Goal: Task Accomplishment & Management: Use online tool/utility

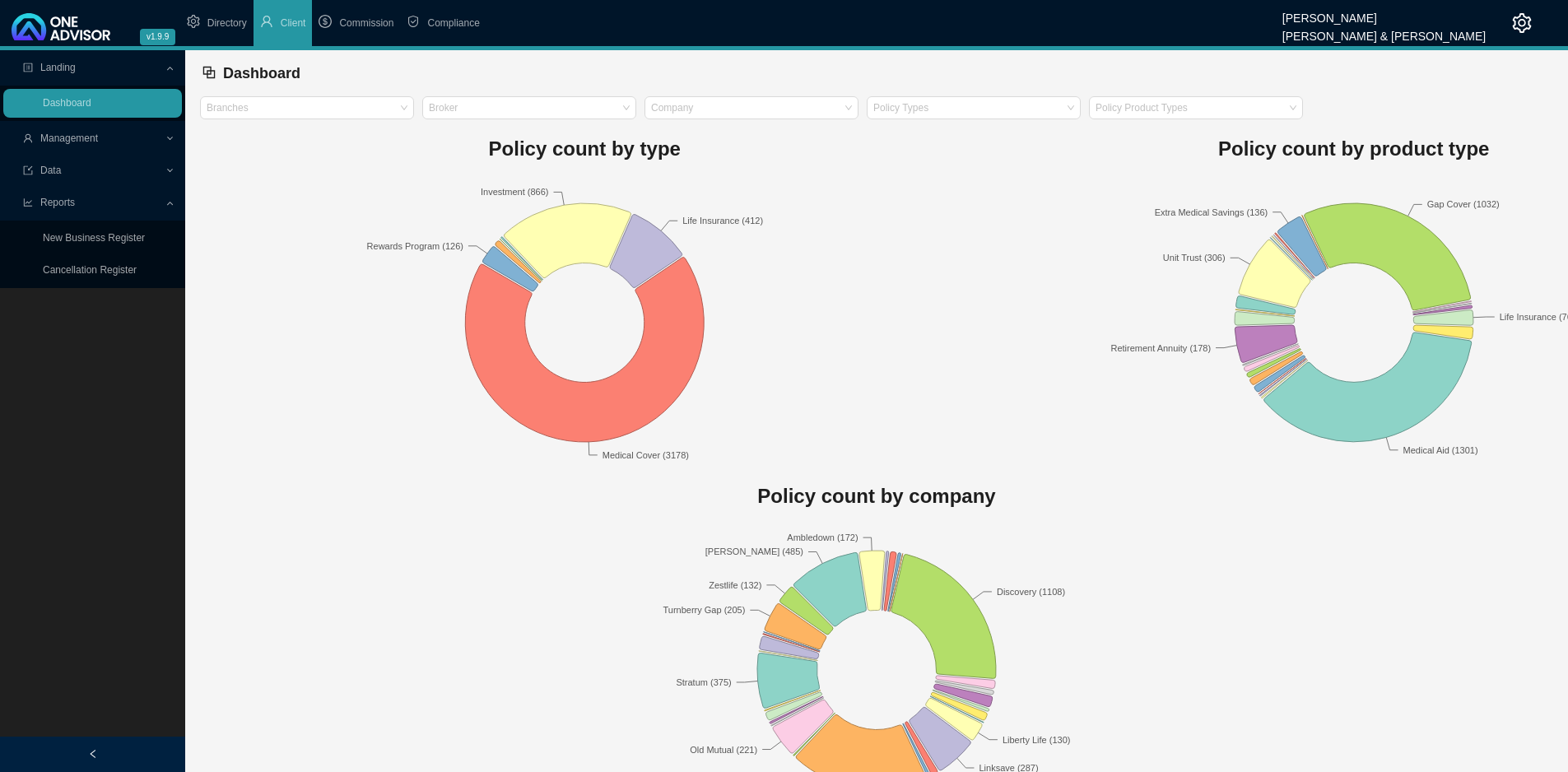
click at [42, 145] on span "Management" at bounding box center [93, 139] width 141 height 29
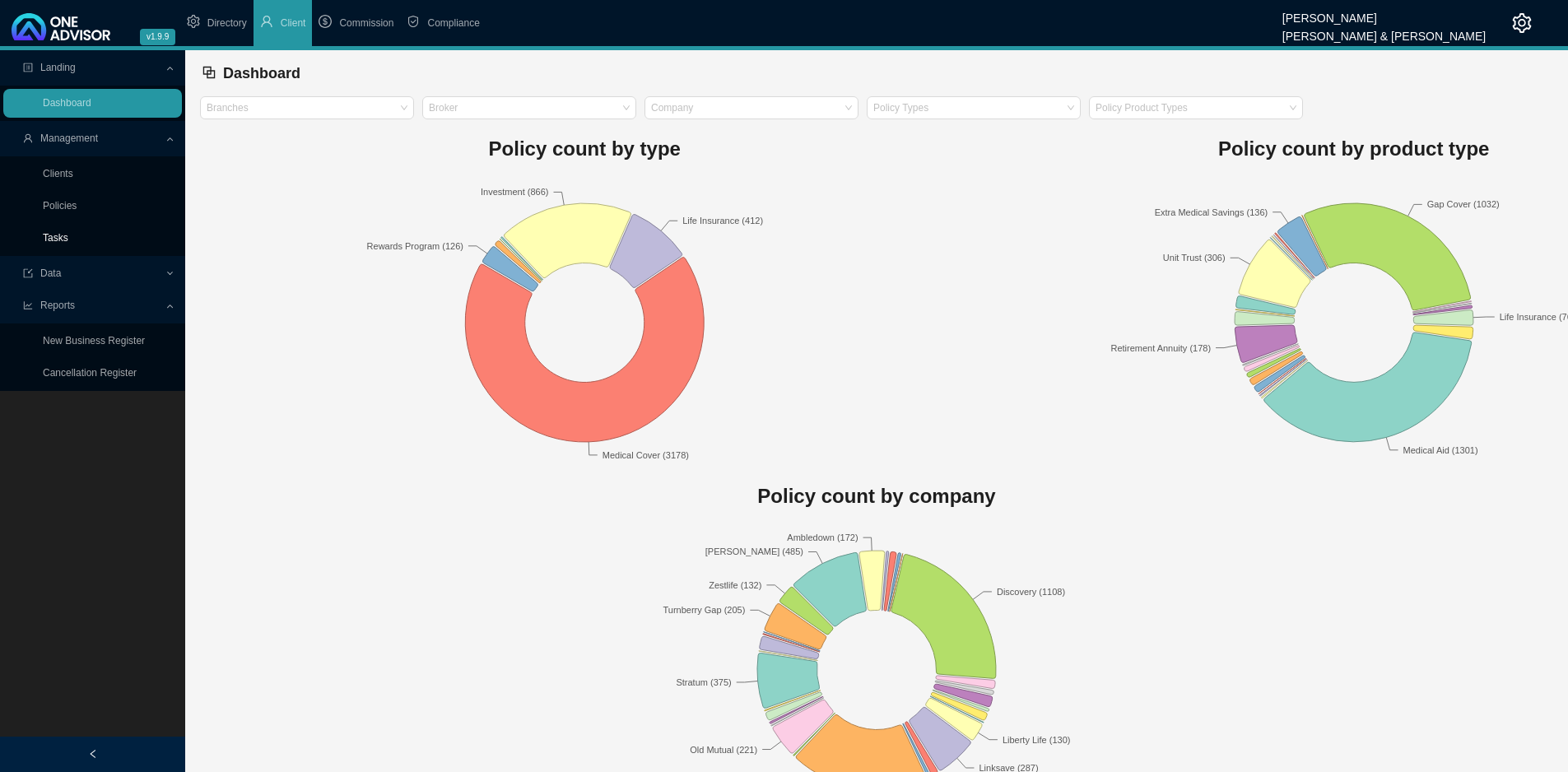
click at [56, 232] on link "Tasks" at bounding box center [56, 238] width 25 height 12
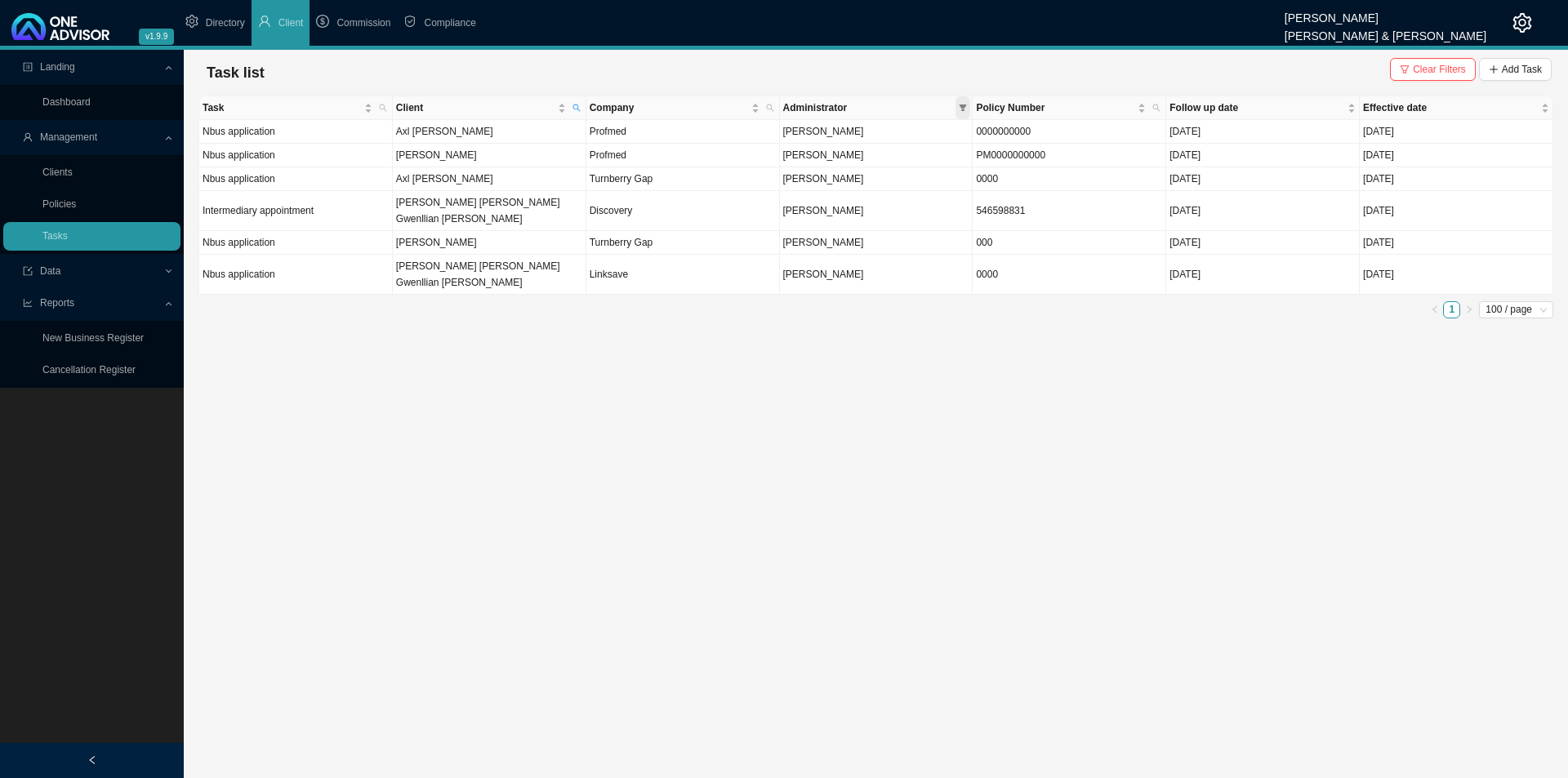
click at [966, 102] on span at bounding box center [964, 107] width 15 height 23
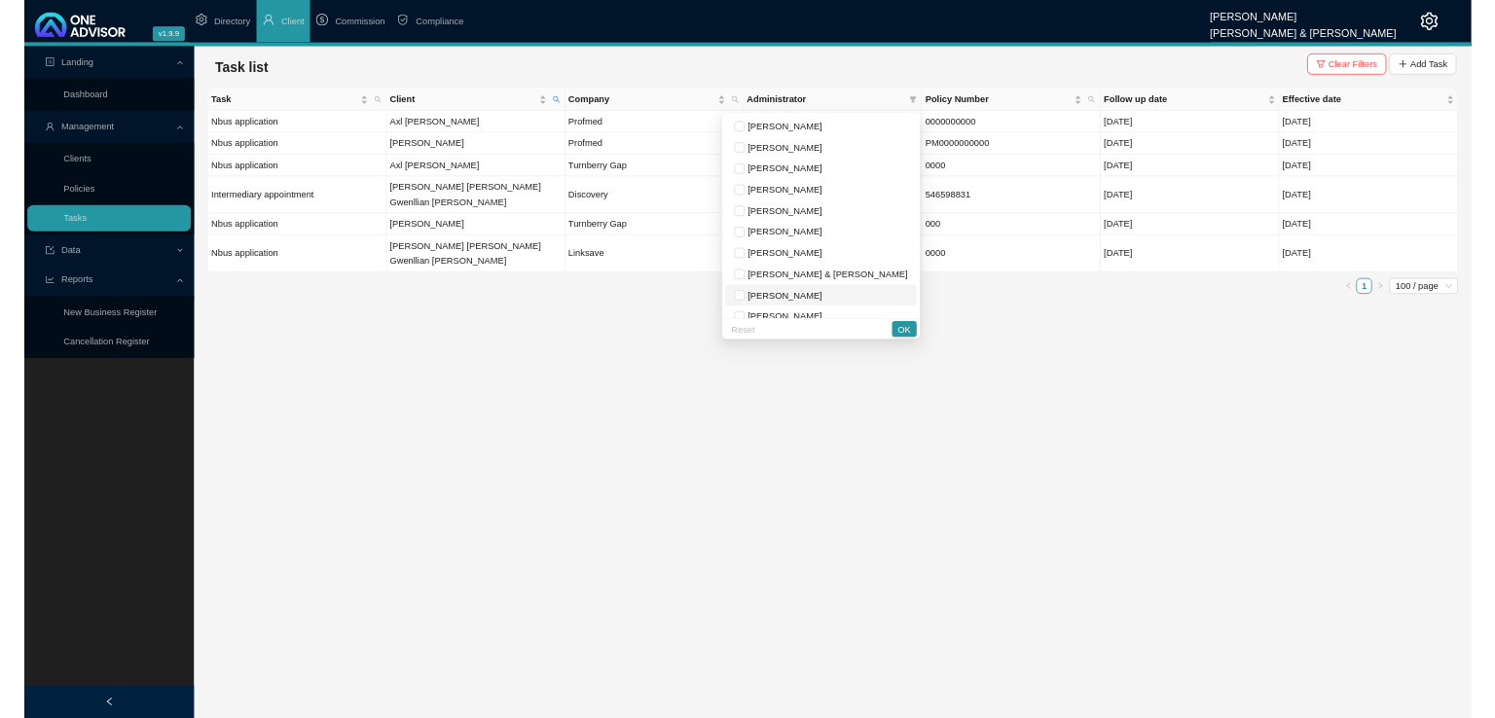
scroll to position [97, 0]
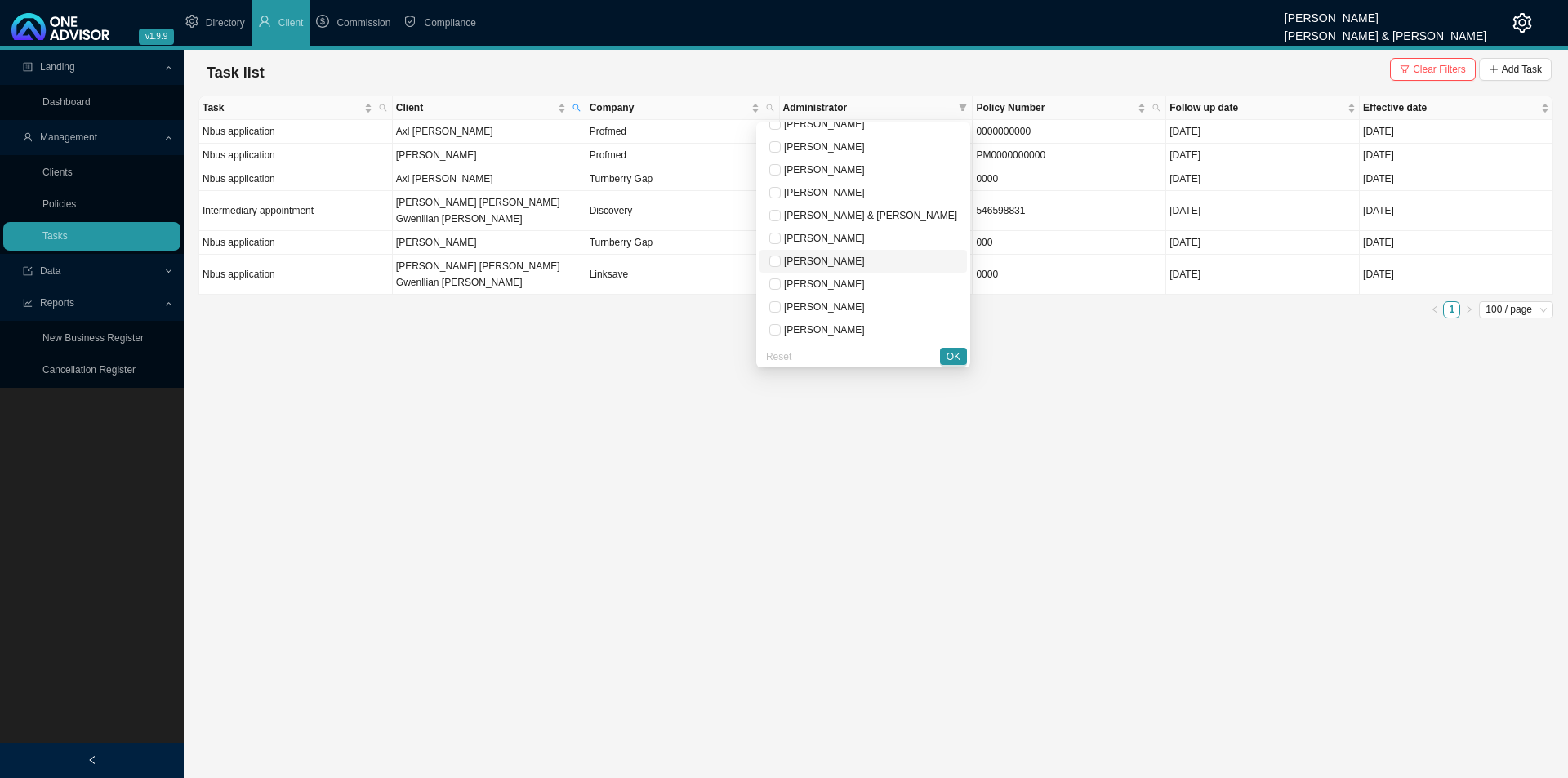
click at [865, 260] on span "[PERSON_NAME]" at bounding box center [823, 262] width 84 height 12
checkbox input "true"
click at [946, 349] on button "OK" at bounding box center [954, 357] width 27 height 17
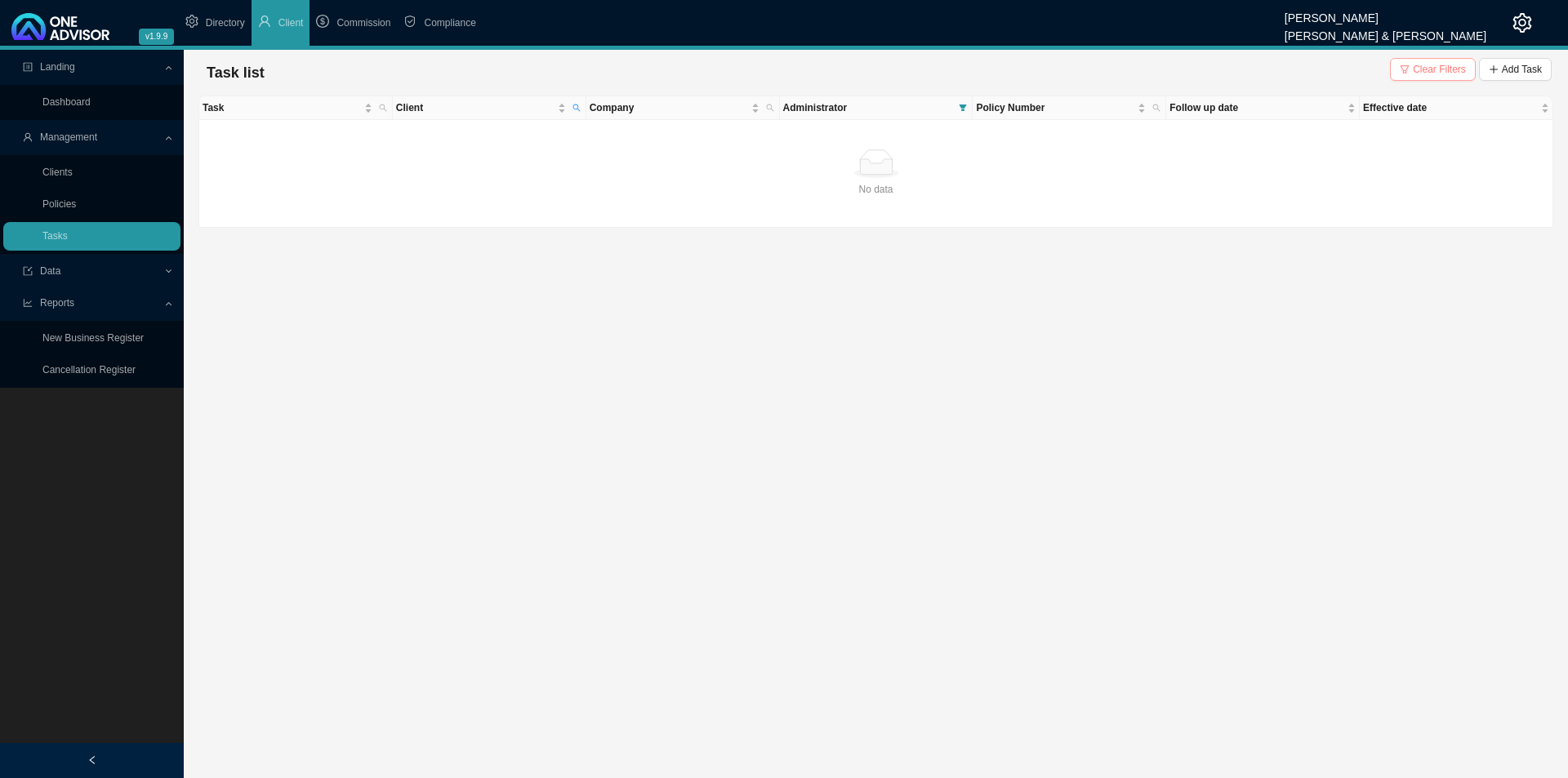
click at [1426, 61] on span "Clear Filters" at bounding box center [1439, 69] width 53 height 16
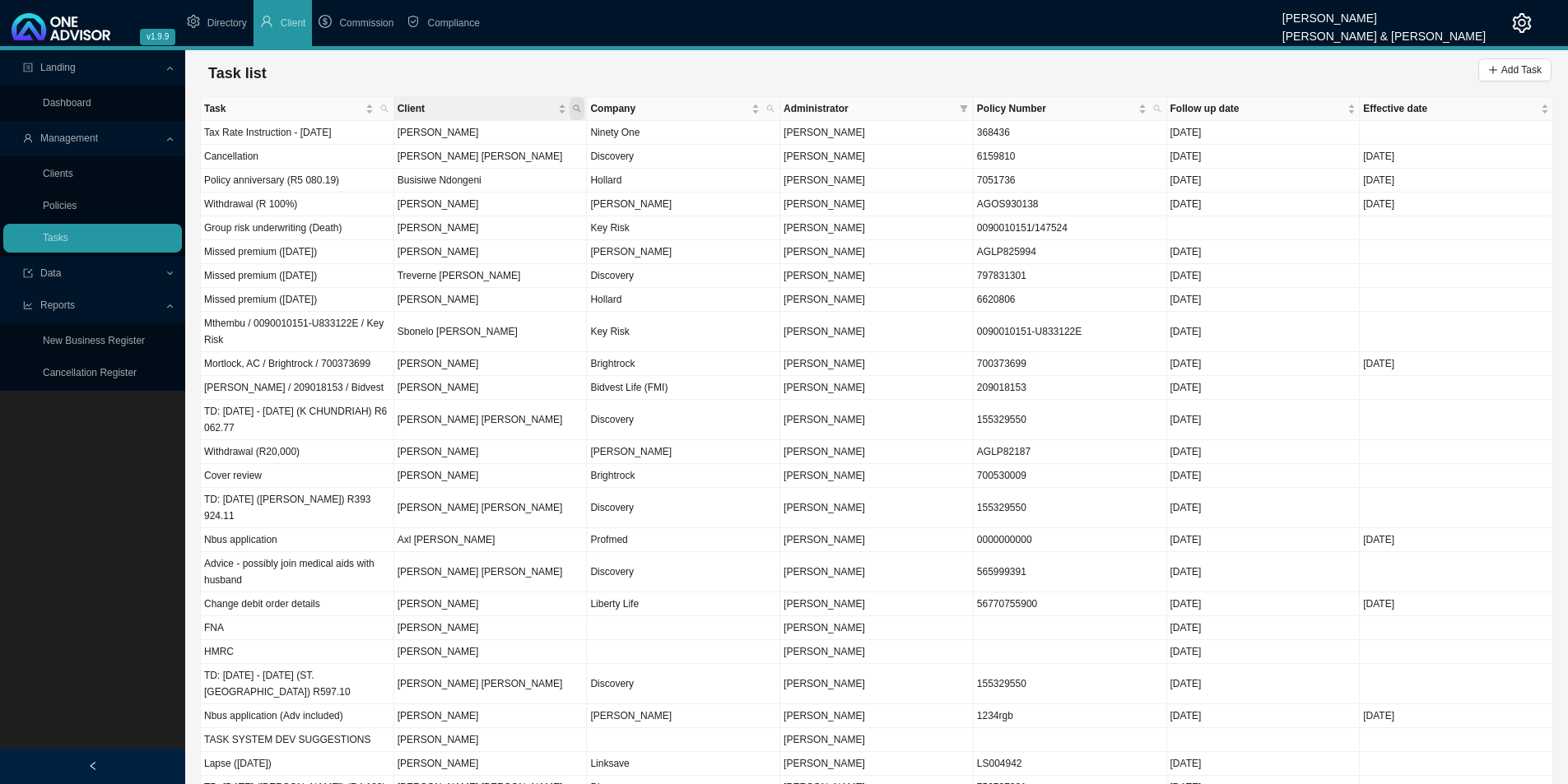
click at [580, 106] on icon "search" at bounding box center [577, 109] width 8 height 8
type input "gilson"
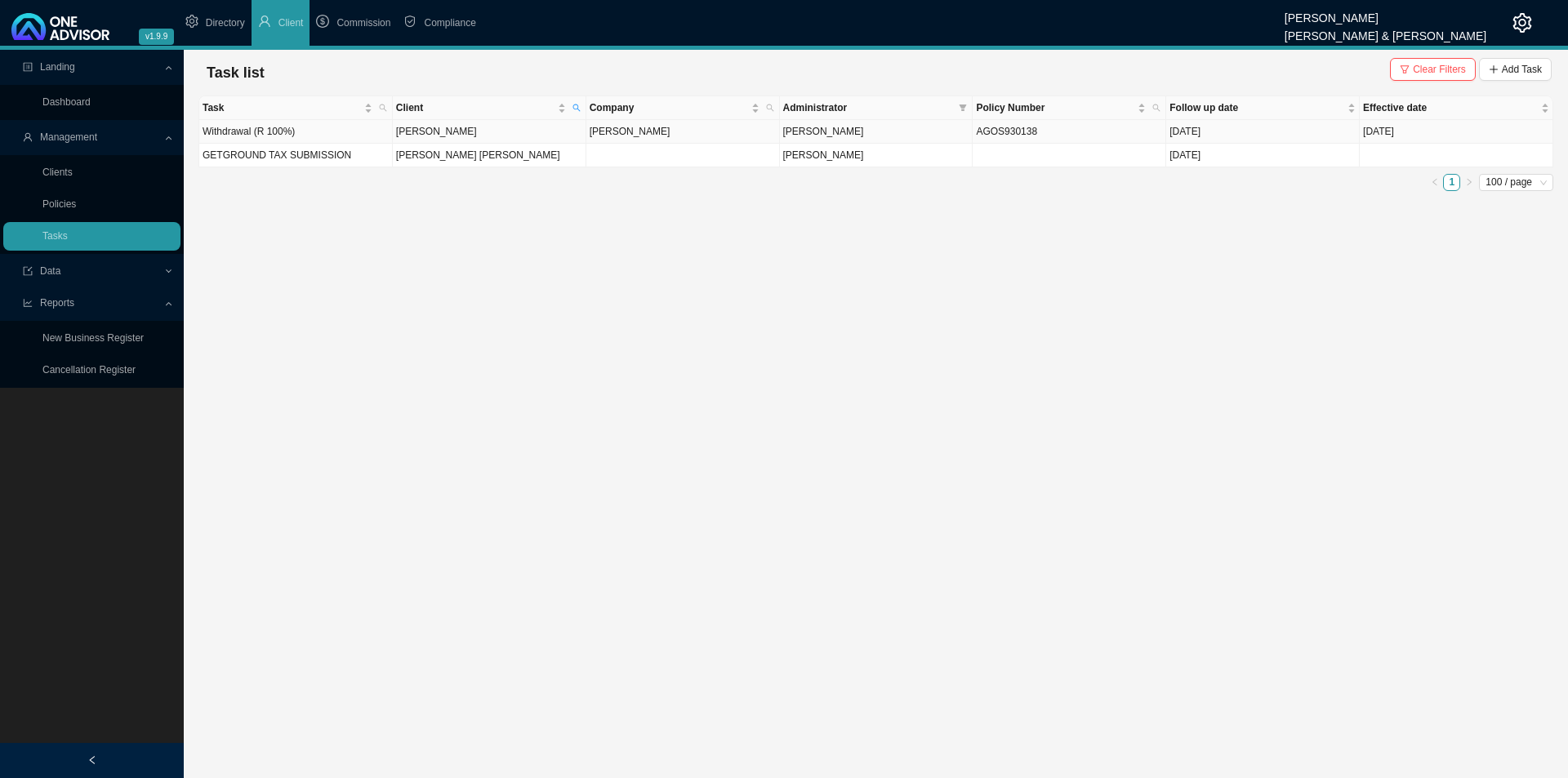
click at [535, 132] on td "[PERSON_NAME]" at bounding box center [489, 132] width 194 height 23
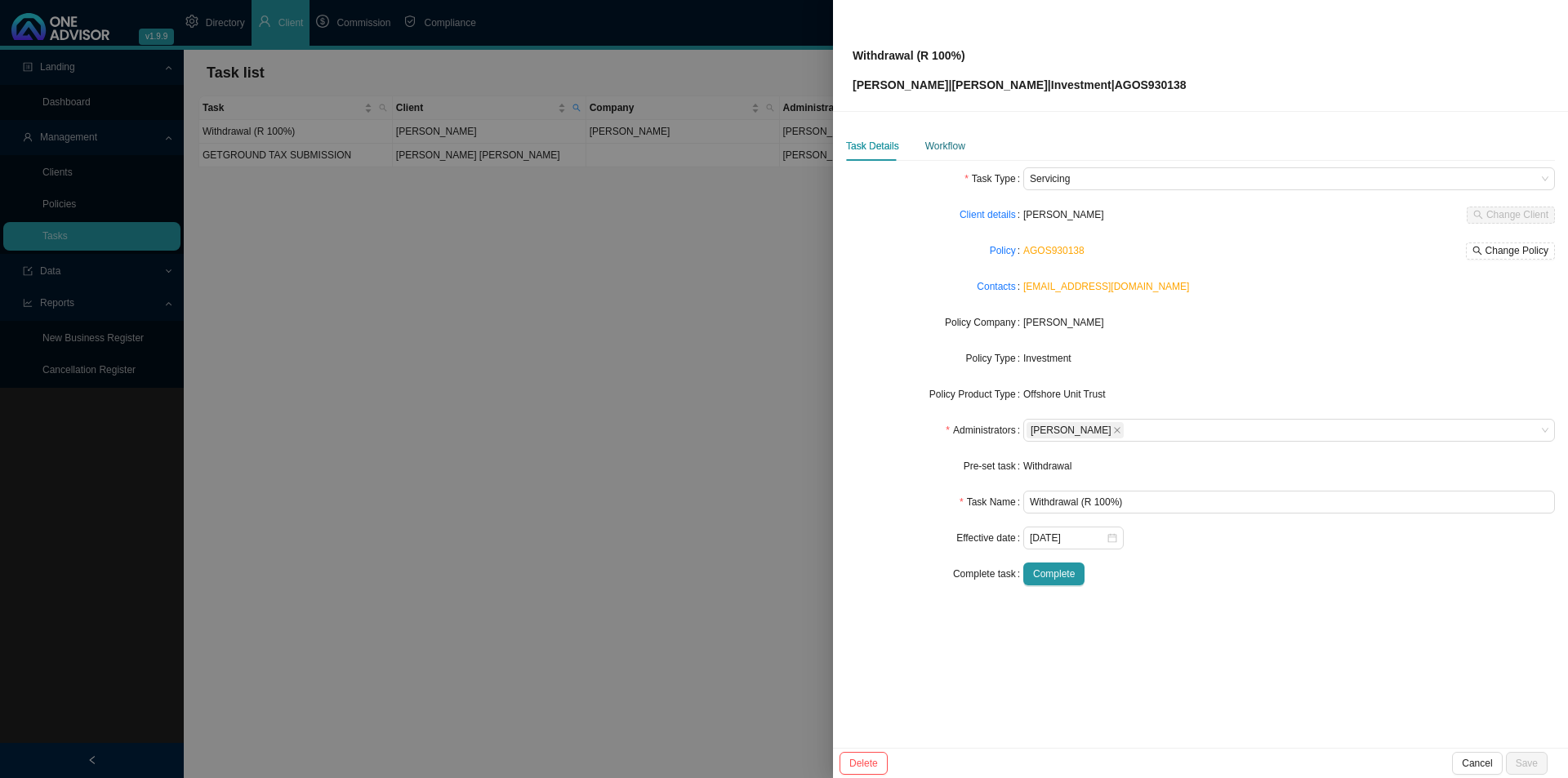
click at [937, 146] on div "Workflow" at bounding box center [946, 145] width 40 height 16
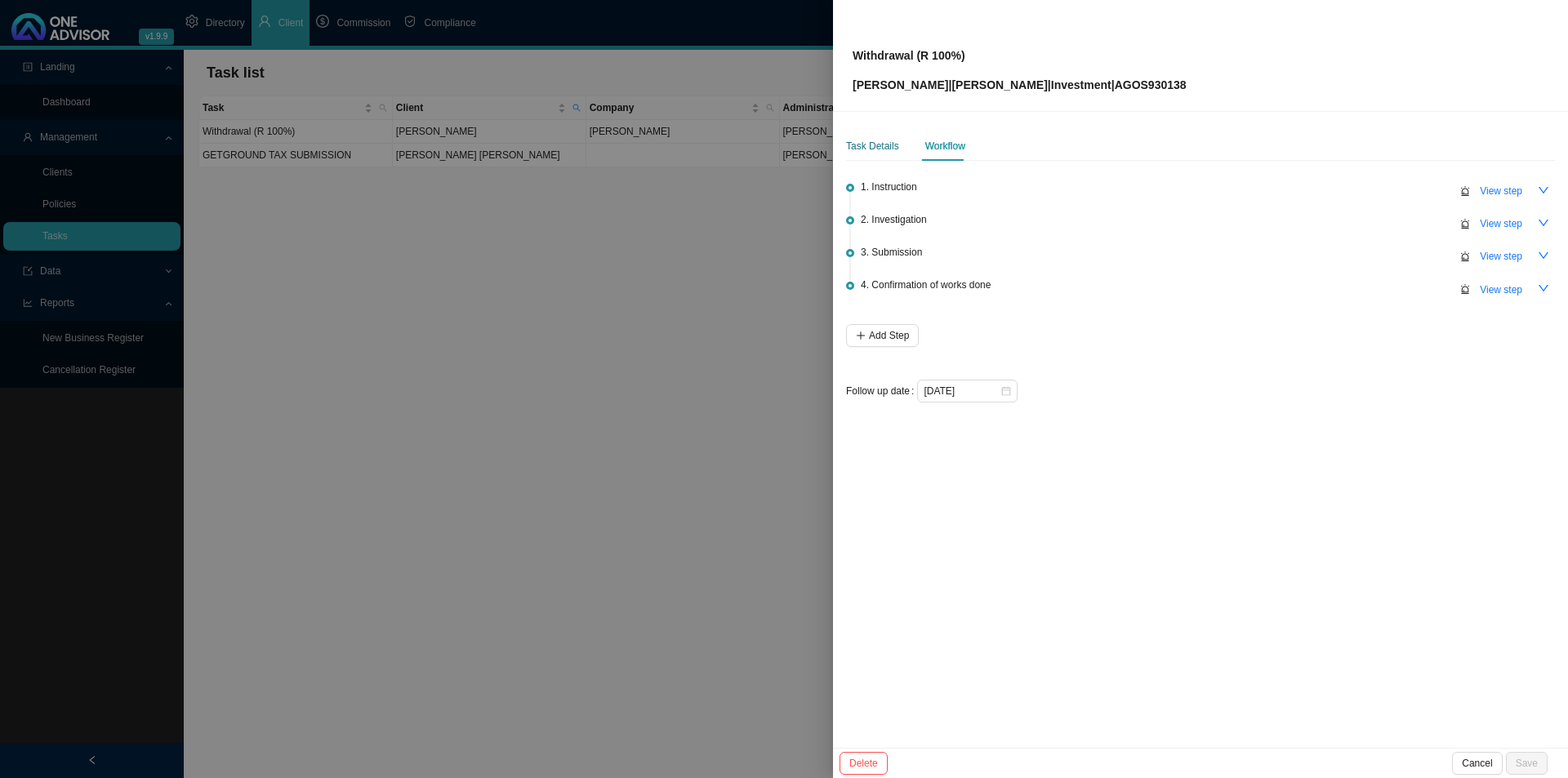
click at [860, 146] on div "Task Details" at bounding box center [872, 145] width 53 height 16
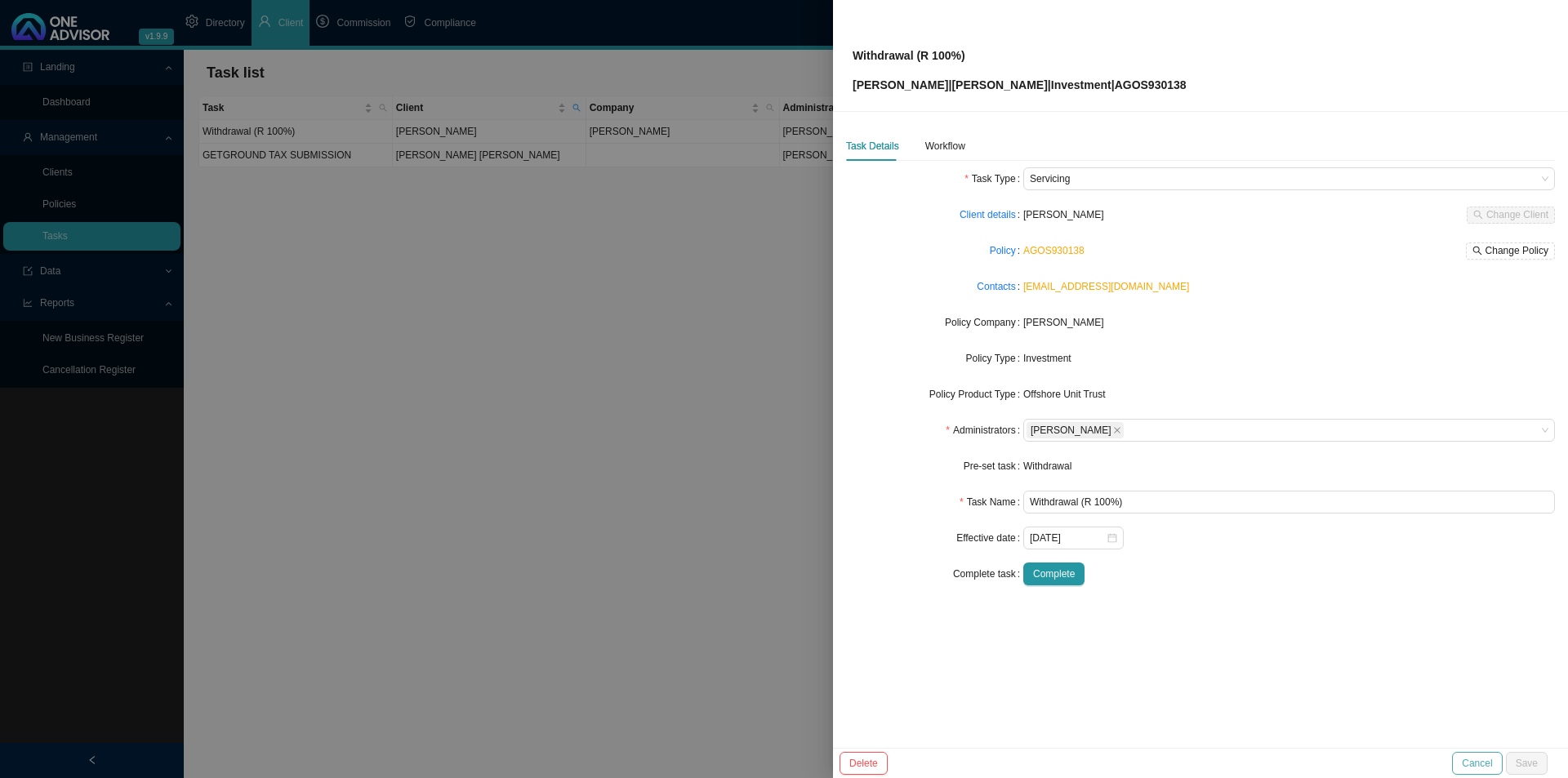
click at [1477, 763] on span "Cancel" at bounding box center [1477, 763] width 30 height 16
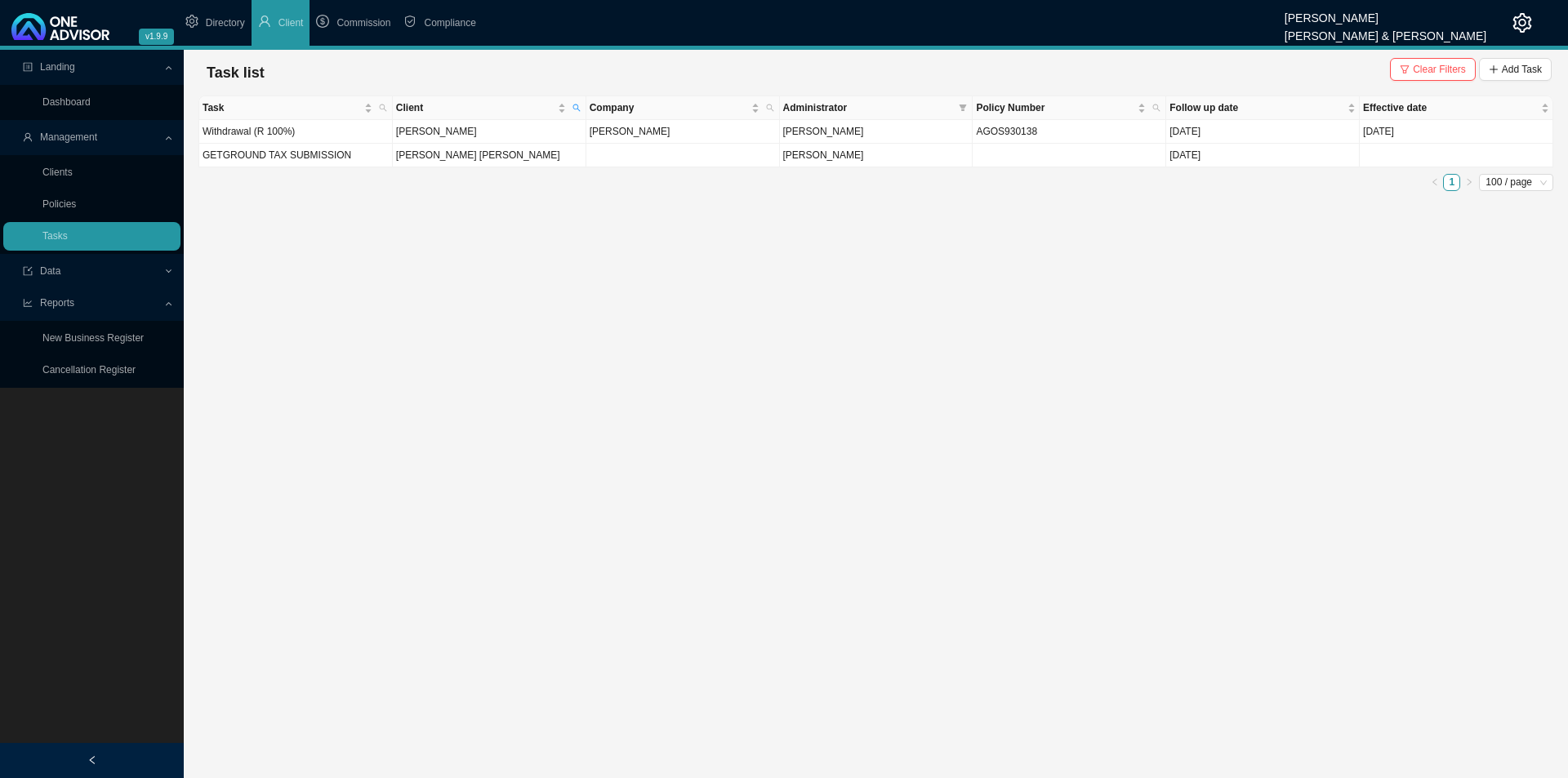
click at [1414, 80] on button "Clear Filters" at bounding box center [1433, 69] width 86 height 23
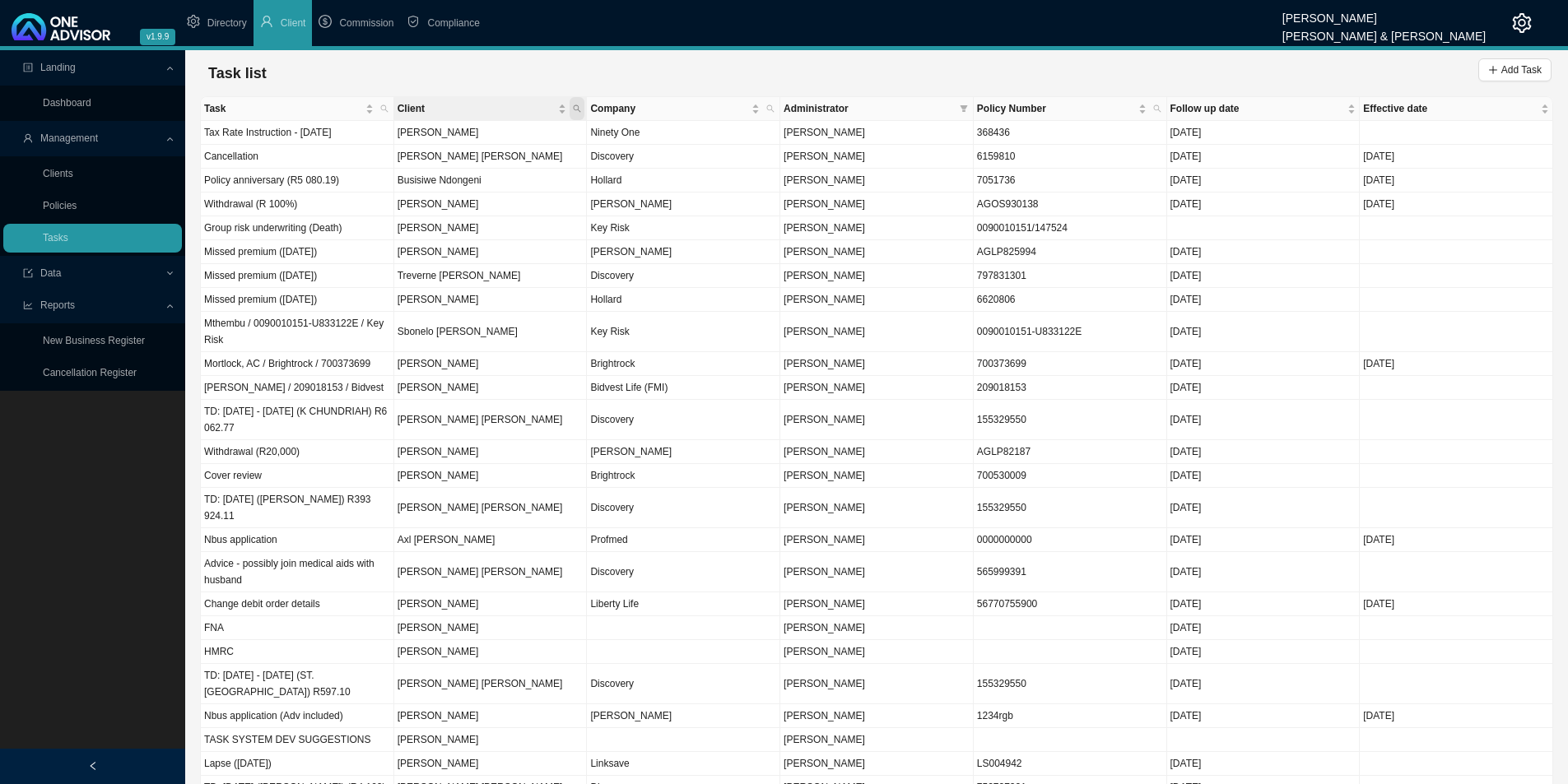
click at [574, 107] on icon "search" at bounding box center [577, 109] width 8 height 8
click at [501, 141] on input "text" at bounding box center [500, 141] width 155 height 23
type input "rowley"
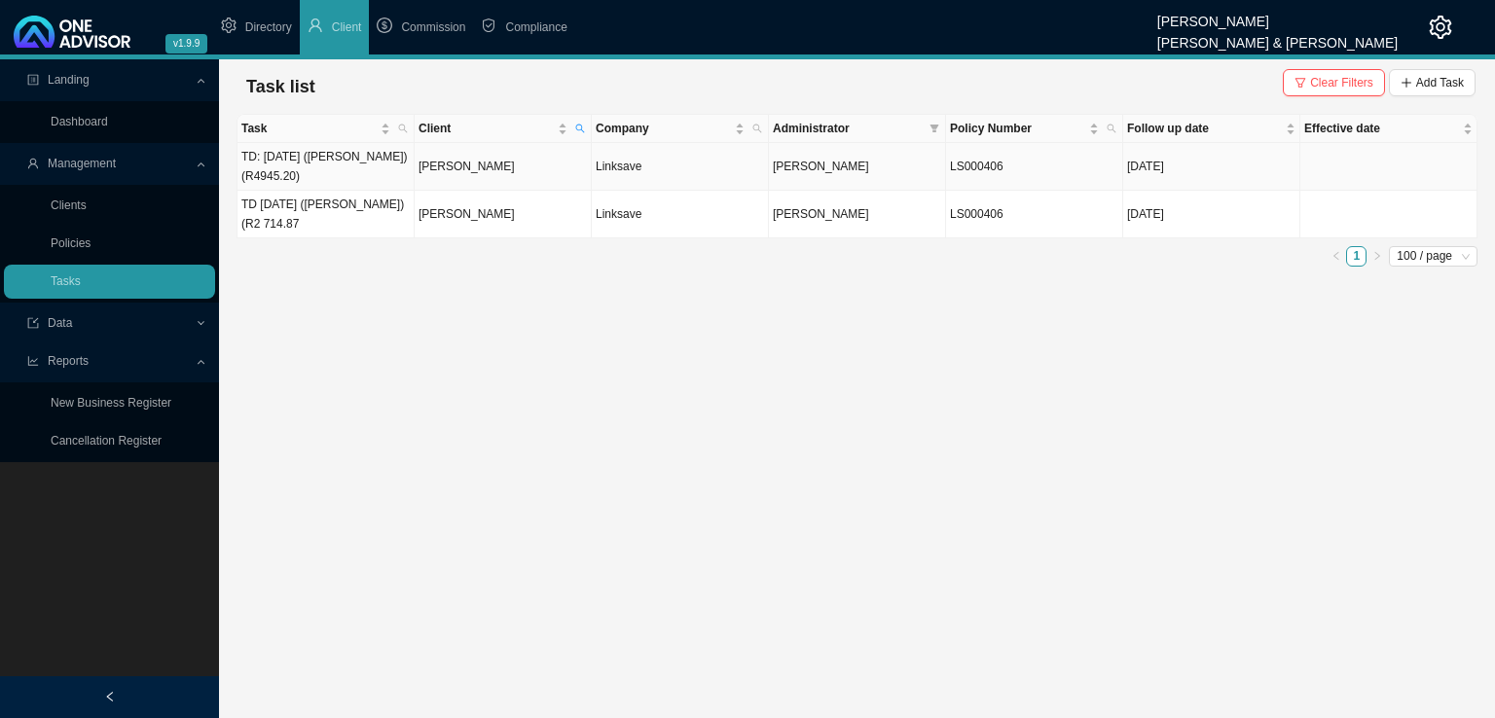
click at [353, 160] on td "TD: [DATE] ([PERSON_NAME]) (R4945.20)" at bounding box center [325, 167] width 177 height 48
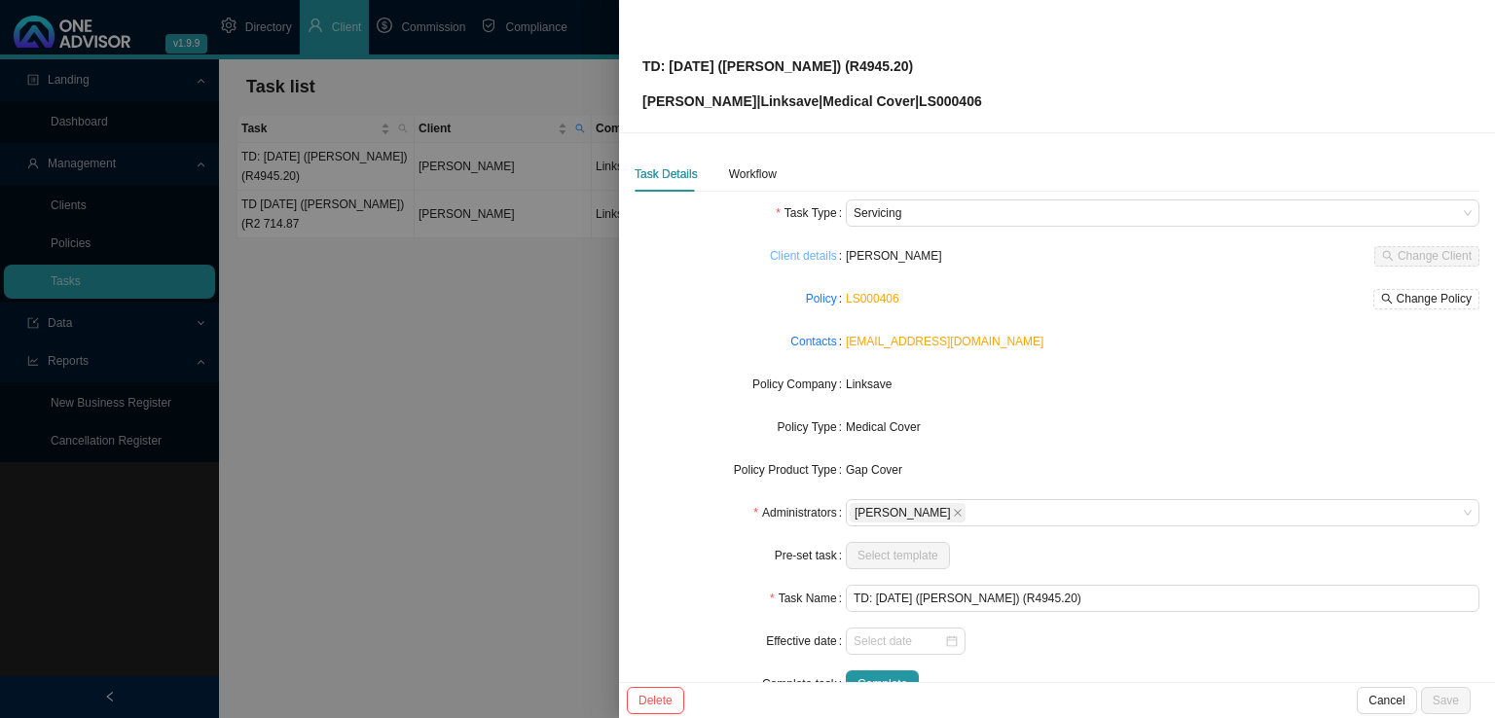
click at [815, 261] on link "Client details" at bounding box center [803, 255] width 67 height 19
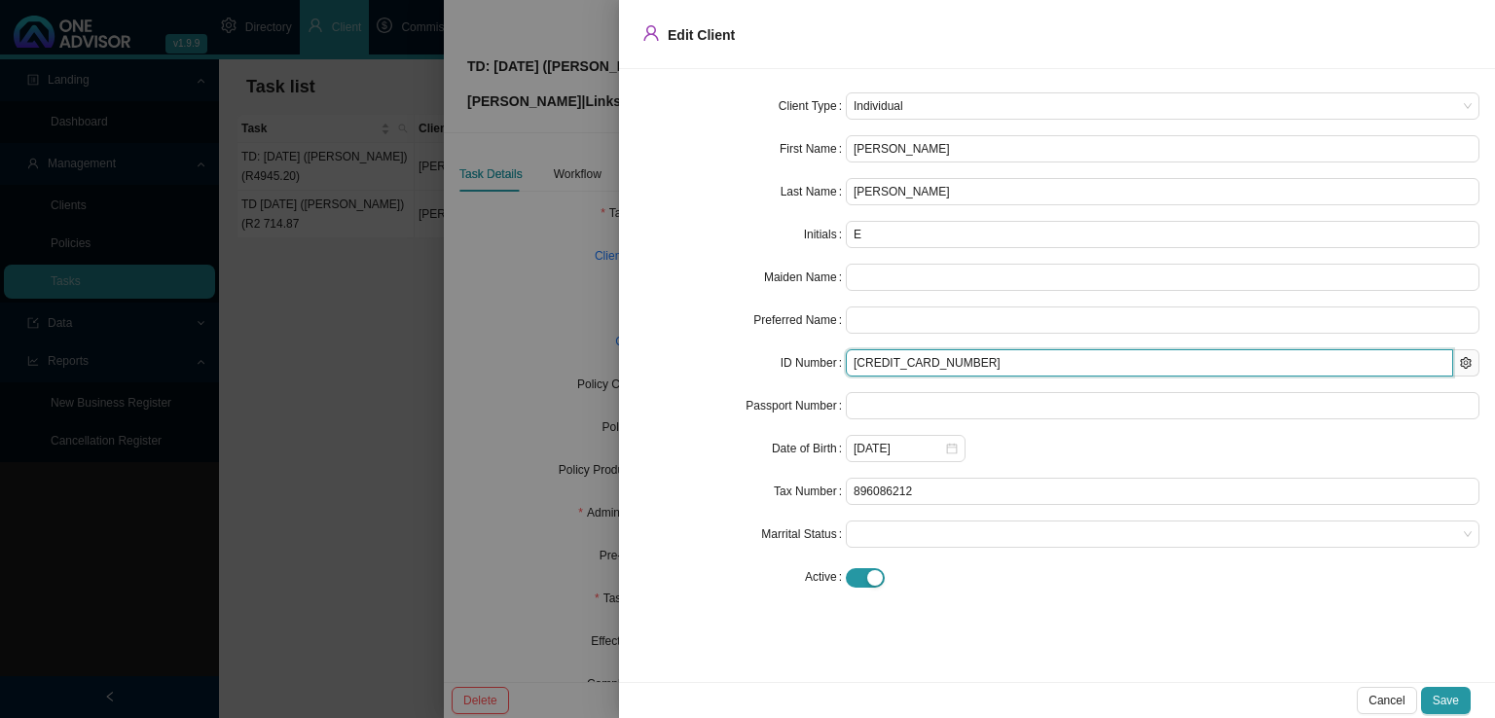
click at [944, 368] on input "[CREDIT_CARD_NUMBER]" at bounding box center [1149, 362] width 607 height 27
drag, startPoint x: 945, startPoint y: 367, endPoint x: 777, endPoint y: 359, distance: 168.5
click at [770, 362] on div "ID Number [CREDIT_CARD_NUMBER]" at bounding box center [1056, 362] width 845 height 27
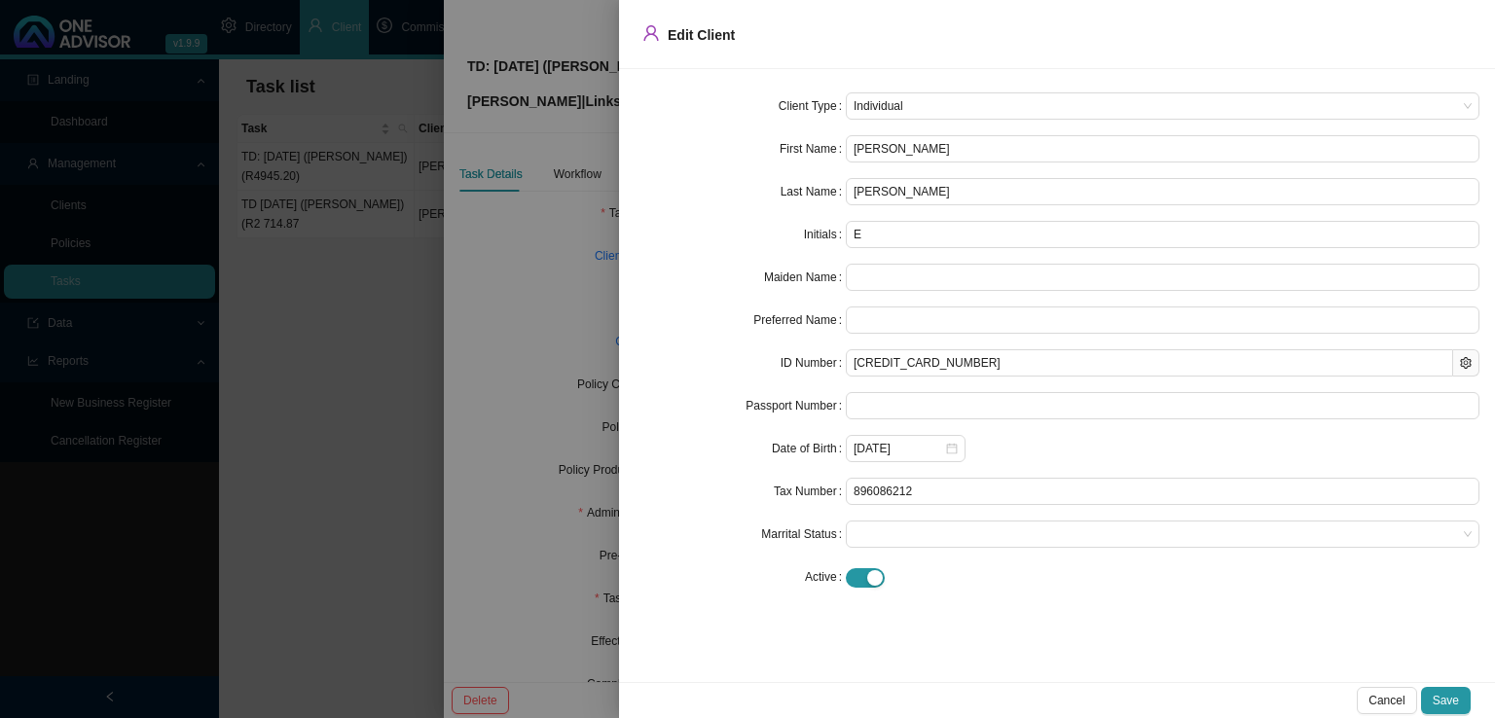
click at [1401, 701] on span "Cancel" at bounding box center [1386, 700] width 36 height 19
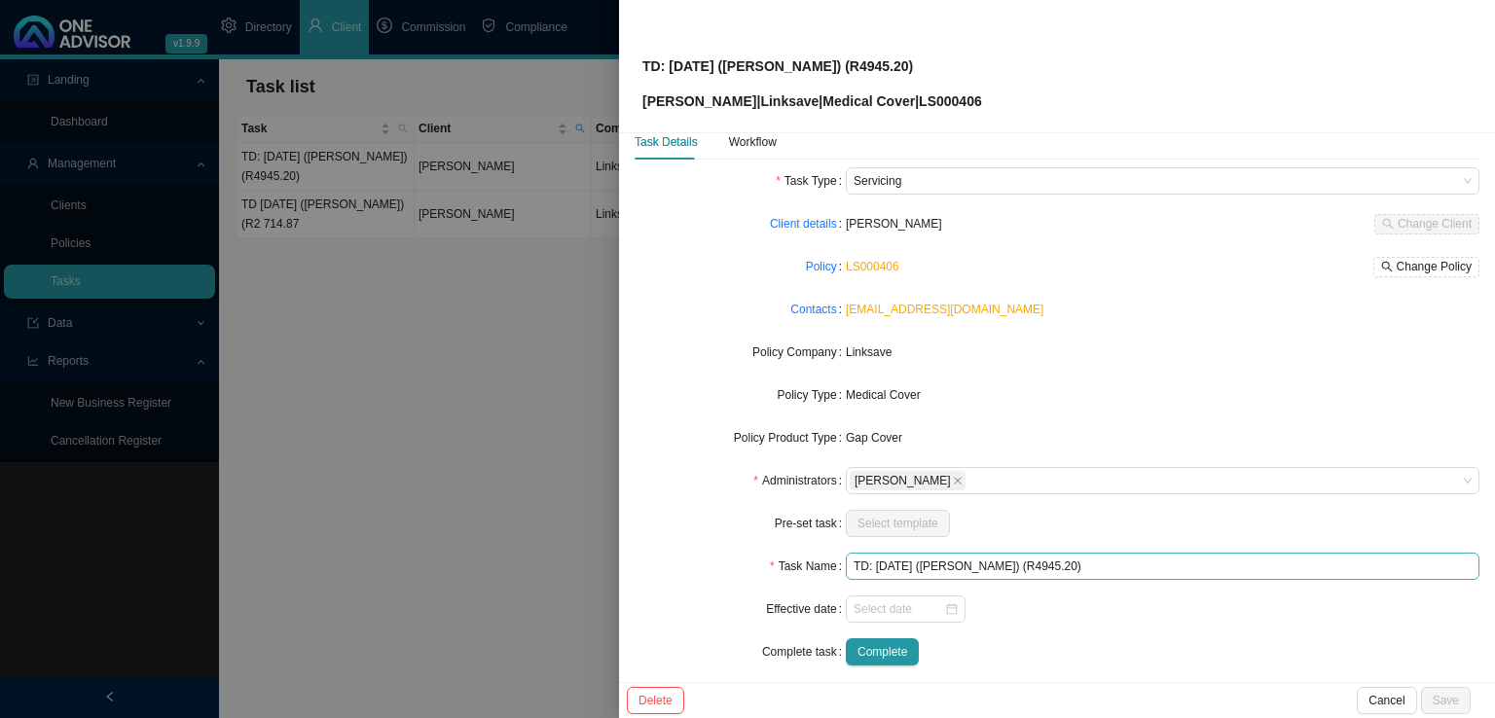
scroll to position [47, 0]
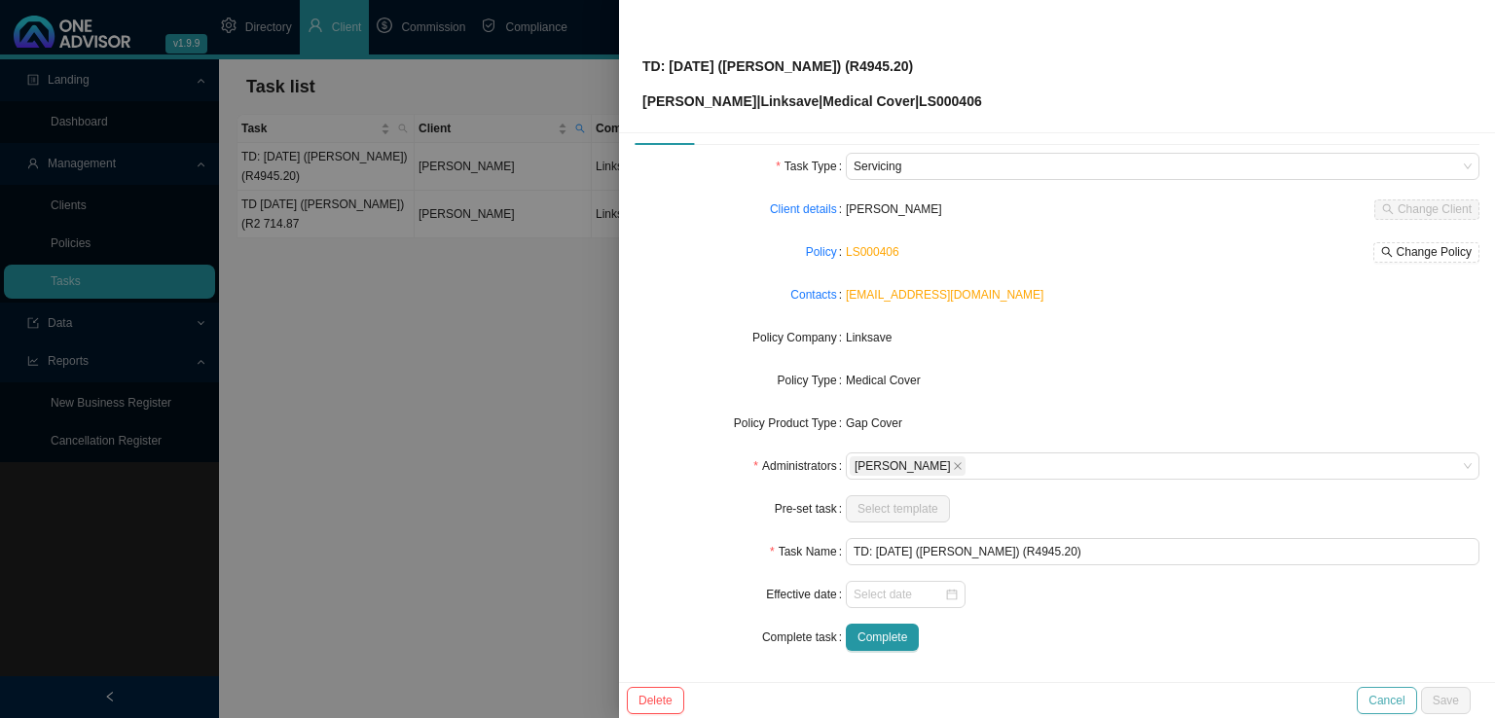
click at [1401, 695] on span "Cancel" at bounding box center [1386, 700] width 36 height 19
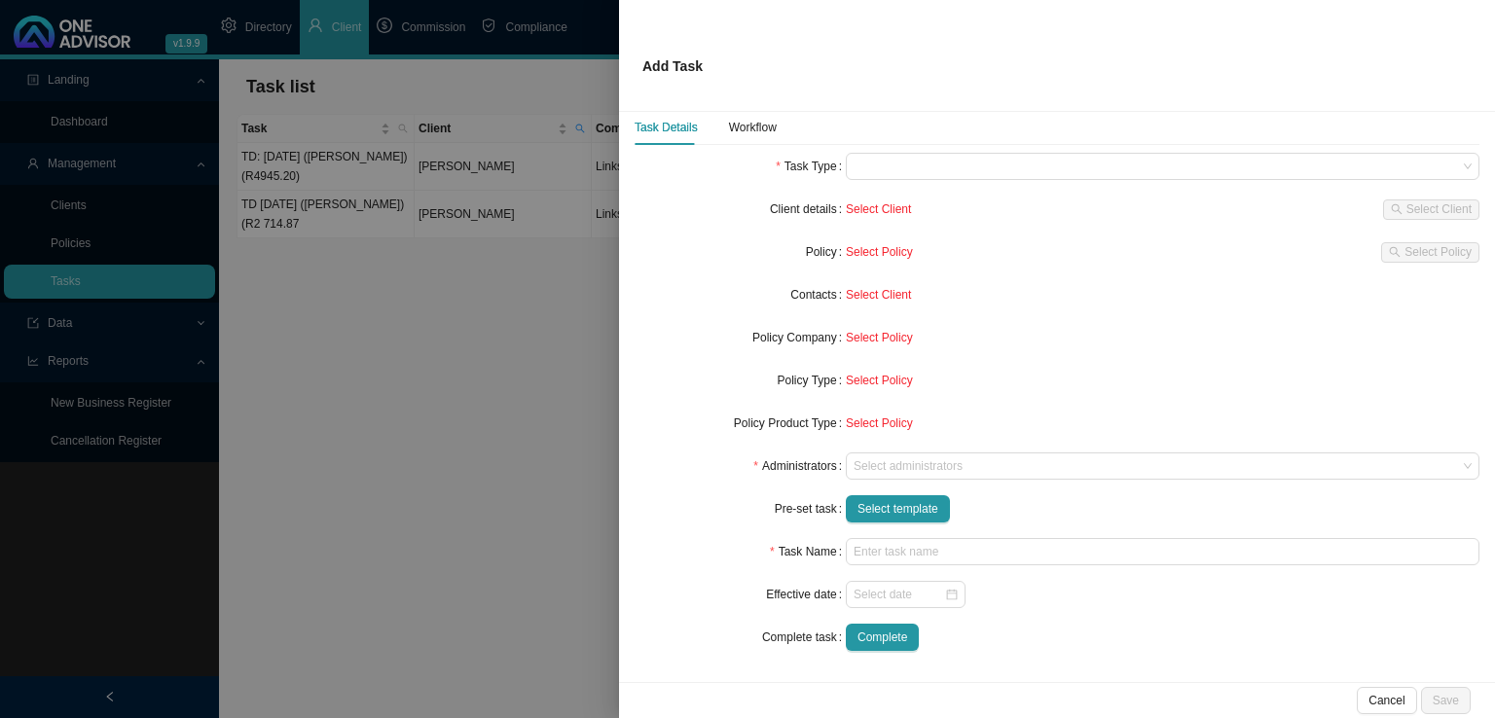
scroll to position [24, 0]
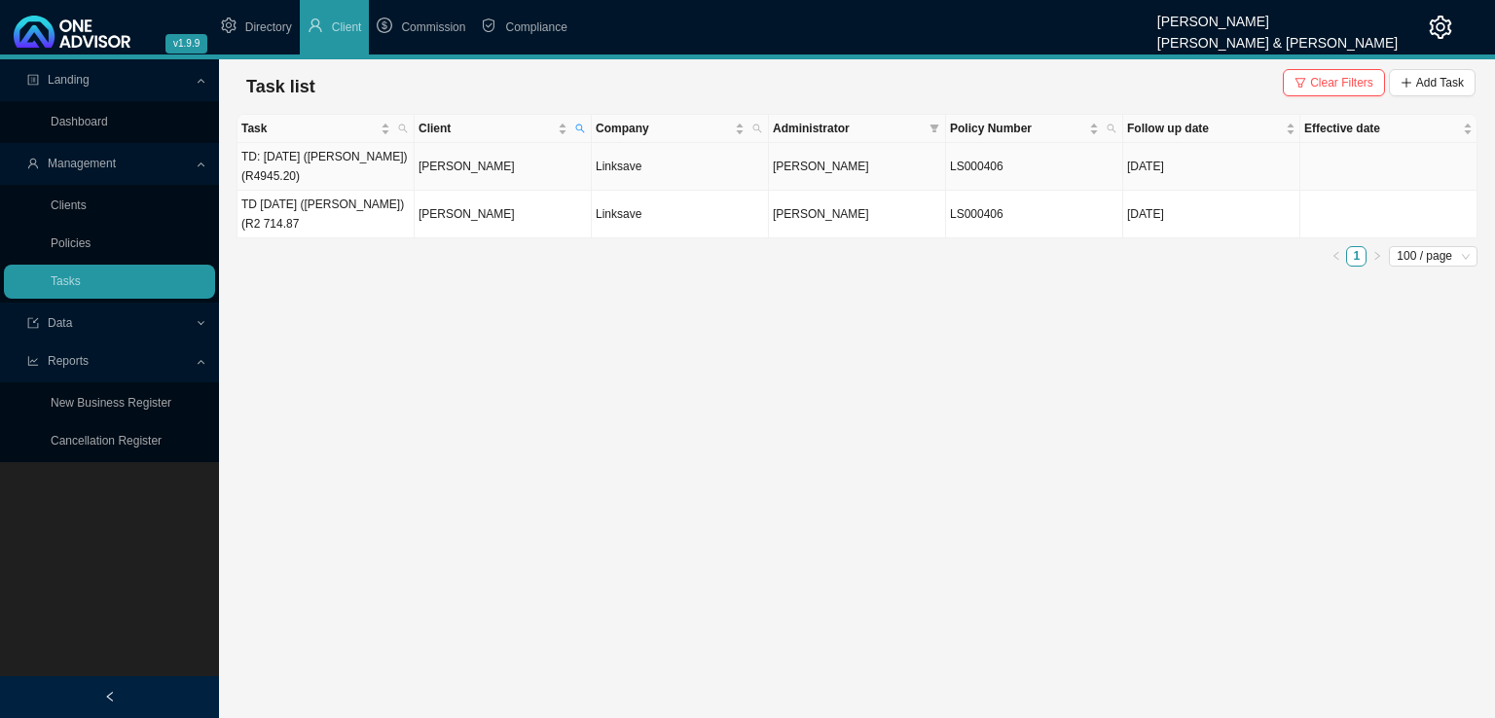
click at [498, 161] on td "[PERSON_NAME]" at bounding box center [503, 167] width 177 height 48
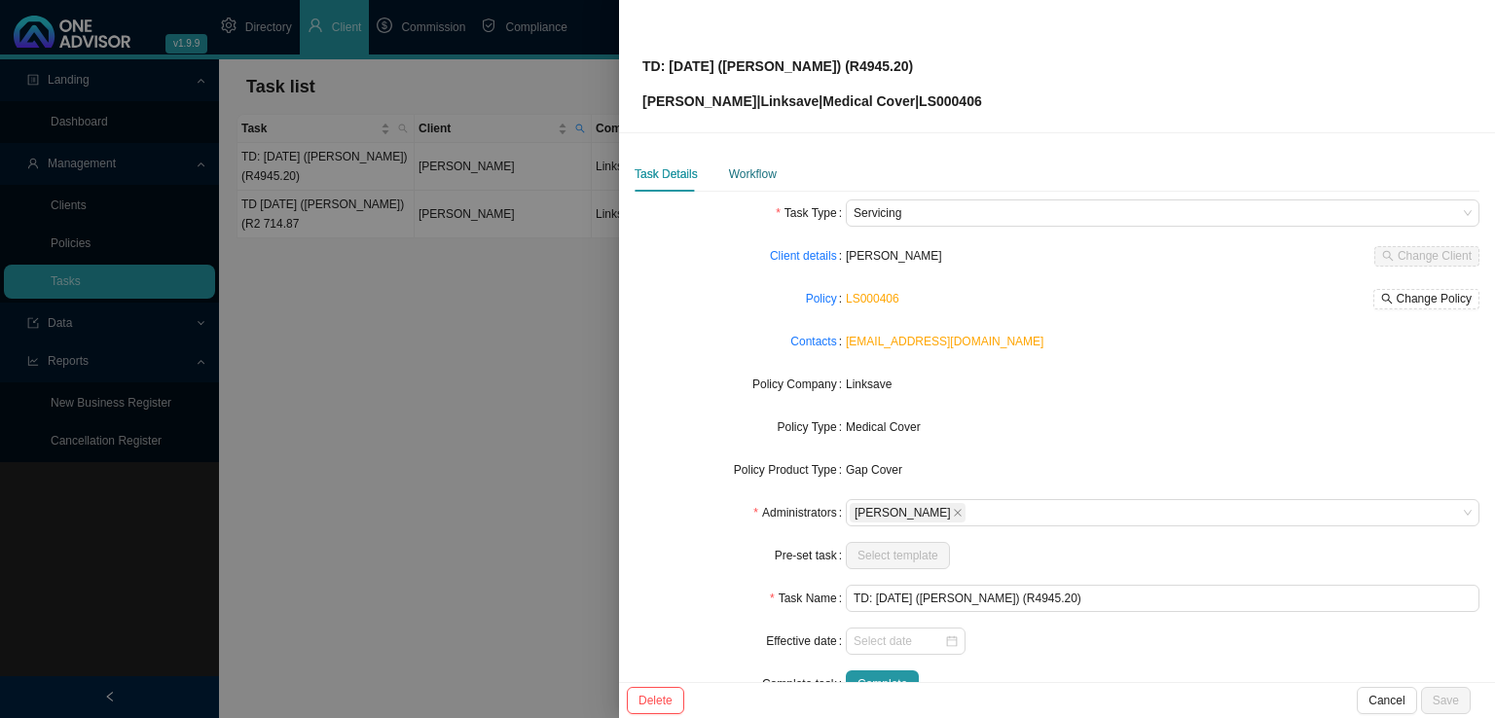
click at [750, 176] on div "Workflow" at bounding box center [753, 173] width 48 height 19
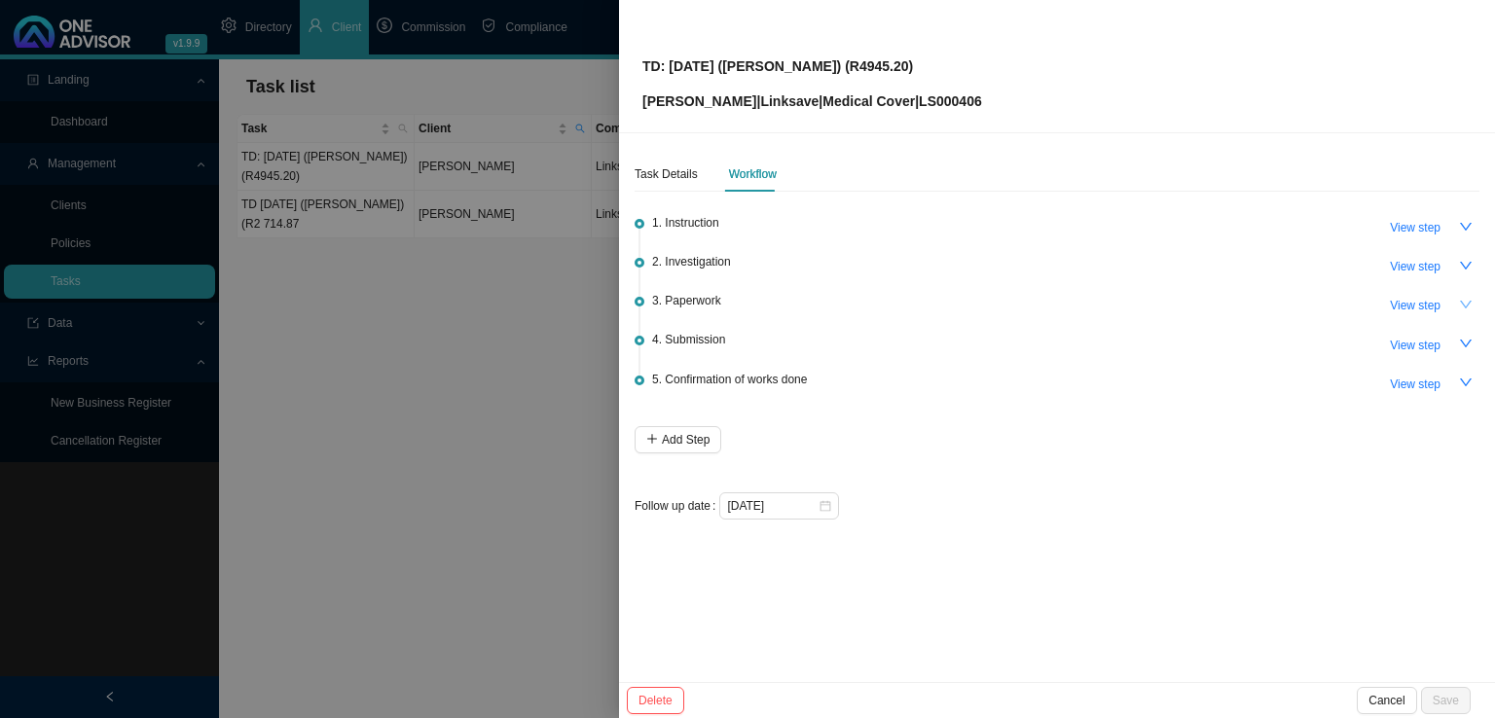
click at [1460, 301] on icon "down" at bounding box center [1466, 305] width 12 height 8
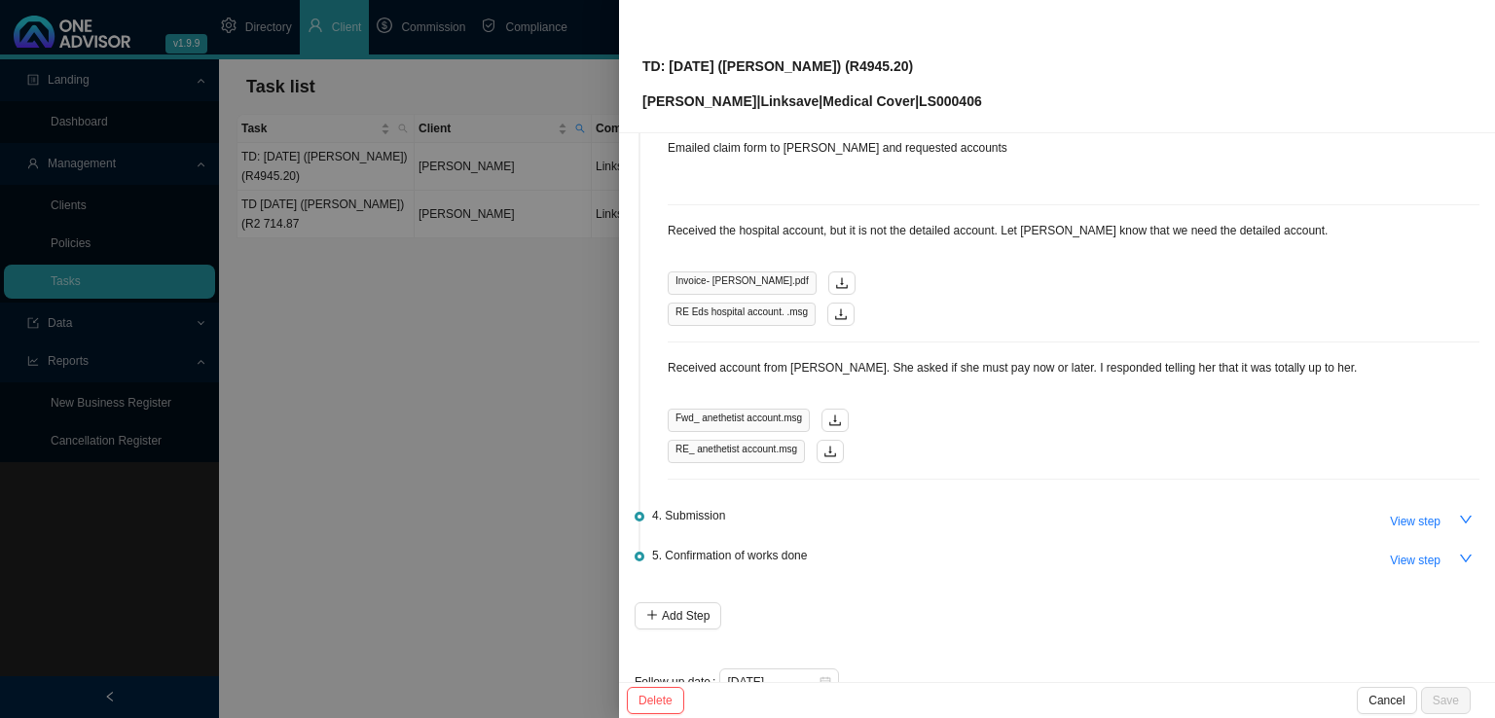
scroll to position [195, 0]
click at [834, 422] on icon "download" at bounding box center [835, 419] width 14 height 14
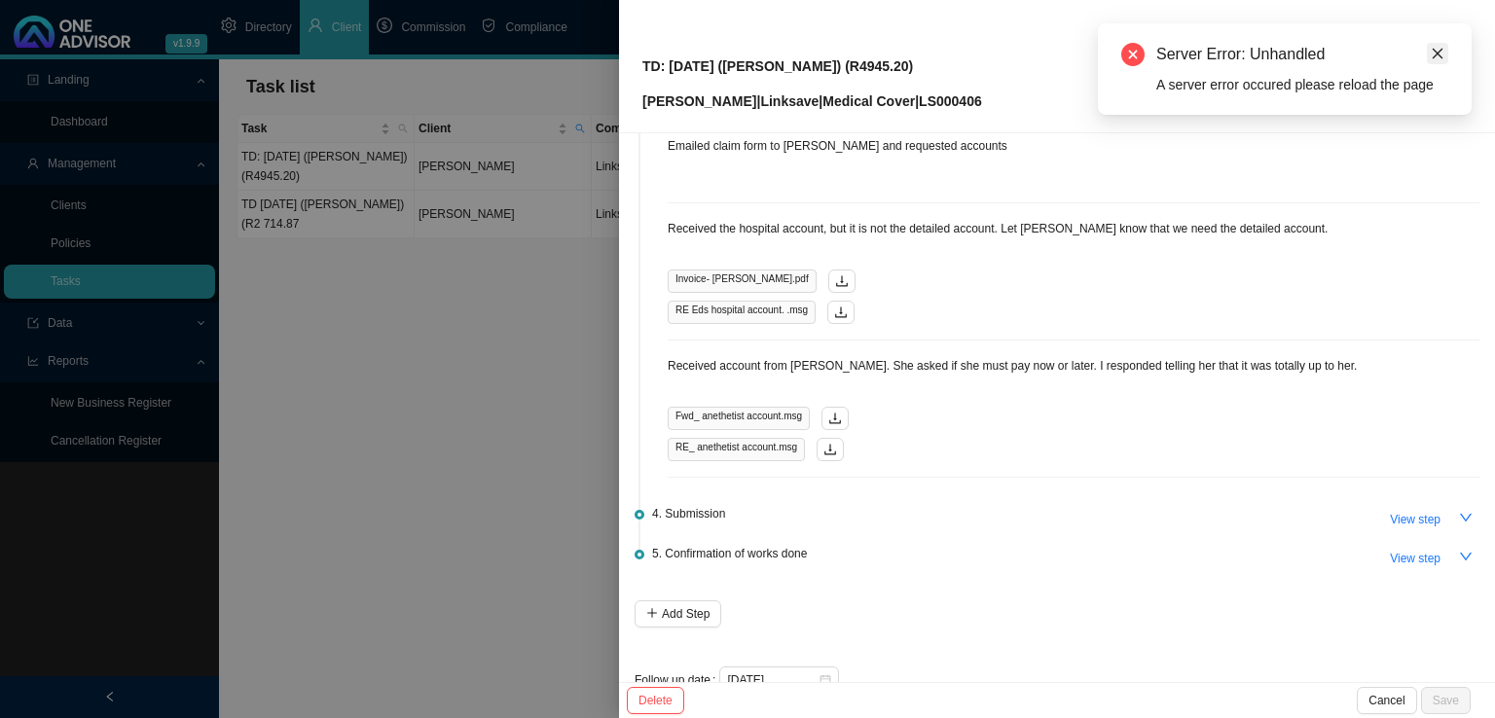
click at [1443, 59] on icon "close" at bounding box center [1437, 54] width 14 height 14
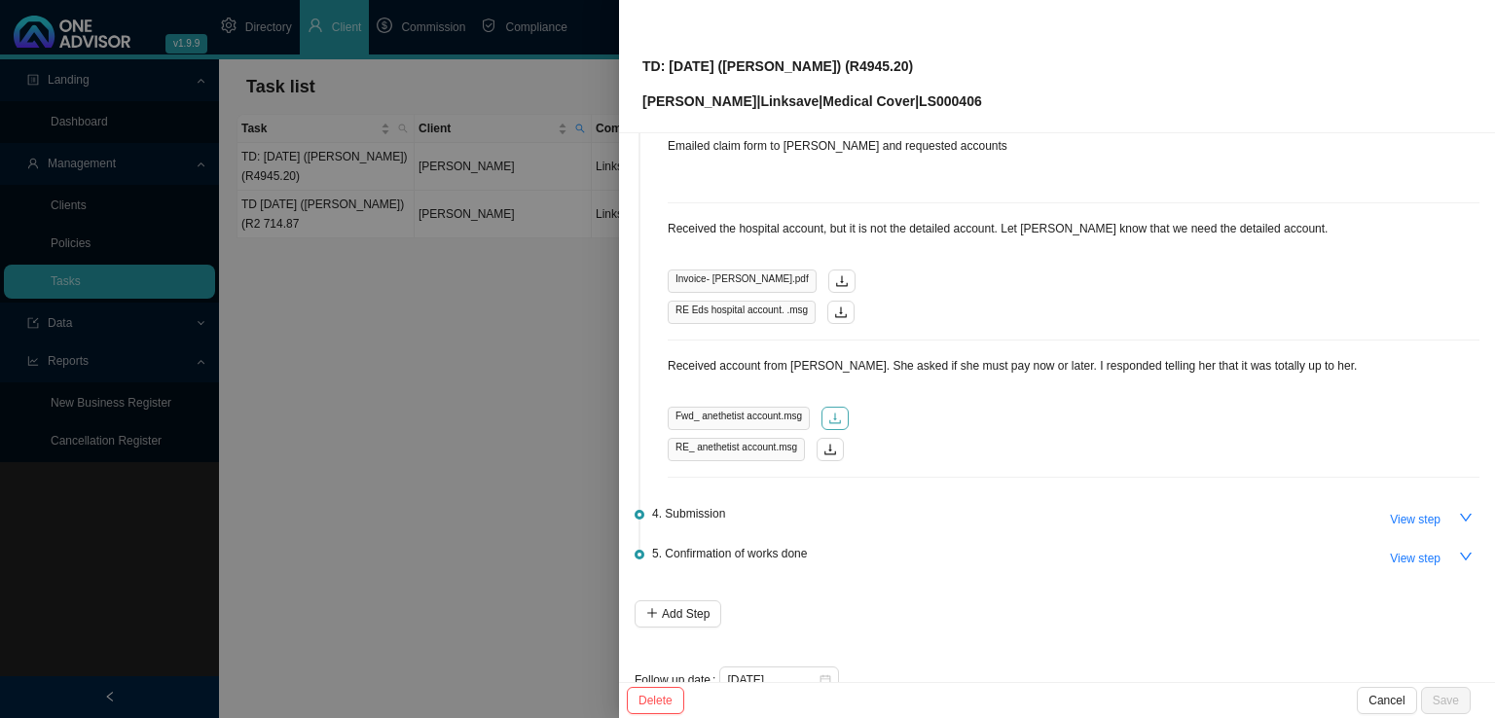
click at [833, 416] on icon "download" at bounding box center [835, 419] width 14 height 14
click at [492, 445] on div at bounding box center [747, 359] width 1495 height 718
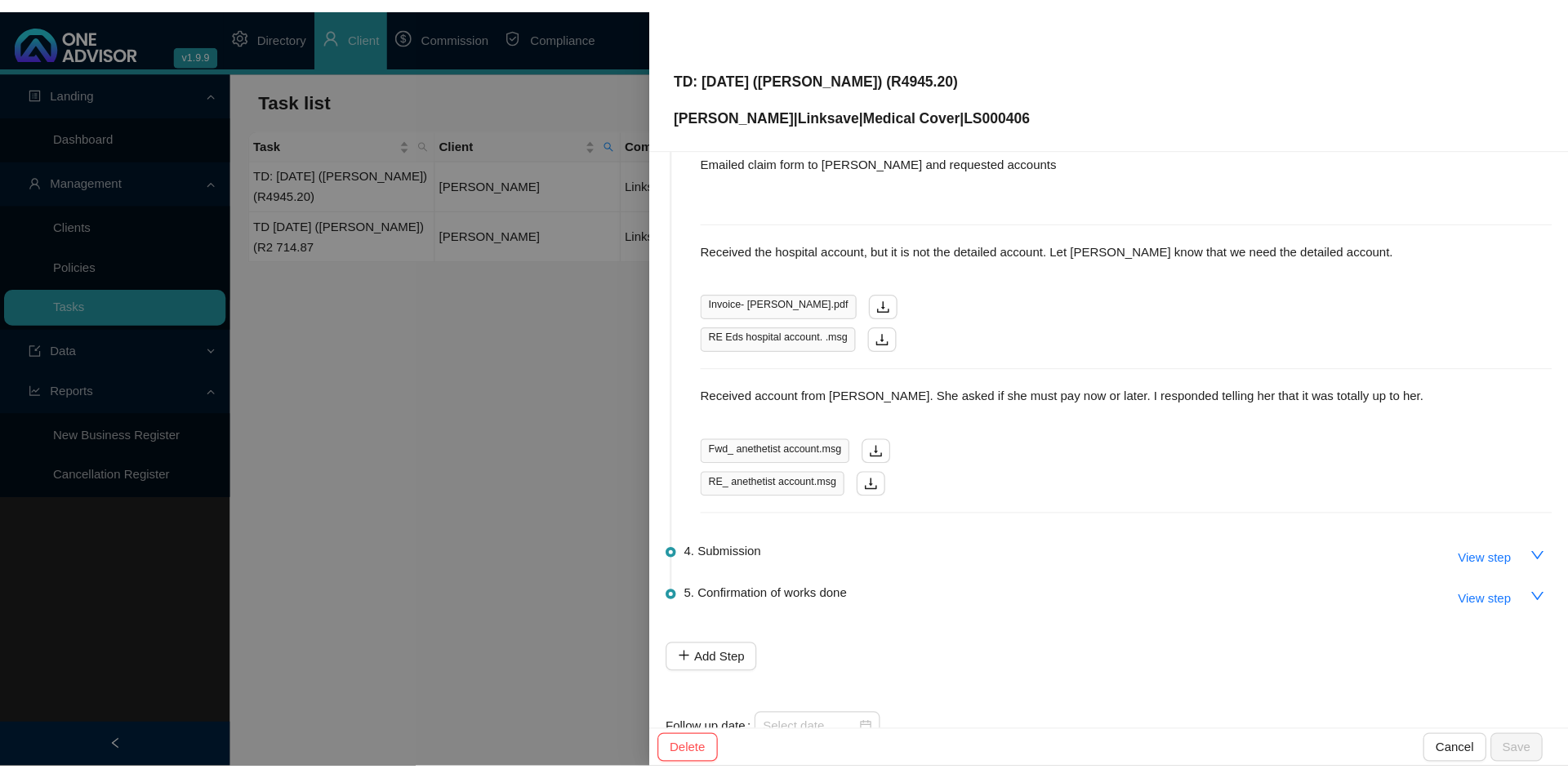
scroll to position [0, 0]
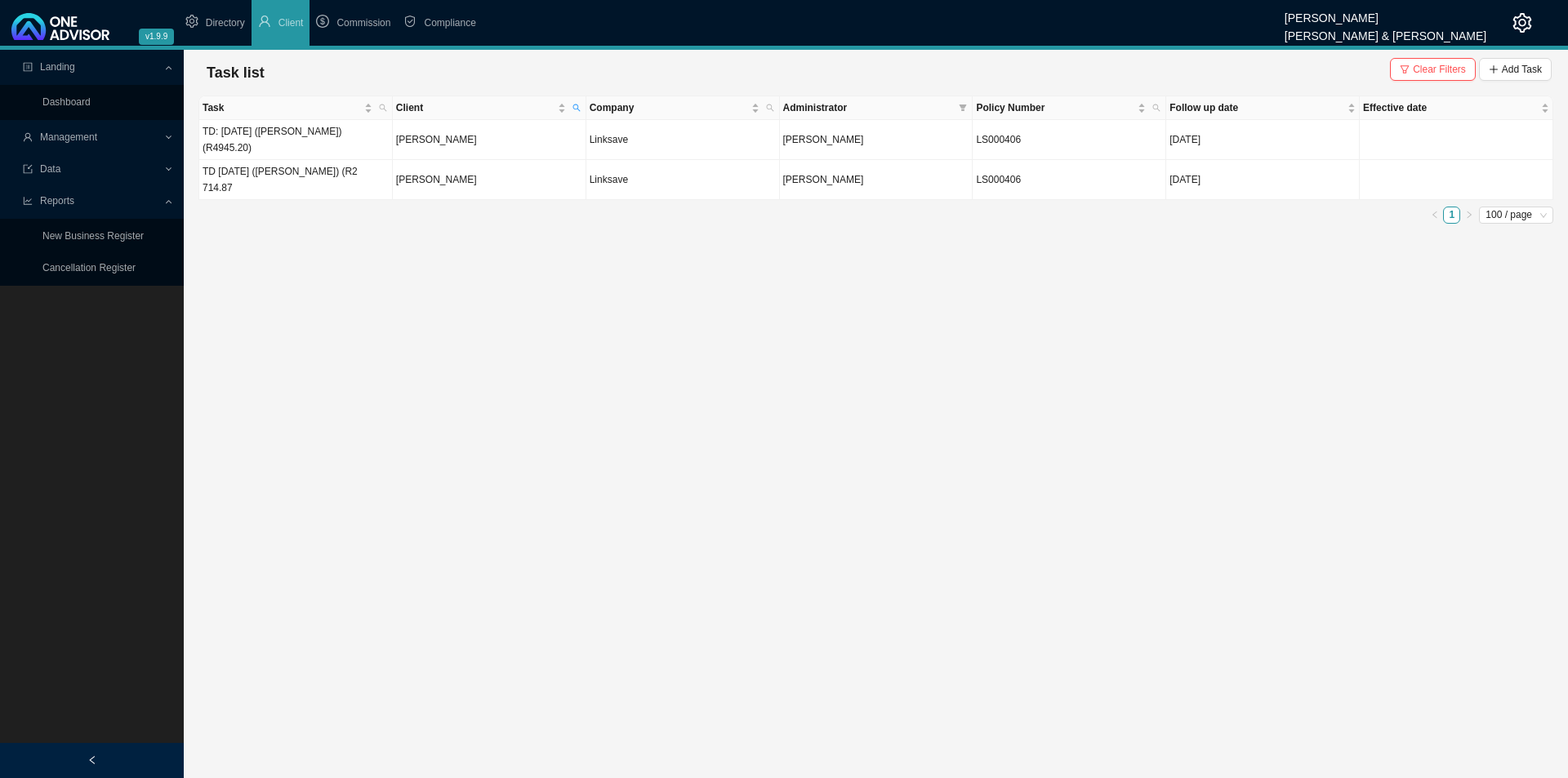
click at [1508, 25] on div at bounding box center [1509, 23] width 45 height 45
click at [1518, 22] on icon "setting" at bounding box center [1522, 23] width 19 height 19
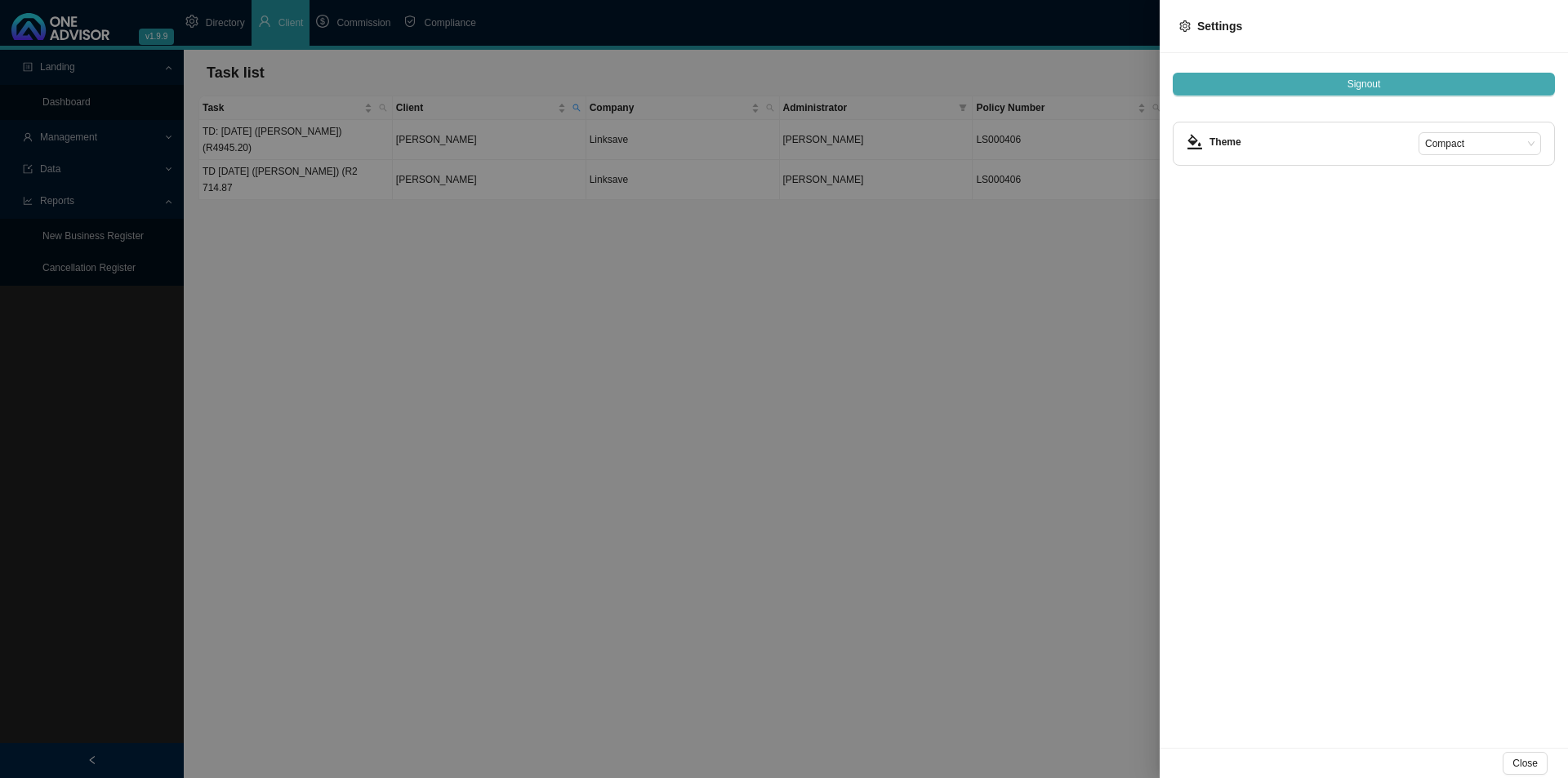
click at [1382, 81] on button "Signout" at bounding box center [1363, 84] width 382 height 23
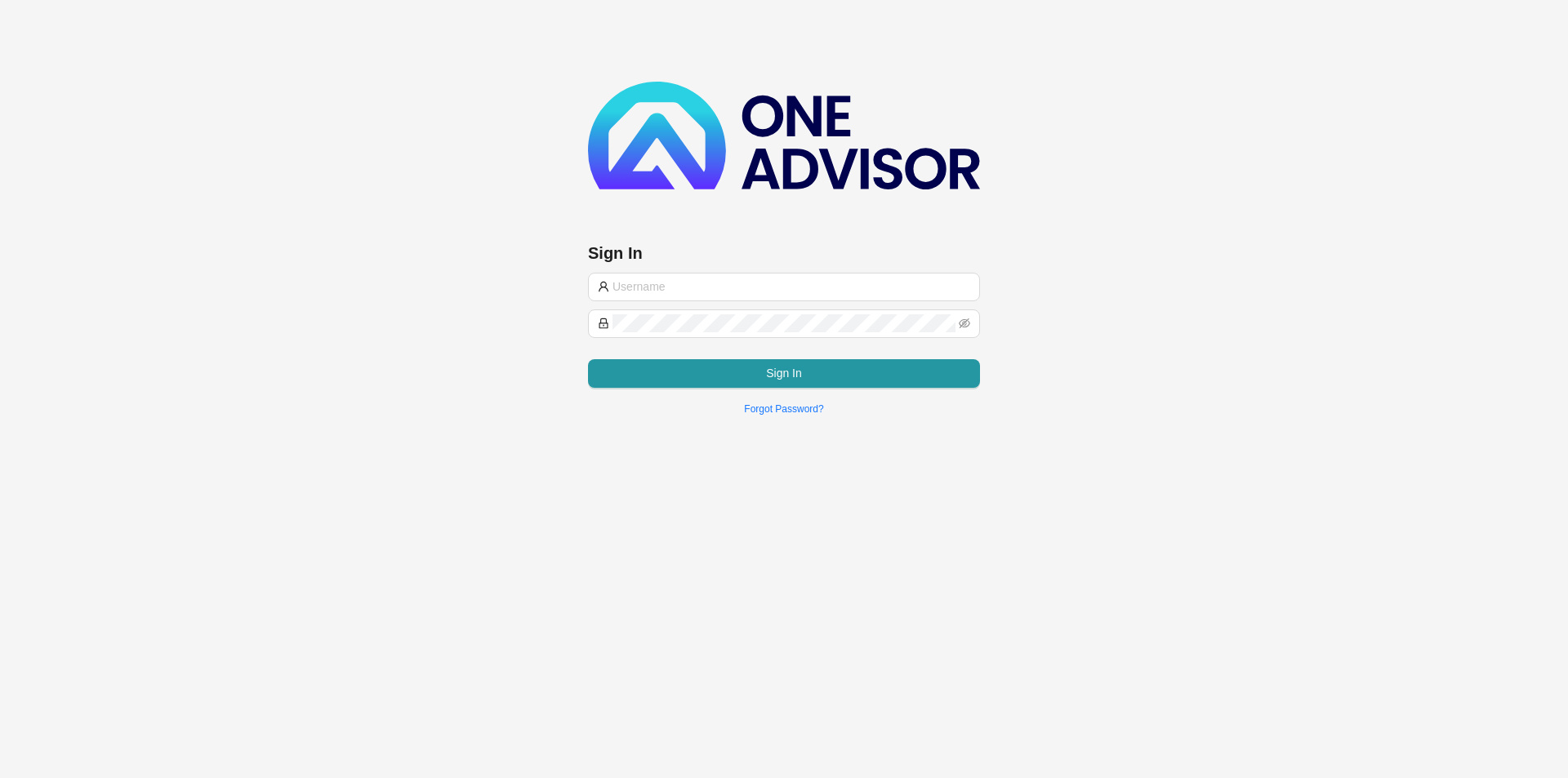
type input "advice@smithbormann.co.za"
click at [776, 376] on span "Sign In" at bounding box center [784, 373] width 36 height 18
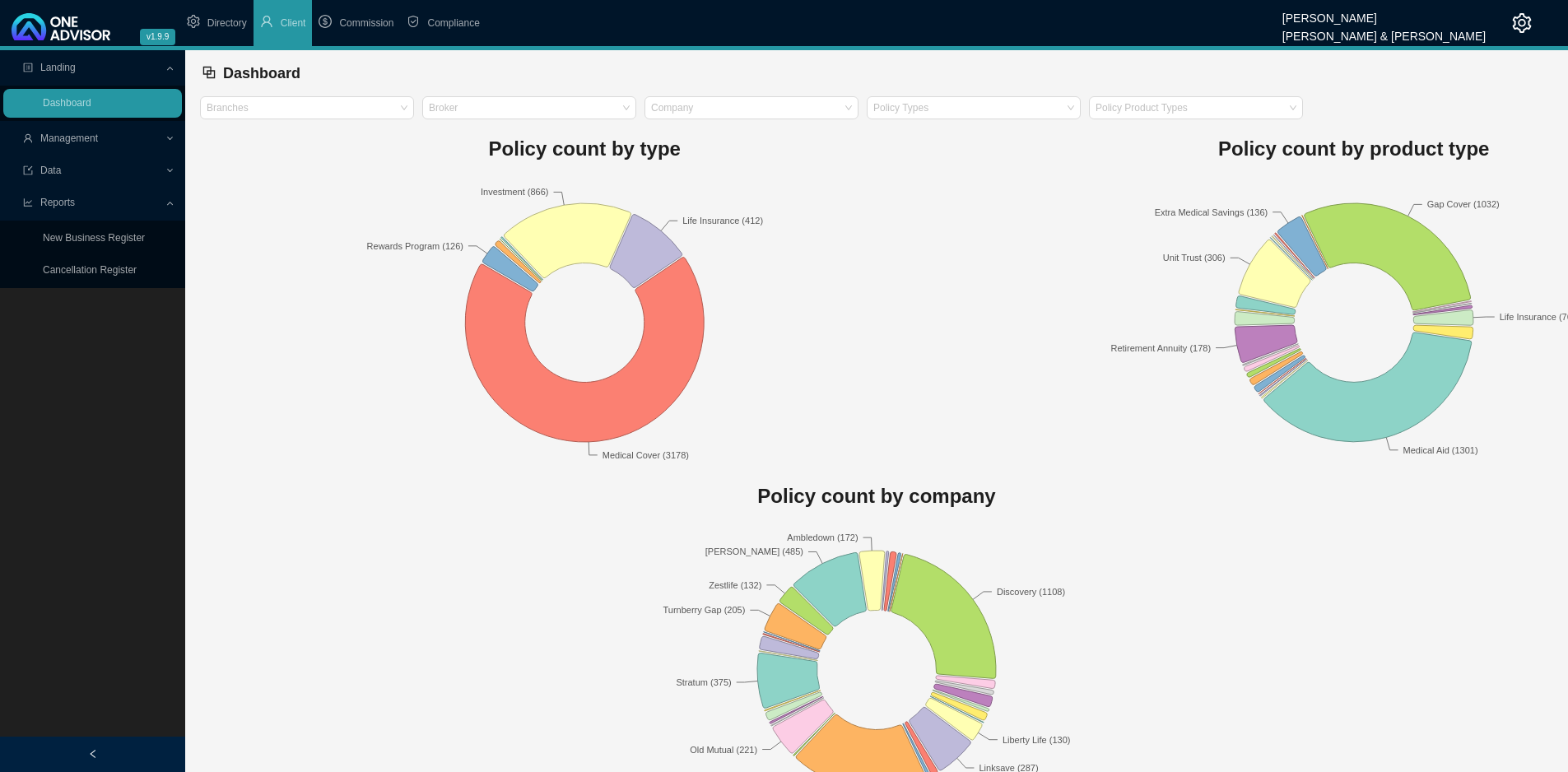
click at [89, 141] on span "Management" at bounding box center [69, 139] width 58 height 12
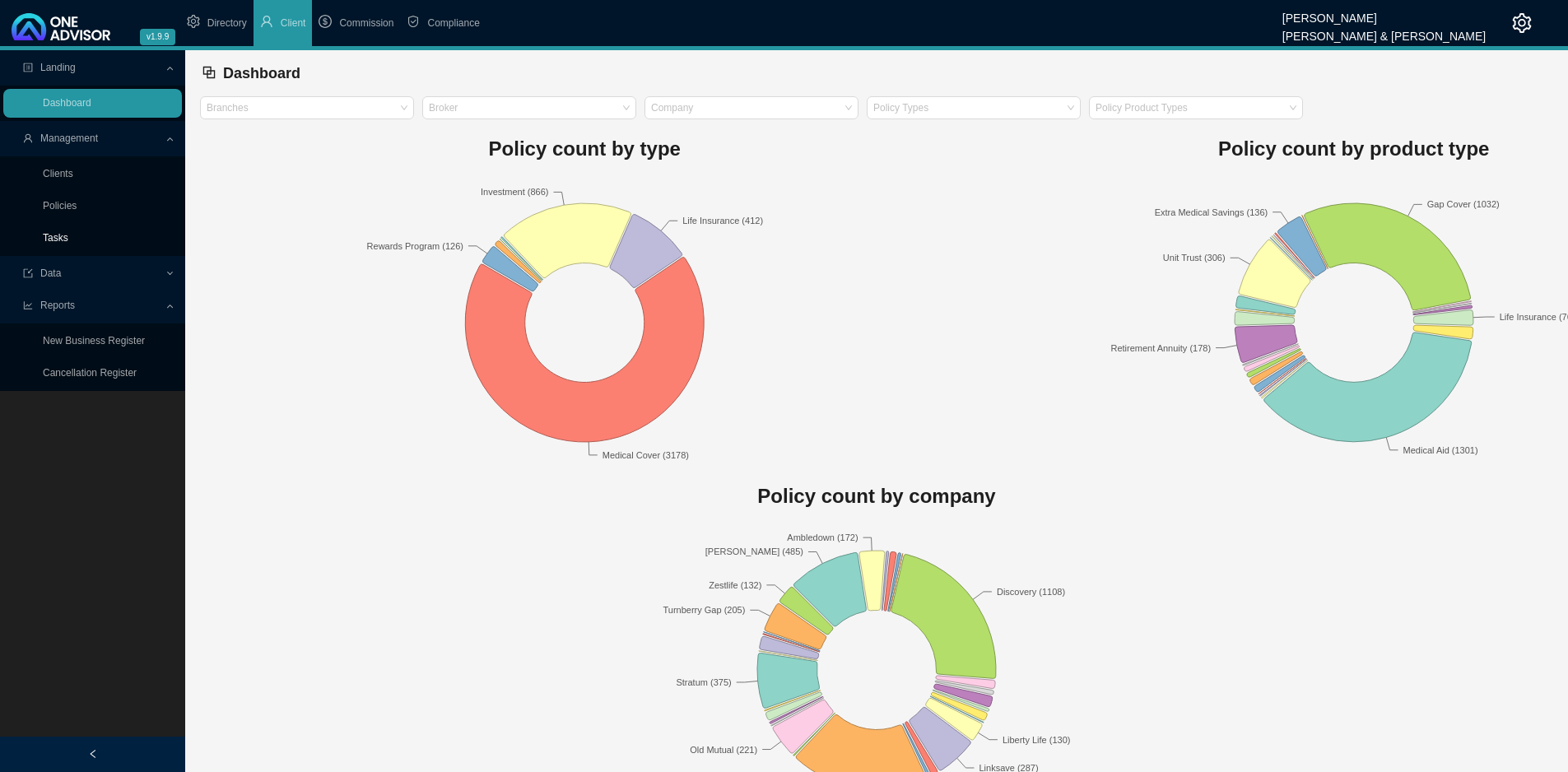
click at [54, 236] on link "Tasks" at bounding box center [56, 238] width 25 height 12
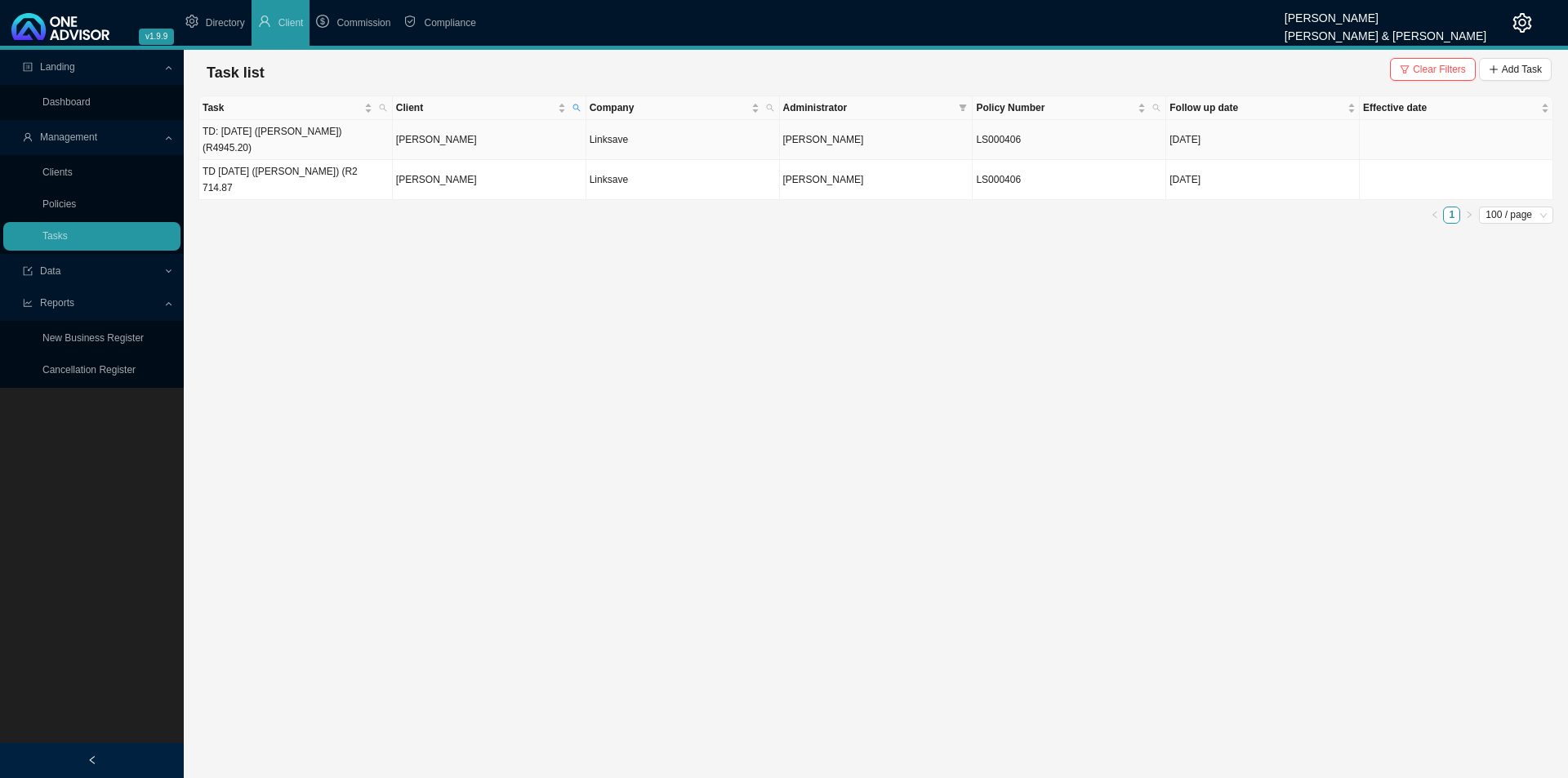
click at [452, 144] on td "[PERSON_NAME]" at bounding box center [489, 140] width 194 height 40
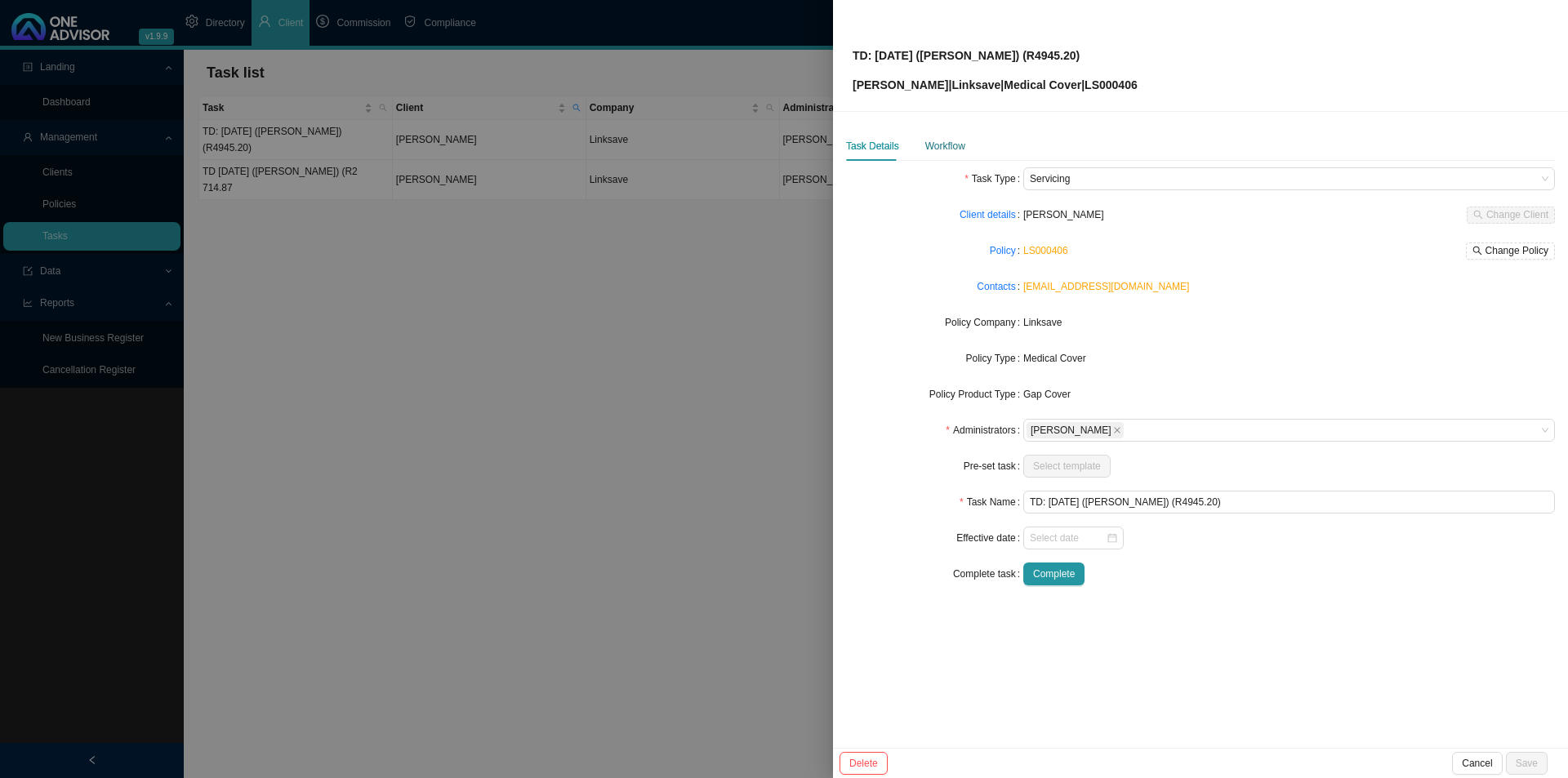
click at [927, 138] on div "Workflow" at bounding box center [946, 145] width 40 height 16
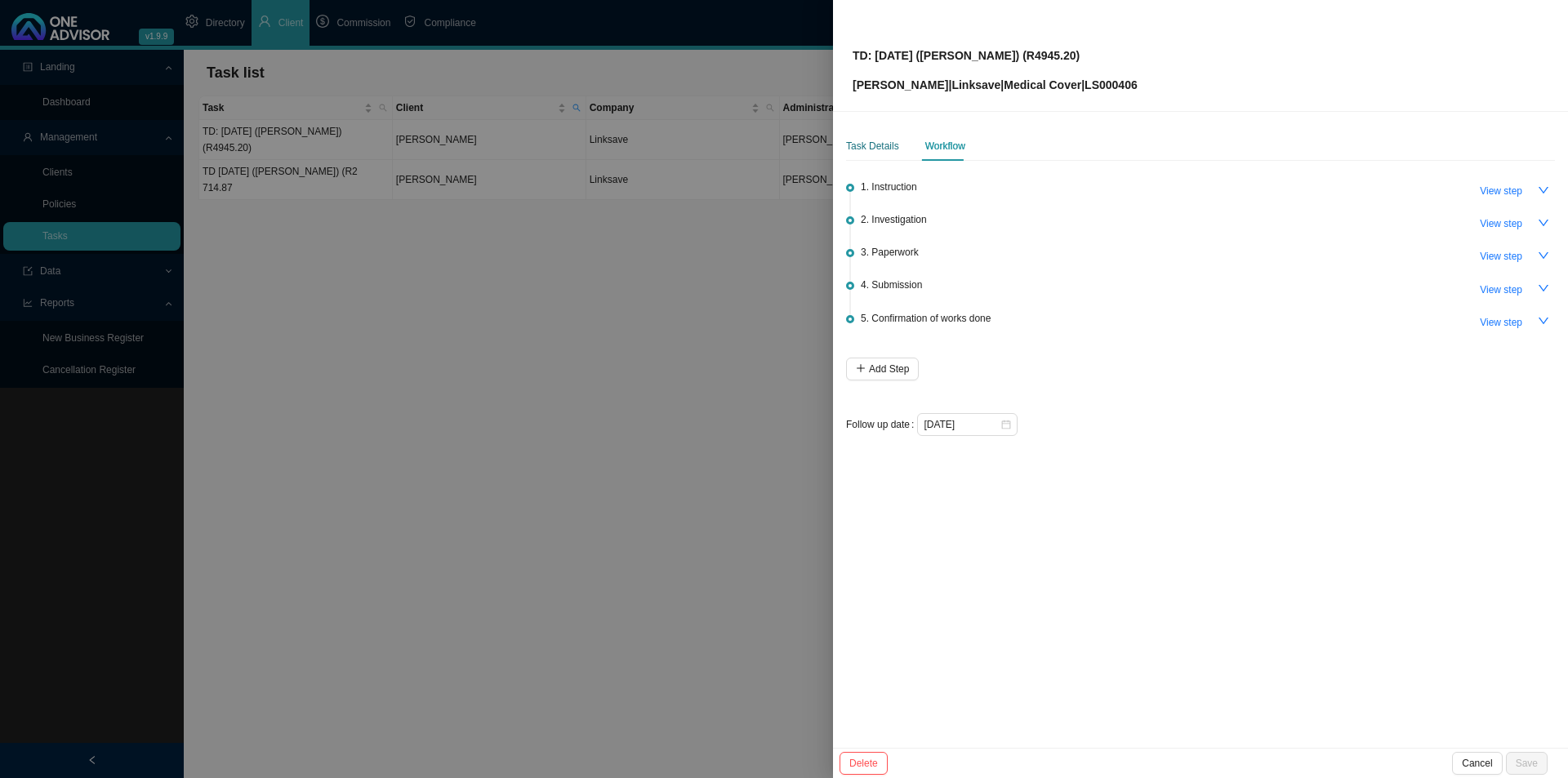
click at [866, 149] on div "Task Details" at bounding box center [872, 145] width 53 height 16
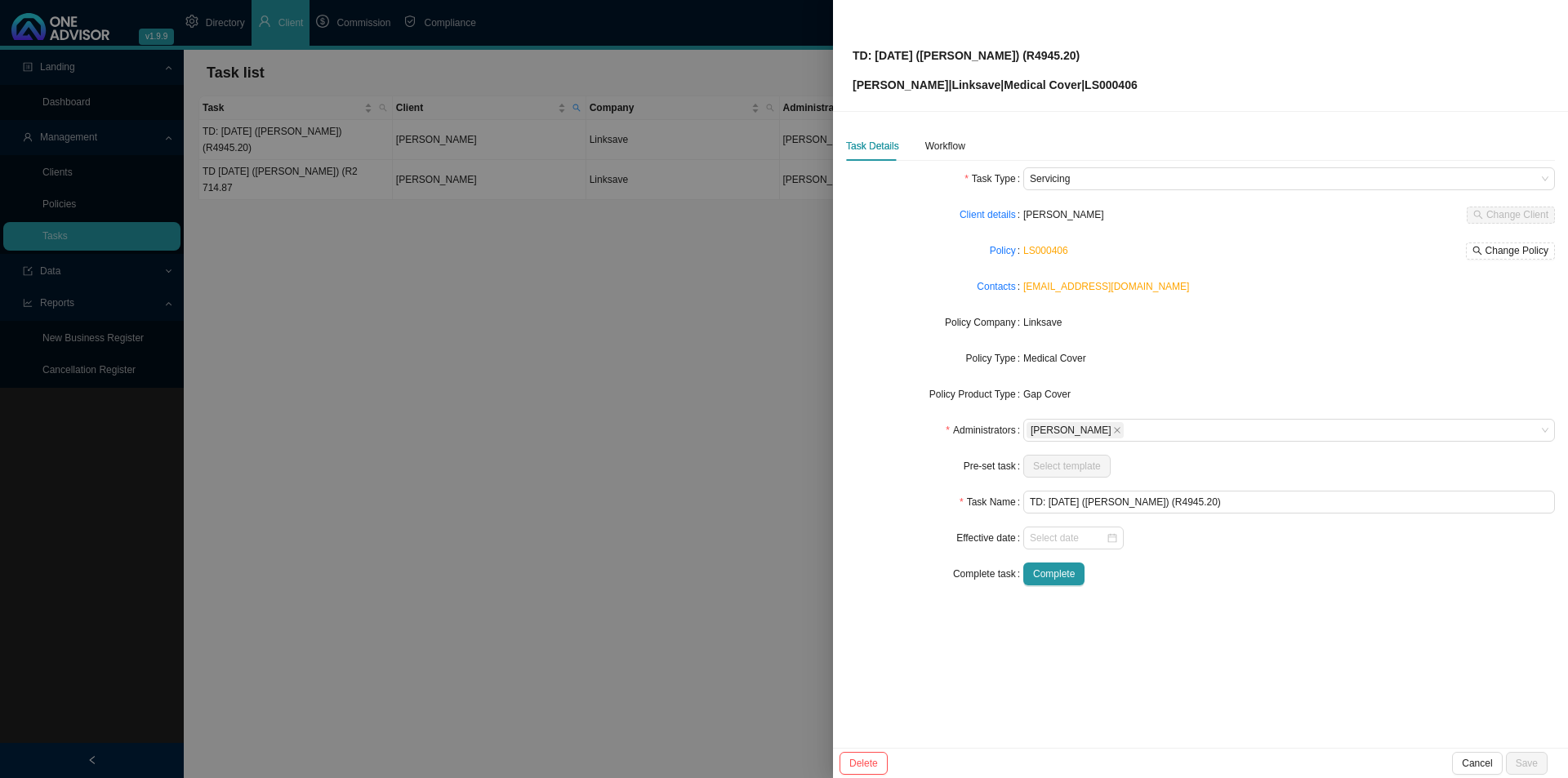
click at [436, 192] on div at bounding box center [784, 389] width 1568 height 778
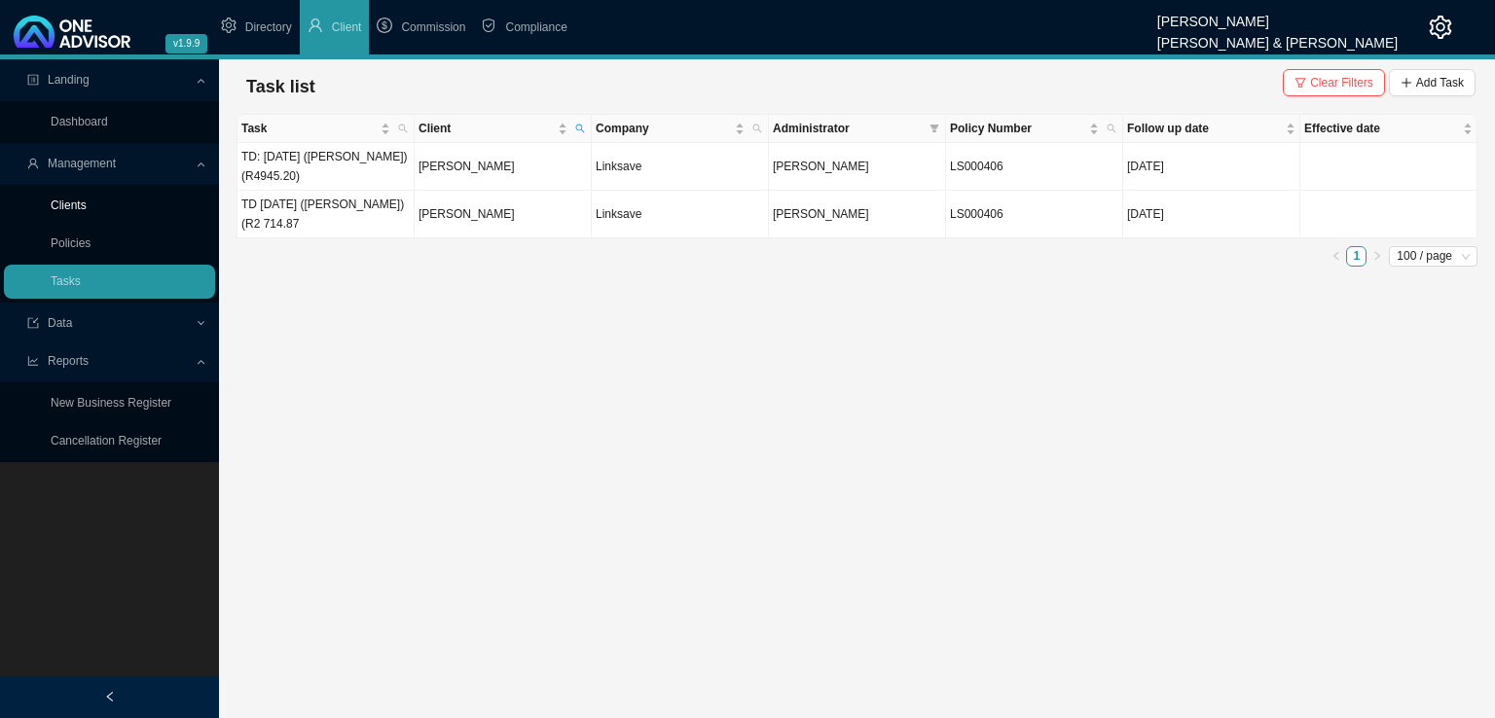
click at [62, 200] on link "Clients" at bounding box center [69, 206] width 36 height 14
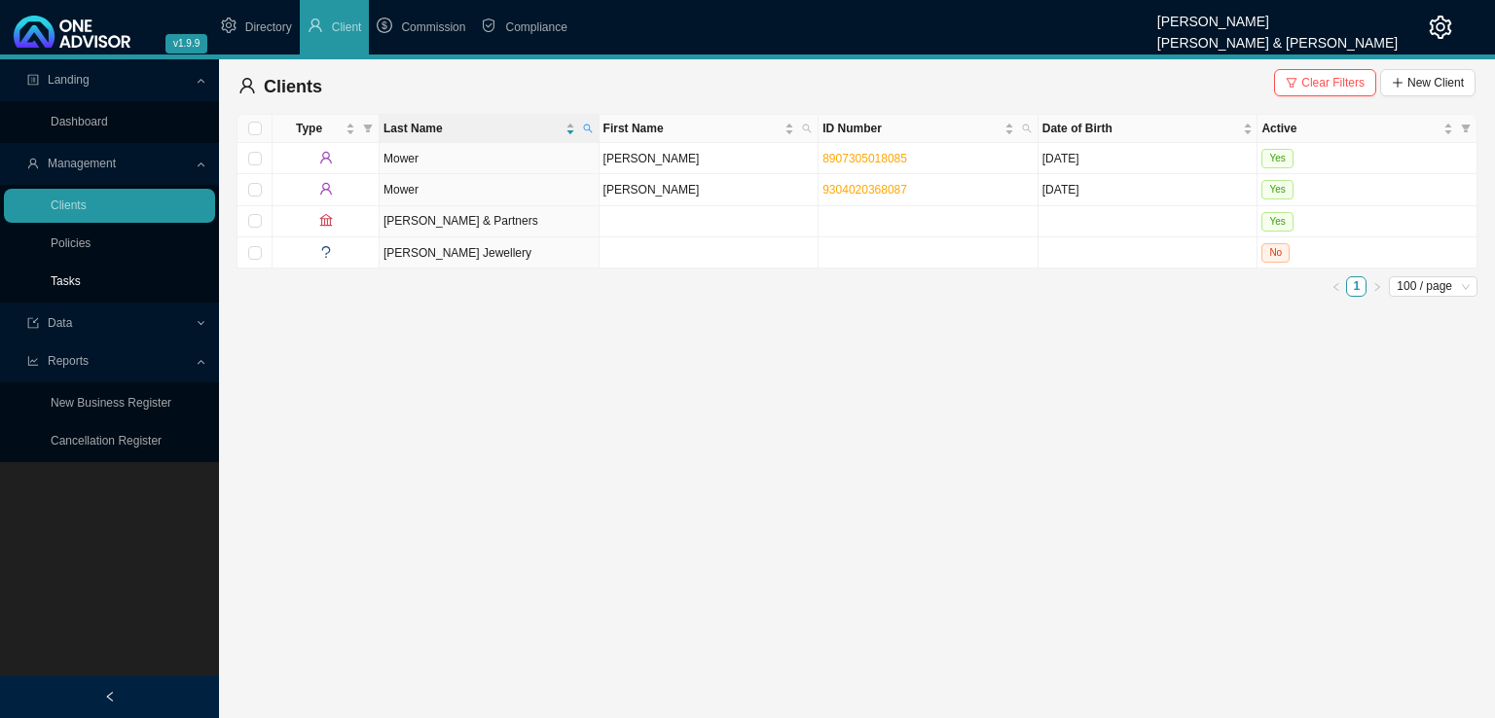
click at [81, 281] on link "Tasks" at bounding box center [66, 281] width 30 height 14
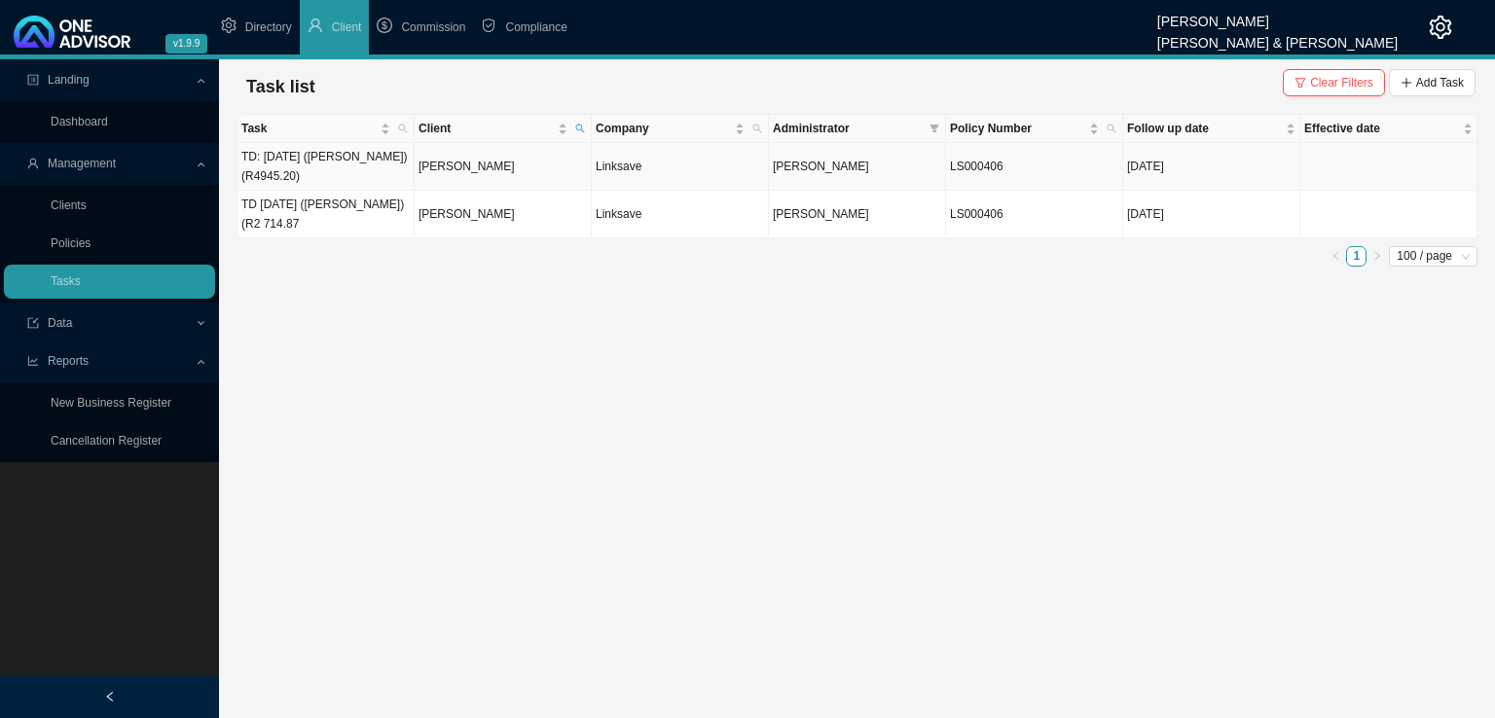
click at [538, 181] on td "[PERSON_NAME]" at bounding box center [503, 167] width 177 height 48
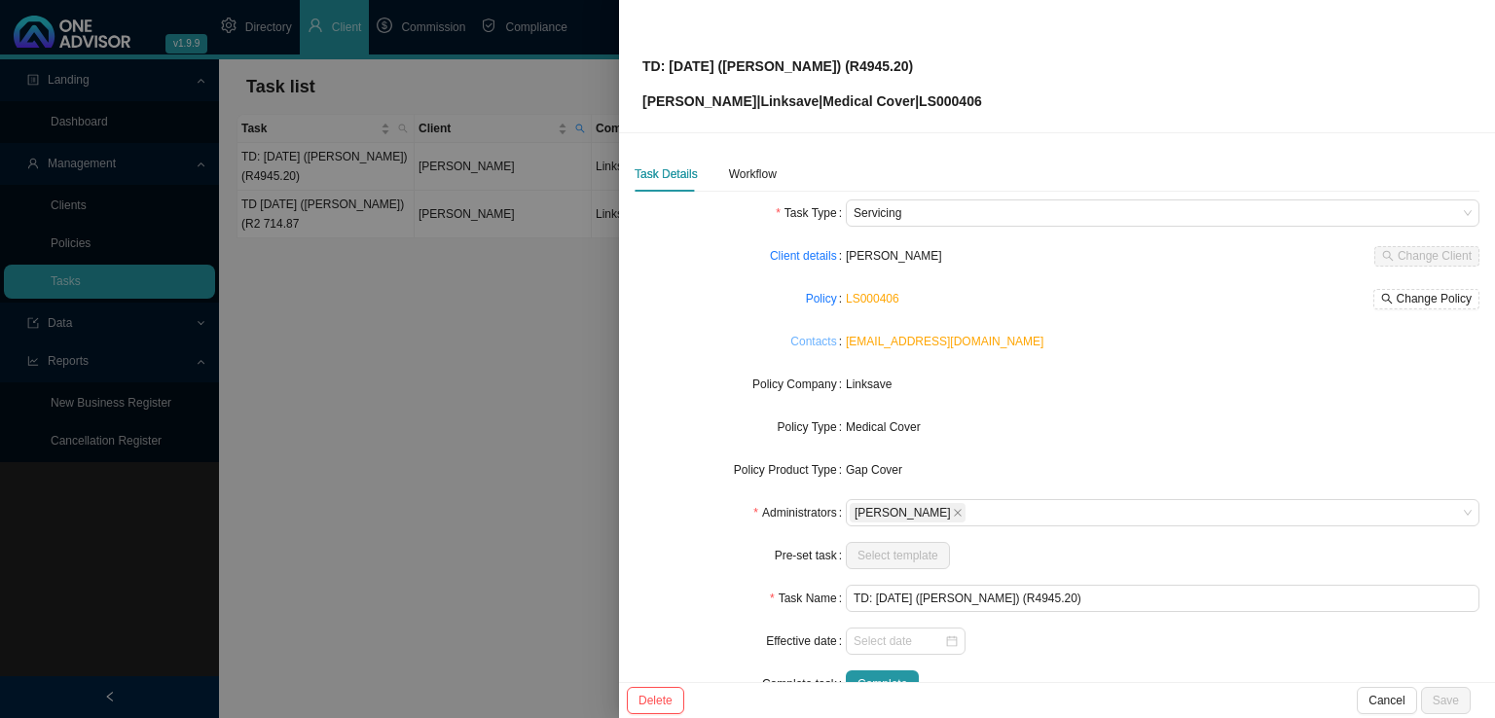
click at [815, 340] on link "Contacts" at bounding box center [813, 341] width 46 height 19
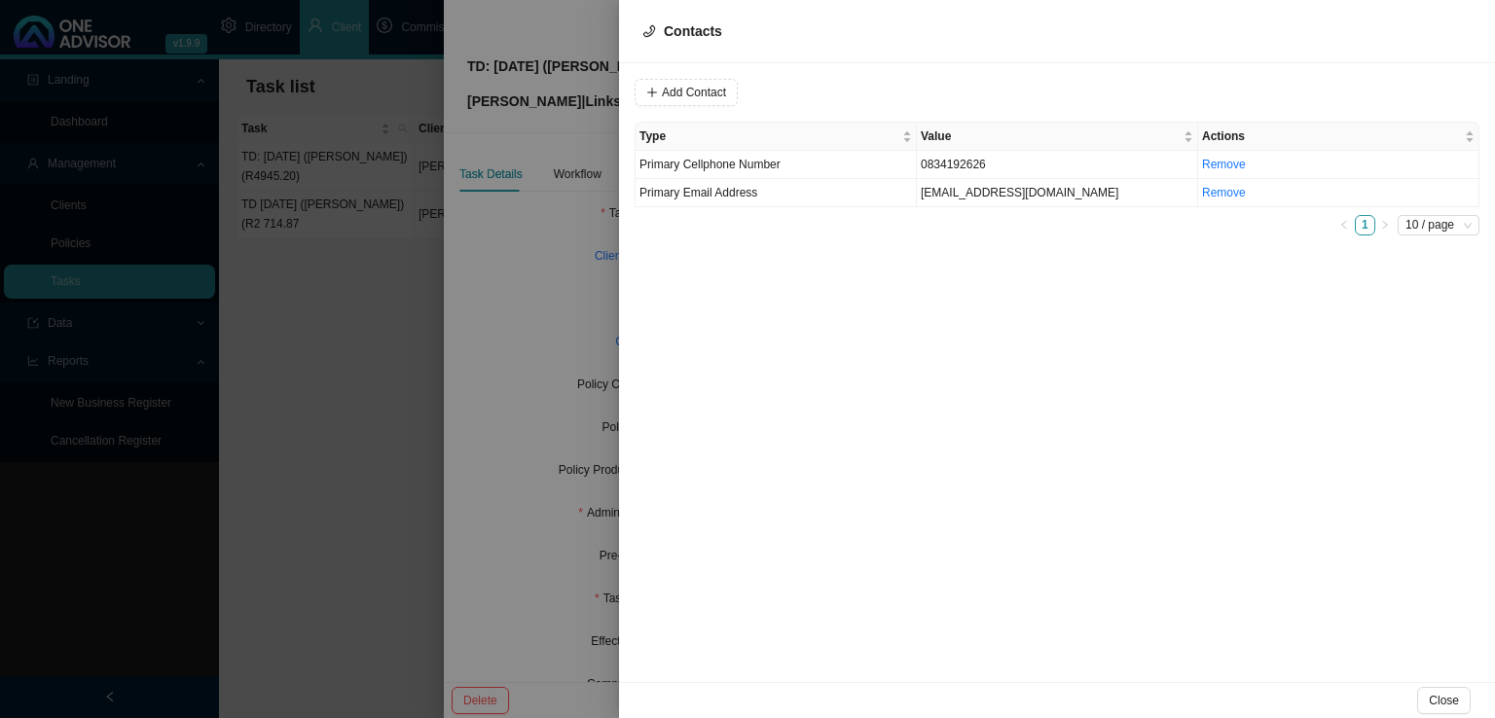
click at [537, 301] on div at bounding box center [747, 359] width 1495 height 718
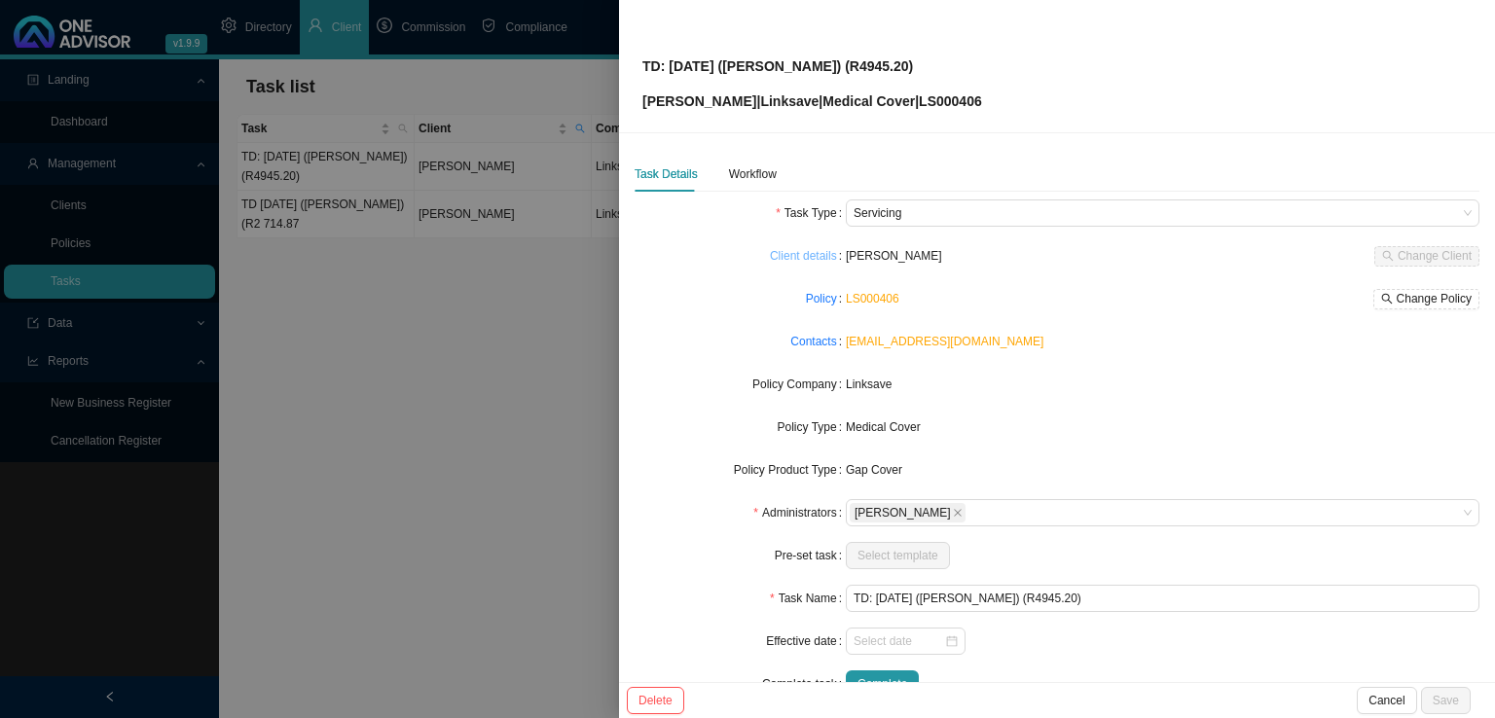
click at [803, 246] on link "Client details" at bounding box center [803, 255] width 67 height 19
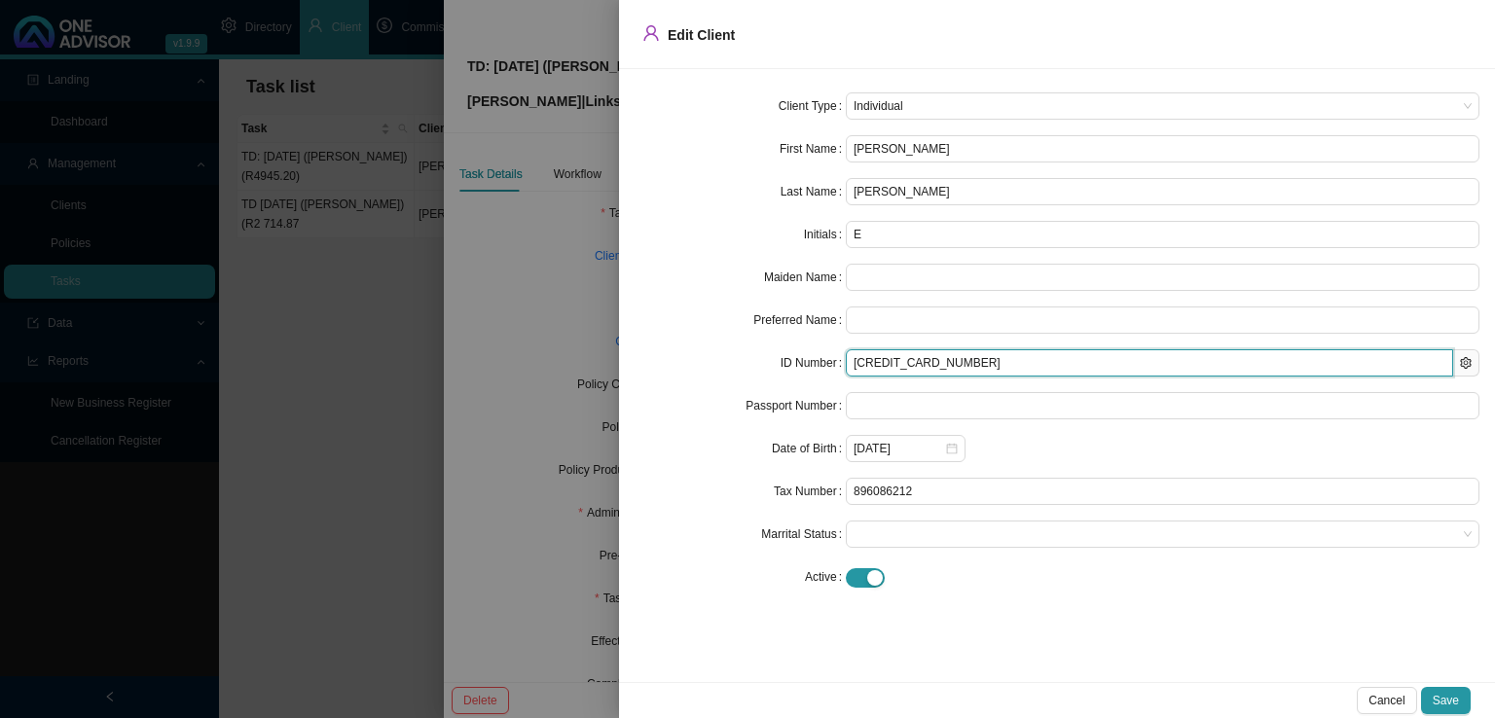
click at [990, 365] on input "[CREDIT_CARD_NUMBER]" at bounding box center [1149, 362] width 607 height 27
drag, startPoint x: 977, startPoint y: 358, endPoint x: 763, endPoint y: 365, distance: 214.2
click at [763, 365] on div "ID Number [CREDIT_CARD_NUMBER]" at bounding box center [1056, 362] width 845 height 27
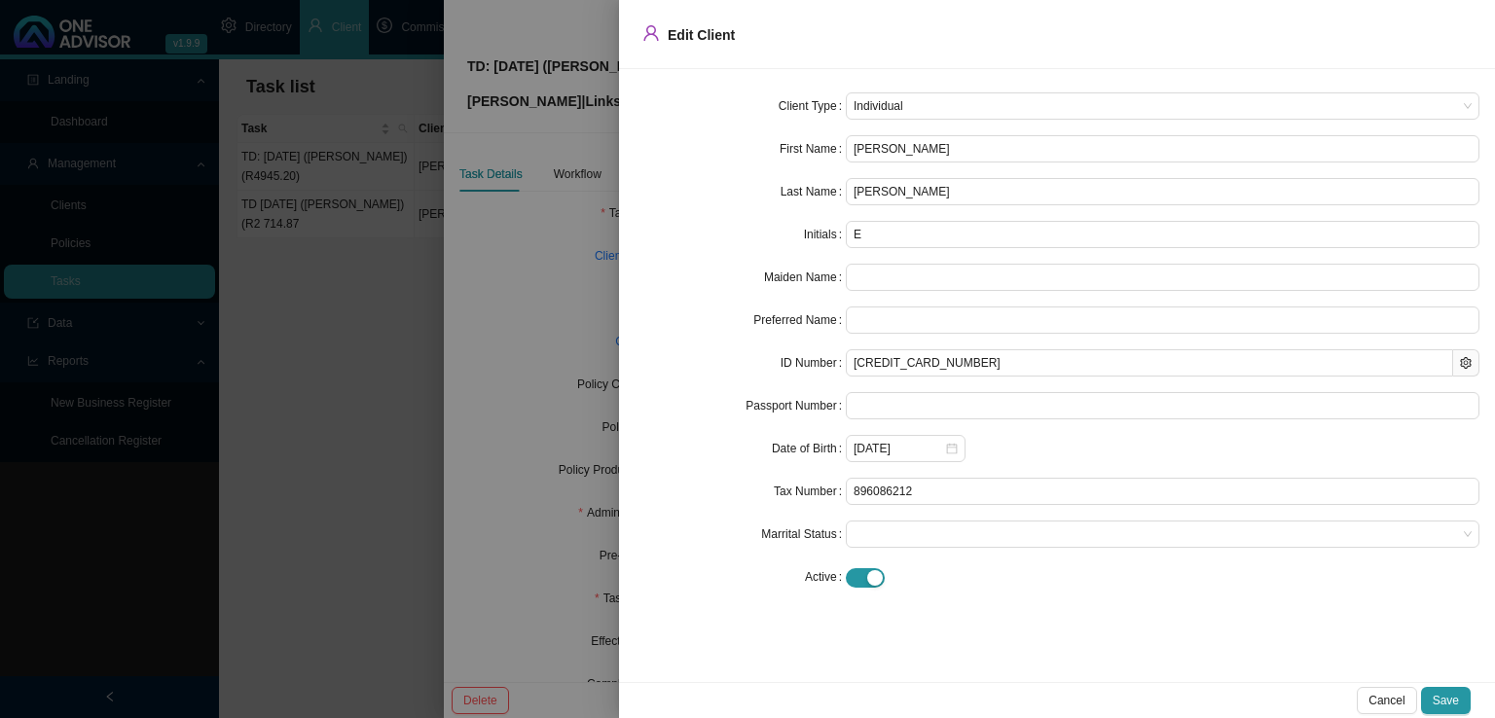
click at [550, 449] on div at bounding box center [747, 359] width 1495 height 718
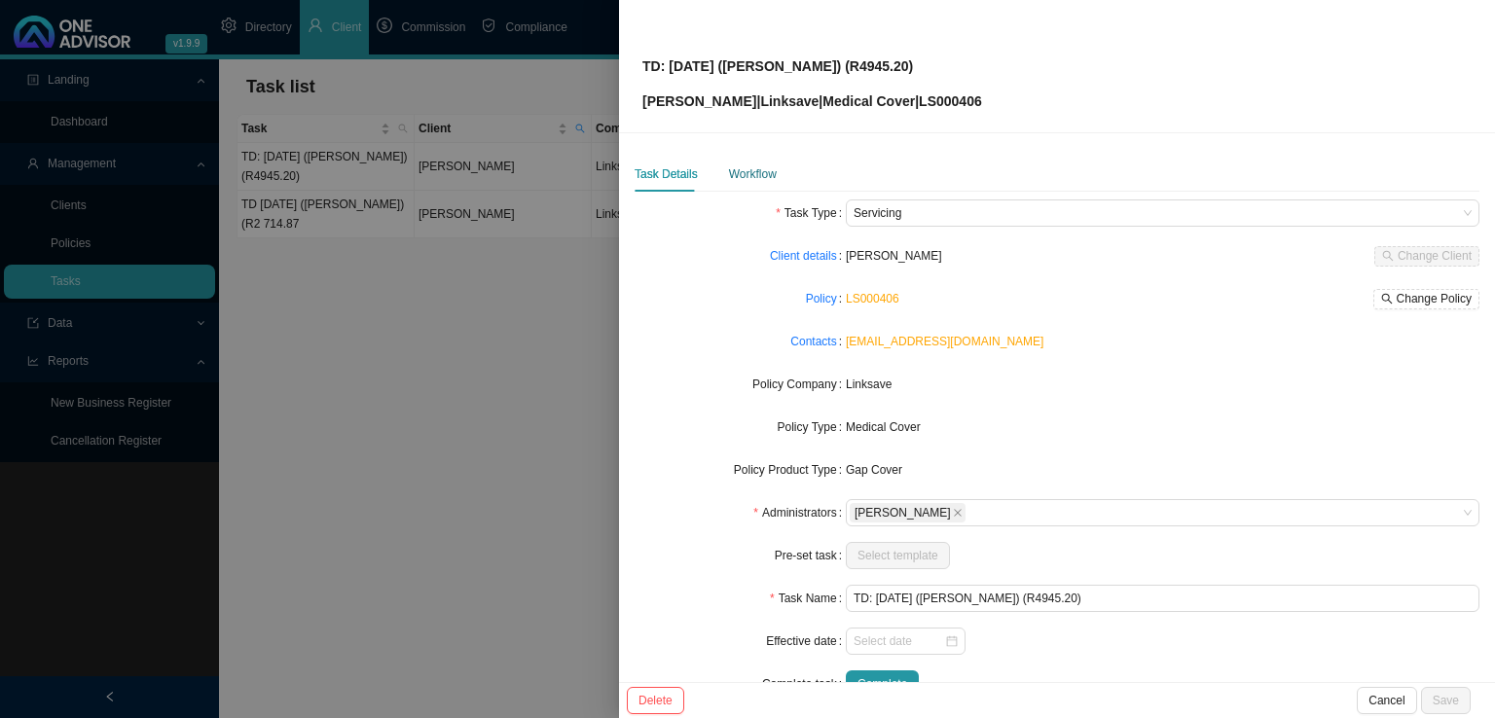
click at [742, 175] on div "Workflow" at bounding box center [753, 173] width 48 height 19
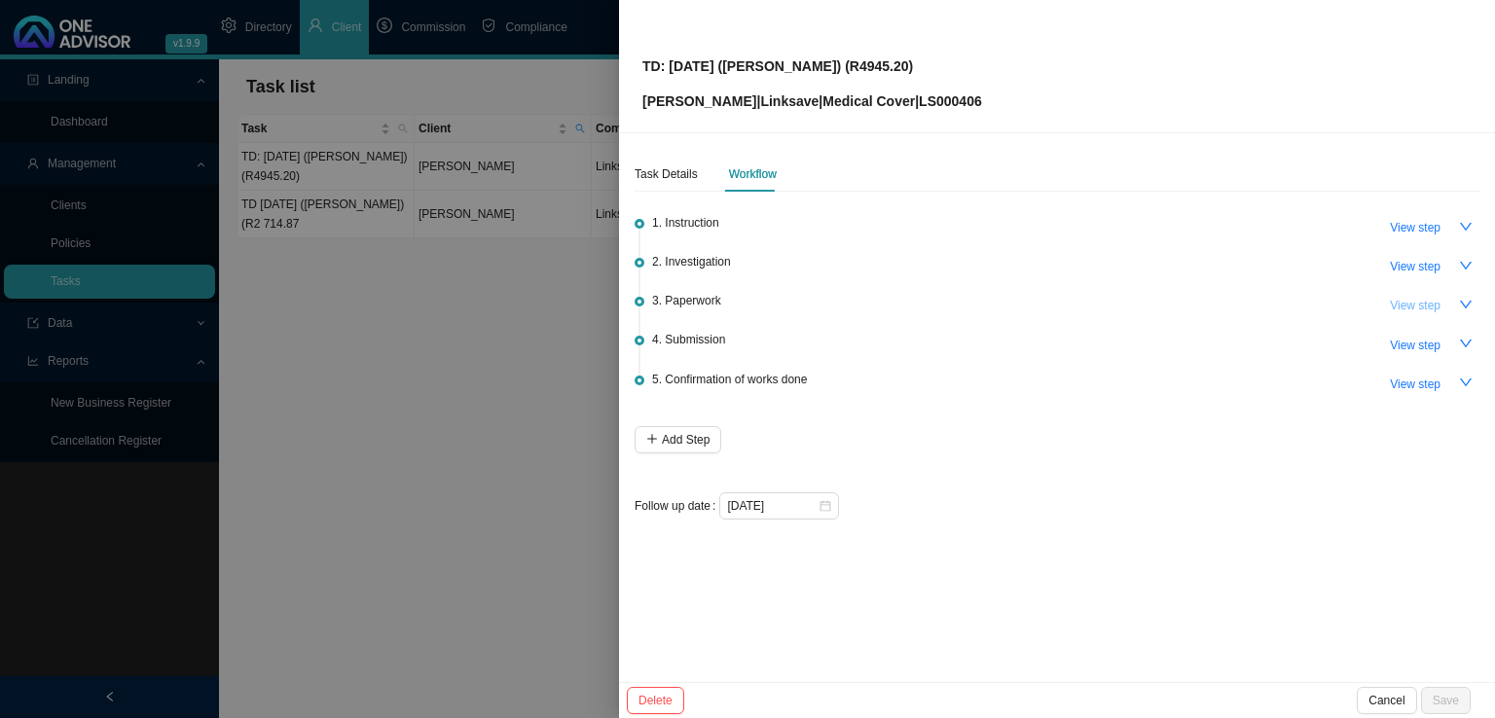
click at [1421, 297] on span "View step" at bounding box center [1415, 305] width 51 height 19
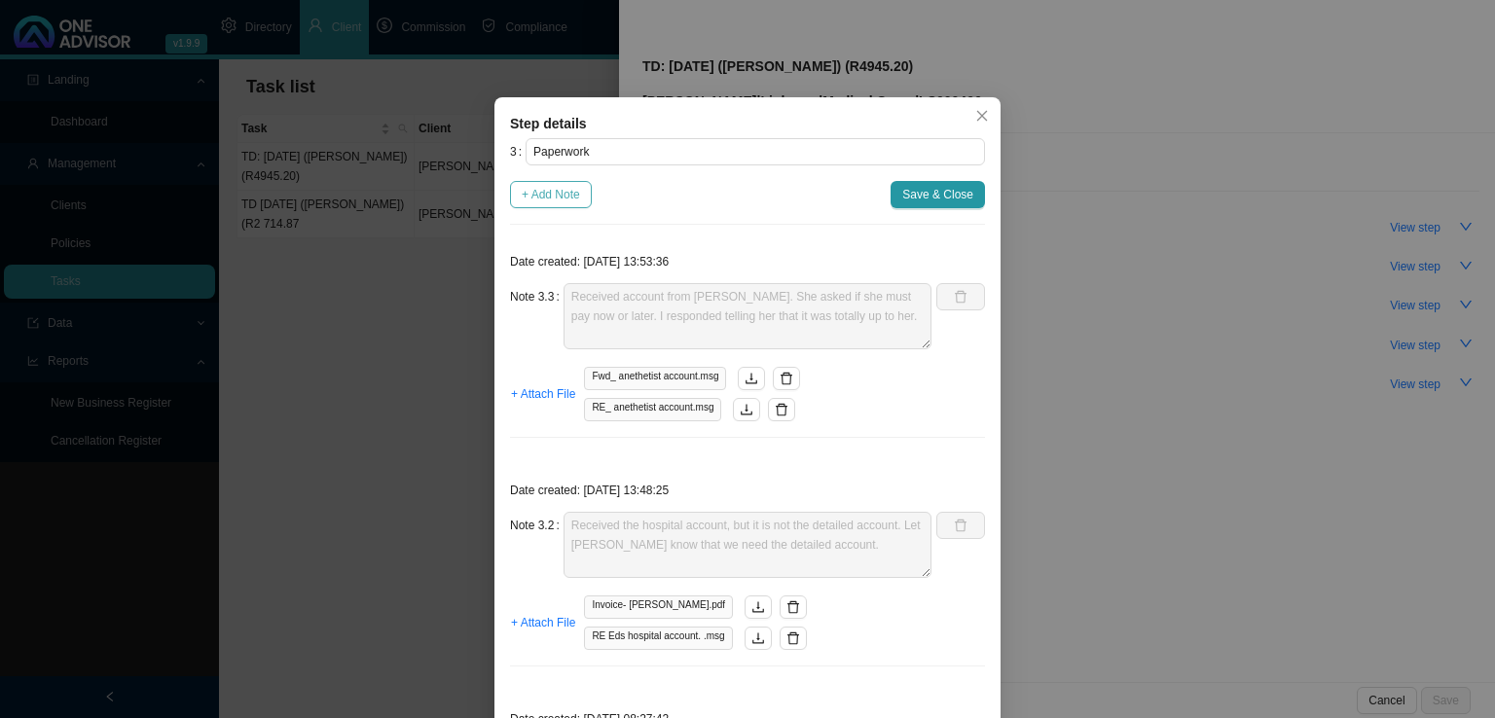
click at [557, 196] on span "+ Add Note" at bounding box center [551, 194] width 58 height 19
type textarea "Received account from [PERSON_NAME]. She asked if she must pay now or later. I …"
type textarea "Received the hospital account, but it is not the detailed account. Let [PERSON_…"
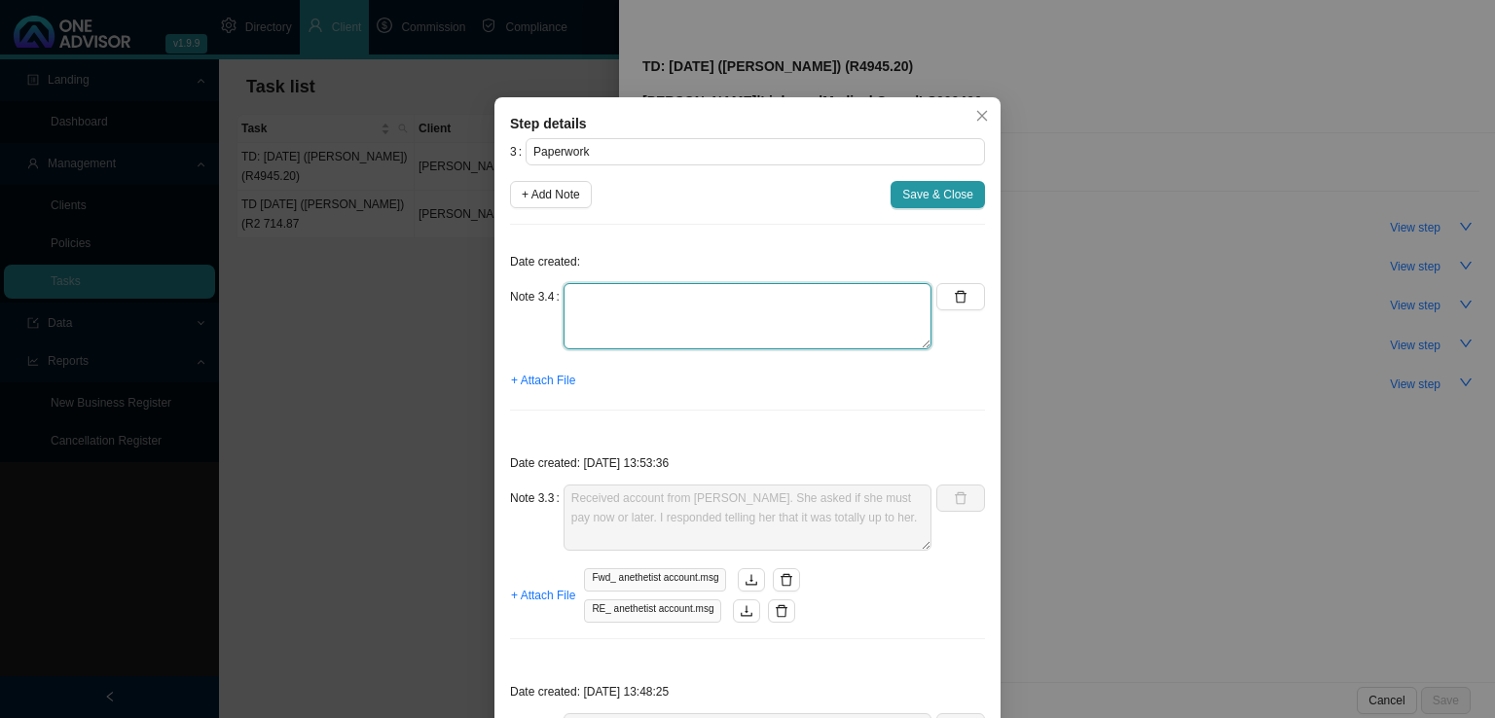
click at [588, 314] on textarea at bounding box center [747, 316] width 368 height 66
type textarea "Received an account again"
click at [546, 382] on span "+ Attach File" at bounding box center [543, 380] width 64 height 19
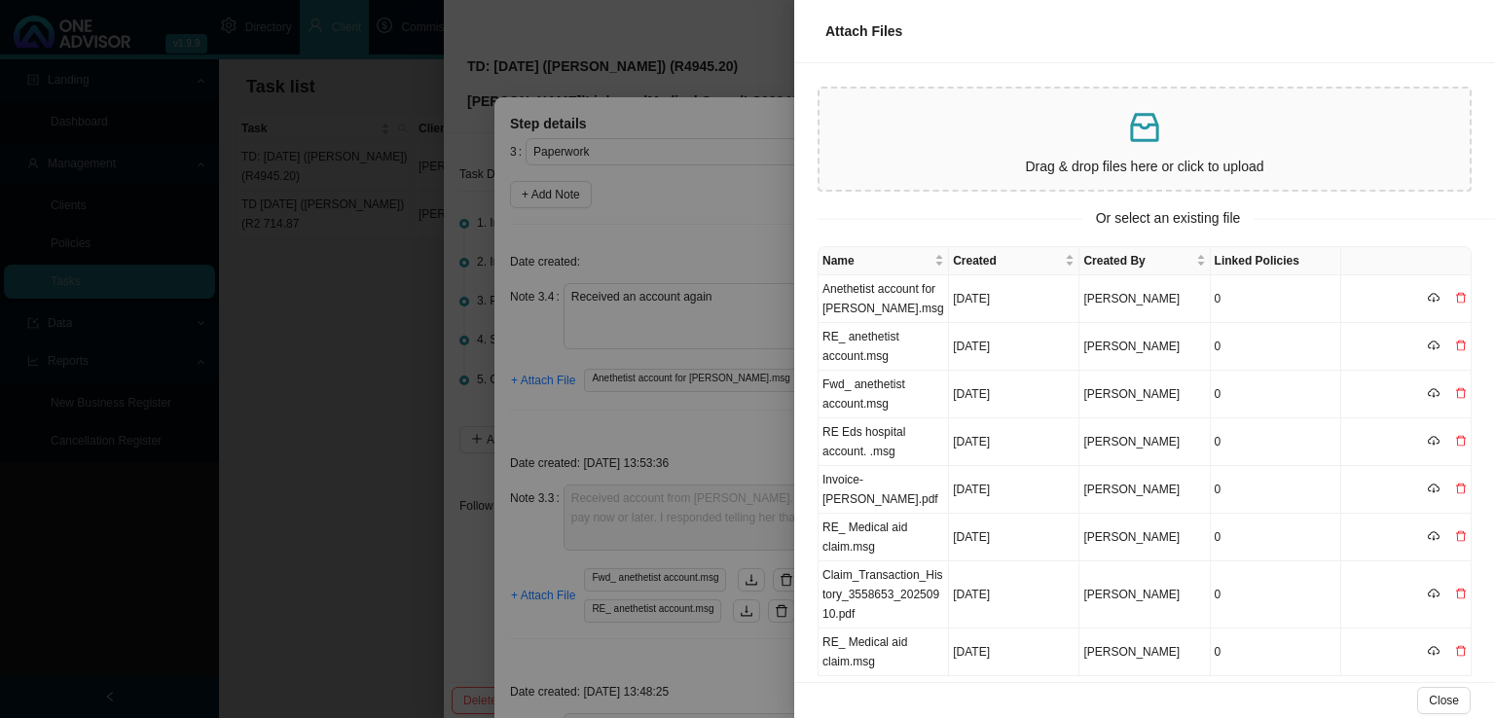
click at [697, 429] on div at bounding box center [747, 359] width 1495 height 718
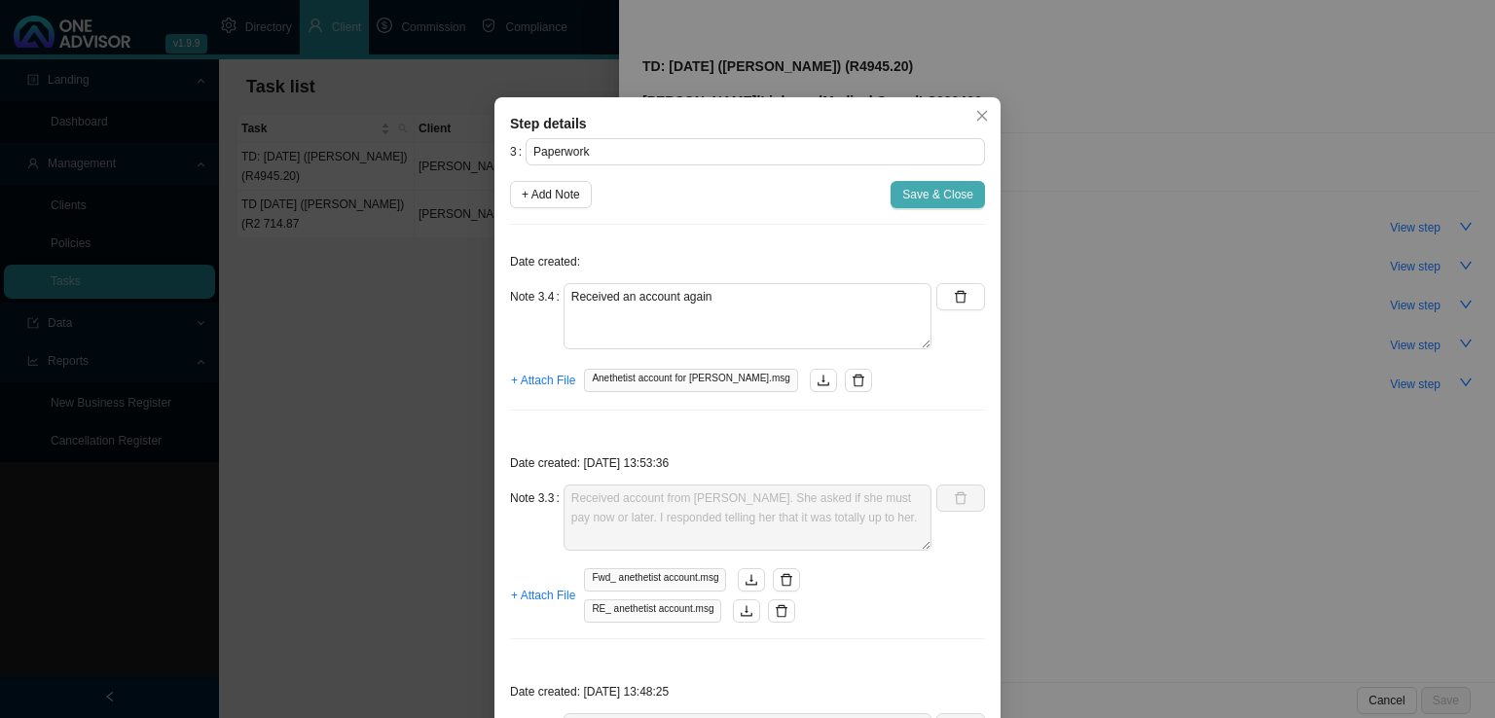
click at [902, 198] on span "Save & Close" at bounding box center [937, 194] width 71 height 19
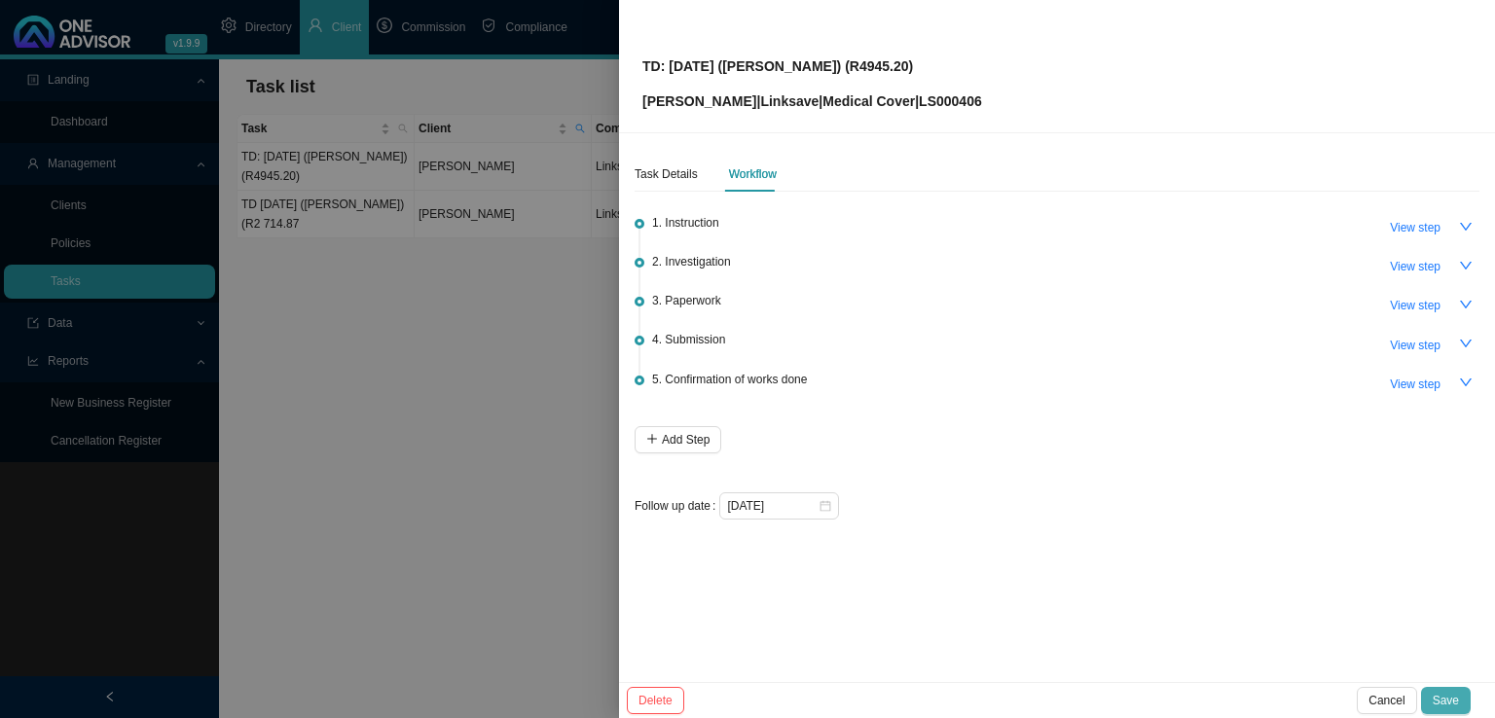
click at [1455, 703] on span "Save" at bounding box center [1445, 700] width 26 height 19
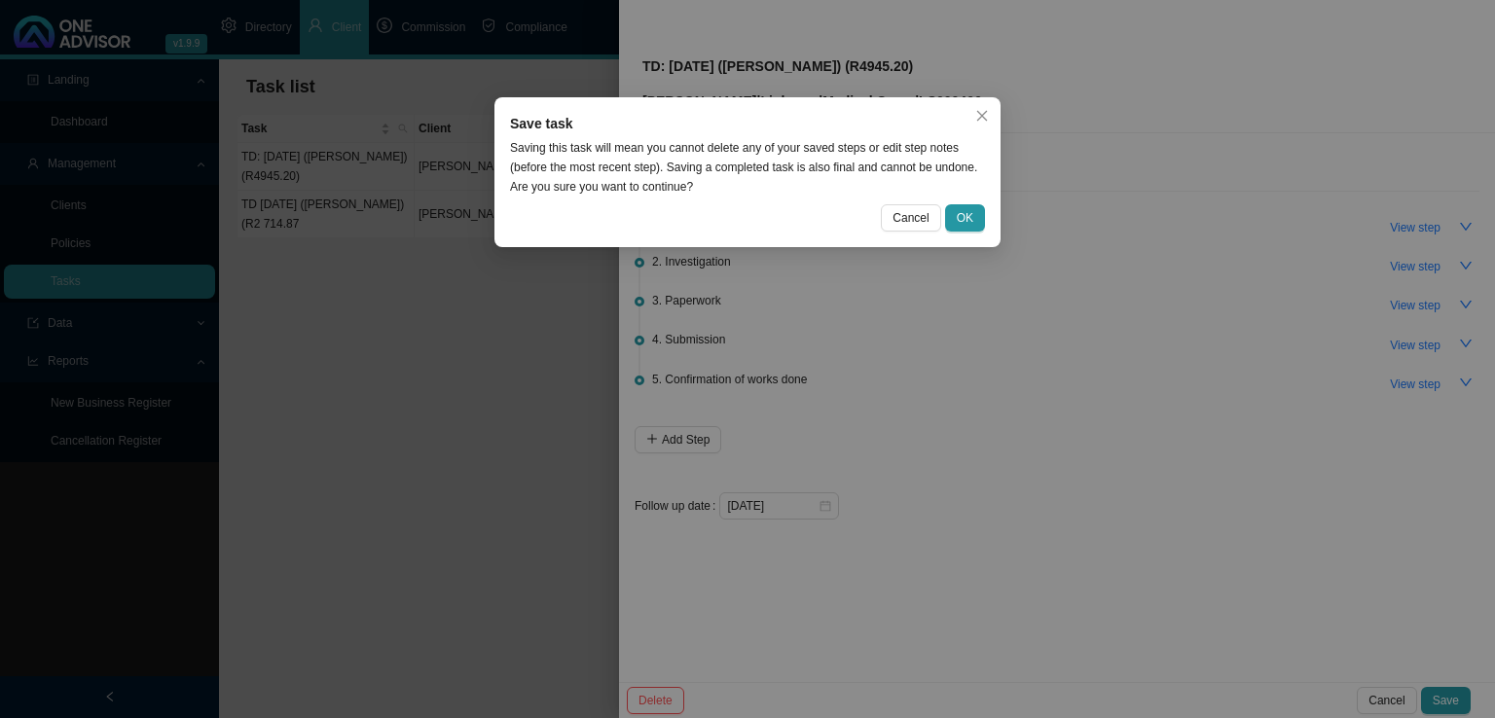
click at [967, 233] on div "Save task Saving this task will mean you cannot delete any of your saved steps …" at bounding box center [747, 172] width 506 height 150
click at [969, 225] on span "OK" at bounding box center [965, 217] width 17 height 19
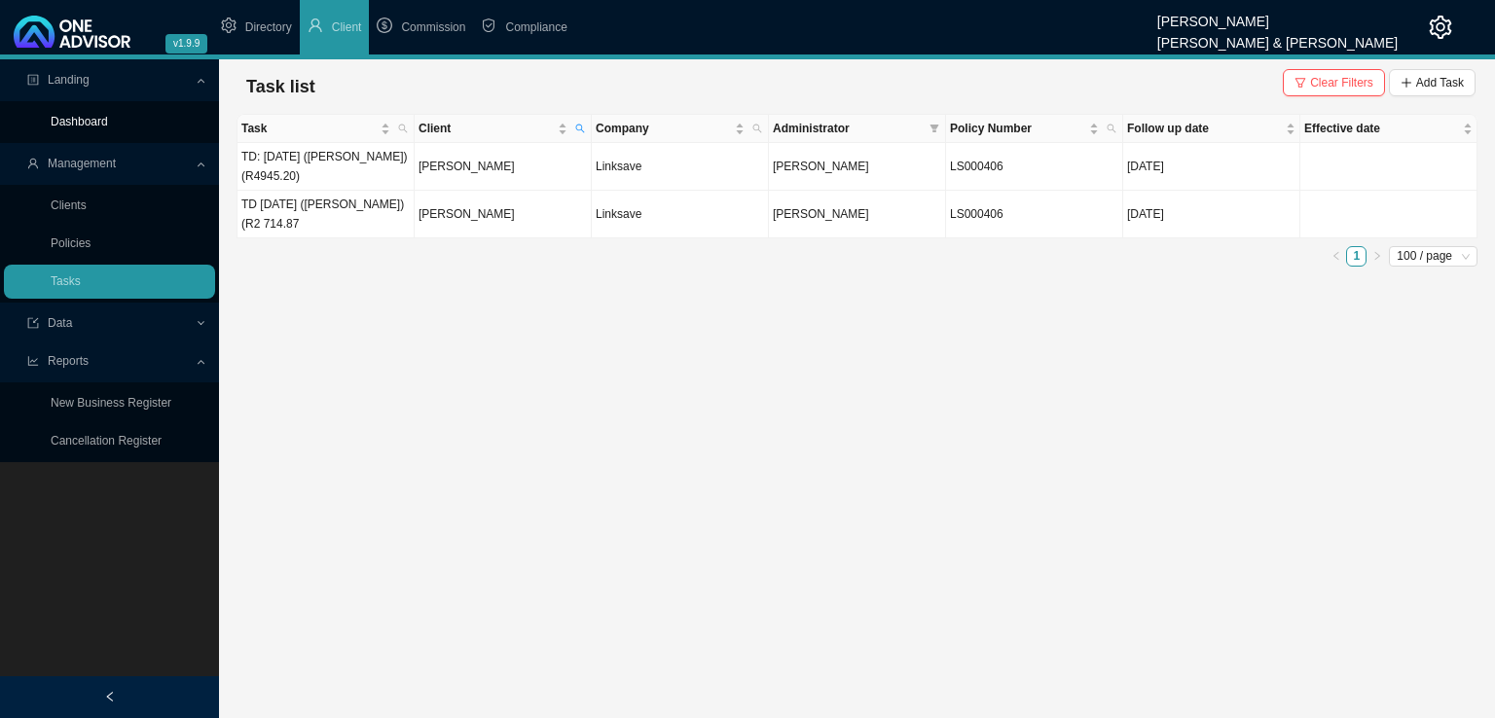
click at [56, 125] on link "Dashboard" at bounding box center [79, 122] width 57 height 14
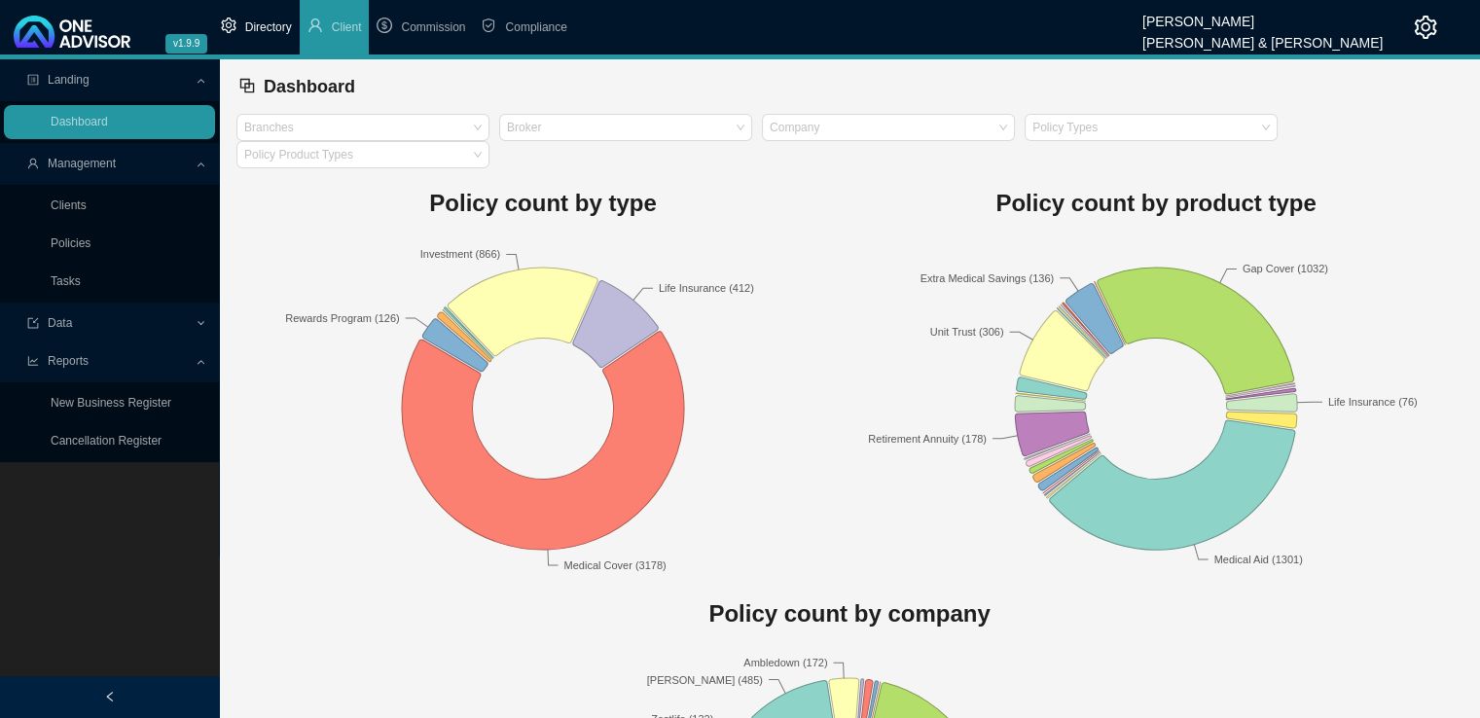
click at [263, 32] on span "Directory" at bounding box center [268, 27] width 47 height 14
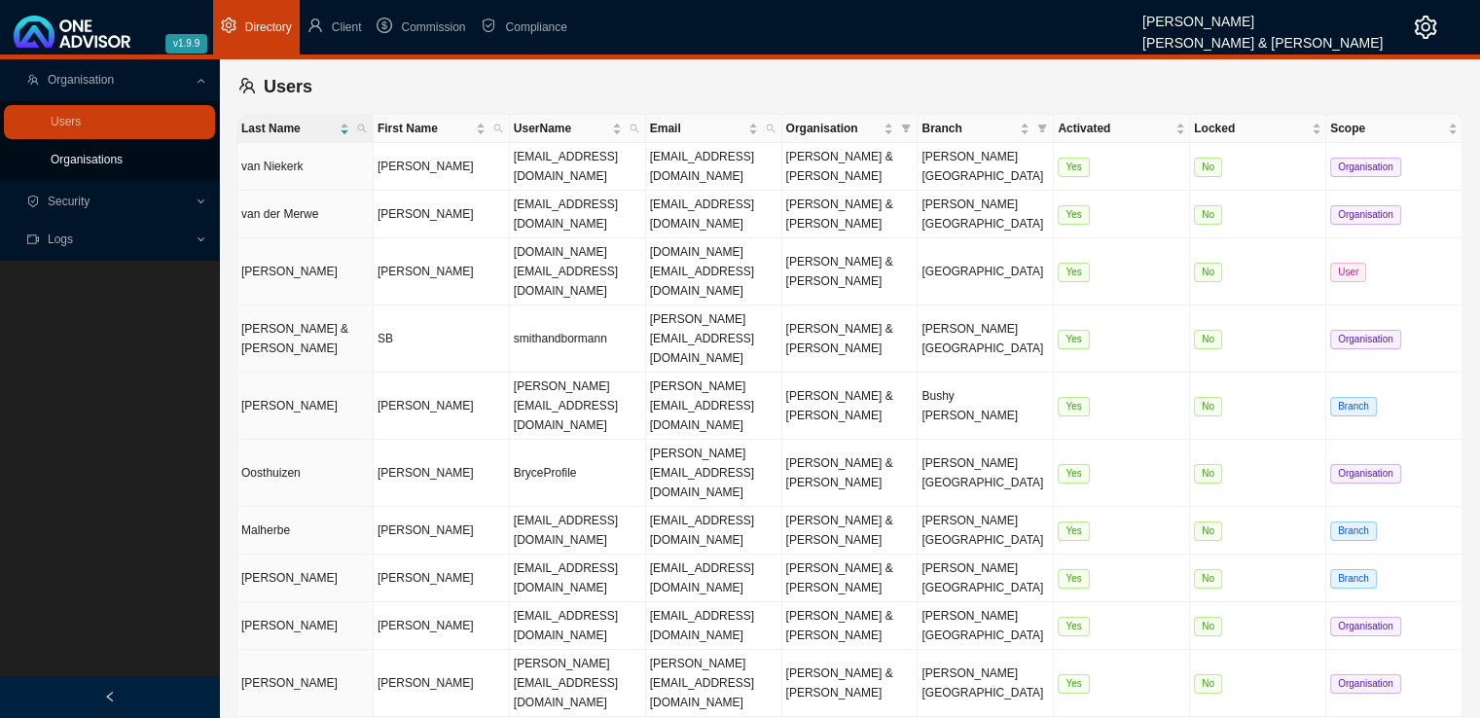
click at [92, 160] on link "Organisations" at bounding box center [87, 160] width 72 height 14
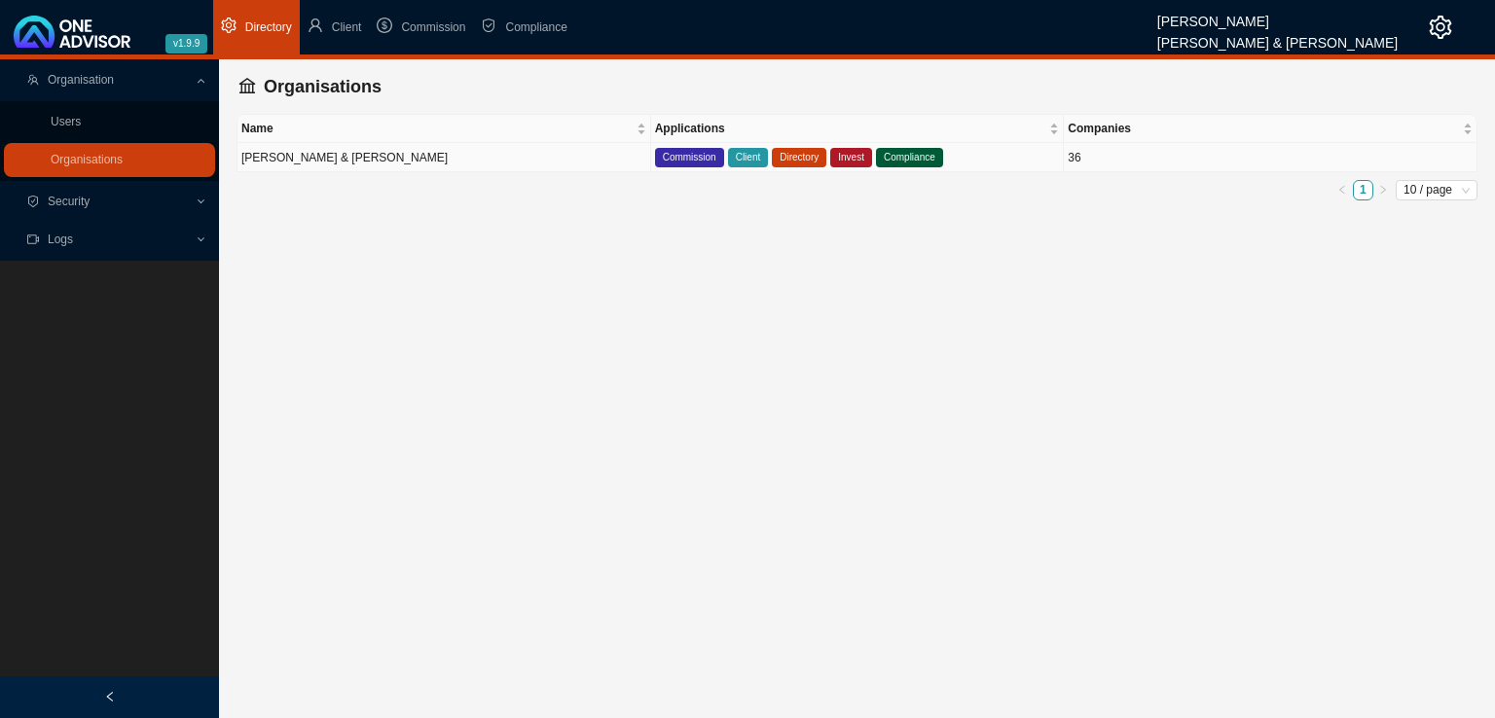
click at [318, 156] on td "[PERSON_NAME] & [PERSON_NAME]" at bounding box center [444, 157] width 414 height 29
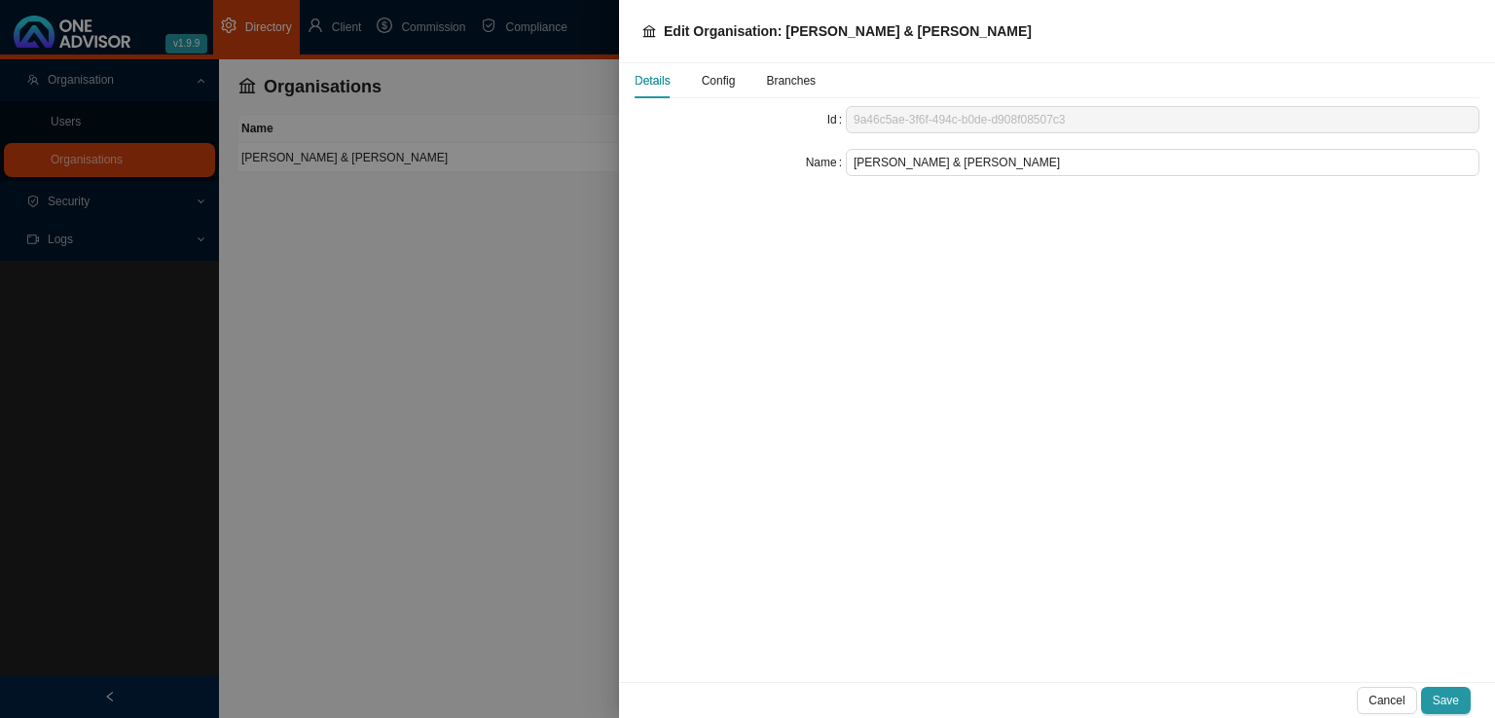
click at [713, 79] on span "Config" at bounding box center [719, 81] width 34 height 12
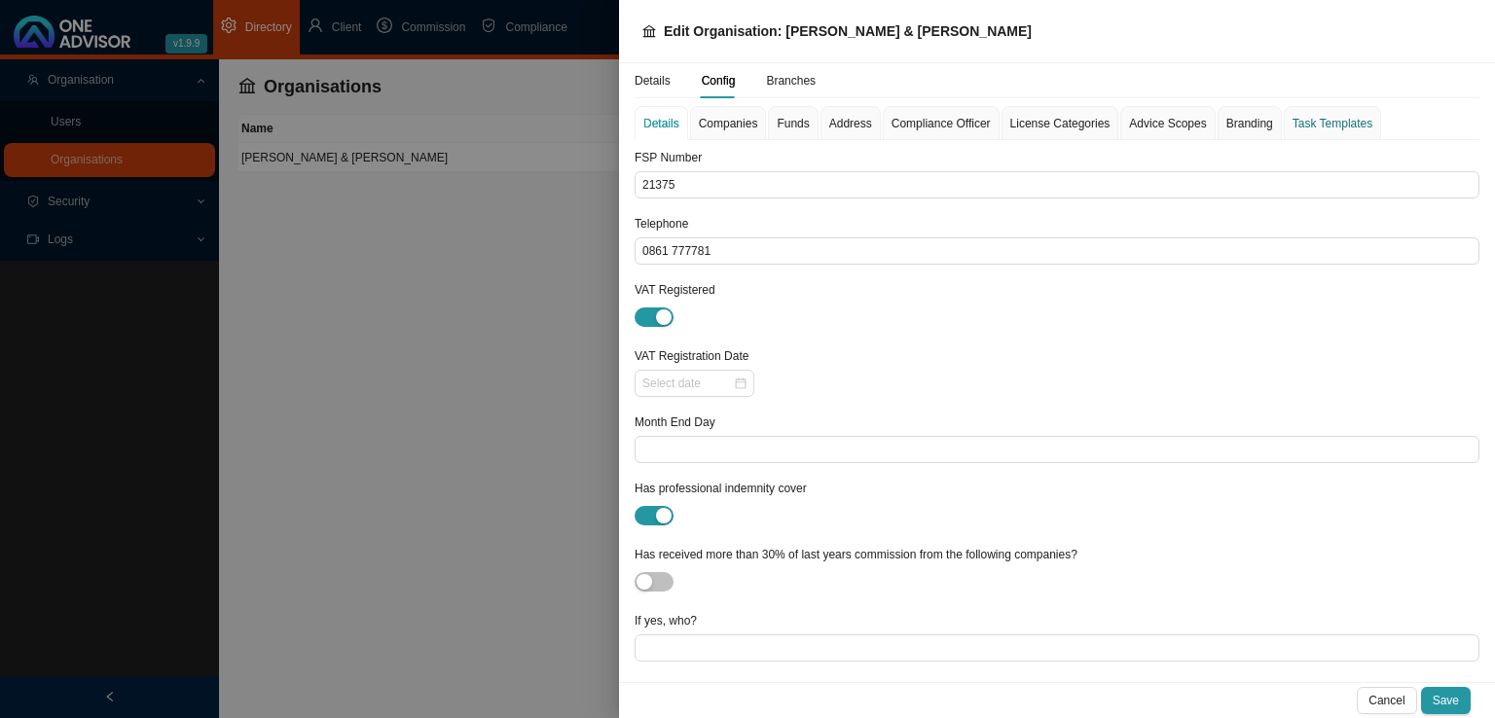
click at [1308, 119] on div "Task Templates" at bounding box center [1332, 123] width 80 height 19
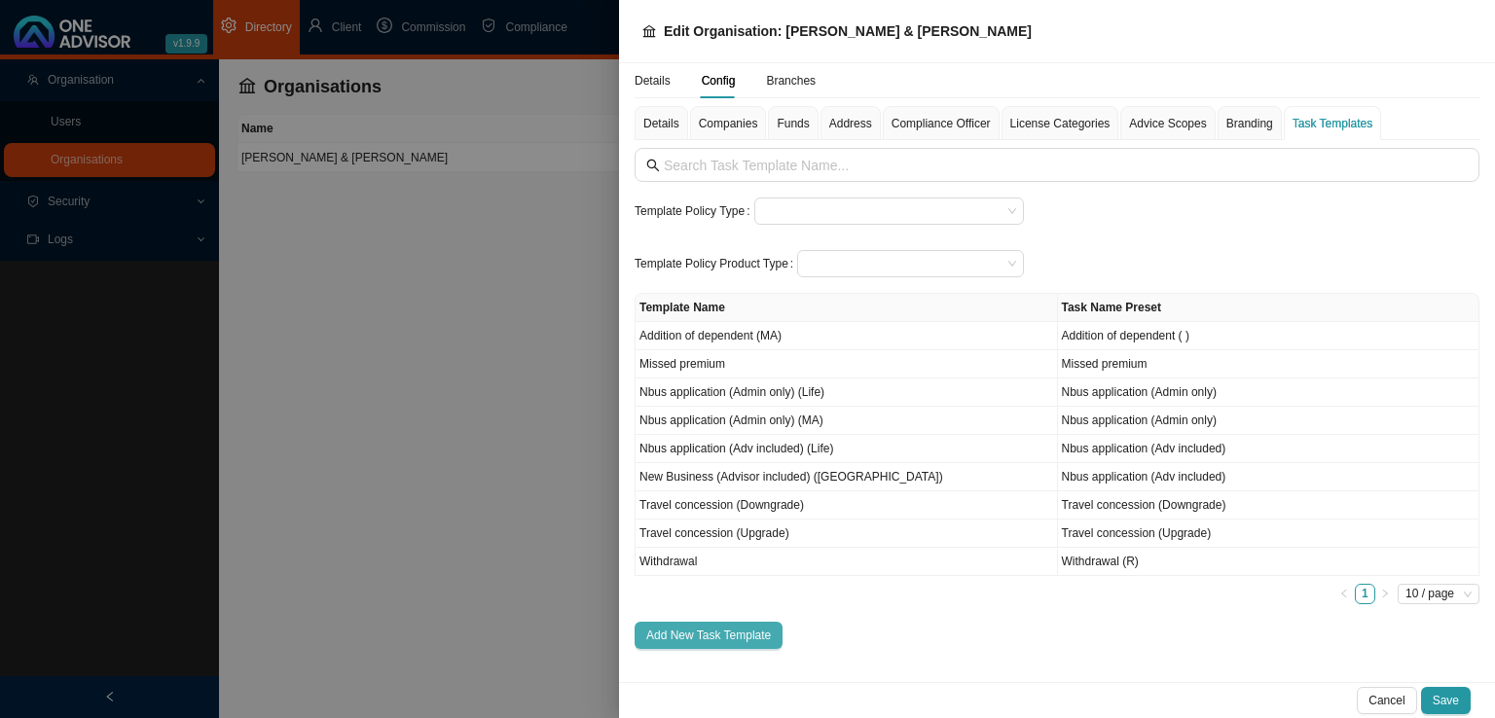
click at [678, 632] on span "Add New Task Template" at bounding box center [708, 635] width 125 height 19
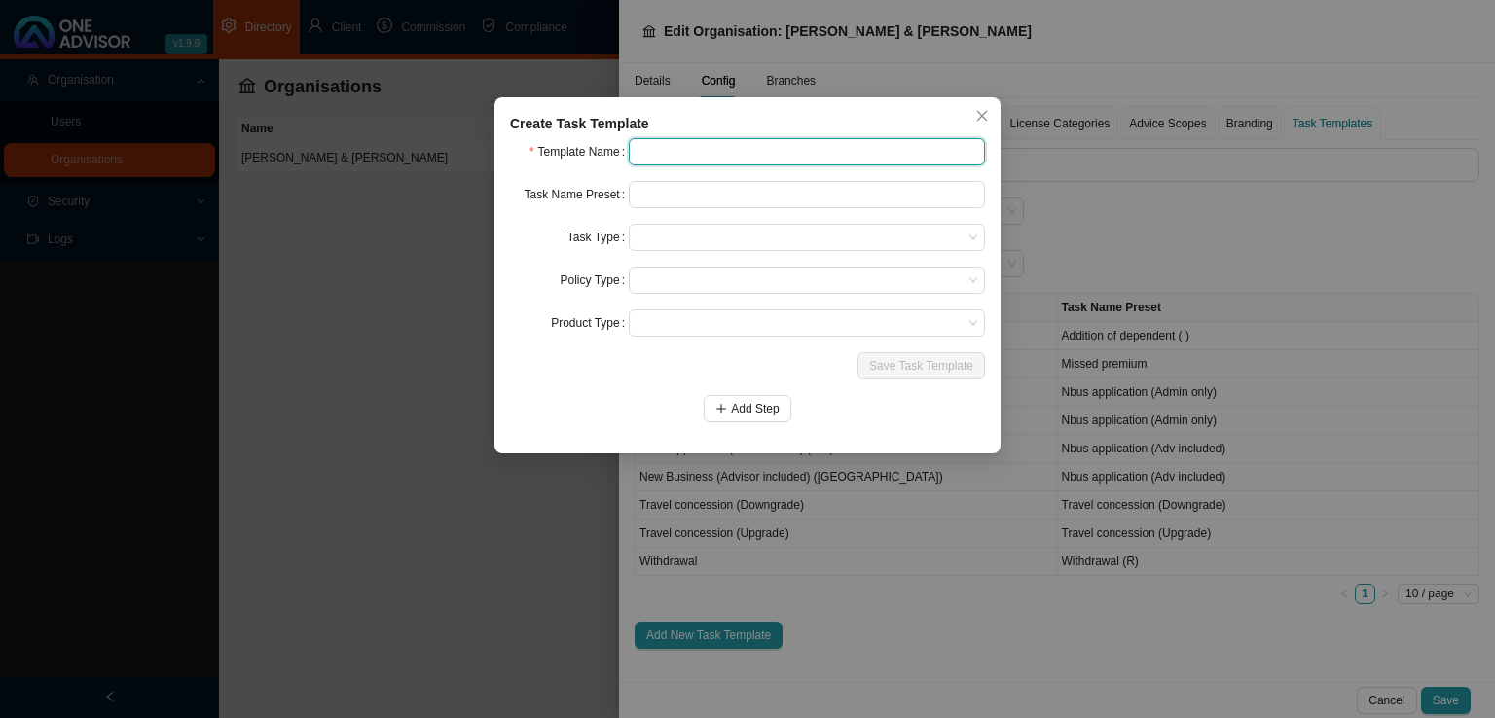
click at [656, 149] on input "text" at bounding box center [807, 151] width 356 height 27
type input "Document request"
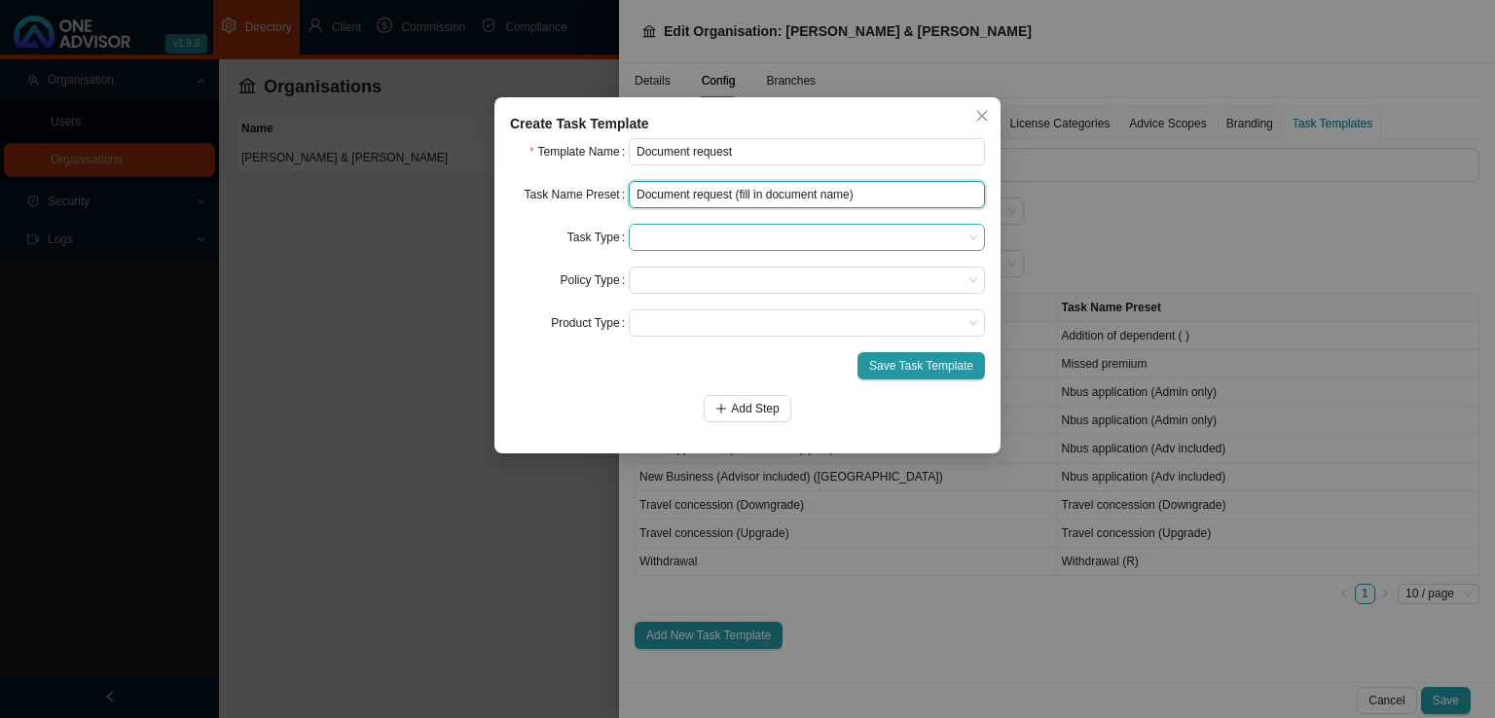
click at [684, 237] on span at bounding box center [806, 237] width 341 height 25
type input "Document request (fill in document name)"
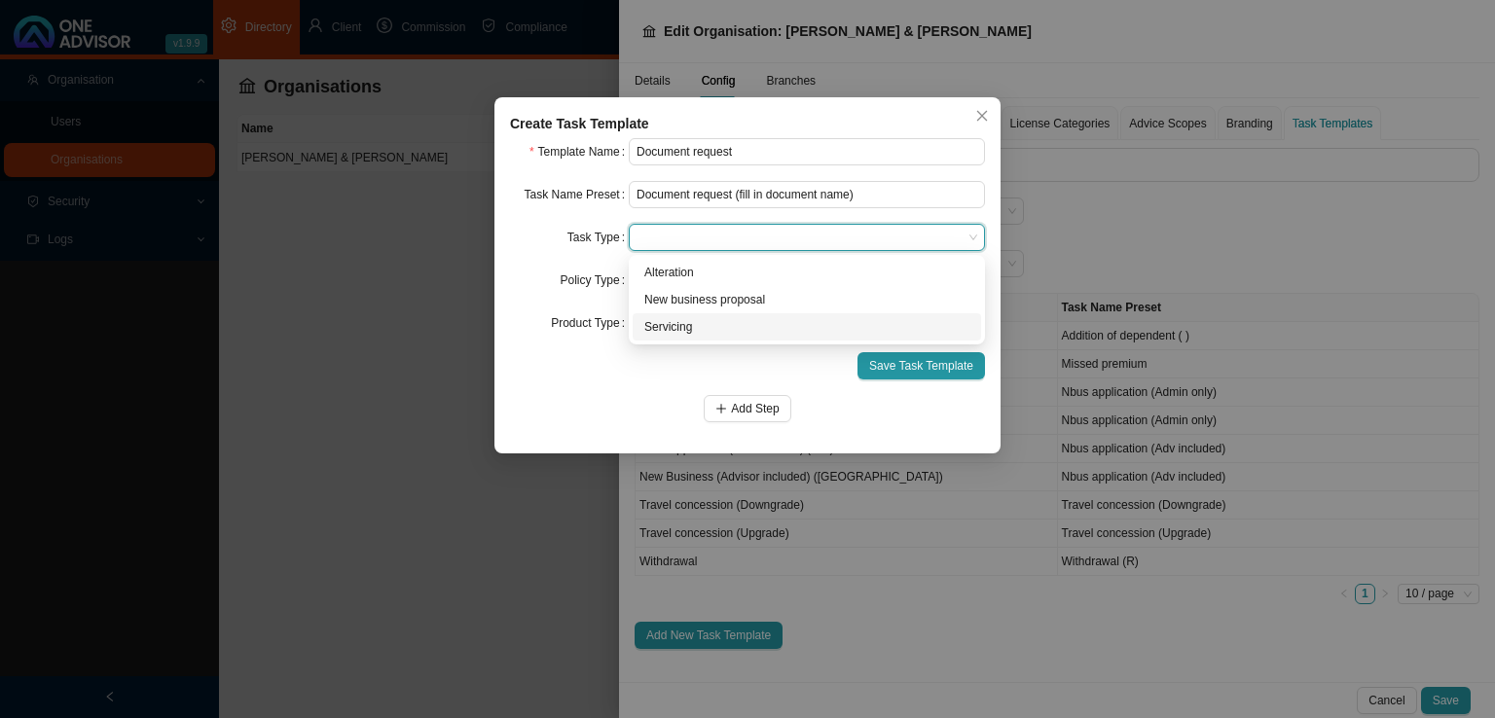
click at [677, 326] on div "Servicing" at bounding box center [806, 326] width 325 height 19
click at [705, 277] on span at bounding box center [806, 280] width 341 height 25
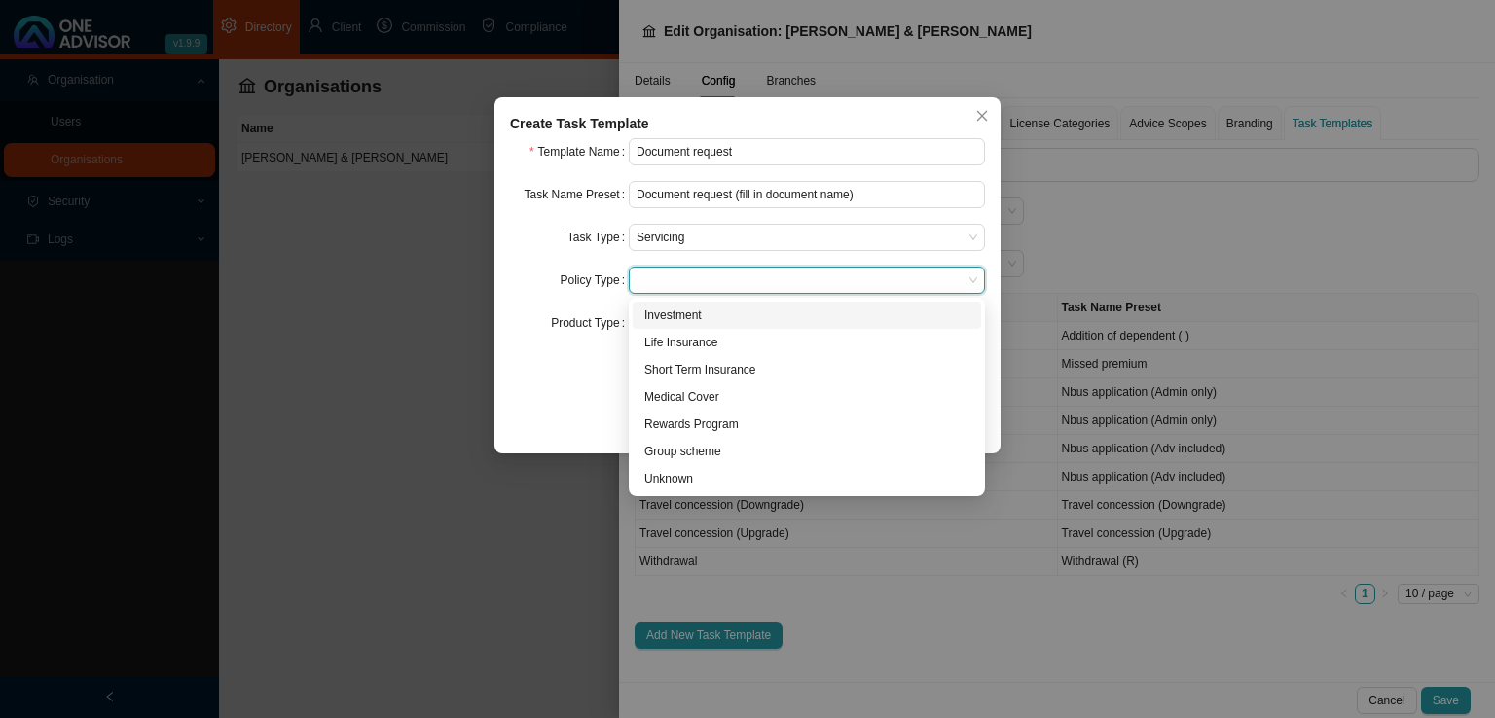
click at [705, 277] on span at bounding box center [806, 280] width 341 height 25
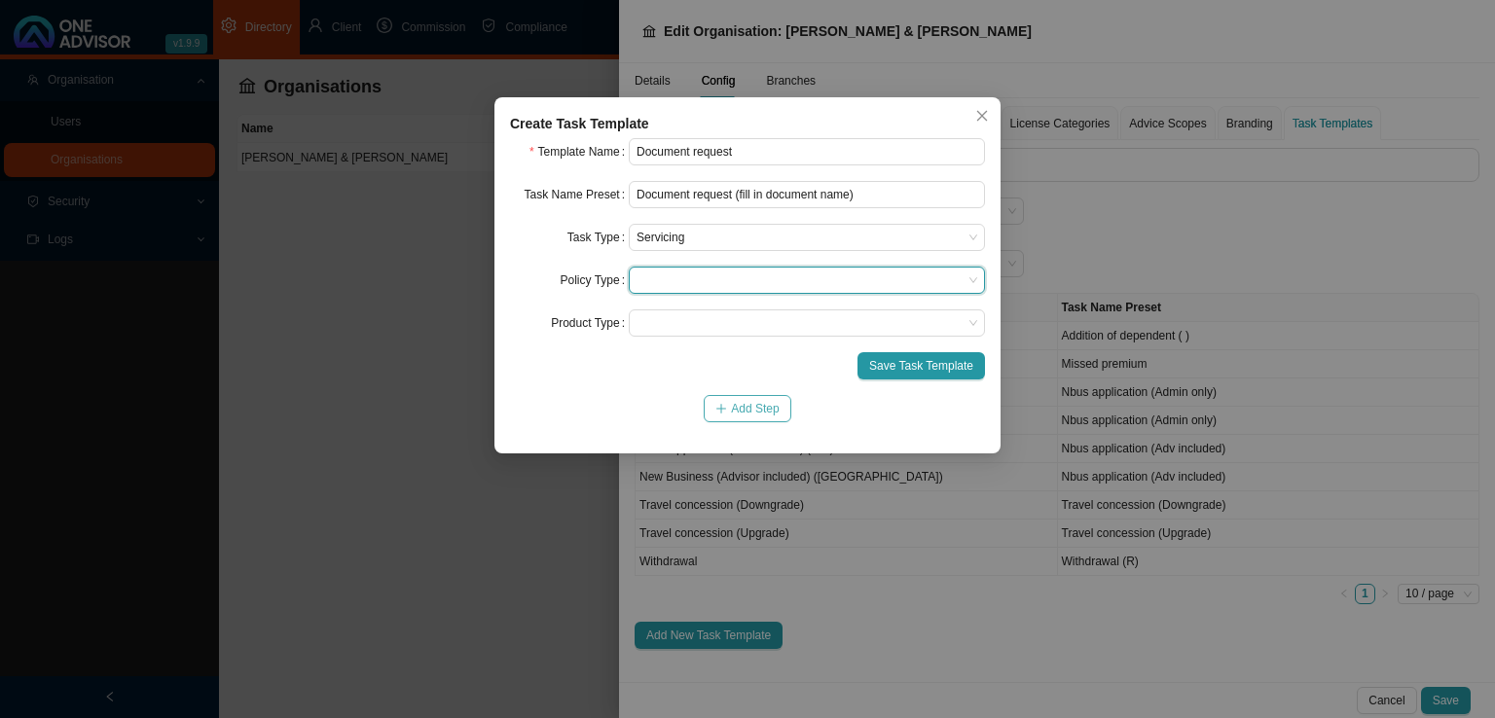
click at [711, 417] on button "Add Step" at bounding box center [747, 408] width 87 height 27
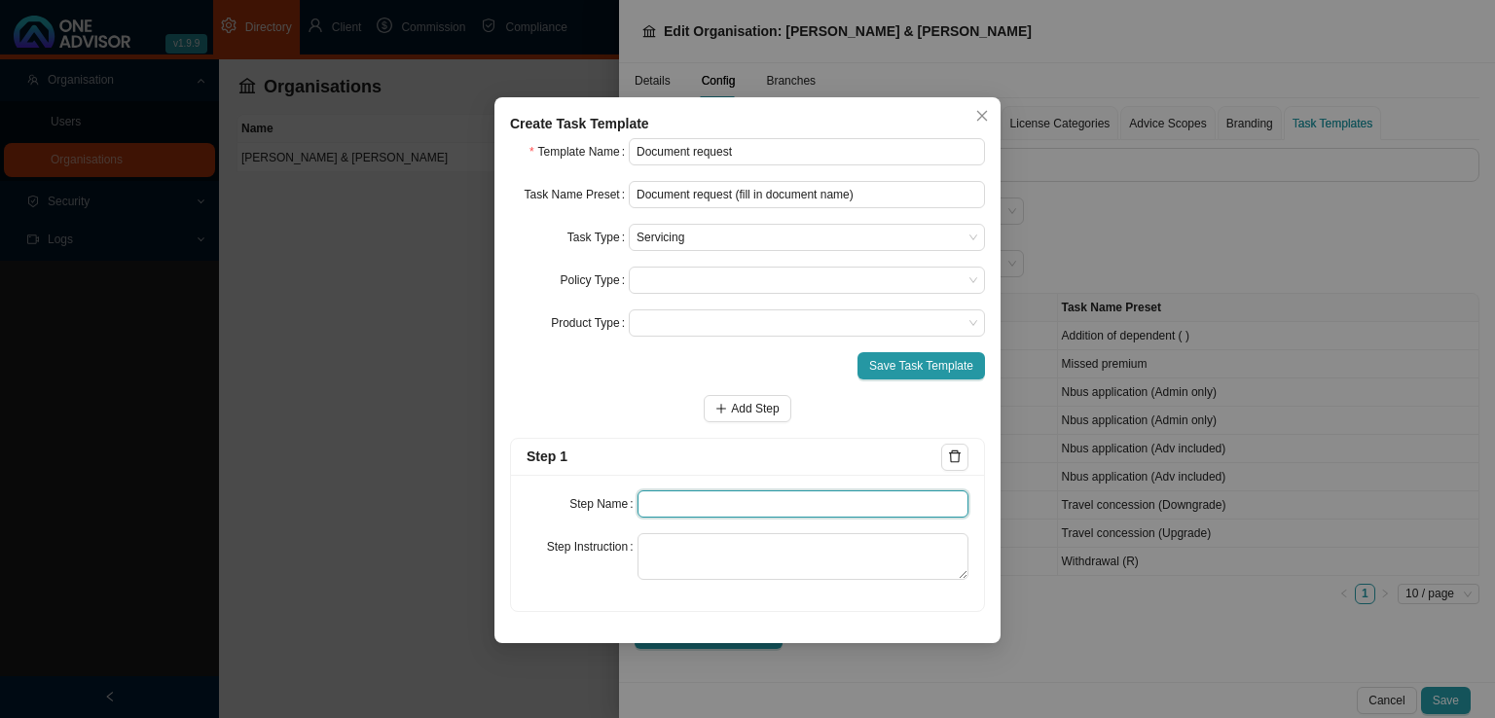
click at [653, 515] on input "text" at bounding box center [803, 503] width 332 height 27
type input "Request"
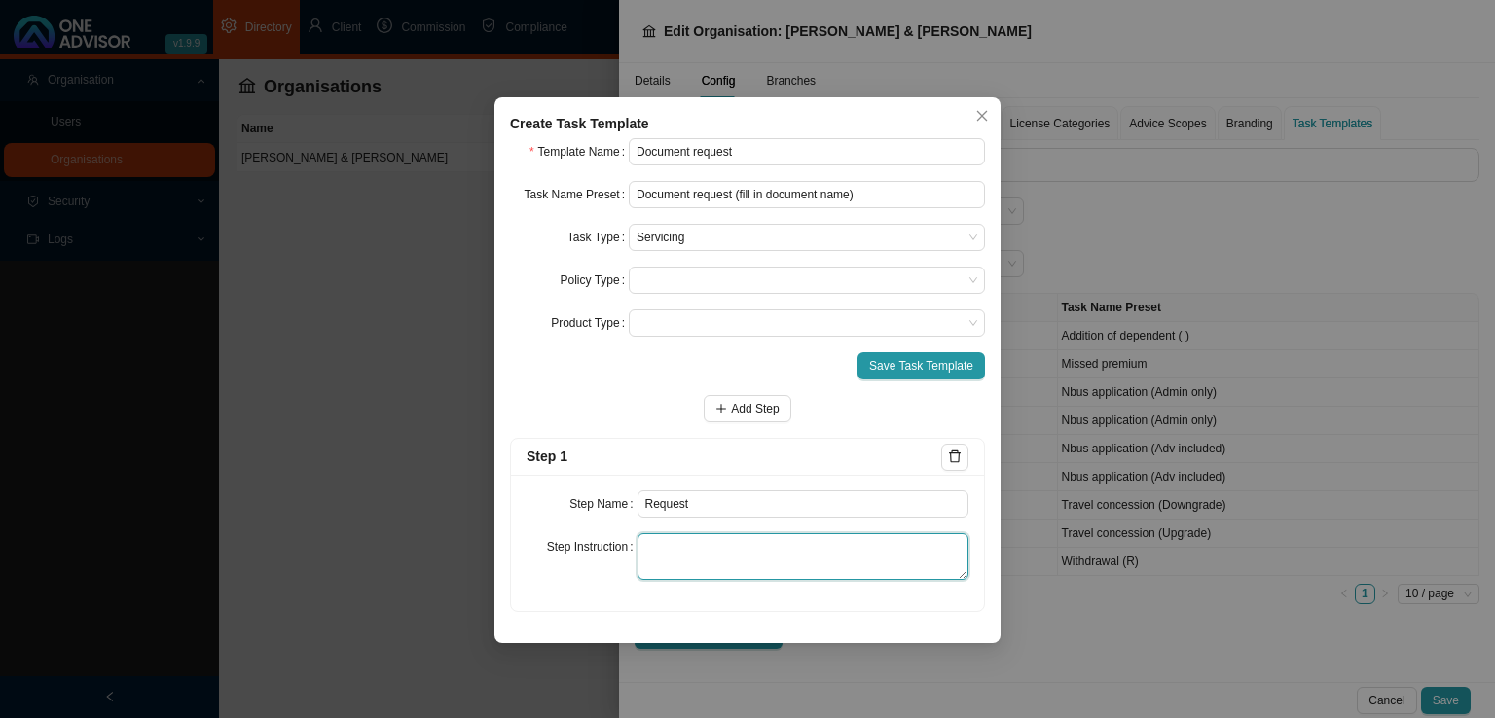
click at [694, 557] on textarea at bounding box center [803, 556] width 332 height 47
type textarea "Attach the email/whatsapp/ notes from a phone call where the client has request…"
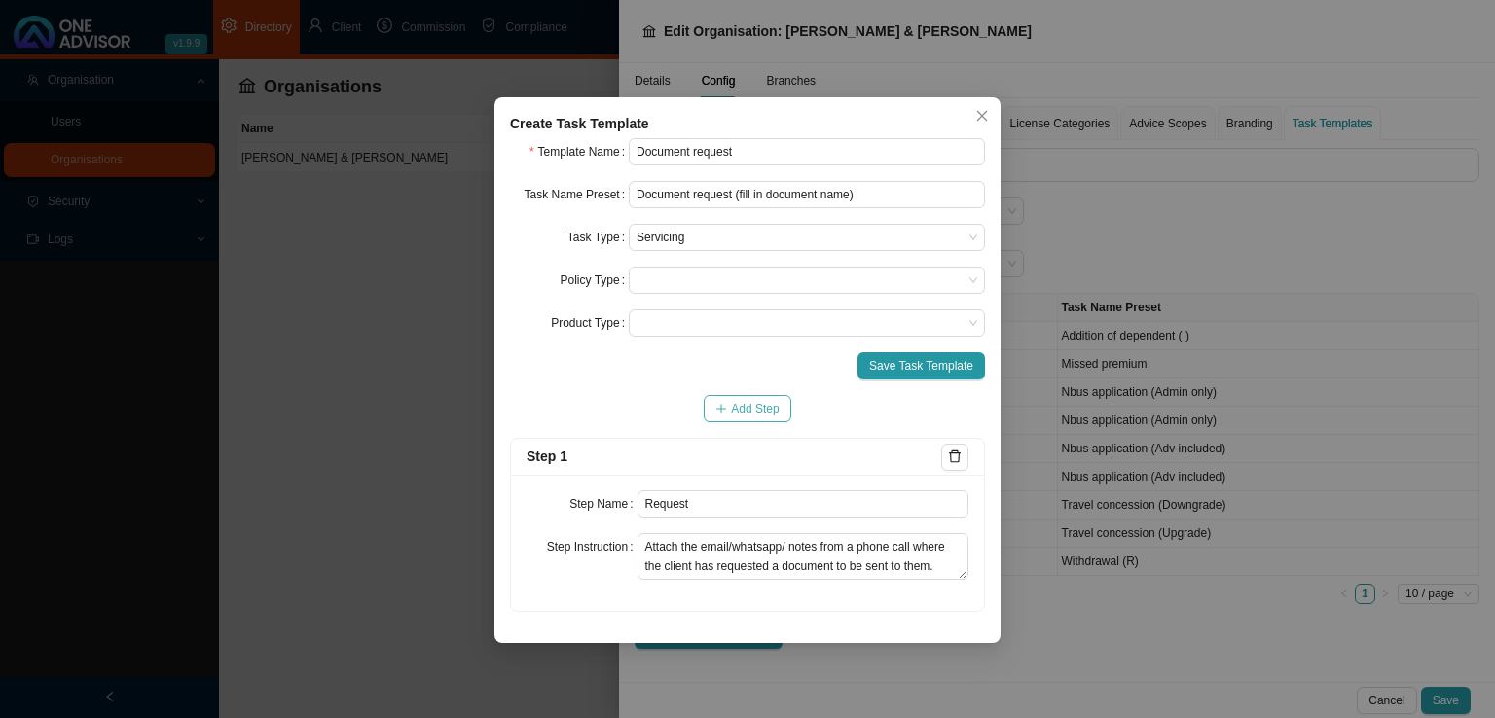
click at [769, 416] on span "Add Step" at bounding box center [755, 408] width 48 height 19
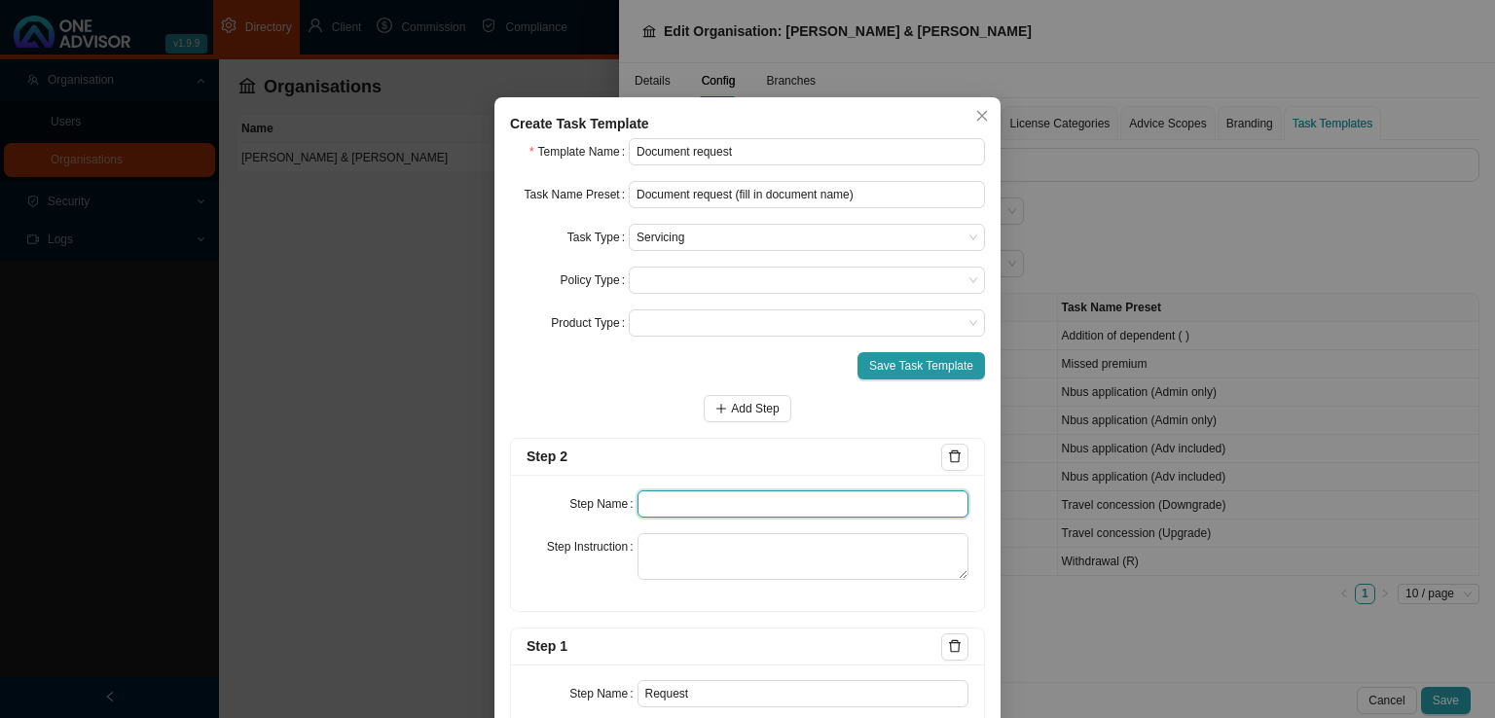
click at [683, 501] on input "text" at bounding box center [803, 503] width 332 height 27
type input "Investigation"
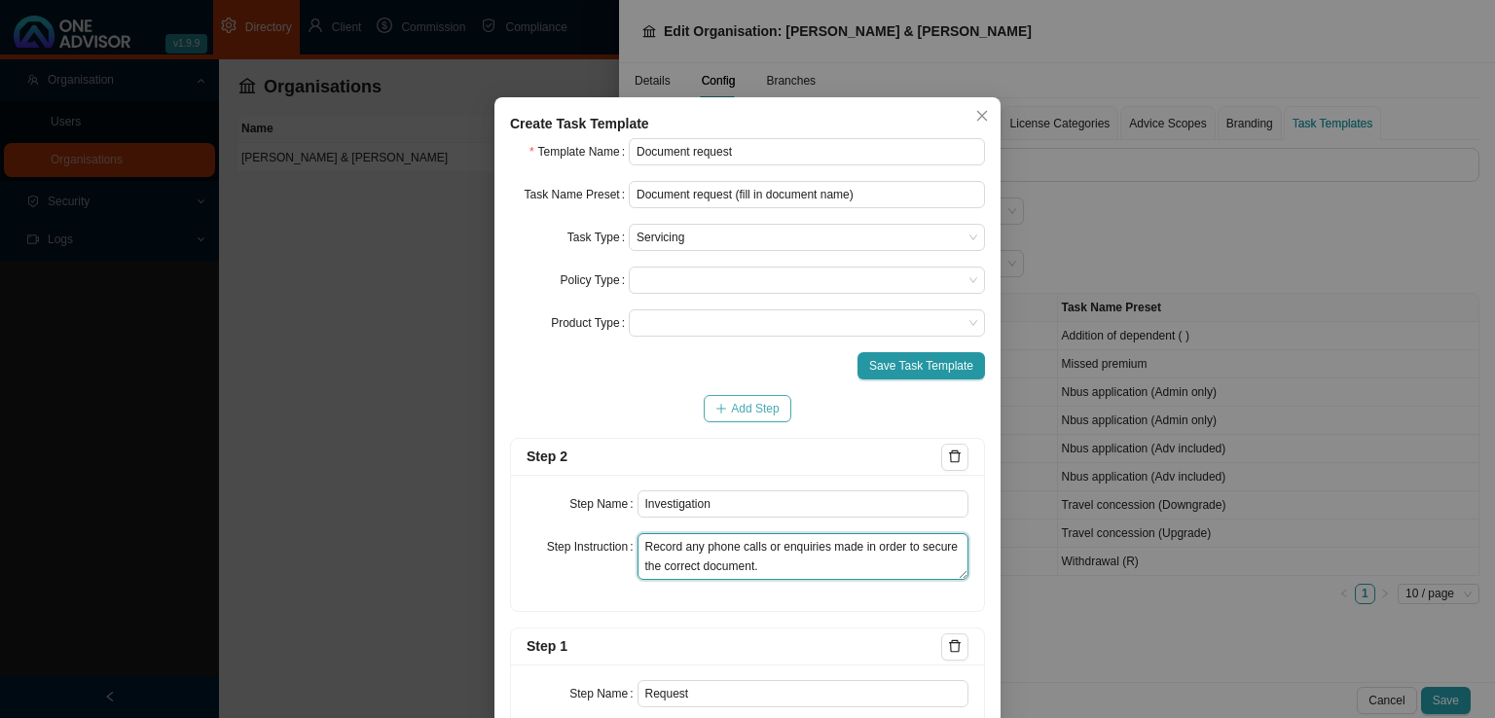
type textarea "Record any phone calls or enquiries made in order to secure the correct documen…"
click at [765, 407] on span "Add Step" at bounding box center [755, 408] width 48 height 19
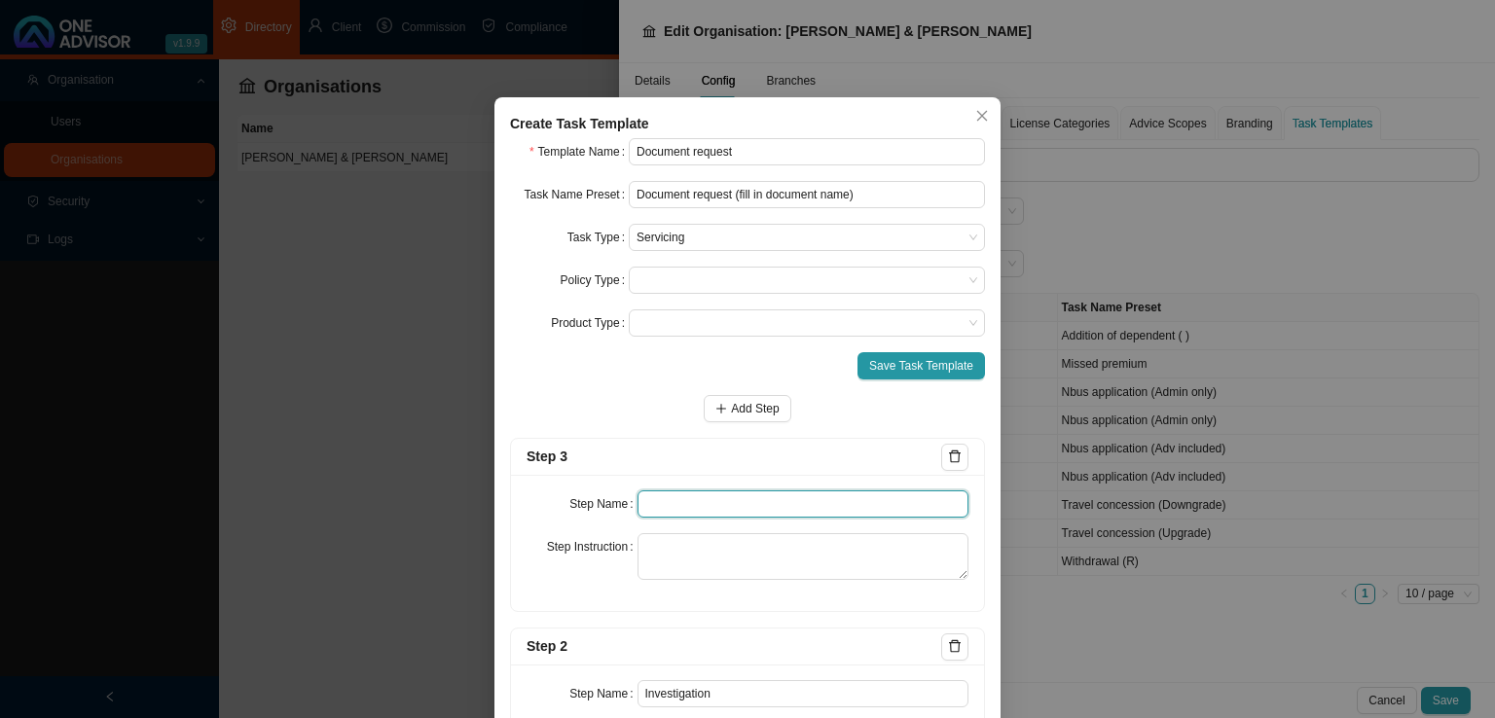
click at [639, 508] on input "text" at bounding box center [803, 503] width 332 height 27
type input "Submission"
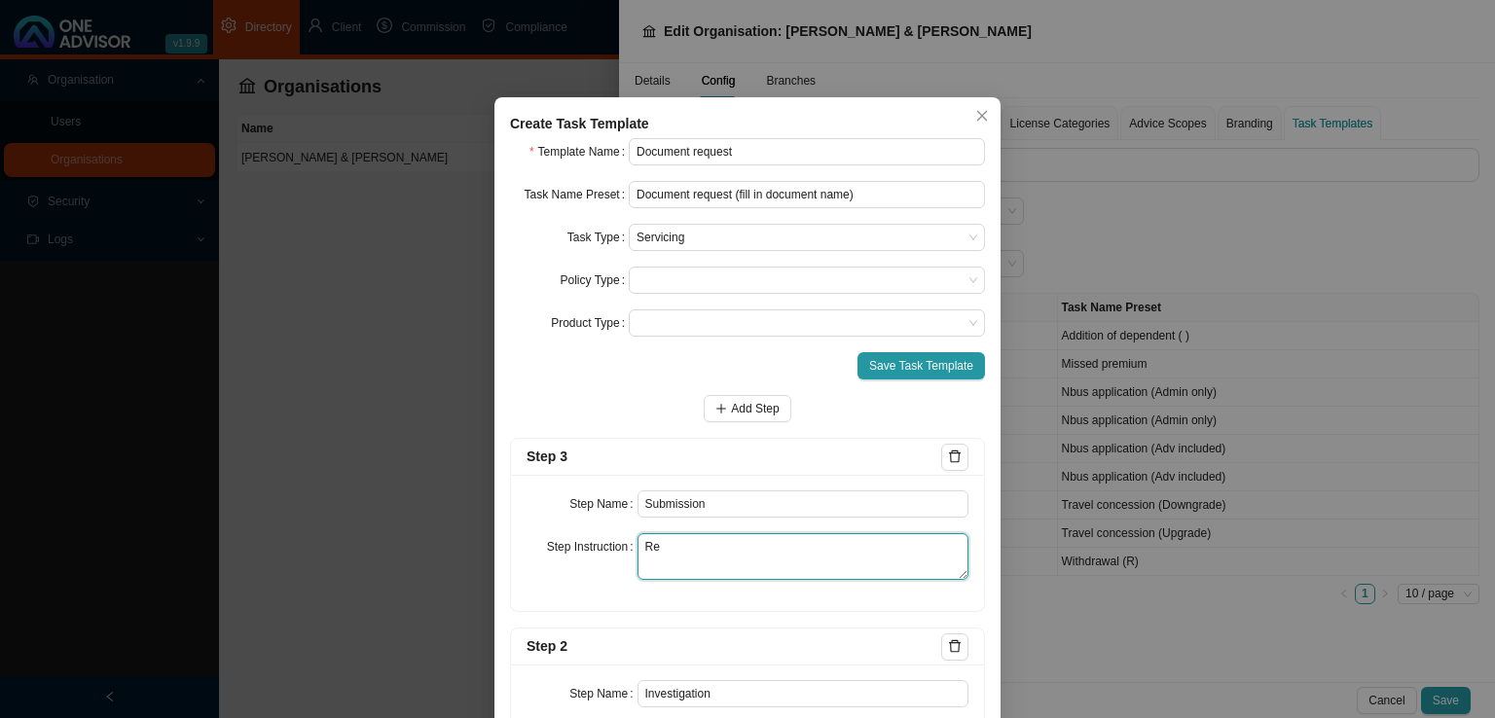
type textarea "R"
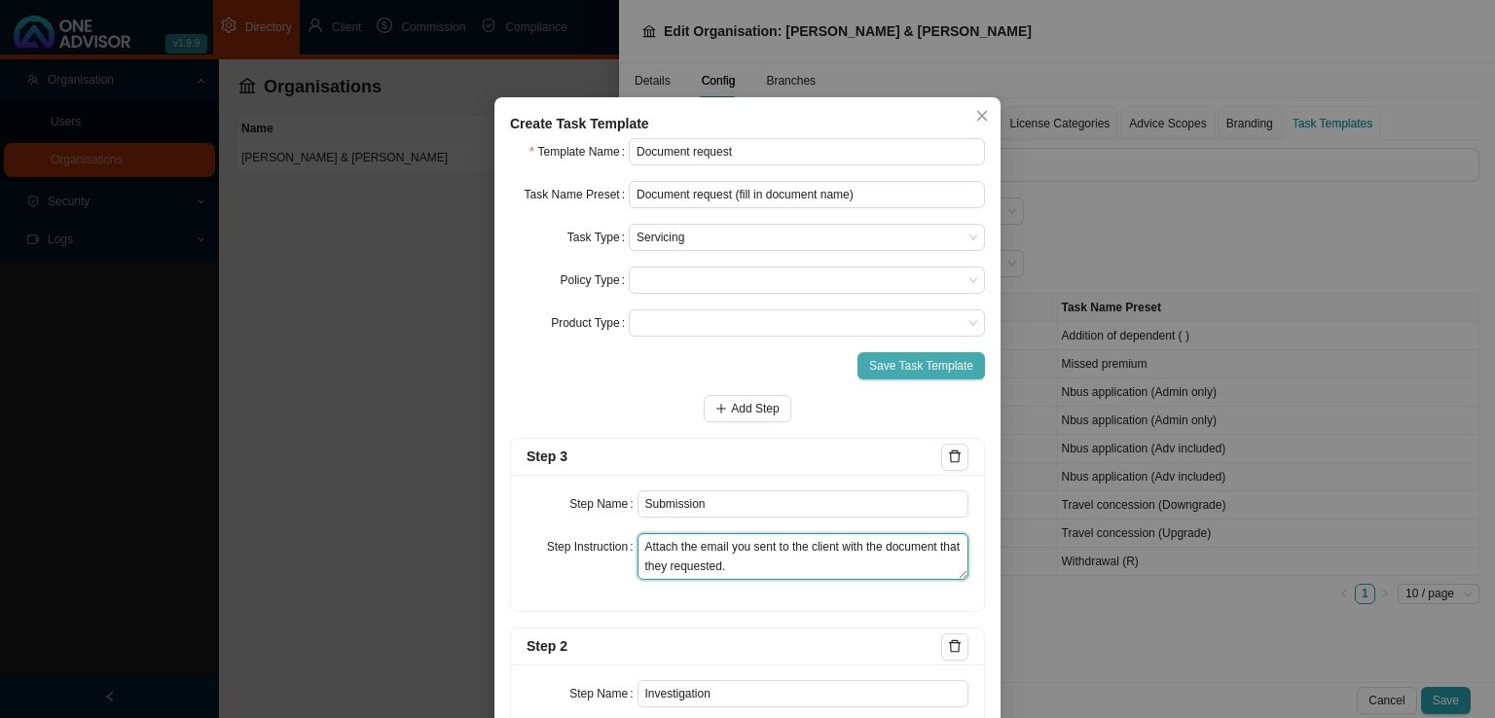
type textarea "Attach the email you sent to the client with the document that they requested."
click at [919, 367] on span "Save Task Template" at bounding box center [921, 365] width 104 height 19
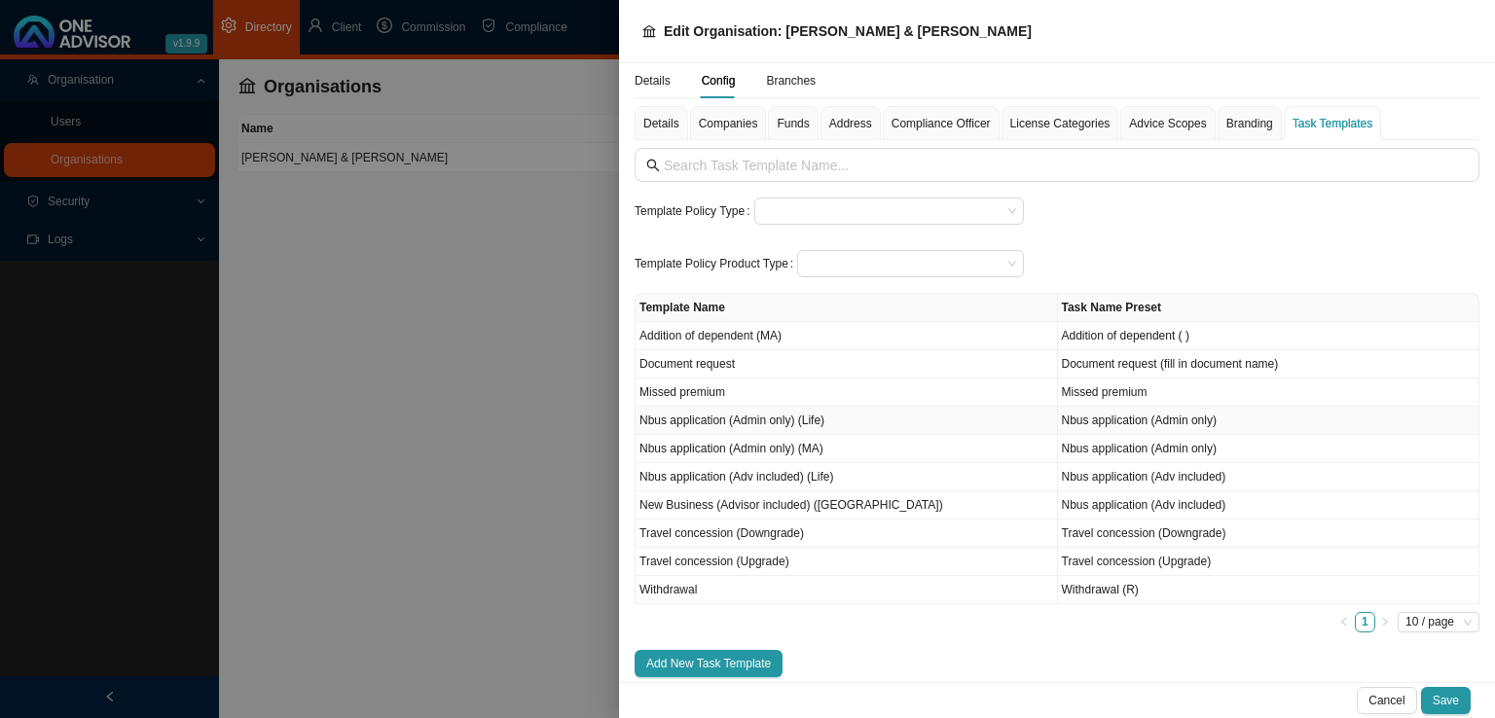
scroll to position [8, 0]
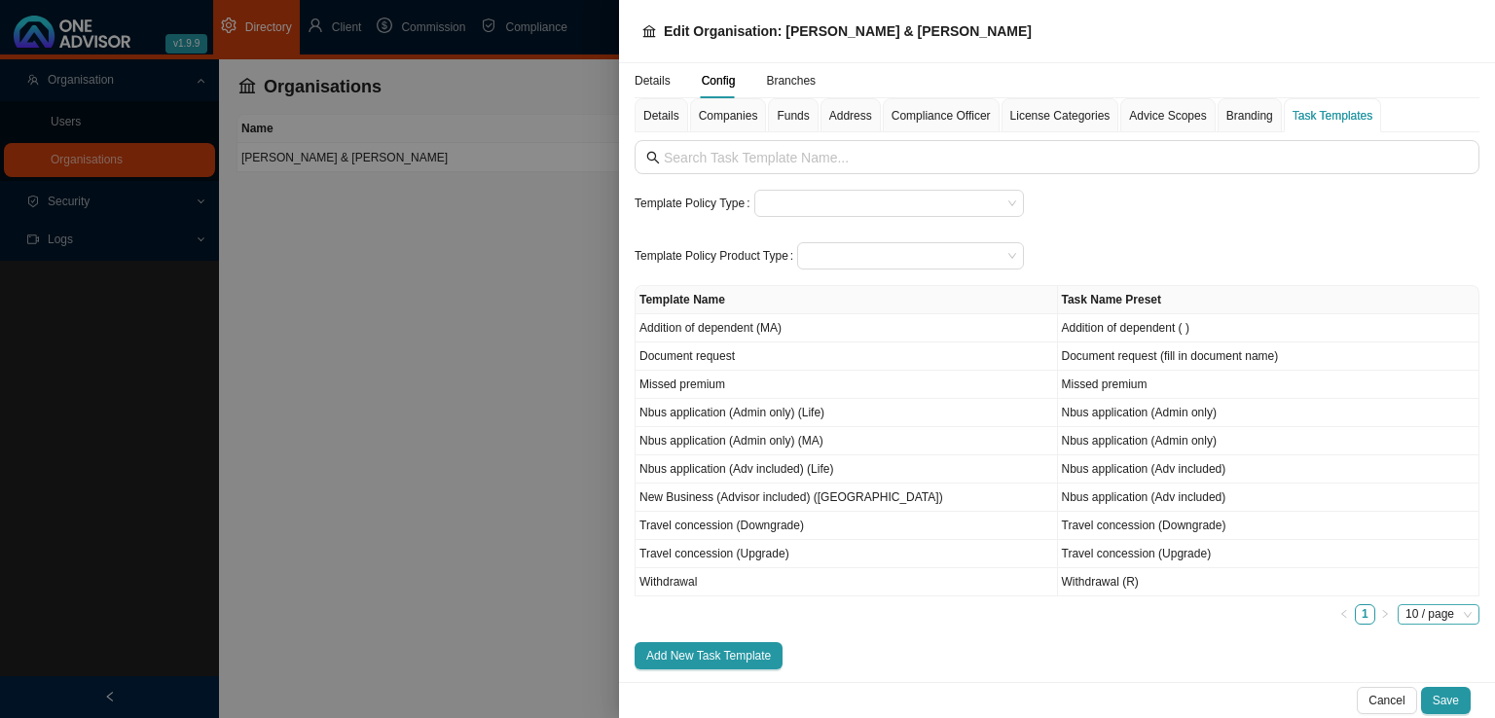
click at [1421, 604] on div "10 / page" at bounding box center [1438, 614] width 82 height 20
click at [1412, 614] on span "10 / page" at bounding box center [1438, 614] width 66 height 18
click at [1418, 582] on div "100 / page" at bounding box center [1440, 582] width 55 height 19
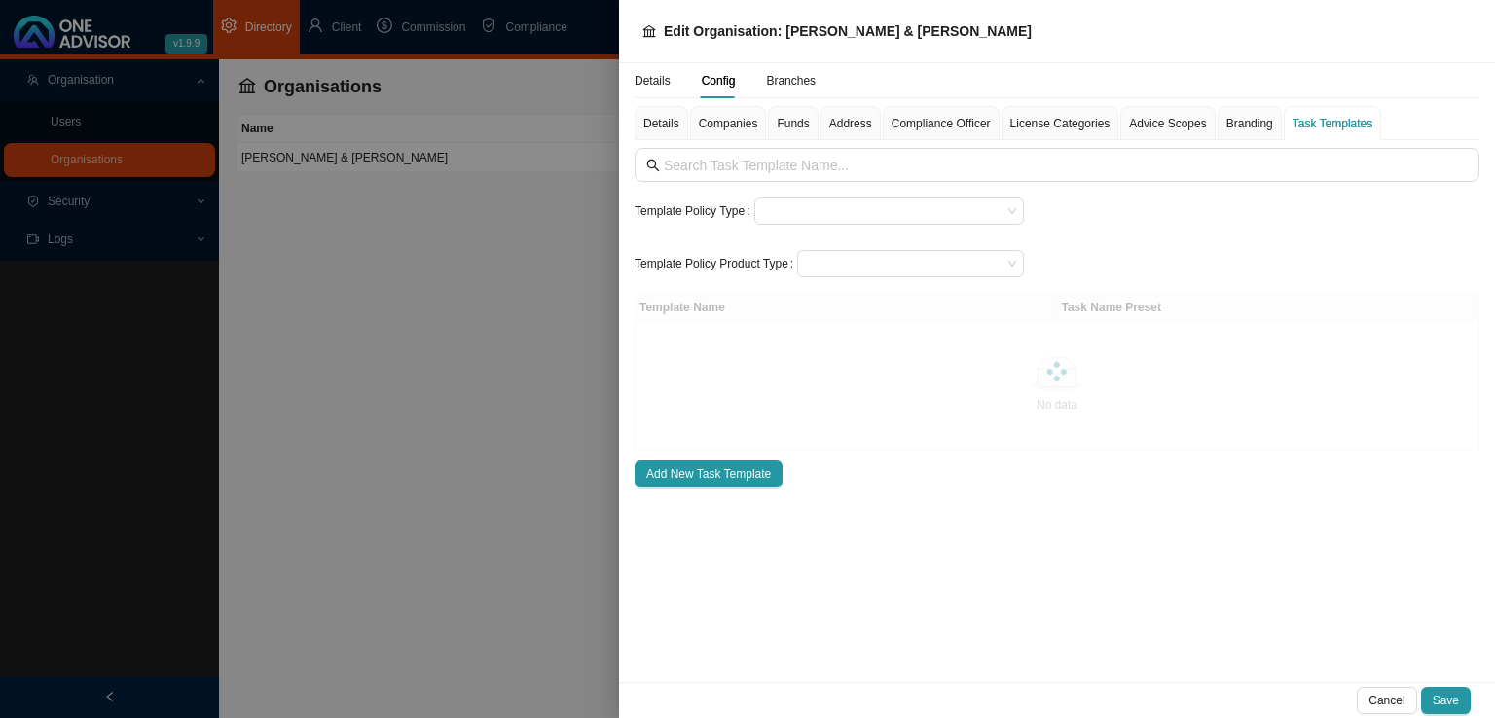
scroll to position [0, 0]
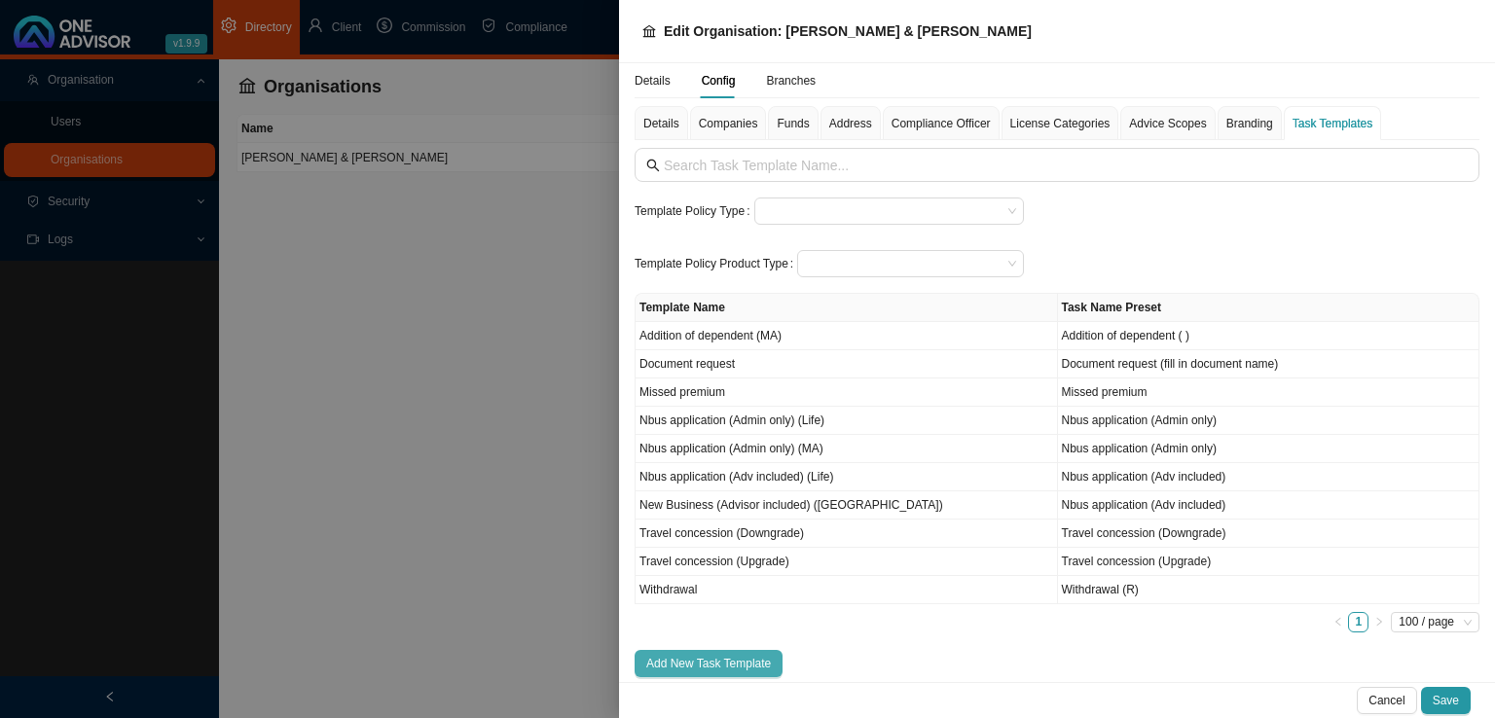
click at [703, 655] on span "Add New Task Template" at bounding box center [708, 663] width 125 height 19
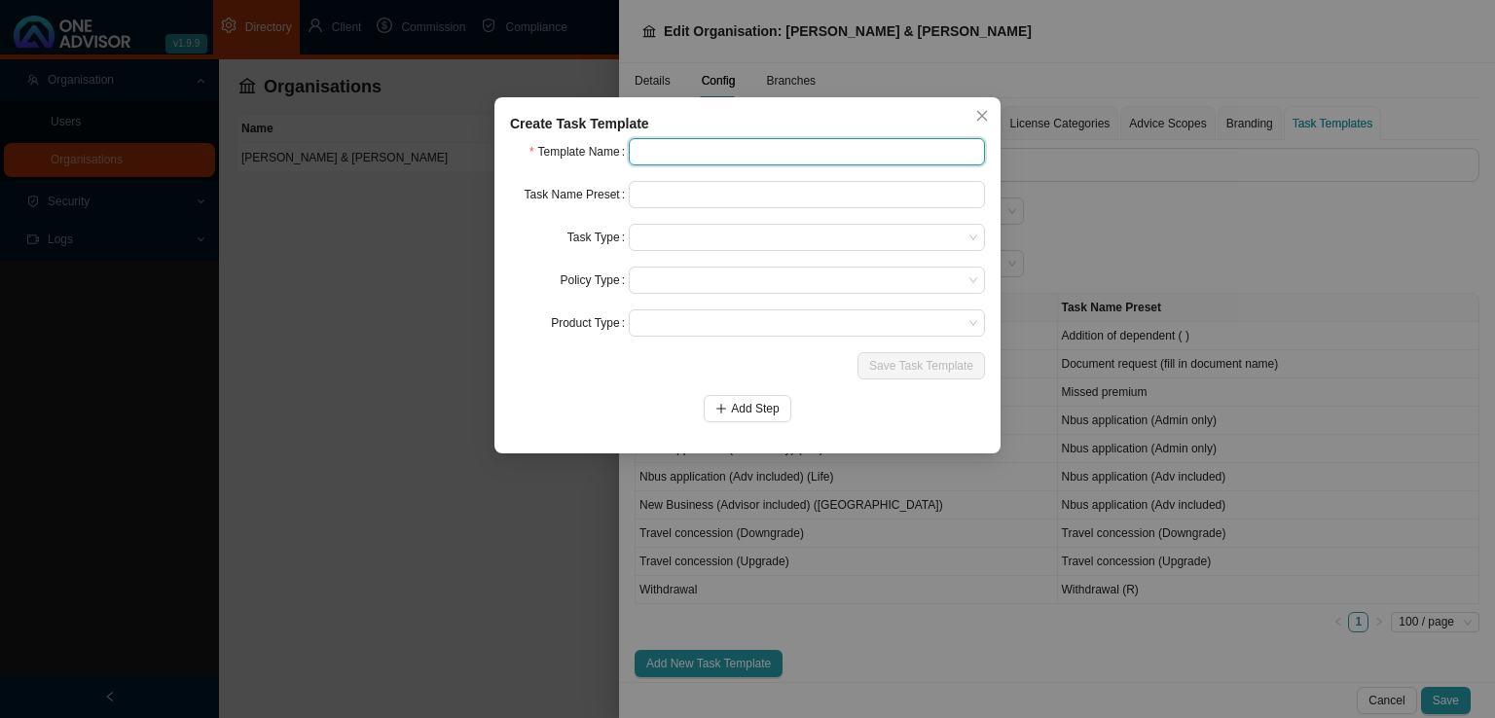
click at [724, 159] on input "text" at bounding box center [807, 151] width 356 height 27
type input "Order membership cards"
drag, startPoint x: 785, startPoint y: 156, endPoint x: 569, endPoint y: 182, distance: 217.6
click at [569, 182] on form "Template Name Order membership cards Task Name Preset Task Type Policy Type Pro…" at bounding box center [747, 280] width 475 height 284
type input "M"
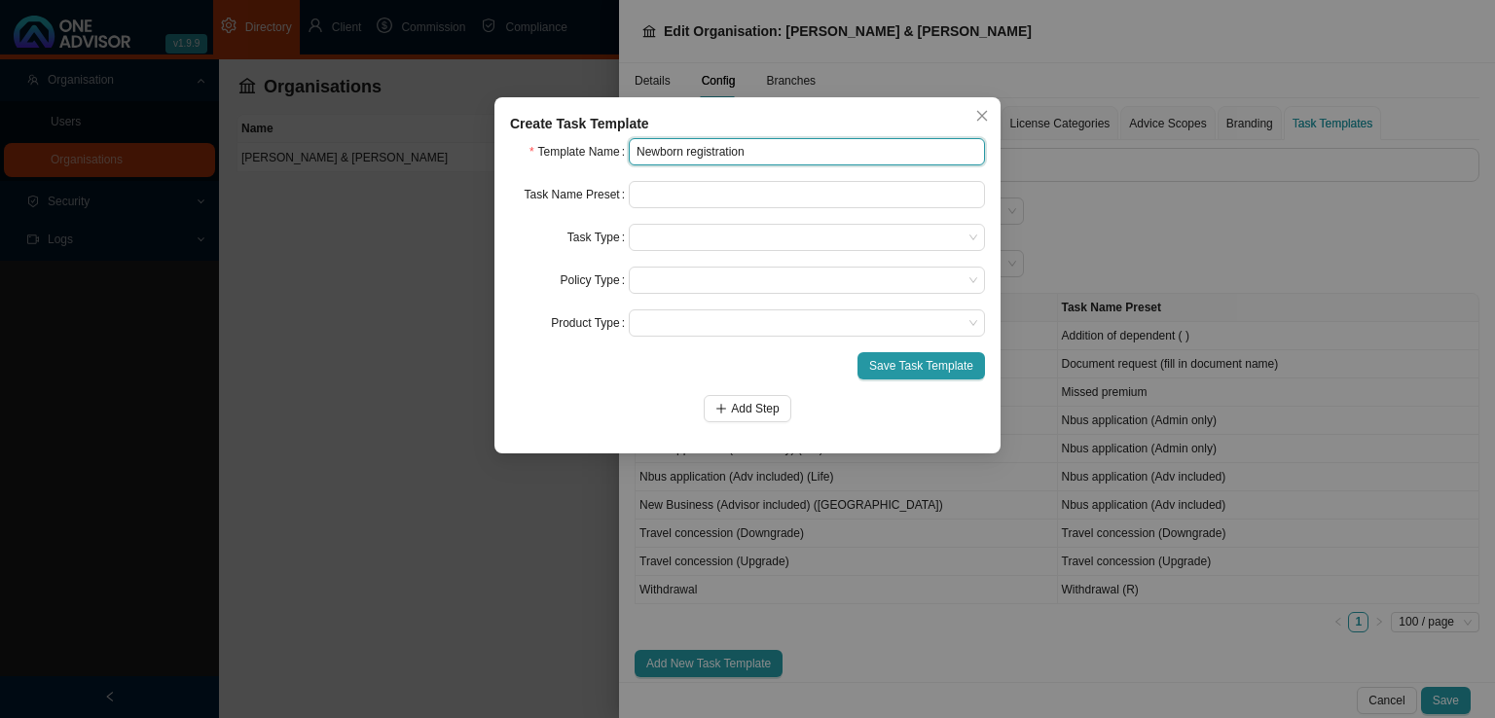
type input "Newborn registration"
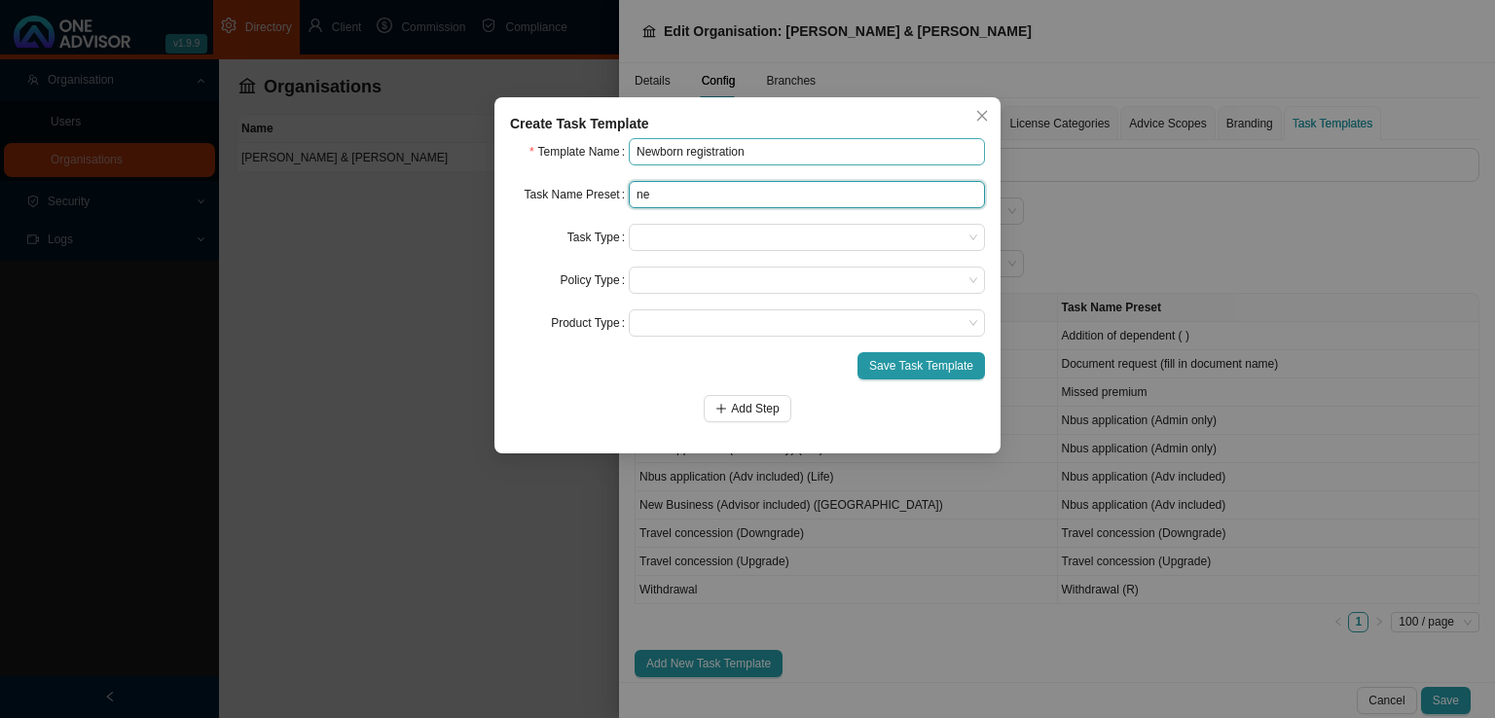
type input "n"
click at [664, 238] on span at bounding box center [806, 237] width 341 height 25
type input "Newborn registration (enter babies name)"
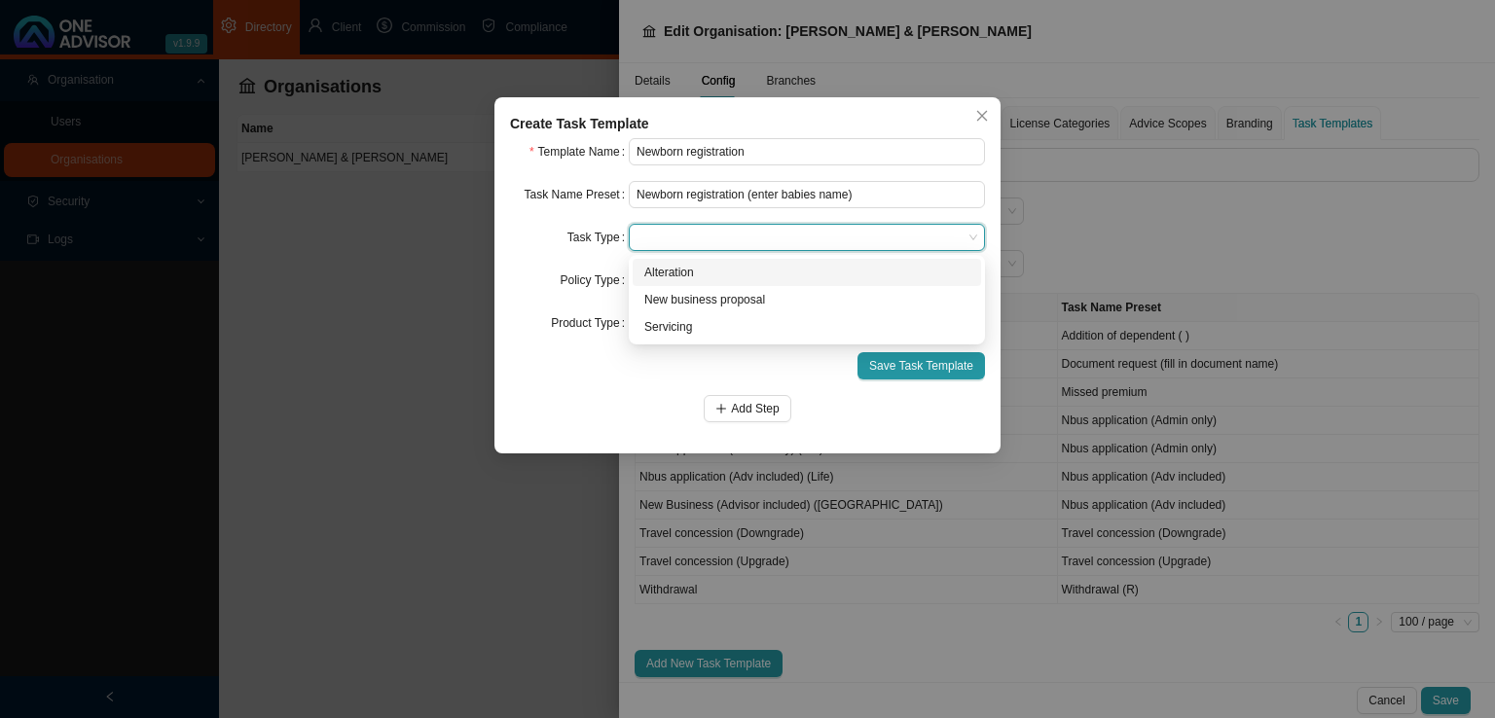
click at [670, 273] on div "Alteration" at bounding box center [806, 272] width 325 height 19
click at [662, 277] on span at bounding box center [806, 280] width 341 height 25
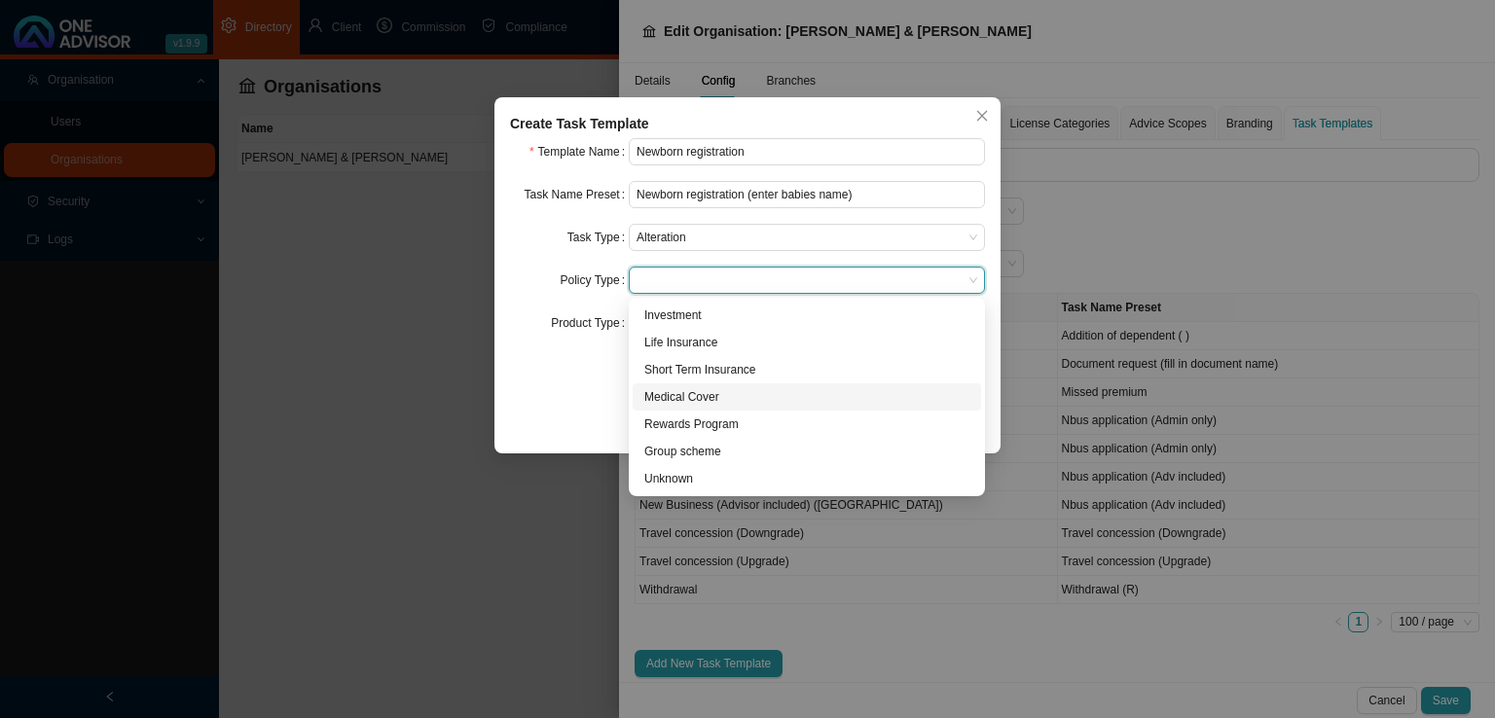
click at [658, 397] on div "Medical Cover" at bounding box center [806, 396] width 325 height 19
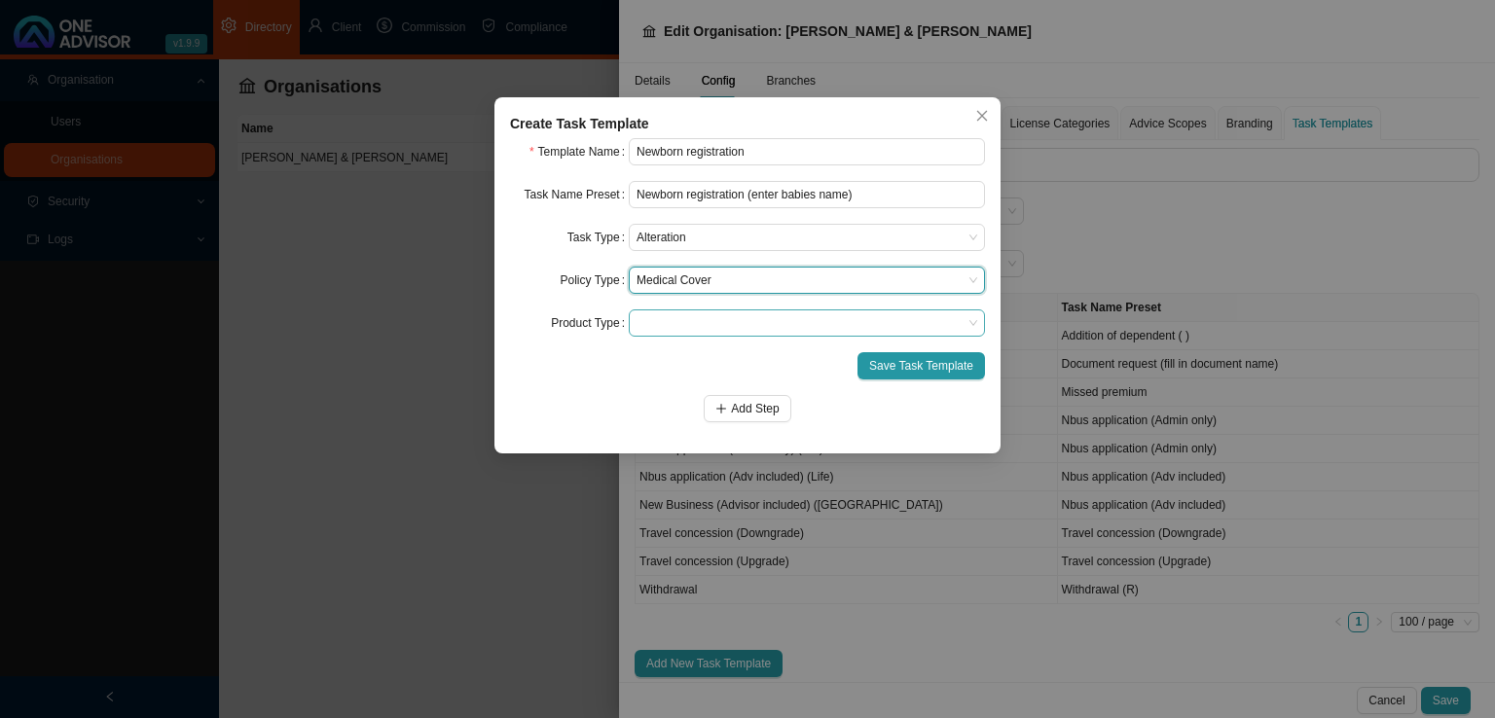
click at [658, 319] on span at bounding box center [806, 322] width 341 height 25
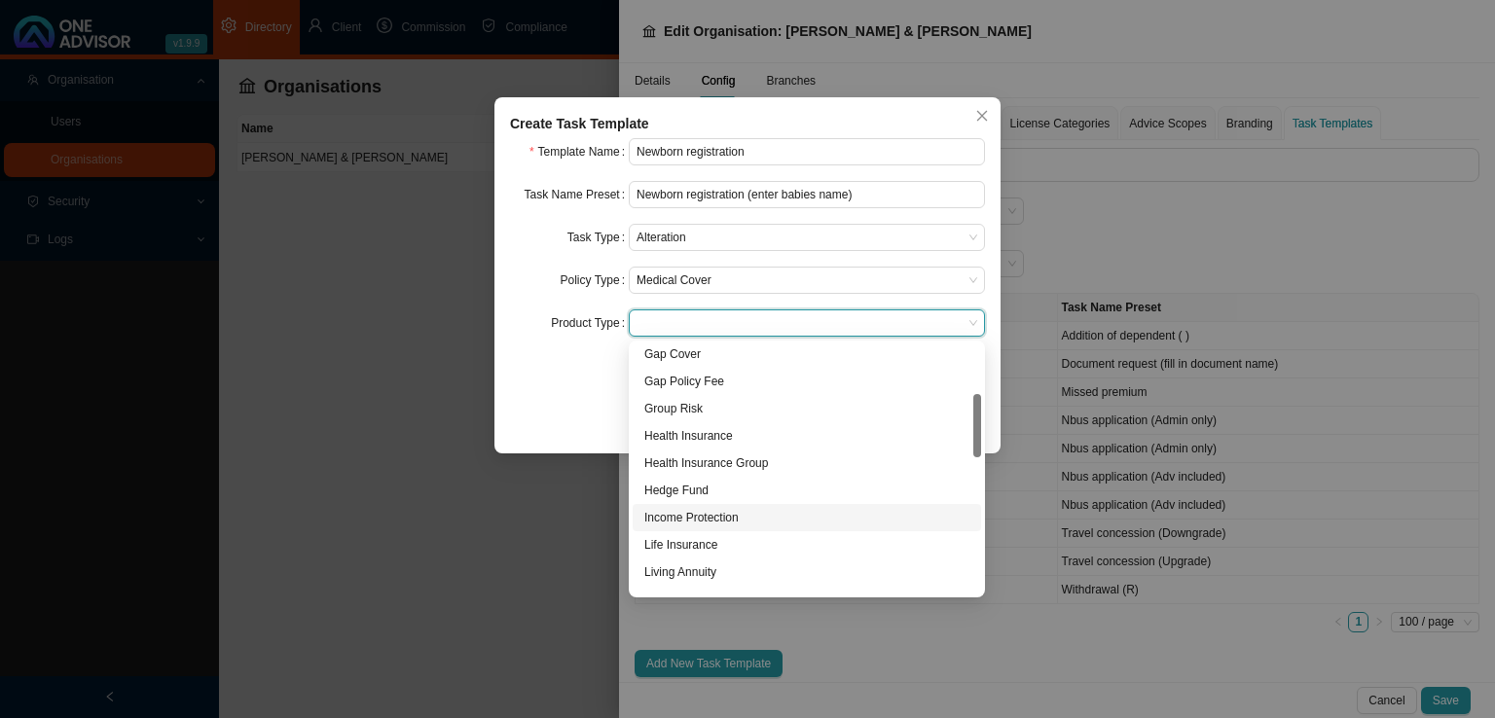
scroll to position [292, 0]
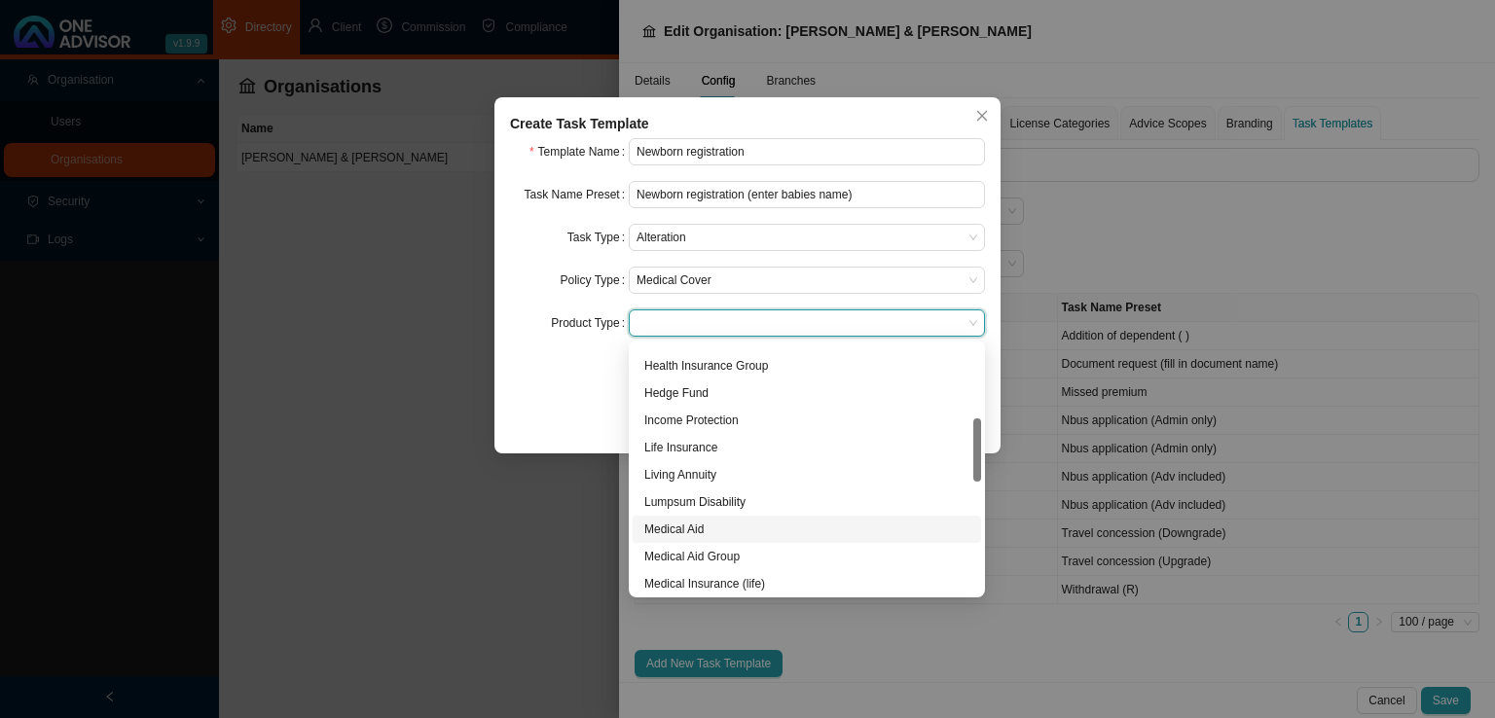
click at [708, 525] on div "Medical Aid" at bounding box center [806, 529] width 325 height 19
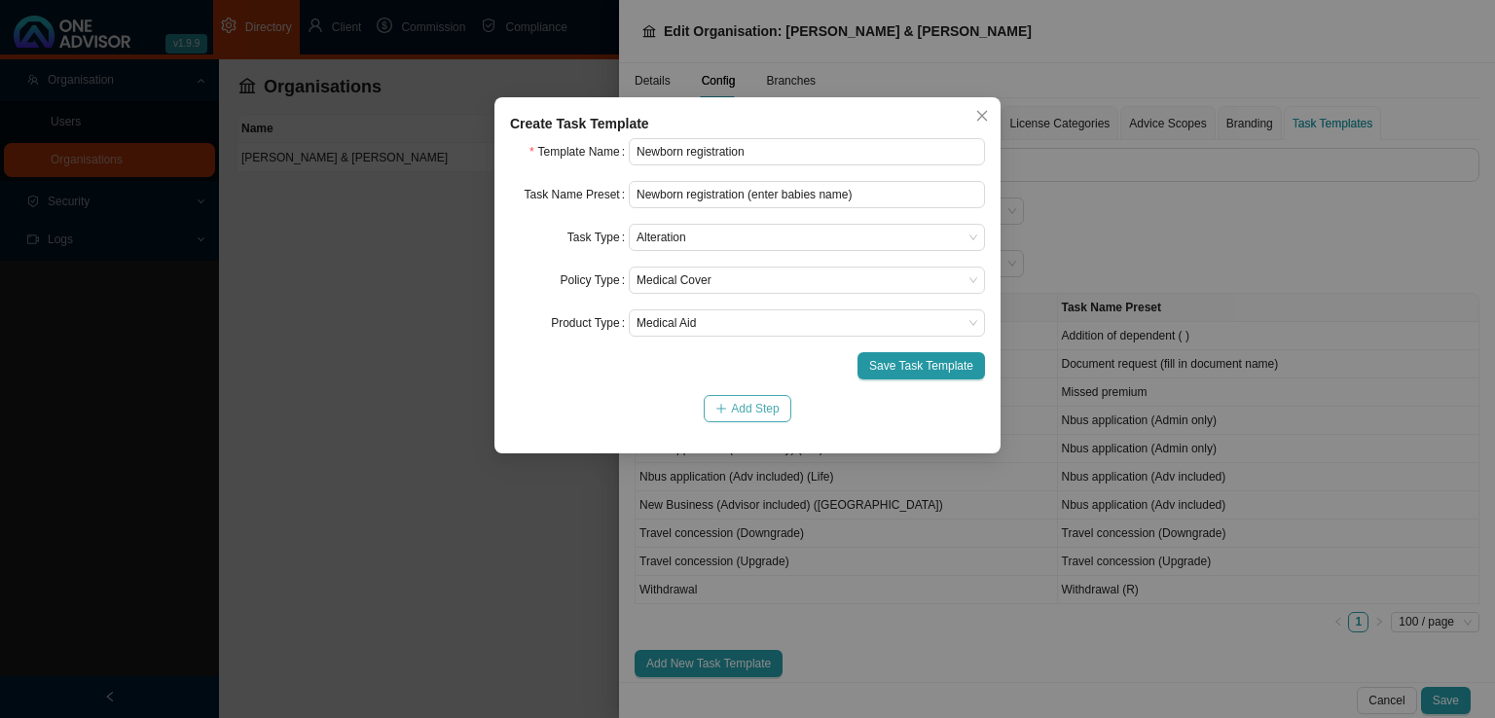
click at [767, 410] on span "Add Step" at bounding box center [755, 408] width 48 height 19
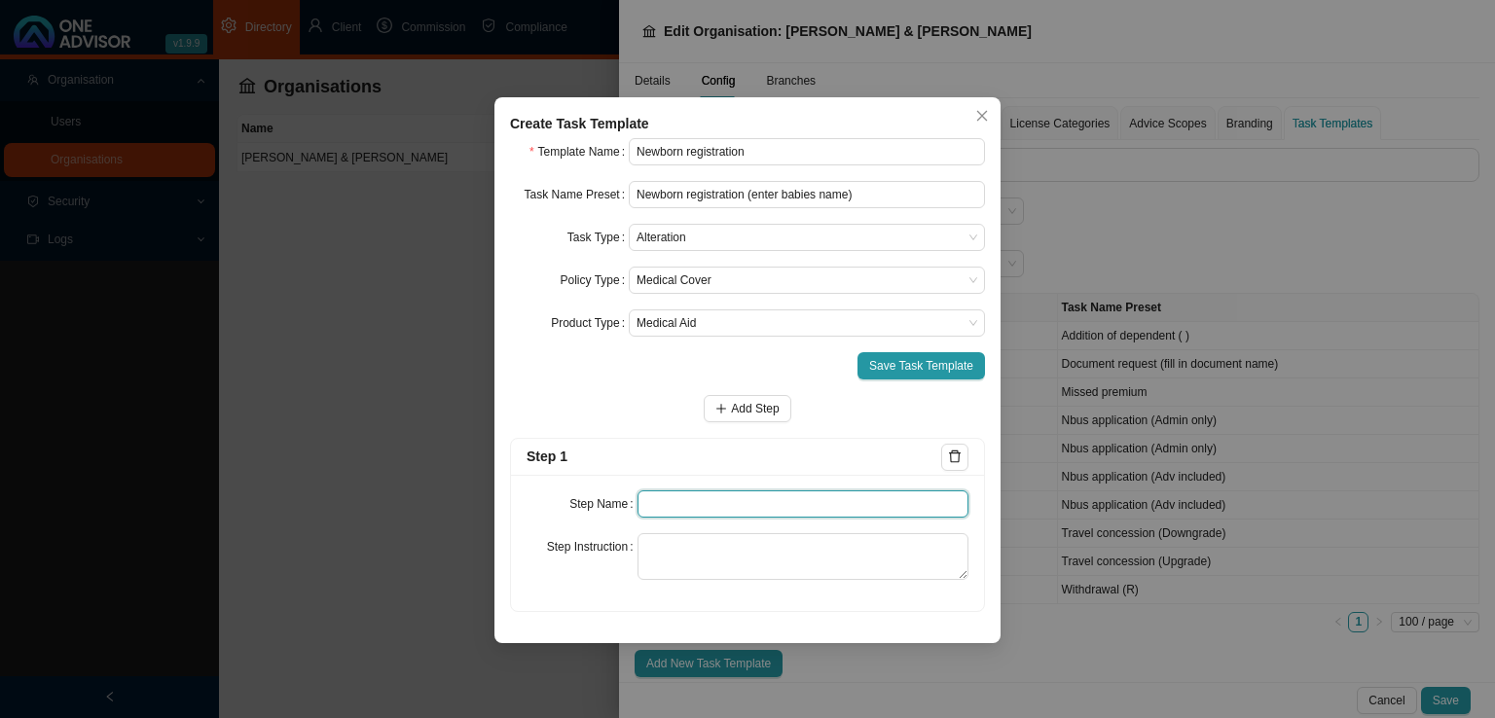
click at [712, 507] on input "text" at bounding box center [803, 503] width 332 height 27
click at [674, 505] on input "text" at bounding box center [803, 503] width 332 height 27
type input "Instruction"
paste textarea "Record the email/whatsapp where the member is asking that we assist with the ne…"
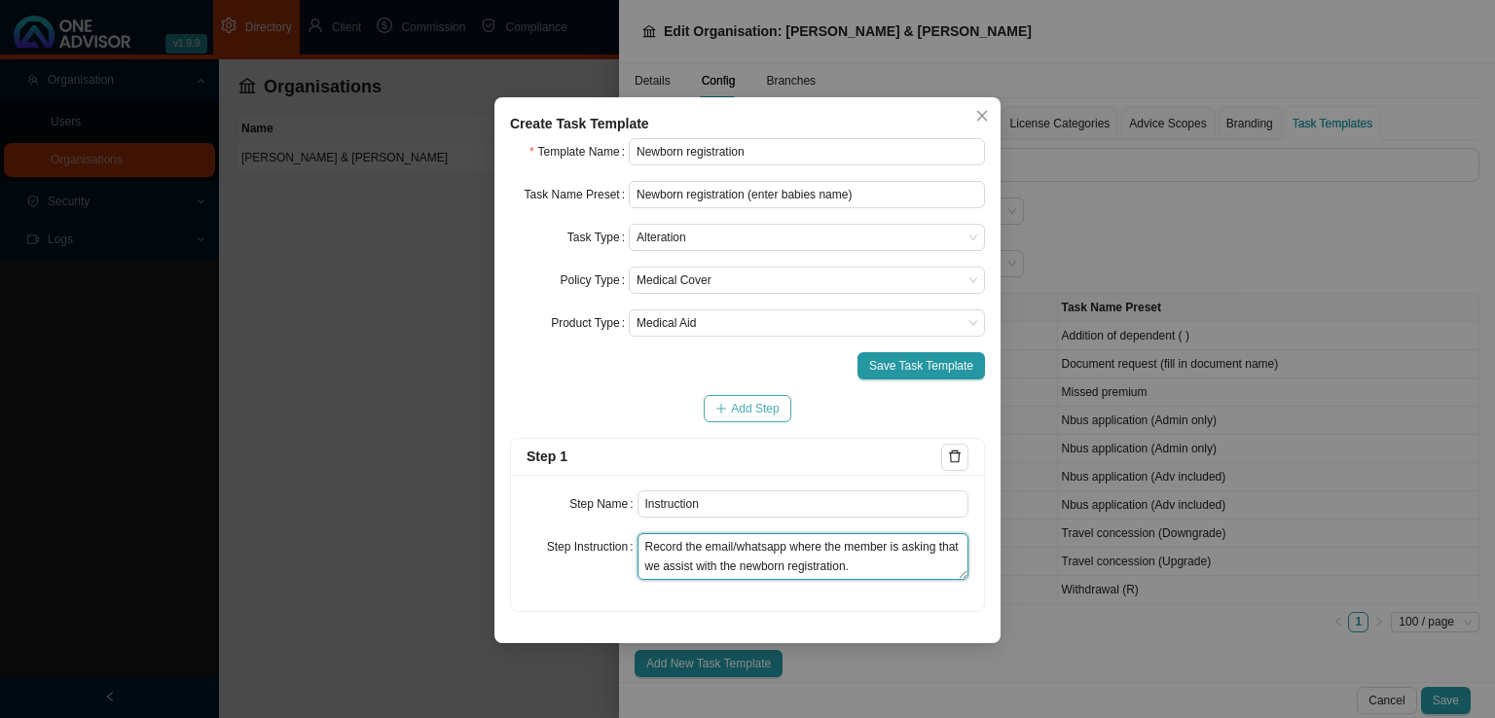
type textarea "Record the email/whatsapp where the member is asking that we assist with the ne…"
click at [754, 411] on span "Add Step" at bounding box center [755, 408] width 48 height 19
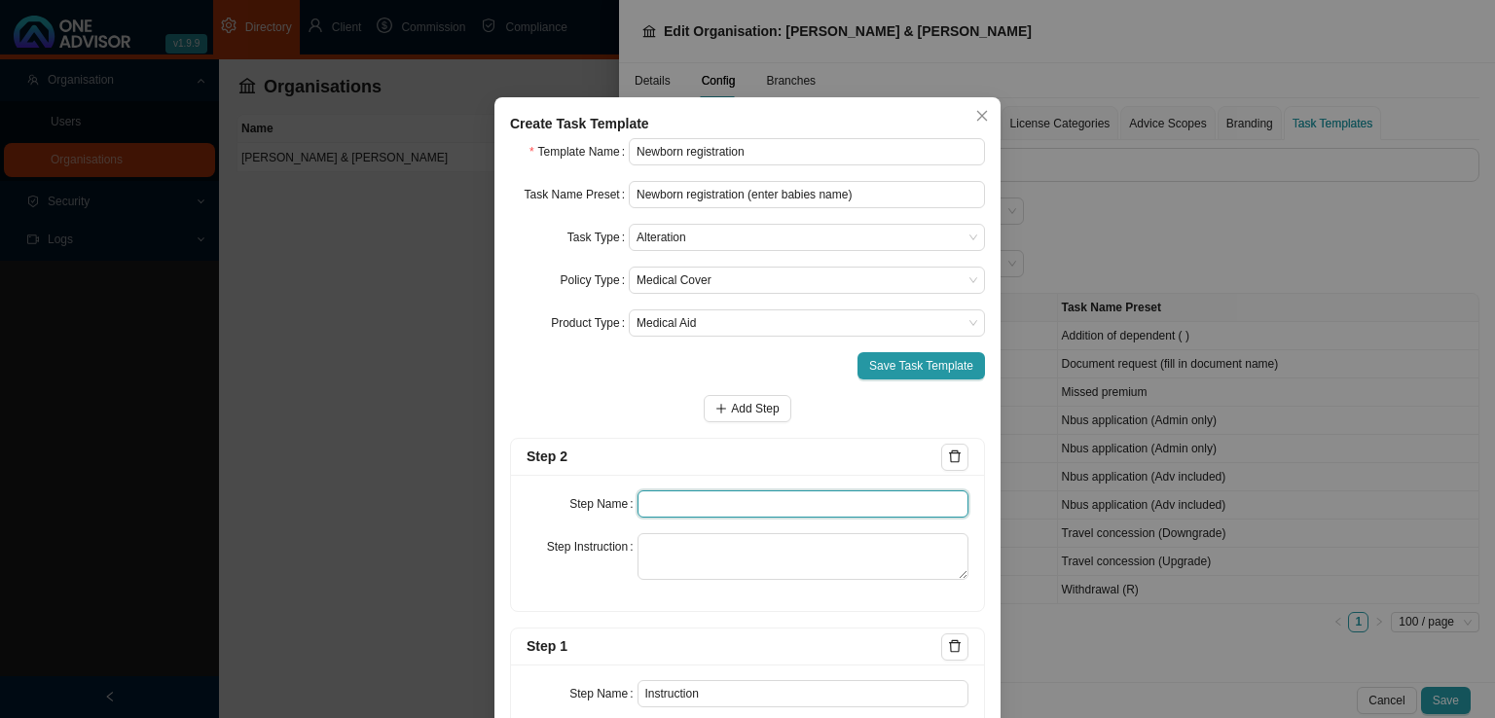
click at [662, 502] on input "text" at bounding box center [803, 503] width 332 height 27
type input "Investigation"
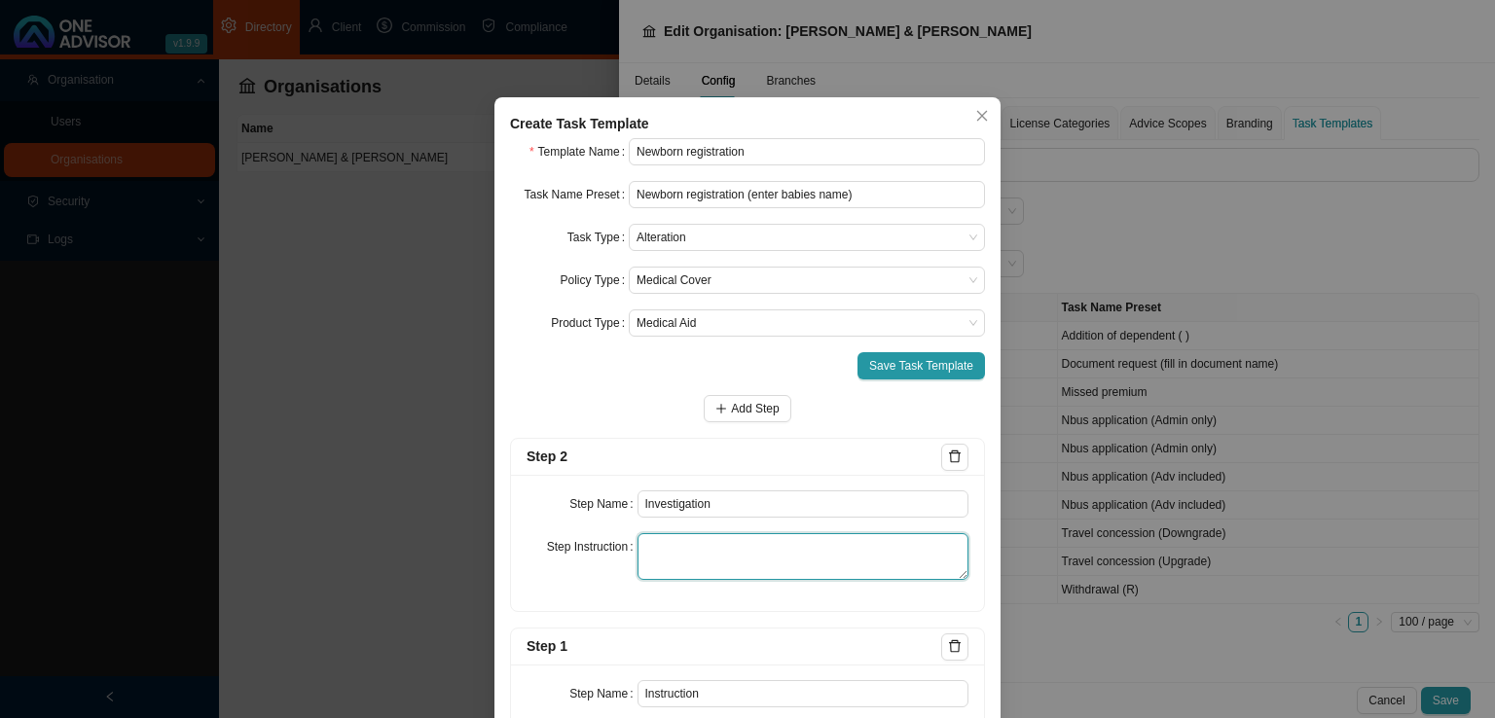
click at [669, 563] on textarea at bounding box center [803, 556] width 332 height 47
paste textarea "Record any emails or phone calls that have been made regarding the form to use,…"
type textarea "Record any emails or phone calls that have been made regarding the form to use,…"
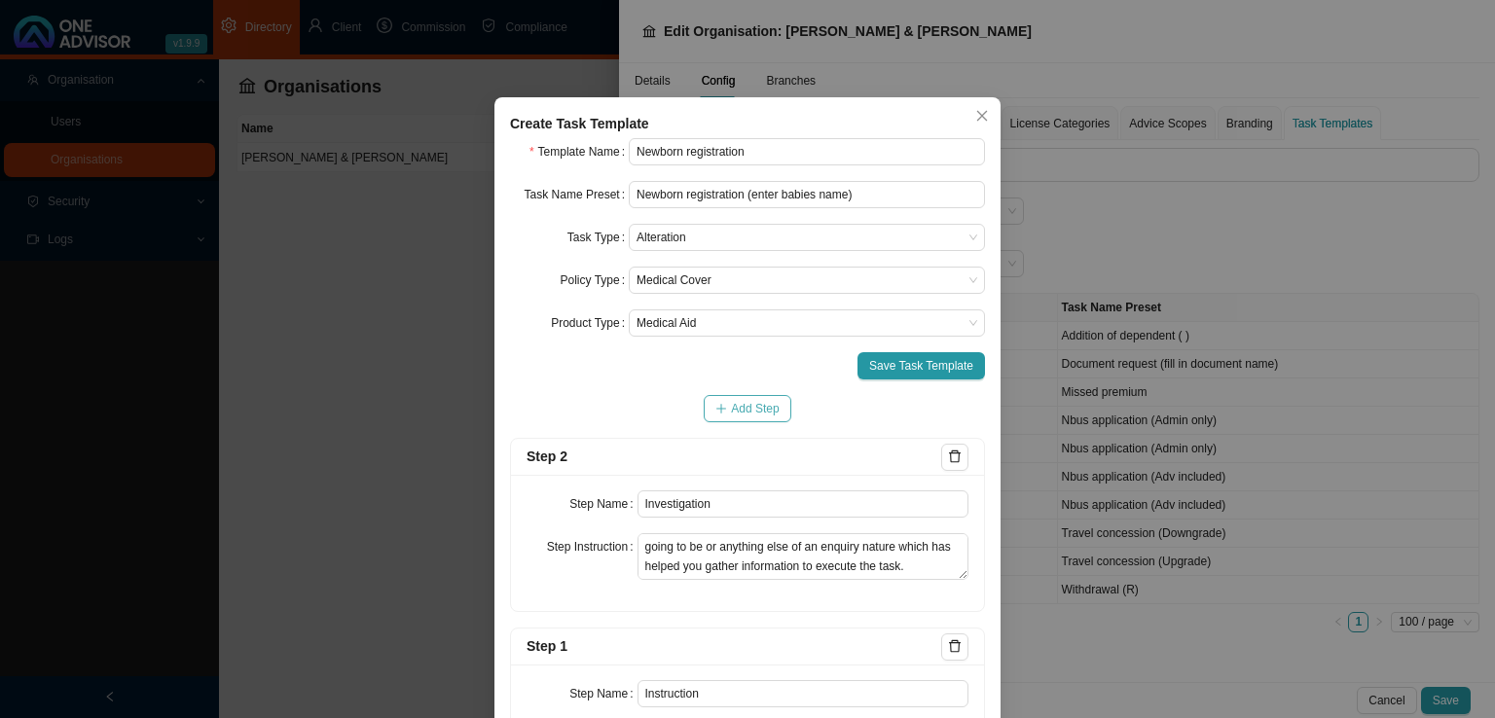
click at [736, 406] on span "Add Step" at bounding box center [755, 408] width 48 height 19
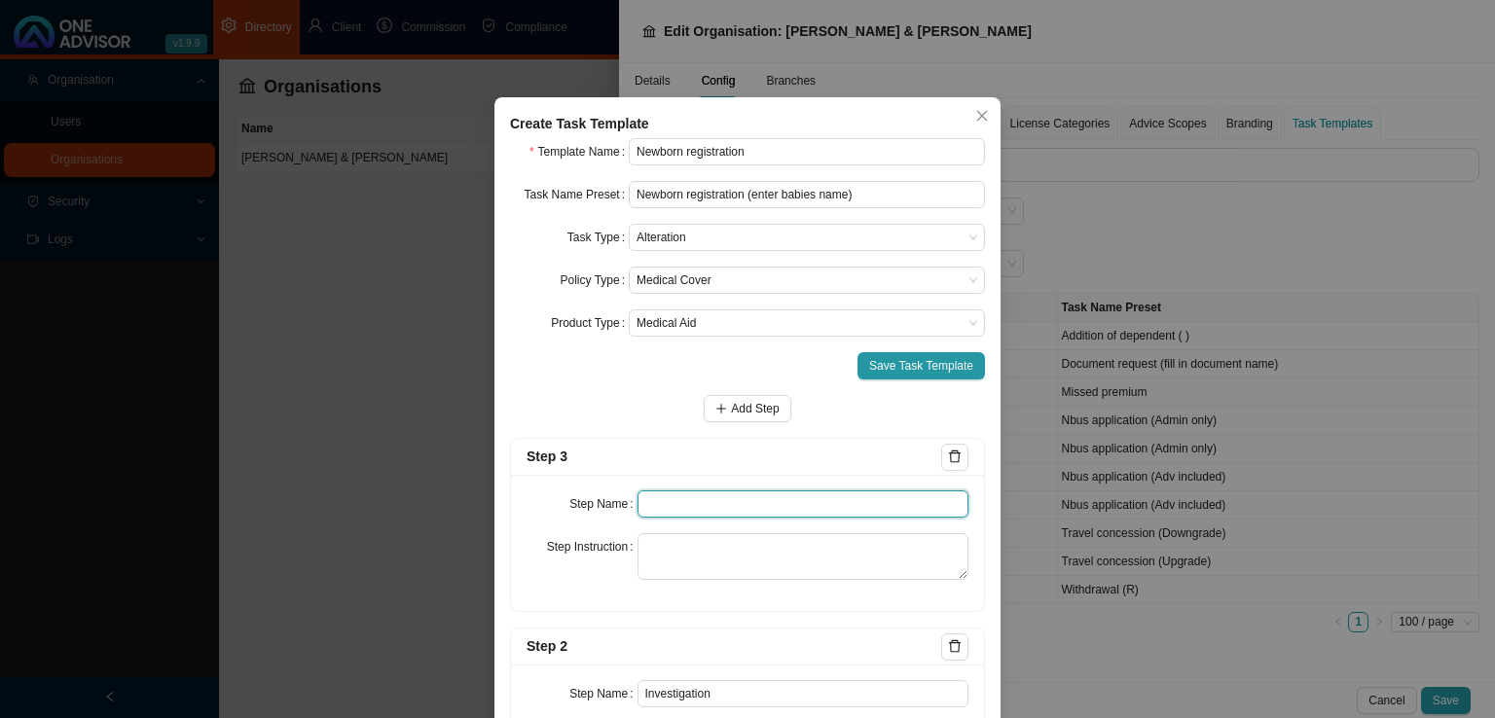
click at [674, 505] on input "text" at bounding box center [803, 503] width 332 height 27
type input "Paperwork"
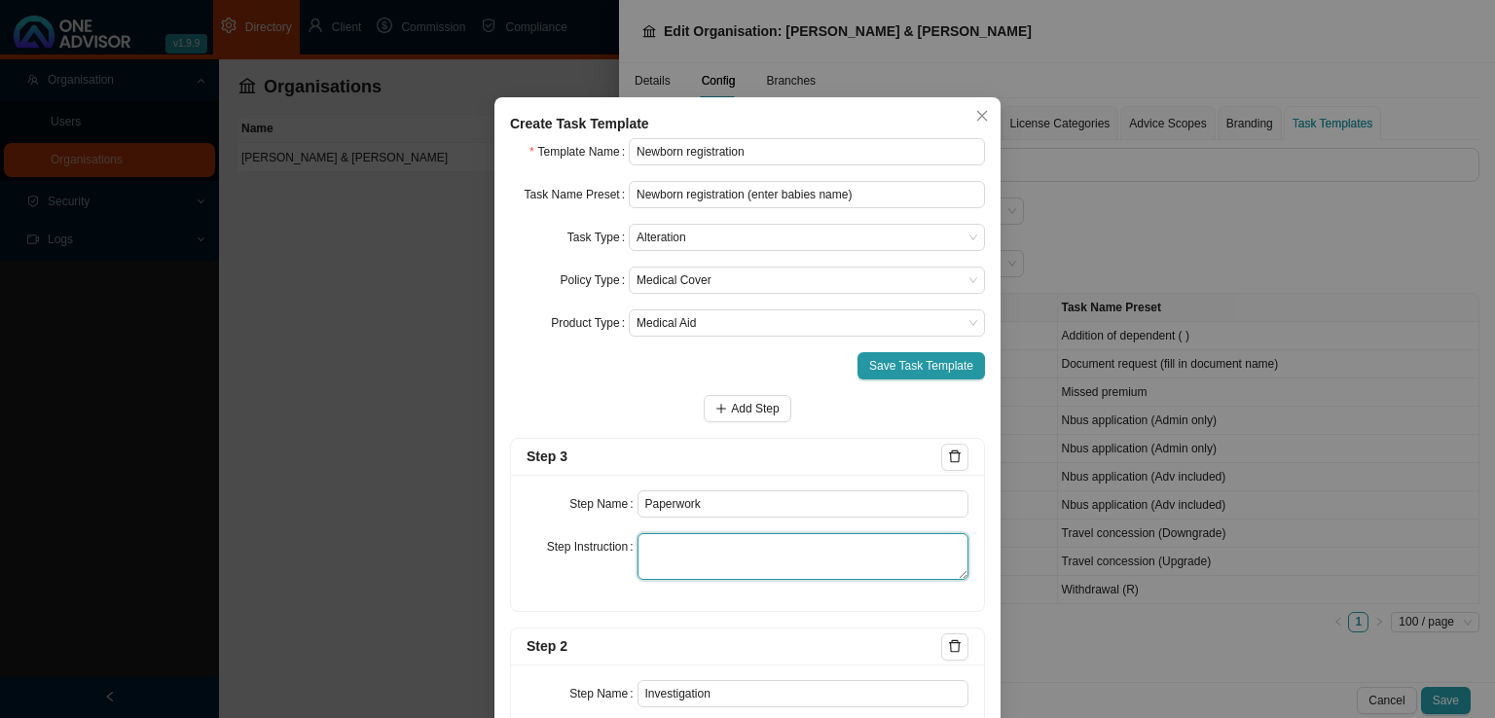
click at [694, 574] on textarea at bounding box center [803, 556] width 332 height 47
paste textarea "Record all correspondence pertaining to the gathering of the signed application…"
type textarea "Record all correspondence pertaining to the gathering of the signed application…"
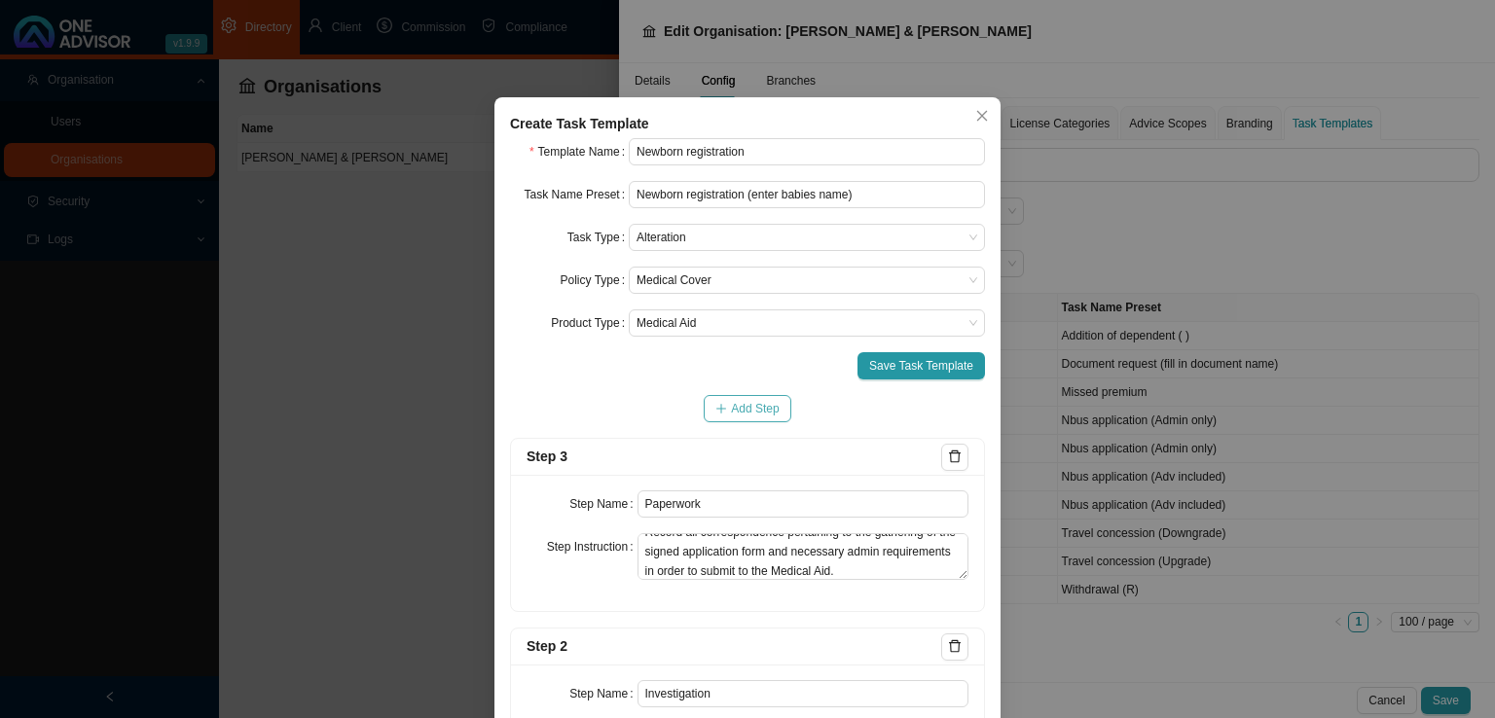
click at [736, 415] on span "Add Step" at bounding box center [755, 408] width 48 height 19
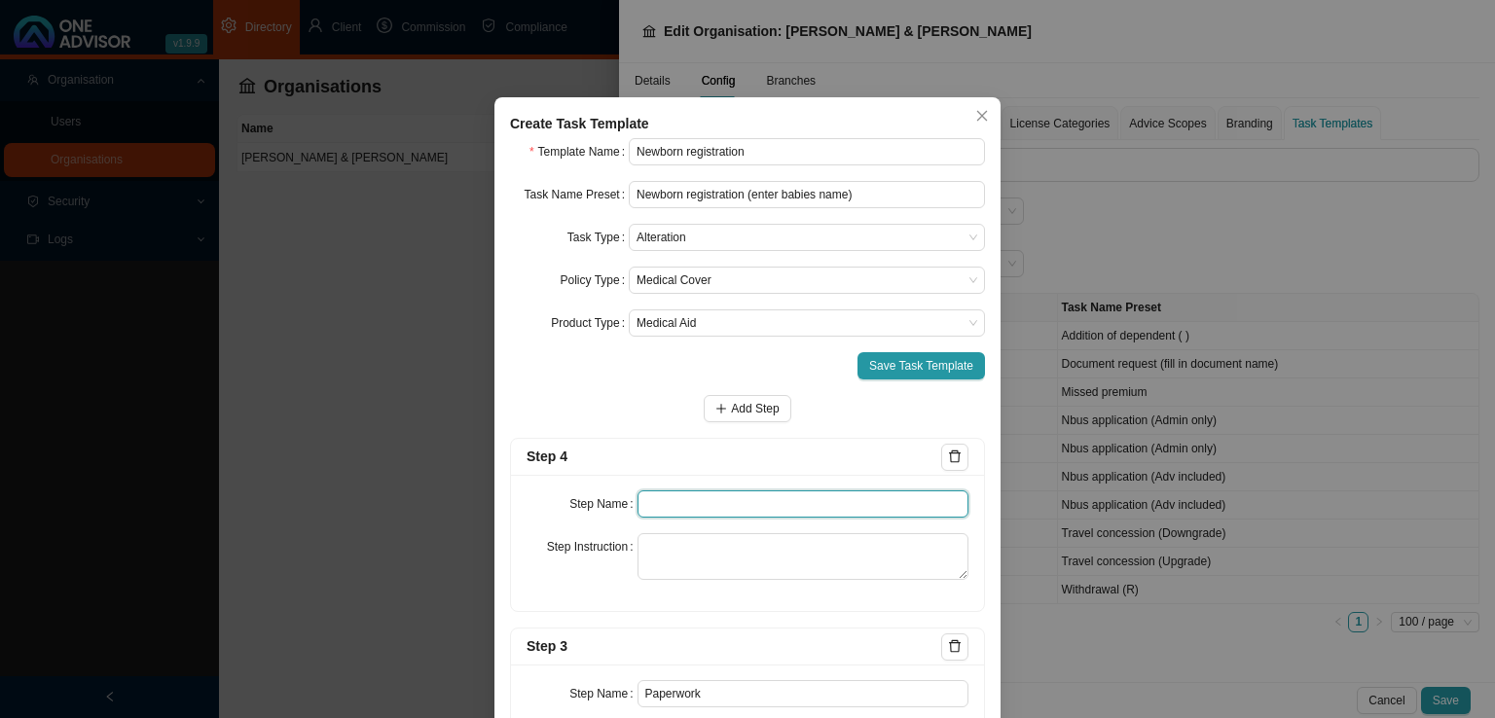
drag, startPoint x: 683, startPoint y: 505, endPoint x: 642, endPoint y: 472, distance: 52.6
click at [681, 505] on input "text" at bounding box center [803, 503] width 332 height 27
type input "Submission"
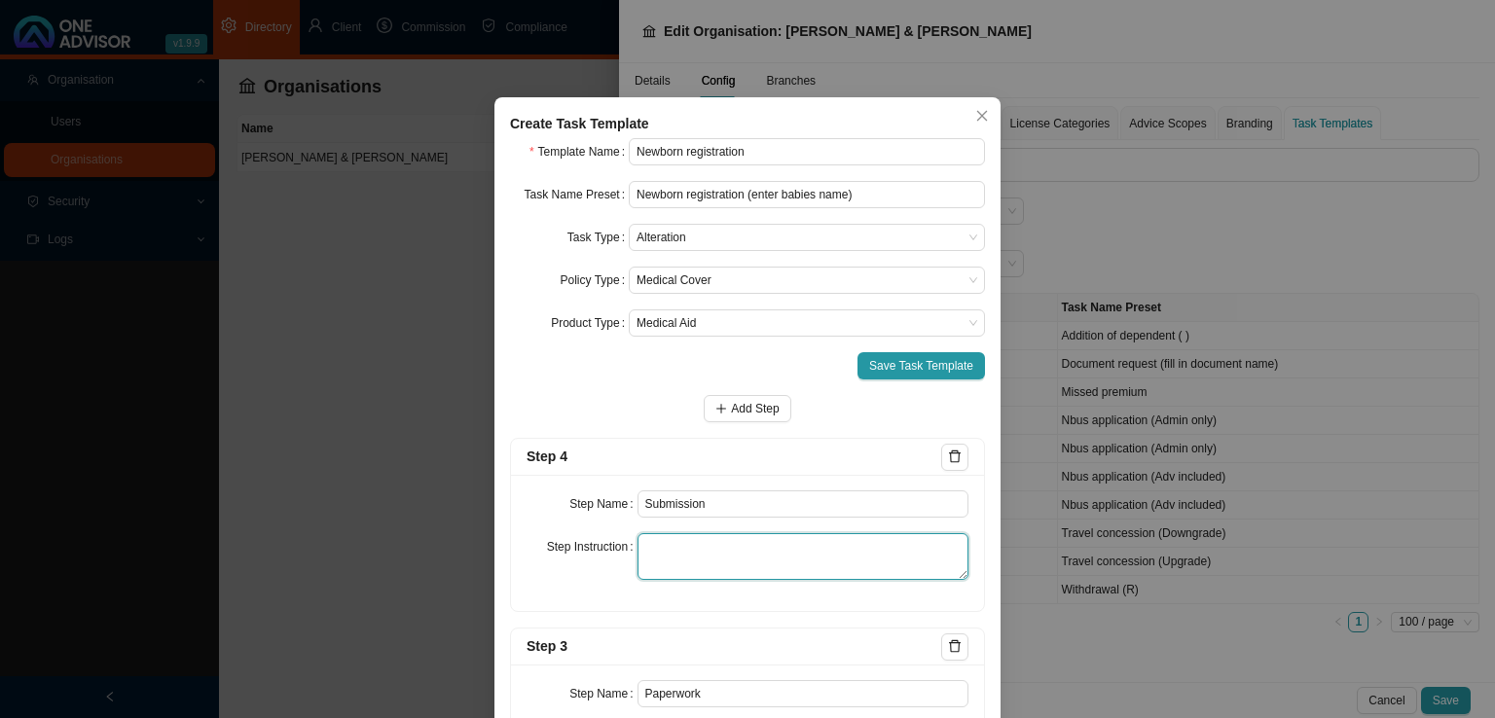
click at [653, 553] on textarea at bounding box center [803, 556] width 332 height 47
paste textarea "Record submission of the completed application form to the Medical Aid and all …"
type textarea "Record submission of the completed application form to the Medical Aid and all …"
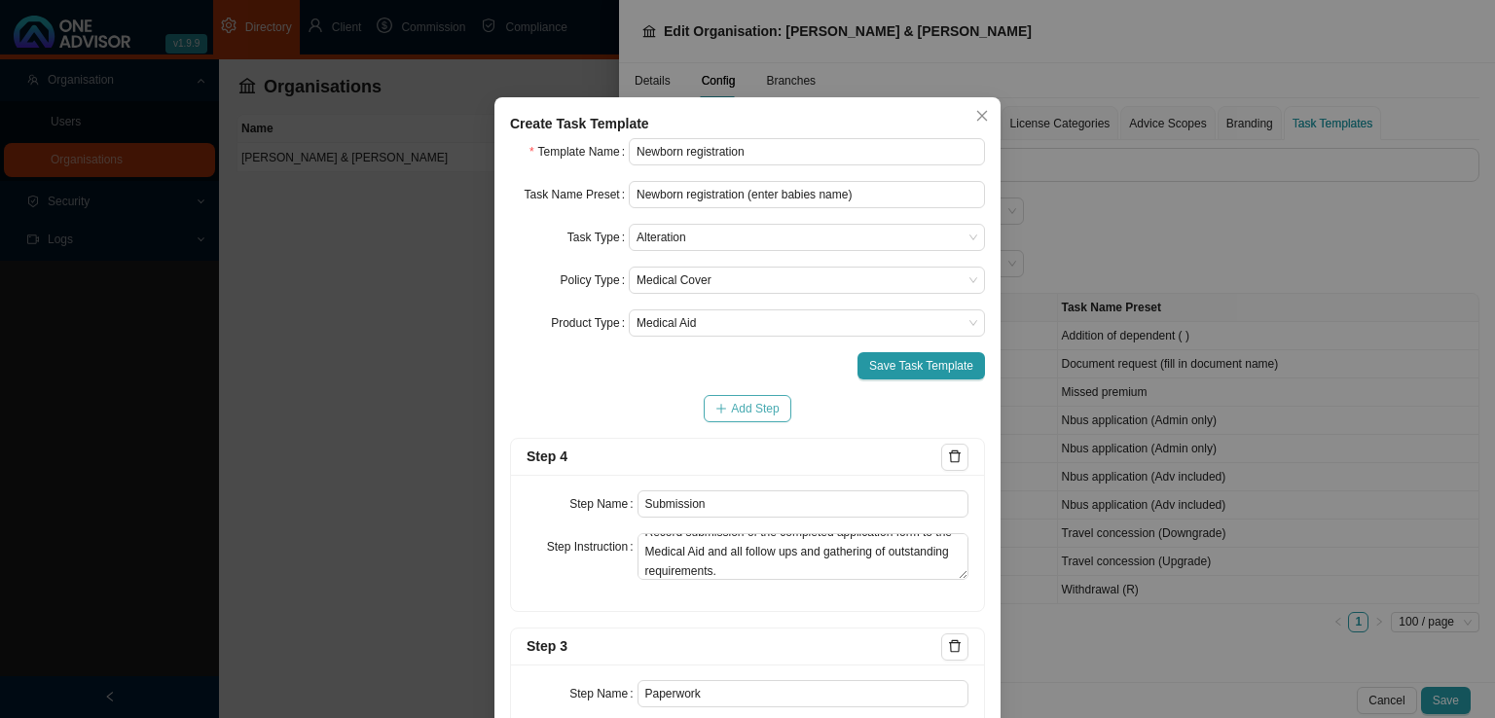
click at [731, 414] on span "Add Step" at bounding box center [755, 408] width 48 height 19
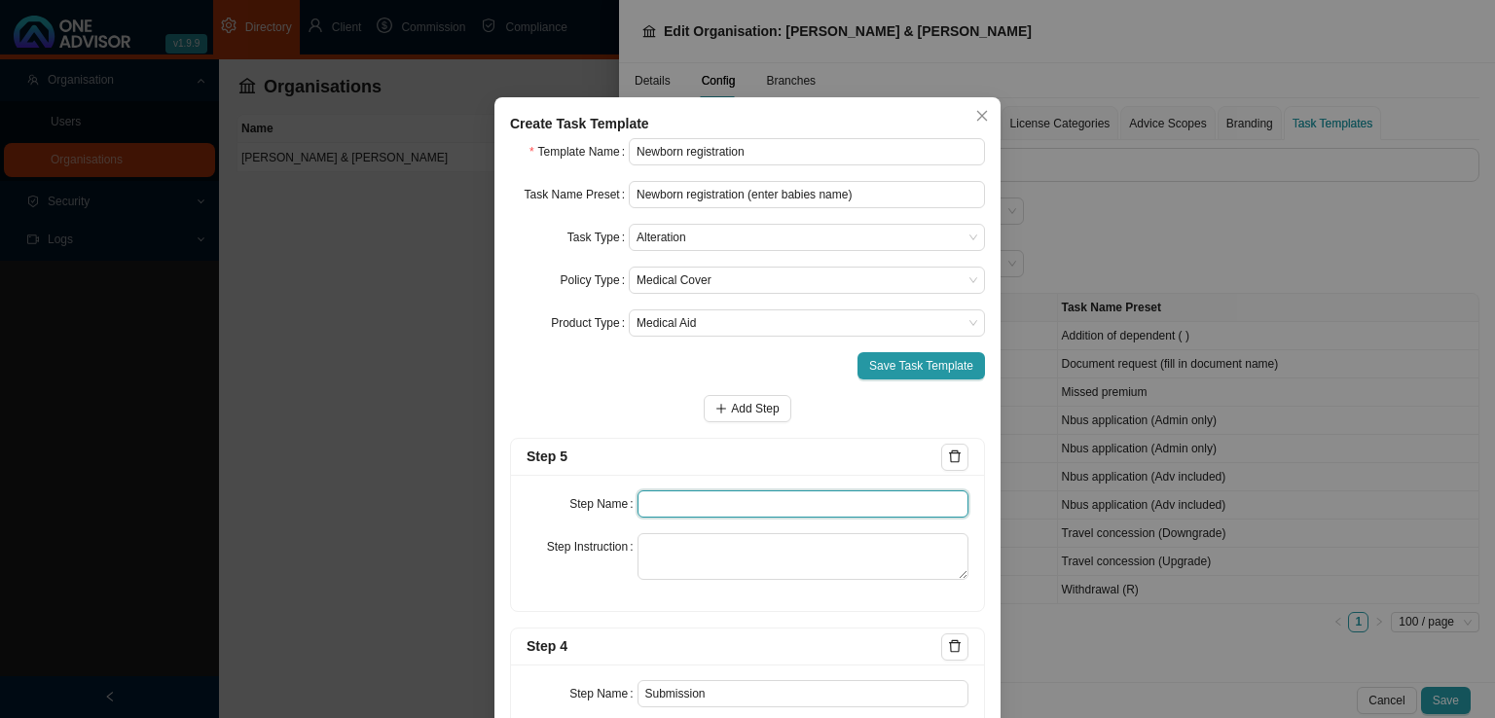
click at [652, 503] on input "text" at bounding box center [803, 503] width 332 height 27
type input "Confirmation of works done"
click at [611, 585] on div "Step Name Confirmation of works done Step Instruction" at bounding box center [747, 543] width 473 height 136
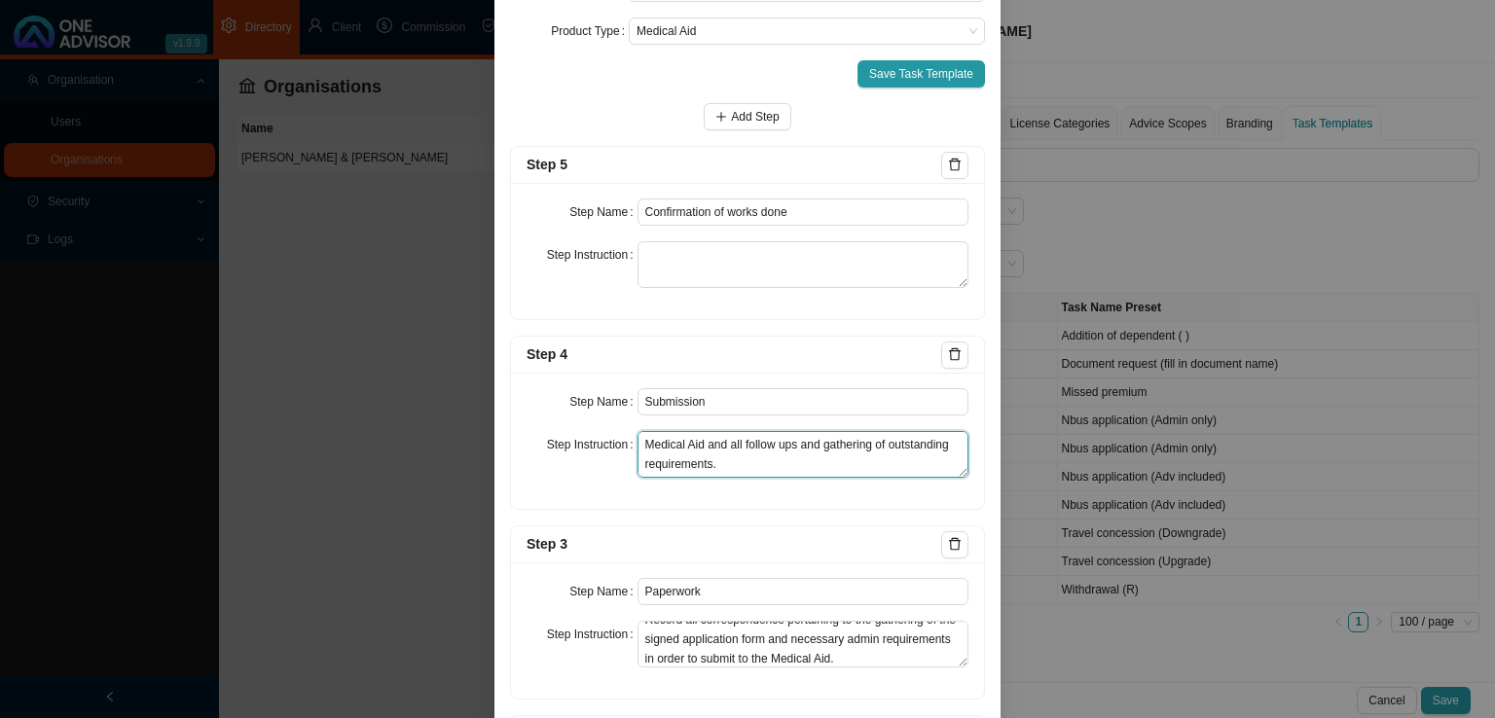
scroll to position [0, 0]
drag, startPoint x: 801, startPoint y: 463, endPoint x: 619, endPoint y: 395, distance: 194.3
click at [619, 395] on div "Step Name Submission Step Instruction Record submission of the completed applic…" at bounding box center [747, 441] width 473 height 136
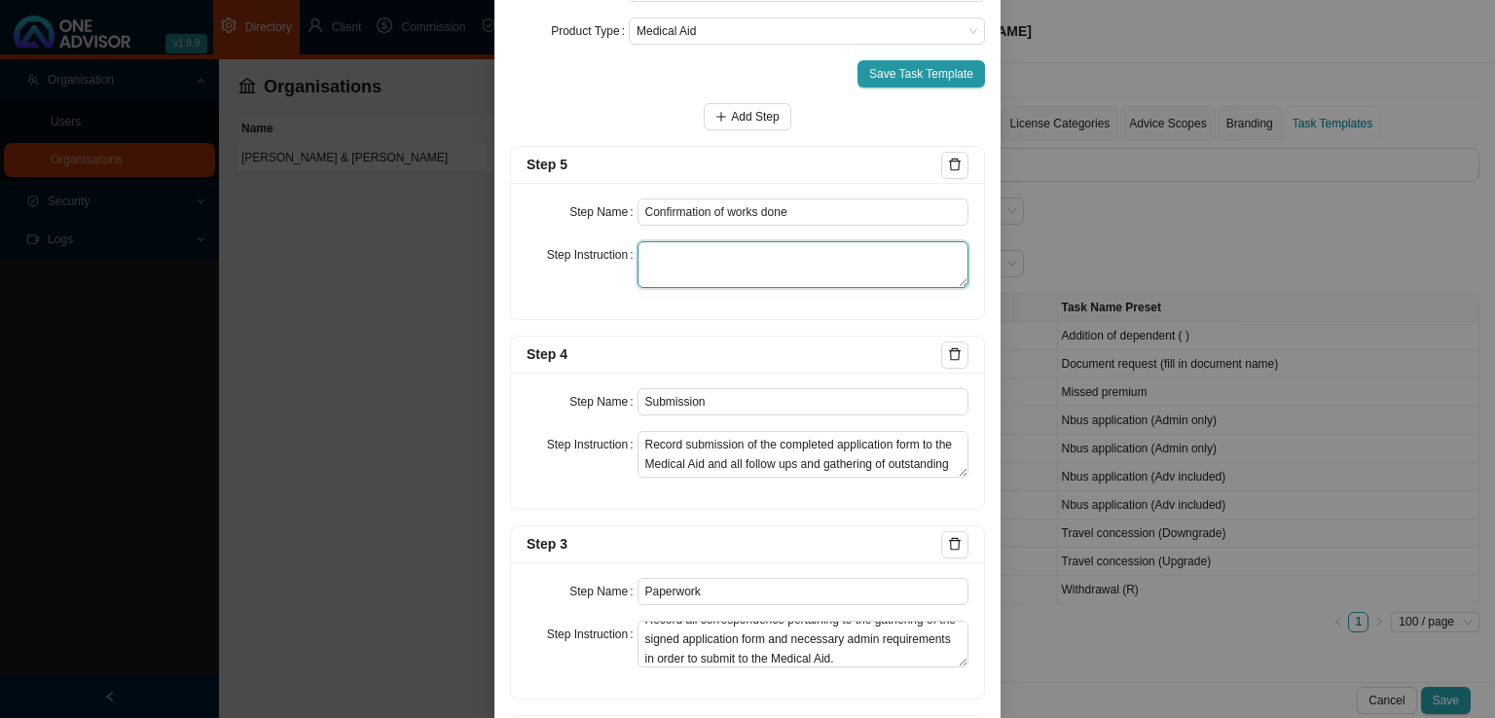
click at [685, 258] on textarea at bounding box center [803, 264] width 332 height 47
paste textarea "Email the client a summary of the outcome of their request including a membersh…"
type textarea "Email the client a summary of the outcome of their request including a membersh…"
click at [849, 311] on div "Step Name Confirmation of works done Step Instruction Email the client a summar…" at bounding box center [747, 251] width 473 height 136
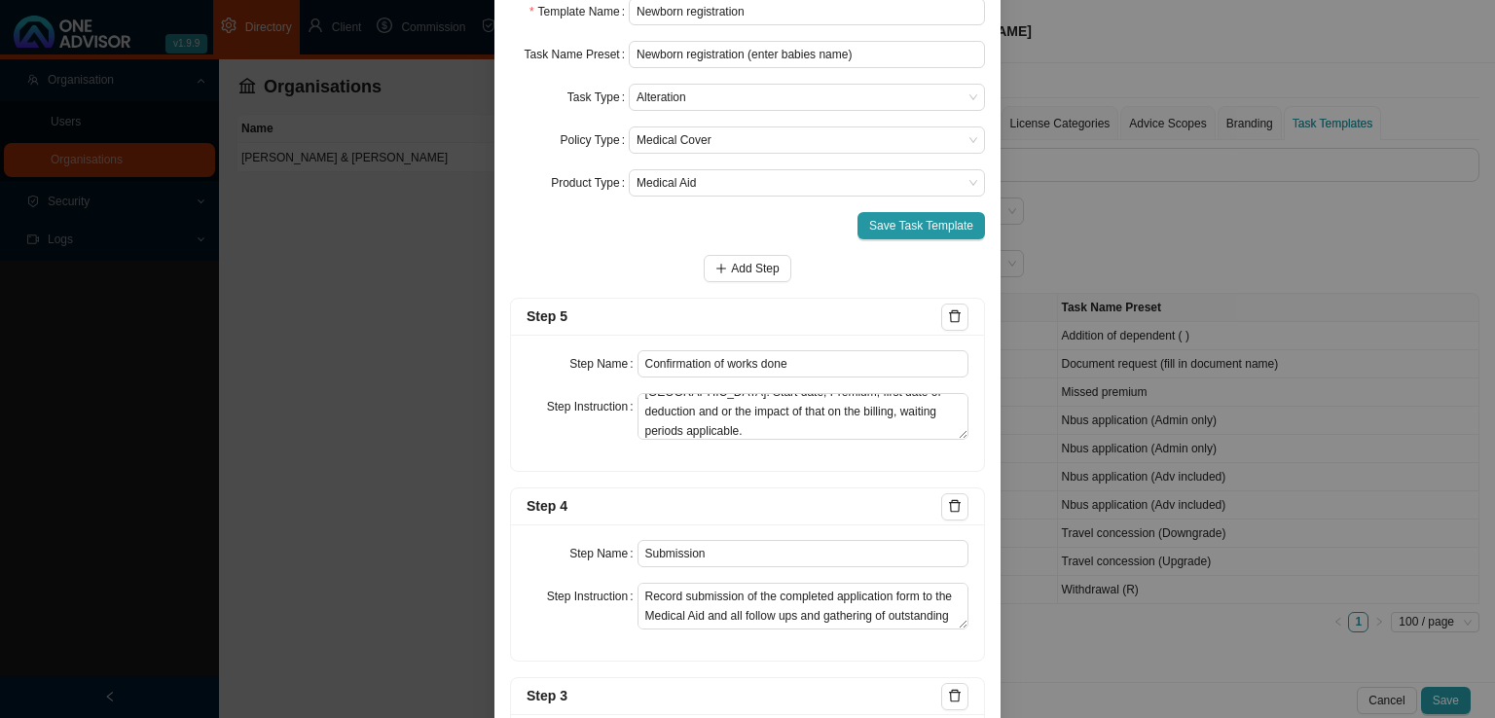
scroll to position [0, 0]
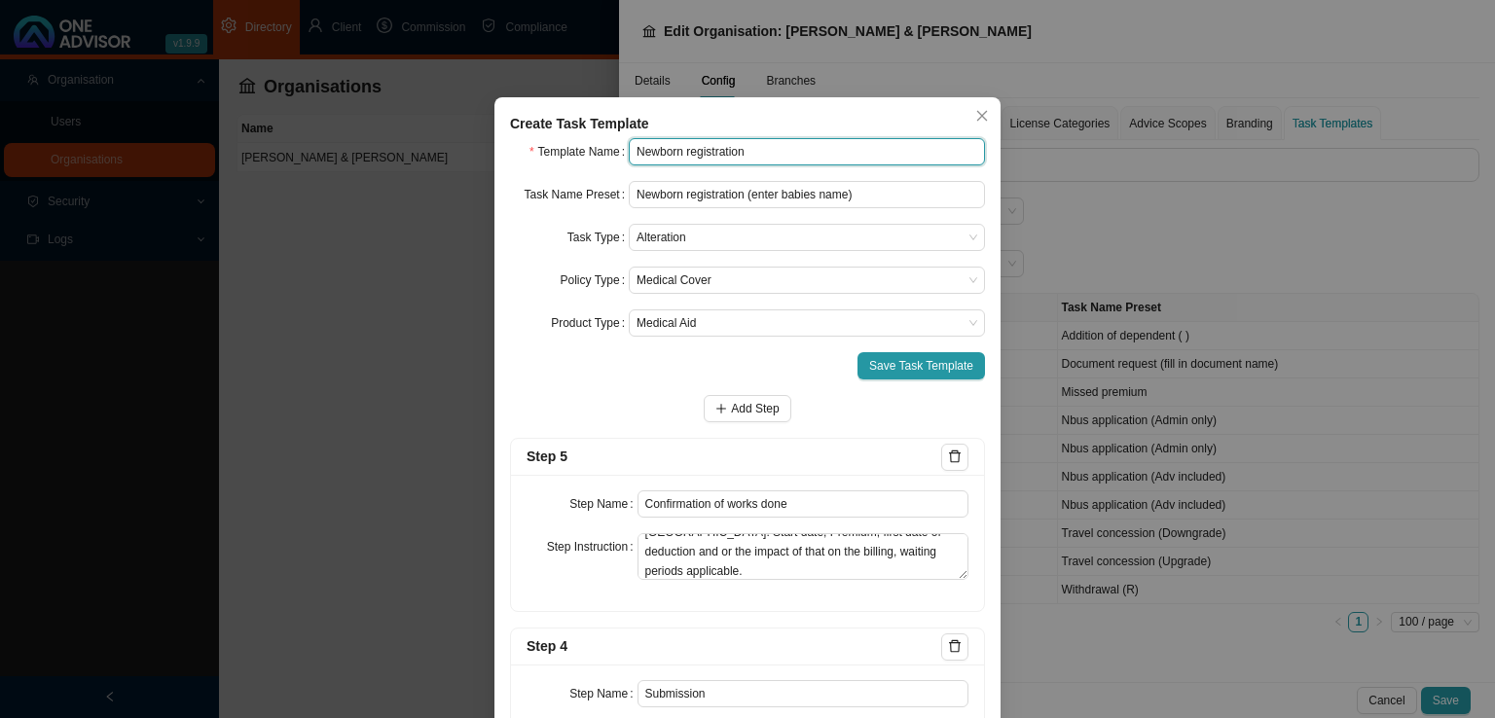
click at [787, 157] on input "Newborn registration" at bounding box center [807, 151] width 356 height 27
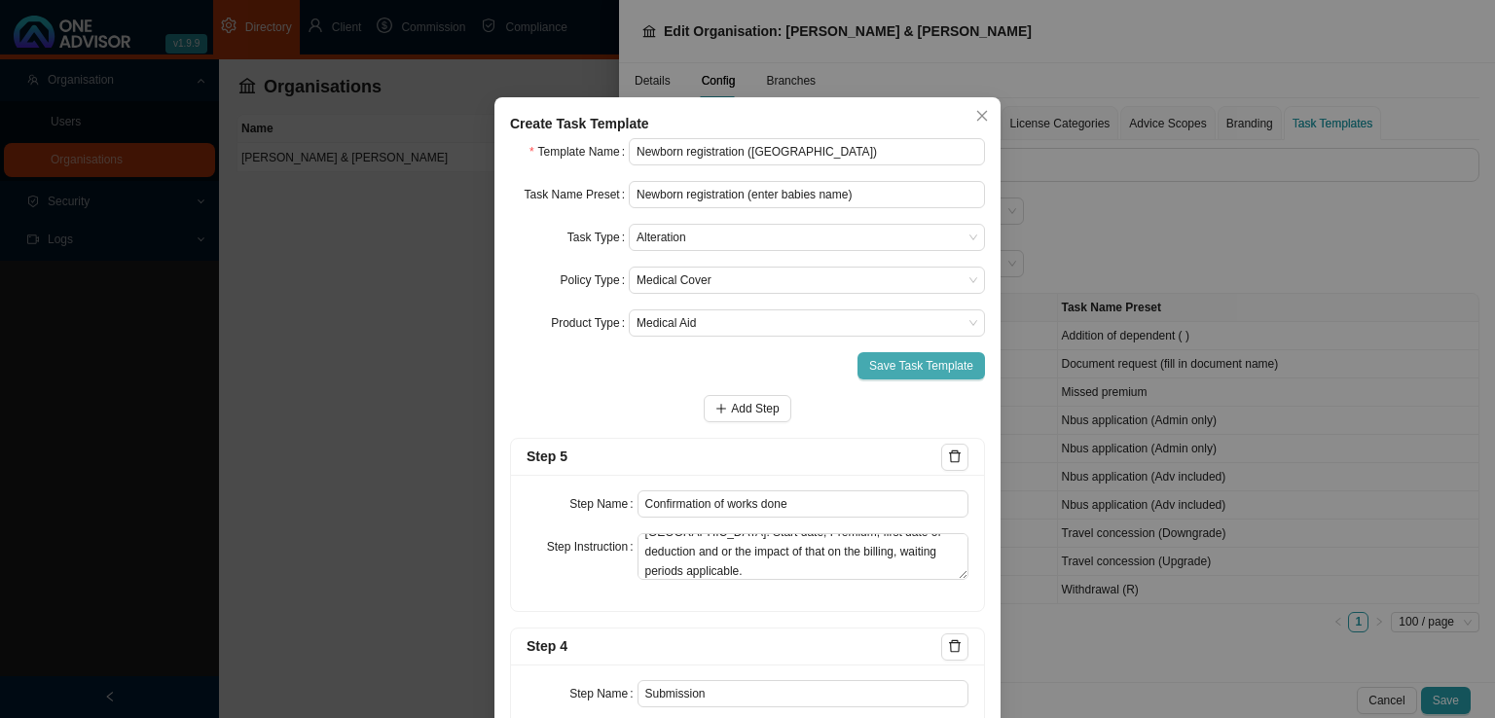
click at [903, 360] on span "Save Task Template" at bounding box center [921, 365] width 104 height 19
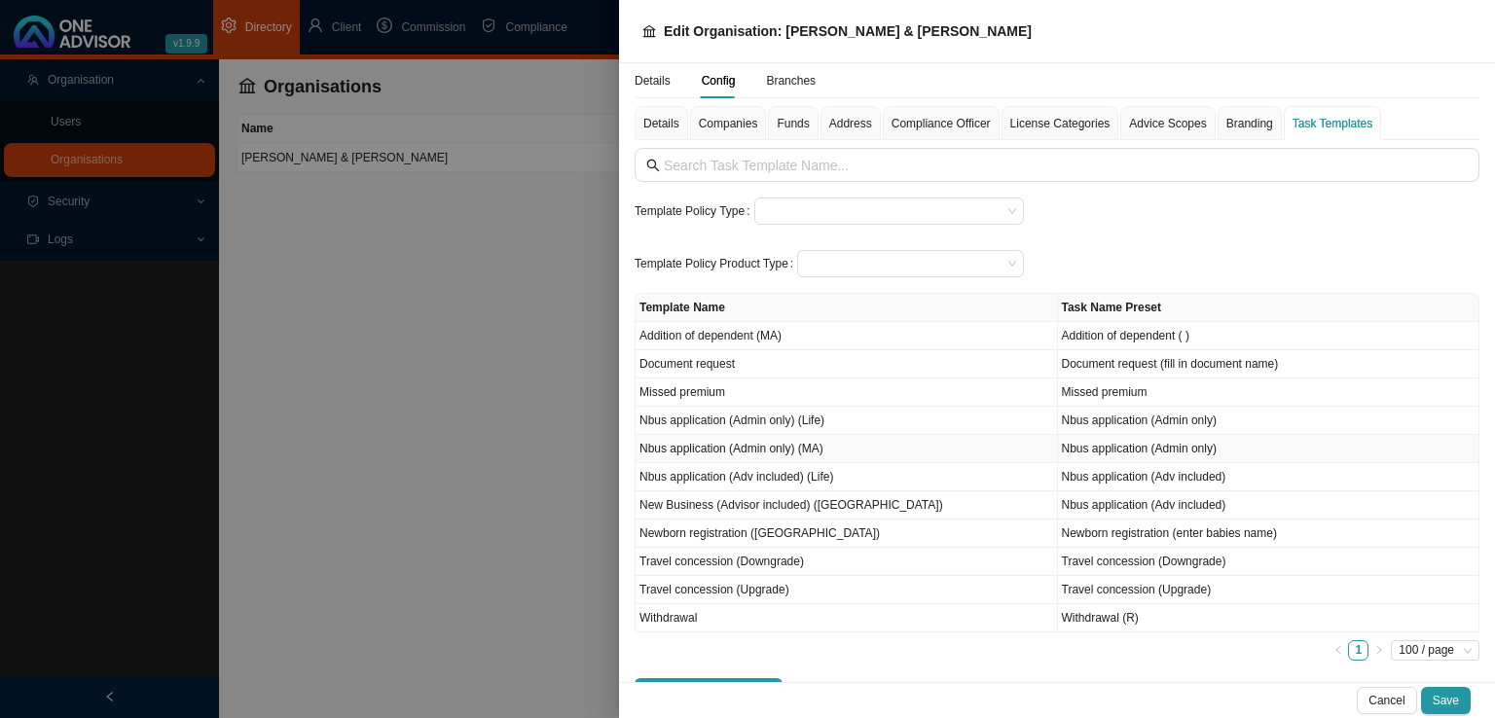
click at [669, 449] on td "Nbus application (Admin only) (MA)" at bounding box center [846, 449] width 422 height 28
type input "Nbus application (Admin only) (MA)"
type input "Nbus application (Admin only)"
type textarea "Record the instruction received from the client of the course or direction they…"
type textarea "Gathering of any information to carry out the clients request. Is a company pay…"
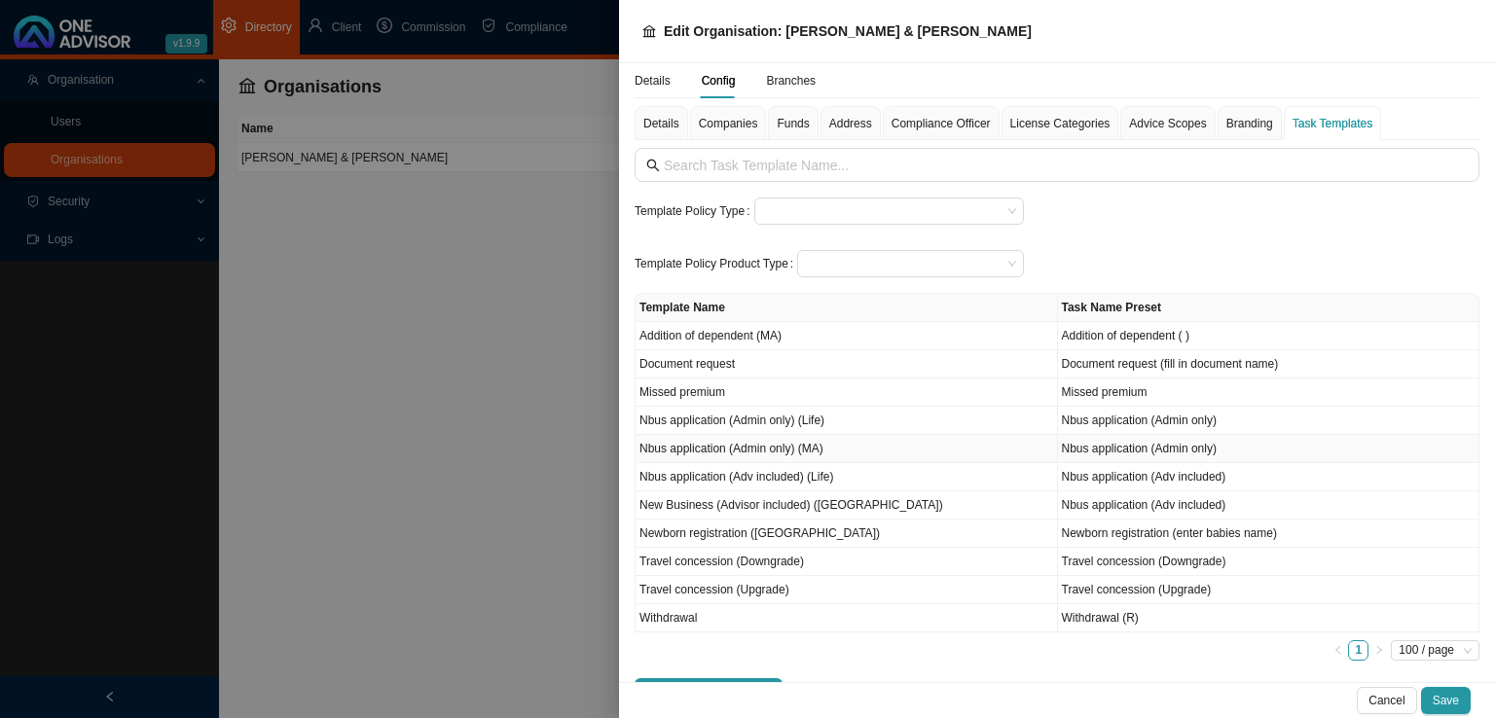
type textarea "Email the client a summary of the outcome of their request including a membersh…"
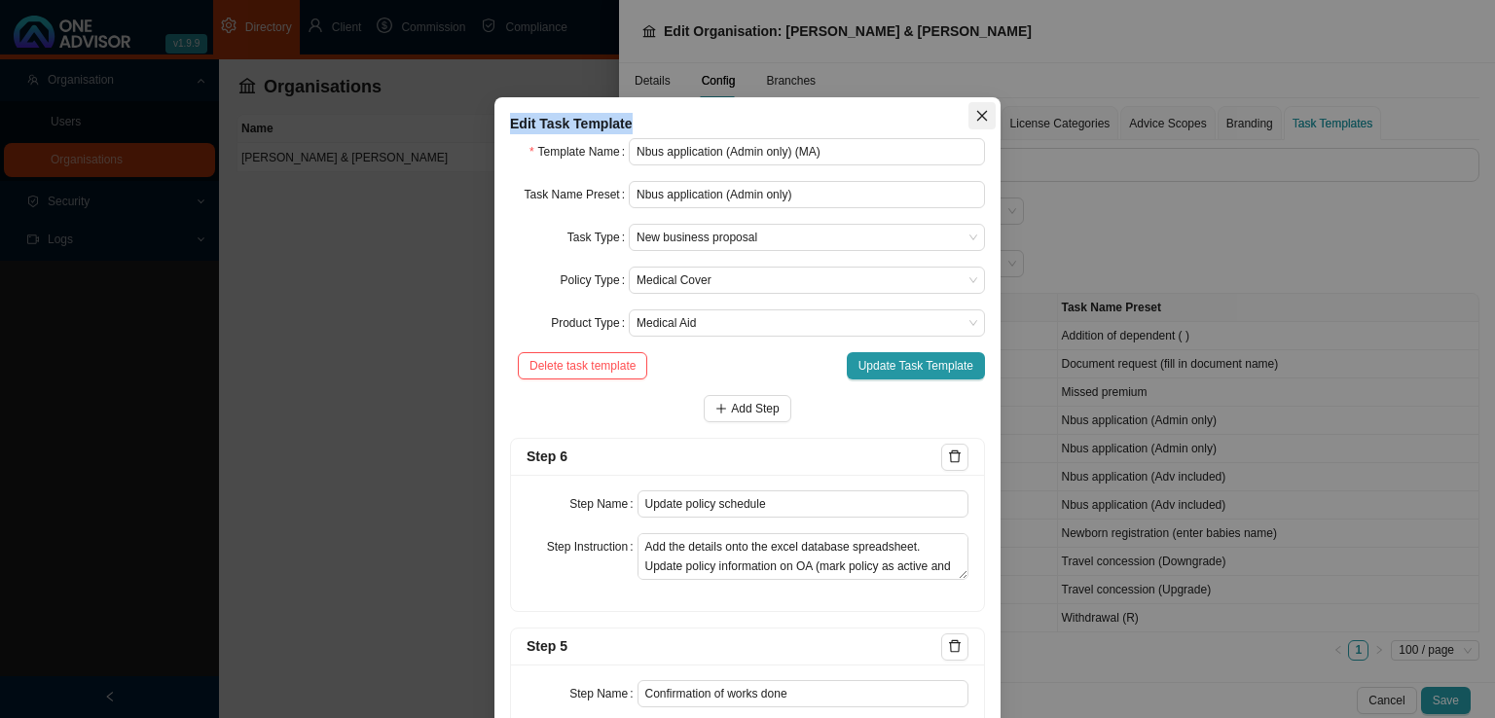
click at [975, 106] on button "Close" at bounding box center [981, 115] width 27 height 27
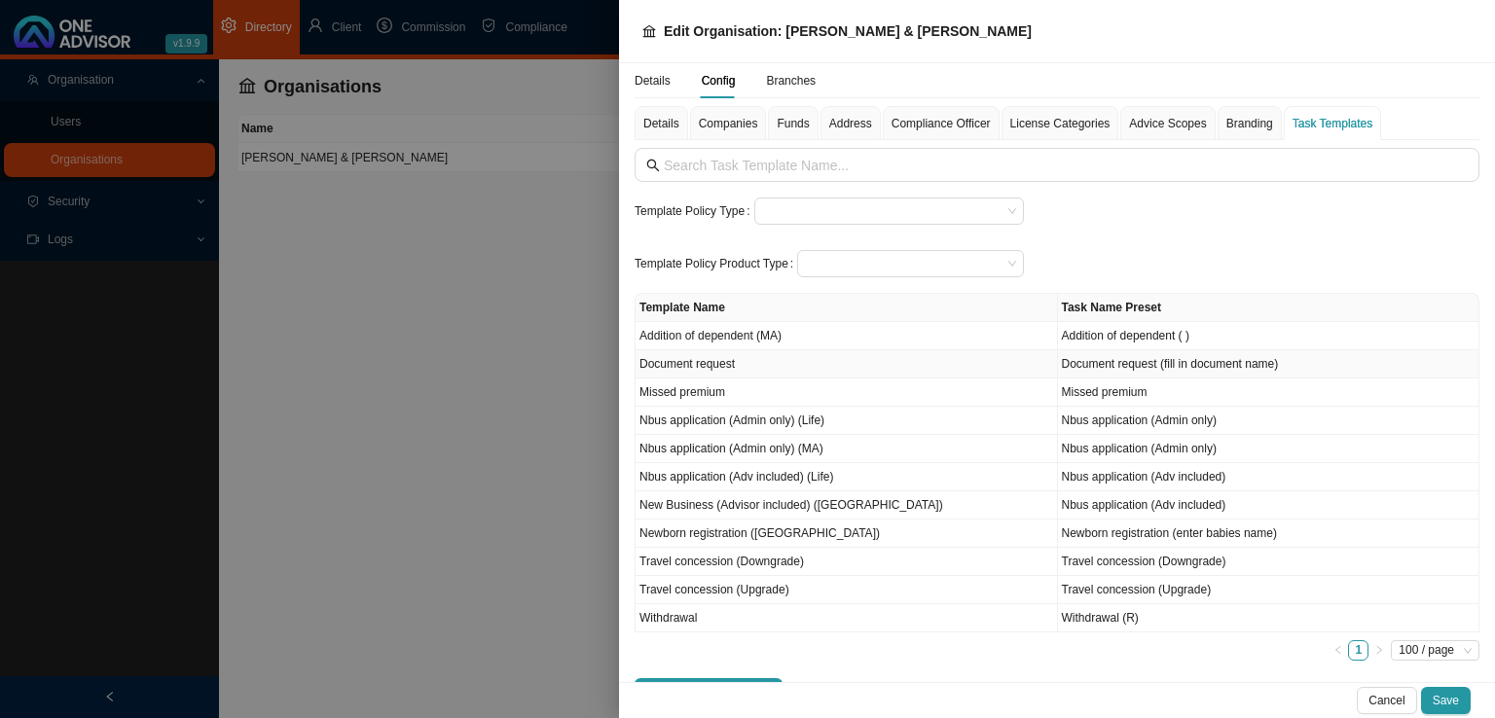
scroll to position [35, 0]
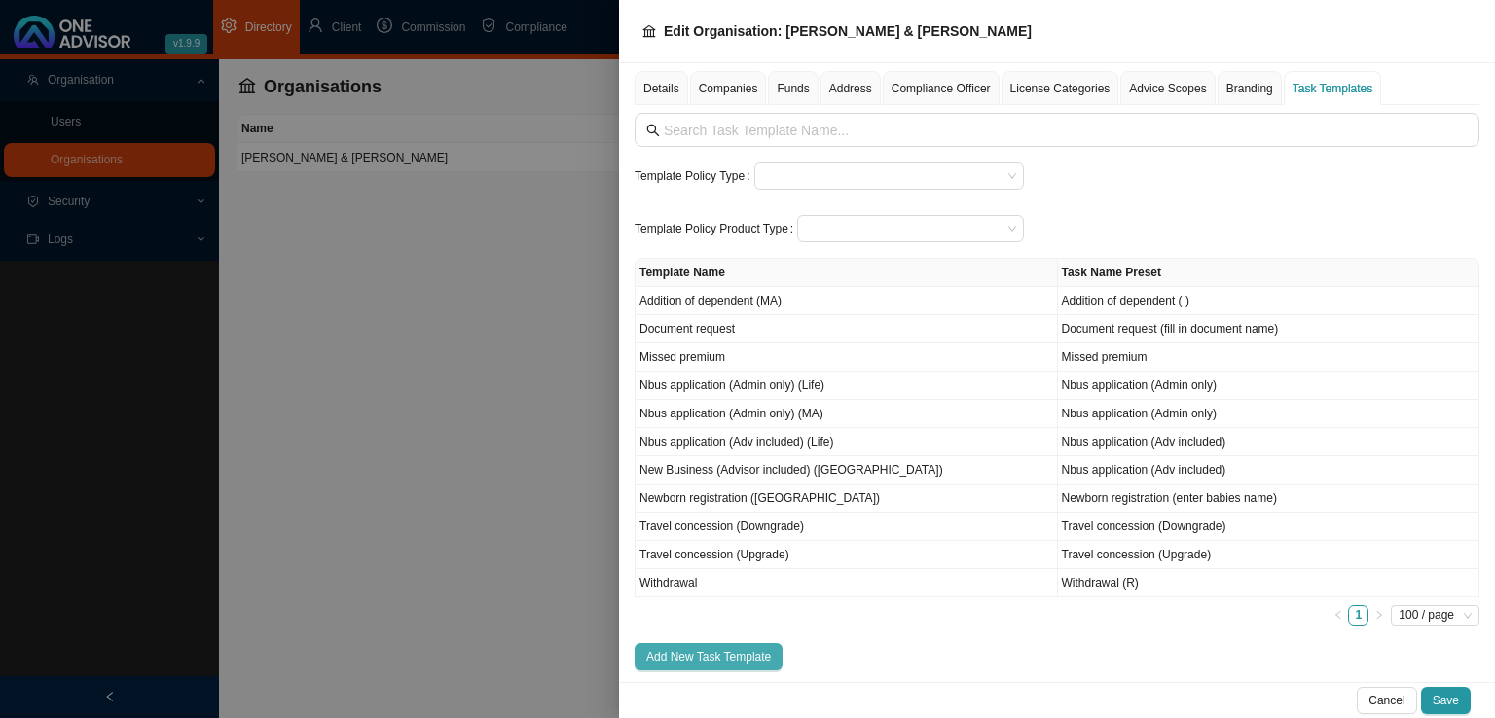
click at [711, 654] on span "Add New Task Template" at bounding box center [708, 656] width 125 height 19
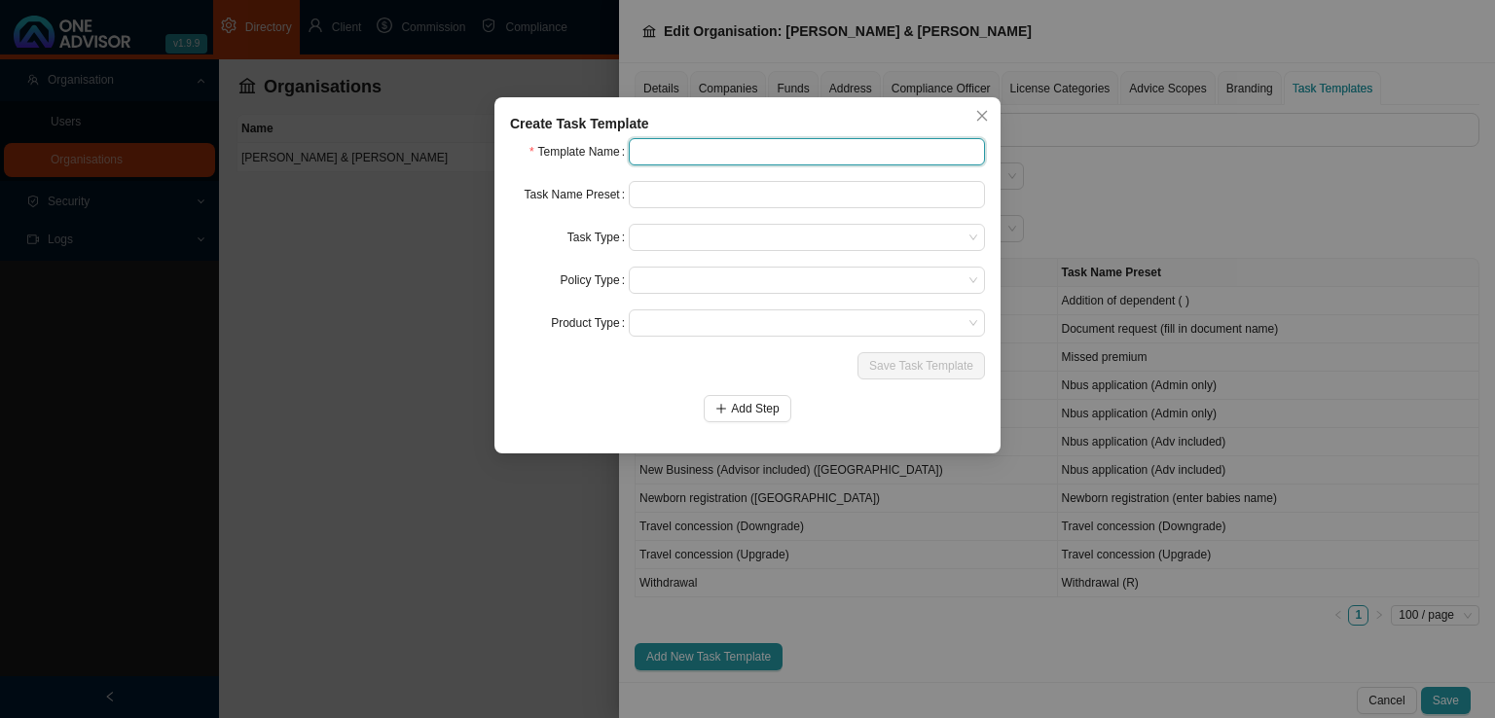
click at [669, 145] on input "text" at bounding box center [807, 151] width 356 height 27
type input "Intermediary appointment"
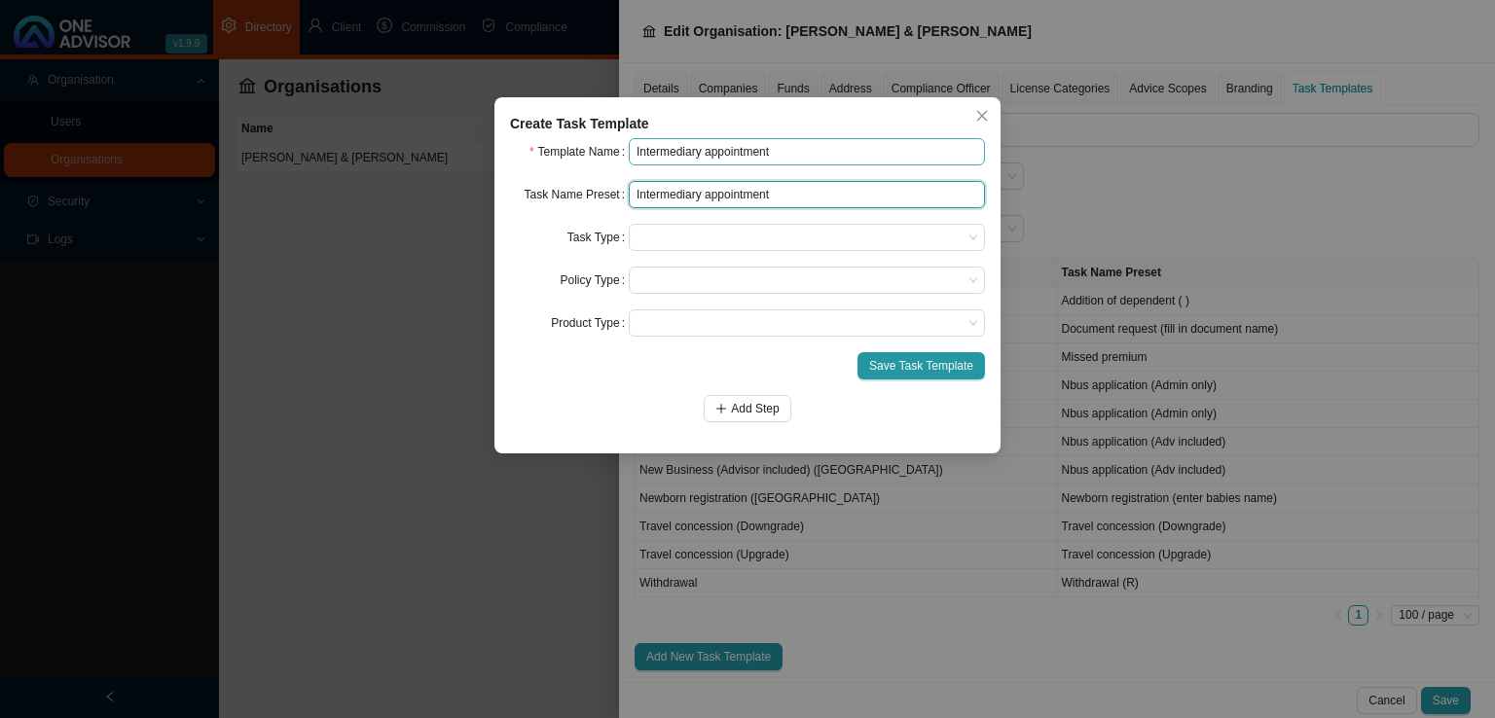
type input "Intermediary appointment"
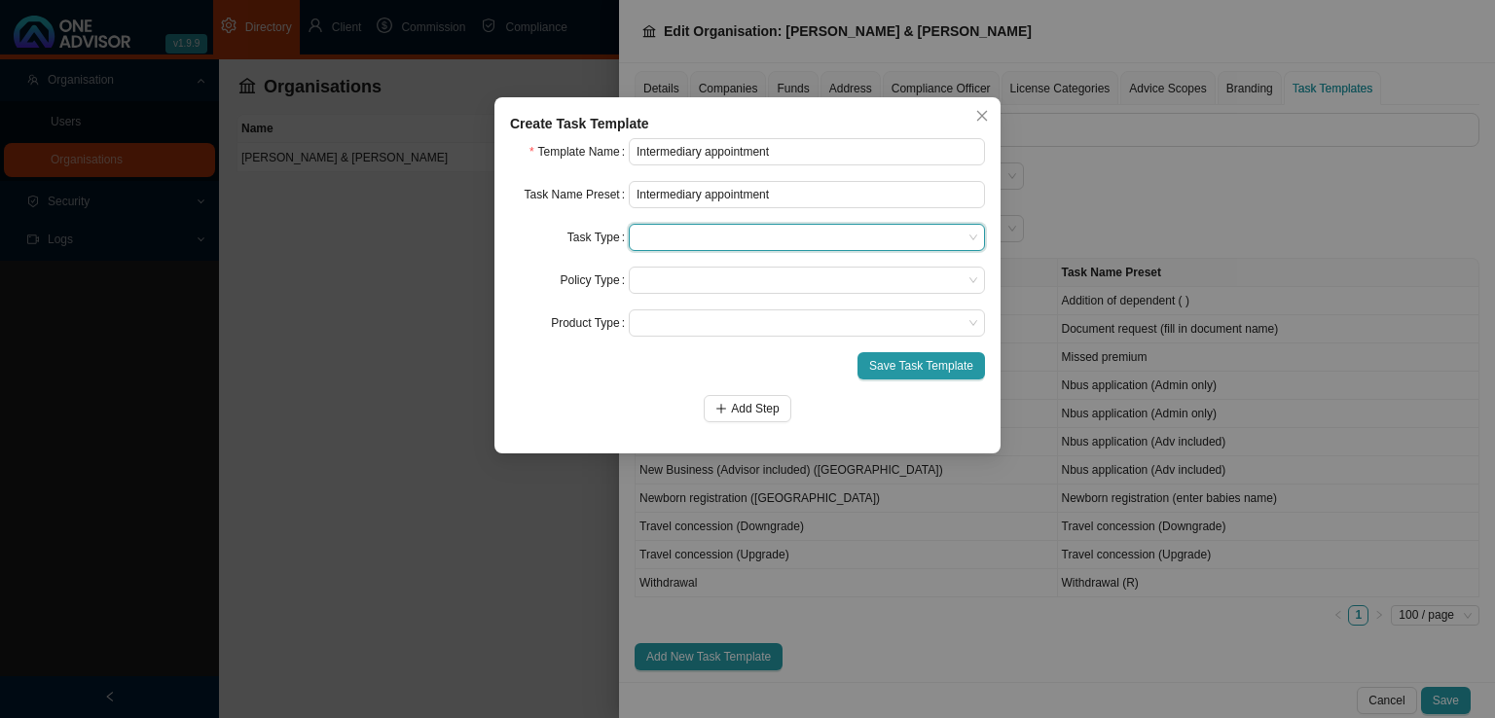
click at [681, 230] on span at bounding box center [806, 237] width 341 height 25
click at [708, 299] on div "New business proposal" at bounding box center [806, 299] width 325 height 19
click at [702, 286] on span at bounding box center [806, 280] width 341 height 25
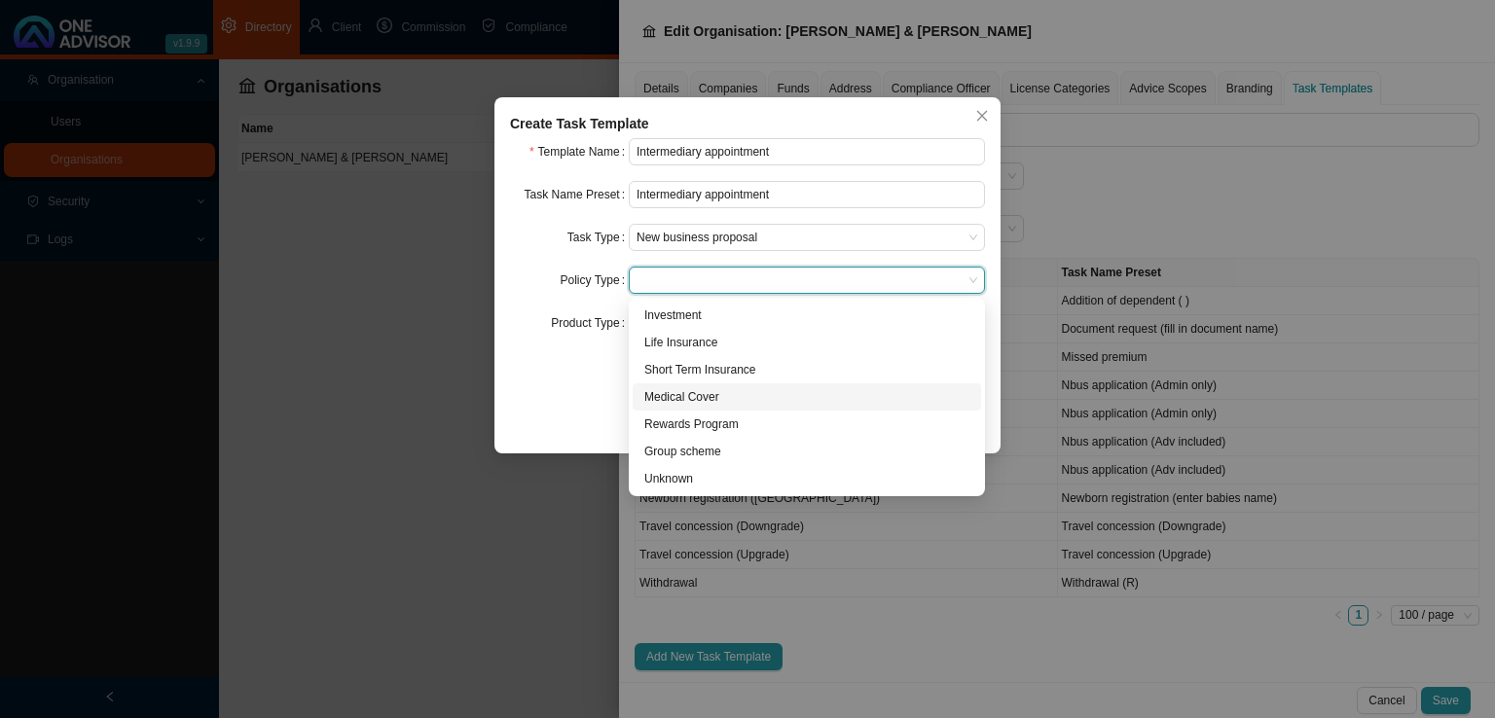
click at [702, 286] on span at bounding box center [806, 280] width 341 height 25
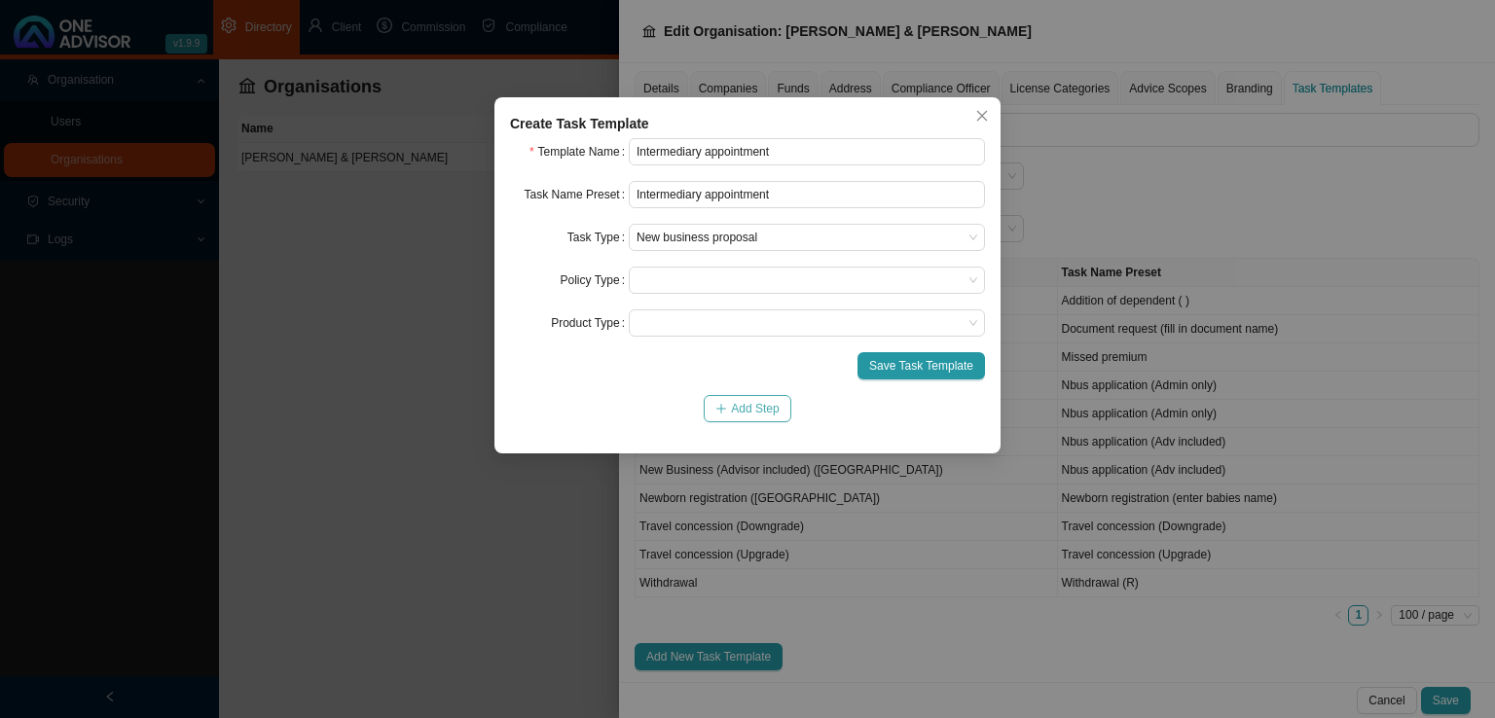
click at [747, 413] on span "Add Step" at bounding box center [755, 408] width 48 height 19
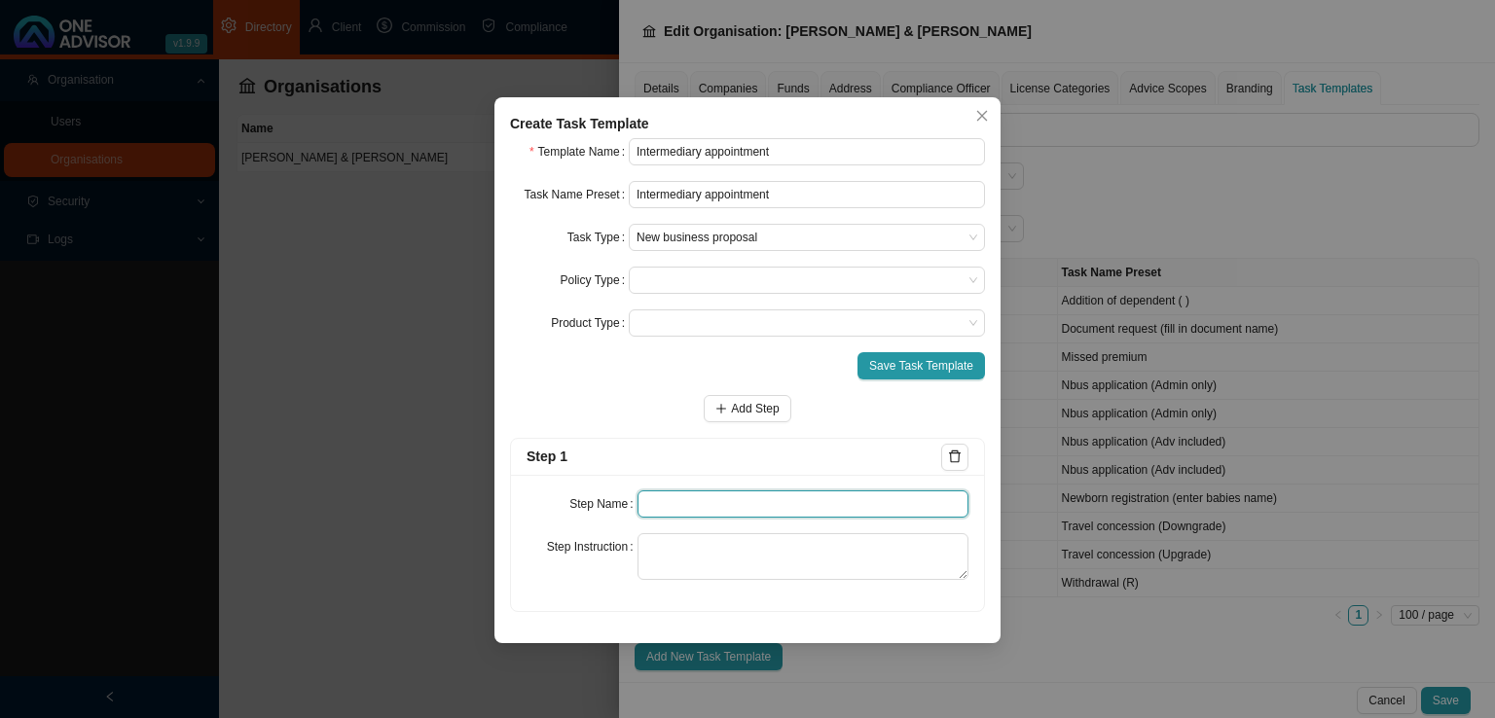
click at [659, 506] on input "text" at bounding box center [803, 503] width 332 height 27
click at [689, 502] on input "text" at bounding box center [803, 503] width 332 height 27
type input "Instruction"
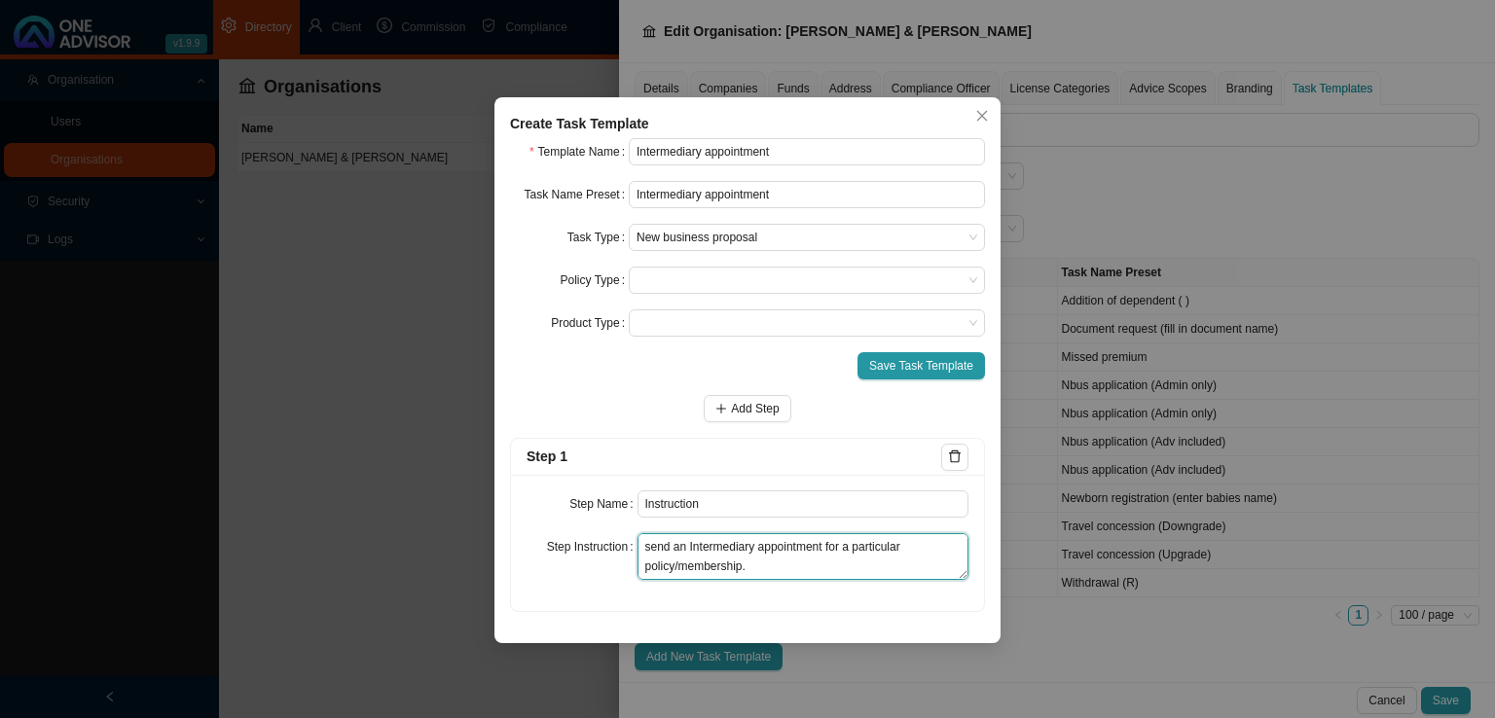
scroll to position [0, 0]
drag, startPoint x: 784, startPoint y: 568, endPoint x: 577, endPoint y: 515, distance: 214.1
click at [577, 515] on div "Step Name Instruction Step Instruction Record the instruction received from the…" at bounding box center [747, 543] width 473 height 136
type textarea "Record the instruction received from the client/advisor to send an Intermediary…"
click at [746, 409] on span "Add Step" at bounding box center [755, 408] width 48 height 19
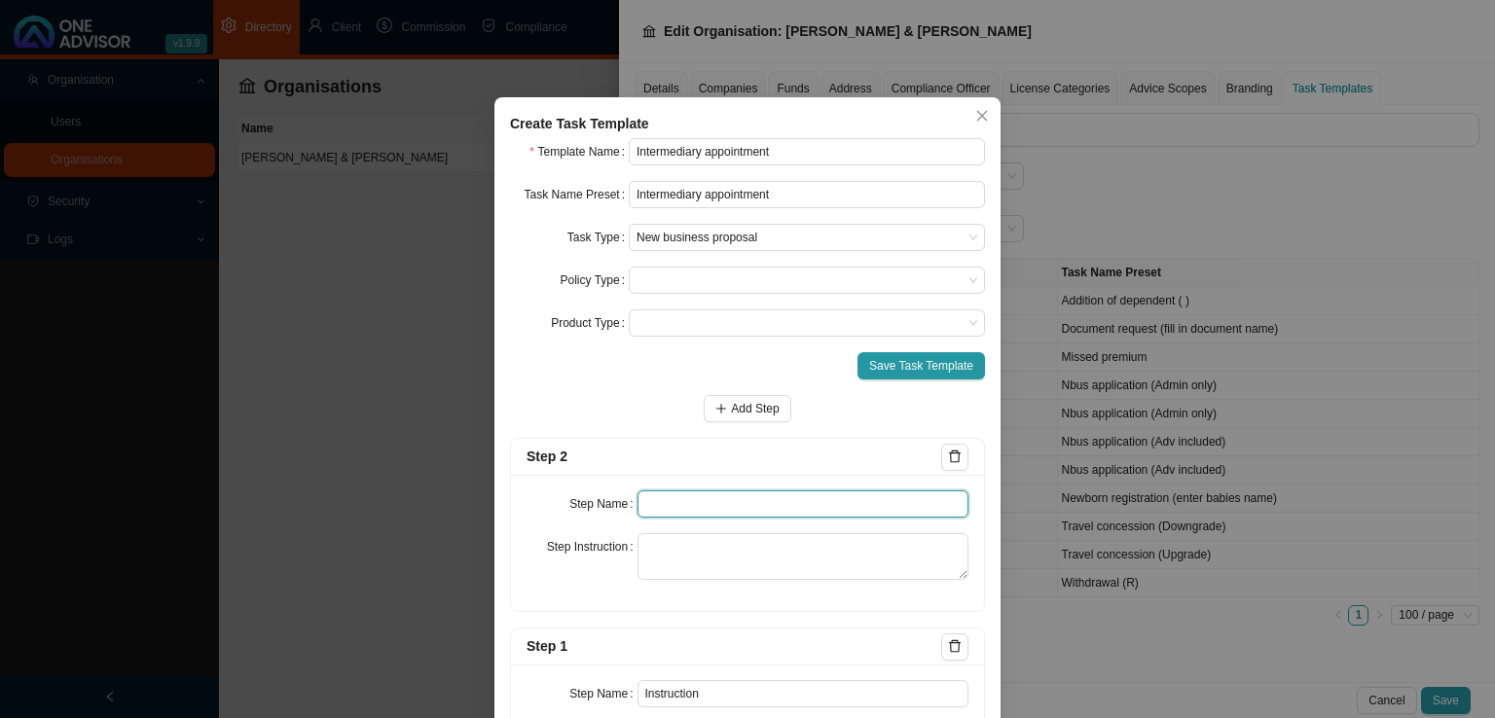
click at [673, 506] on input "text" at bounding box center [803, 503] width 332 height 27
type input "Investigation"
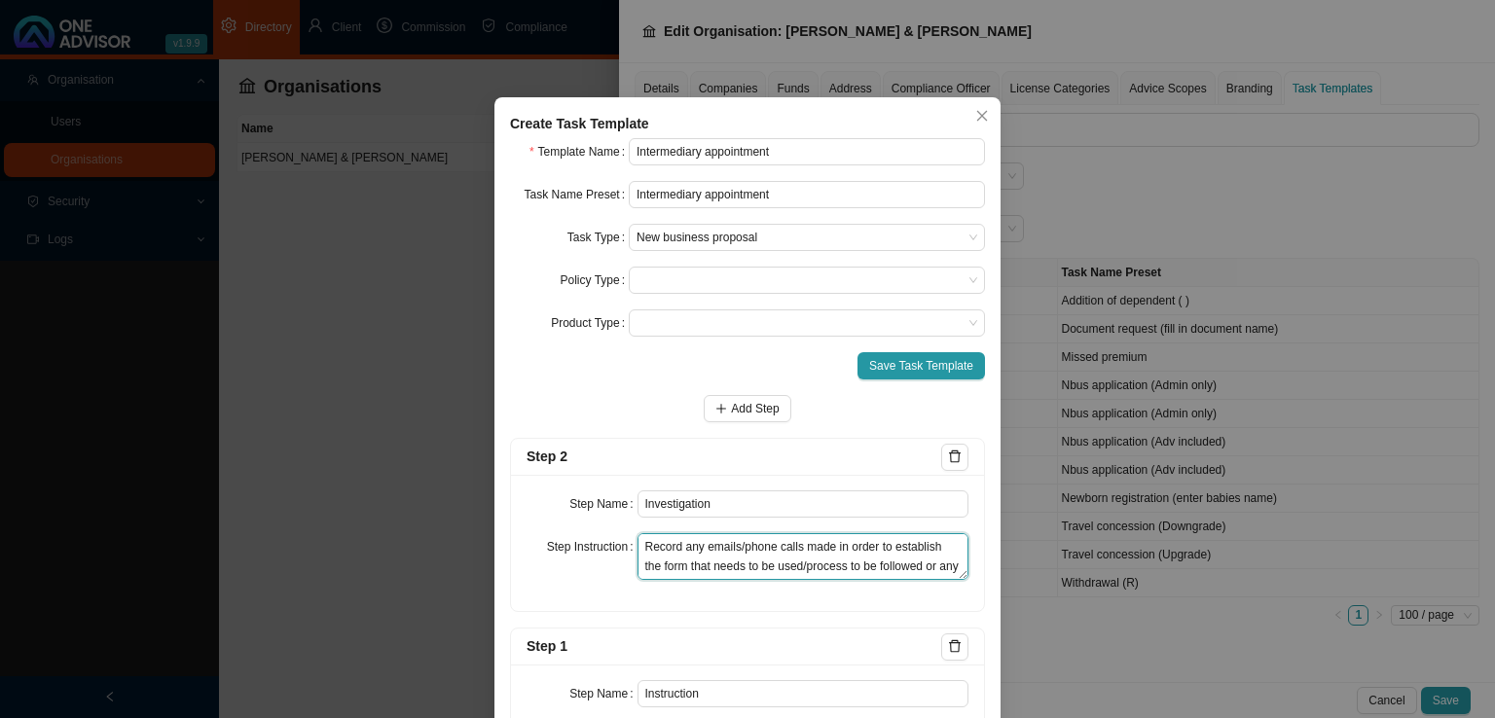
drag, startPoint x: 728, startPoint y: 570, endPoint x: 547, endPoint y: 515, distance: 189.3
click at [547, 515] on div "Step Name Investigation Step Instruction Record any emails/phone calls made in …" at bounding box center [747, 543] width 473 height 136
type textarea "Record any emails/phone calls made in order to establish the form that needs to…"
click at [657, 437] on form "Template Name Intermediary appointment Task Name Preset Intermediary appointmen…" at bounding box center [747, 470] width 475 height 664
click at [743, 414] on span "Add Step" at bounding box center [755, 408] width 48 height 19
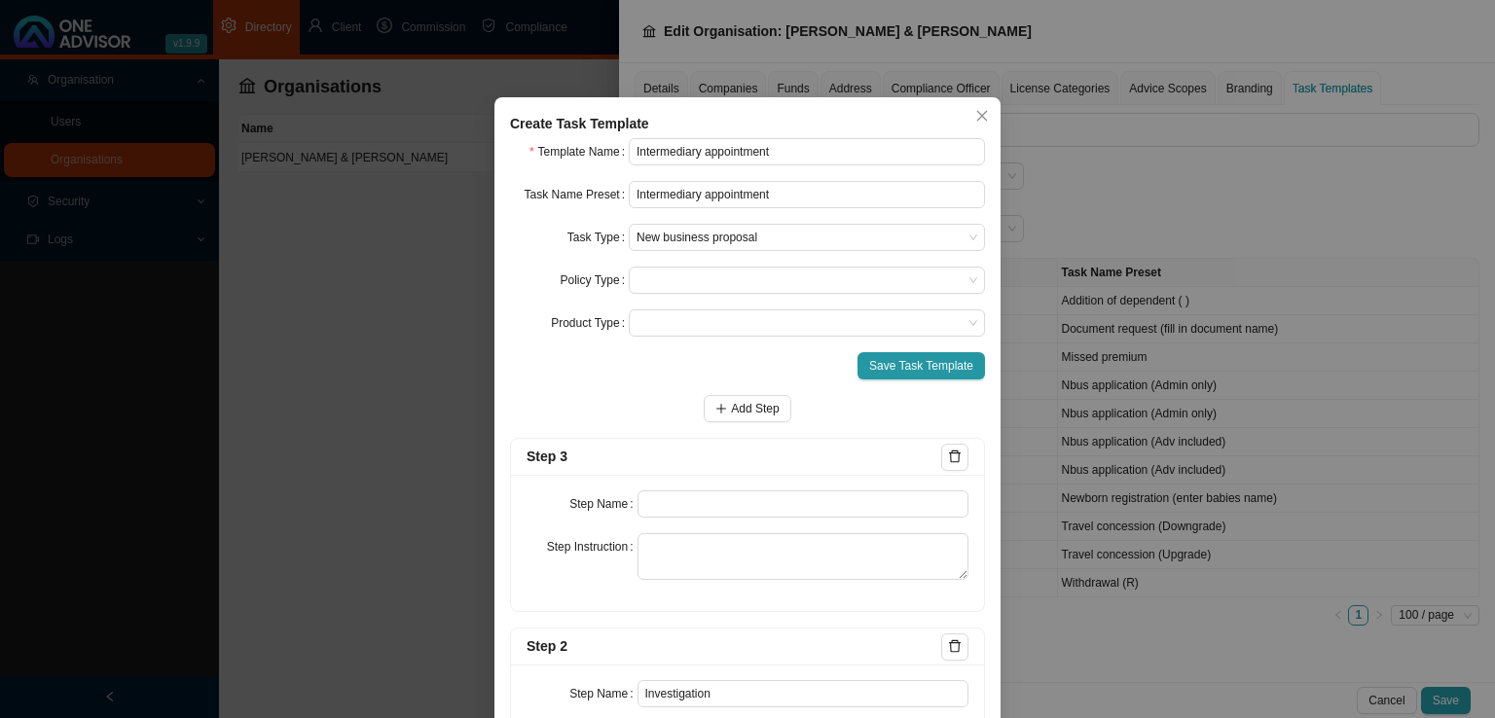
click at [664, 520] on div "Step Name Step Instruction" at bounding box center [747, 543] width 473 height 136
click at [681, 507] on input "text" at bounding box center [803, 503] width 332 height 27
type input "Paperwork"
drag, startPoint x: 648, startPoint y: 561, endPoint x: 790, endPoint y: 561, distance: 142.1
click at [648, 561] on textarea at bounding box center [803, 556] width 332 height 47
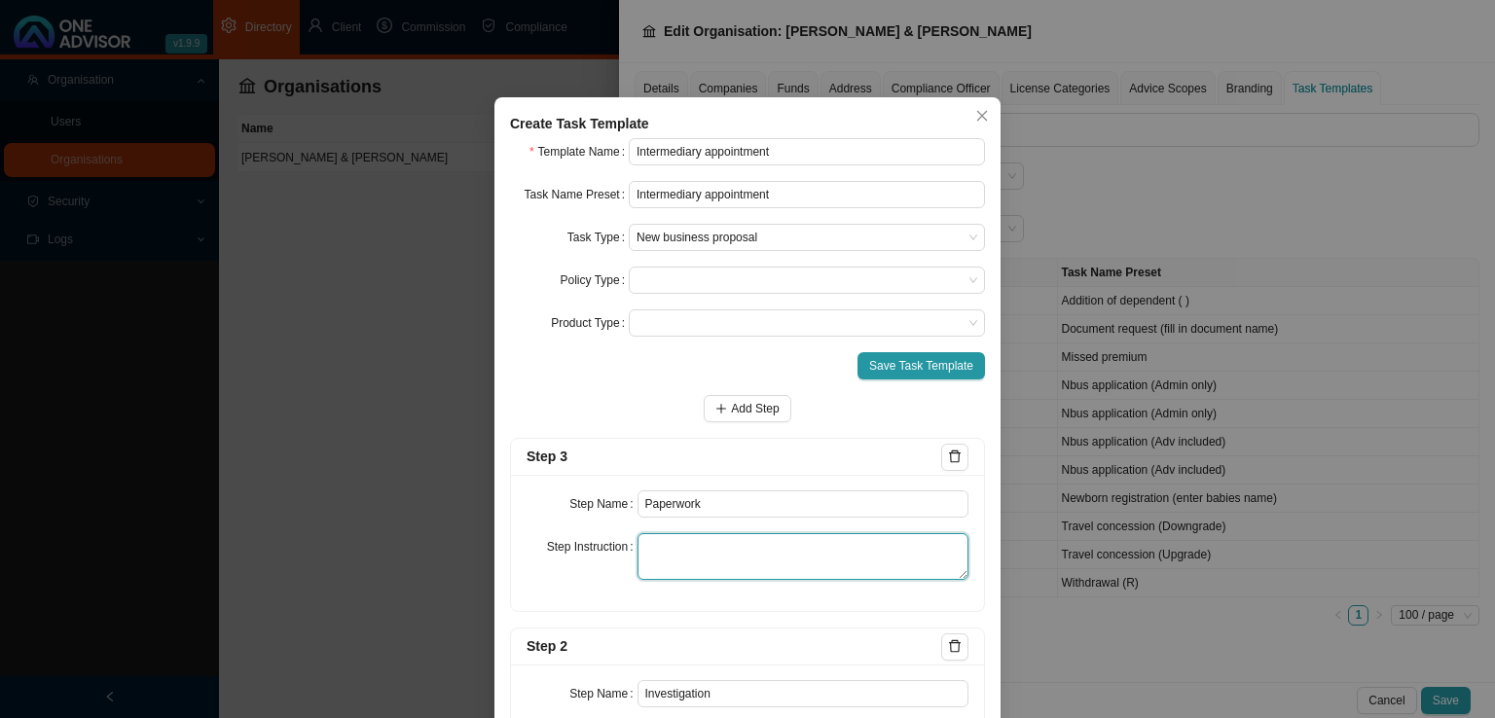
paste textarea "Record all correspondence pertaining to the gathering of the signed Intermediar…"
type textarea "Record all correspondence pertaining to the gathering of the signed Intermediar…"
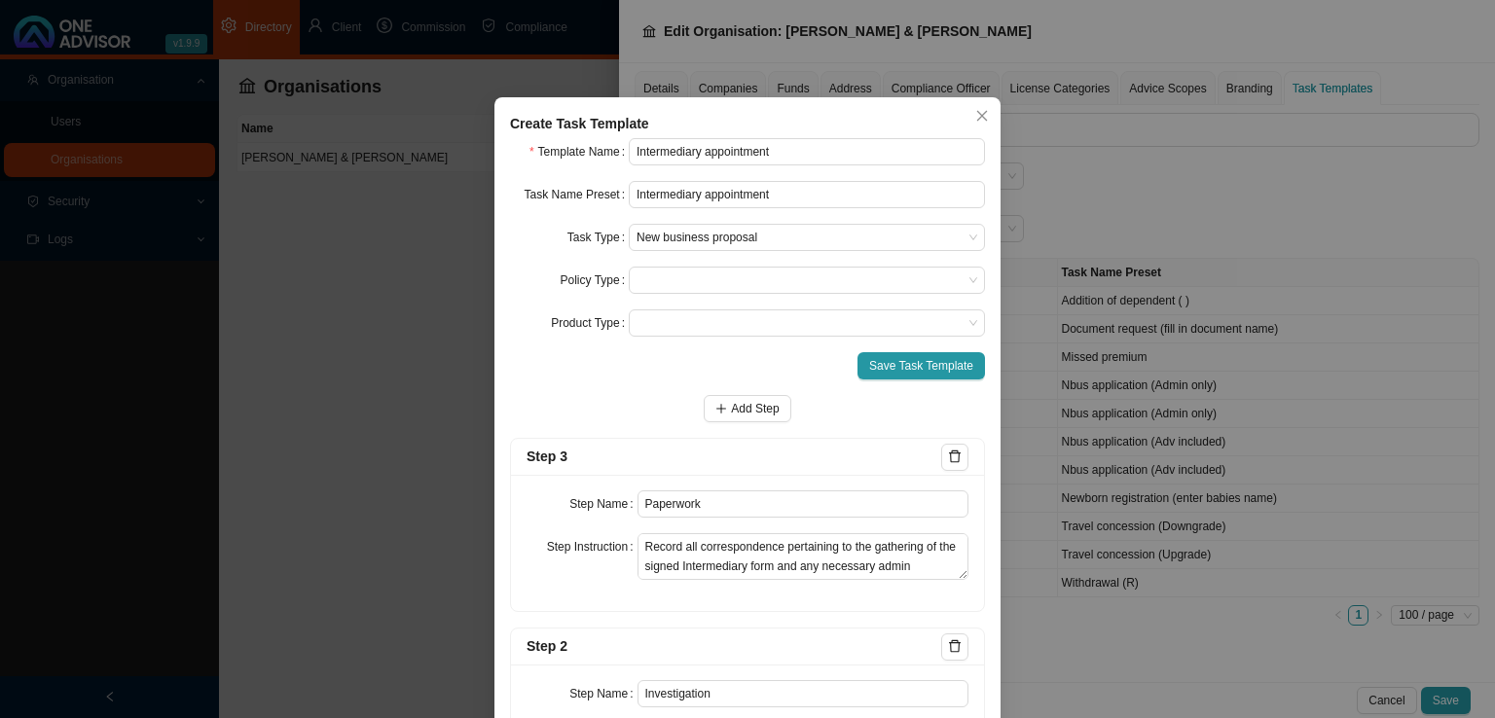
click at [730, 382] on form "Template Name Intermediary appointment Task Name Preset Intermediary appointmen…" at bounding box center [747, 564] width 475 height 853
click at [731, 402] on span "Add Step" at bounding box center [755, 408] width 48 height 19
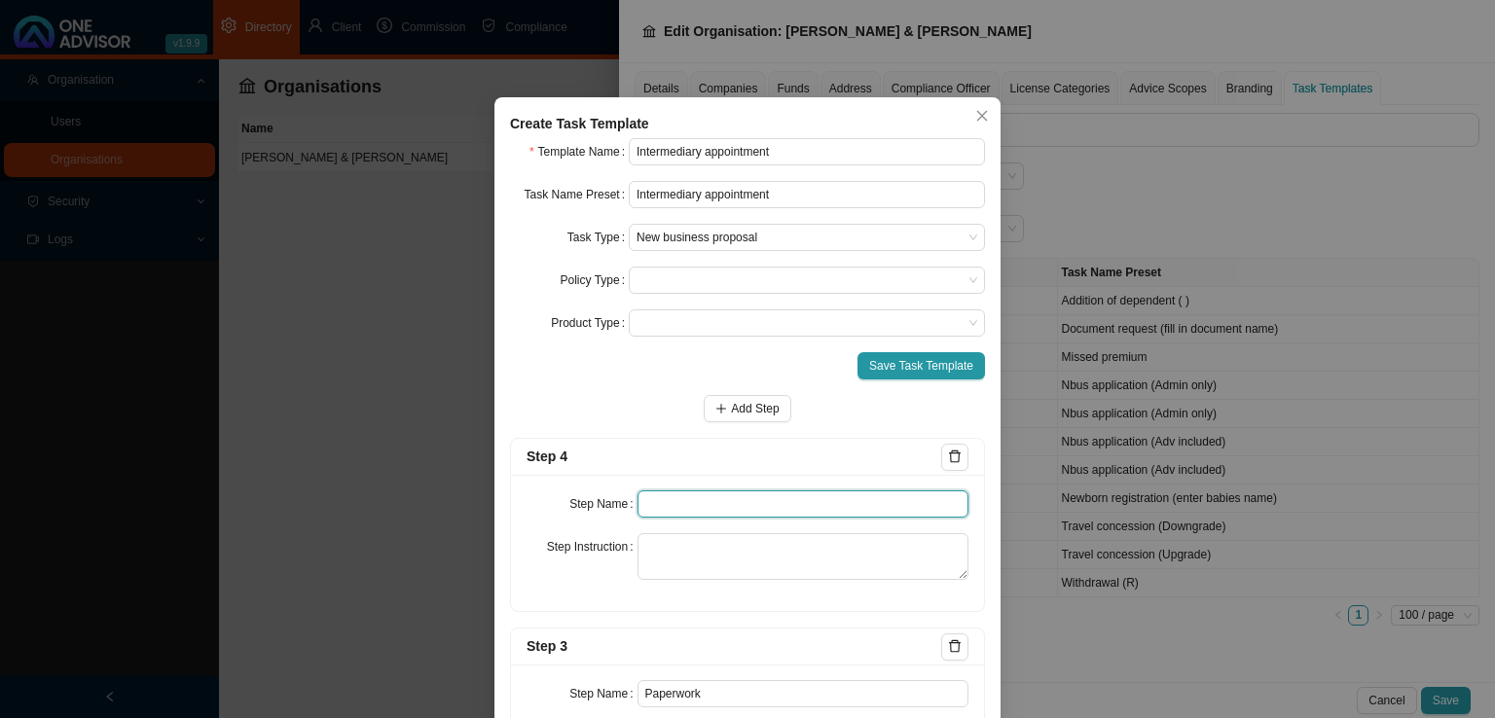
click at [680, 515] on input "text" at bounding box center [803, 503] width 332 height 27
type input "Submission"
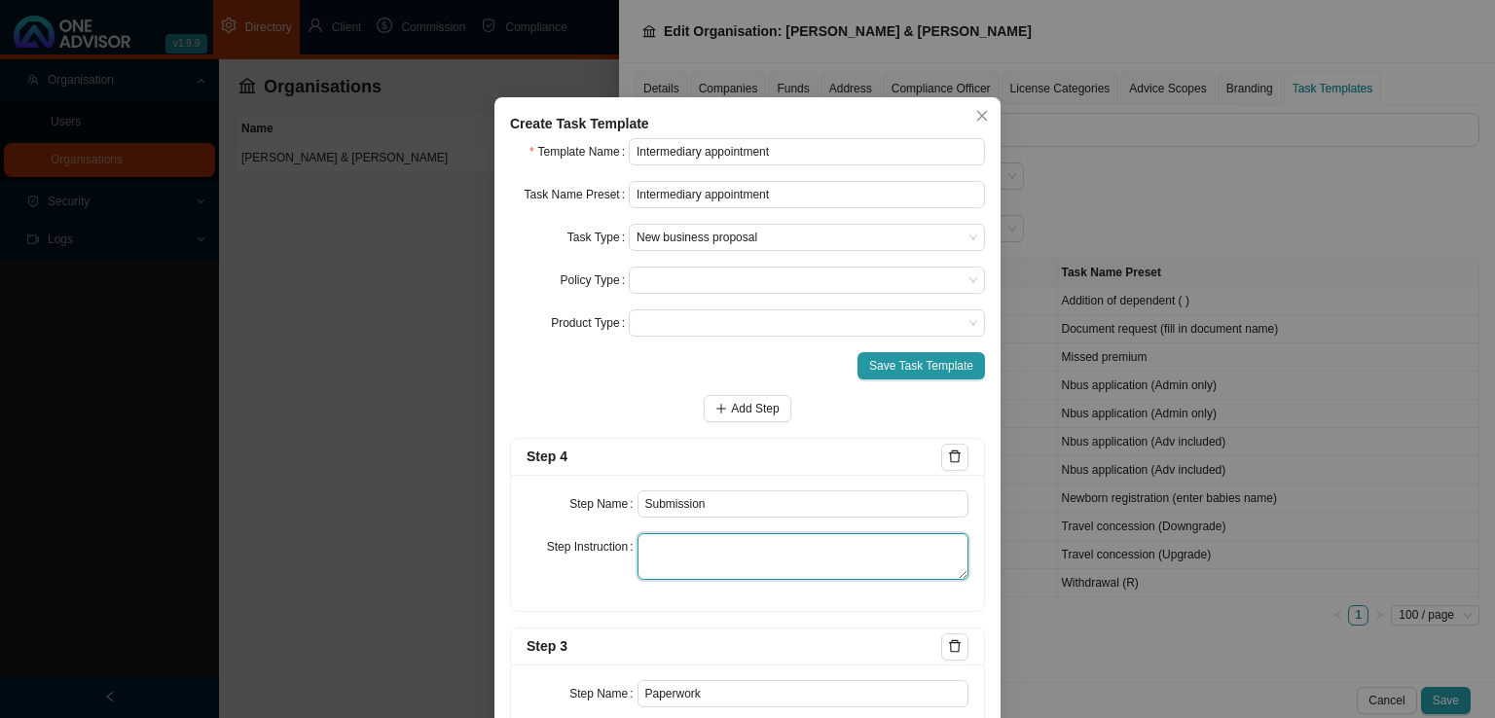
click at [664, 541] on textarea at bounding box center [803, 556] width 332 height 47
paste textarea "Record the submission of the completed Intermediary appointment form to the Ins…"
type textarea "Record the submission of the completed Intermediary appointment form to the Ins…"
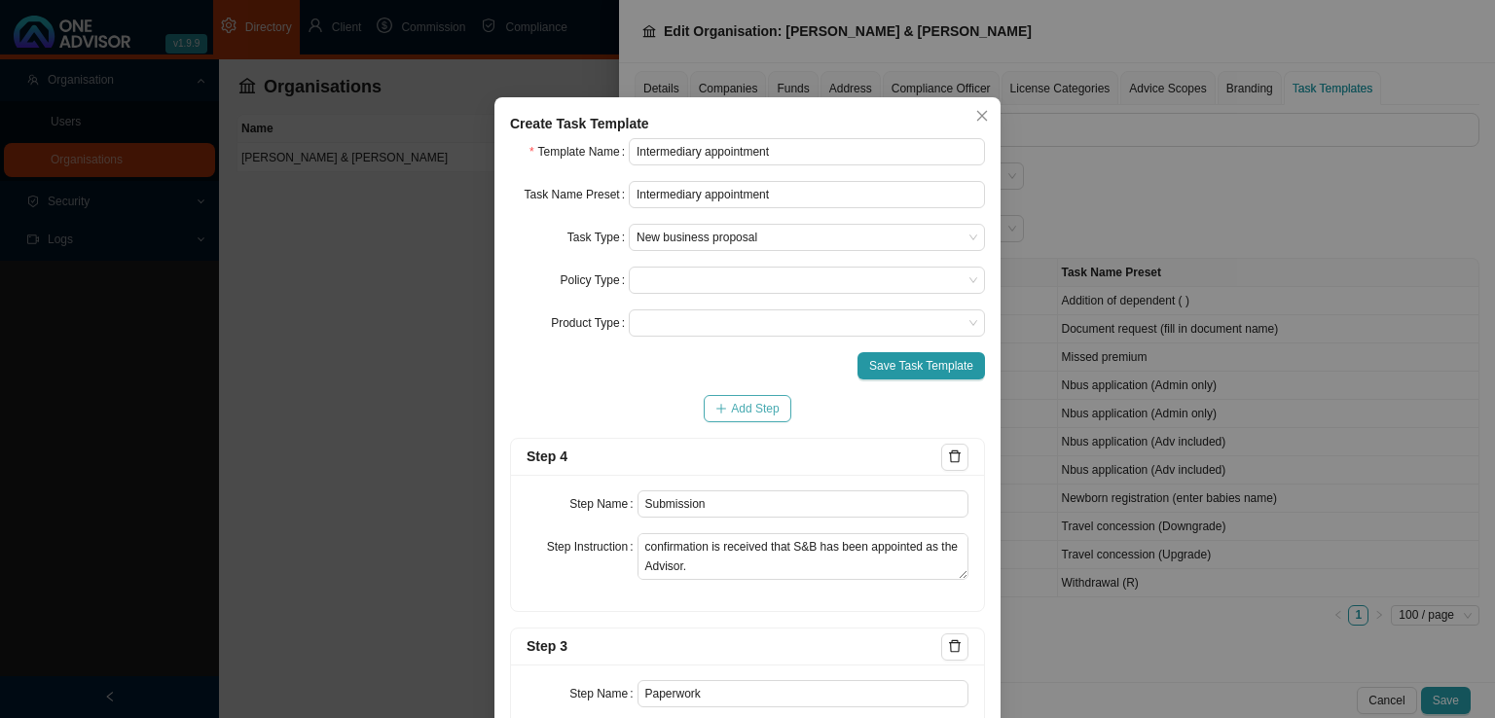
click at [731, 405] on span "Add Step" at bounding box center [755, 408] width 48 height 19
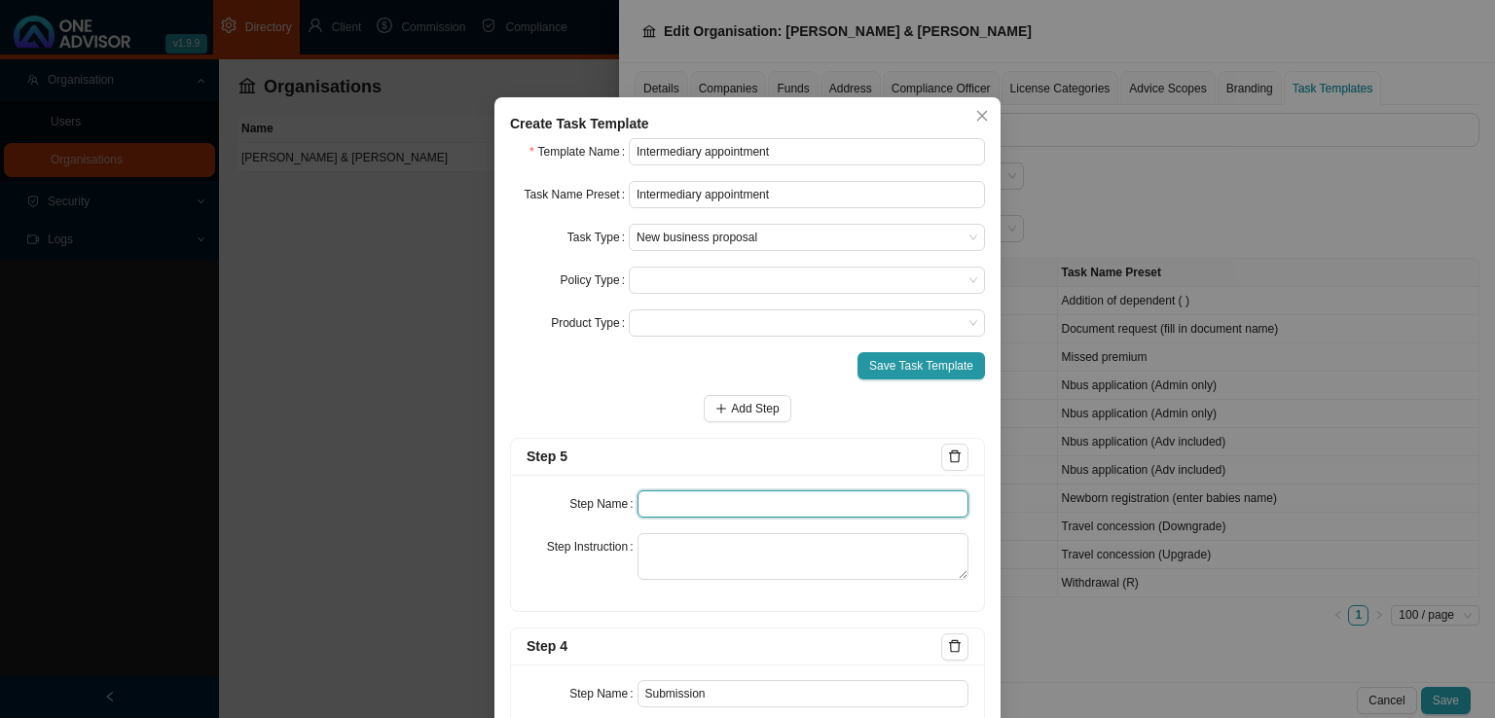
click at [663, 499] on input "text" at bounding box center [803, 503] width 332 height 27
type input "Confirmation of works done"
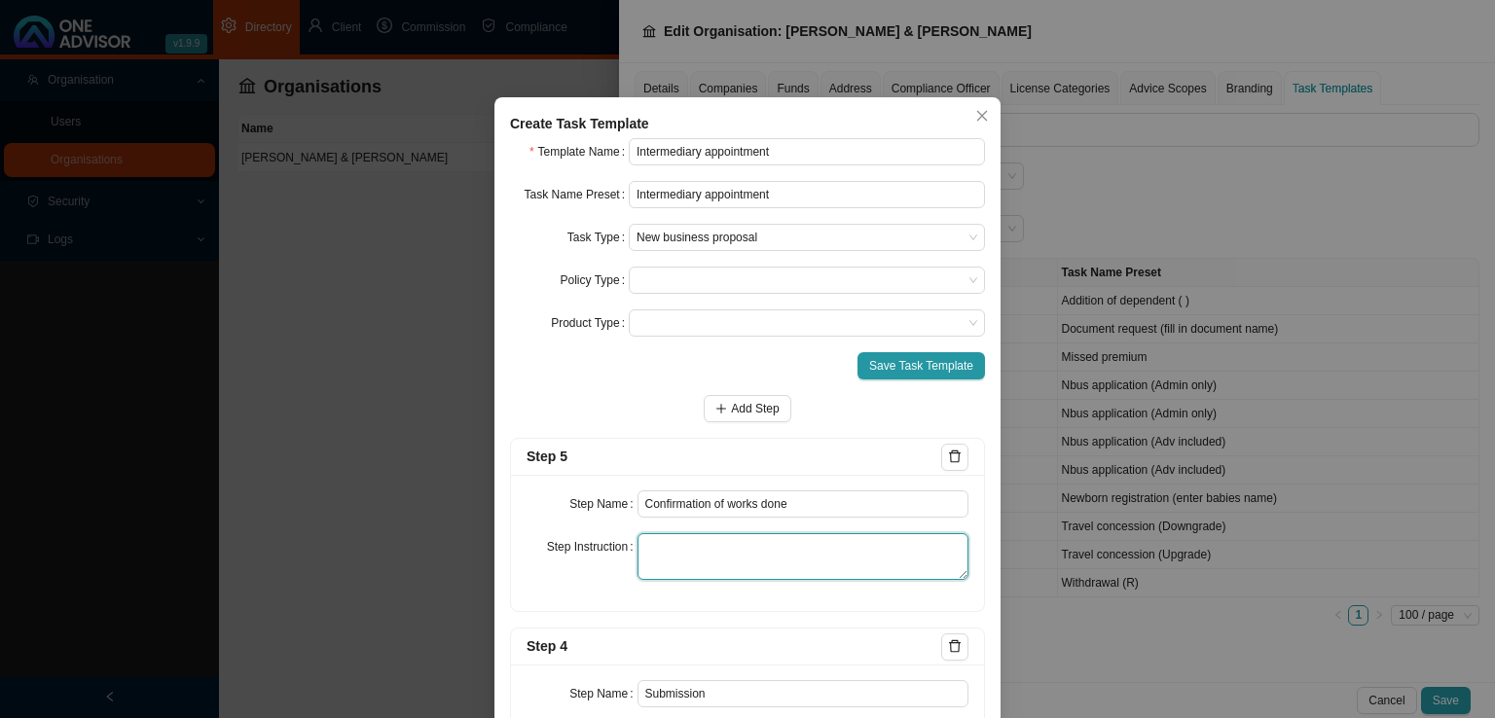
click at [708, 553] on textarea at bounding box center [803, 556] width 332 height 47
drag, startPoint x: 891, startPoint y: 565, endPoint x: 592, endPoint y: 524, distance: 302.5
click at [592, 524] on div "Step Name Confirmation of works done Step Instruction Email the client confirma…" at bounding box center [747, 543] width 473 height 136
type textarea "Email the client confirmation that we have been appointed as their Intermediary…"
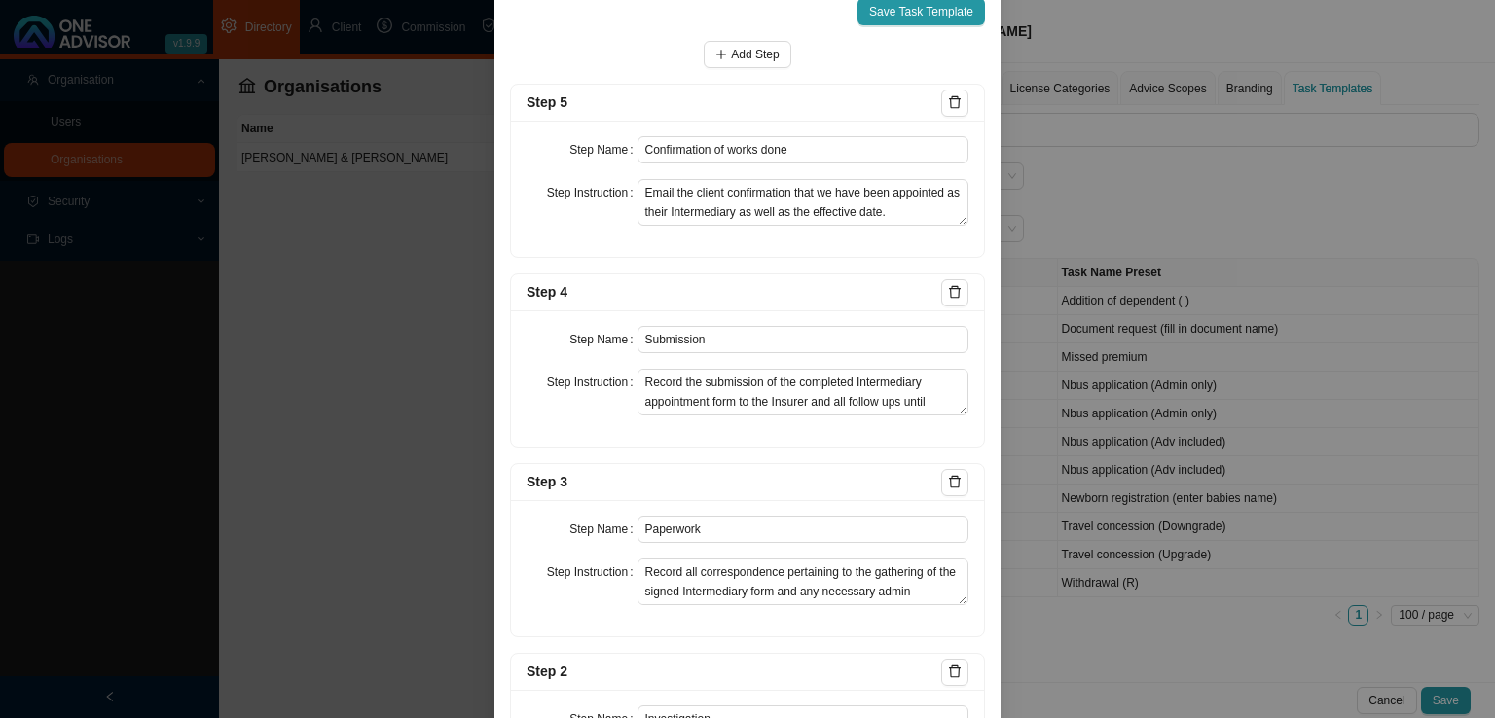
scroll to position [112, 0]
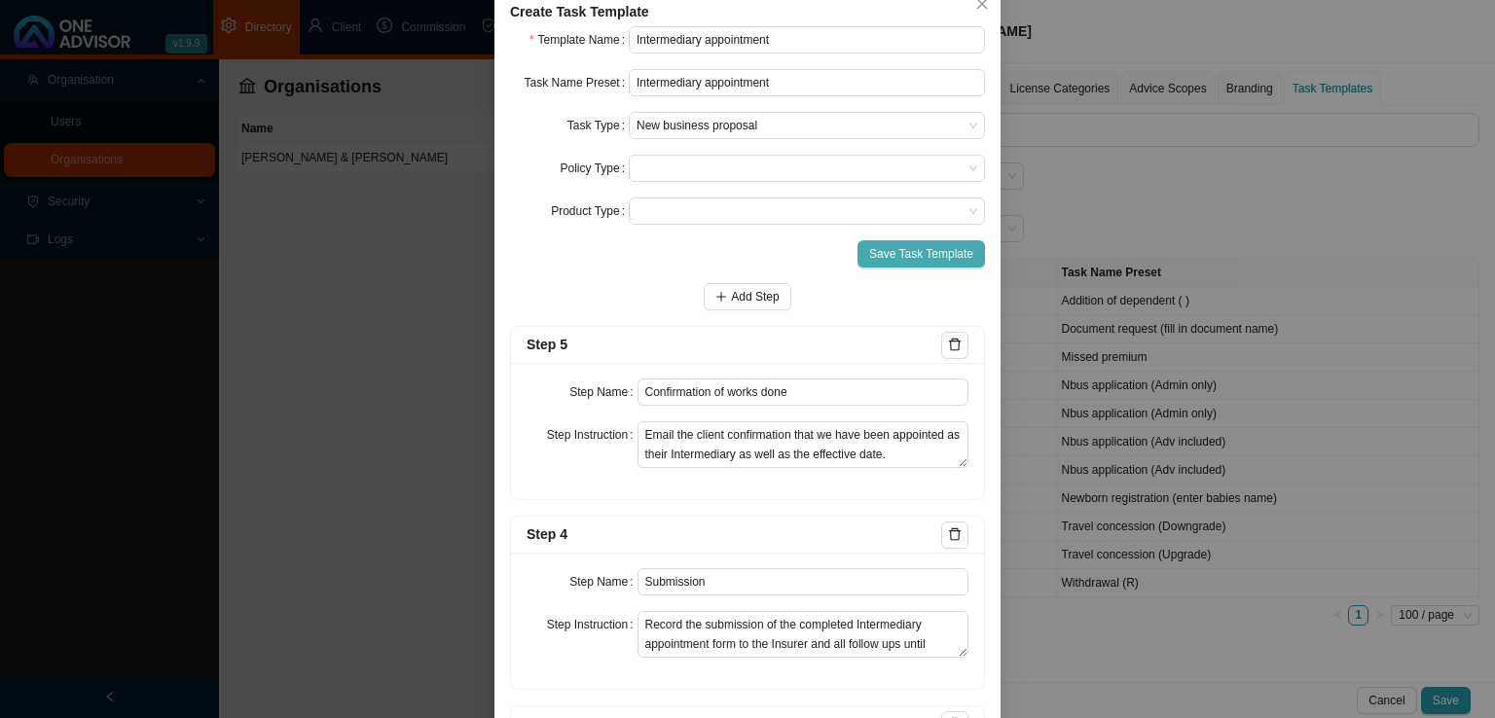
click at [908, 245] on span "Save Task Template" at bounding box center [921, 253] width 104 height 19
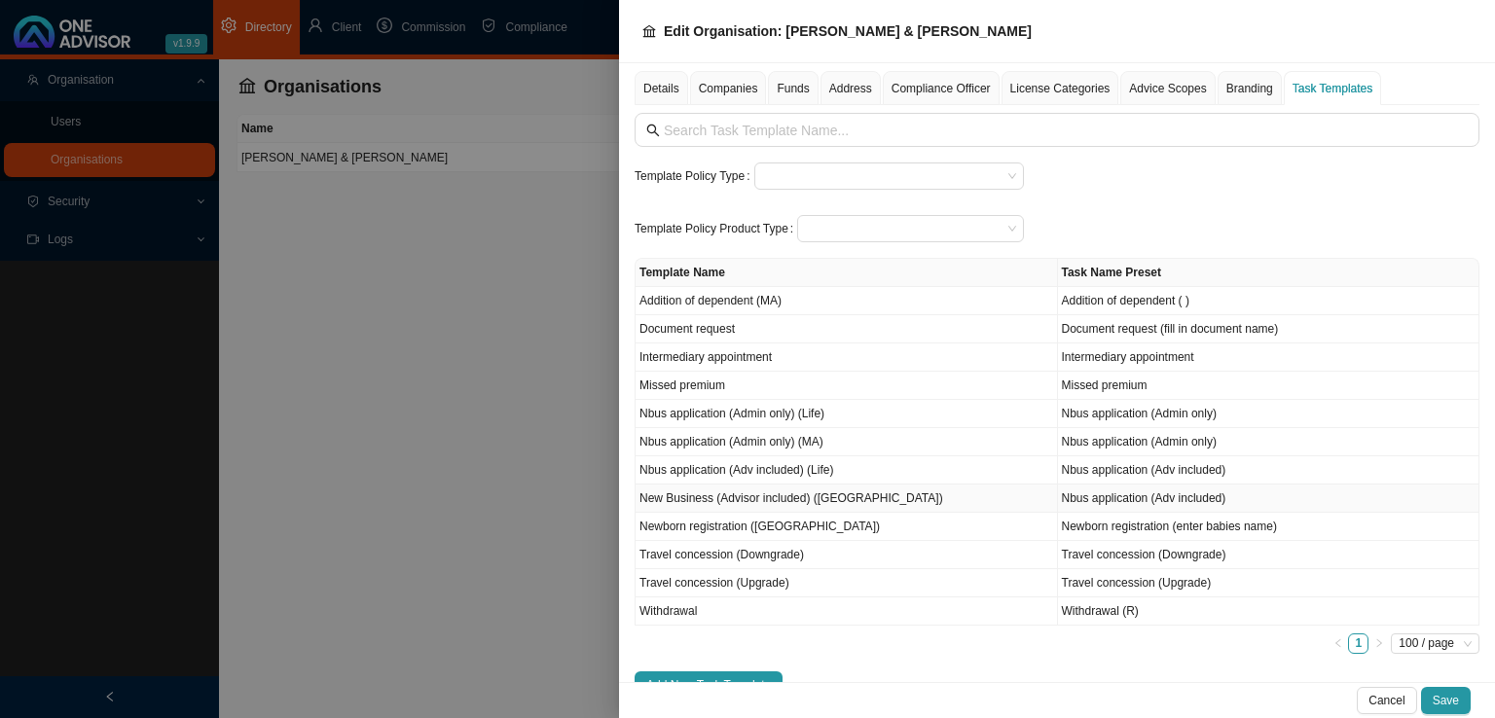
scroll to position [63, 0]
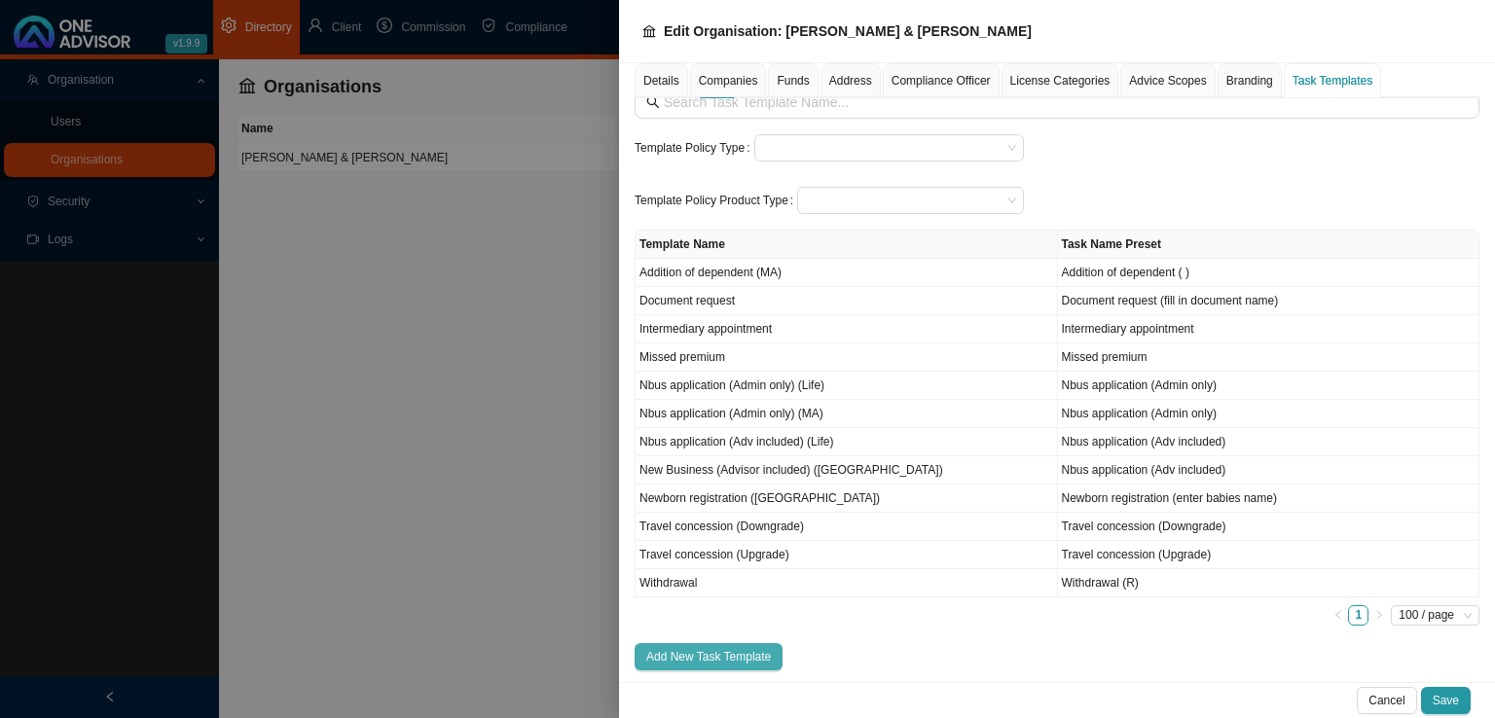
click at [690, 647] on span "Add New Task Template" at bounding box center [708, 656] width 125 height 19
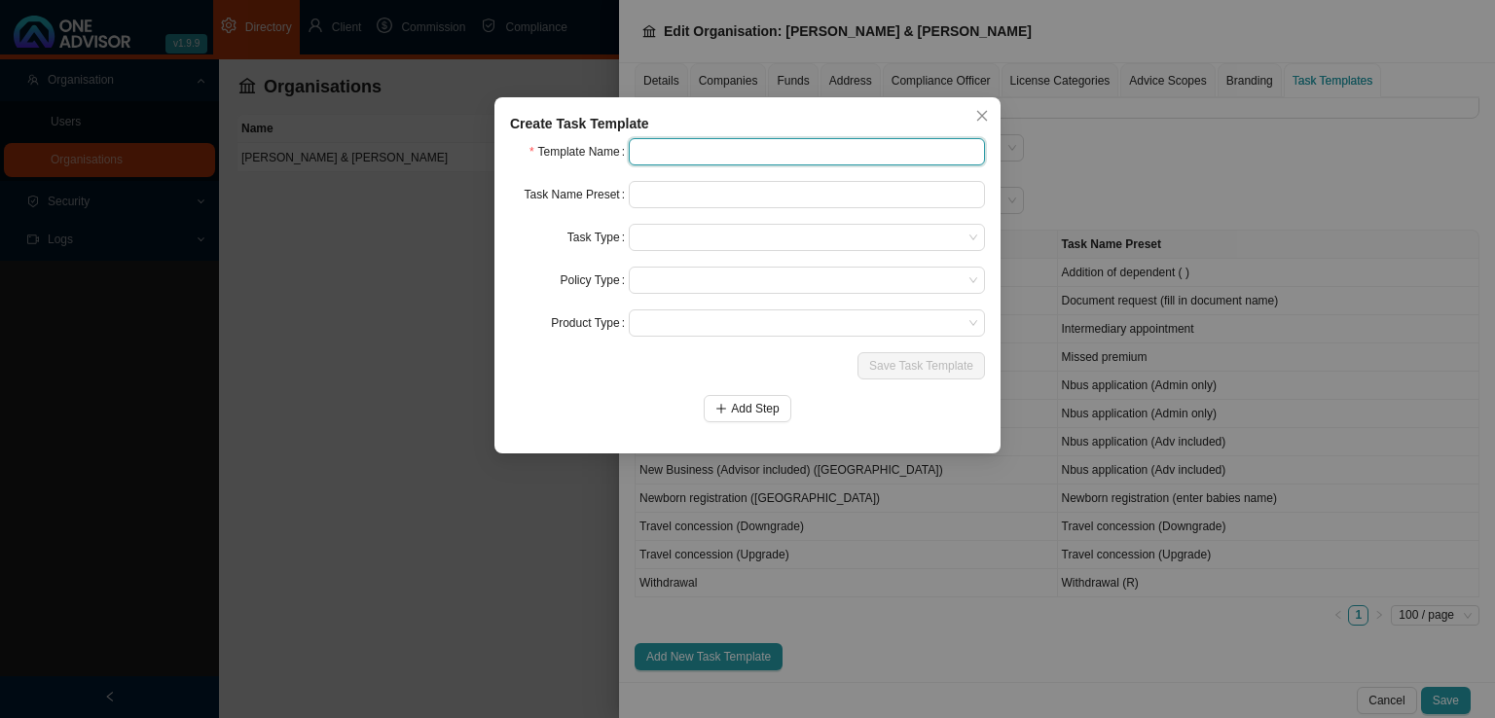
click at [695, 144] on input "text" at bounding box center [807, 151] width 356 height 27
type input "Update personal information"
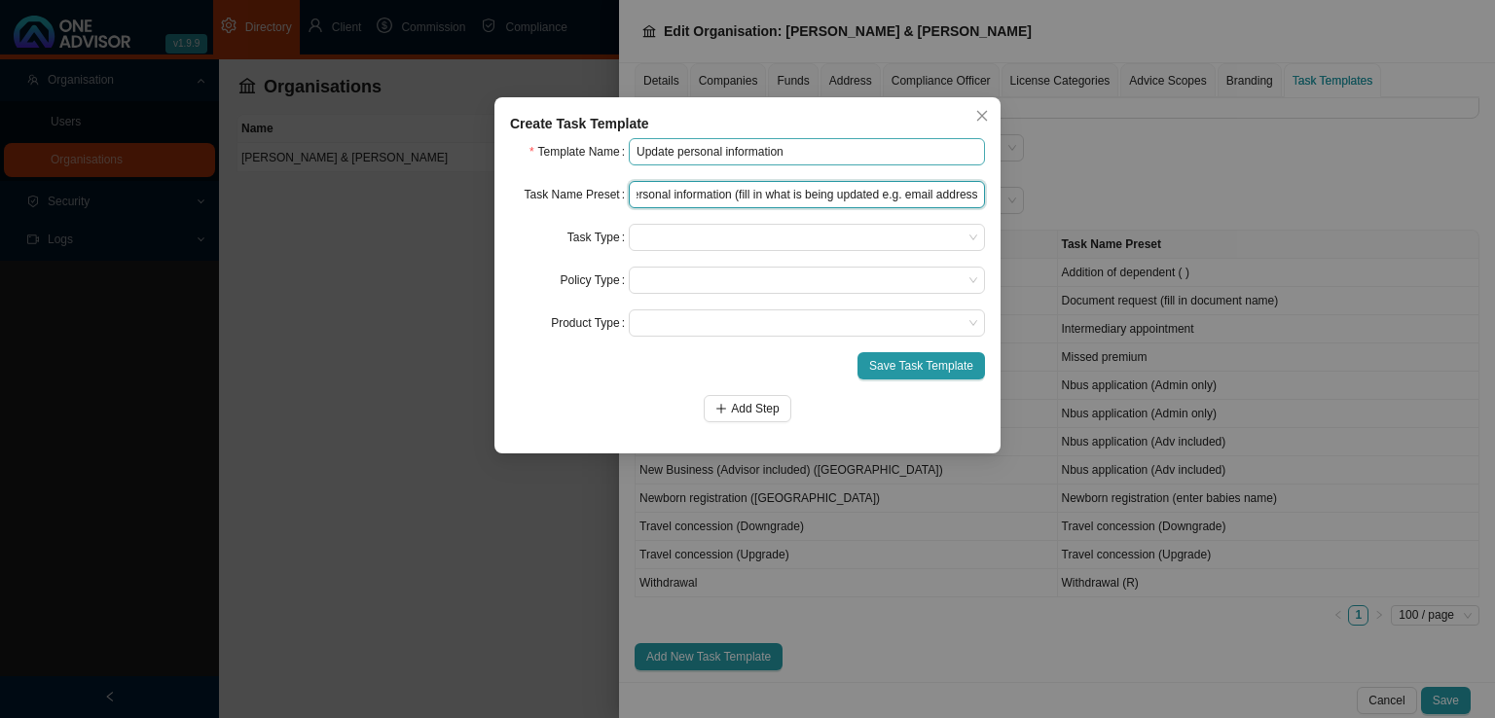
scroll to position [0, 55]
click at [667, 239] on span at bounding box center [806, 237] width 341 height 25
type input "Update personal information (fill in what is being updated e.g. email address)"
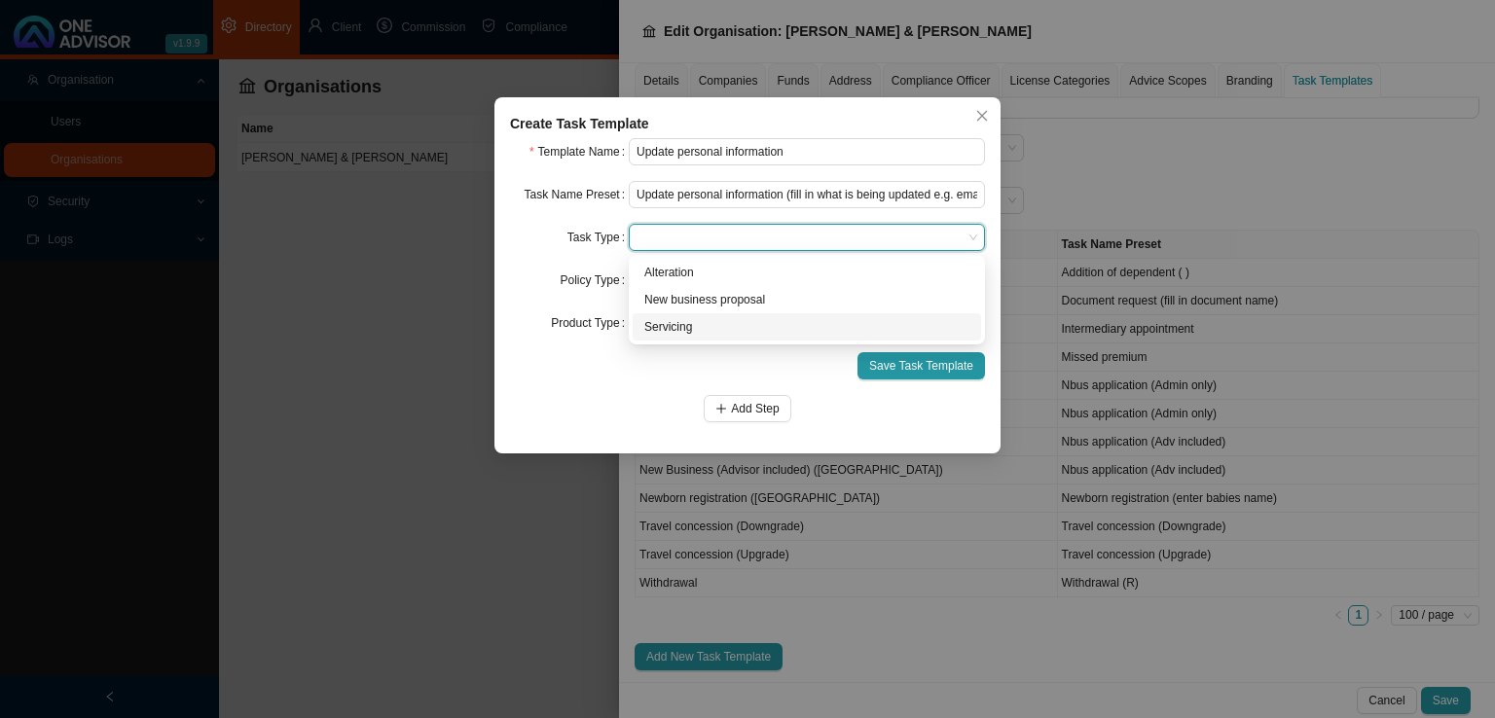
click at [670, 333] on div "Servicing" at bounding box center [806, 326] width 325 height 19
click at [646, 408] on div "Add Step" at bounding box center [747, 408] width 475 height 27
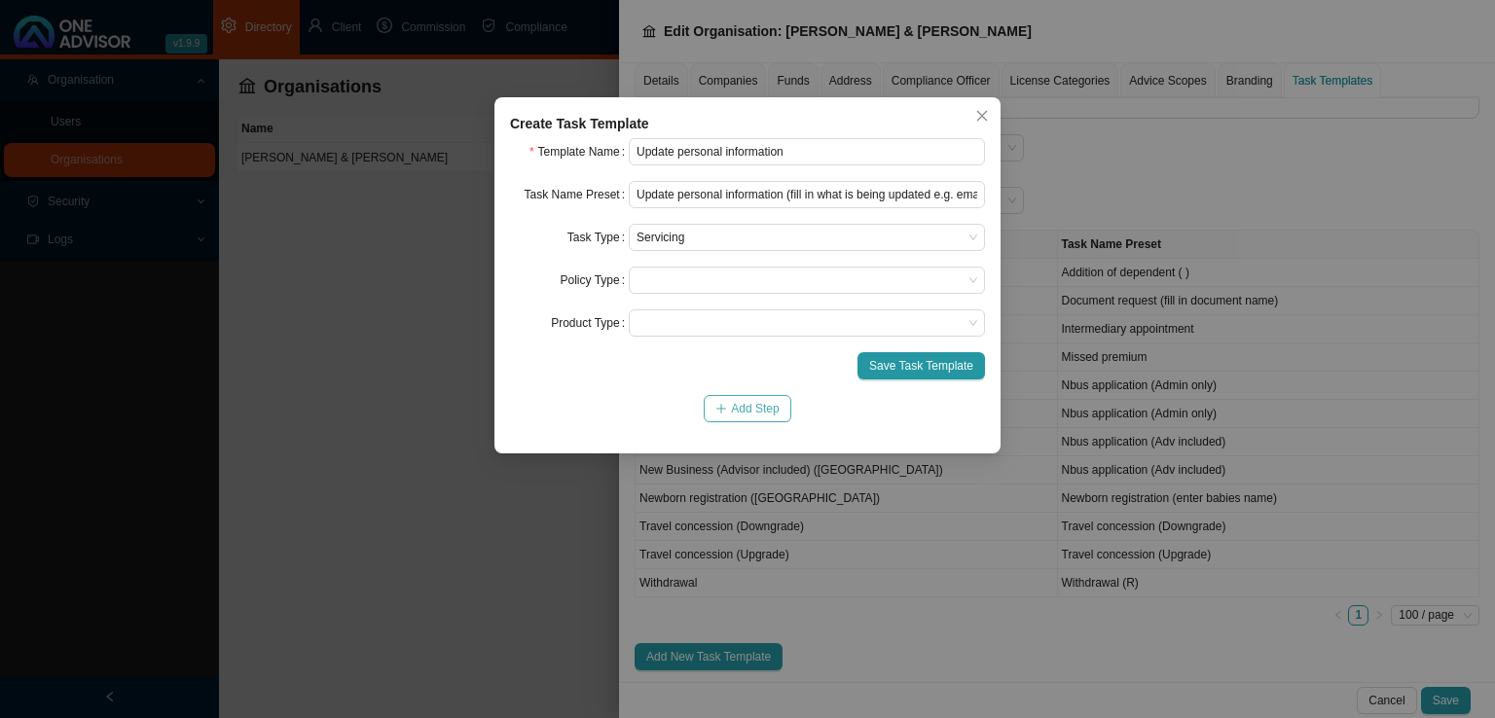
click at [730, 409] on button "Add Step" at bounding box center [747, 408] width 87 height 27
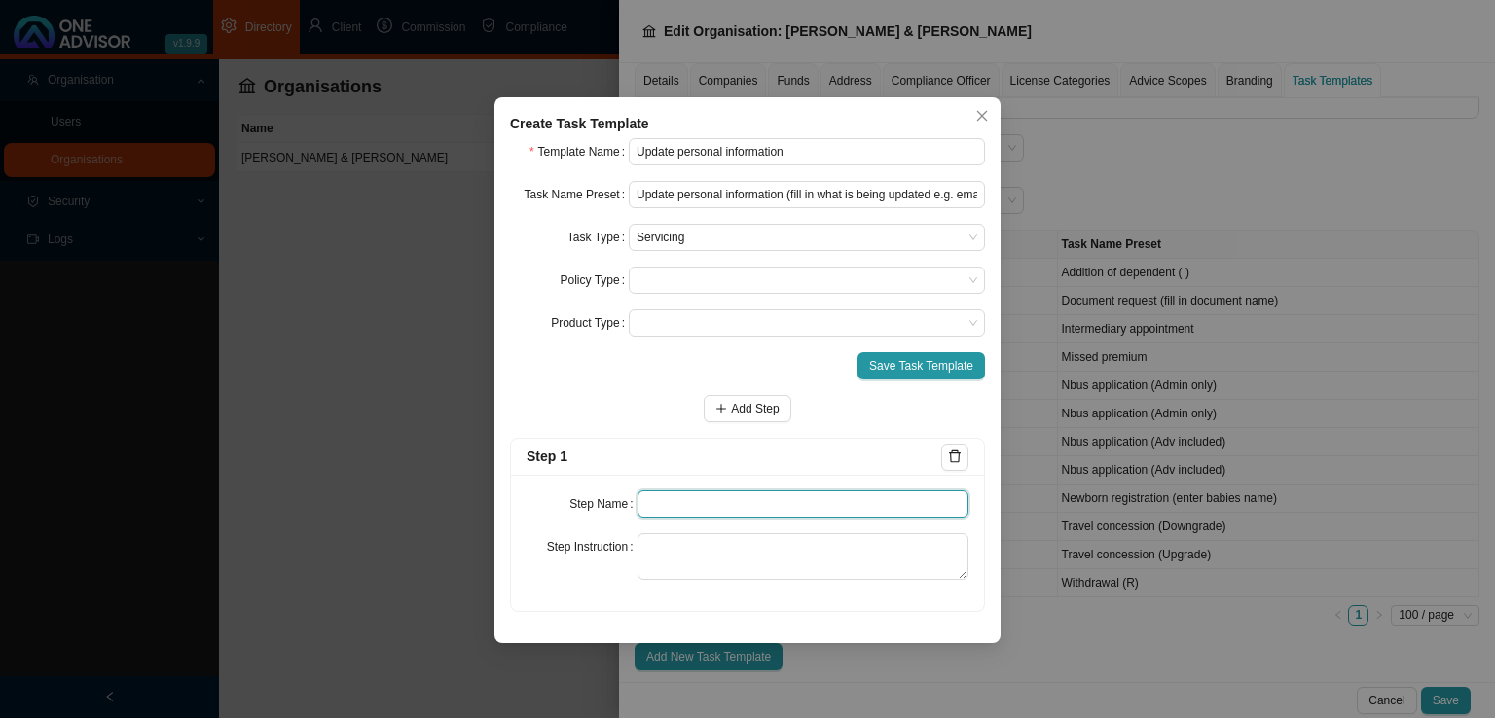
click at [650, 497] on input "text" at bounding box center [803, 503] width 332 height 27
type input "Instruction"
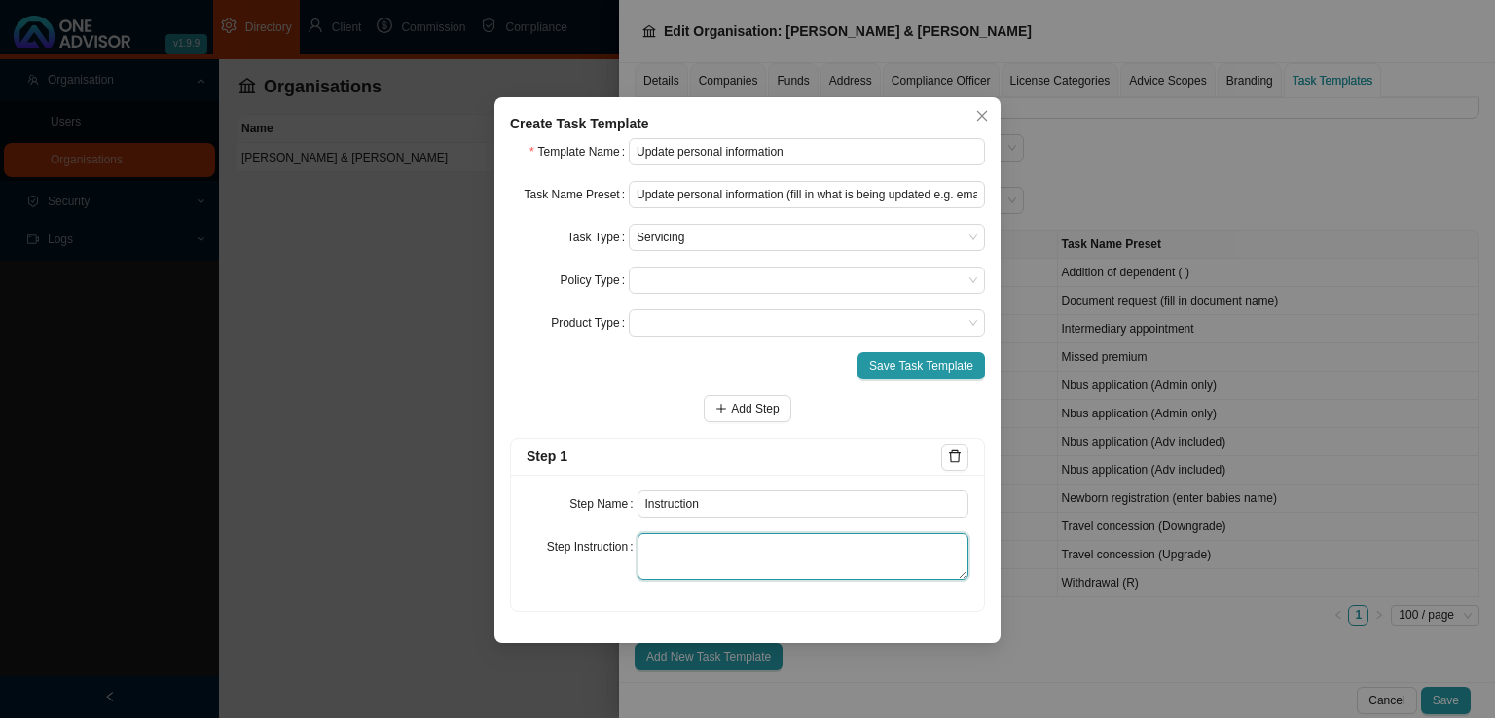
click at [653, 561] on textarea at bounding box center [803, 556] width 332 height 47
paste textarea "Record the email/whatsapp where the member is asking that we assist with the ne…"
drag, startPoint x: 742, startPoint y: 562, endPoint x: 845, endPoint y: 562, distance: 102.2
click at [845, 562] on textarea "Record the email/whatsapp where the member is asking that we assist with the ne…" at bounding box center [803, 556] width 332 height 47
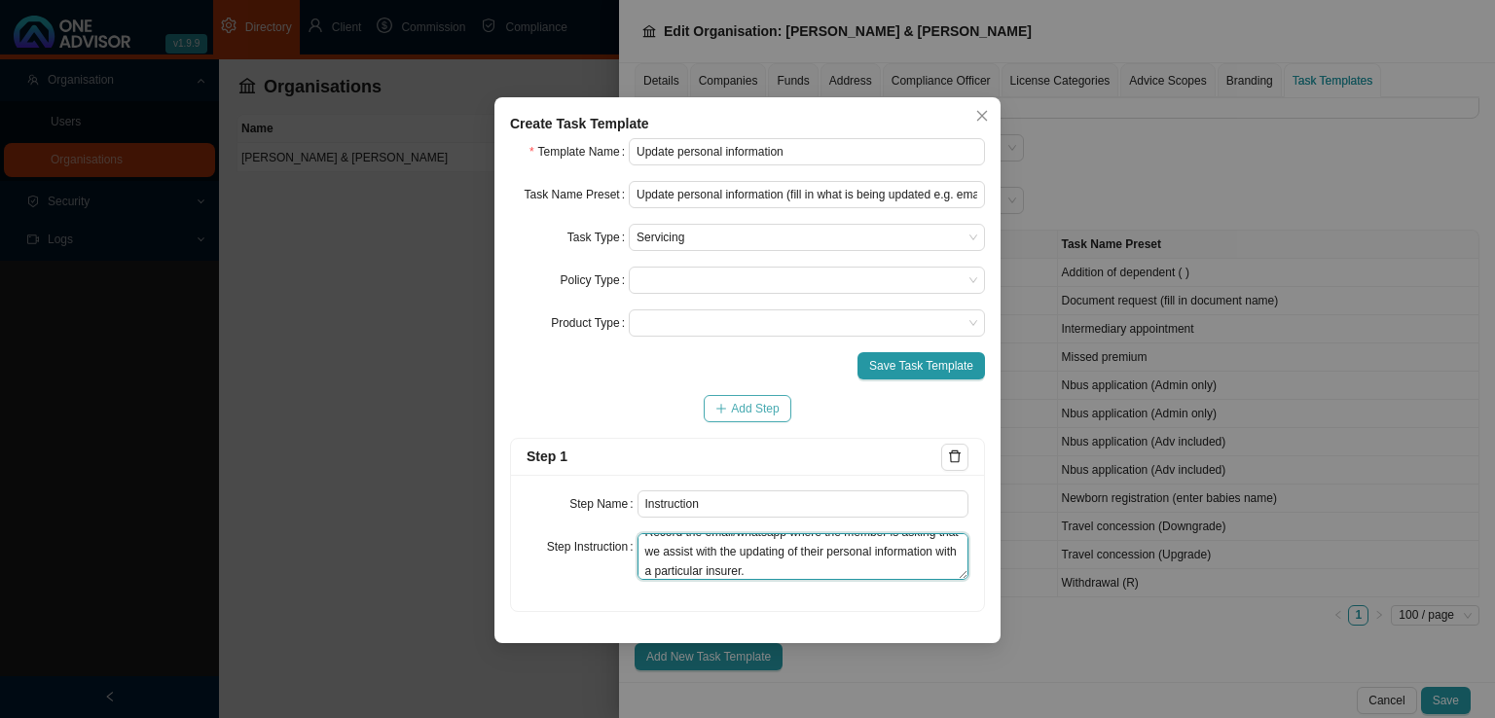
type textarea "Record the email/whatsapp where the member is asking that we assist with the up…"
click at [741, 402] on span "Add Step" at bounding box center [755, 408] width 48 height 19
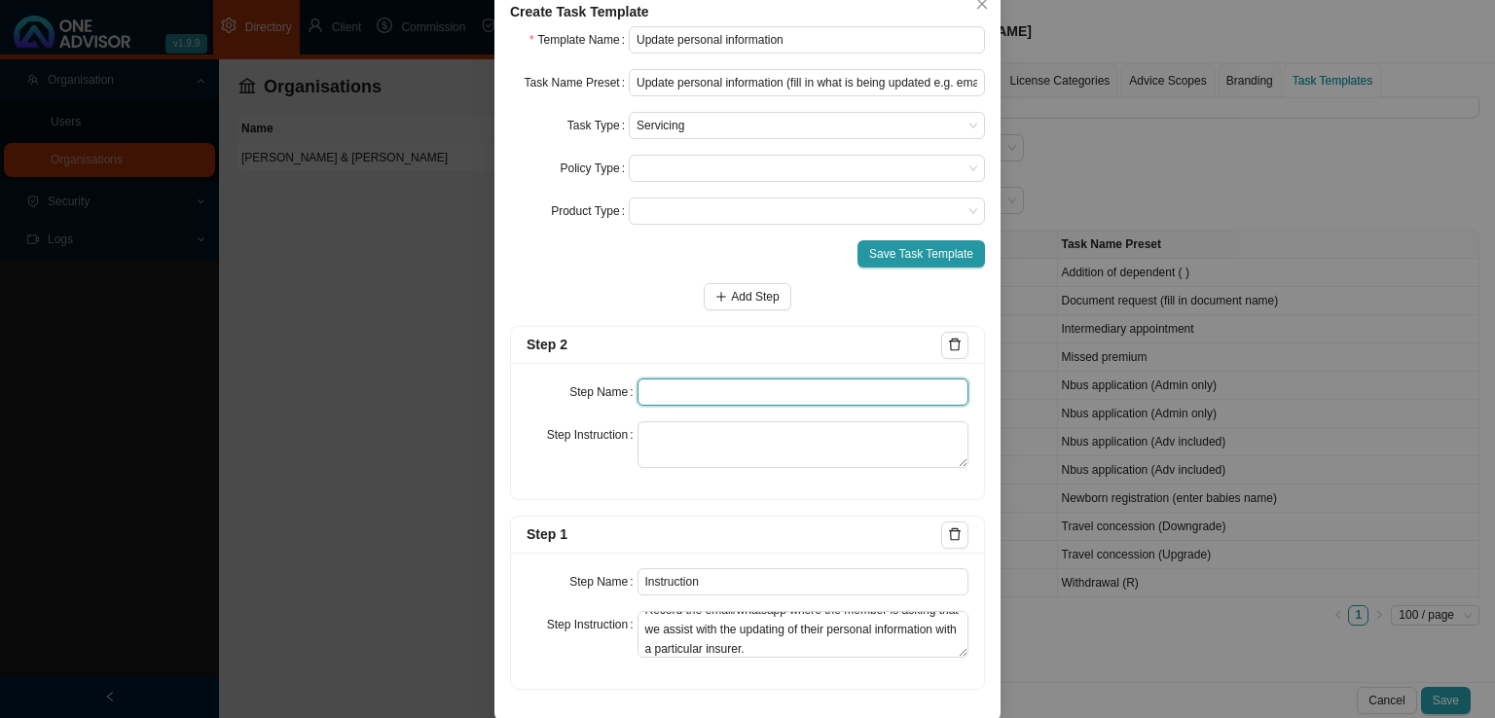
click at [668, 406] on input "text" at bounding box center [803, 392] width 332 height 27
type input "Paperwork"
type textarea "G"
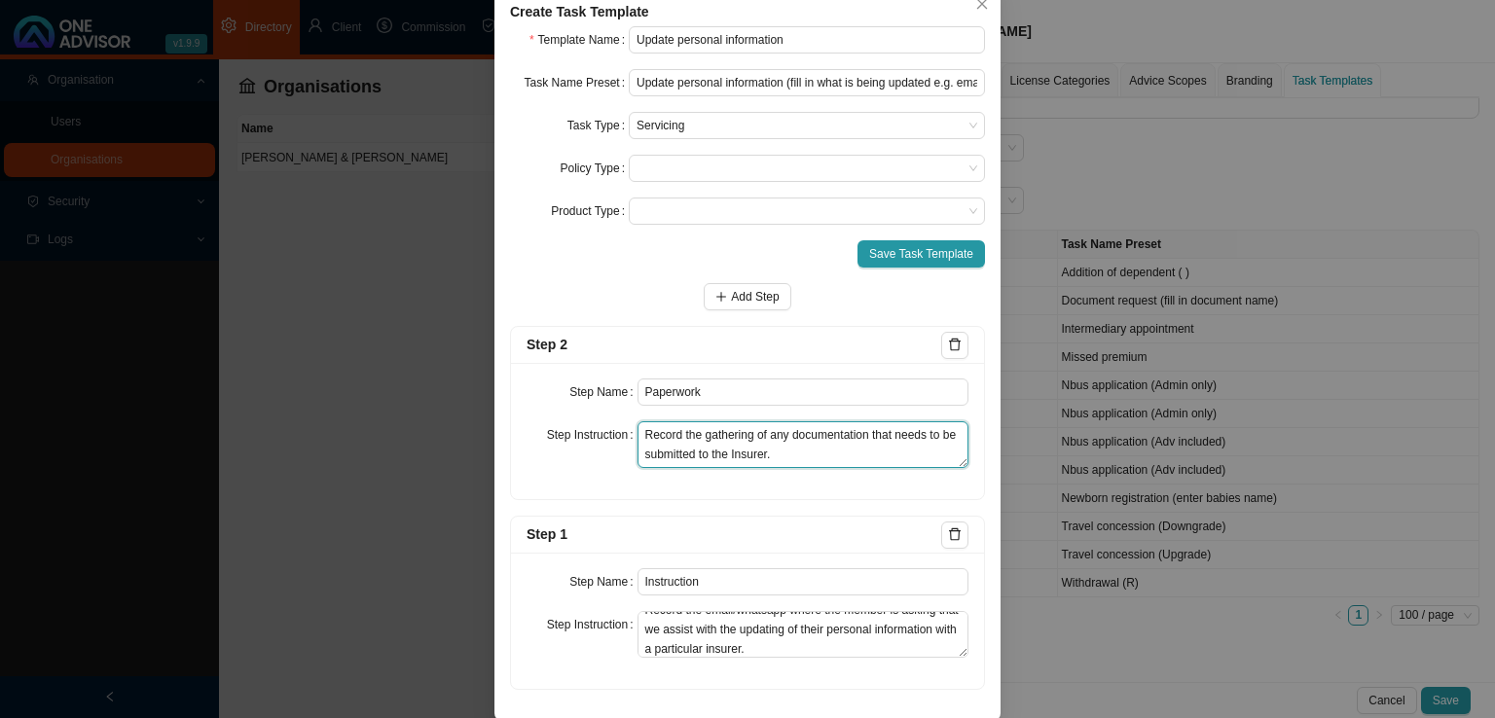
drag, startPoint x: 779, startPoint y: 564, endPoint x: 514, endPoint y: 524, distance: 268.6
click at [514, 499] on div "Step Name Paperwork Step Instruction Record the gathering of any documentation …" at bounding box center [747, 431] width 473 height 136
type textarea "Record the gathering of any documentation that needs to be submitted to the Ins…"
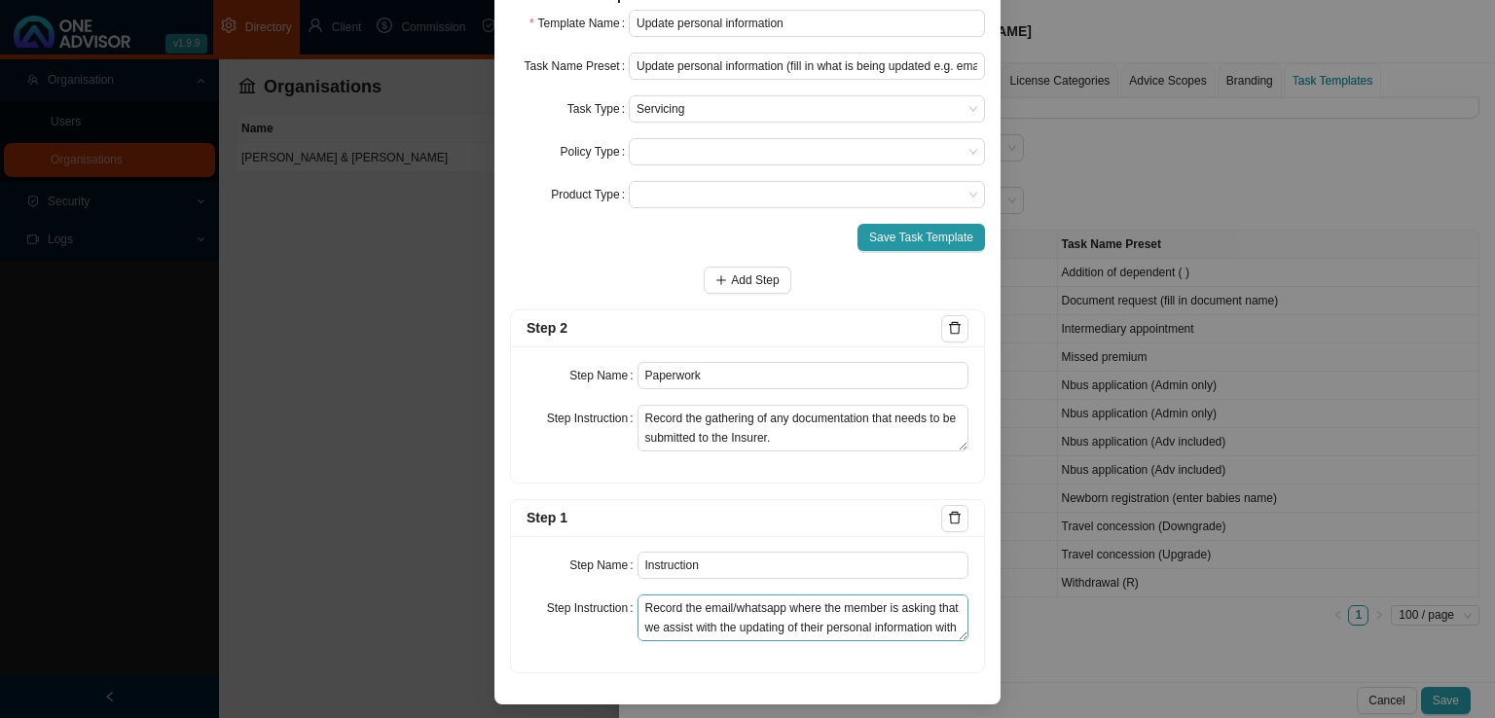
scroll to position [19, 0]
click at [814, 322] on div "Step 2" at bounding box center [733, 328] width 415 height 22
click at [783, 452] on div "Step Name Paperwork Step Instruction Record the gathering of any documentation …" at bounding box center [747, 414] width 473 height 136
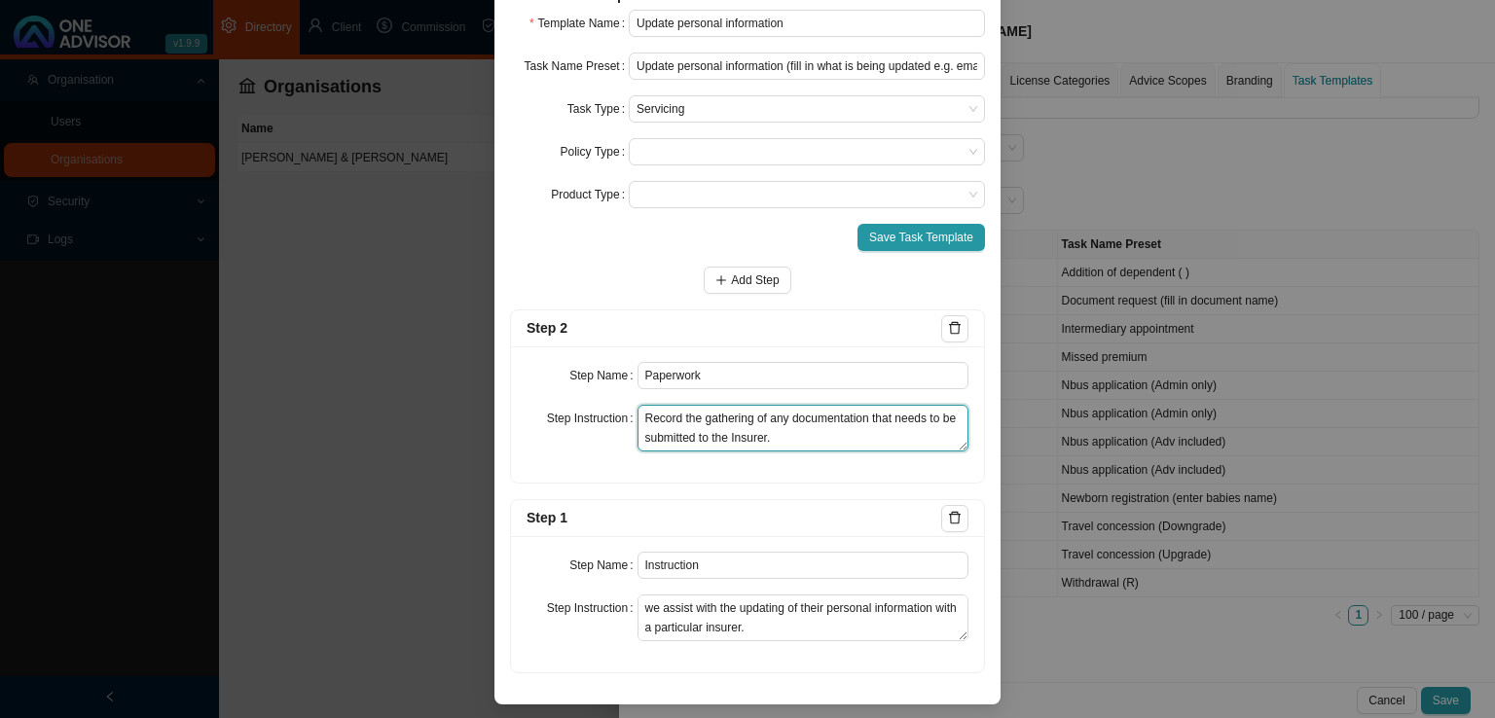
click at [792, 438] on textarea "Record the gathering of any documentation that needs to be submitted to the Ins…" at bounding box center [803, 428] width 332 height 47
drag, startPoint x: 811, startPoint y: 440, endPoint x: 558, endPoint y: 399, distance: 256.3
click at [558, 399] on div "Step Name Paperwork Step Instruction Record the gathering of any documentation …" at bounding box center [747, 414] width 473 height 136
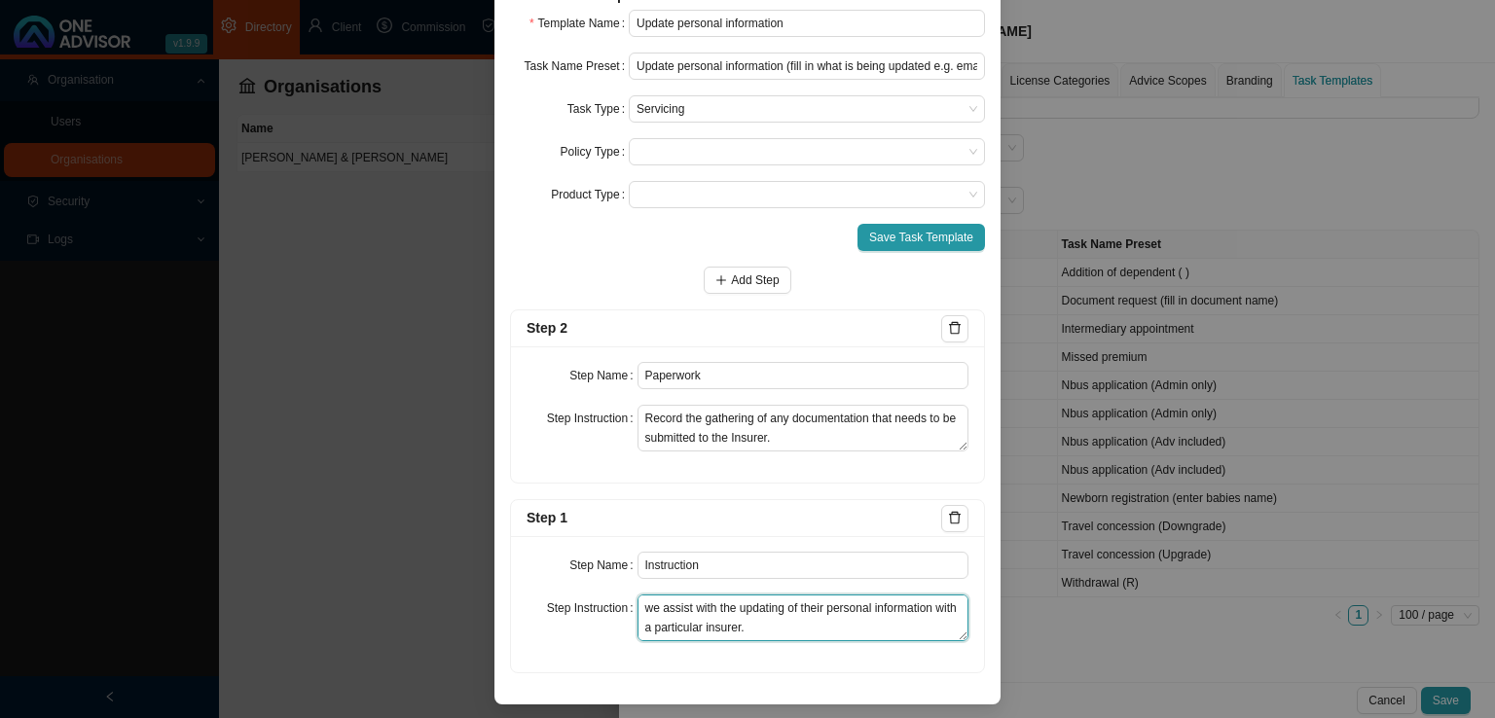
drag, startPoint x: 638, startPoint y: 611, endPoint x: 844, endPoint y: 624, distance: 205.7
click at [844, 624] on textarea "Record the email/whatsapp where the member is asking that we assist with the up…" at bounding box center [803, 618] width 332 height 47
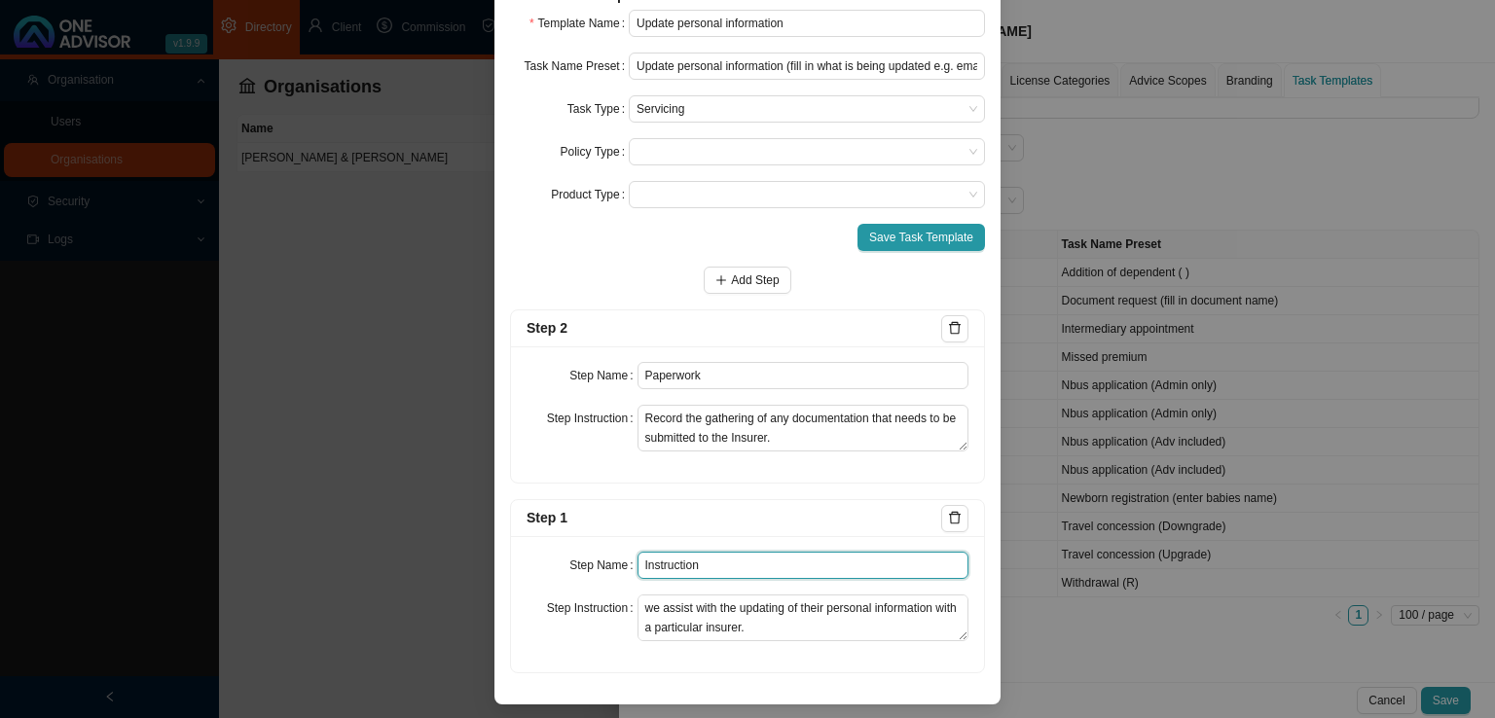
click at [727, 573] on input "Instruction" at bounding box center [803, 565] width 332 height 27
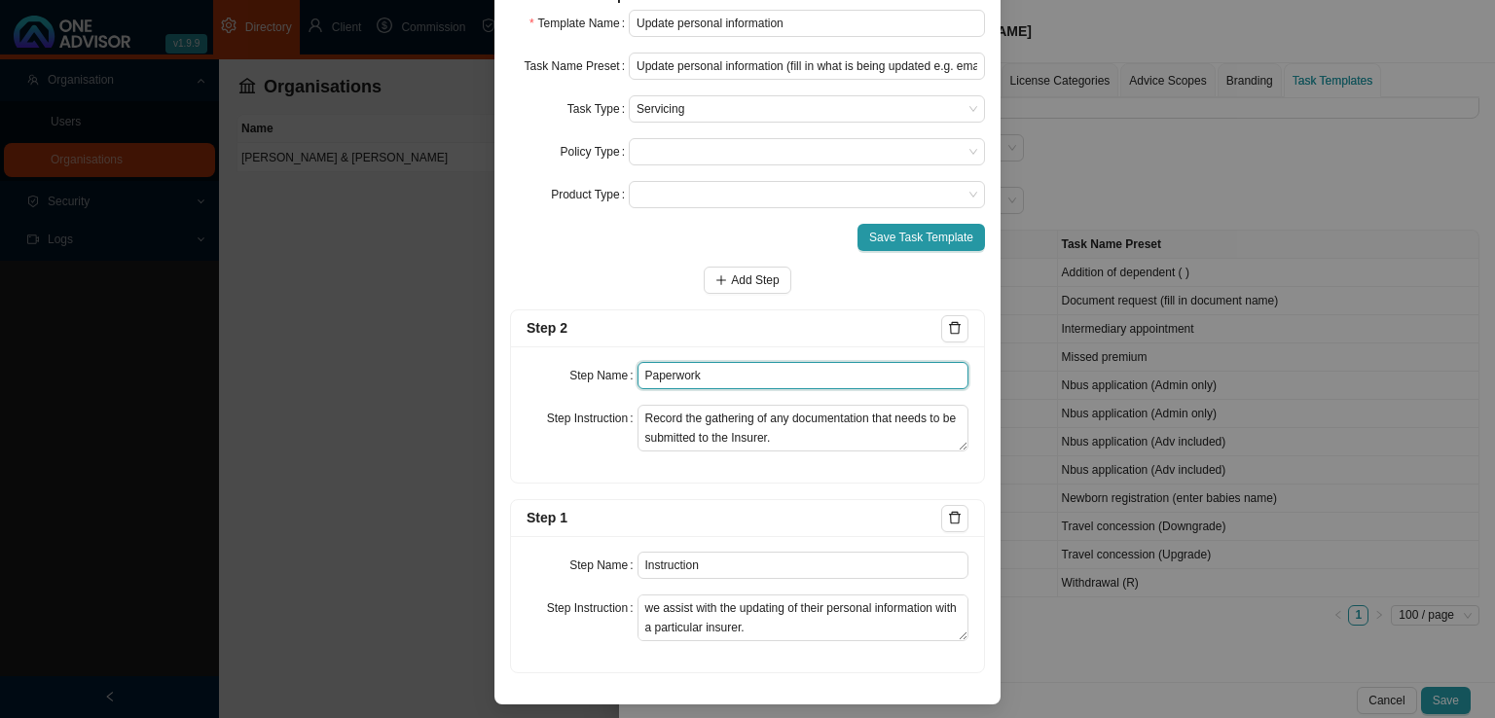
drag, startPoint x: 593, startPoint y: 383, endPoint x: 547, endPoint y: 387, distance: 45.9
click at [547, 387] on div "Step Name Paperwork" at bounding box center [747, 375] width 442 height 27
type input "Investigation"
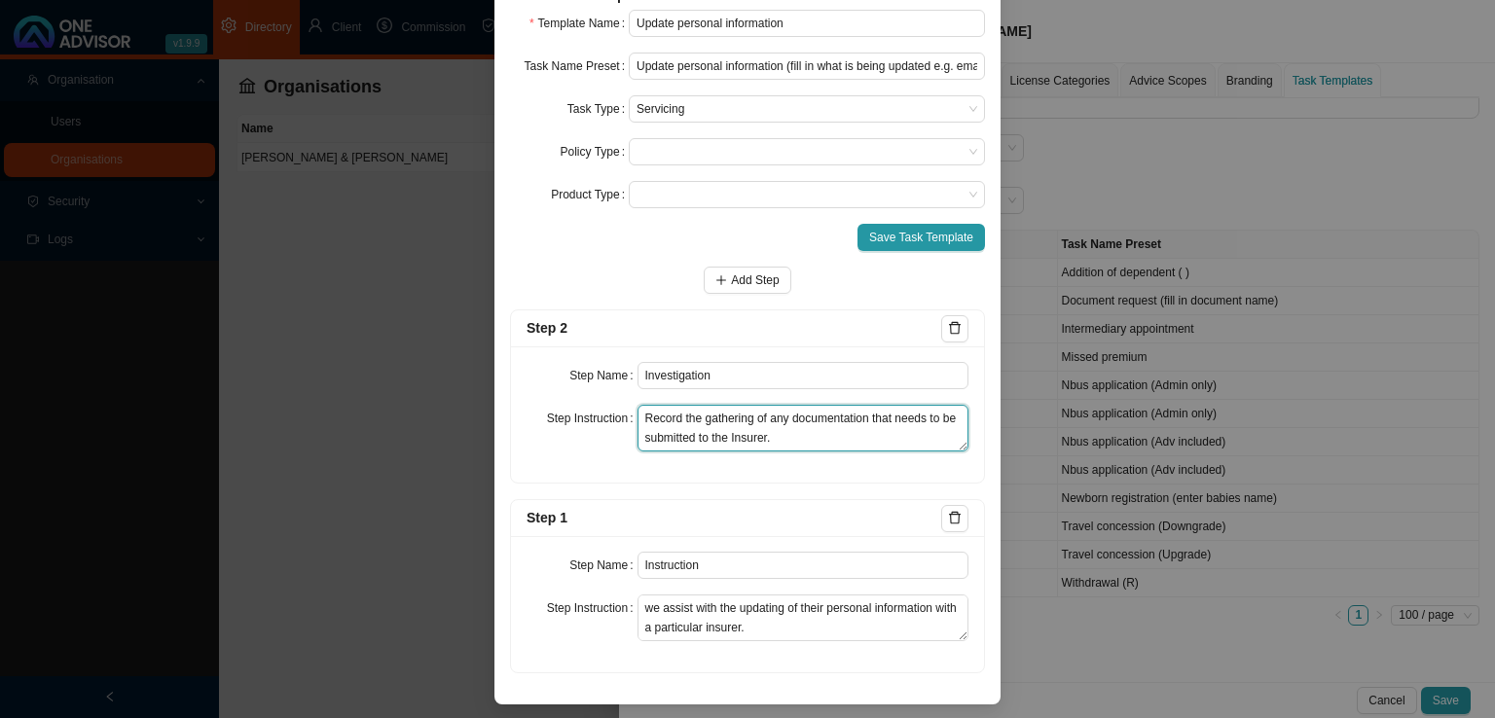
paste textarea "any emails/phone calls made in order to establish the form that needs to be use…"
type textarea "Record any emails/phone calls made in order to establish the form that needs to…"
drag, startPoint x: 728, startPoint y: 267, endPoint x: 712, endPoint y: 282, distance: 22.0
click at [726, 268] on button "Add Step" at bounding box center [747, 280] width 87 height 27
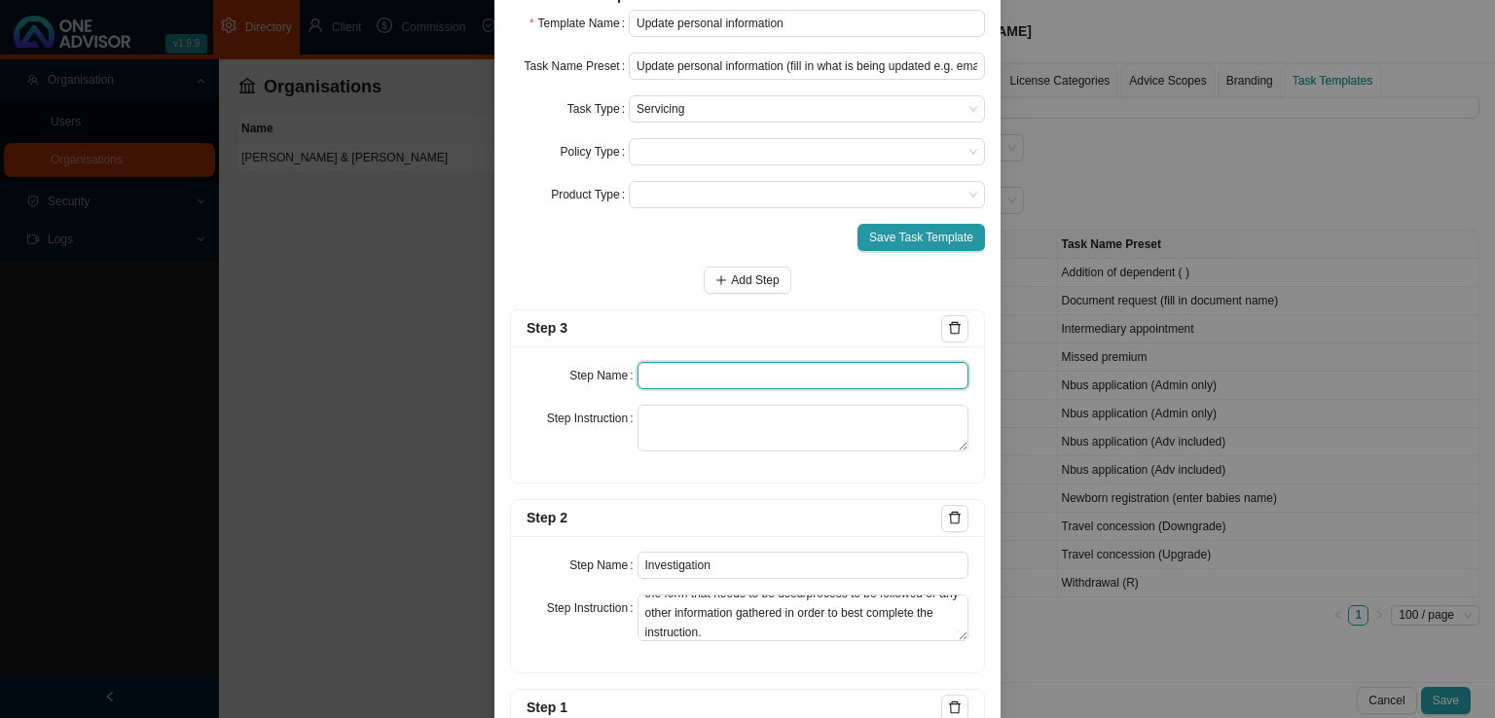
click at [638, 371] on input "text" at bounding box center [803, 375] width 332 height 27
type input "S"
type input "Paperwork"
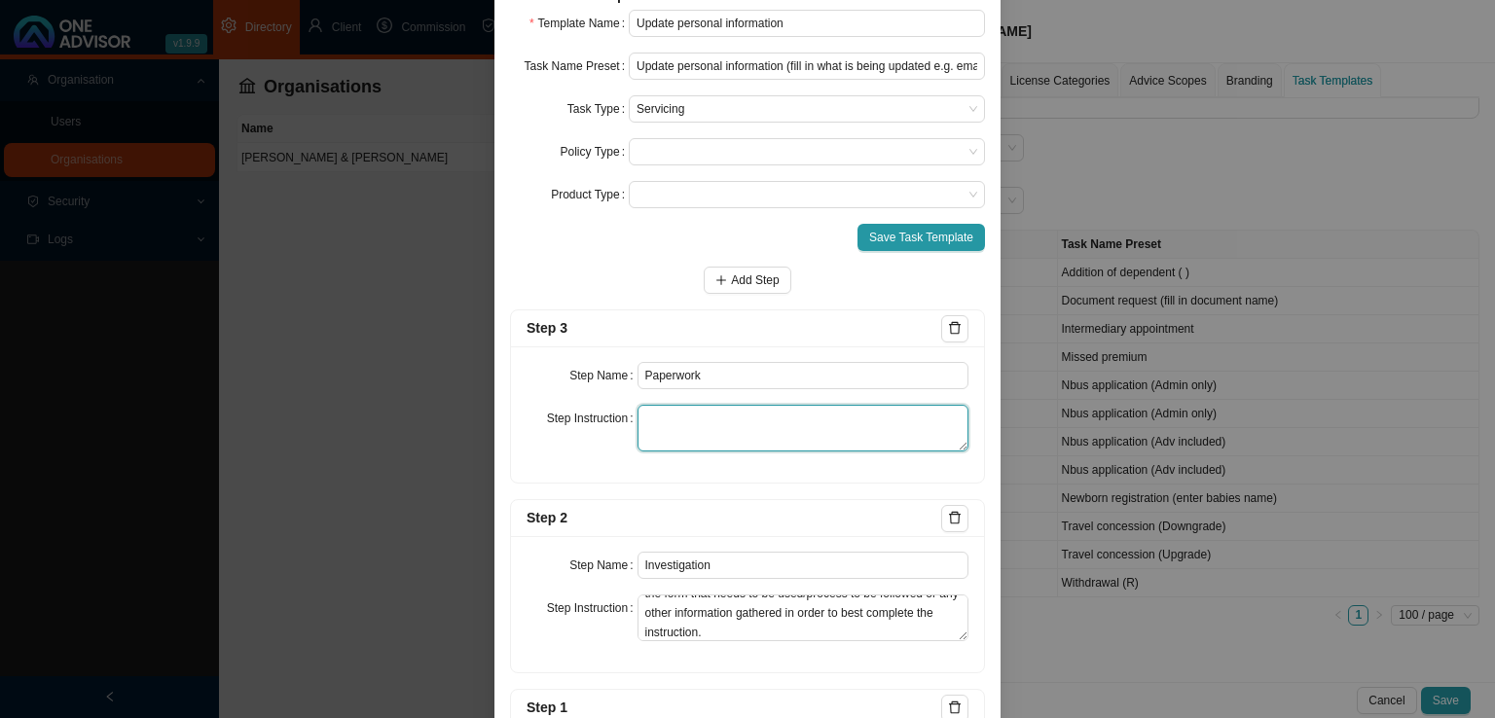
click at [660, 446] on textarea at bounding box center [803, 428] width 332 height 47
paste textarea "Record the gathering of any documentation that needs to be submitted to the Ins…"
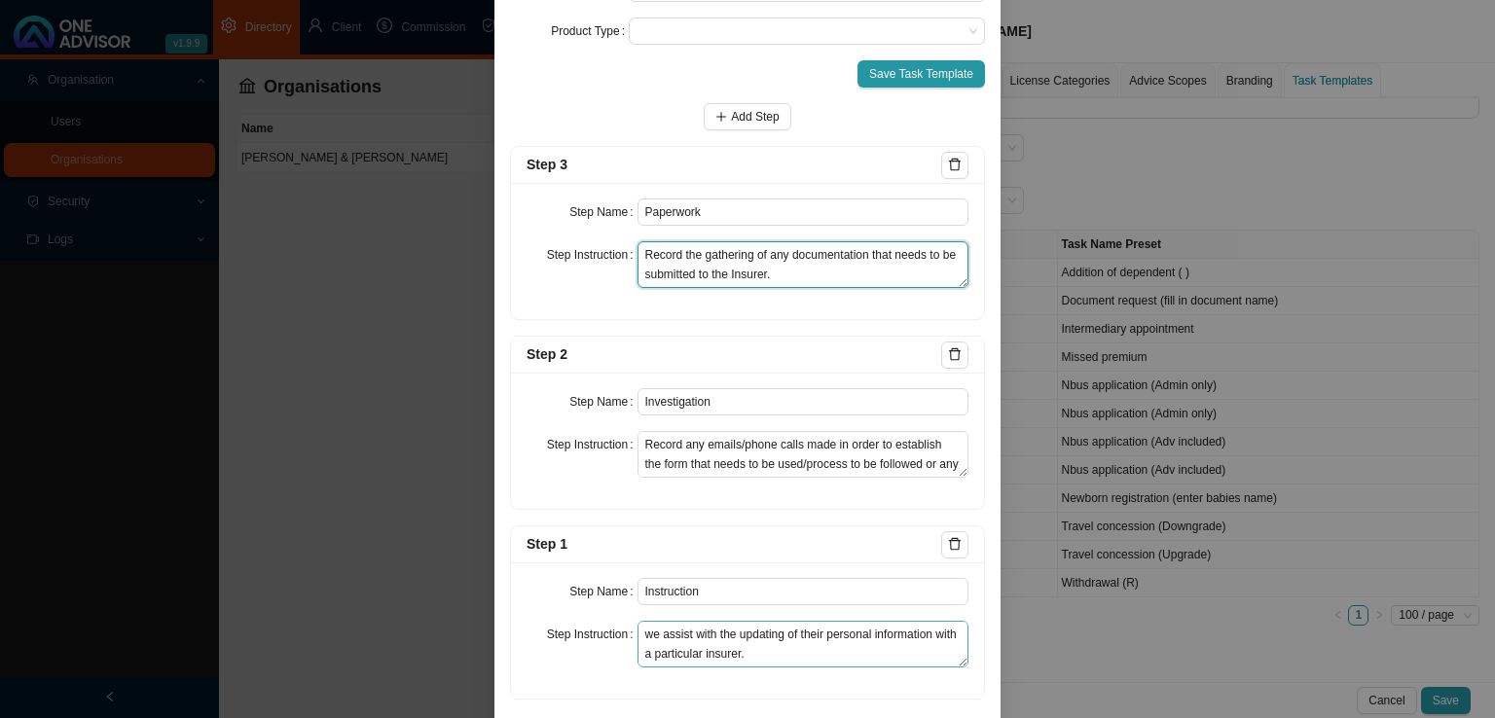
scroll to position [0, 0]
type textarea "Record the gathering of any documentation that needs to be submitted to the Ins…"
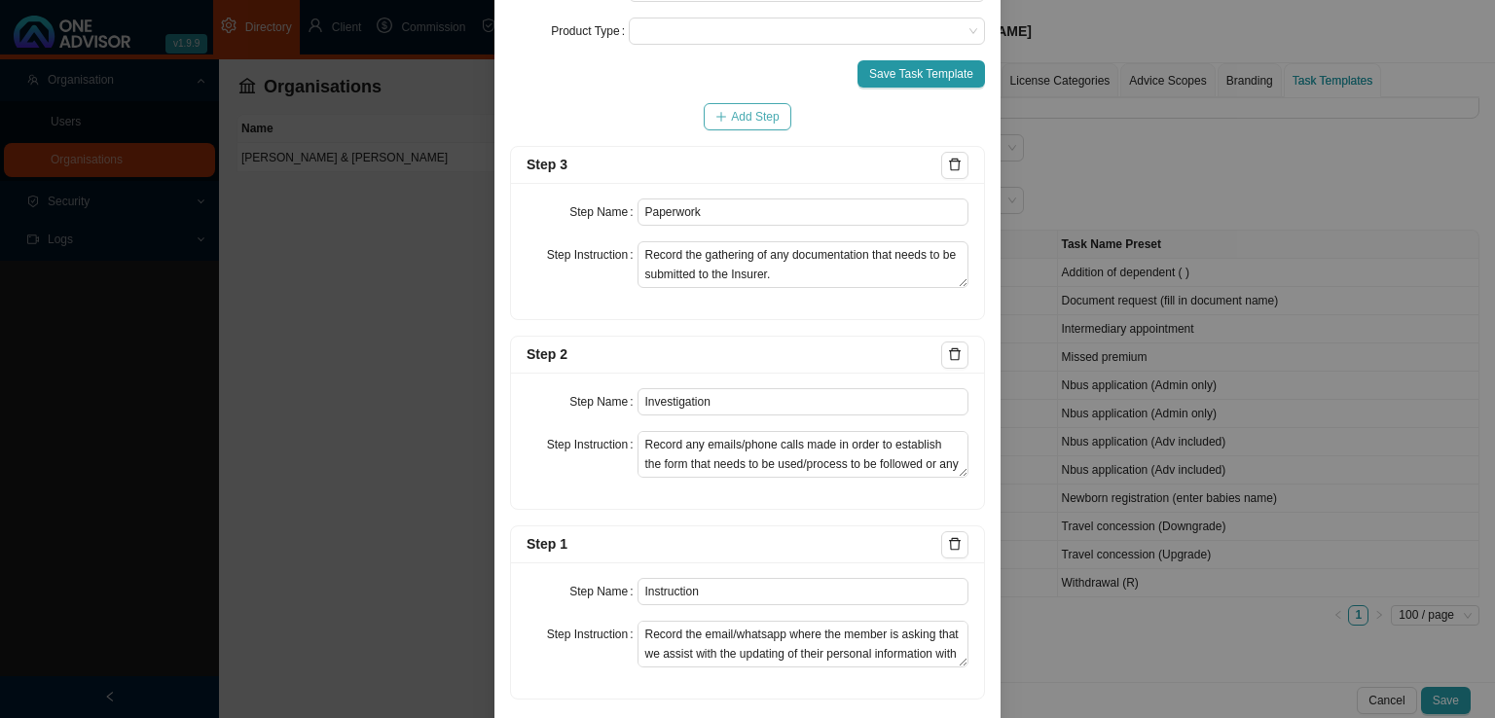
click at [753, 125] on span "Add Step" at bounding box center [755, 116] width 48 height 19
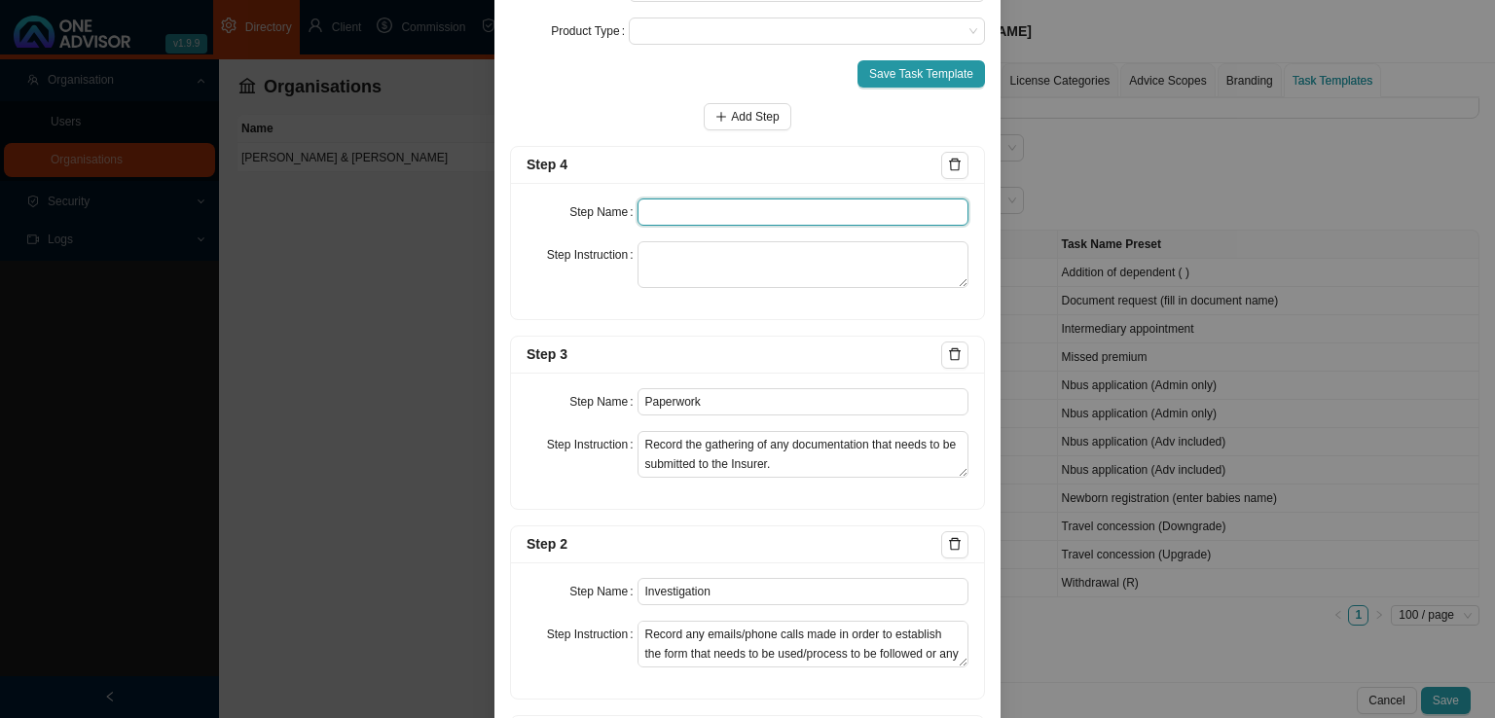
drag, startPoint x: 646, startPoint y: 207, endPoint x: 680, endPoint y: 207, distance: 34.1
click at [646, 207] on input "text" at bounding box center [803, 212] width 332 height 27
type input "Submission"
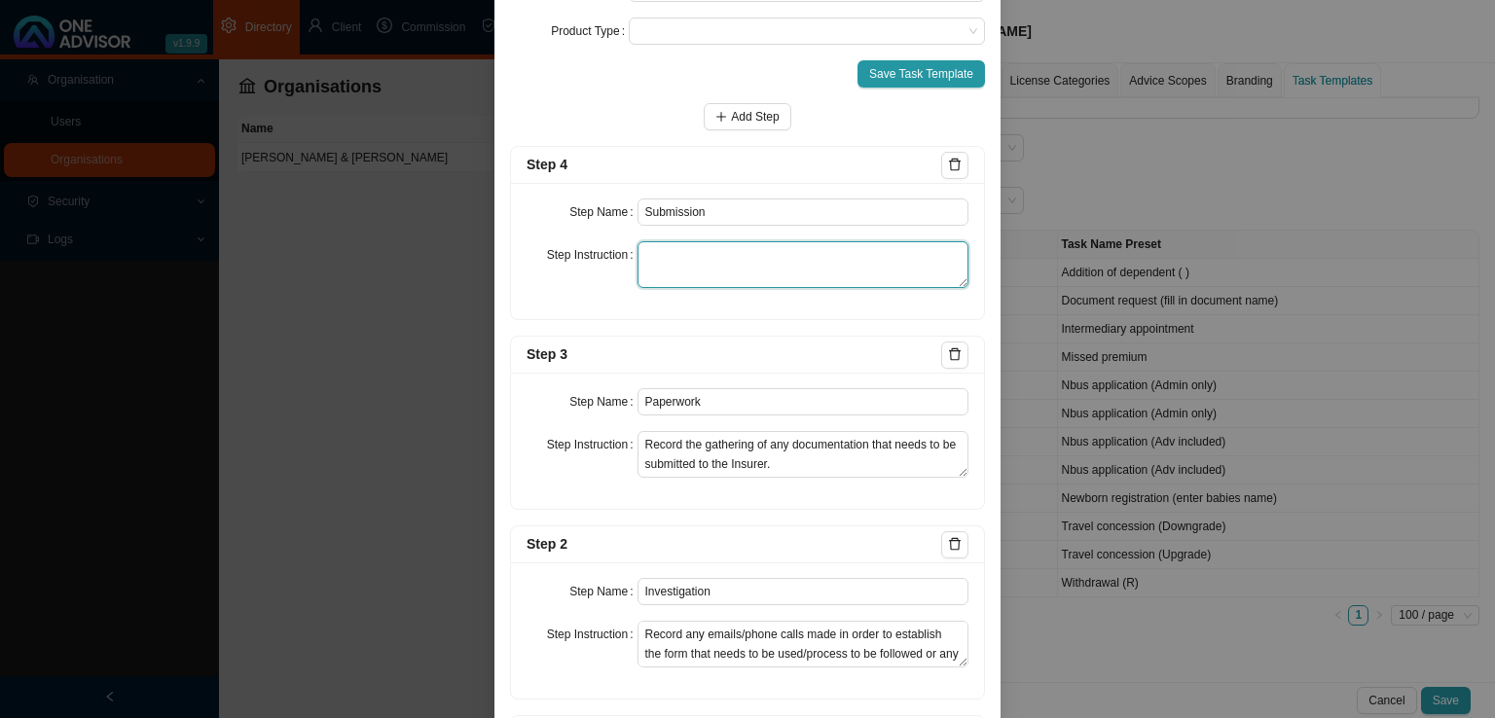
click at [637, 271] on textarea at bounding box center [803, 264] width 332 height 47
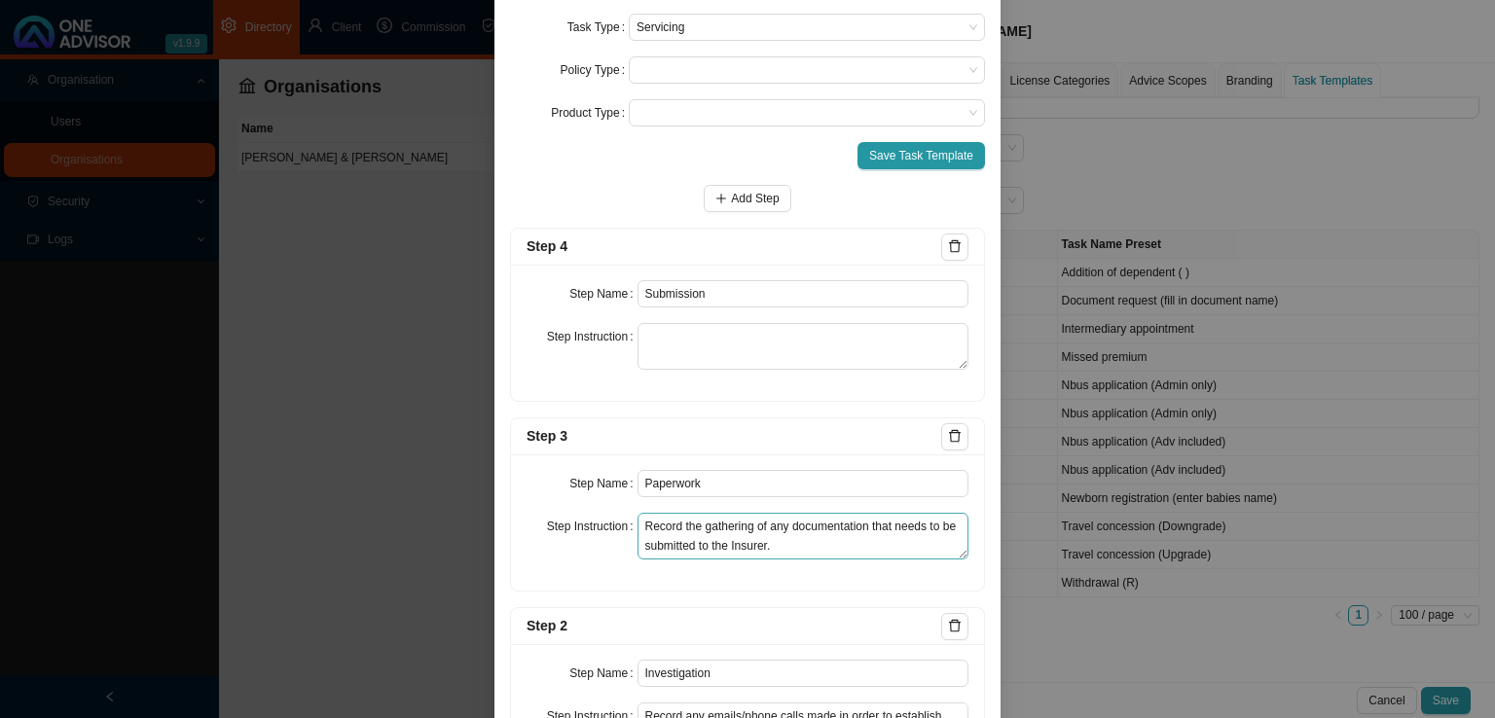
scroll to position [97, 0]
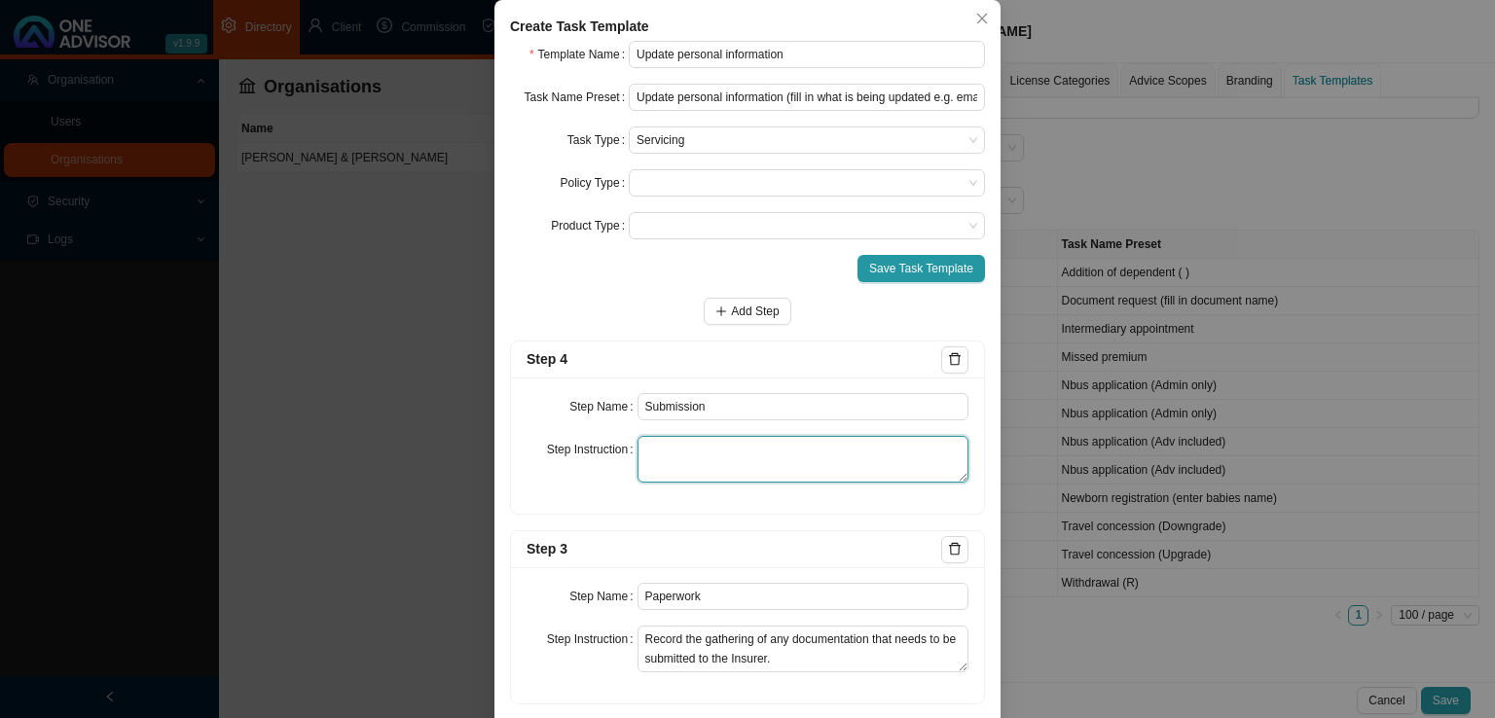
click at [666, 471] on textarea at bounding box center [803, 459] width 332 height 47
paste textarea "Record the submission of the completed form/ the email instruction to the Insur…"
type textarea "Record the submission of the completed form/ the email instruction to the Insur…"
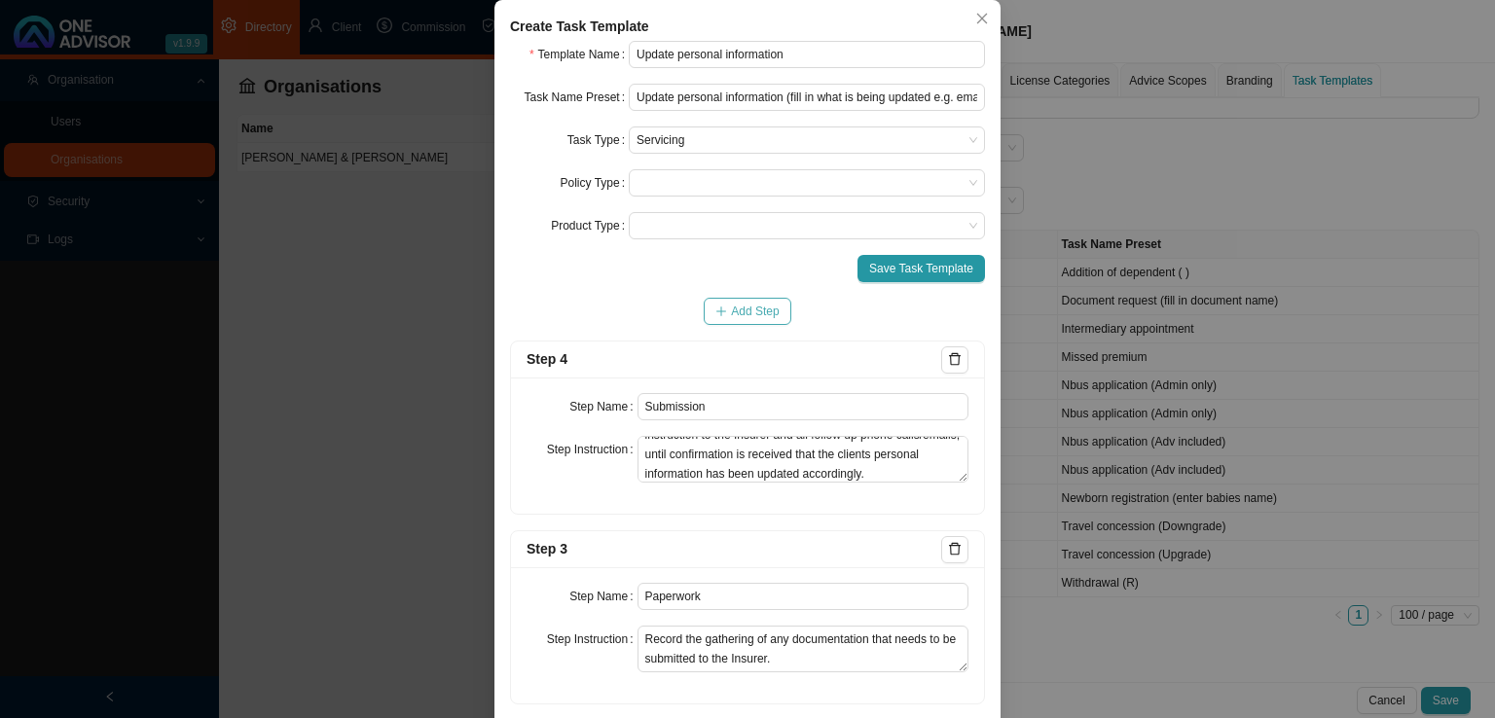
click at [751, 314] on span "Add Step" at bounding box center [755, 311] width 48 height 19
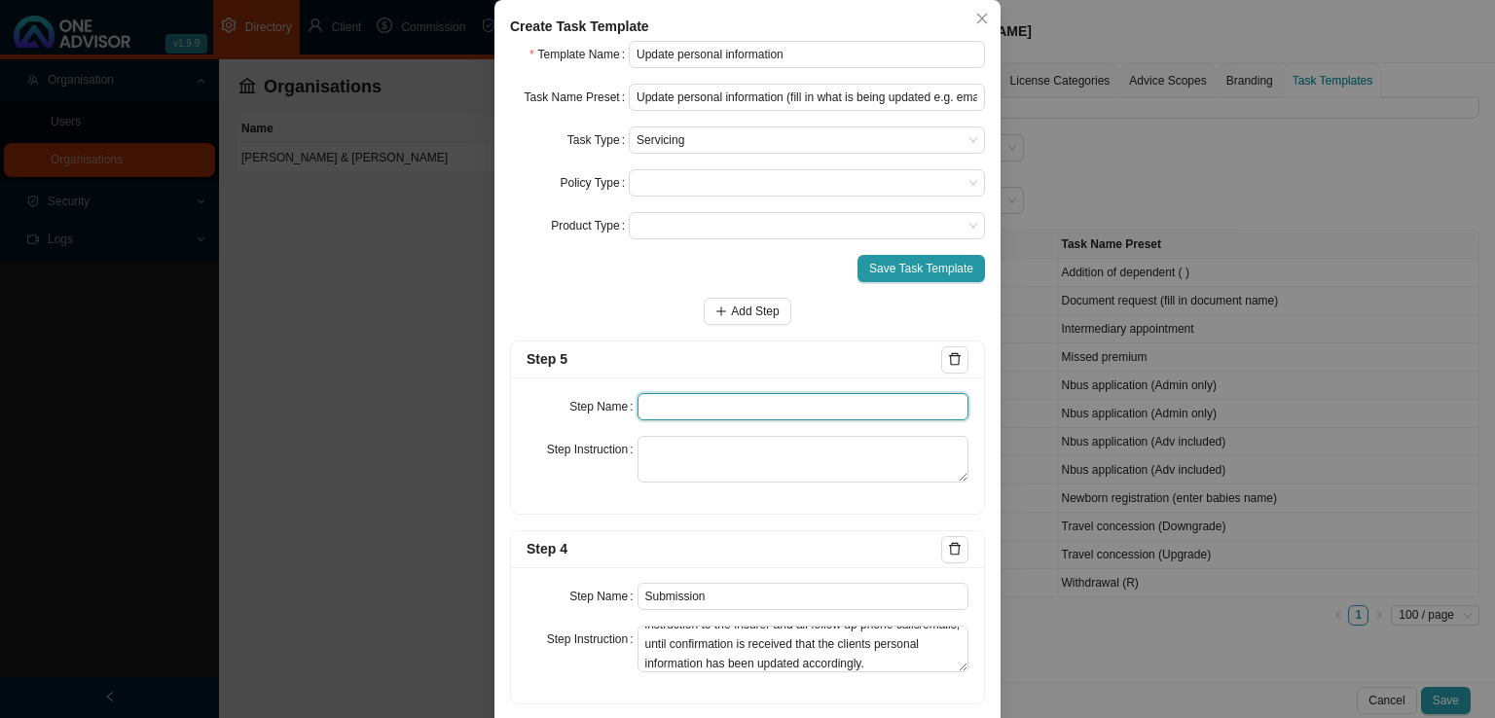
click at [673, 402] on input "text" at bounding box center [803, 406] width 332 height 27
type input "Confirmation of works done"
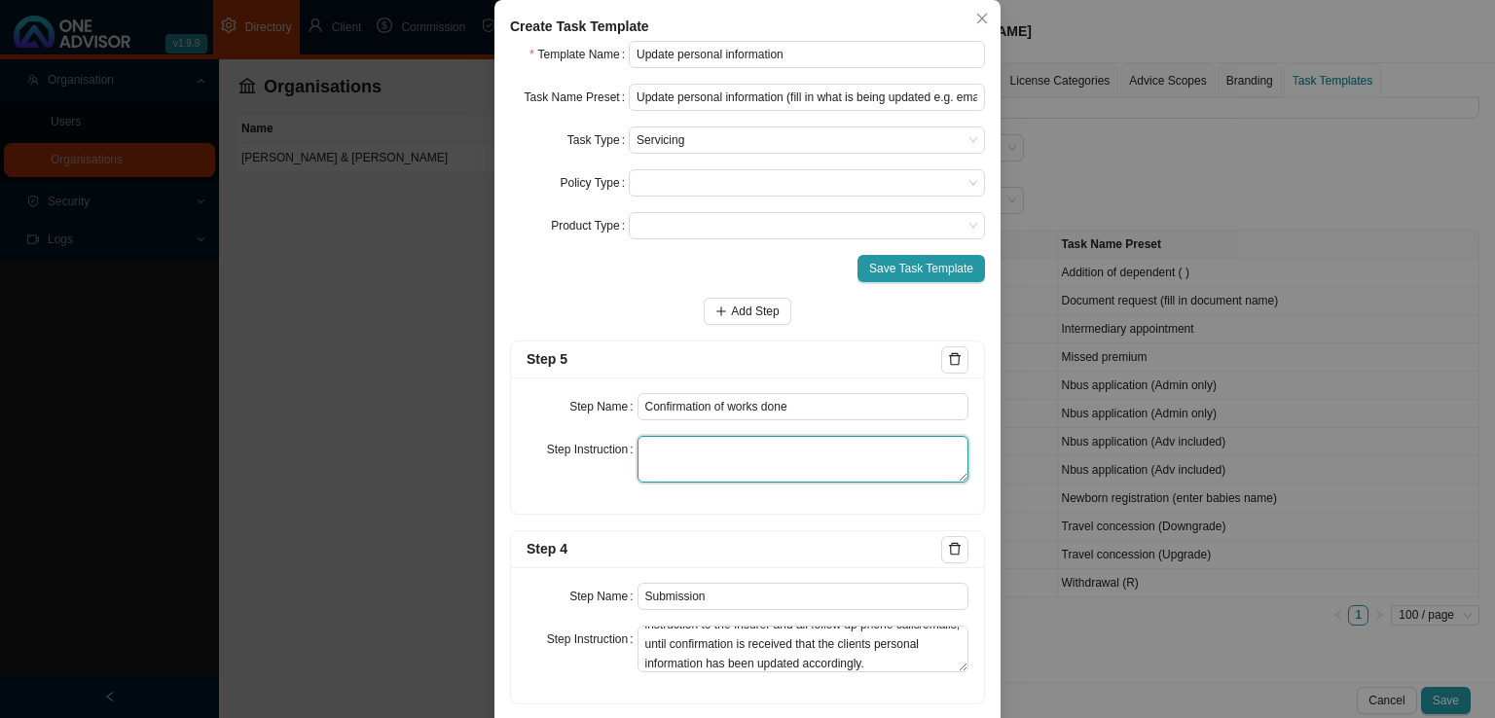
drag, startPoint x: 821, startPoint y: 464, endPoint x: 825, endPoint y: 476, distance: 12.3
click at [820, 468] on textarea at bounding box center [803, 459] width 332 height 47
paste textarea "Email the client confirmation in the form of a snippet/ policy print showing th…"
type textarea "Email the client confirmation in the form of a snippet/ policy print showing th…"
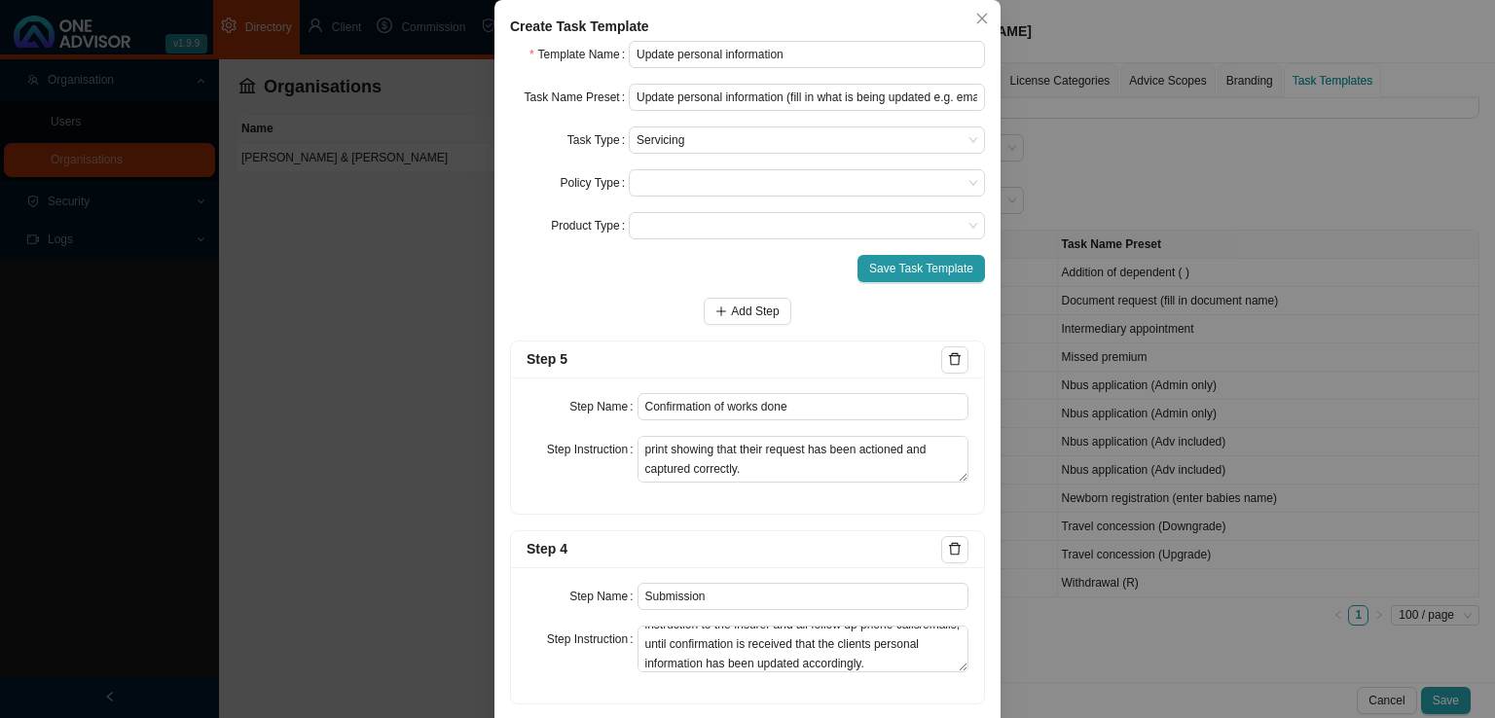
drag, startPoint x: 837, startPoint y: 308, endPoint x: 856, endPoint y: 308, distance: 19.5
click at [837, 308] on div "Add Step" at bounding box center [747, 311] width 475 height 27
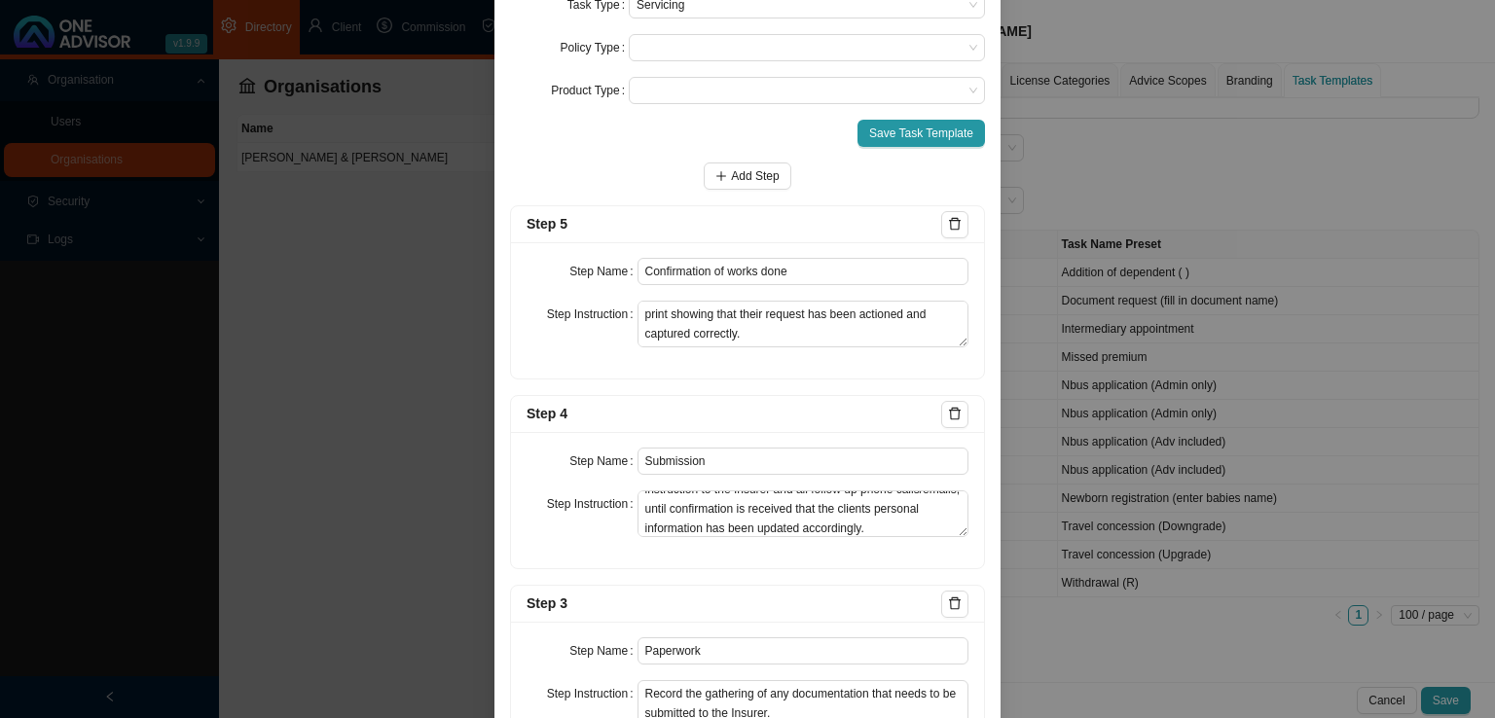
scroll to position [0, 0]
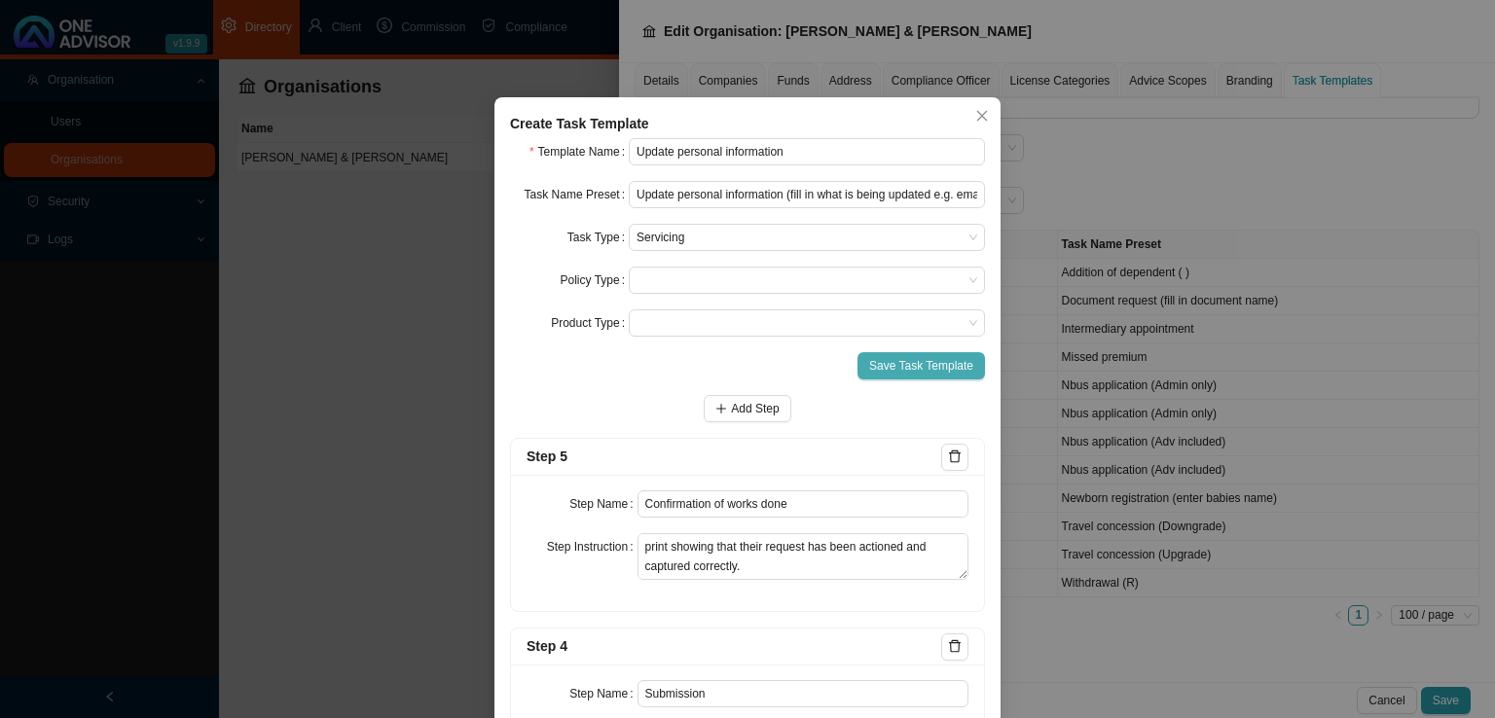
click at [913, 362] on span "Save Task Template" at bounding box center [921, 365] width 104 height 19
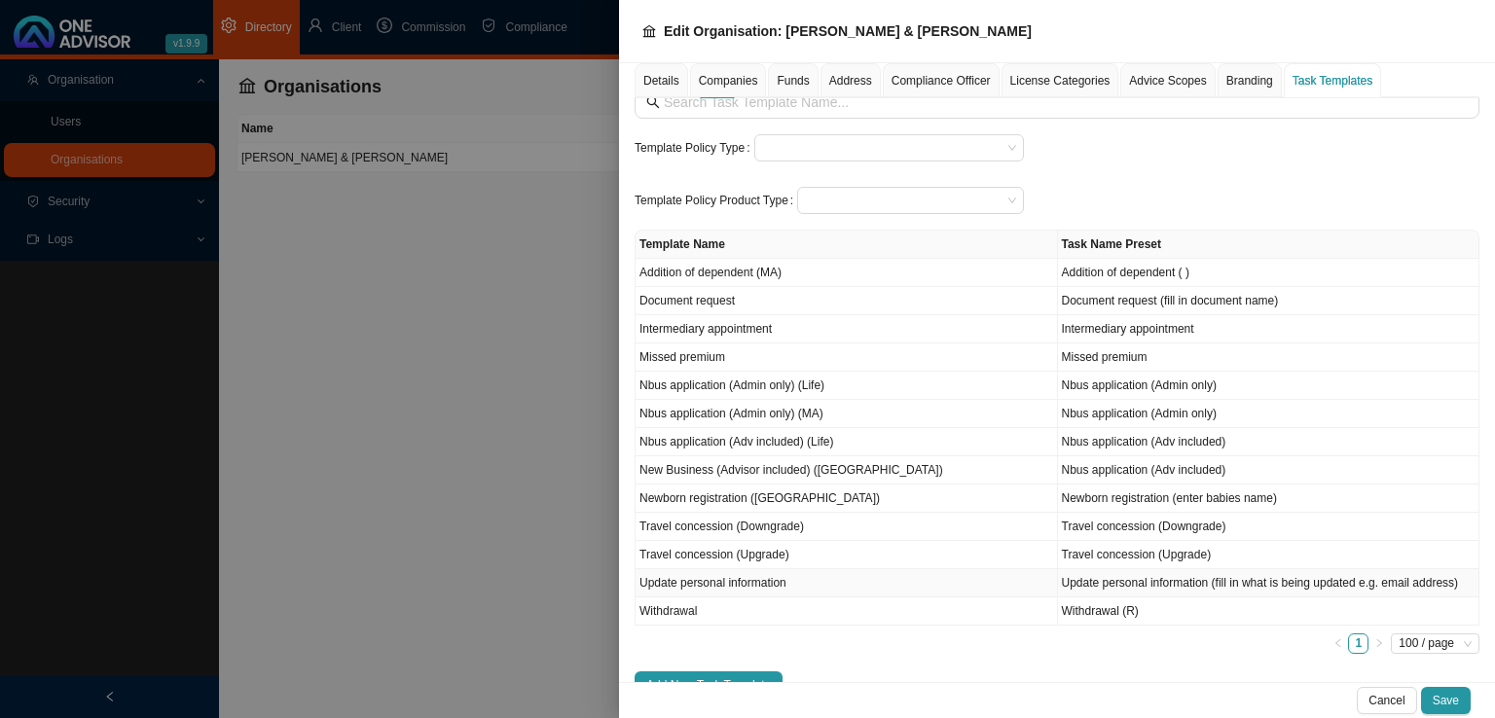
scroll to position [91, 0]
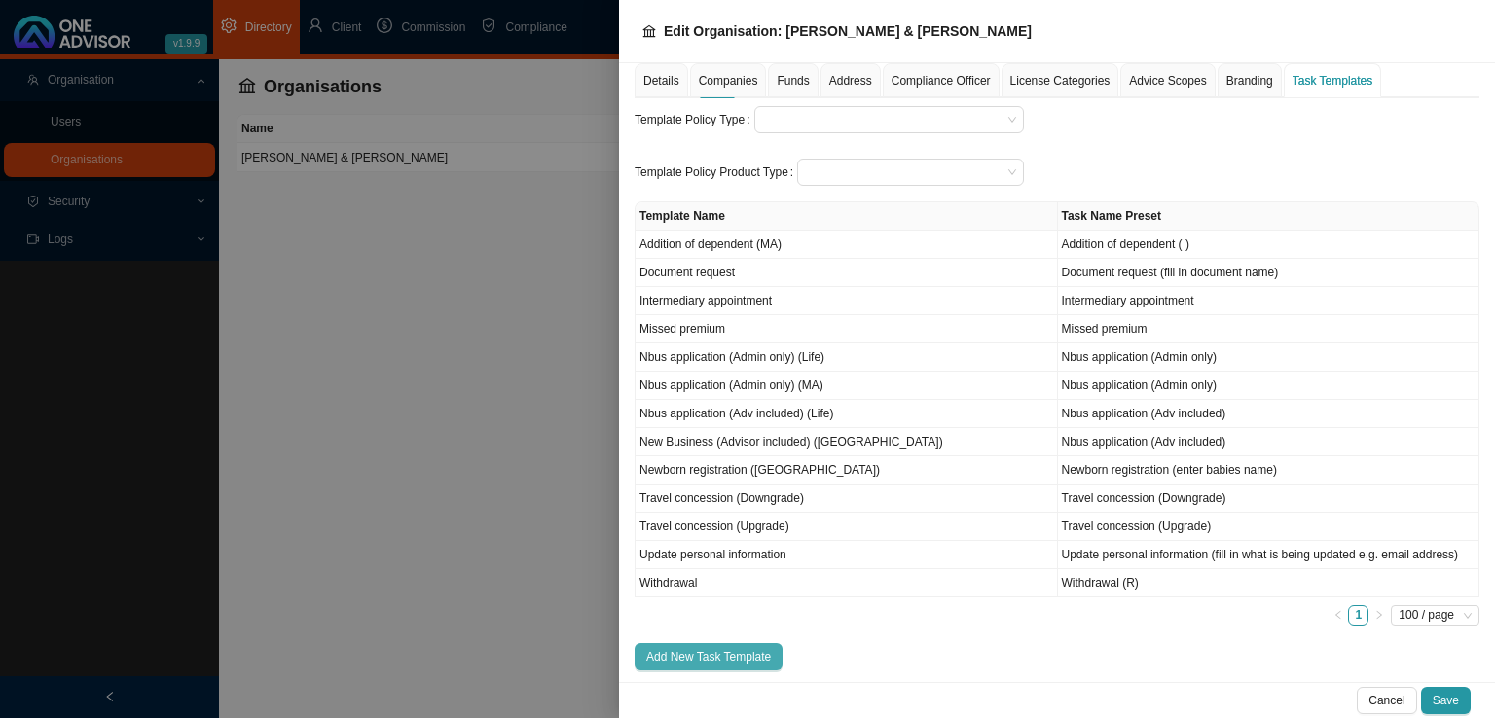
click at [729, 647] on span "Add New Task Template" at bounding box center [708, 656] width 125 height 19
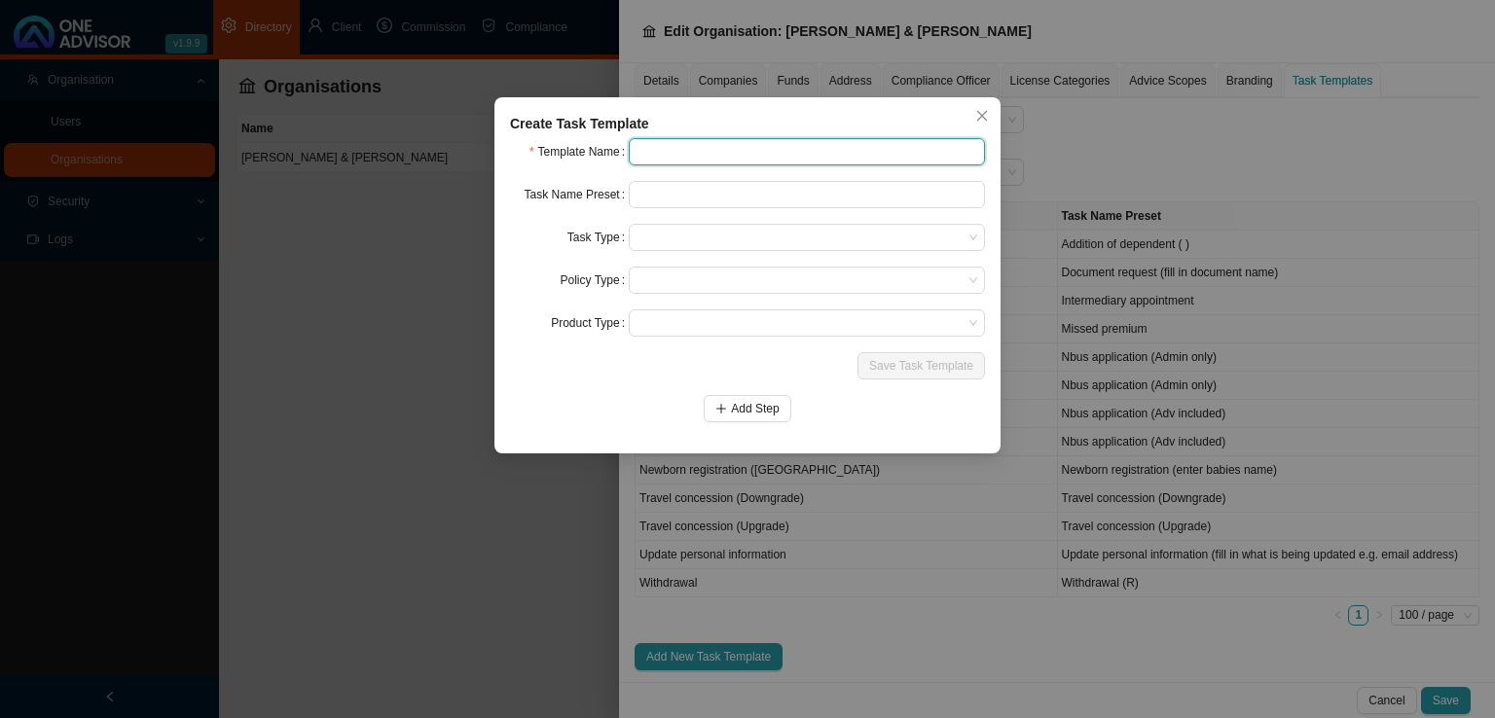
click at [693, 148] on input "text" at bounding box center [807, 151] width 356 height 27
type input "Change debit order details"
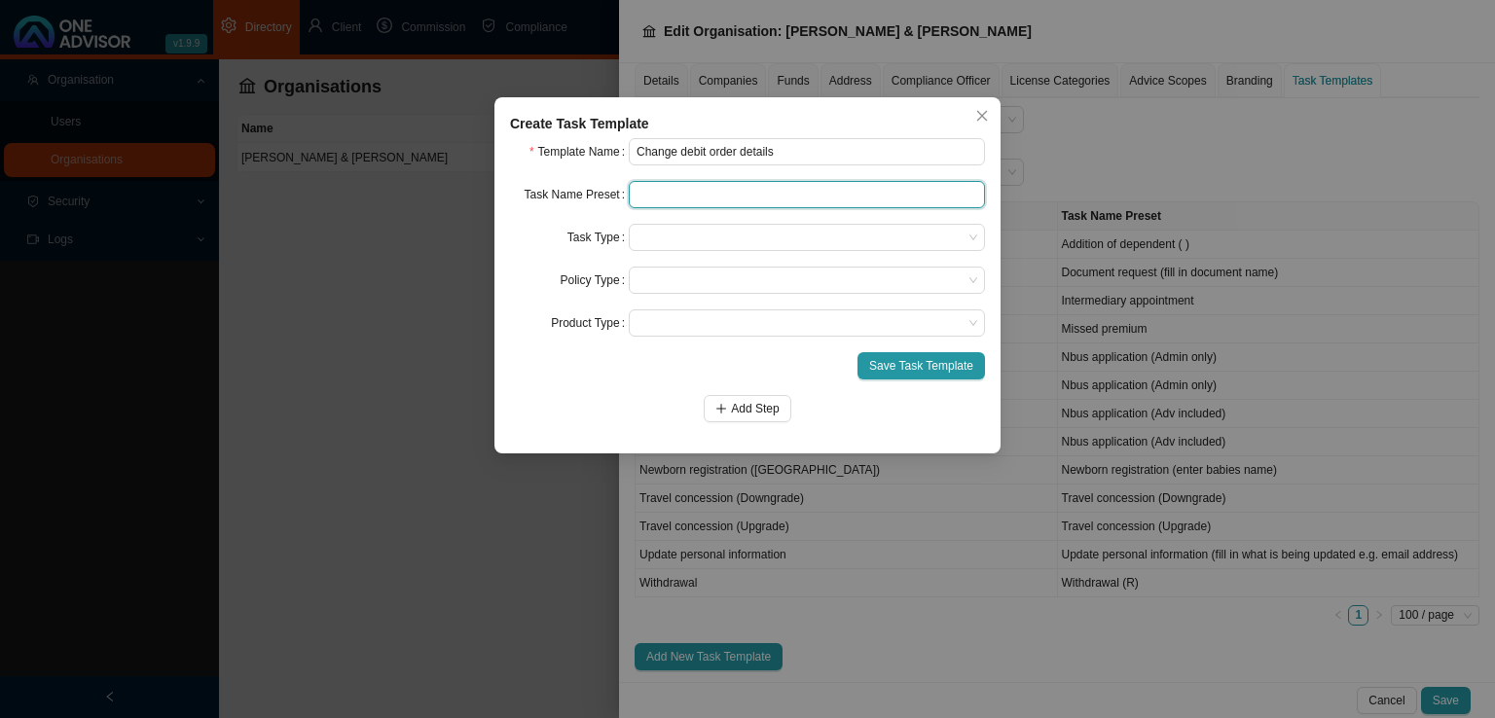
click at [720, 188] on input "text" at bounding box center [807, 194] width 356 height 27
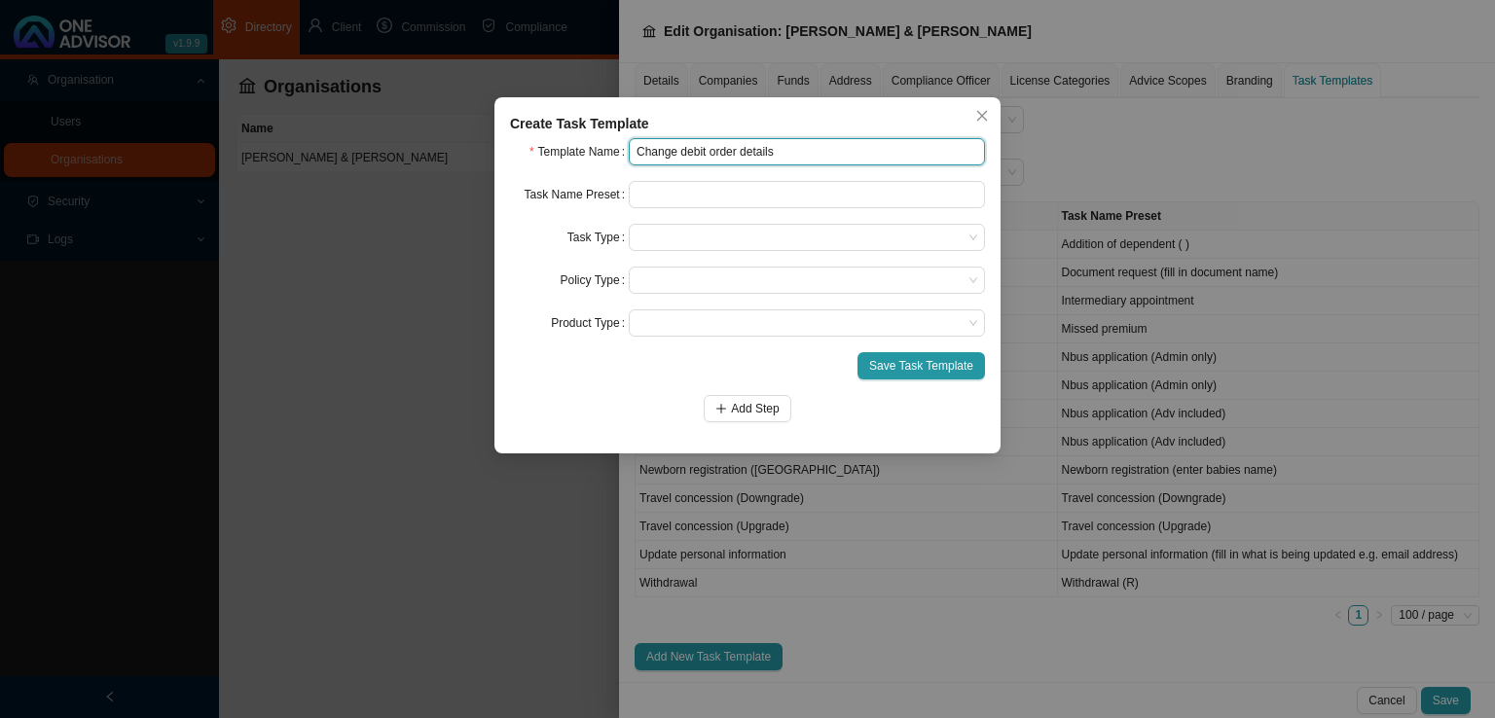
drag, startPoint x: 807, startPoint y: 157, endPoint x: 590, endPoint y: 166, distance: 217.2
click at [590, 166] on form "Template Name Change debit order details Task Name Preset Task Type Policy Type…" at bounding box center [747, 280] width 475 height 284
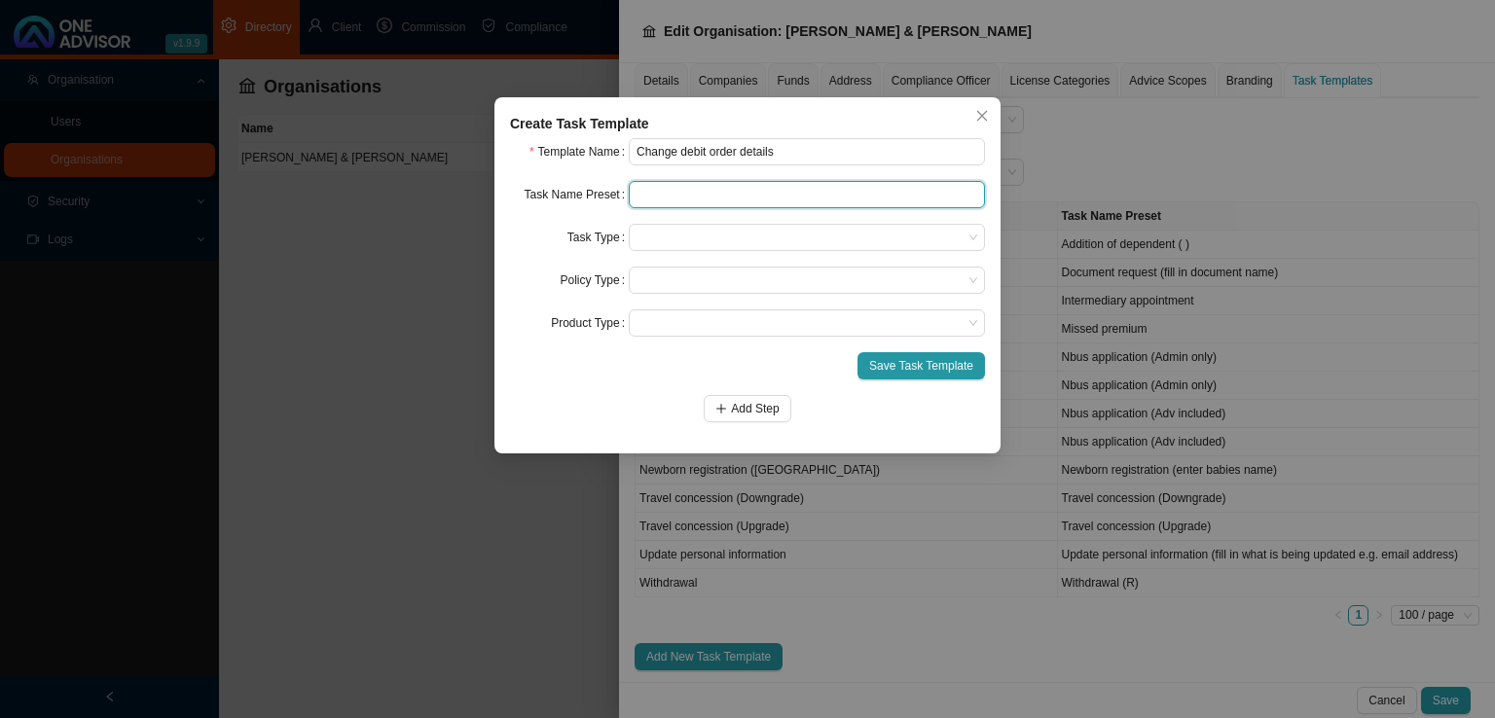
click at [710, 192] on input "text" at bounding box center [807, 194] width 356 height 27
paste input "Change debit order details"
click at [665, 241] on span at bounding box center [806, 237] width 341 height 25
type input "Change debit order details"
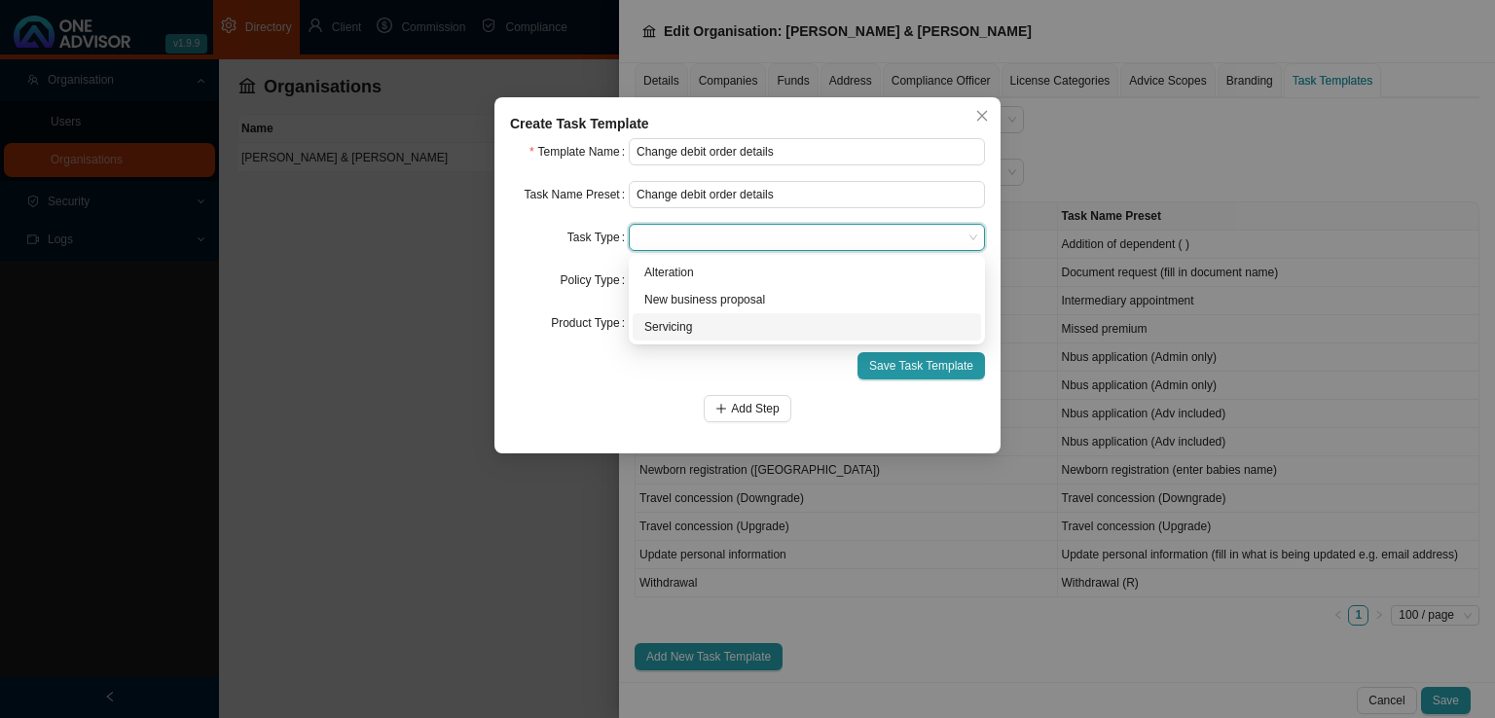
click at [669, 320] on div "Servicing" at bounding box center [806, 326] width 325 height 19
click at [681, 285] on span at bounding box center [806, 280] width 341 height 25
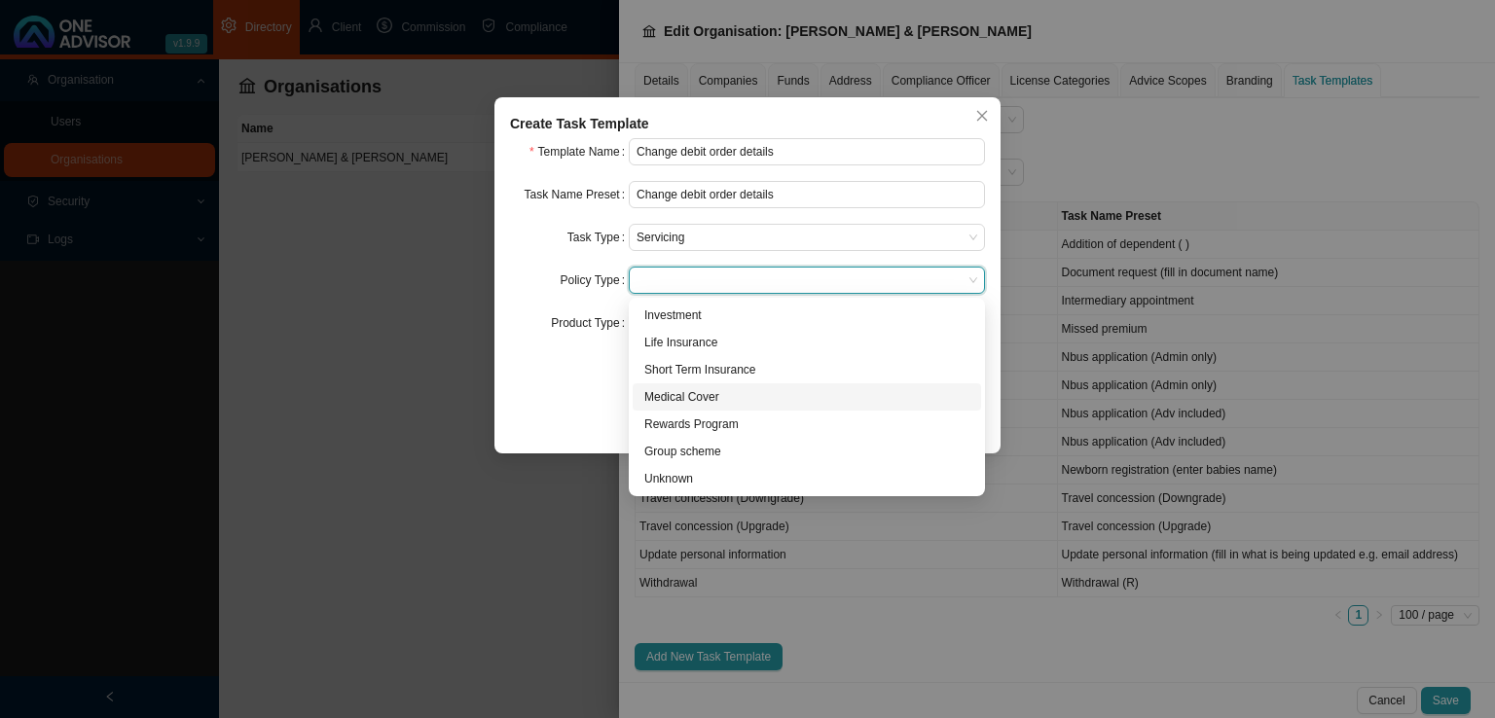
click at [543, 274] on div "Policy Type" at bounding box center [569, 280] width 119 height 27
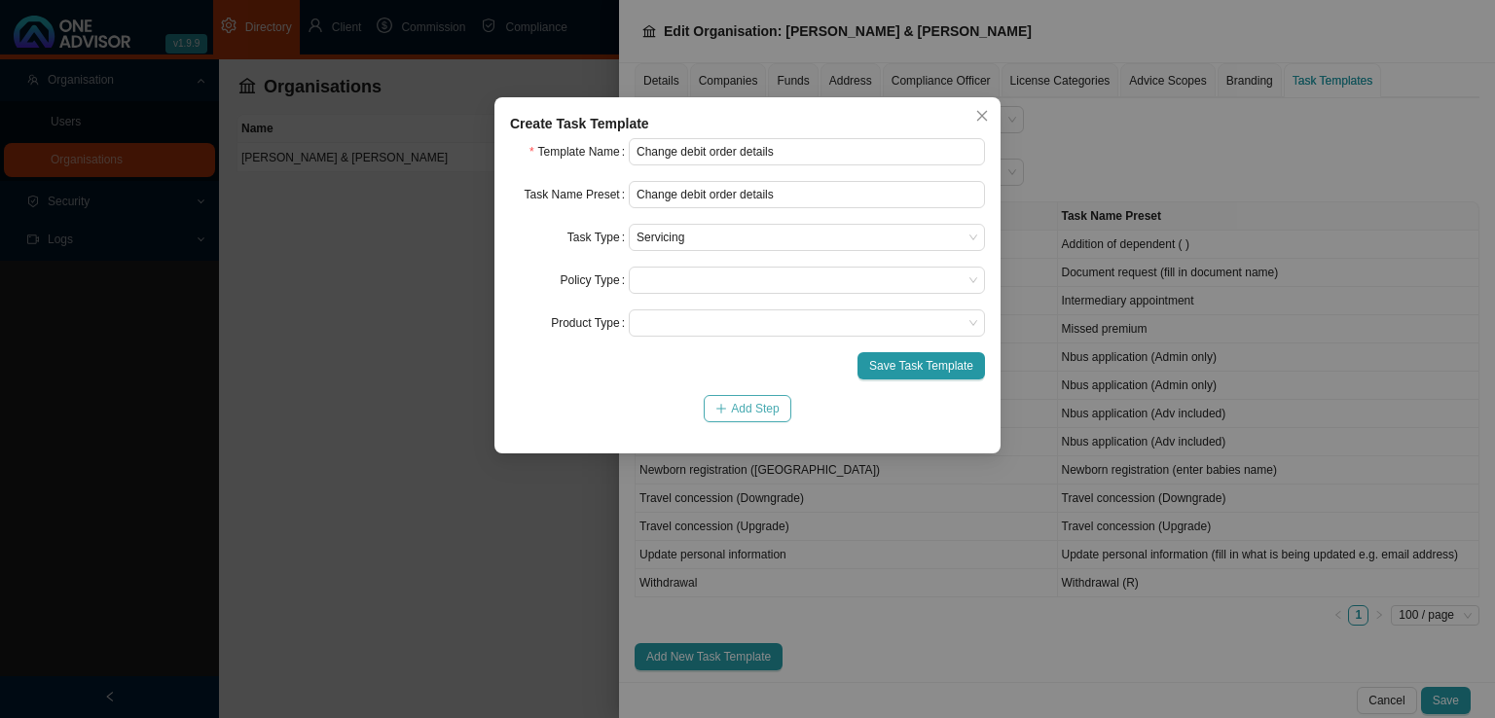
click at [720, 413] on icon "plus" at bounding box center [721, 409] width 12 height 12
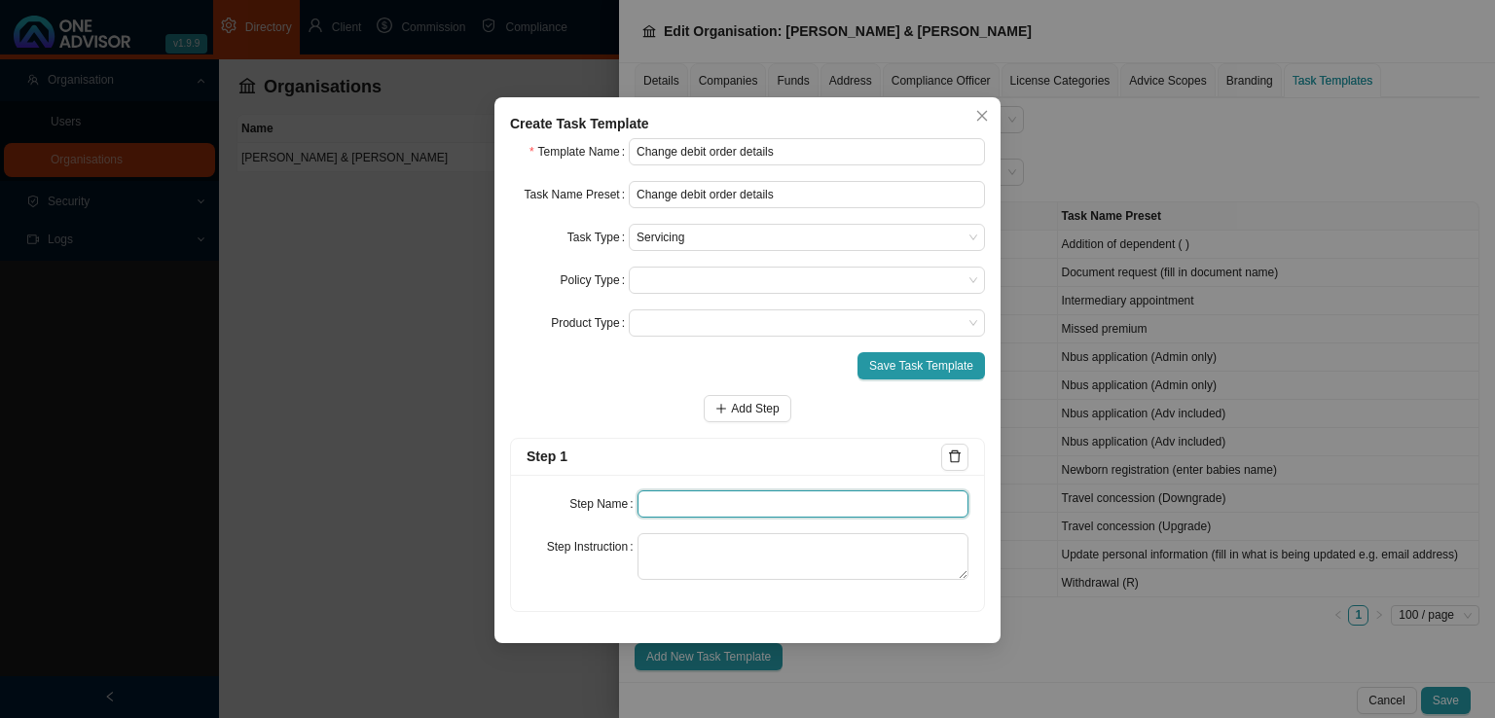
click at [687, 499] on input "text" at bounding box center [803, 503] width 332 height 27
type input "Instruction"
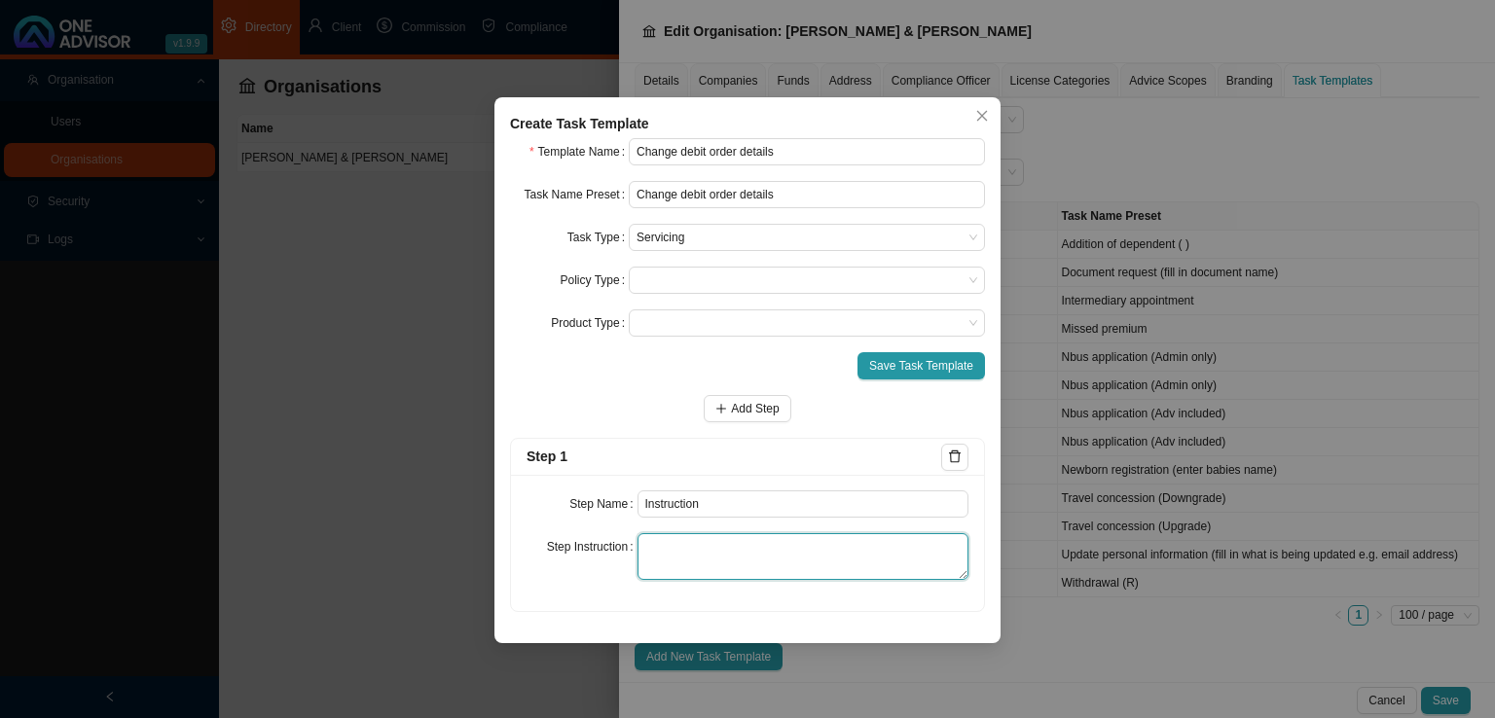
drag, startPoint x: 662, startPoint y: 558, endPoint x: 675, endPoint y: 558, distance: 13.6
click at [662, 558] on textarea at bounding box center [803, 556] width 332 height 47
paste textarea "Record the email/whatsapp where the member is asking that we assist with the up…"
click at [878, 571] on textarea "Record the email/whatsapp where the member is asking that we assist with the up…" at bounding box center [803, 556] width 332 height 47
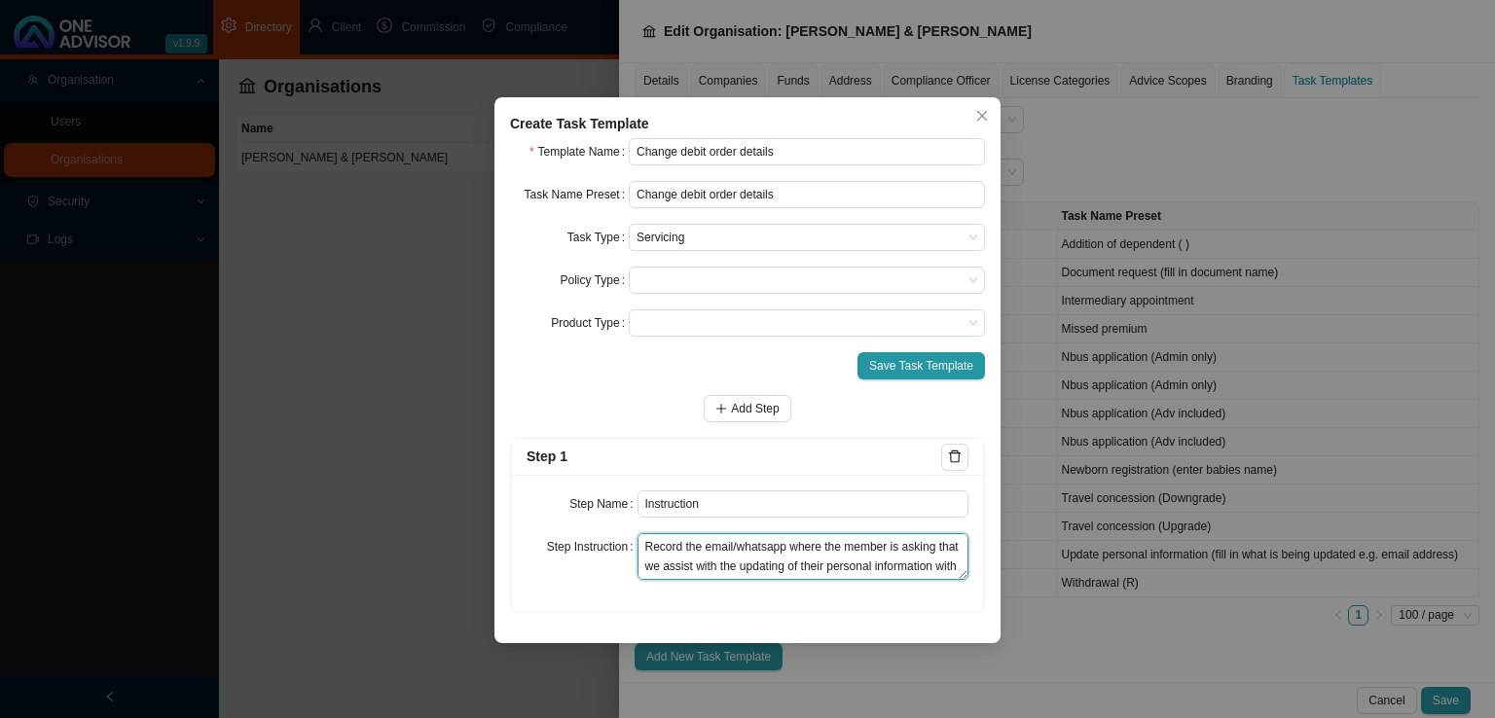
click at [878, 571] on textarea "Record the email/whatsapp where the member is asking that we assist with the up…" at bounding box center [803, 556] width 332 height 47
drag, startPoint x: 763, startPoint y: 566, endPoint x: 849, endPoint y: 550, distance: 87.2
click at [849, 550] on textarea "Record the email/whatsapp where the member is asking that we assist with the up…" at bounding box center [803, 556] width 332 height 47
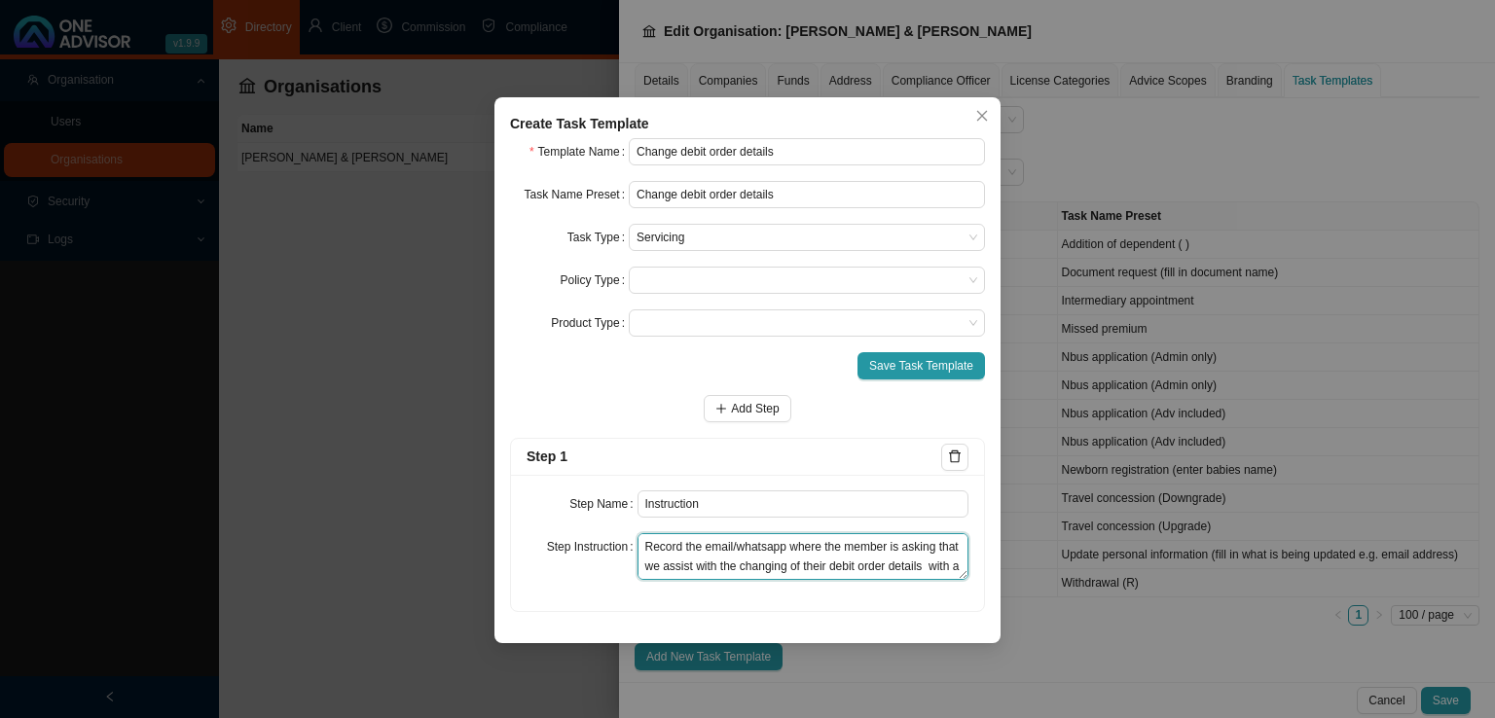
drag, startPoint x: 896, startPoint y: 558, endPoint x: 606, endPoint y: 510, distance: 293.9
click at [606, 510] on div "Step Name Instruction Step Instruction Record the email/whatsapp where the memb…" at bounding box center [747, 543] width 473 height 136
type textarea "Record the email/whatsapp where the member is asking that we assist with the ch…"
click at [756, 414] on span "Add Step" at bounding box center [755, 408] width 48 height 19
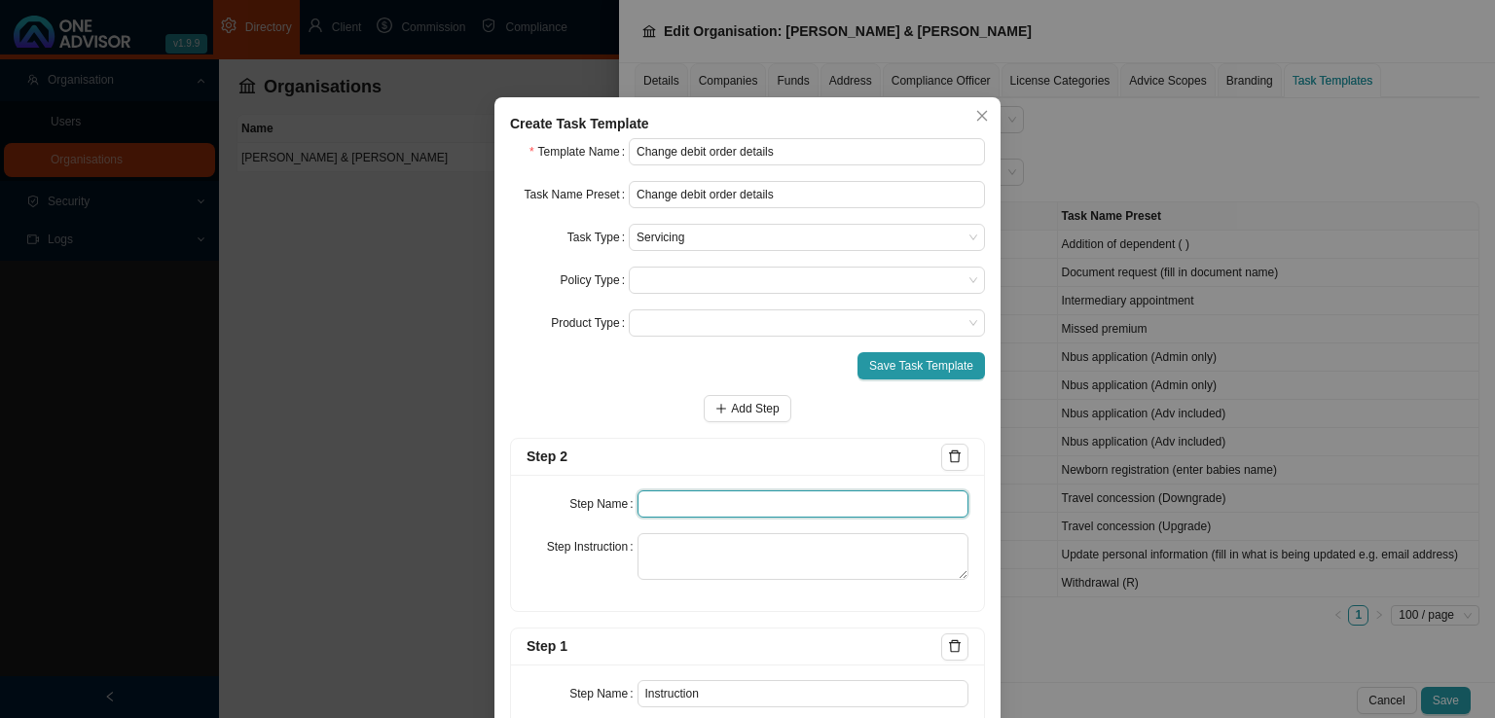
click at [676, 490] on input "text" at bounding box center [803, 503] width 332 height 27
type input "Investigation"
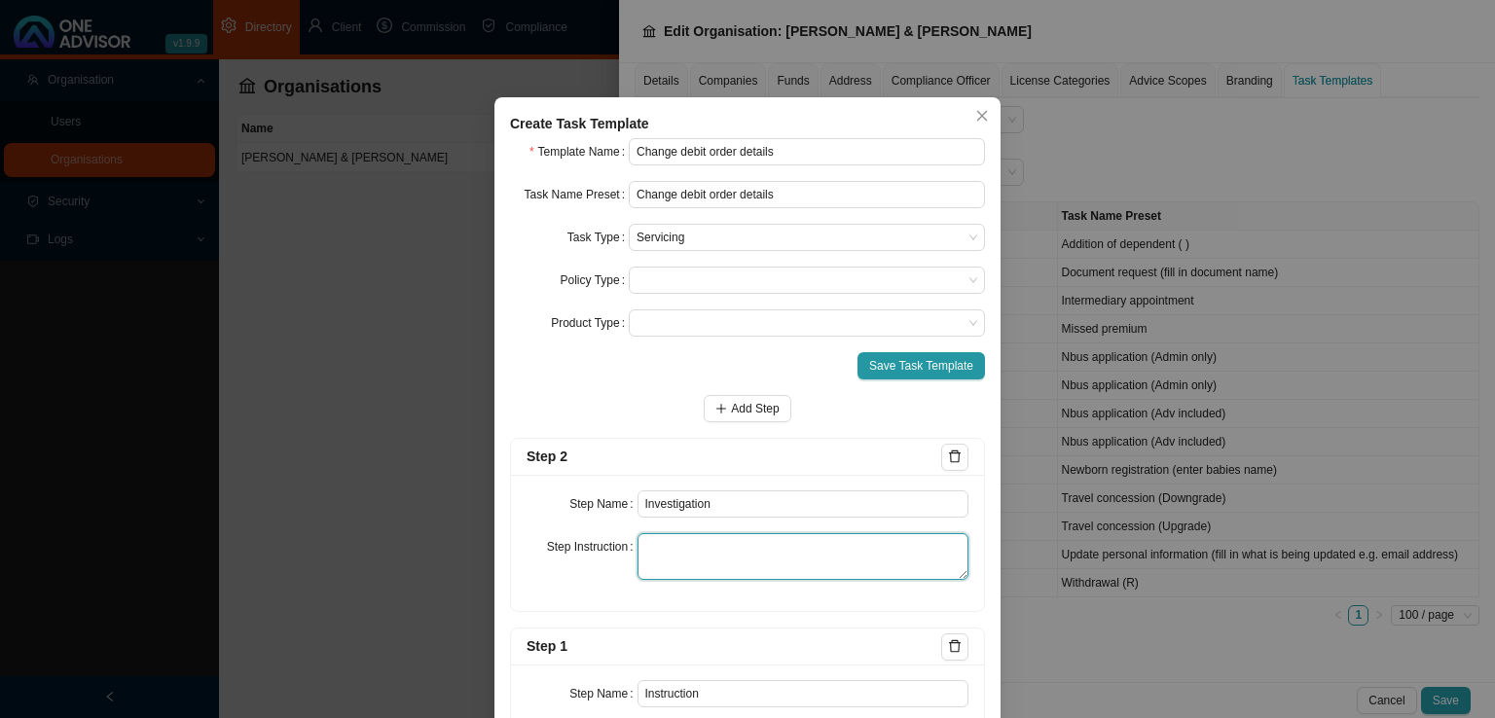
click at [677, 565] on textarea at bounding box center [803, 556] width 332 height 47
paste textarea "Record any emails/phone calls made in order to establish the form that needs to…"
type textarea "Record any emails/phone calls made in order to establish the form that needs to…"
click at [734, 412] on span "Add Step" at bounding box center [755, 408] width 48 height 19
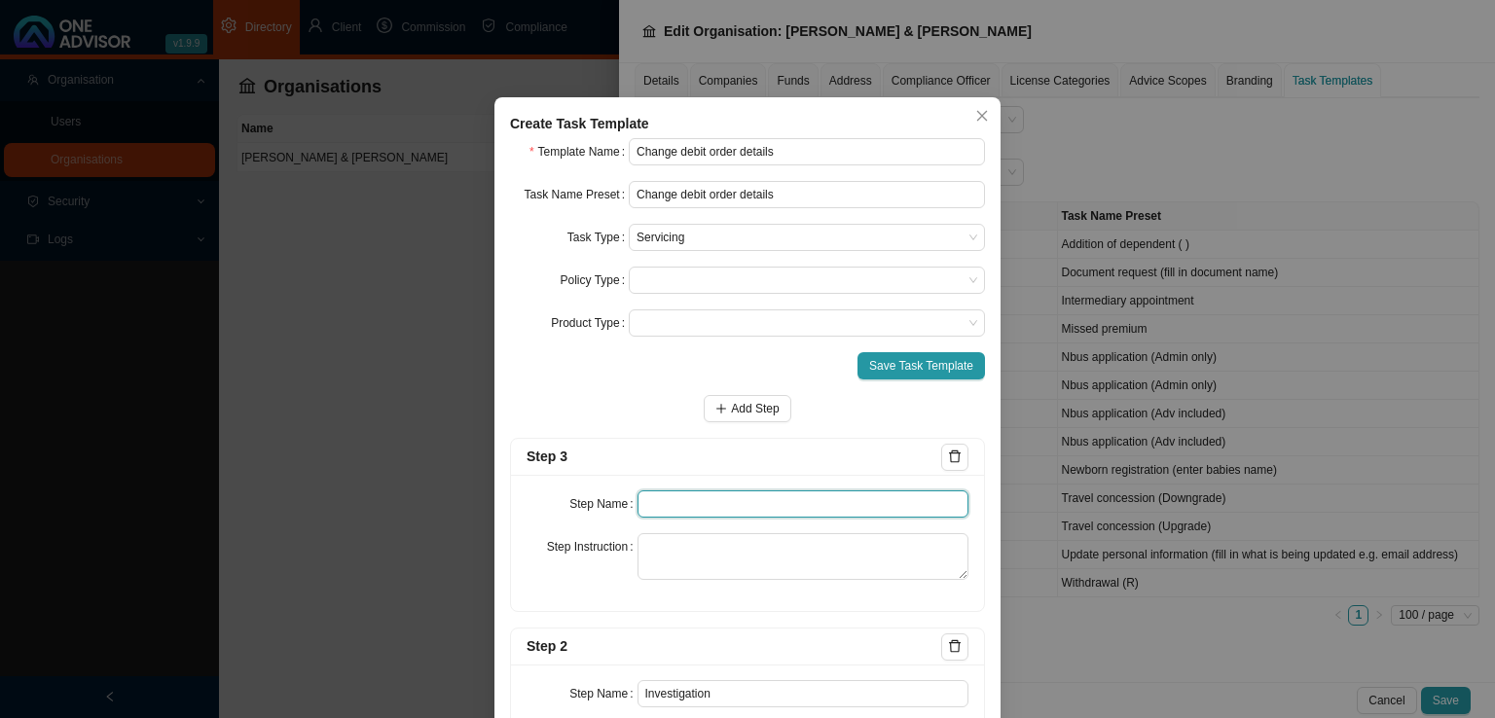
click at [662, 507] on input "text" at bounding box center [803, 503] width 332 height 27
type input "Paperwork"
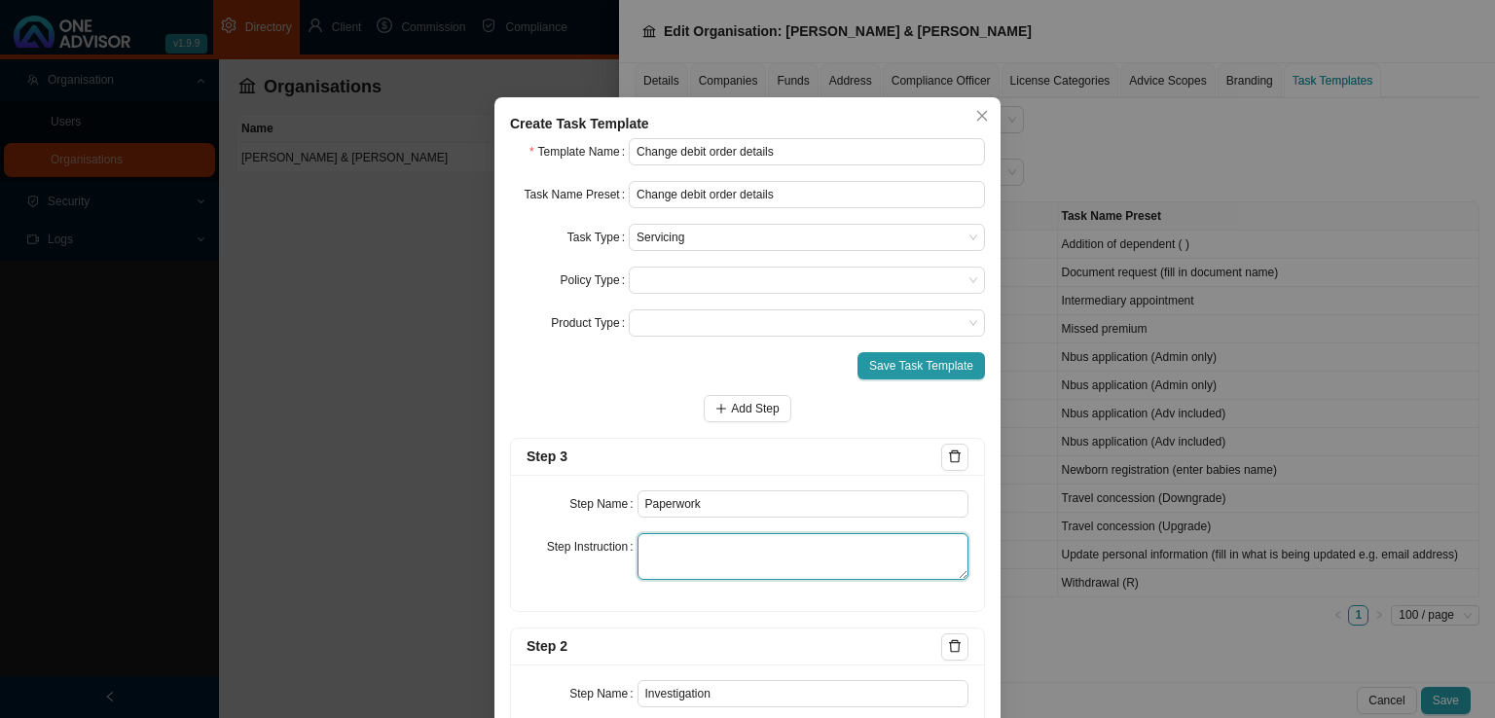
click at [669, 561] on textarea at bounding box center [803, 556] width 332 height 47
paste textarea "Record the gathering of any documentation that needs to be submitted to the Ins…"
type textarea "Record the gathering of any documentation that needs to be submitted to the Ins…"
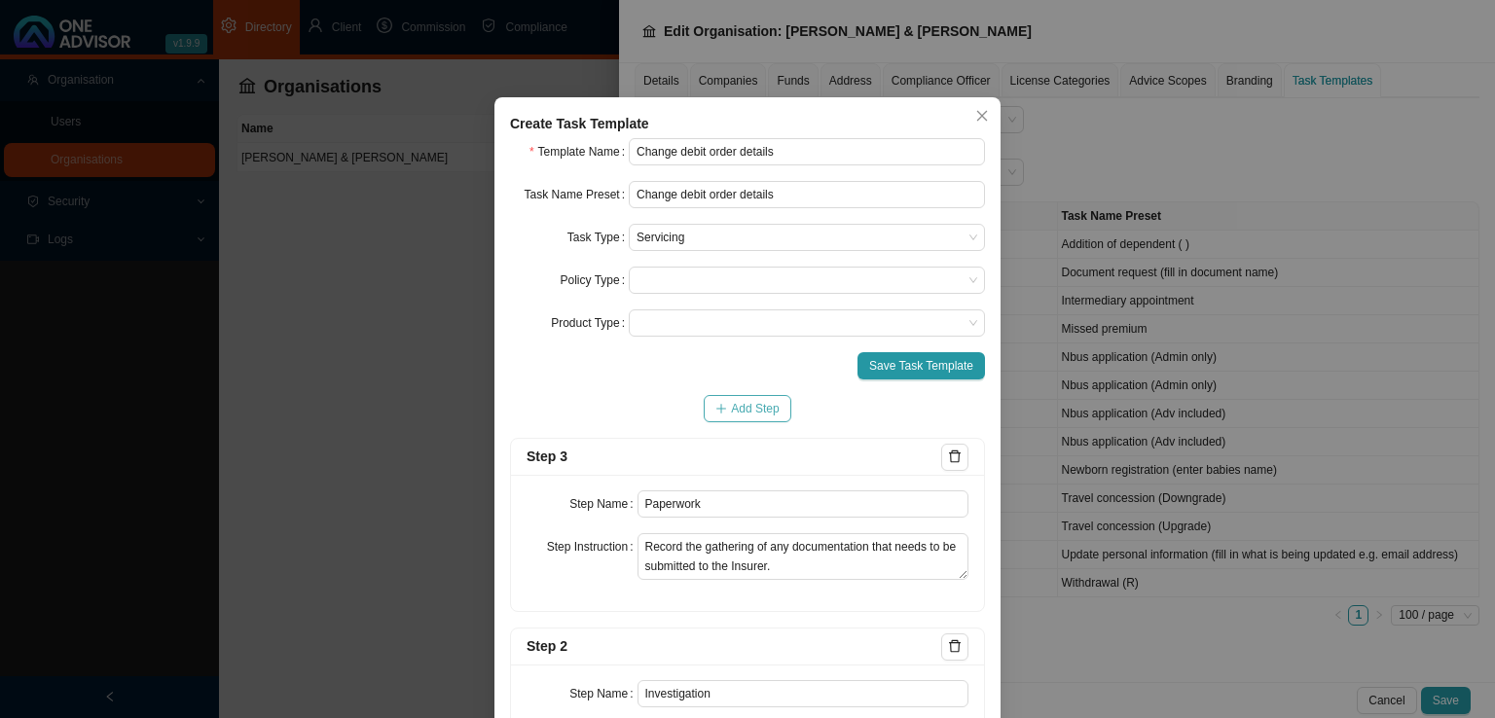
click at [743, 397] on button "Add Step" at bounding box center [747, 408] width 87 height 27
click at [612, 504] on label "Step Name" at bounding box center [602, 503] width 67 height 27
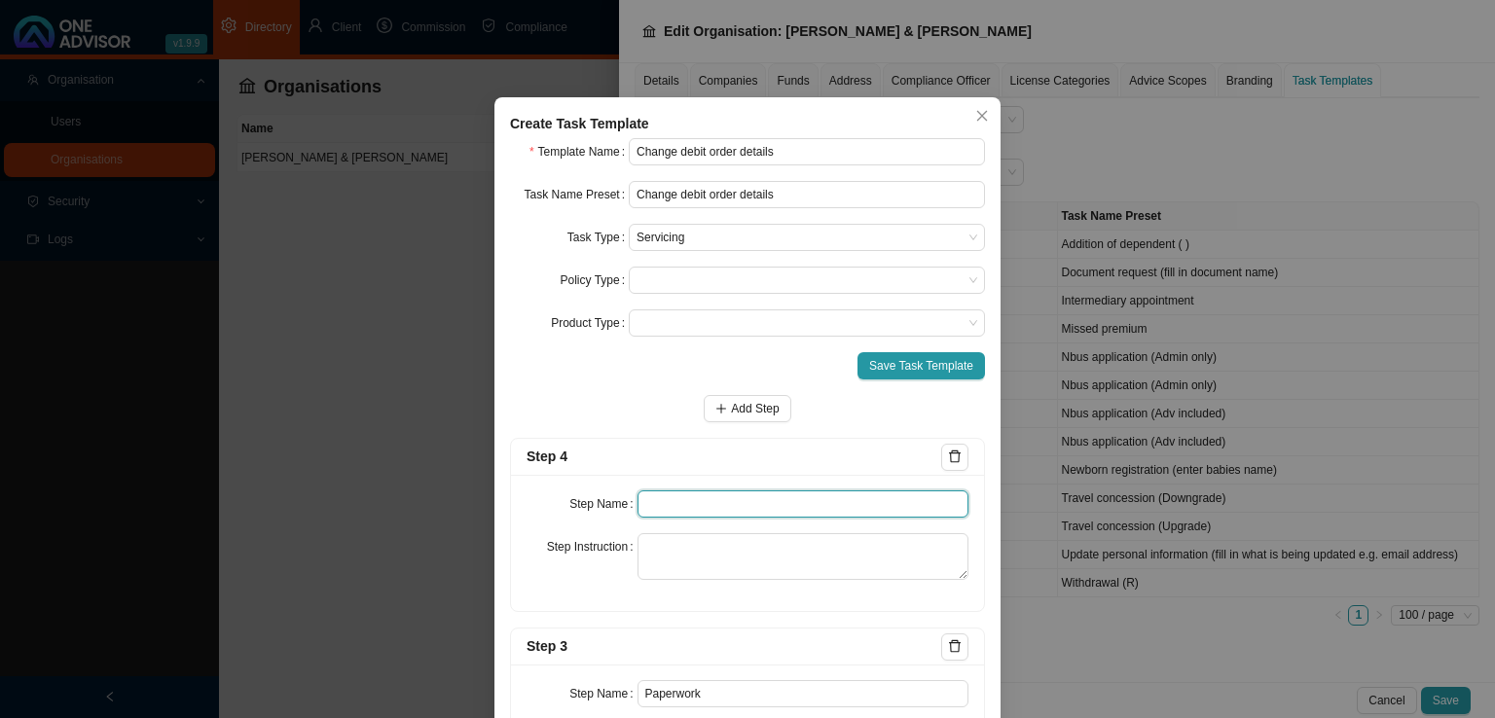
click at [671, 503] on input "text" at bounding box center [803, 503] width 332 height 27
type input "Submission"
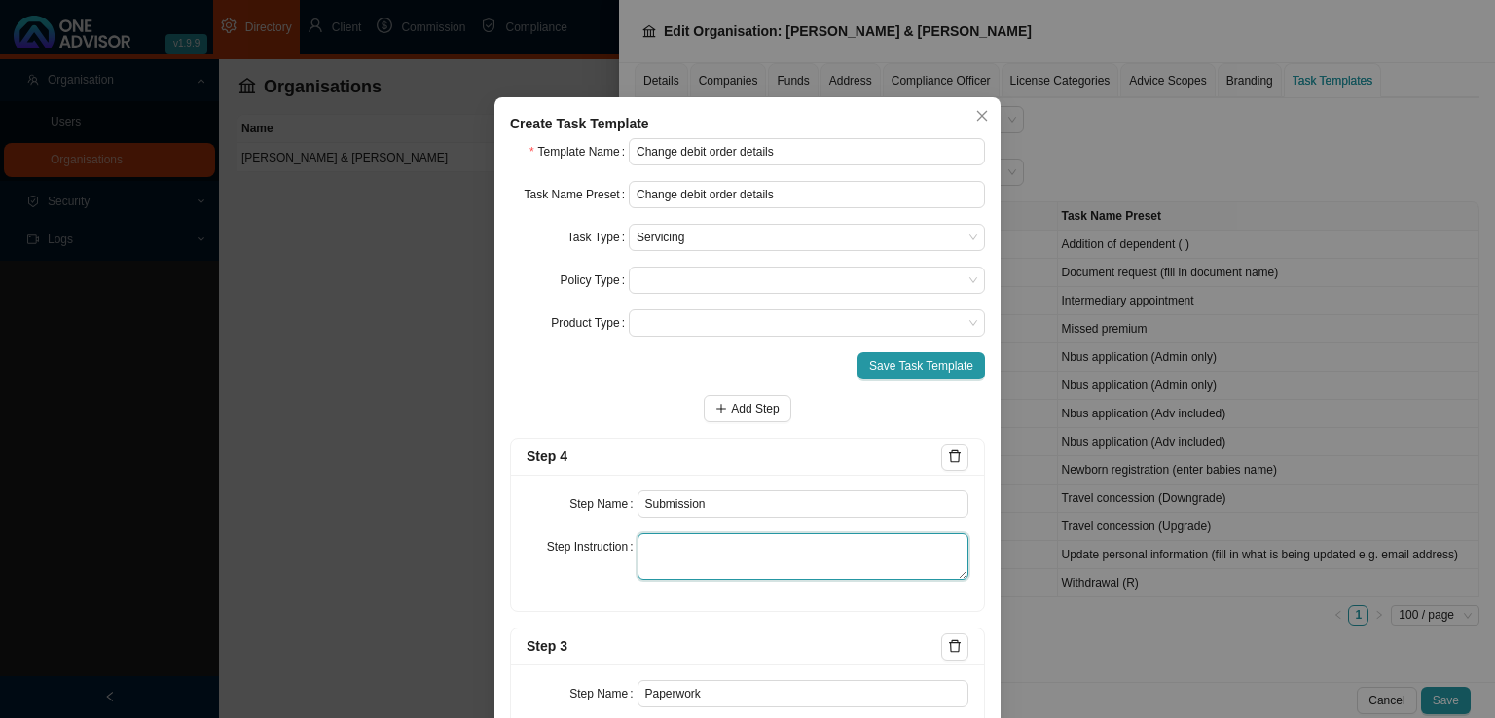
click at [669, 559] on textarea at bounding box center [803, 556] width 332 height 47
paste textarea "Record the submission of the completed form/ the email instruction to the Insur…"
click at [856, 552] on textarea "Record the submission of the completed form/ the email instruction to the Insur…" at bounding box center [803, 556] width 332 height 47
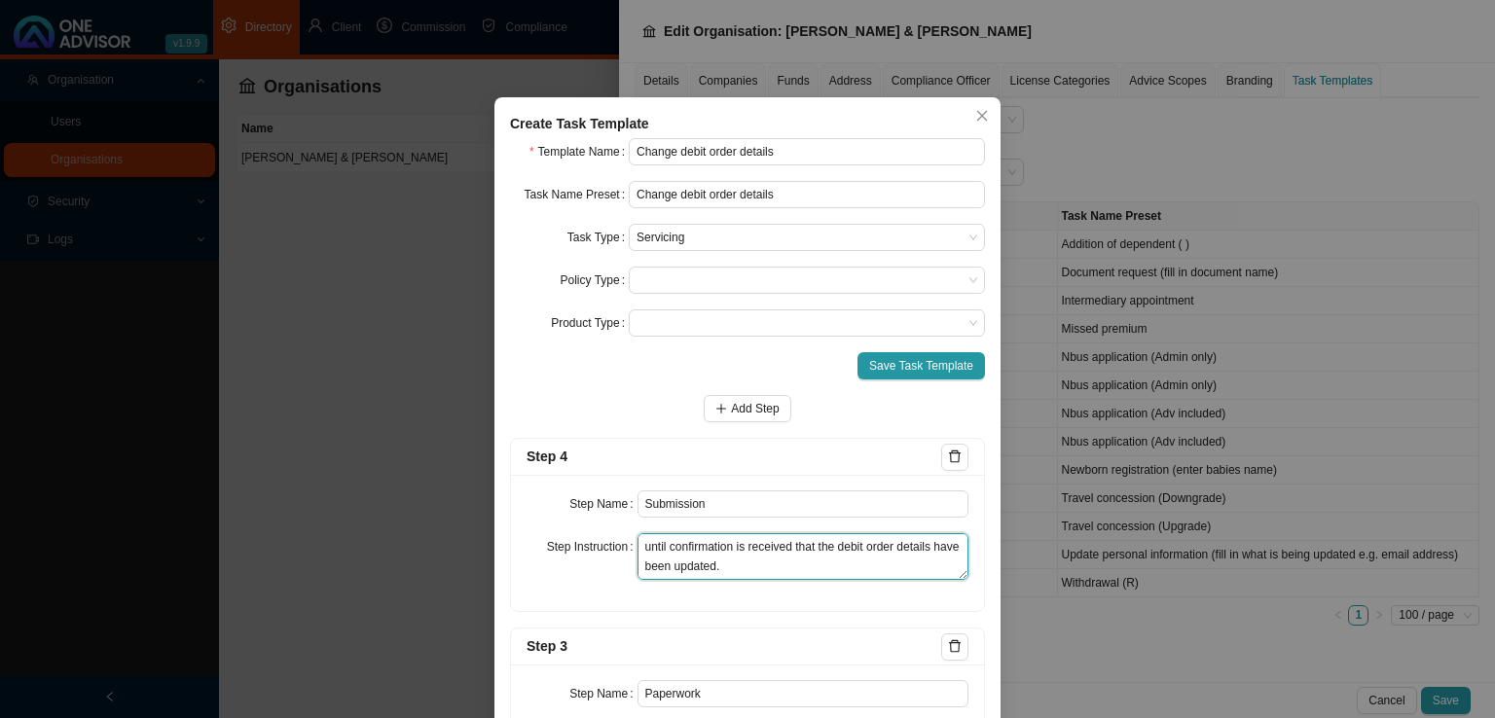
type textarea "Record the submission of the completed form/ the email instruction to the Insur…"
click at [718, 410] on icon "plus" at bounding box center [721, 409] width 12 height 12
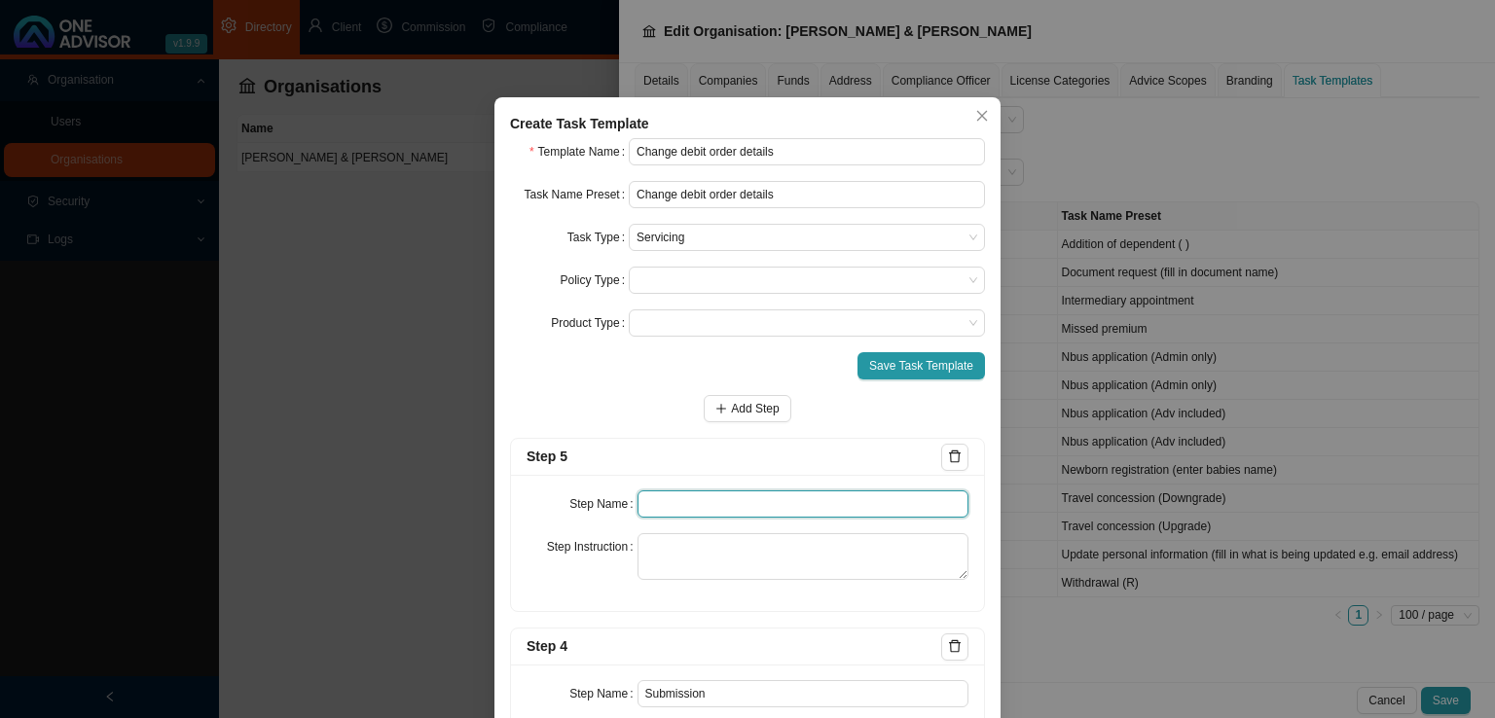
click at [655, 507] on input "text" at bounding box center [803, 503] width 332 height 27
type input "Confirmation of works done"
paste textarea "Email the client confirmation in the form of a snippet/ policy print showing th…"
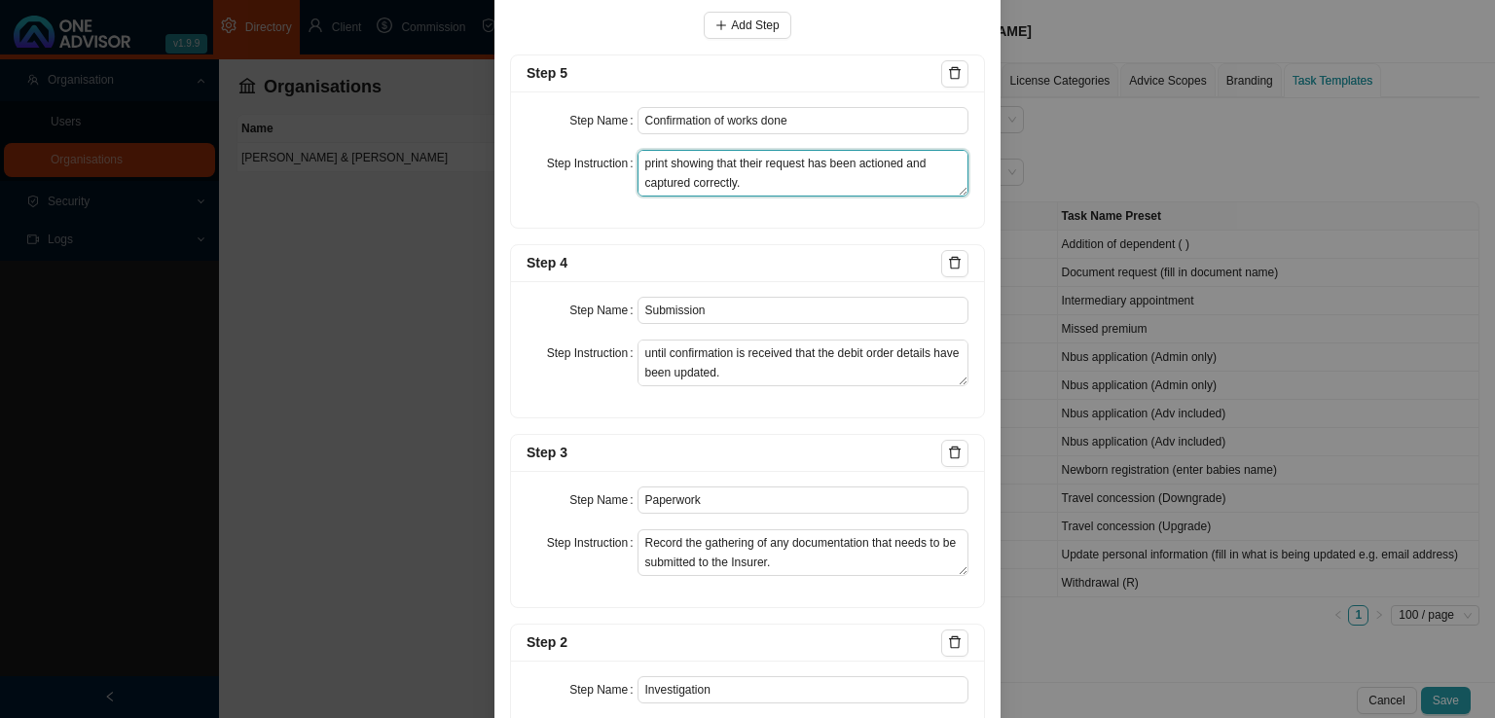
scroll to position [0, 0]
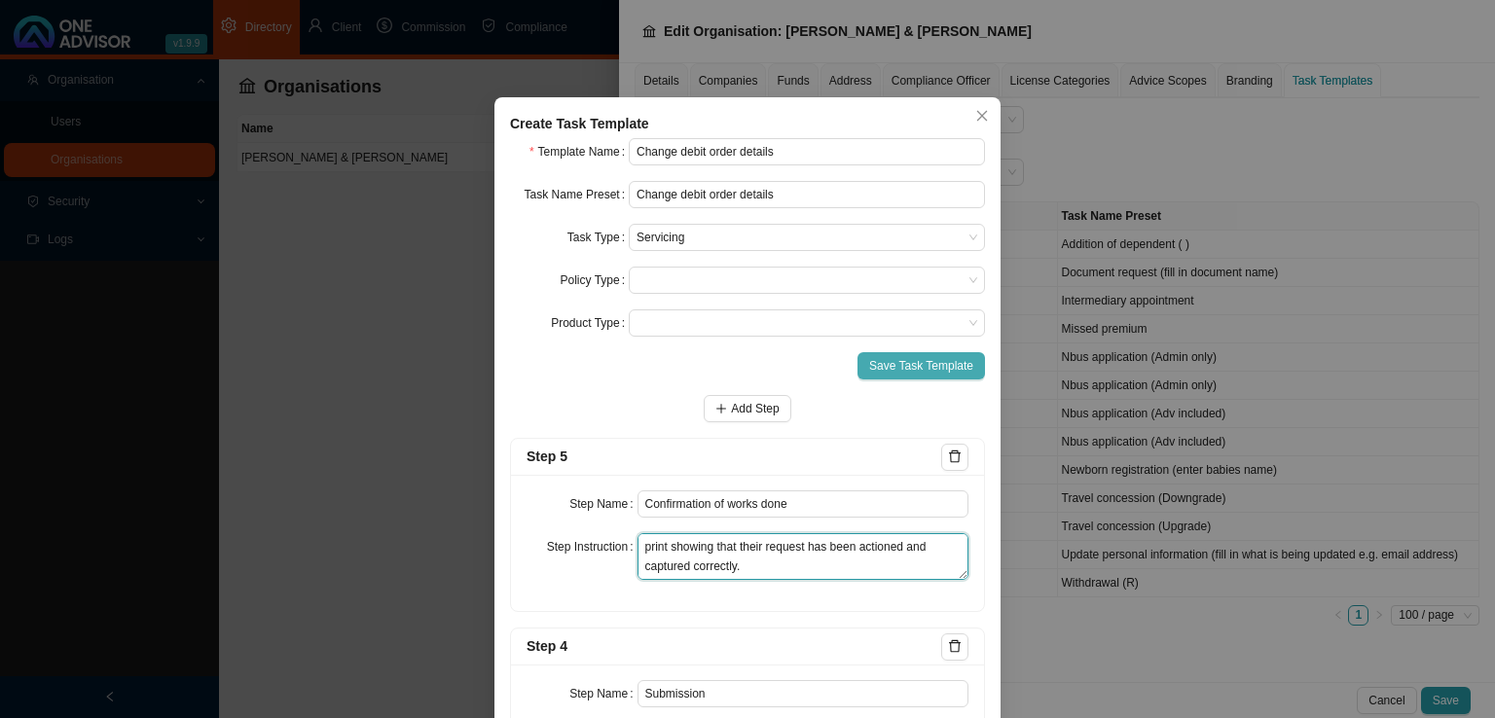
type textarea "Email the client confirmation in the form of a snippet/ policy print showing th…"
click at [910, 361] on span "Save Task Template" at bounding box center [921, 365] width 104 height 19
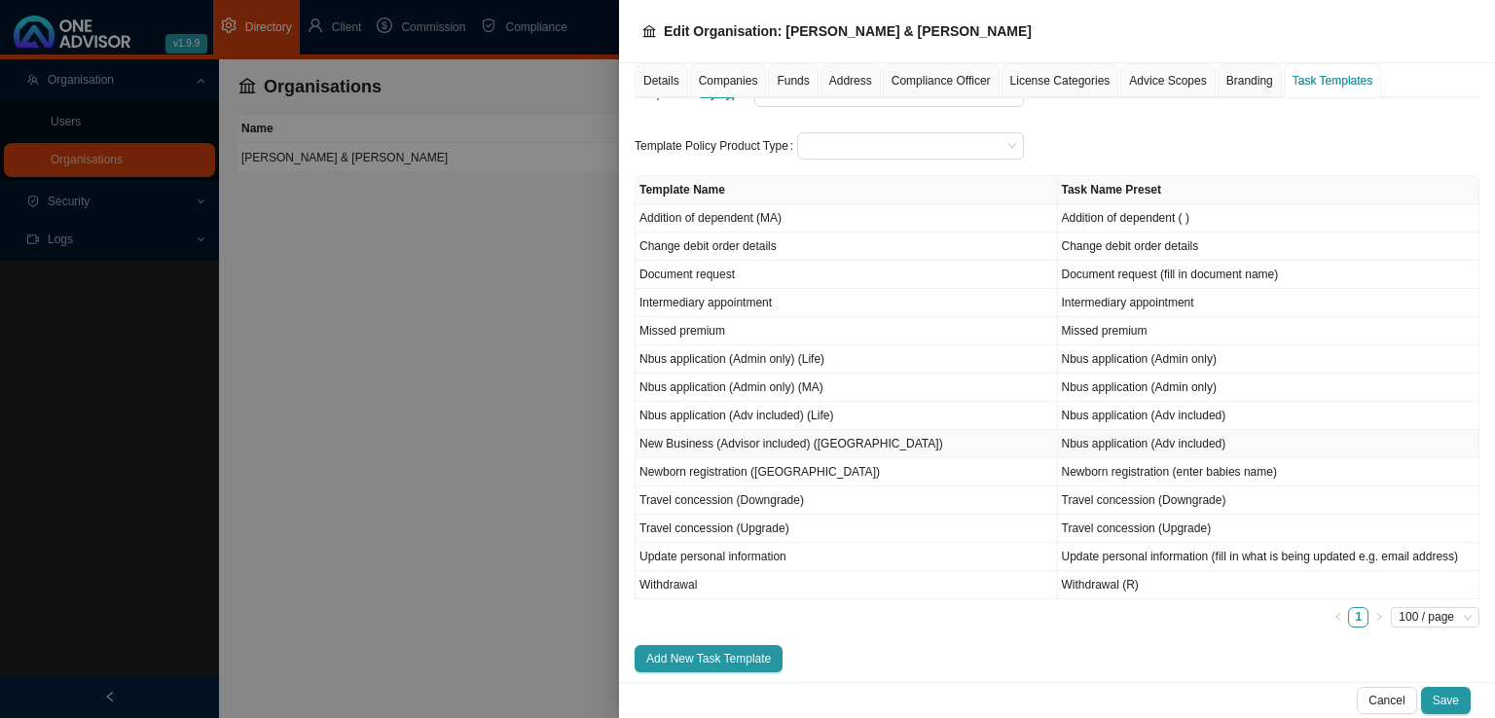
scroll to position [120, 0]
click at [739, 650] on span "Add New Task Template" at bounding box center [708, 656] width 125 height 19
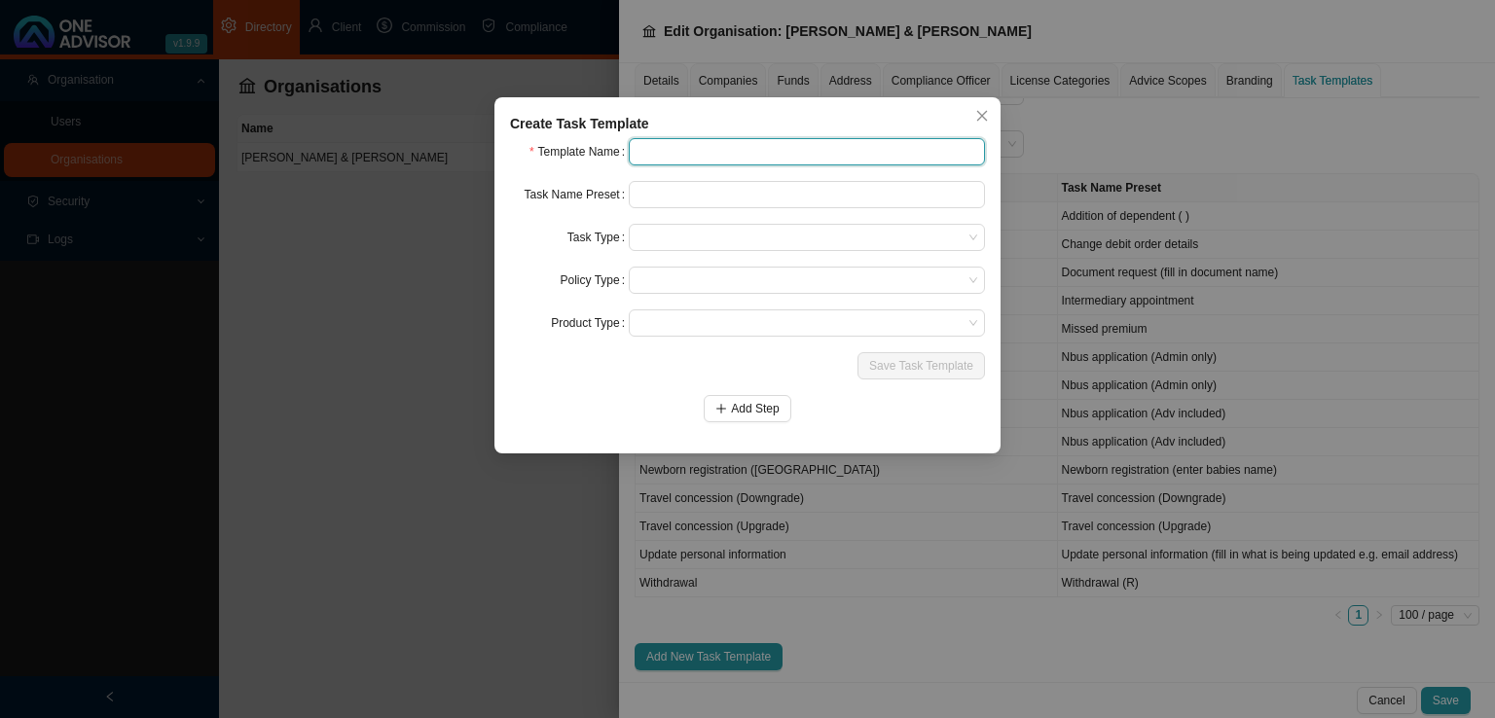
click at [642, 145] on input "text" at bounding box center [807, 151] width 356 height 27
drag, startPoint x: 833, startPoint y: 157, endPoint x: 561, endPoint y: 180, distance: 273.5
click at [561, 180] on form "Template Name Change claims reimbursement bank details (MA) Task Name Preset Ta…" at bounding box center [747, 280] width 475 height 284
type input "Change claims reimbursement bank details (MA)"
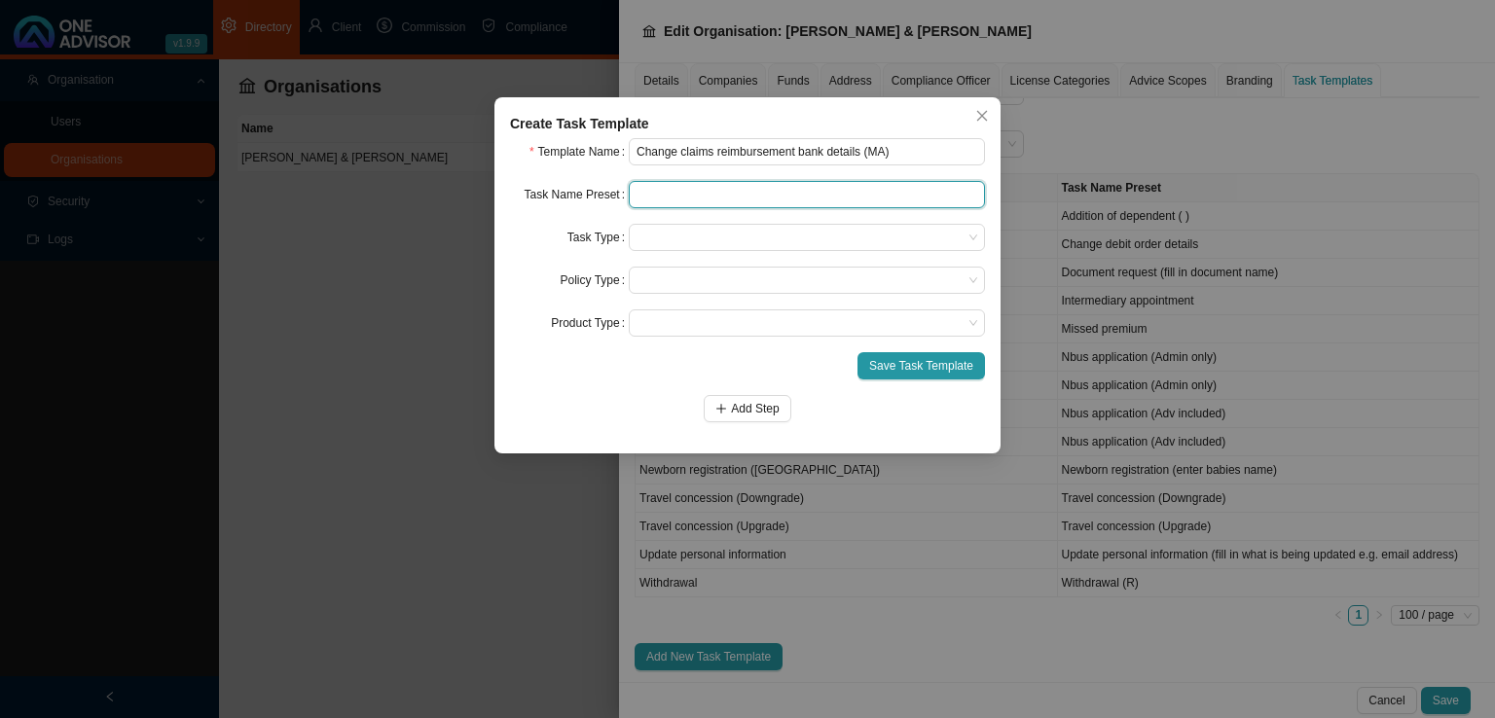
click at [697, 199] on input "text" at bounding box center [807, 194] width 356 height 27
paste input "Change claims reimbursement bank details"
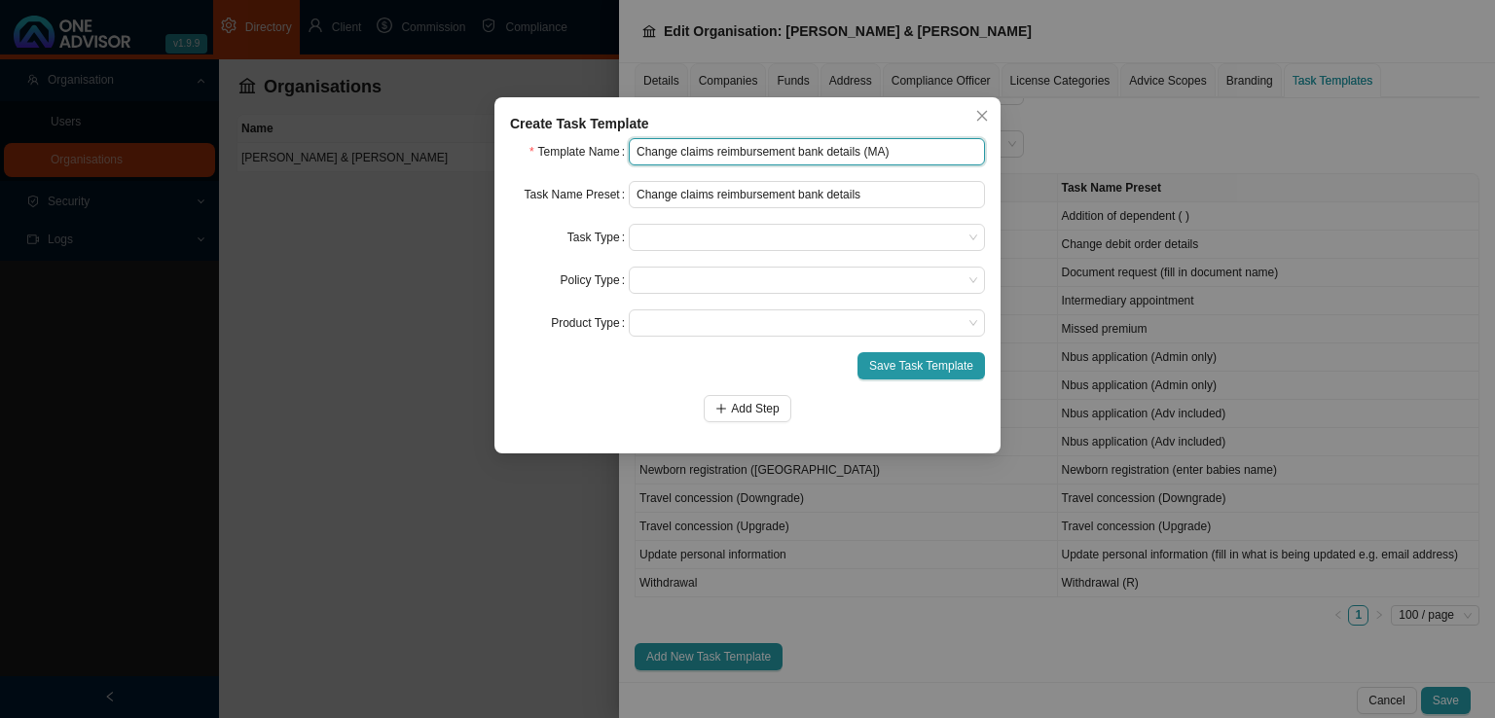
drag, startPoint x: 860, startPoint y: 152, endPoint x: 894, endPoint y: 151, distance: 34.1
click at [894, 151] on input "Change claims reimbursement bank details (MA)" at bounding box center [807, 151] width 356 height 27
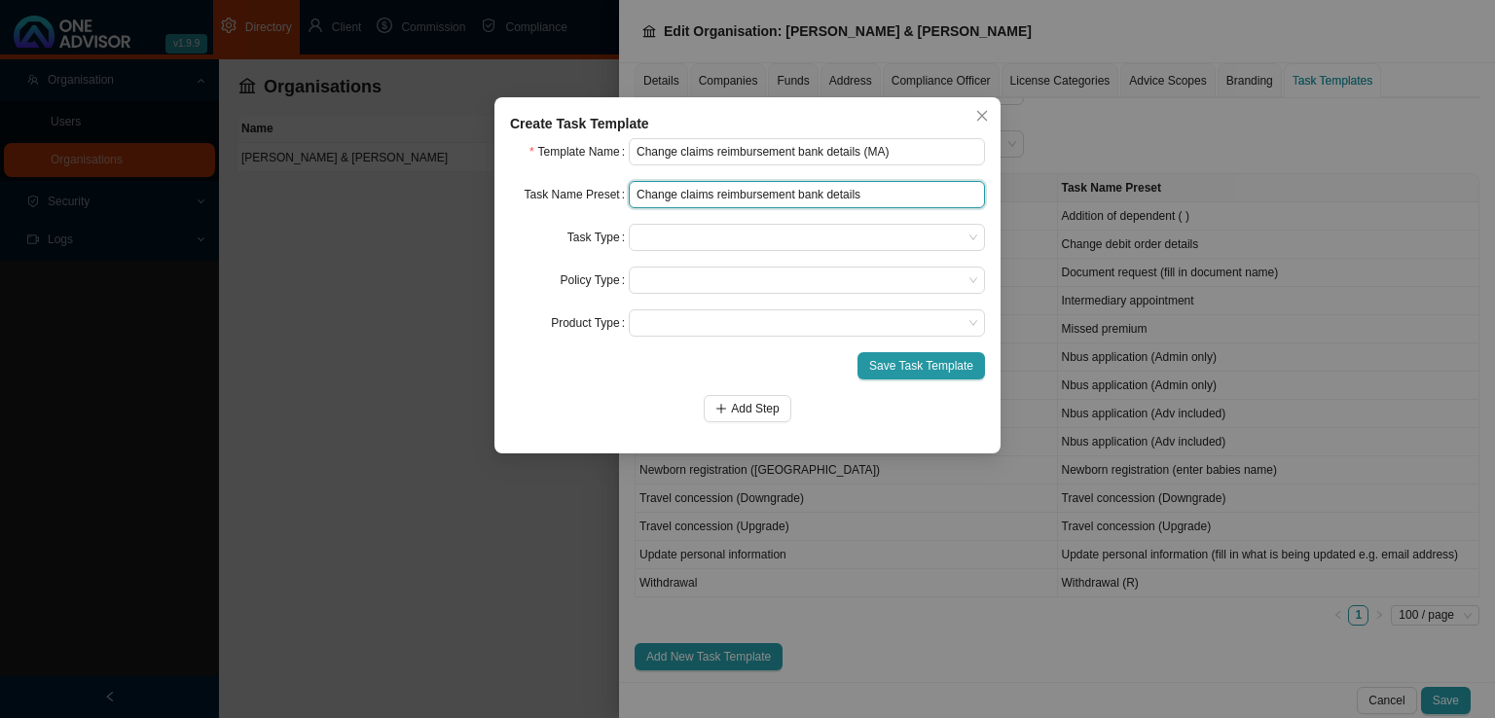
click at [875, 193] on input "Change claims reimbursement bank details" at bounding box center [807, 194] width 356 height 27
paste input "([GEOGRAPHIC_DATA])"
click at [651, 239] on span at bounding box center [806, 237] width 341 height 25
type input "Change claims reimbursement bank details (MA)"
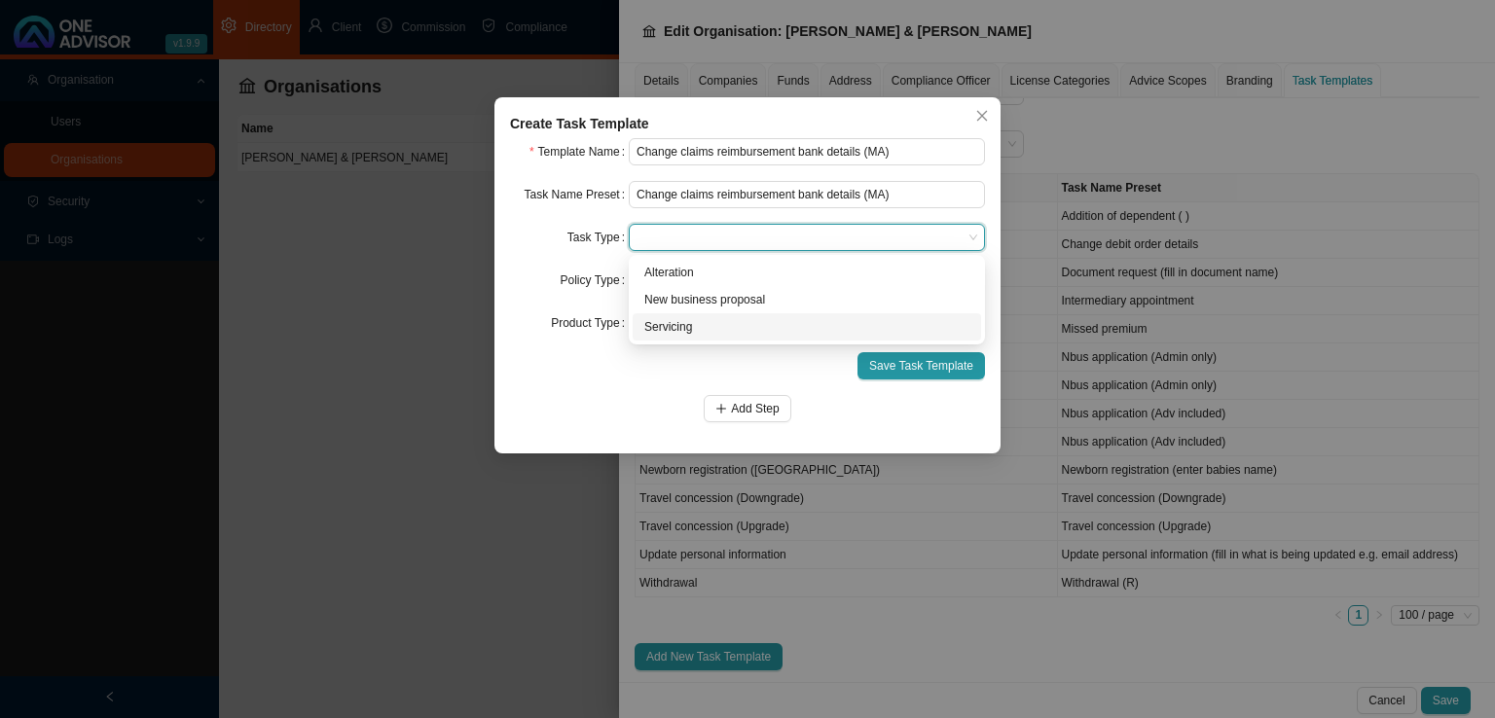
click at [664, 333] on div "Servicing" at bounding box center [806, 326] width 325 height 19
click at [720, 272] on span at bounding box center [806, 280] width 341 height 25
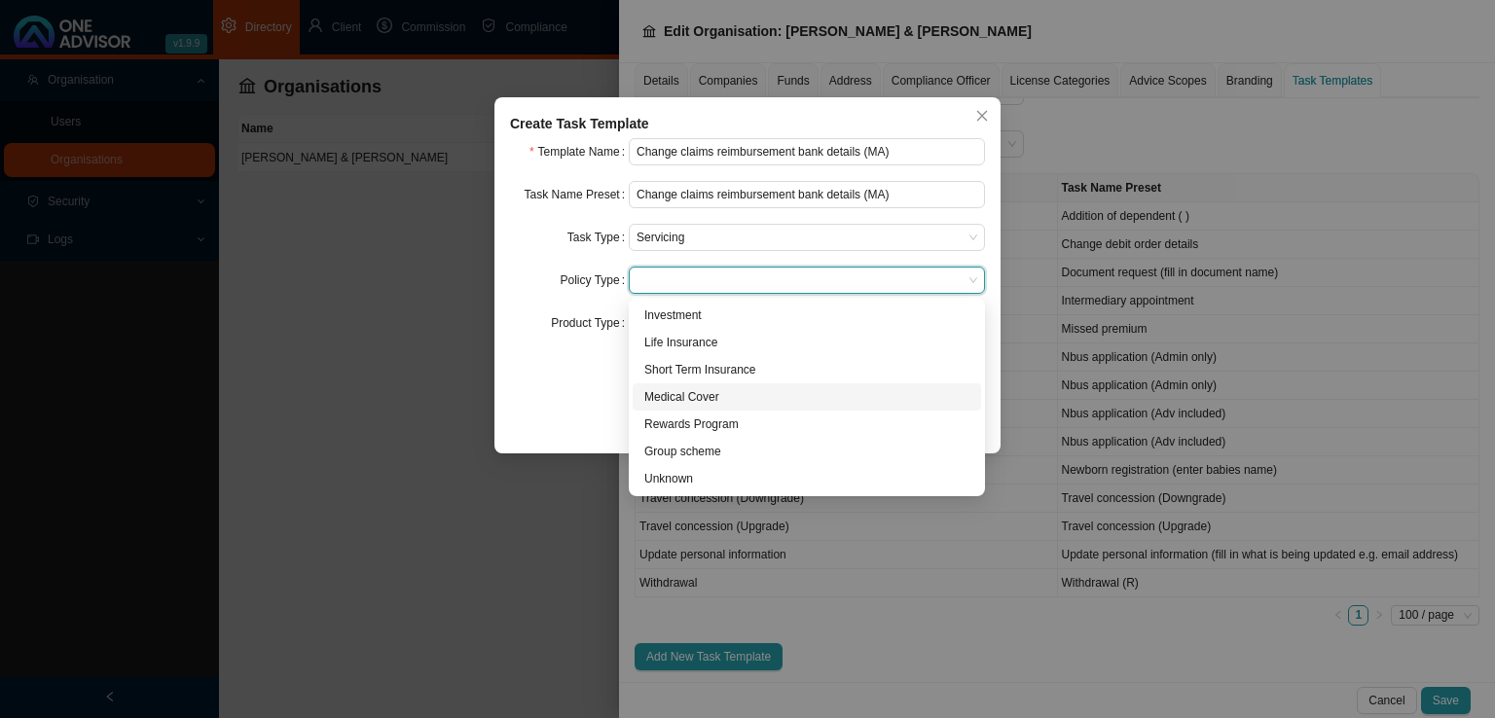
click at [677, 390] on div "Medical Cover" at bounding box center [806, 396] width 325 height 19
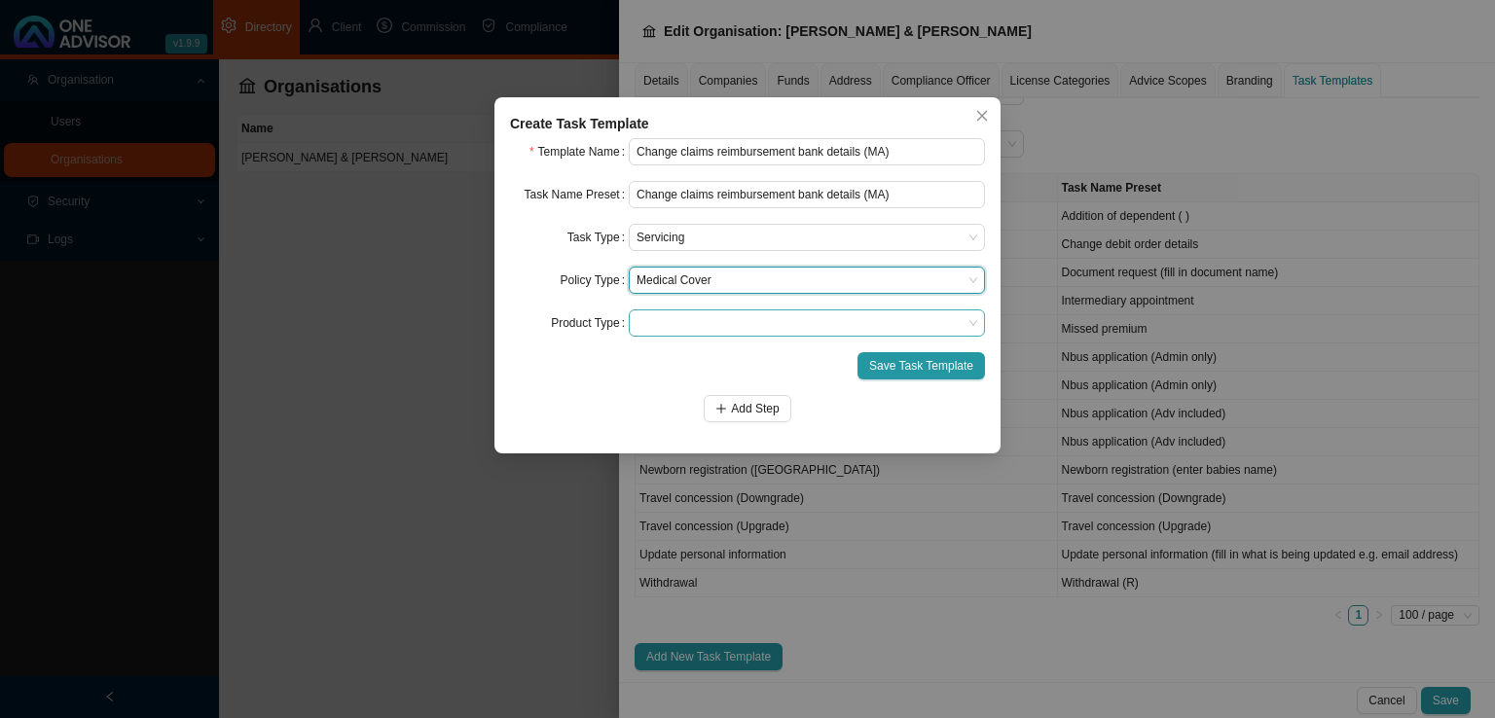
drag, startPoint x: 681, startPoint y: 324, endPoint x: 724, endPoint y: 331, distance: 43.4
click at [683, 324] on span at bounding box center [806, 322] width 341 height 25
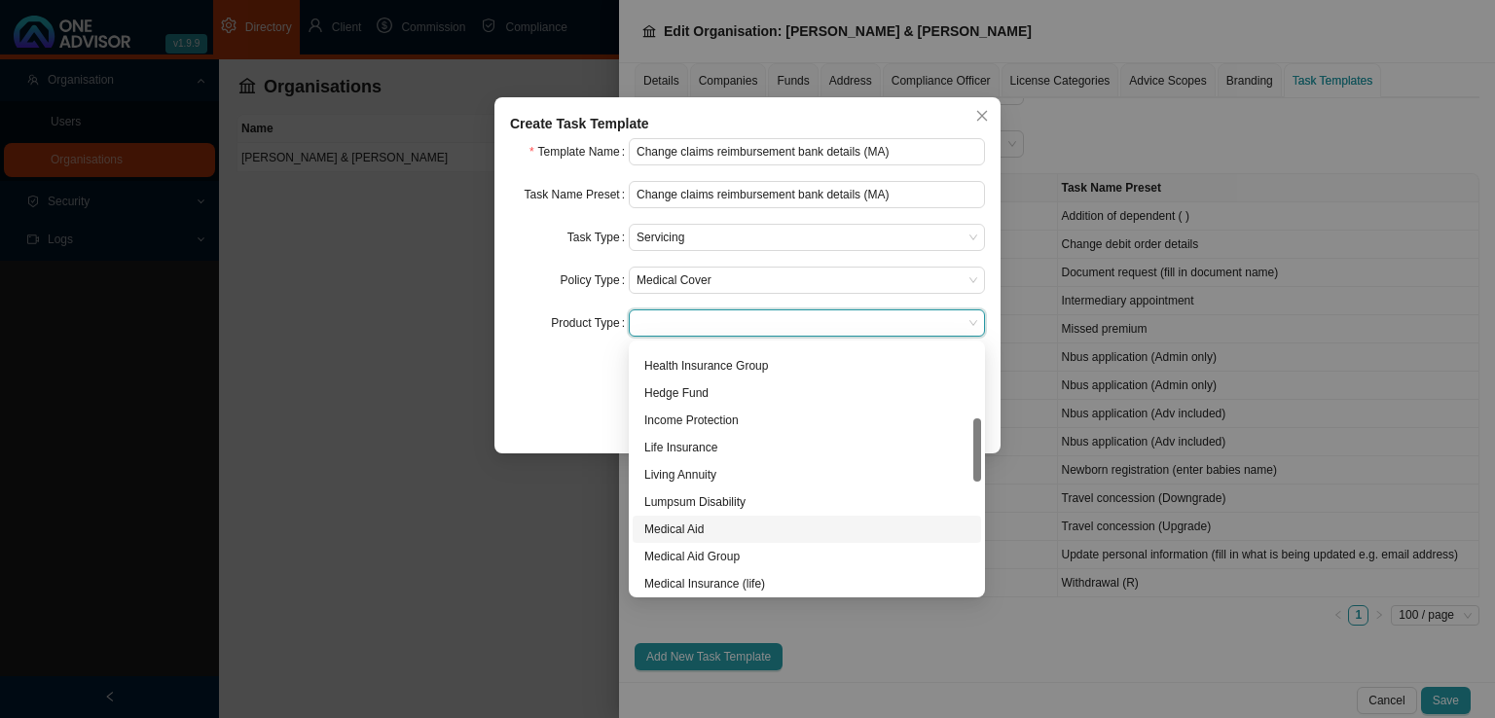
click at [701, 523] on div "Medical Aid" at bounding box center [806, 529] width 325 height 19
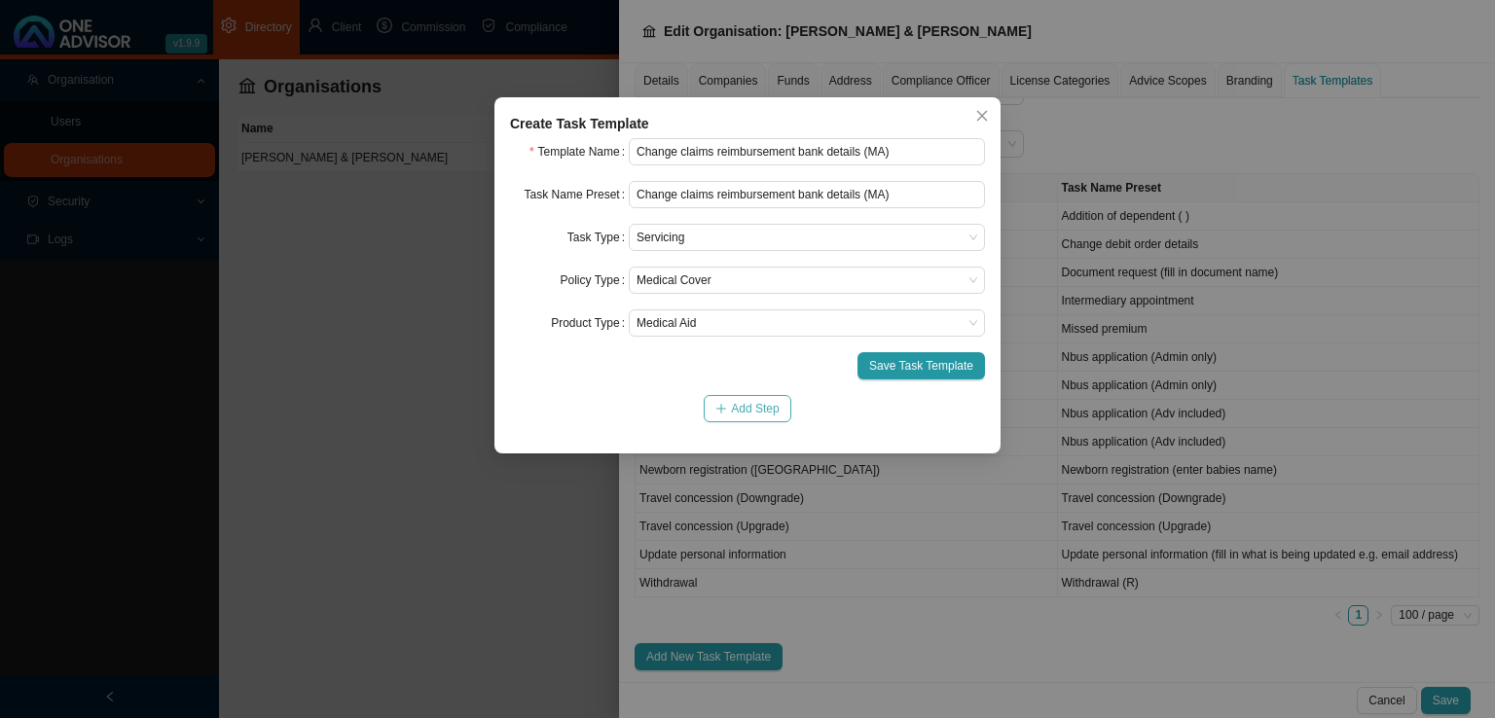
click at [751, 410] on span "Add Step" at bounding box center [755, 408] width 48 height 19
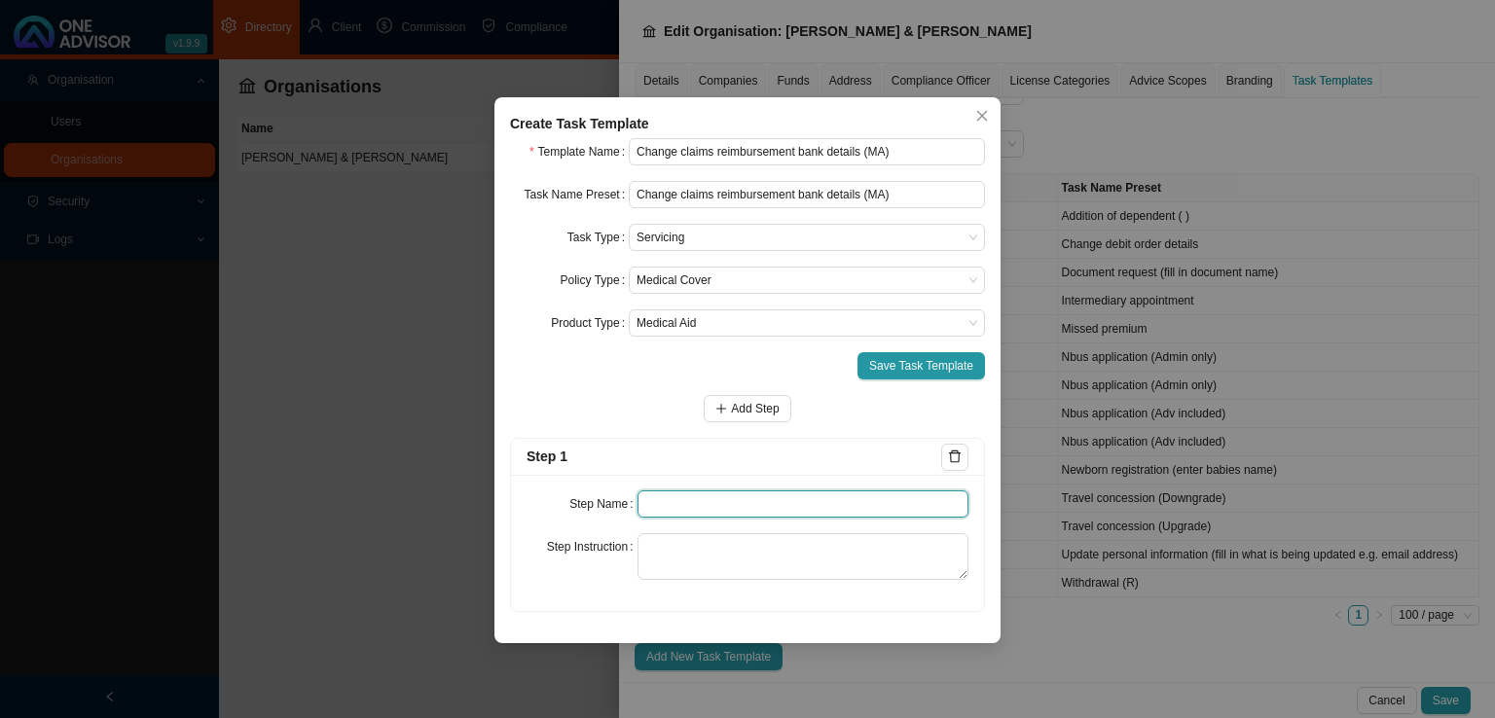
drag, startPoint x: 646, startPoint y: 503, endPoint x: 781, endPoint y: 484, distance: 136.7
click at [671, 499] on input "text" at bounding box center [803, 503] width 332 height 27
click at [716, 507] on input "text" at bounding box center [803, 503] width 332 height 27
drag, startPoint x: 747, startPoint y: 507, endPoint x: 747, endPoint y: 491, distance: 15.6
click at [747, 507] on input "text" at bounding box center [803, 503] width 332 height 27
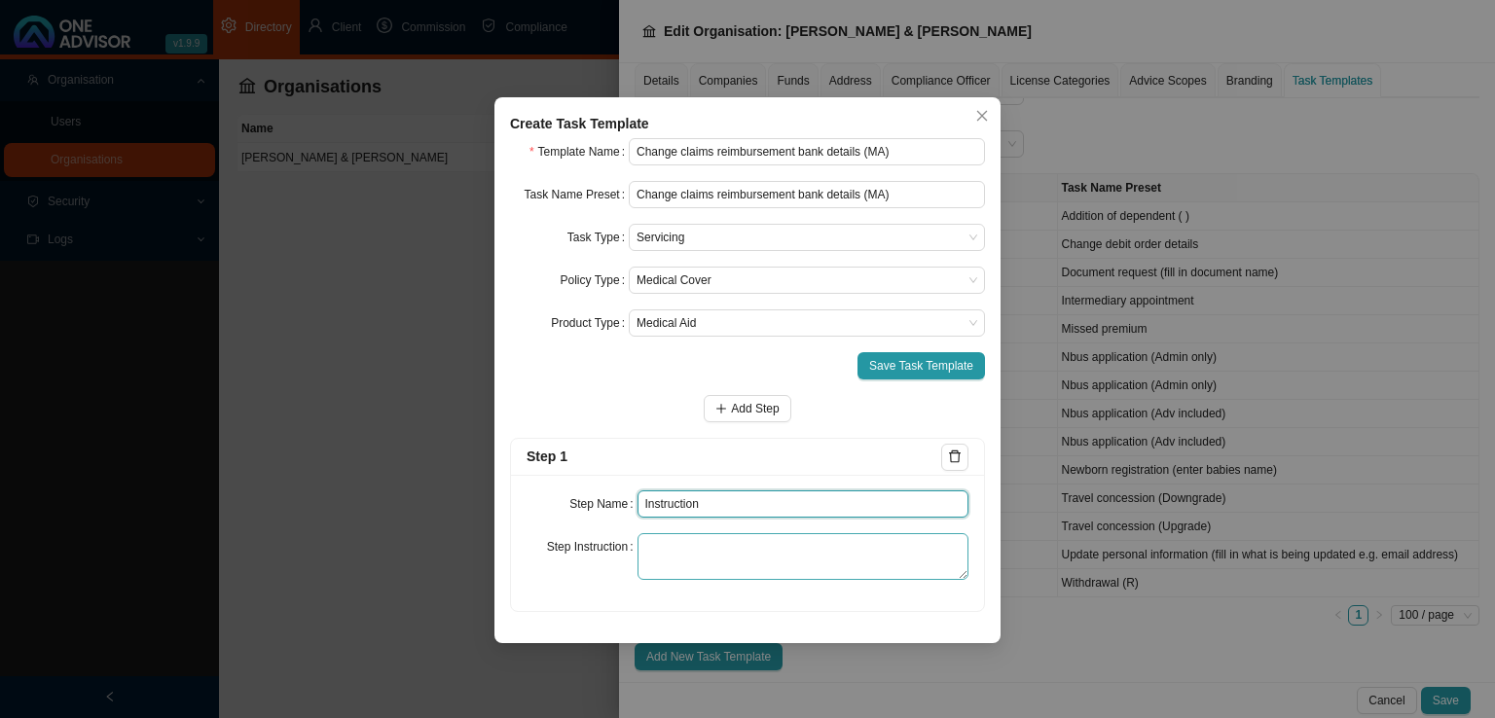
type input "Instruction"
click at [724, 554] on textarea at bounding box center [803, 556] width 332 height 47
click at [659, 558] on textarea at bounding box center [803, 556] width 332 height 47
click at [720, 572] on textarea at bounding box center [803, 556] width 332 height 47
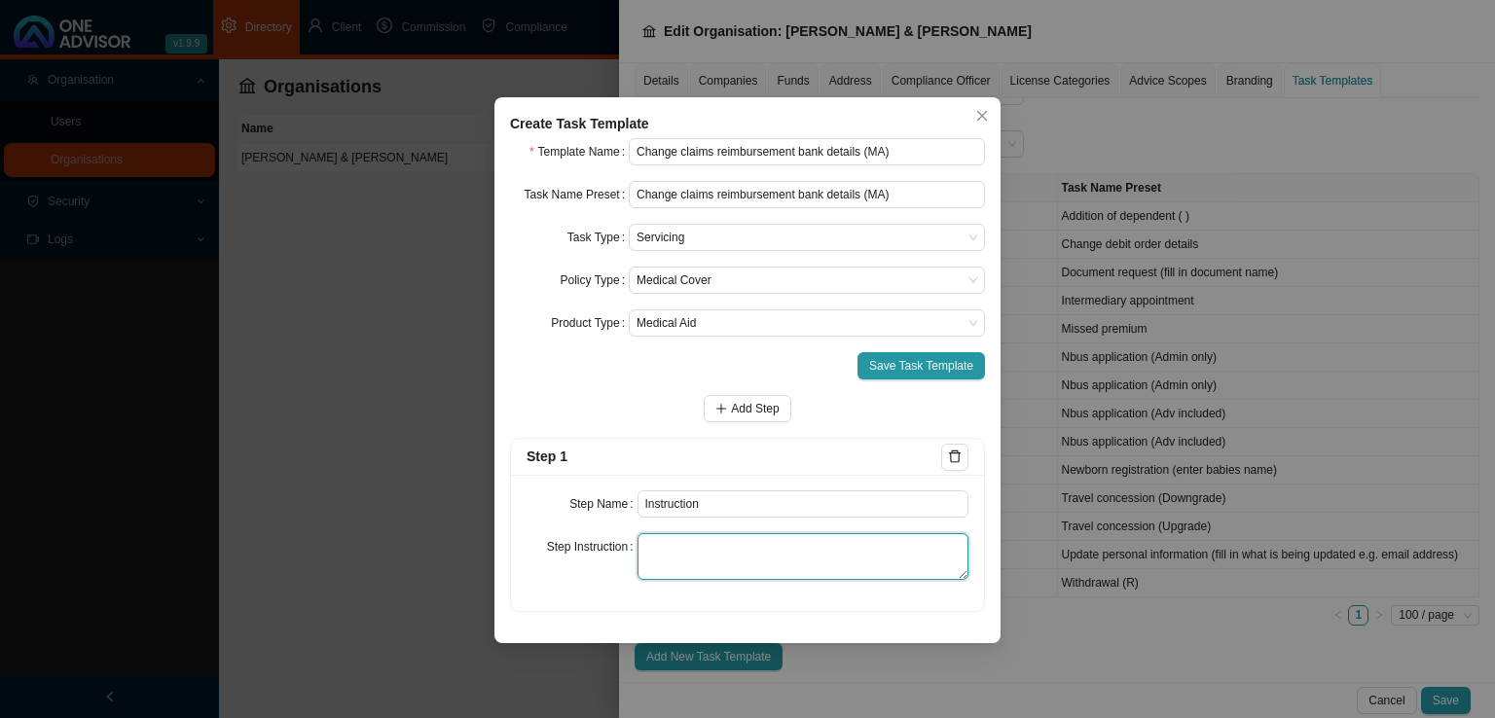
paste textarea "Record the email/whatsapp where the member is asking that we assist with the ch…"
type textarea "Record the email/whatsapp where the member is asking that we assist with the ch…"
click at [750, 412] on span "Add Step" at bounding box center [755, 408] width 48 height 19
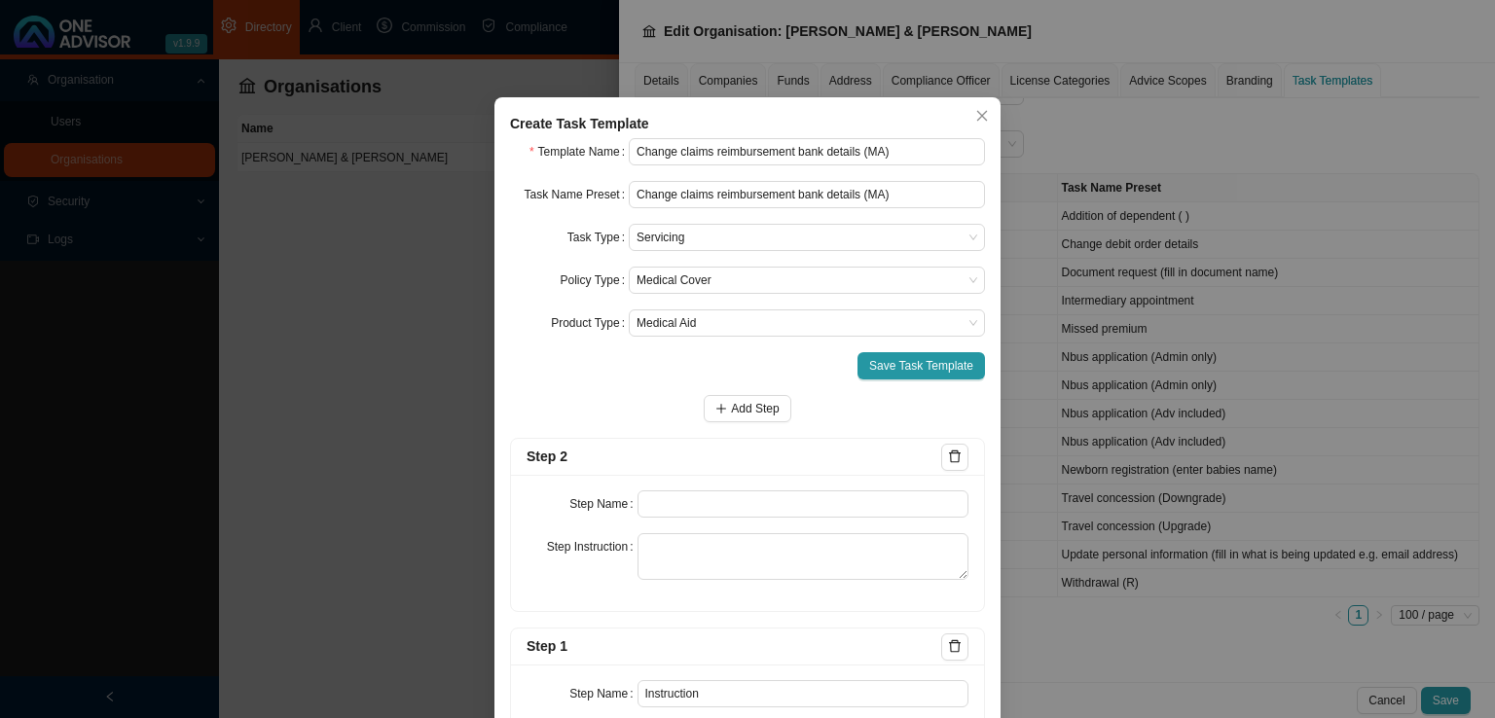
click at [651, 519] on div "Step Name Step Instruction" at bounding box center [747, 543] width 473 height 136
click at [669, 507] on input "text" at bounding box center [803, 503] width 332 height 27
type input "Investigation"
click at [669, 542] on textarea at bounding box center [803, 556] width 332 height 47
paste textarea "Record any emails/phone calls made in order to establish the form that needs to…"
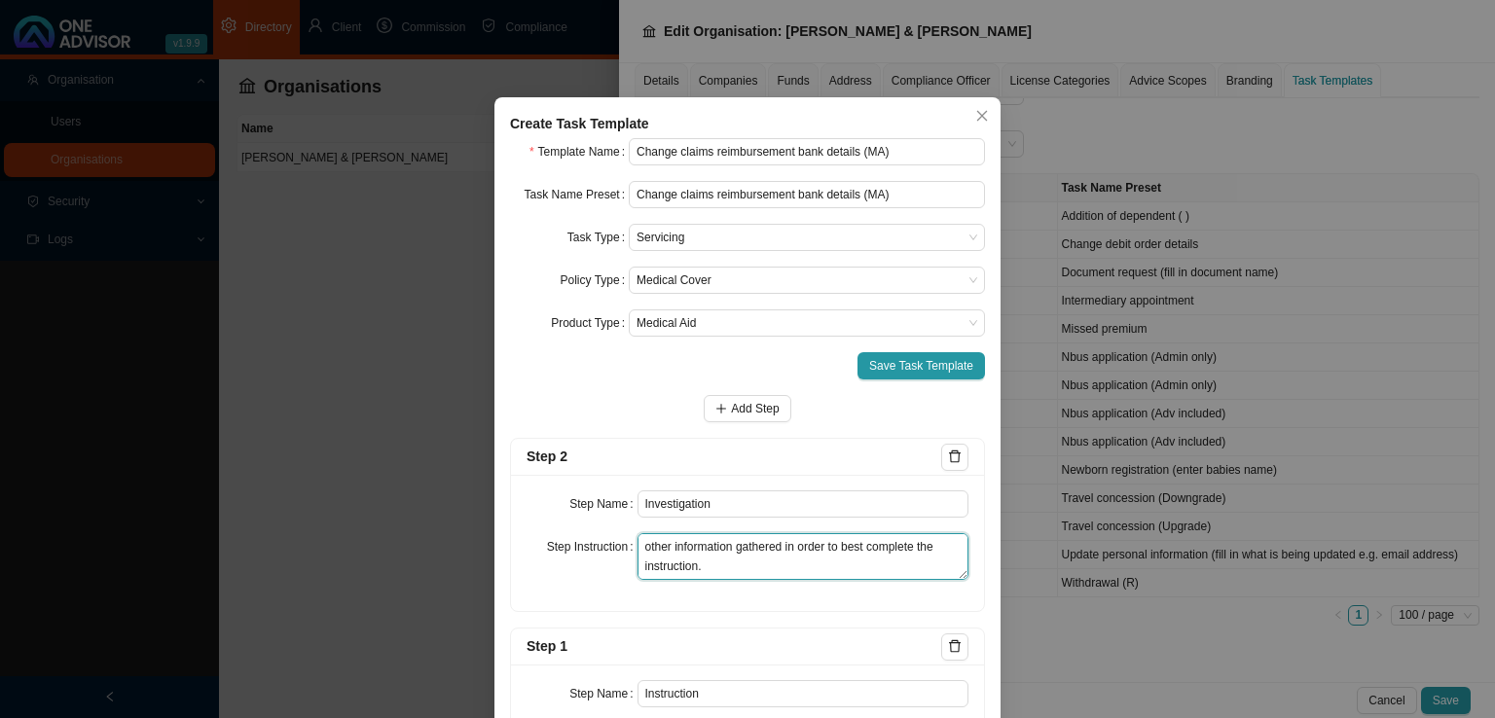
scroll to position [0, 0]
type textarea "Record any emails/phone calls made in order to establish the form that needs to…"
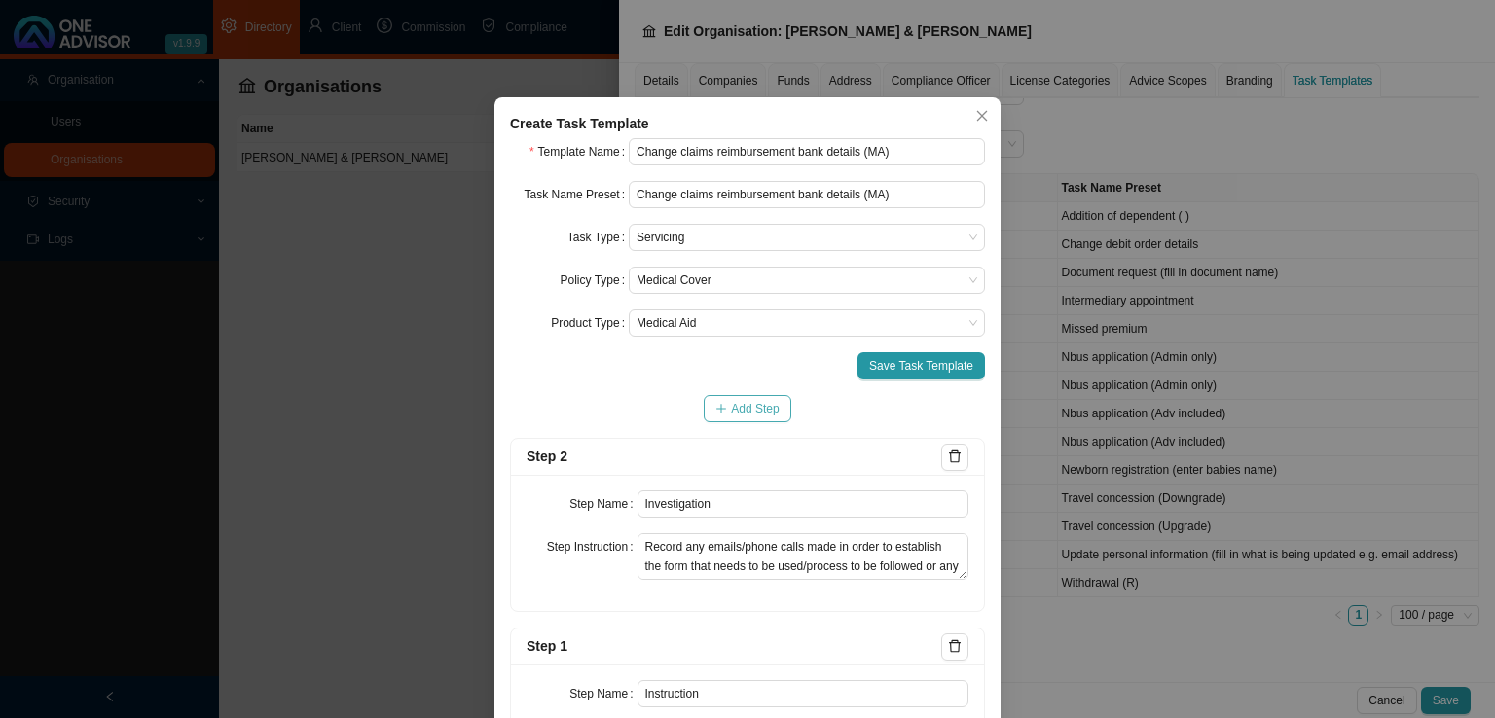
click at [771, 406] on span "Add Step" at bounding box center [755, 408] width 48 height 19
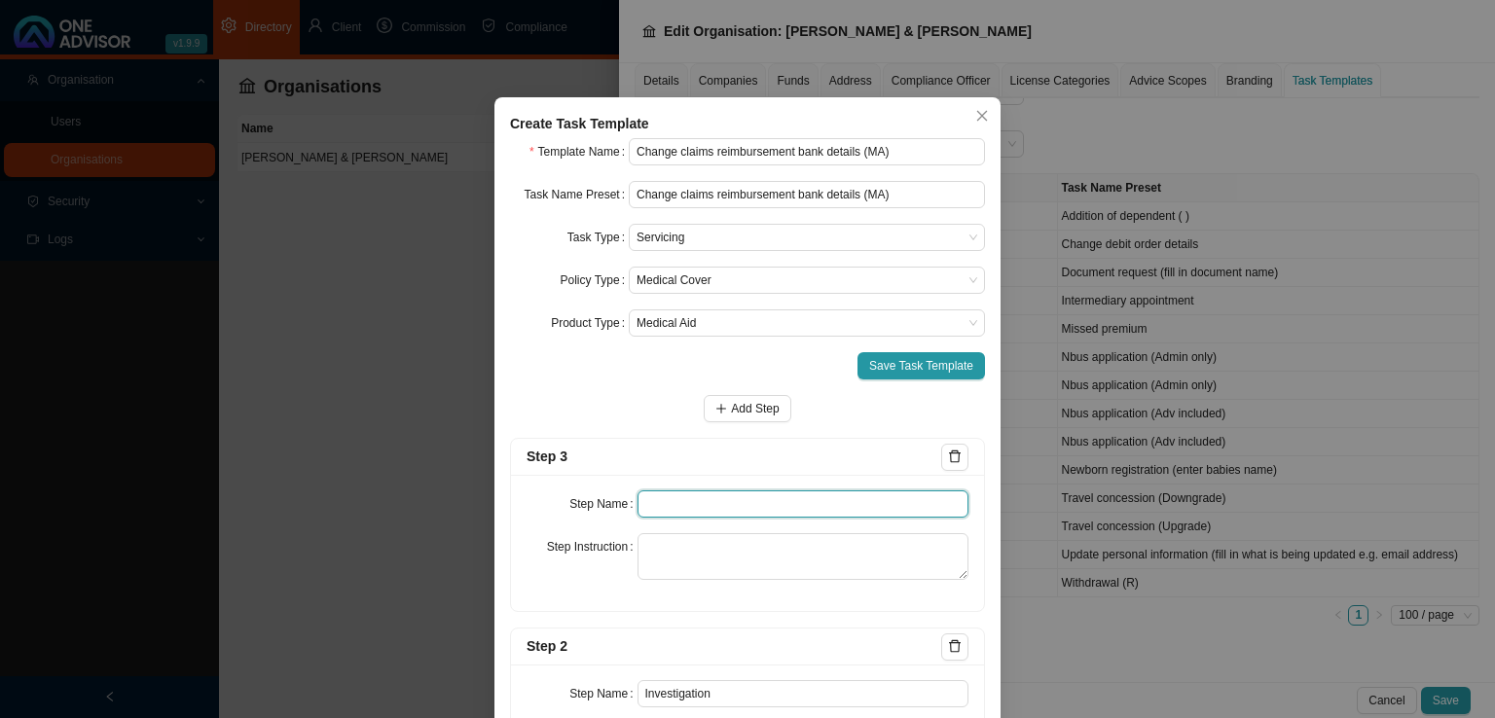
click at [673, 493] on input "text" at bounding box center [803, 503] width 332 height 27
type input "Paperwork"
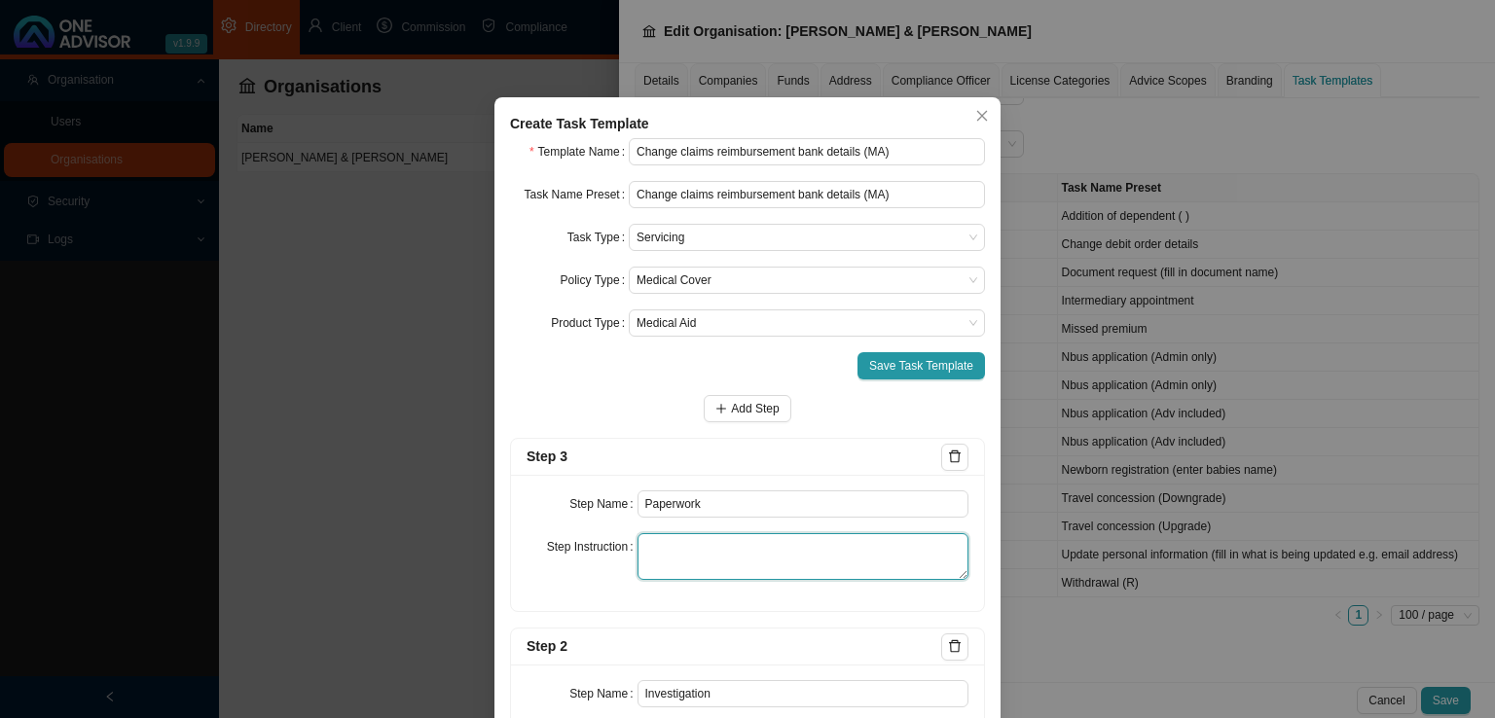
click at [705, 555] on textarea at bounding box center [803, 556] width 332 height 47
paste textarea "Record the gathering of any documentation that needs to be submitted to the Ins…"
click at [782, 549] on textarea "Record the gathering of any documentation that needs to be submitted to the Ins…" at bounding box center [803, 556] width 332 height 47
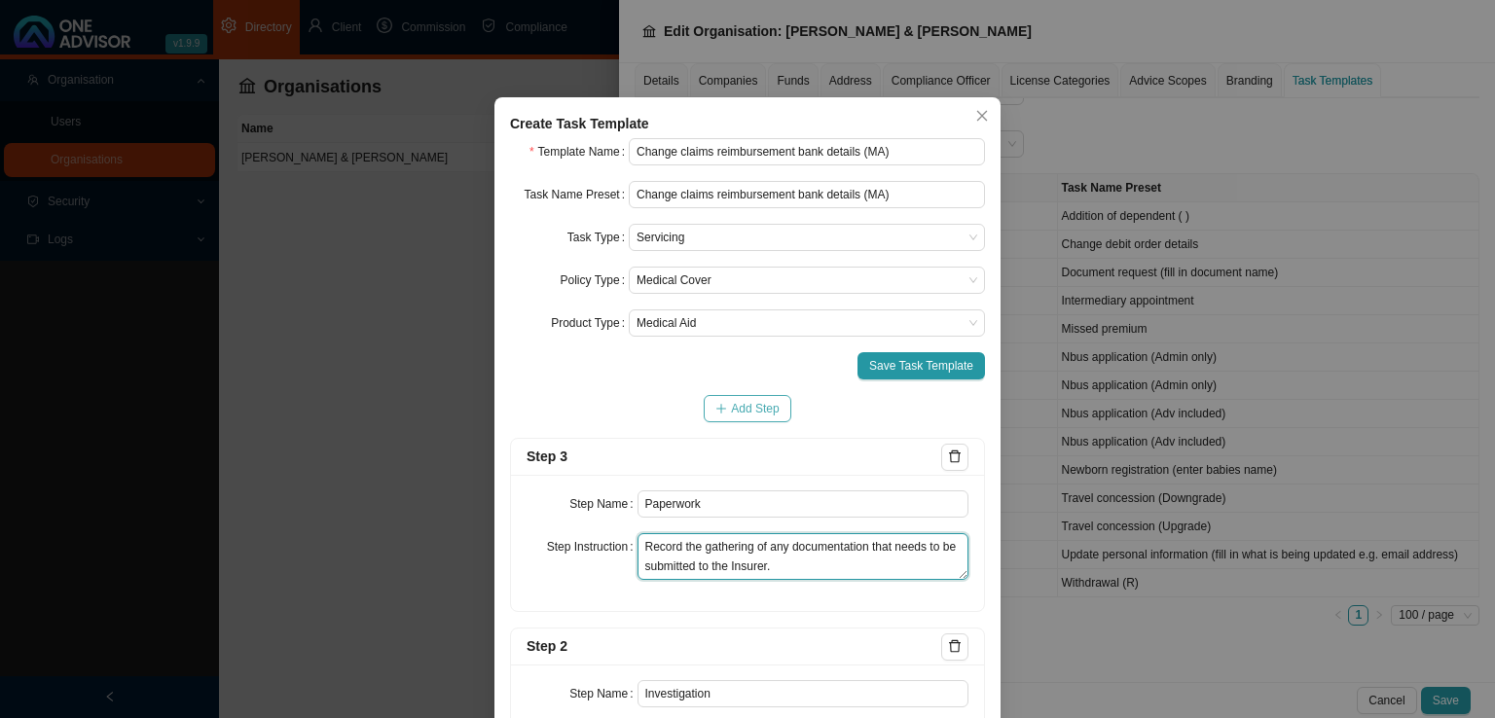
type textarea "Record the gathering of any documentation that needs to be submitted to the Ins…"
click at [743, 408] on span "Add Step" at bounding box center [755, 408] width 48 height 19
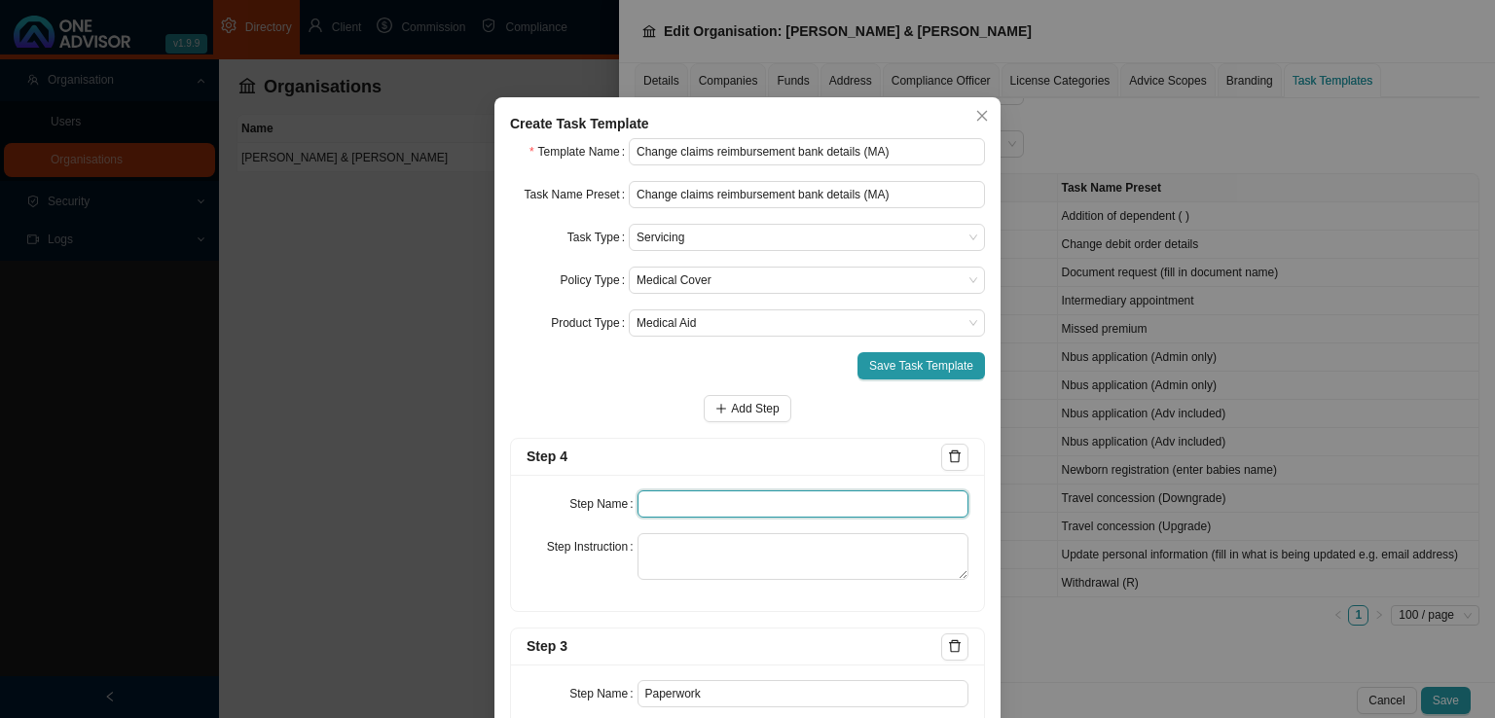
click at [768, 507] on input "text" at bounding box center [803, 503] width 332 height 27
type input "Submission"
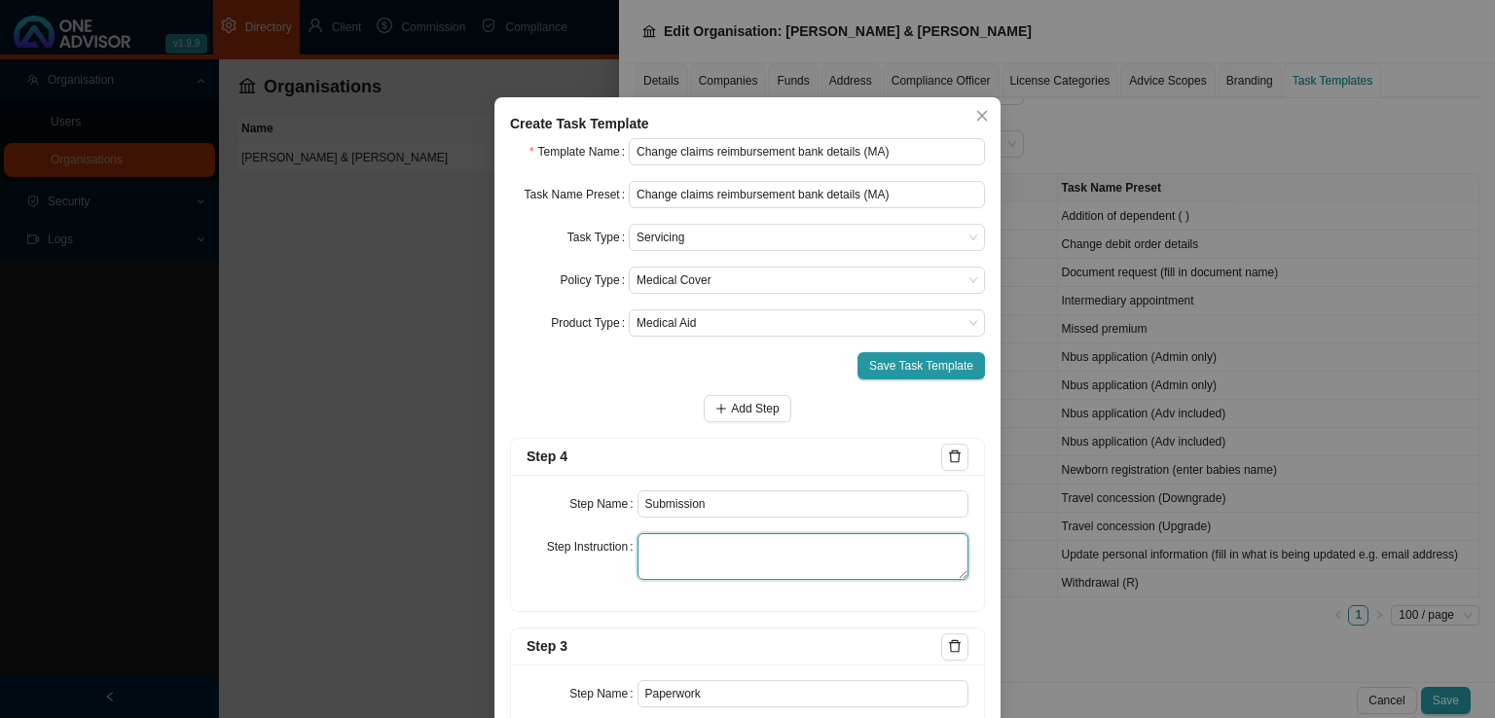
click at [671, 548] on textarea at bounding box center [803, 556] width 332 height 47
paste textarea "Record the submission of the completed form/ the email instruction to the Insur…"
type textarea "Record the submission of the completed form/ the email instruction to the Insur…"
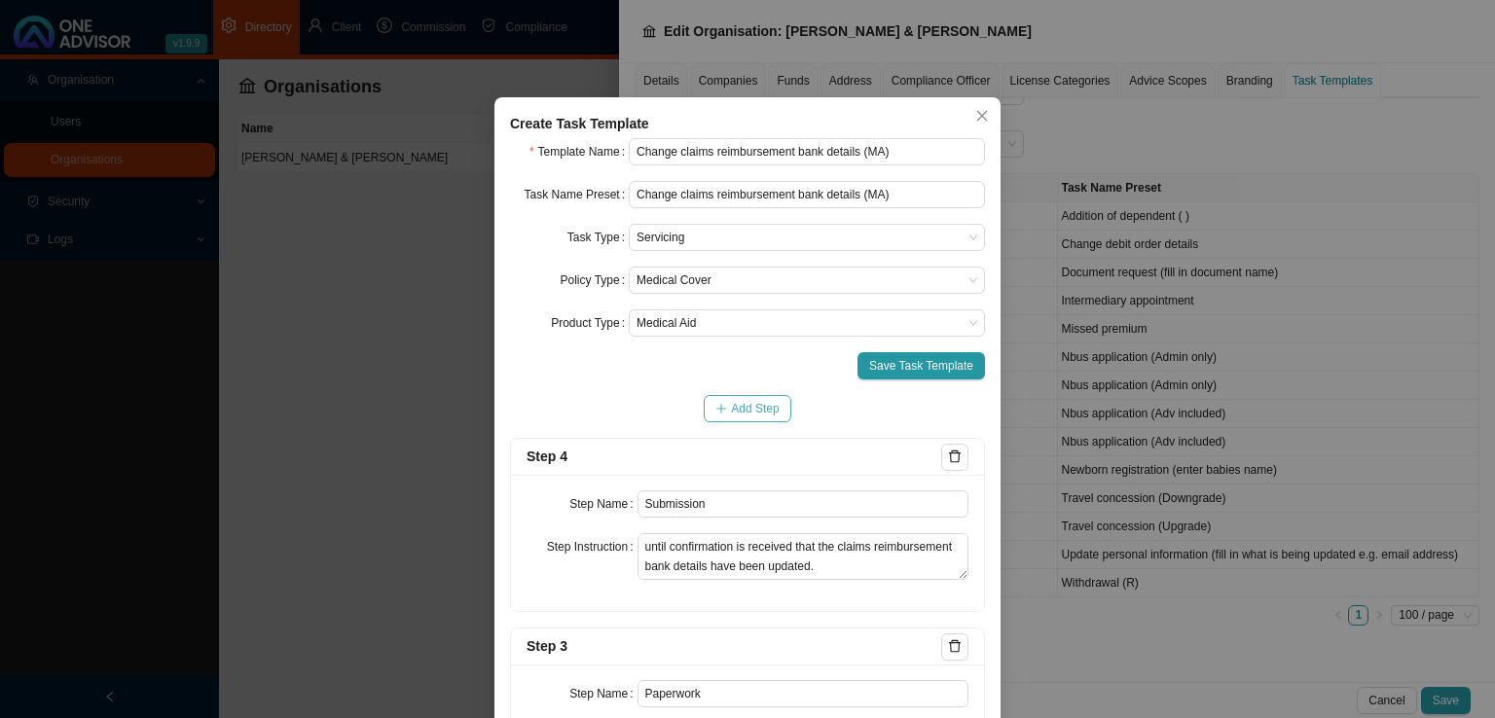
click at [734, 414] on span "Add Step" at bounding box center [755, 408] width 48 height 19
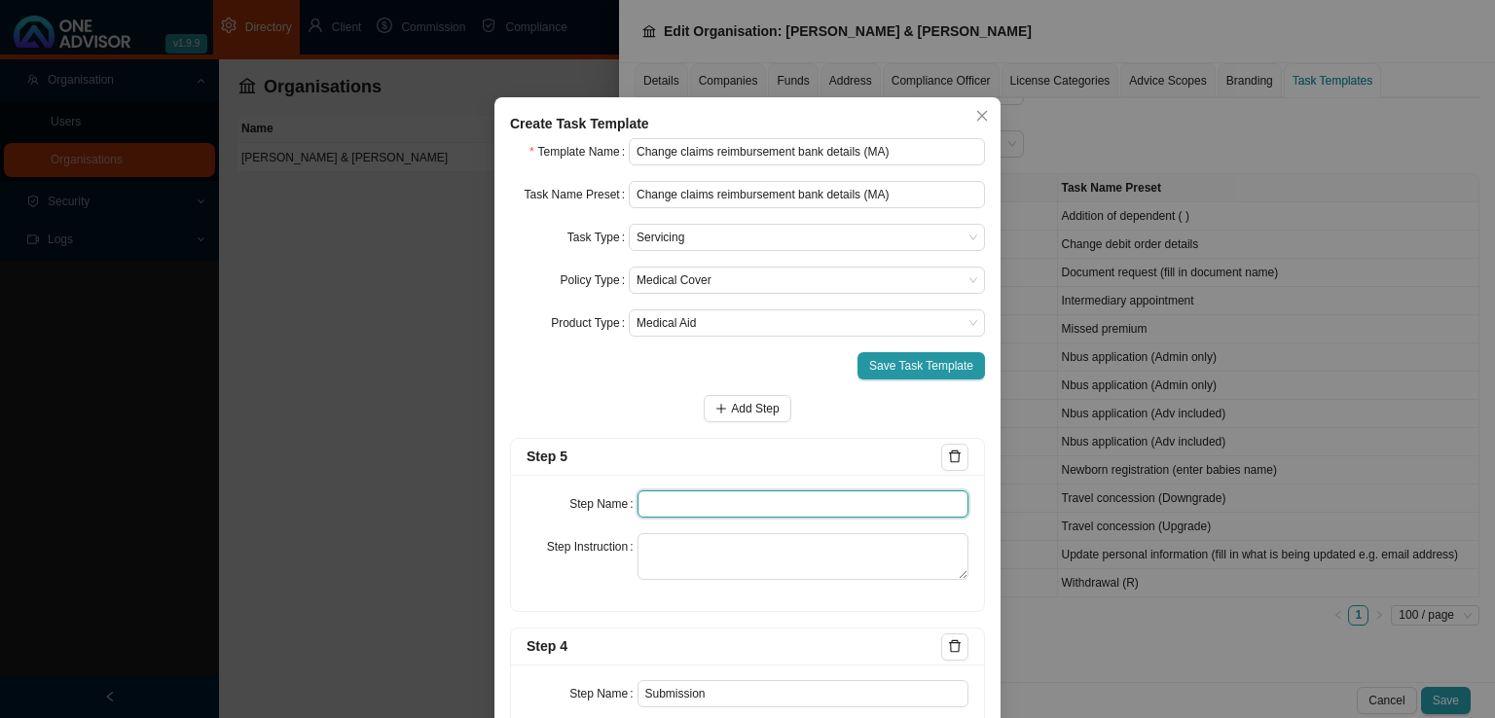
click at [690, 507] on input "text" at bounding box center [803, 503] width 332 height 27
type input "Confirmation of works done"
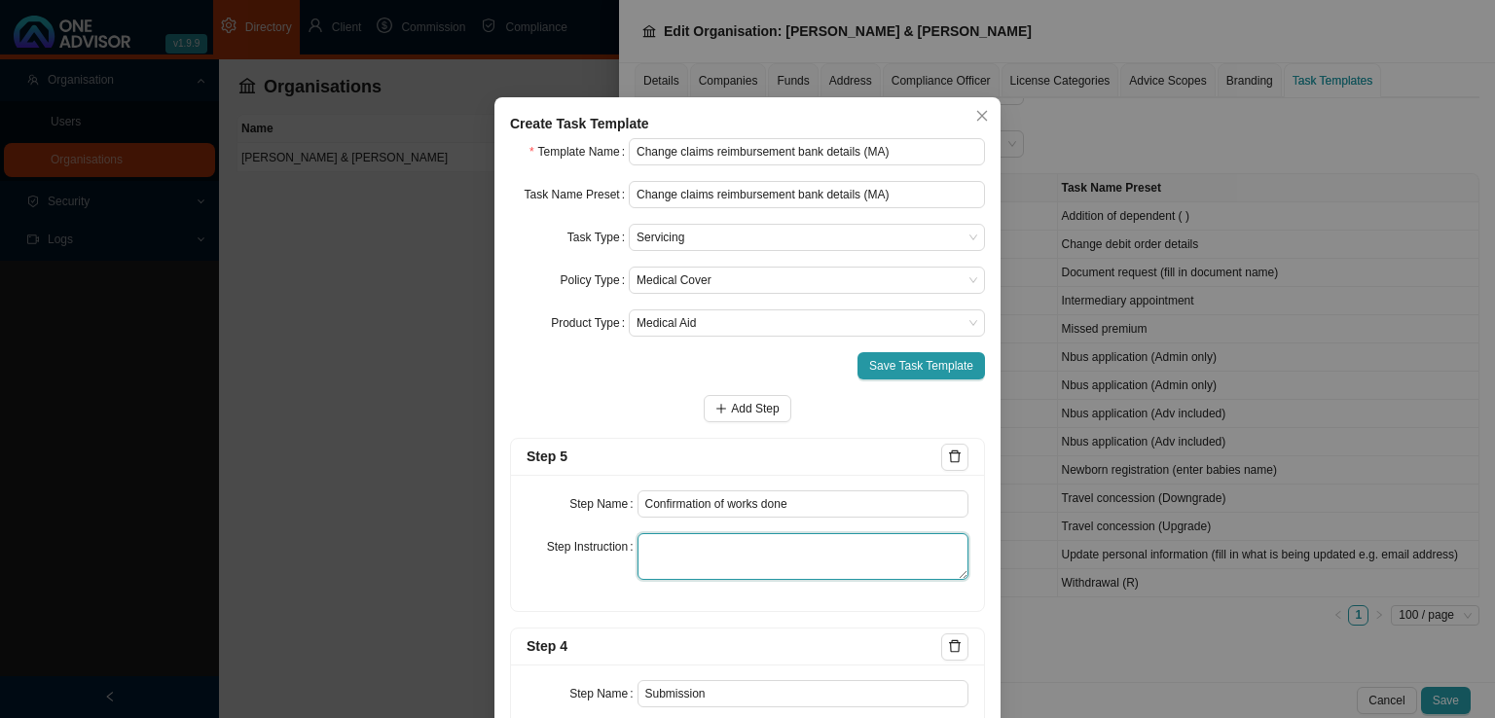
click at [705, 571] on textarea at bounding box center [803, 556] width 332 height 47
paste textarea "Email the client confirmation in the form of a snippet showing that their reque…"
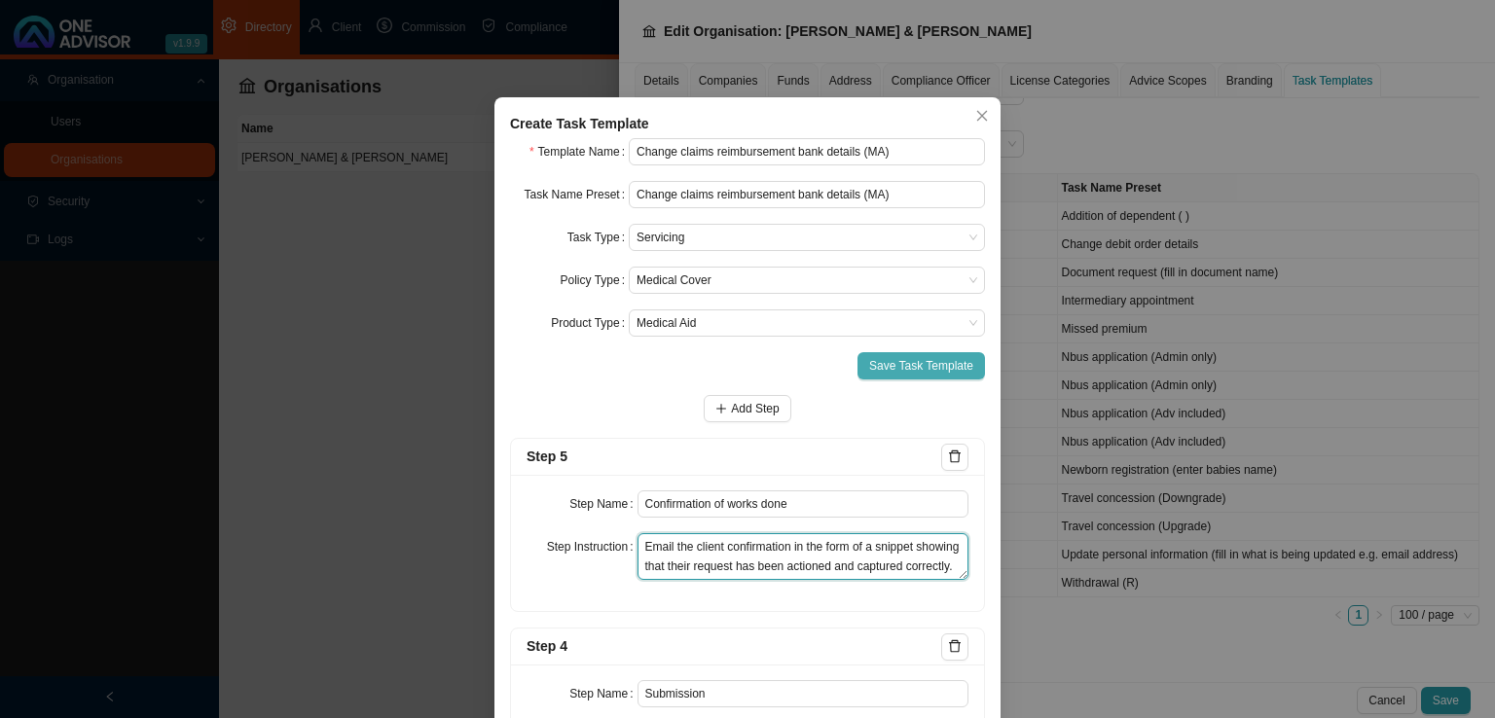
type textarea "Email the client confirmation in the form of a snippet showing that their reque…"
click at [922, 361] on span "Save Task Template" at bounding box center [921, 365] width 104 height 19
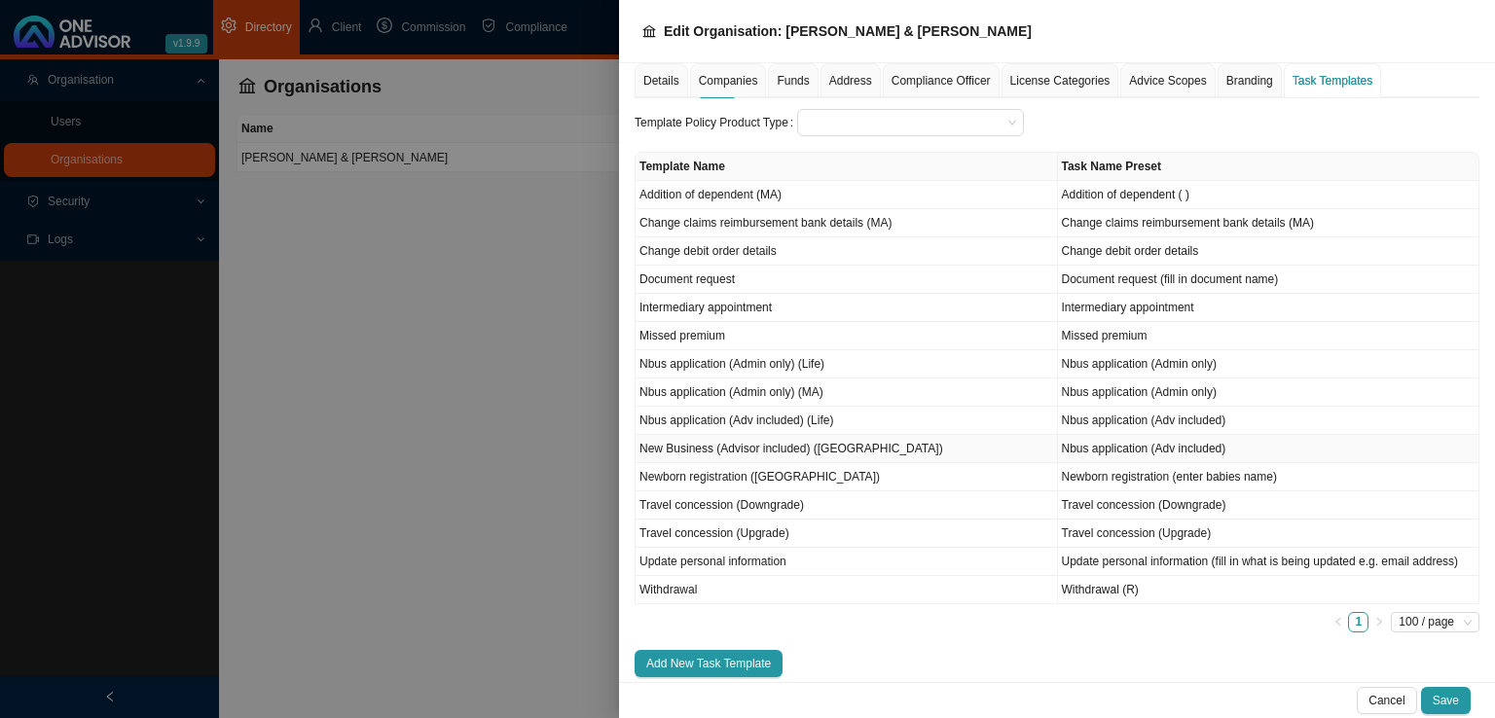
scroll to position [148, 0]
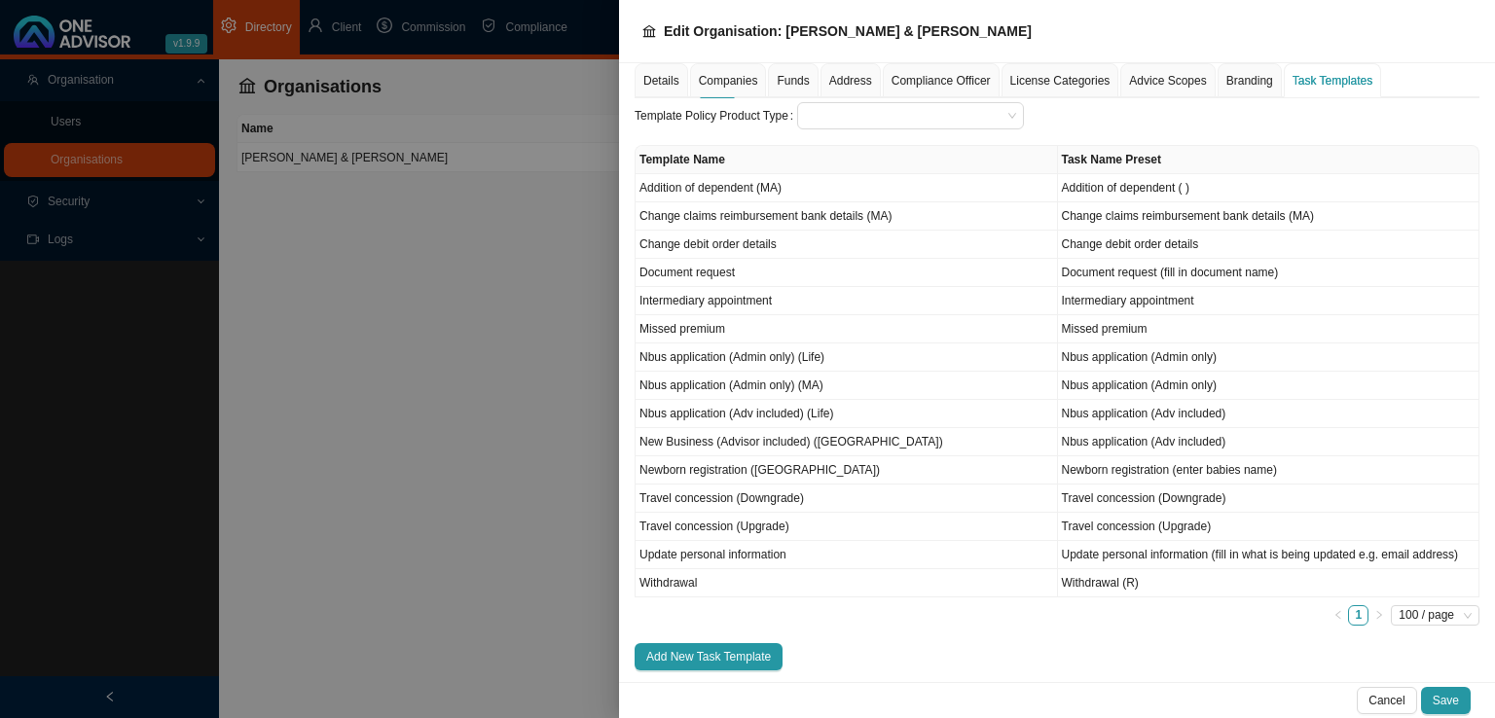
click at [681, 661] on span "Add New Task Template" at bounding box center [708, 656] width 125 height 19
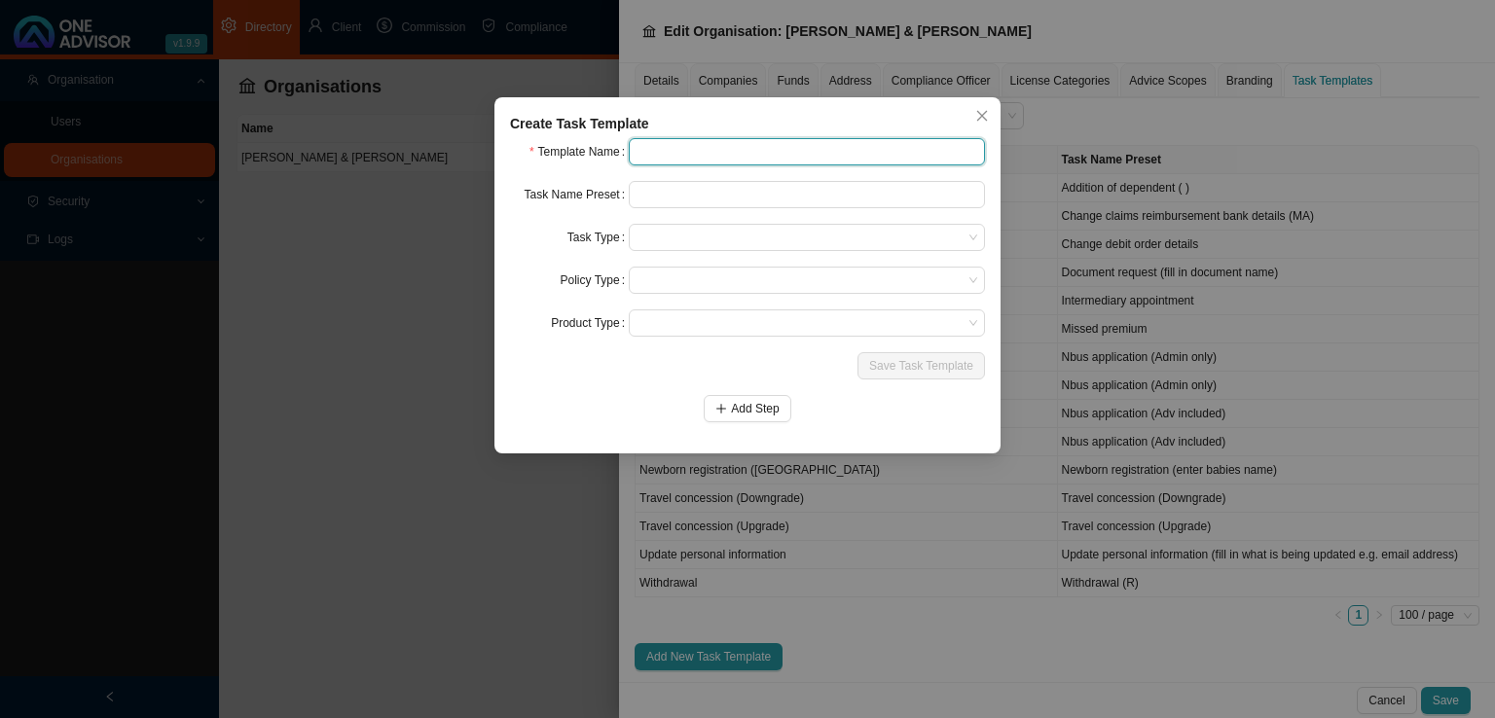
click at [715, 150] on input "text" at bounding box center [807, 151] width 356 height 27
type input "Non-disclosure investigation"
drag, startPoint x: 810, startPoint y: 144, endPoint x: 432, endPoint y: 155, distance: 377.7
click at [432, 155] on div "Create Task Template Template Name Non-disclosure investigation Task Name Prese…" at bounding box center [747, 359] width 1495 height 718
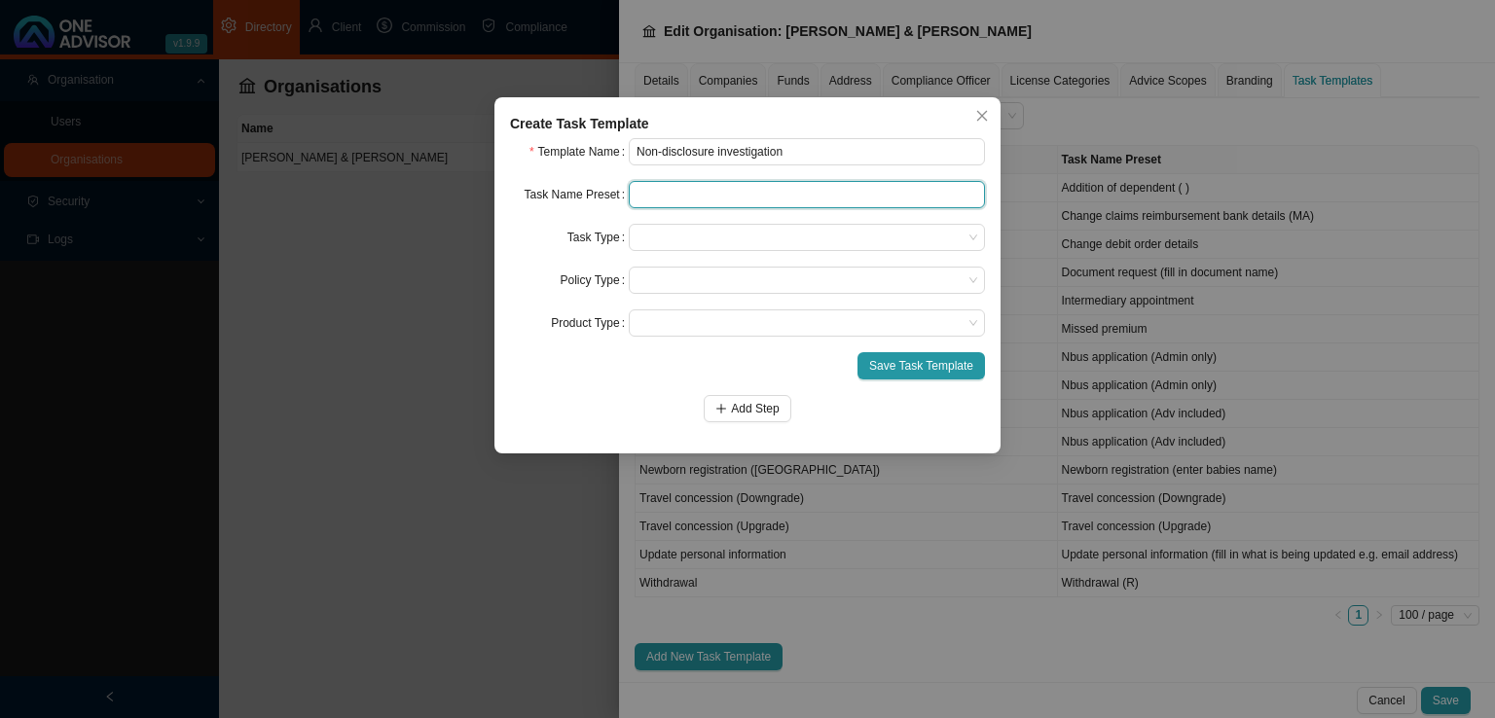
click at [745, 196] on input "text" at bounding box center [807, 194] width 356 height 27
paste input "Non-disclosure investigation"
click at [687, 245] on span at bounding box center [806, 237] width 341 height 25
type input "Non-disclosure investigation"
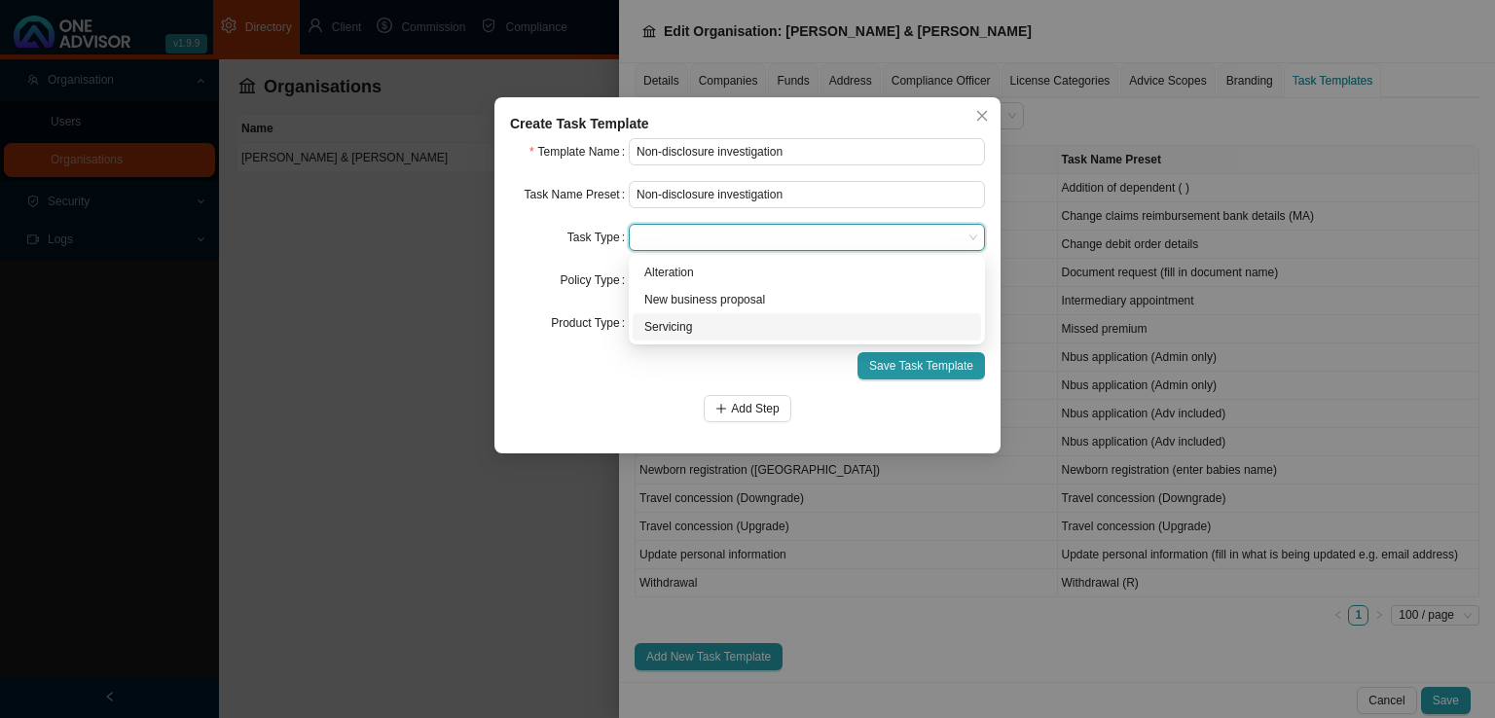
click at [700, 330] on div "Servicing" at bounding box center [806, 326] width 325 height 19
drag, startPoint x: 755, startPoint y: 404, endPoint x: 787, endPoint y: 403, distance: 32.1
click at [763, 403] on span "Add Step" at bounding box center [755, 408] width 48 height 19
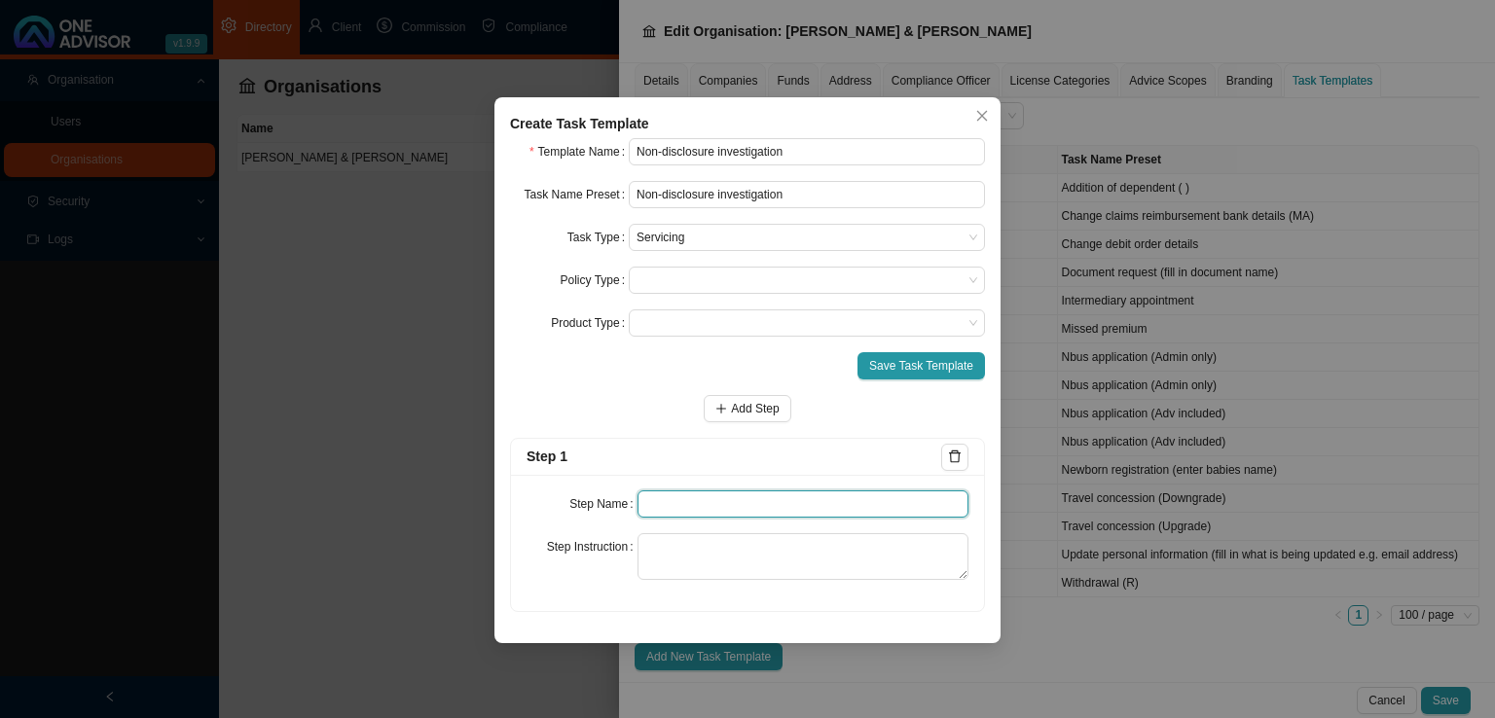
click at [705, 490] on input "text" at bounding box center [803, 503] width 332 height 27
click at [669, 487] on div "Step Name Step Instruction" at bounding box center [747, 543] width 473 height 136
click at [667, 504] on input "text" at bounding box center [803, 503] width 332 height 27
type input "Insurer notification"
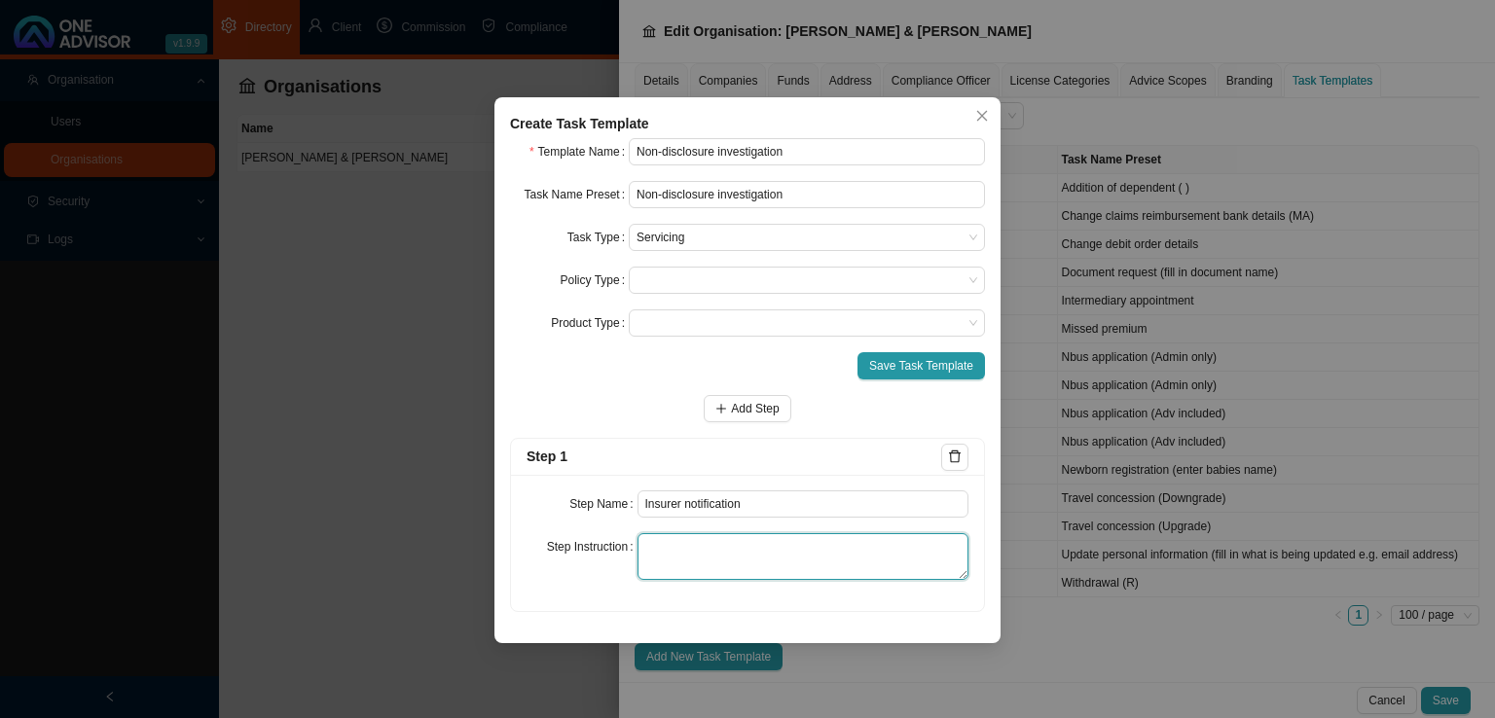
click at [672, 571] on textarea at bounding box center [803, 556] width 332 height 47
type textarea "S"
drag, startPoint x: 814, startPoint y: 572, endPoint x: 537, endPoint y: 524, distance: 281.4
click at [537, 524] on div "Step Name Insurer notification Step Instruction Record the notification we rece…" at bounding box center [747, 543] width 473 height 136
type textarea "Record the notification we received that the client is being investigated for n…"
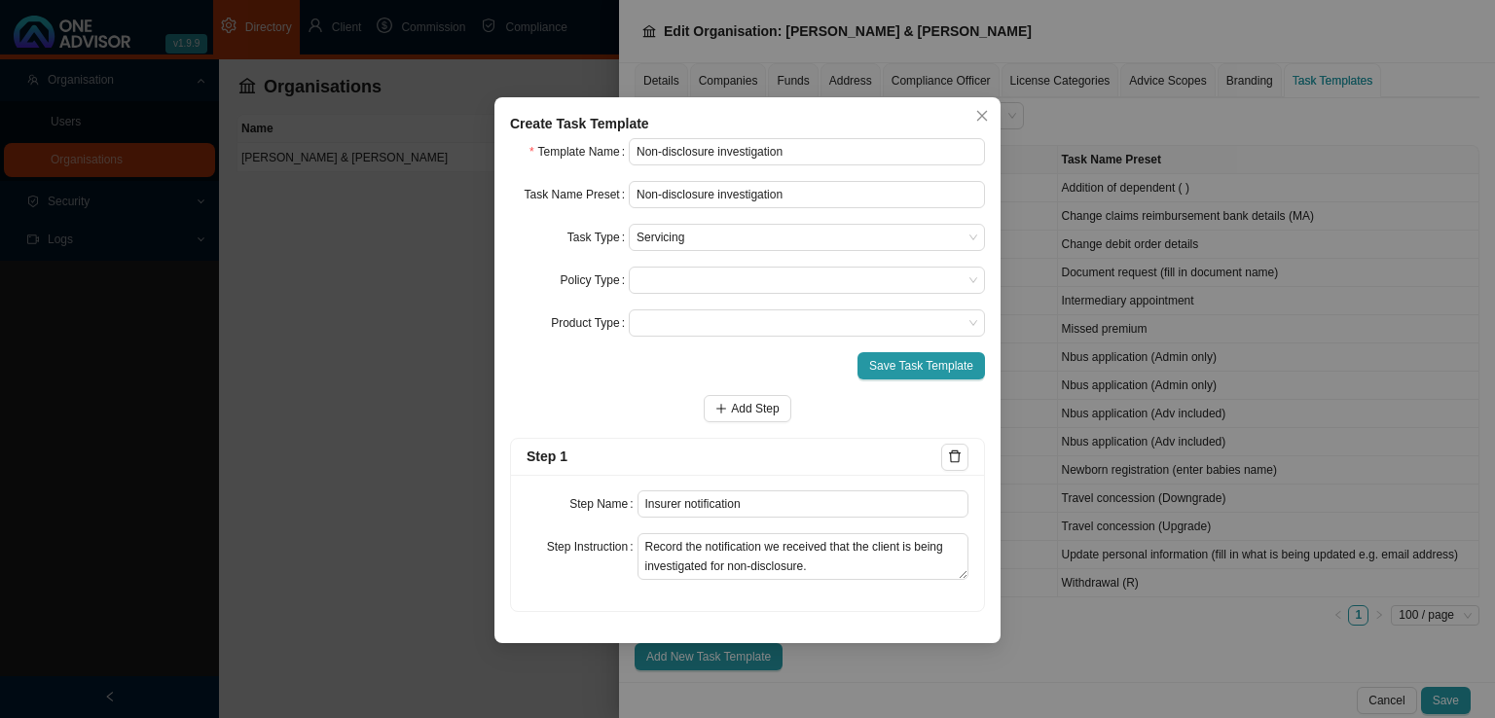
click at [720, 110] on div "Create Task Template Template Name Non-disclosure investigation Task Name Prese…" at bounding box center [747, 370] width 506 height 546
drag, startPoint x: 846, startPoint y: 571, endPoint x: 590, endPoint y: 528, distance: 259.5
click at [590, 528] on div "Step Name Insurer notification Step Instruction Record the notification we rece…" at bounding box center [747, 543] width 473 height 136
drag, startPoint x: 759, startPoint y: 413, endPoint x: 748, endPoint y: 431, distance: 21.4
click at [759, 413] on span "Add Step" at bounding box center [755, 408] width 48 height 19
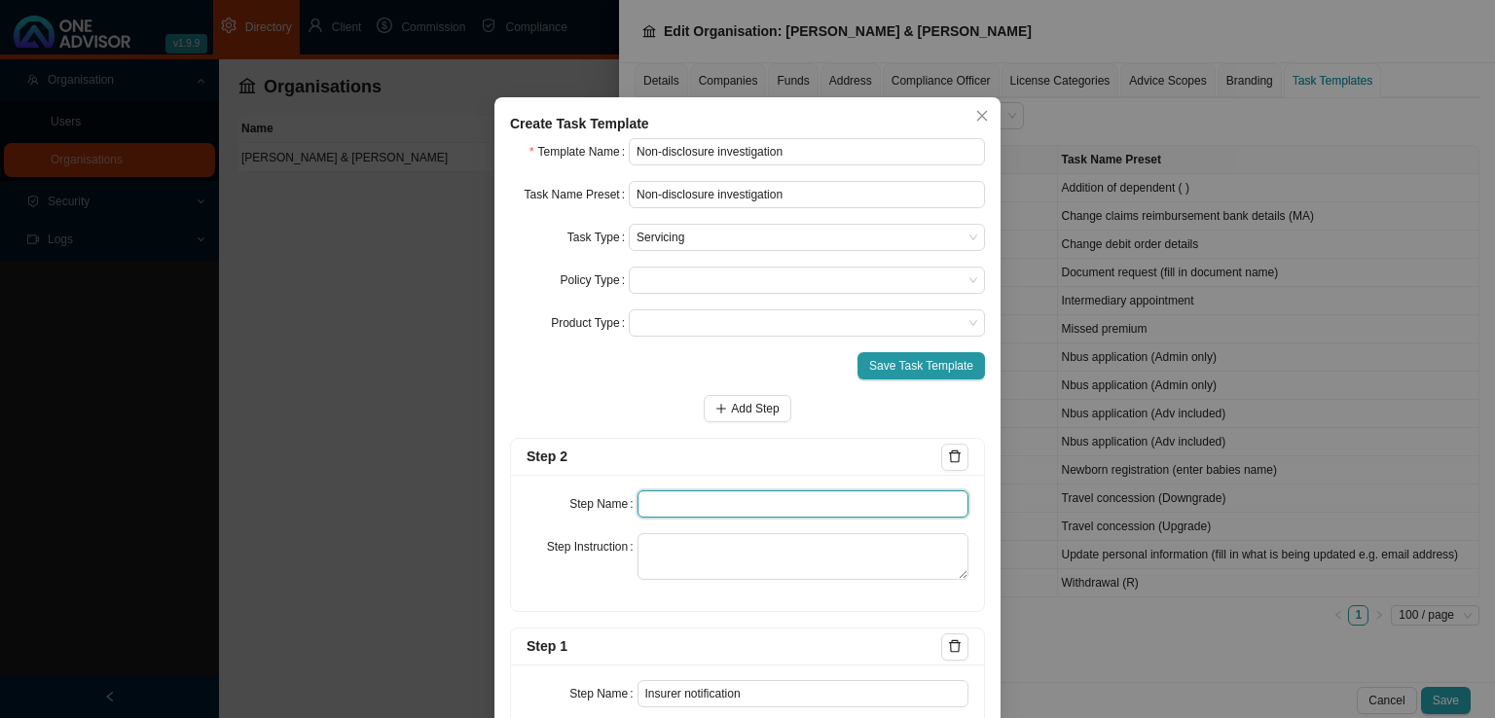
click at [694, 510] on input "text" at bounding box center [803, 503] width 332 height 27
type input "I"
type input "Investigation"
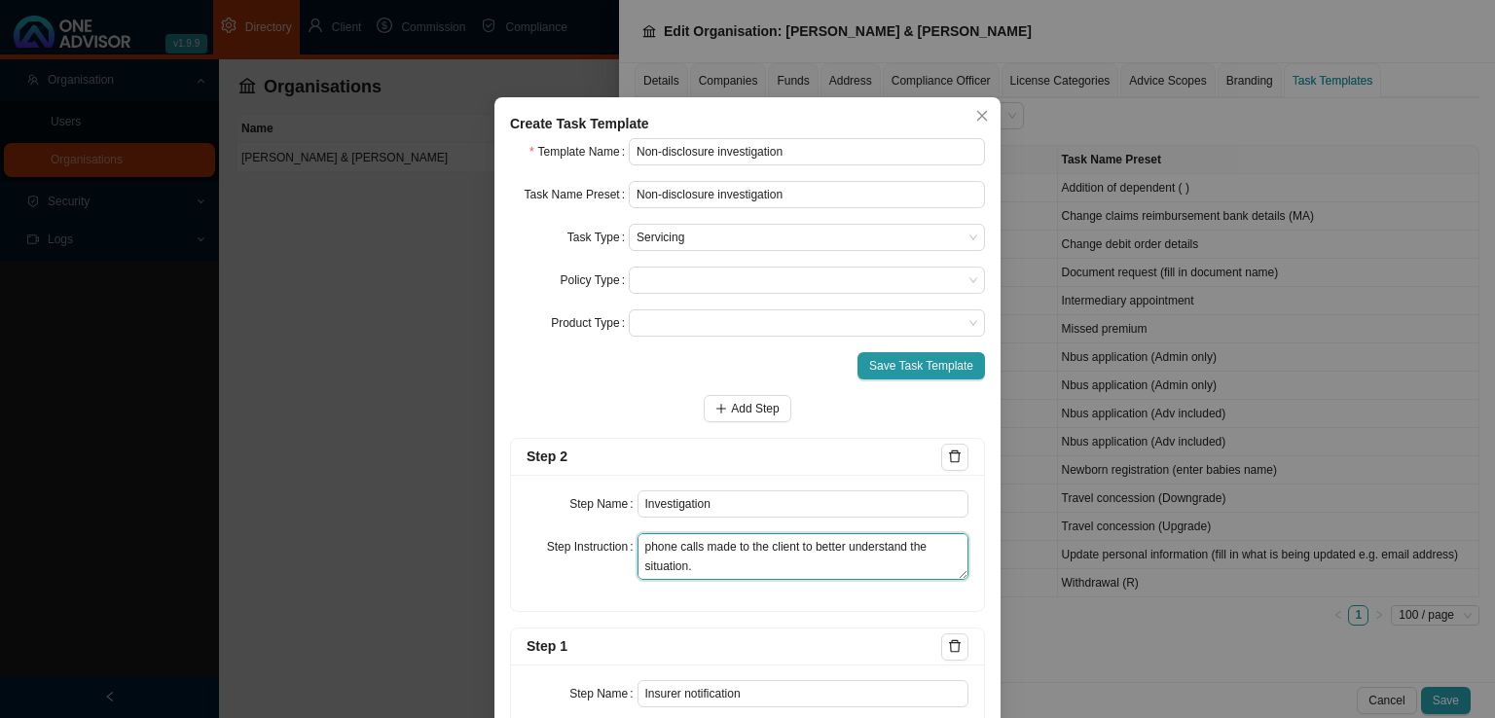
scroll to position [0, 0]
drag, startPoint x: 788, startPoint y: 567, endPoint x: 584, endPoint y: 491, distance: 218.0
click at [584, 491] on div "Step Name Investigation Step Instruction Record all enquiries made to better un…" at bounding box center [747, 543] width 473 height 136
type textarea "Record all enquiries made to better understand the reason for the investigation…"
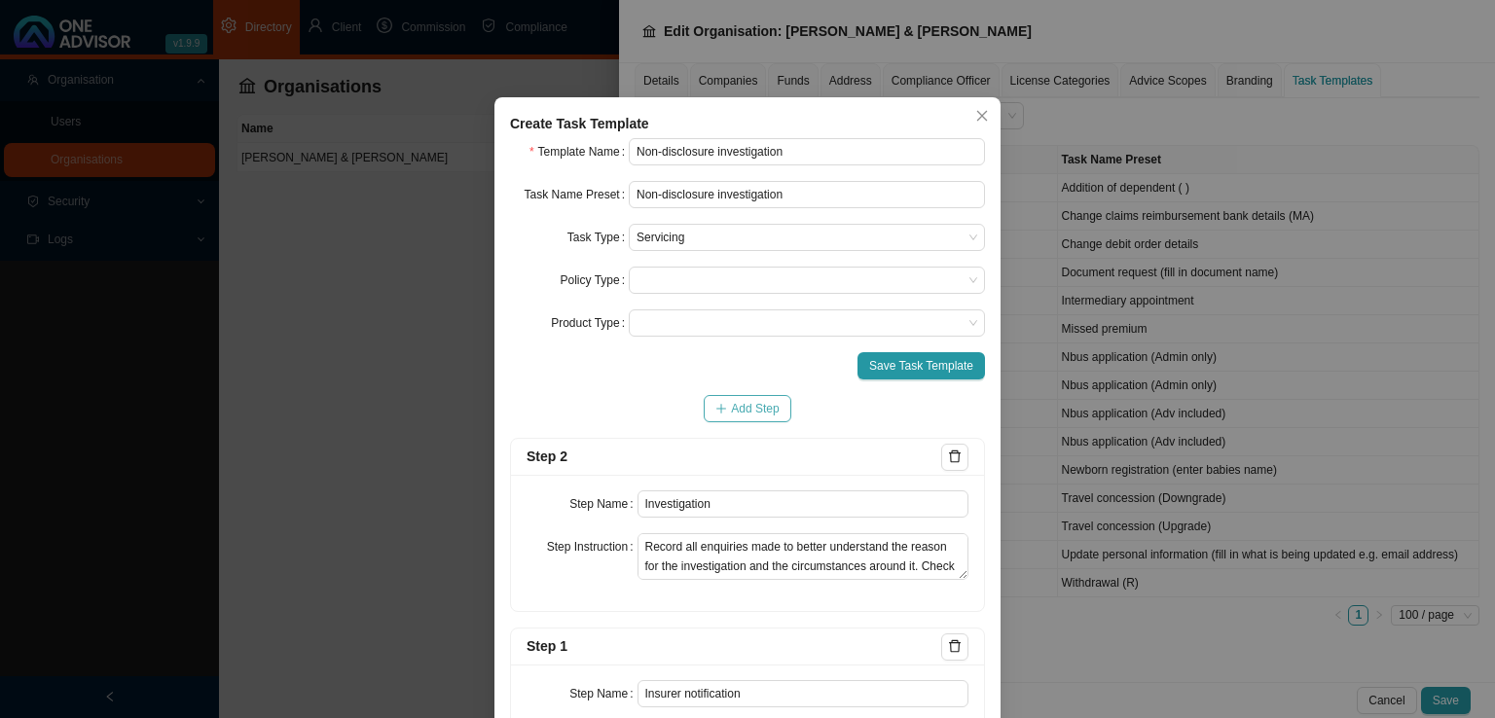
click at [731, 406] on span "Add Step" at bounding box center [755, 408] width 48 height 19
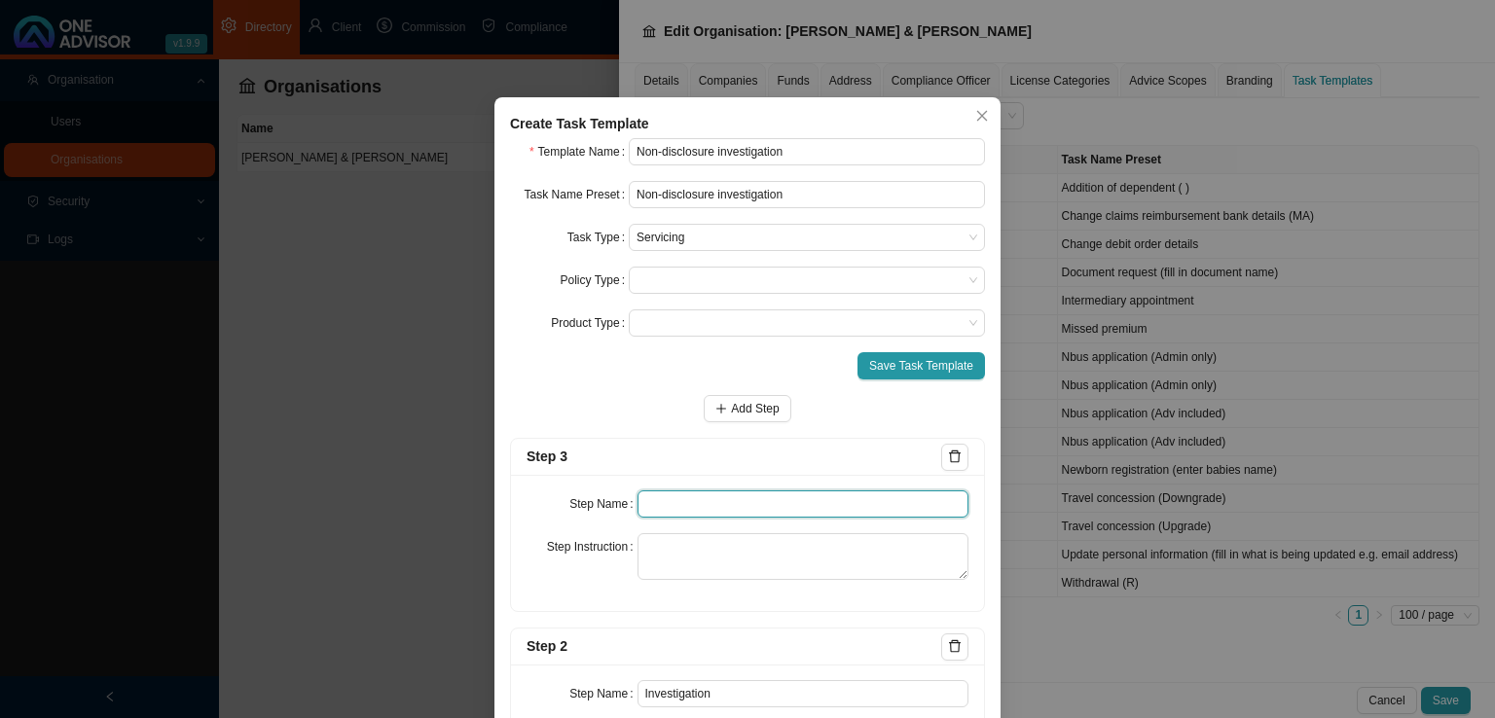
click at [656, 499] on input "text" at bounding box center [803, 503] width 332 height 27
type input "Paperwork"
paste textarea "Record the gathering of any documentation that needs to be submitted to the Ins…"
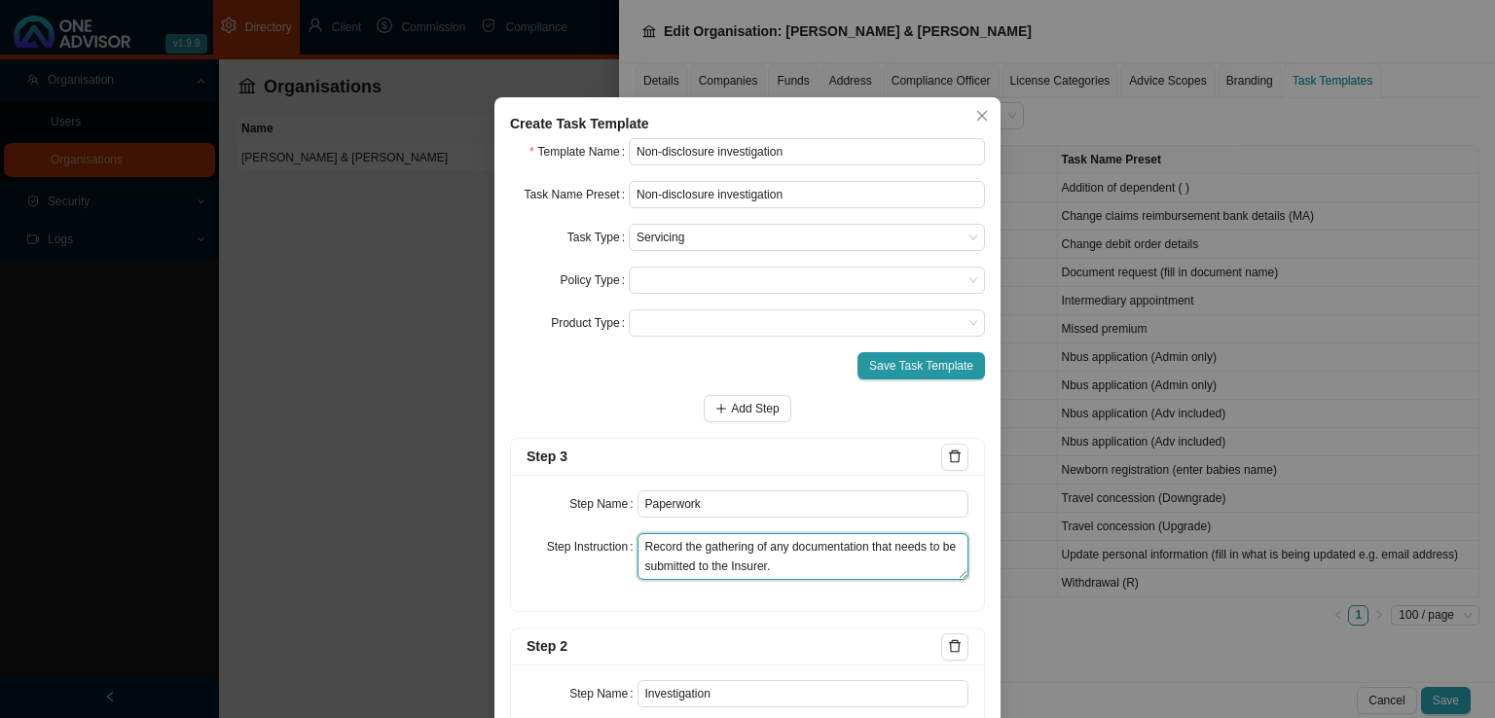
type textarea "Record the gathering of any documentation that needs to be submitted to the Ins…"
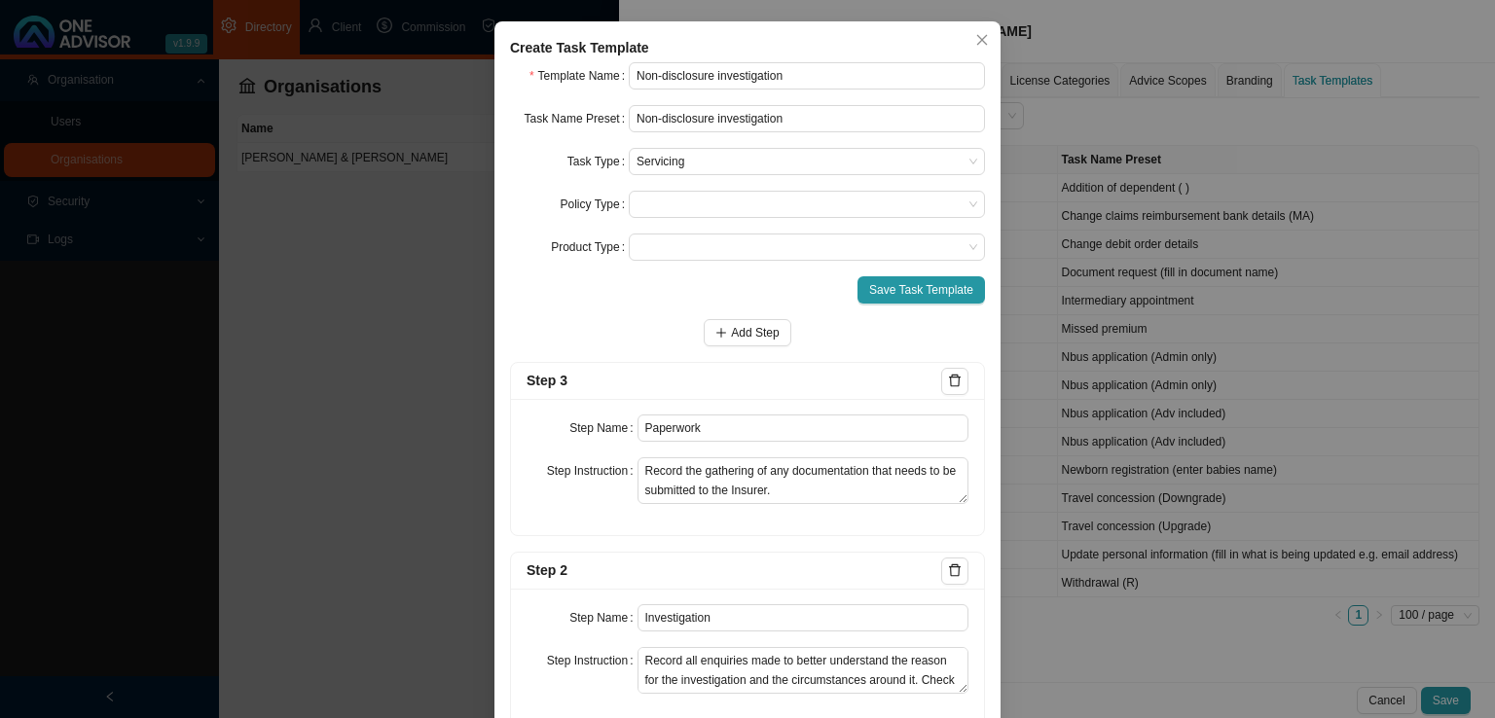
scroll to position [195, 0]
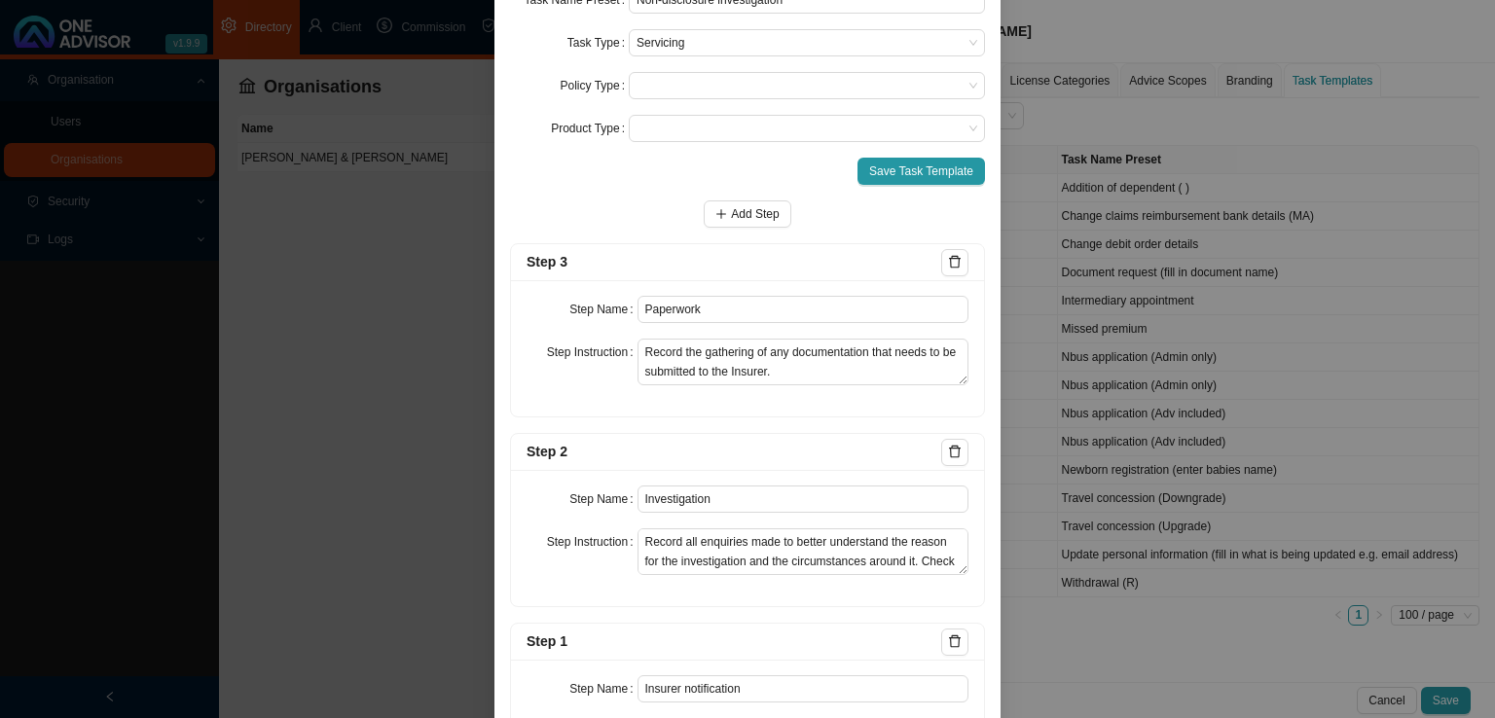
click at [789, 206] on div "Add Step" at bounding box center [747, 213] width 475 height 27
click at [754, 215] on span "Add Step" at bounding box center [755, 213] width 48 height 19
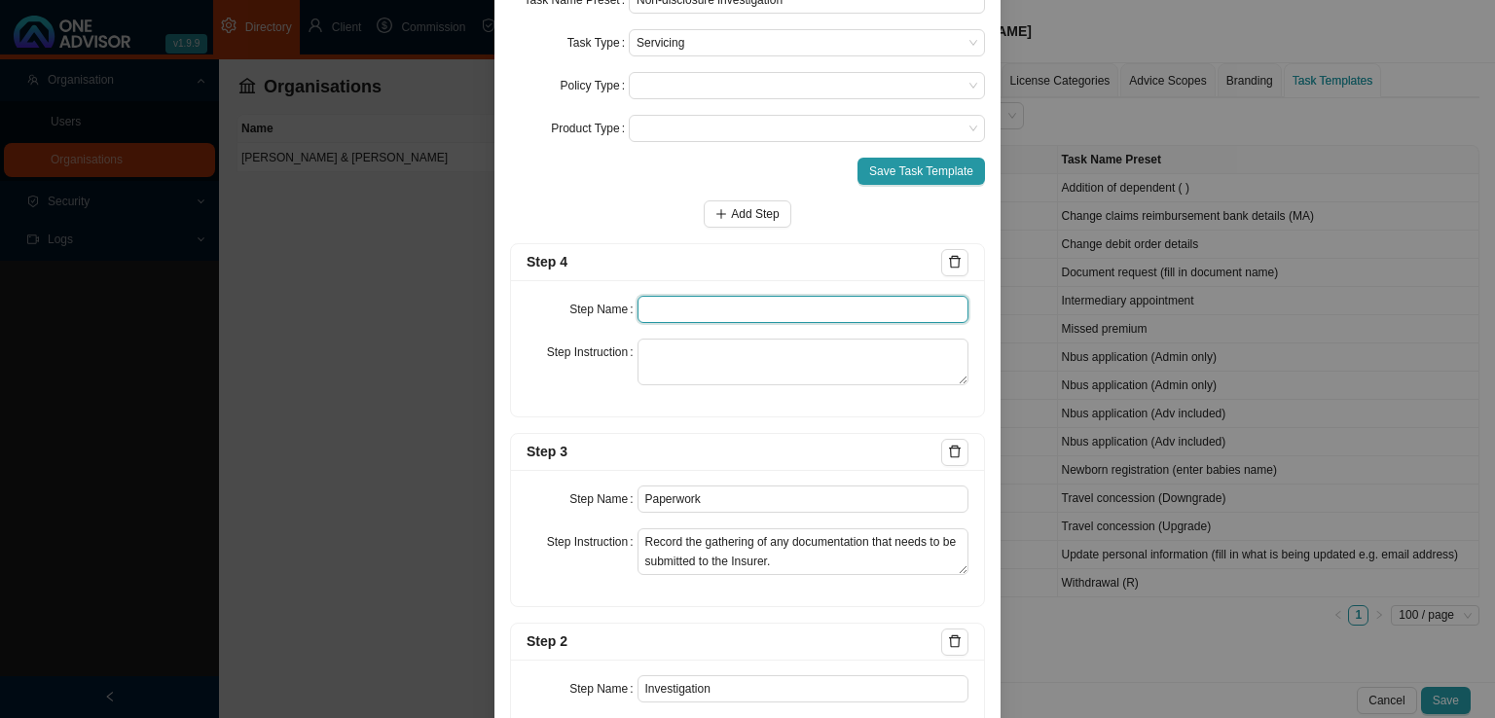
click at [678, 316] on input "text" at bounding box center [803, 309] width 332 height 27
type input "Submission"
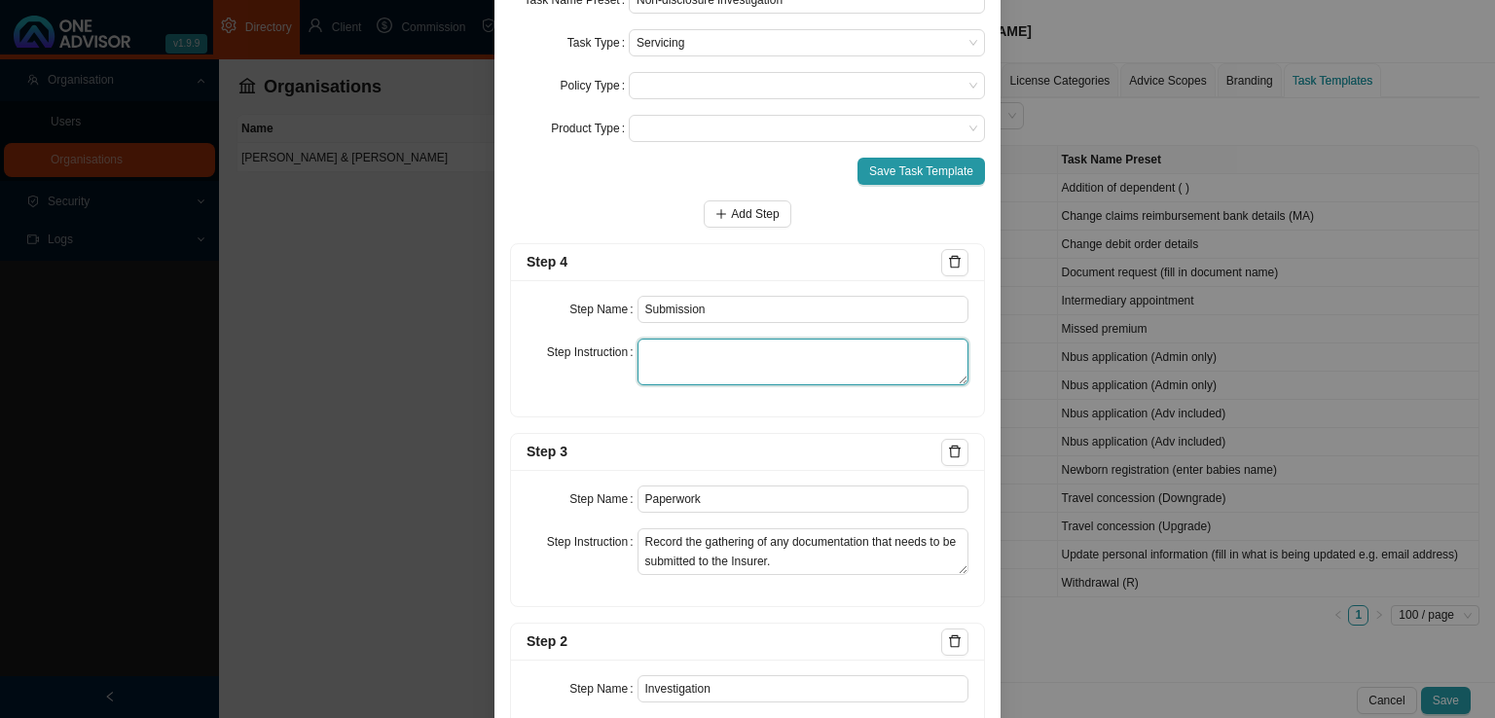
click at [668, 371] on textarea at bounding box center [803, 362] width 332 height 47
paste textarea "Record the submission of any documentation to the Insurer regarding the investi…"
type textarea "Record the submission of any documentation to the Insurer regarding the investi…"
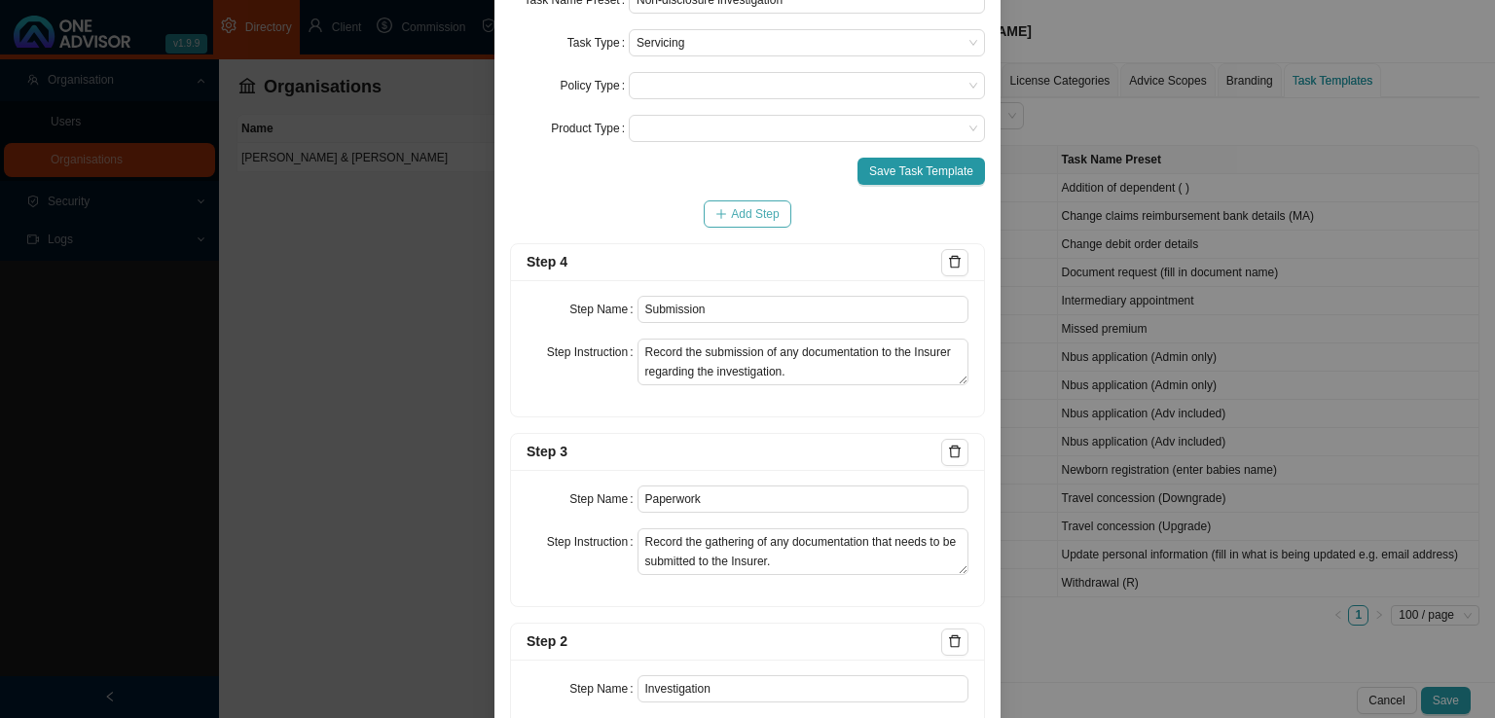
click at [758, 219] on span "Add Step" at bounding box center [755, 213] width 48 height 19
click at [686, 328] on div "Step Name Step Instruction" at bounding box center [747, 348] width 473 height 136
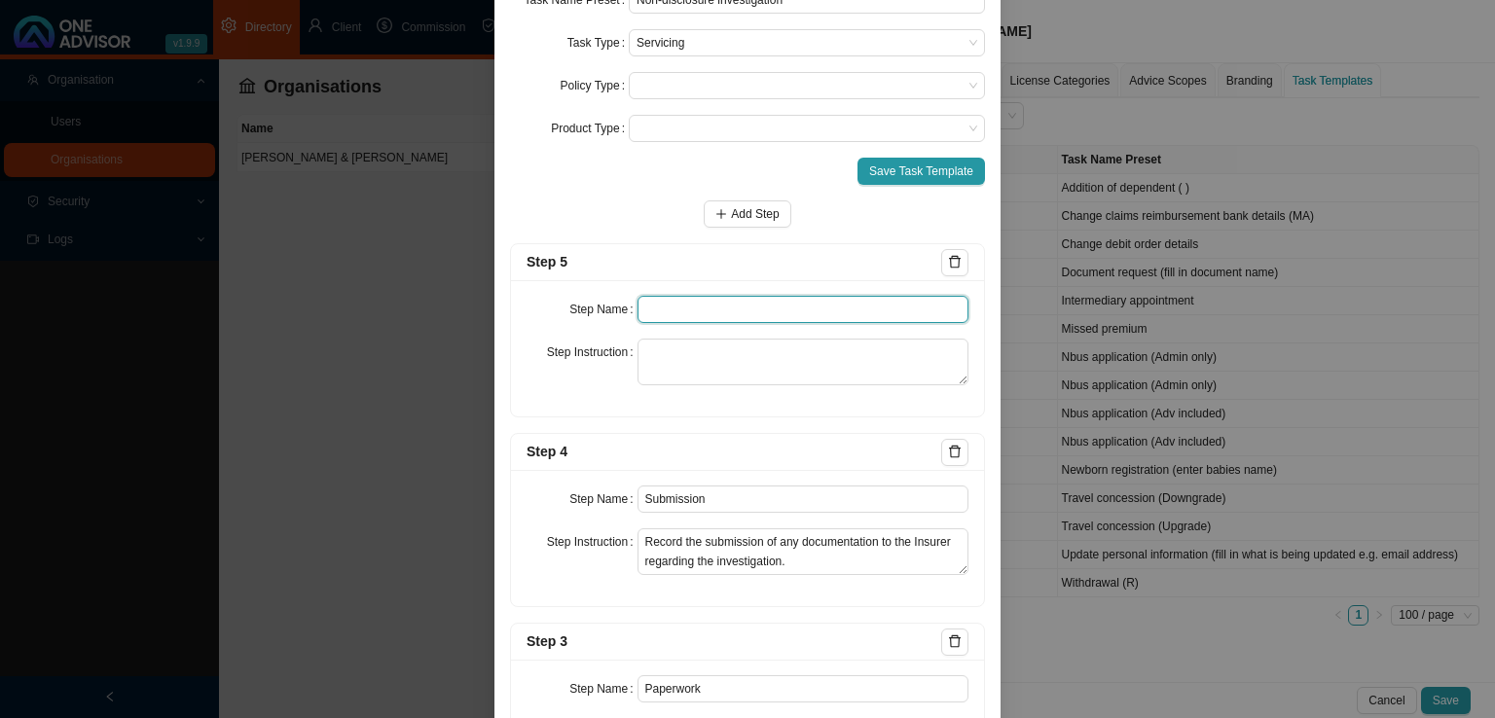
click at [689, 313] on input "text" at bounding box center [803, 309] width 332 height 27
type input "Confirmation of works done"
paste textarea "Email the client confirmation of the outcome of the investigation."
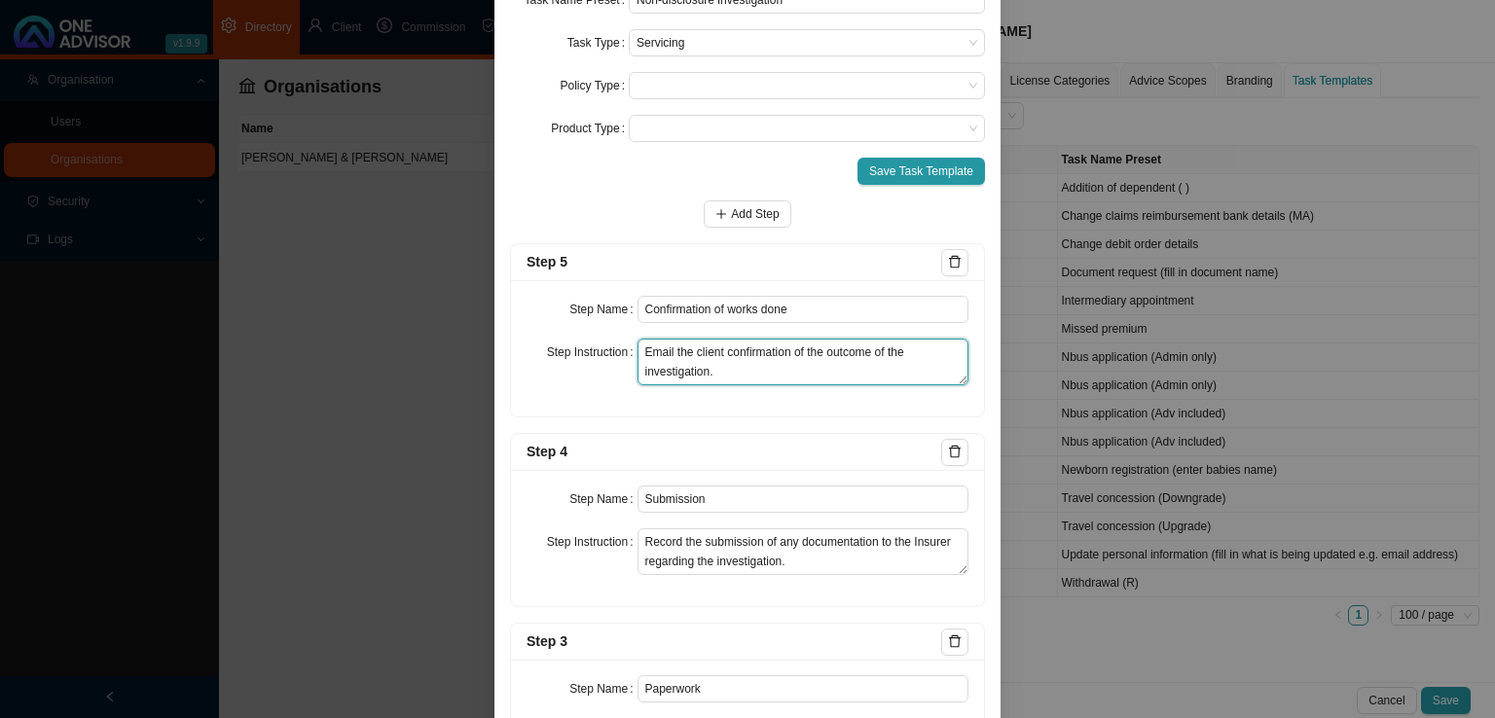
scroll to position [4, 0]
type textarea "Email the client confirmation of the outcome of the investigation."
click at [897, 173] on span "Save Task Template" at bounding box center [921, 171] width 104 height 19
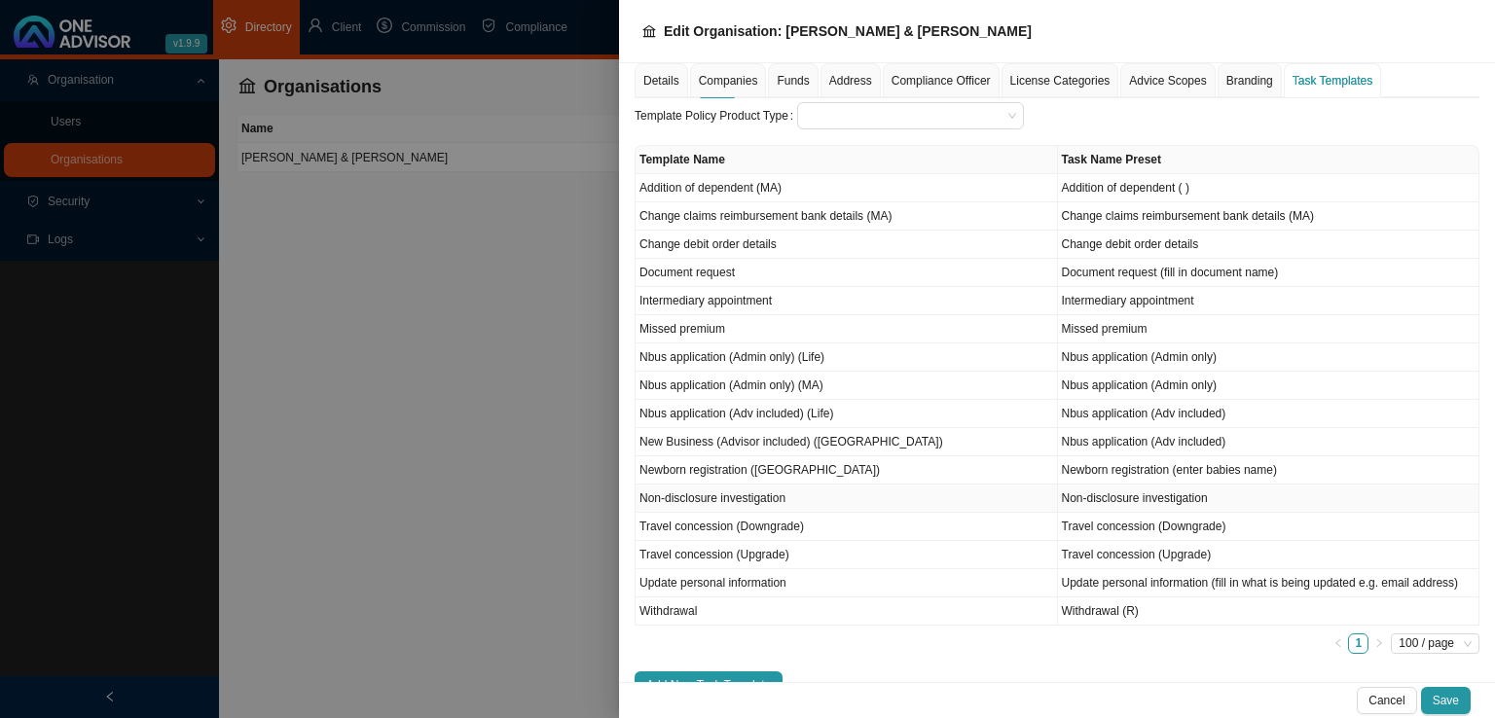
click at [710, 494] on td "Non-disclosure investigation" at bounding box center [846, 499] width 422 height 28
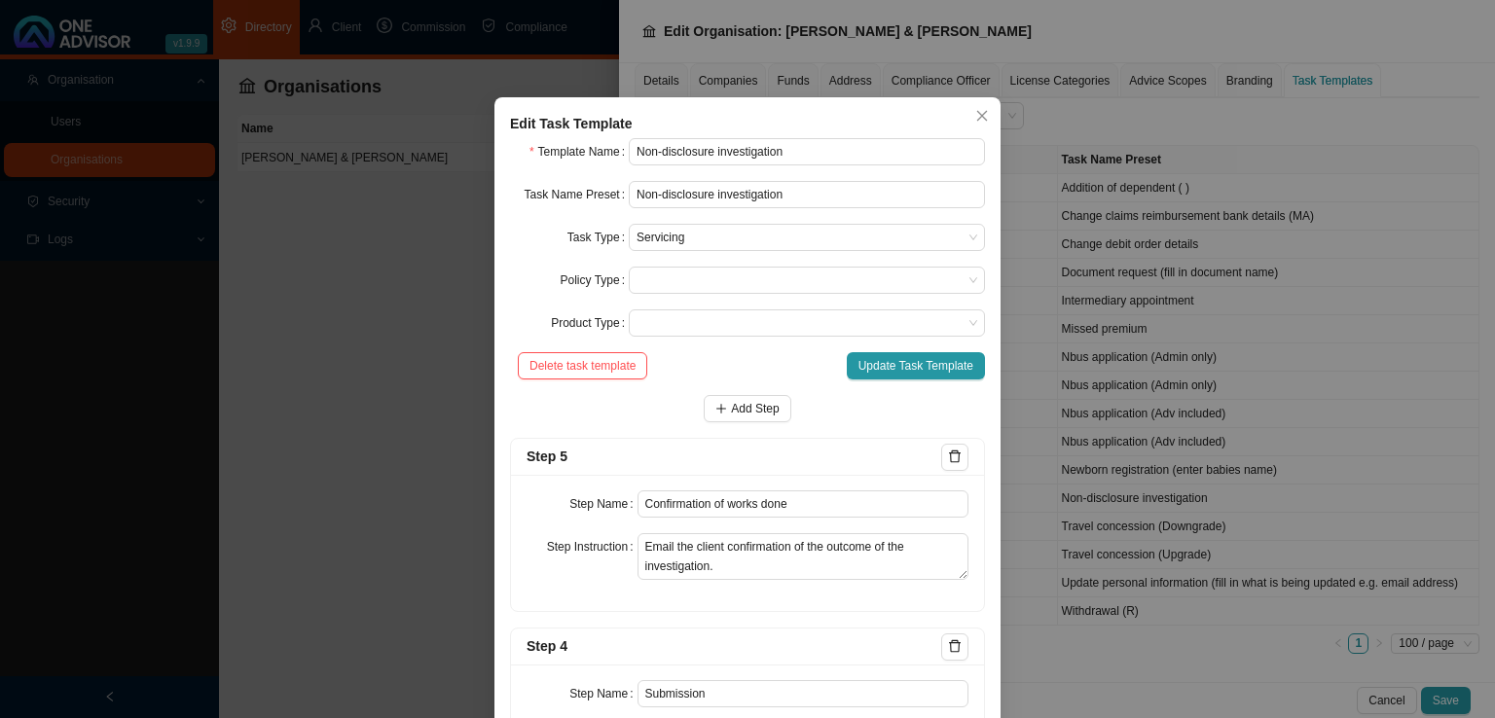
scroll to position [0, 0]
click at [795, 199] on input "Non-disclosure investigation" at bounding box center [807, 194] width 356 height 27
type input "Non-disclosure investigation (Name of person being investigated)"
click at [920, 374] on span "Update Task Template" at bounding box center [915, 365] width 115 height 19
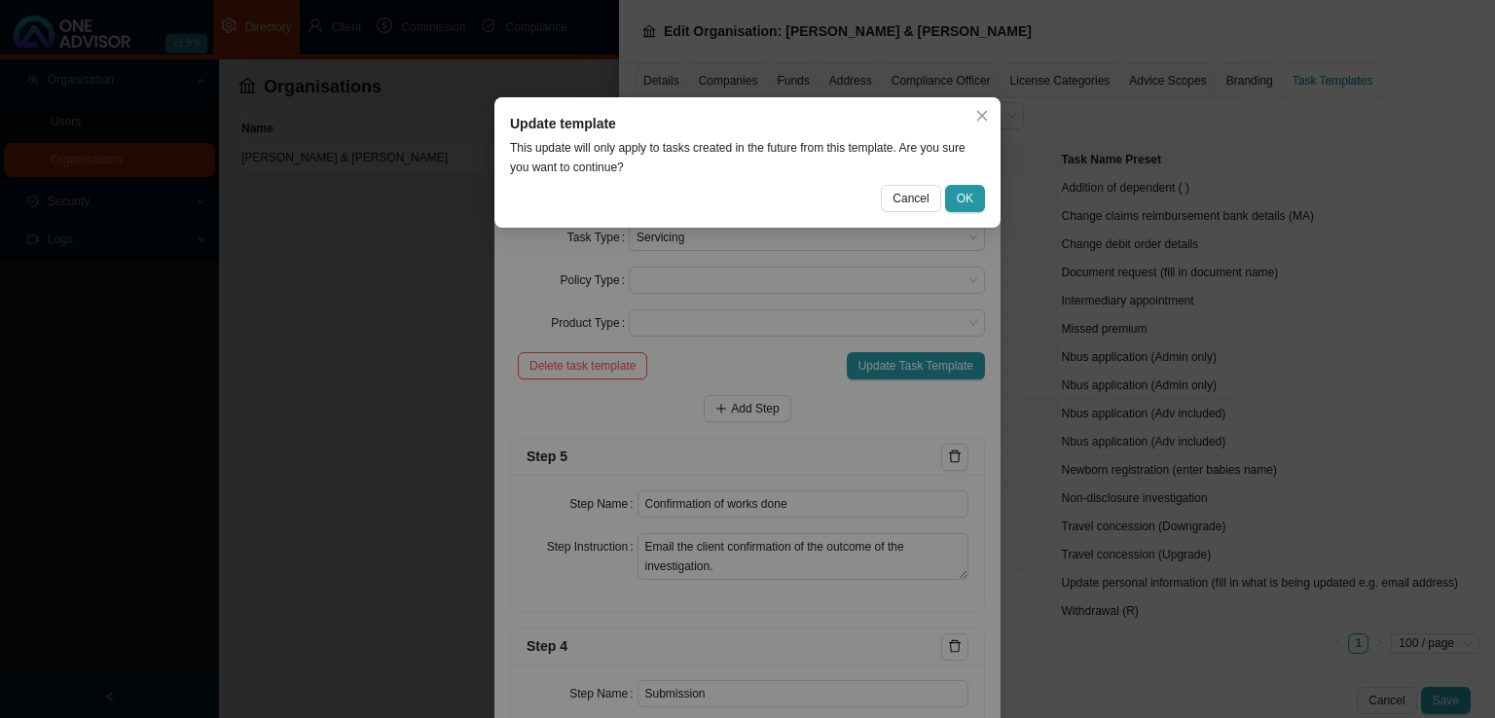
click at [963, 192] on span "OK" at bounding box center [965, 198] width 17 height 19
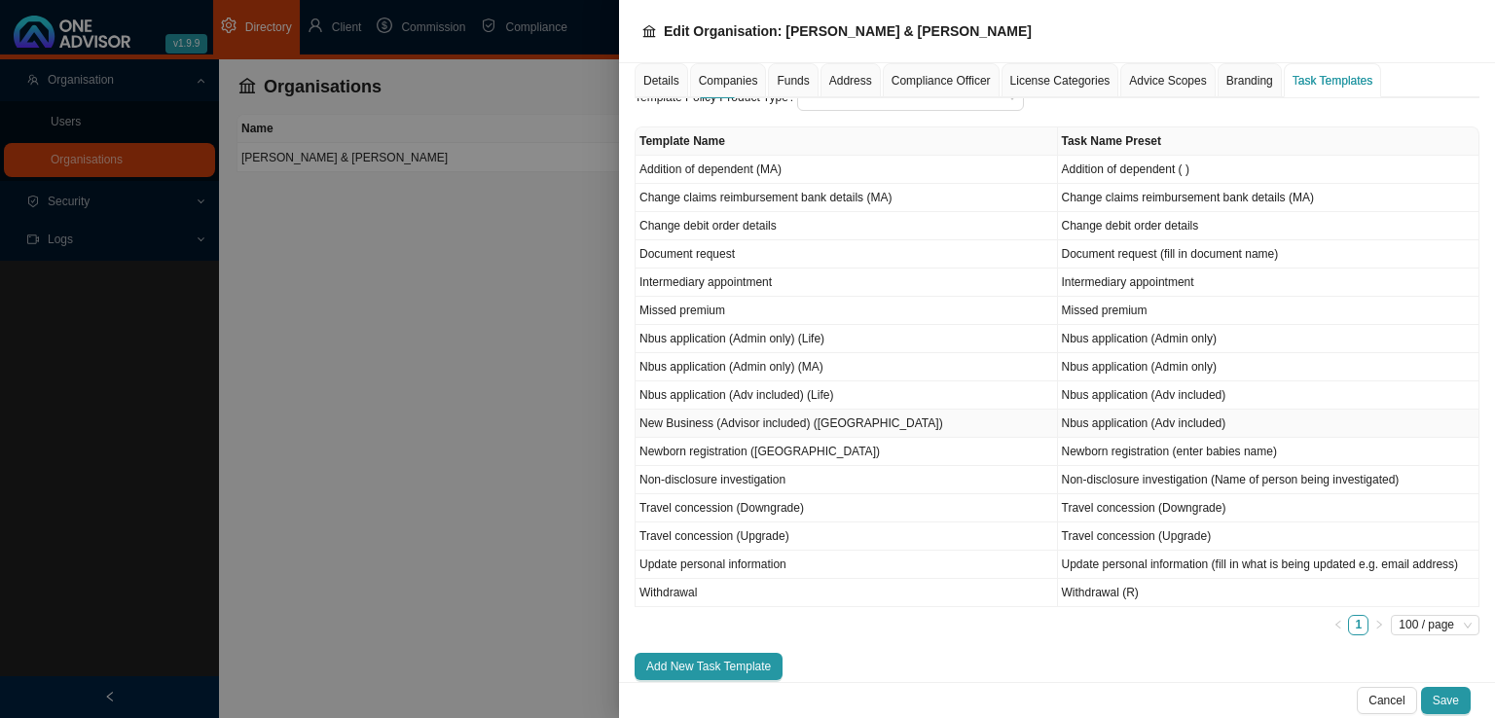
scroll to position [175, 0]
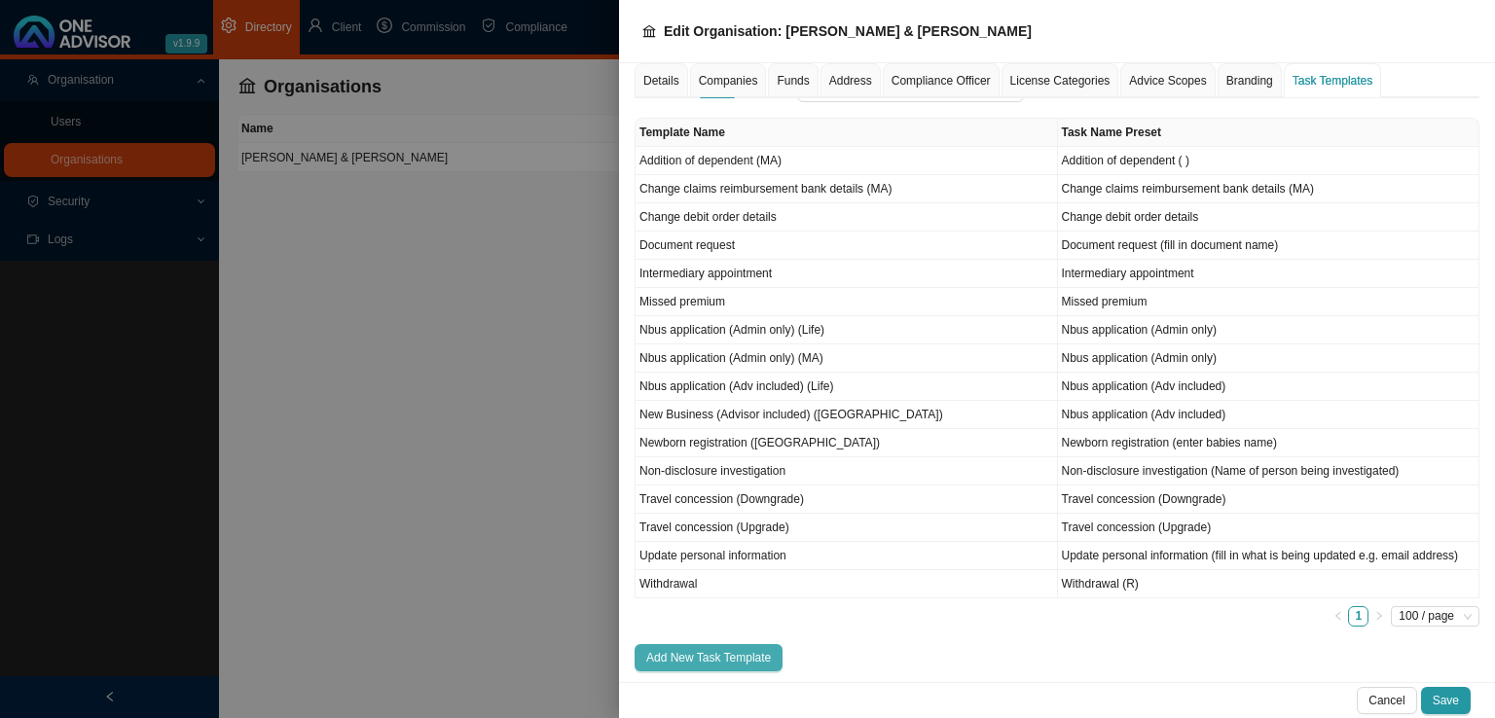
click at [741, 655] on span "Add New Task Template" at bounding box center [708, 657] width 125 height 19
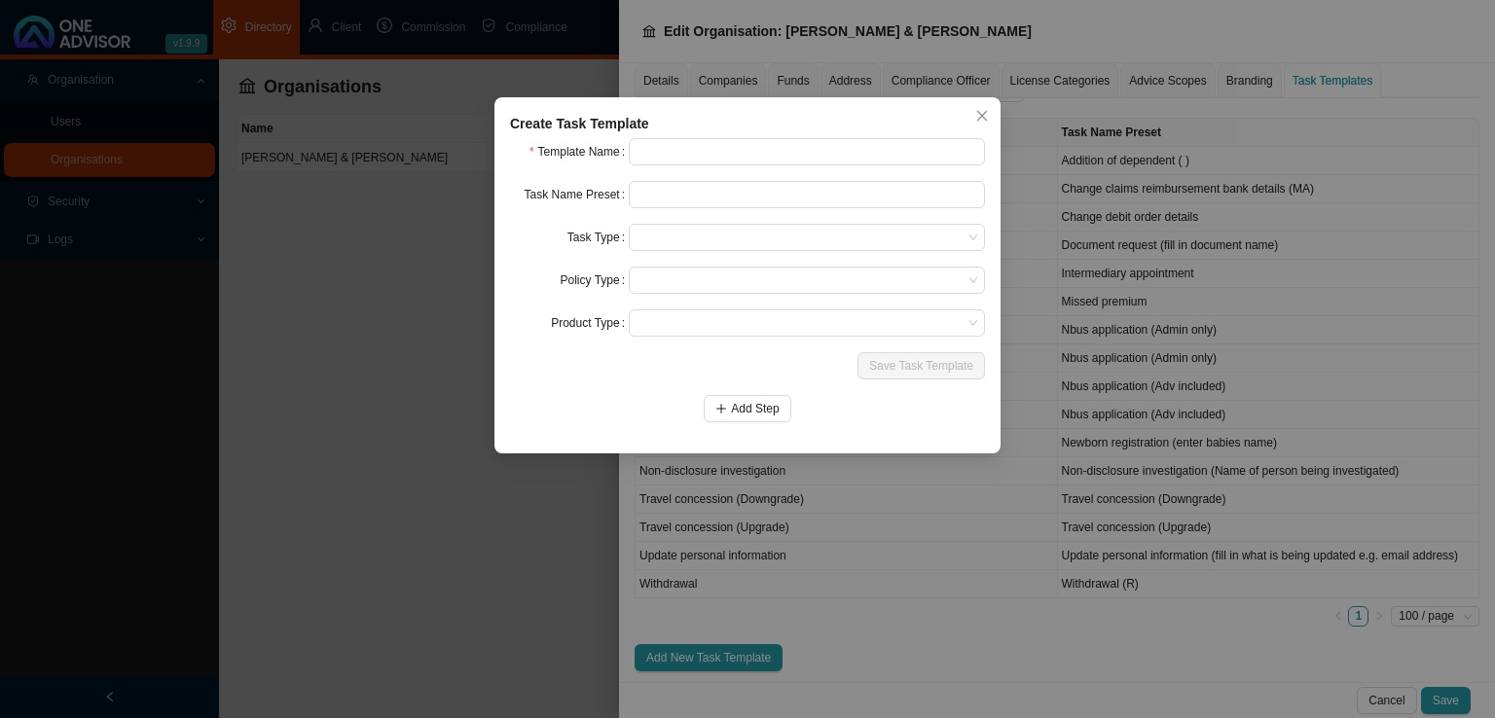
click at [654, 133] on div "Create Task Template" at bounding box center [747, 123] width 475 height 21
click at [654, 142] on input "text" at bounding box center [807, 151] width 356 height 27
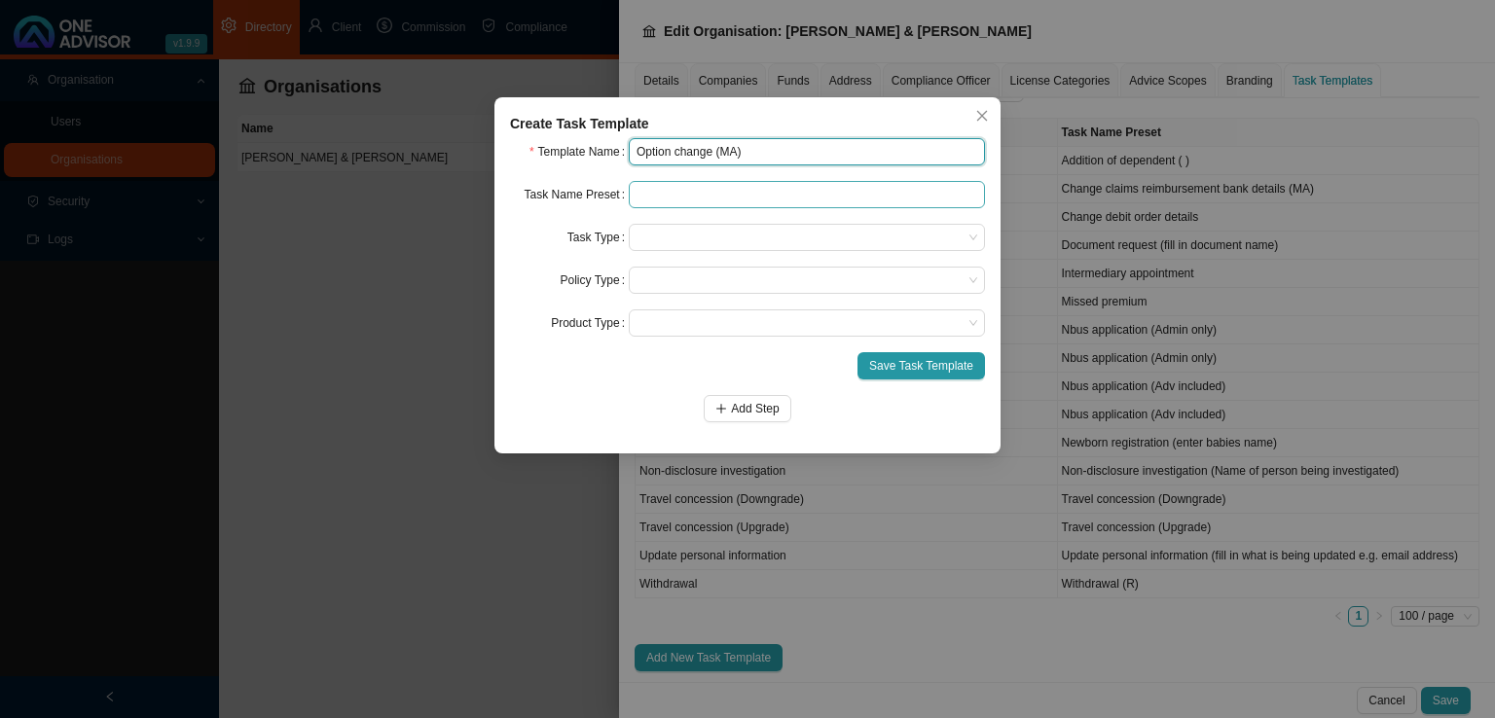
type input "Option change (MA)"
click at [677, 205] on input "text" at bounding box center [807, 194] width 356 height 27
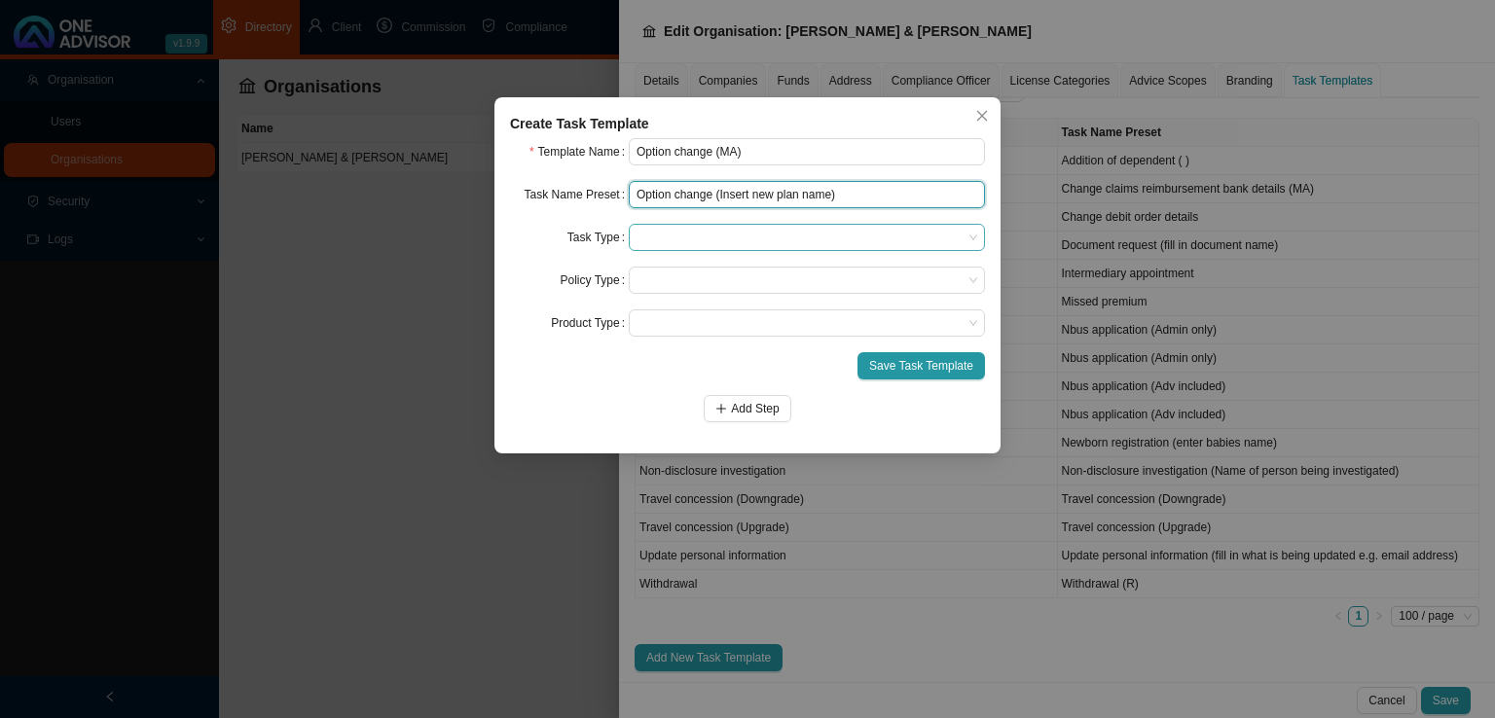
click at [692, 247] on span at bounding box center [806, 237] width 341 height 25
type input "Option change (Insert new plan name)"
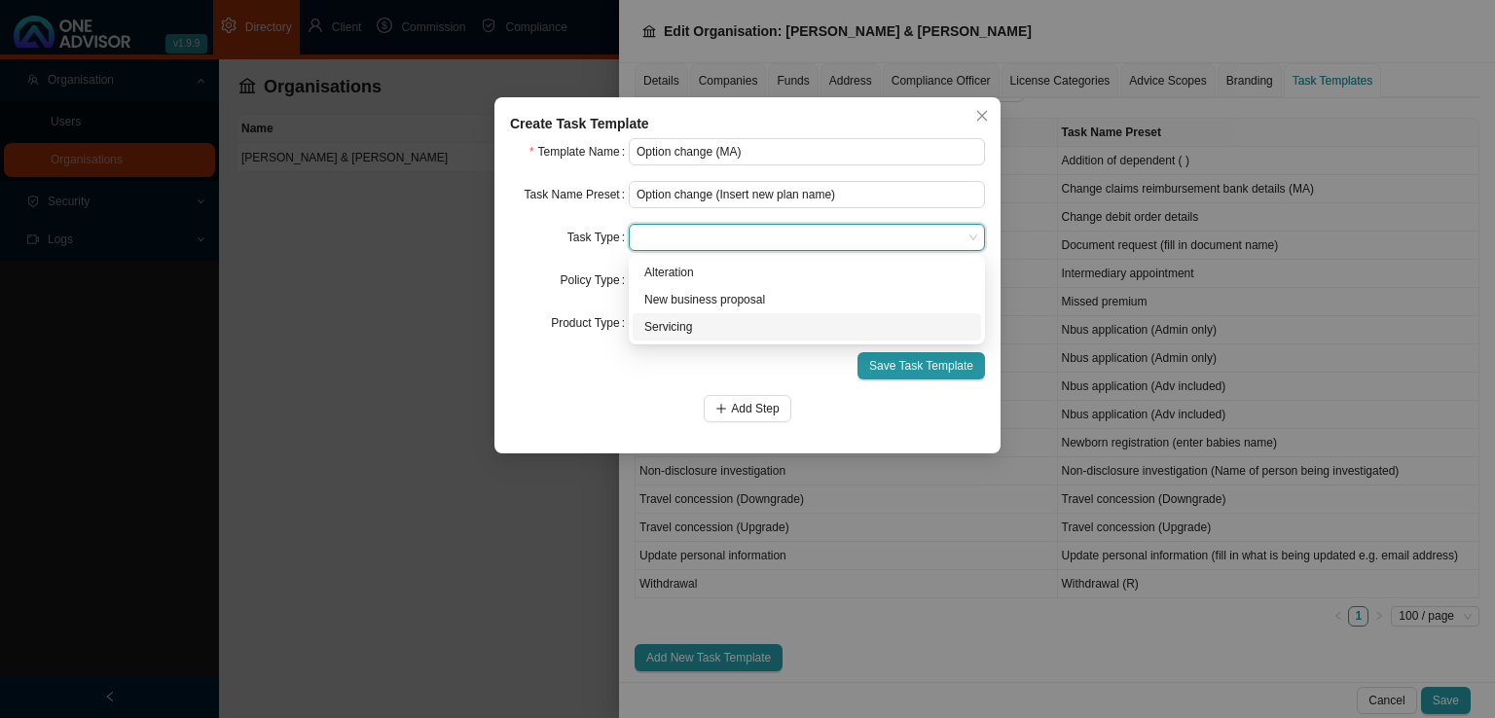
click at [662, 330] on div "Servicing" at bounding box center [806, 326] width 325 height 19
click at [673, 287] on span at bounding box center [806, 280] width 341 height 25
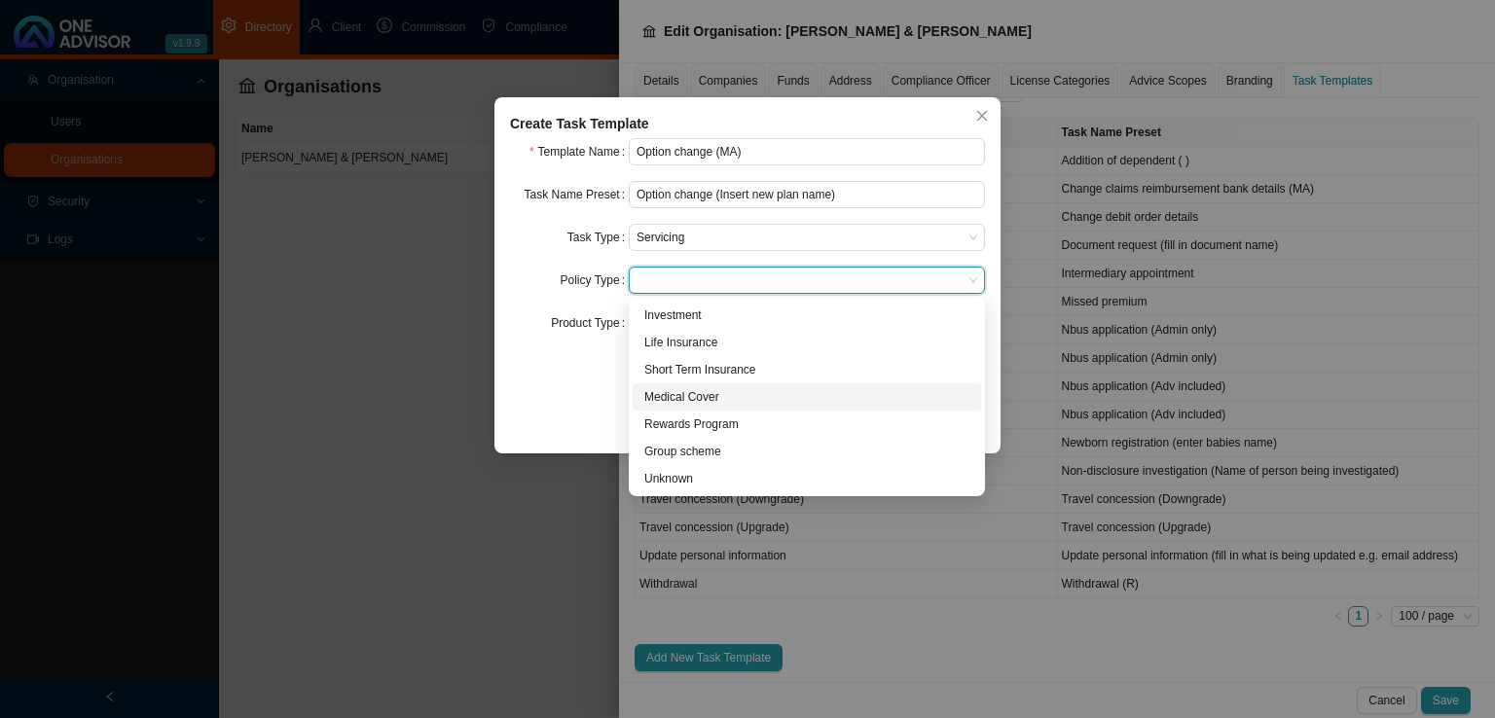
click at [681, 398] on div "Medical Cover" at bounding box center [806, 396] width 325 height 19
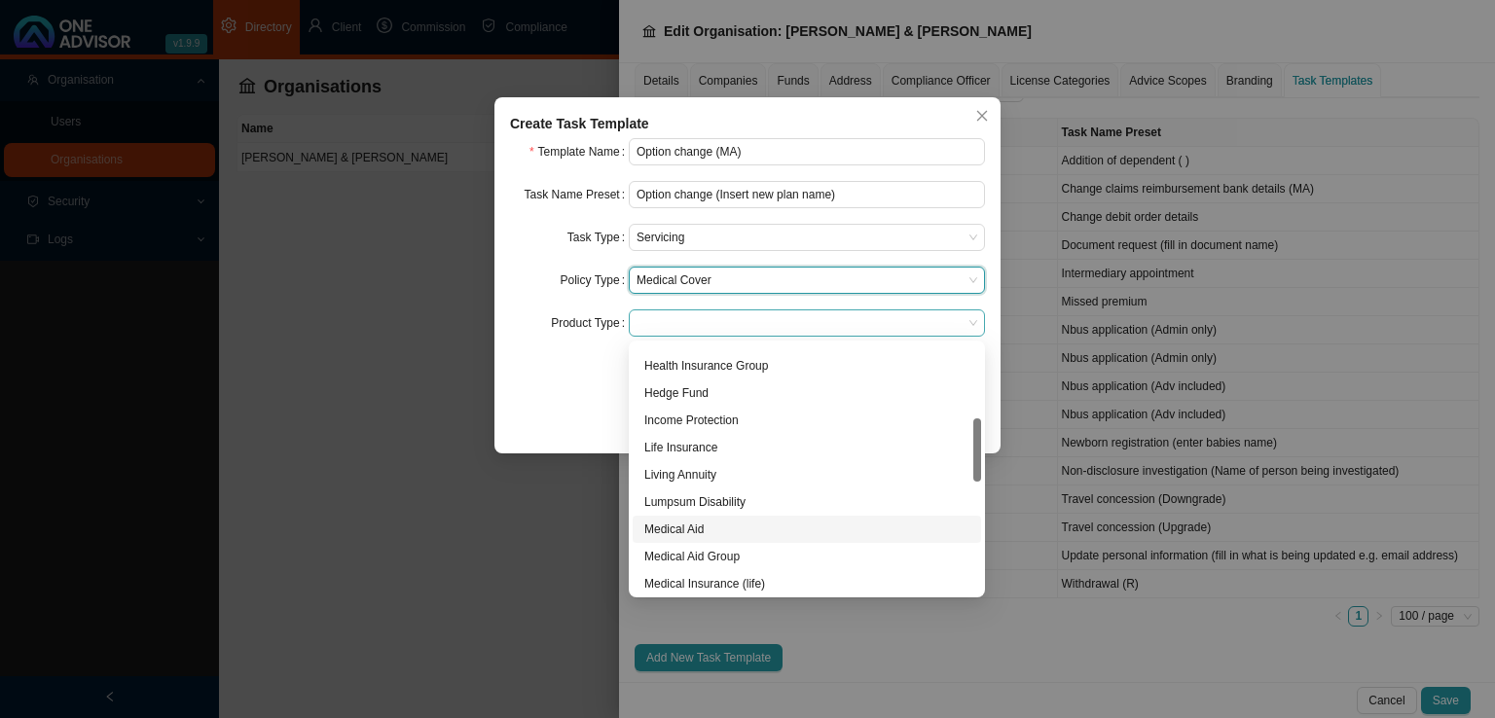
click at [700, 330] on span at bounding box center [806, 322] width 341 height 25
click at [701, 522] on div "Medical Aid" at bounding box center [806, 529] width 325 height 19
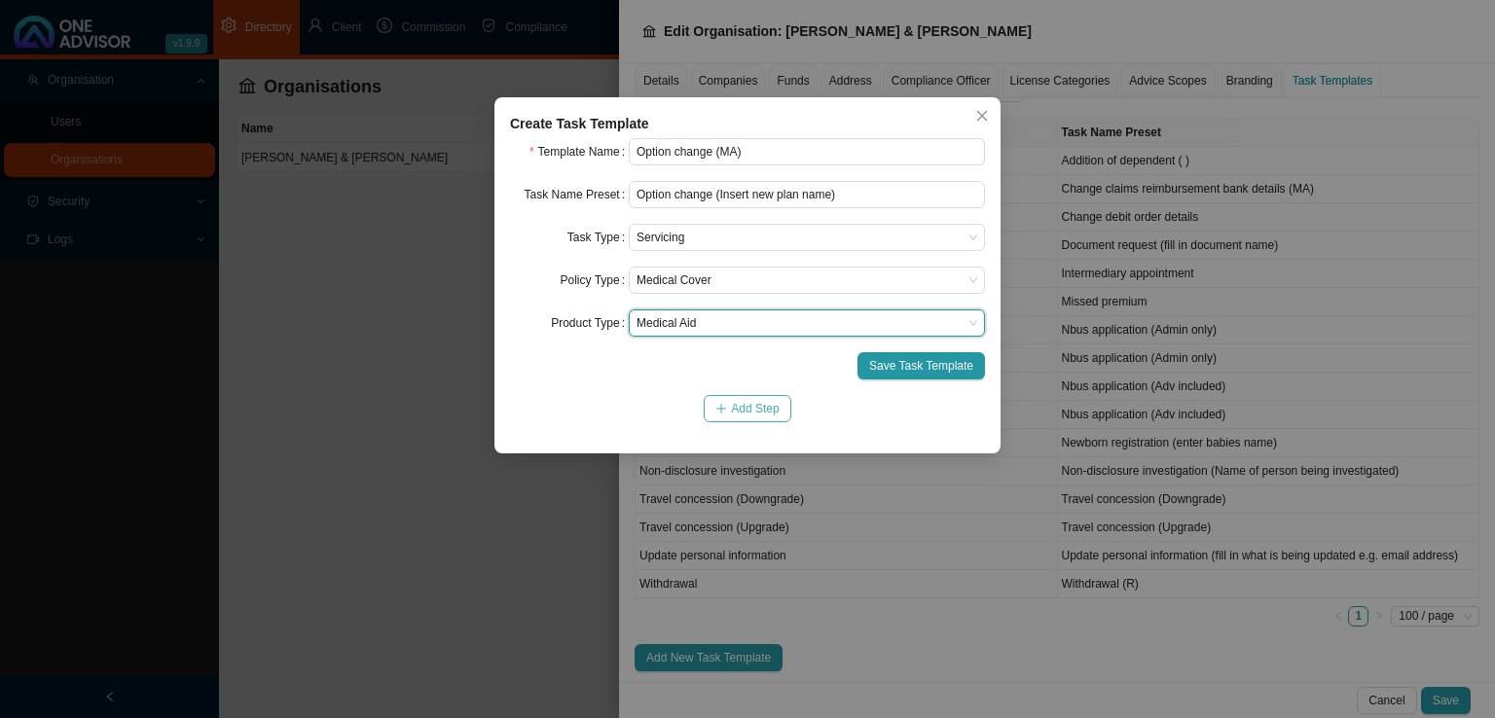
click at [757, 407] on span "Add Step" at bounding box center [755, 408] width 48 height 19
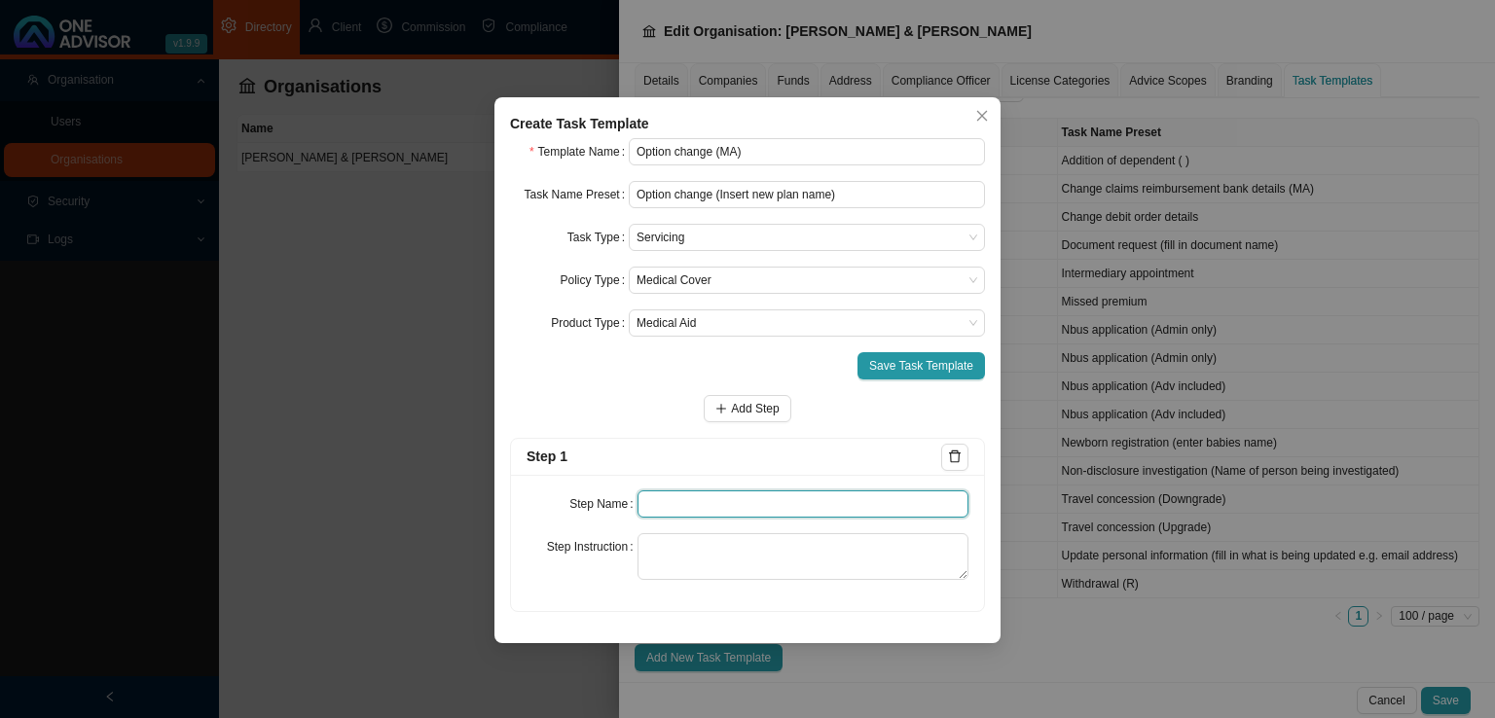
click at [647, 508] on input "text" at bounding box center [803, 503] width 332 height 27
type input "Instruction"
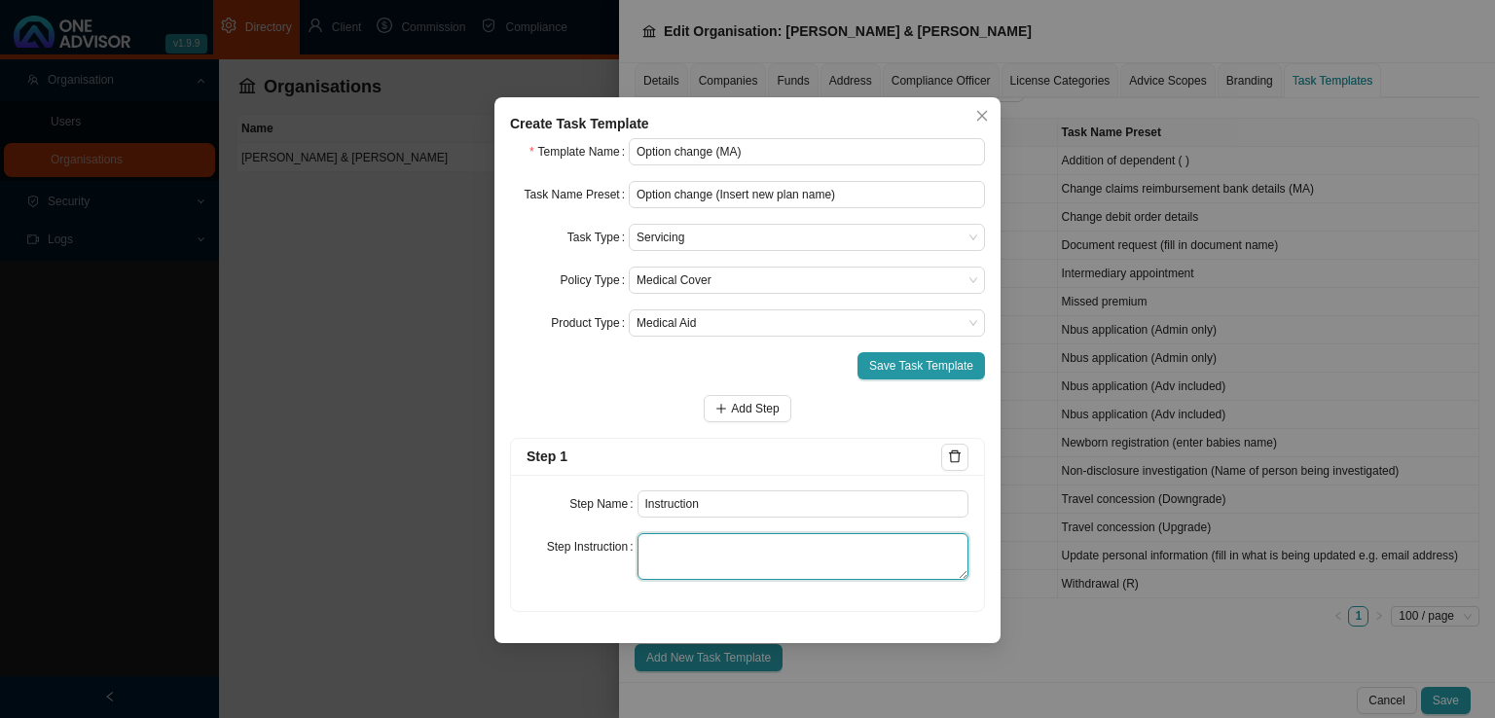
click at [694, 555] on textarea at bounding box center [803, 556] width 332 height 47
paste textarea "Record the email/whatsapp where the member is asking that we assist with the op…"
type textarea "Record the email/whatsapp where the member is asking that we assist with the op…"
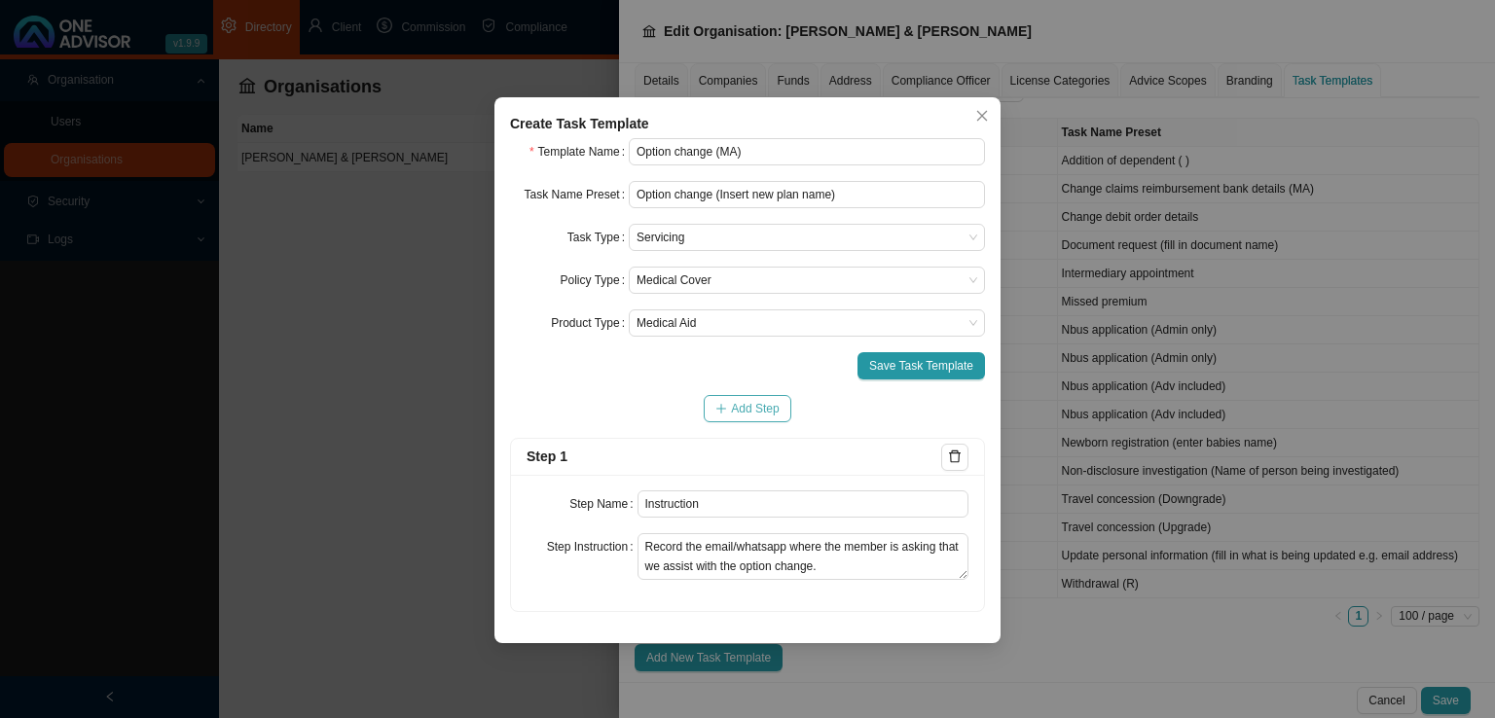
click at [747, 410] on span "Add Step" at bounding box center [755, 408] width 48 height 19
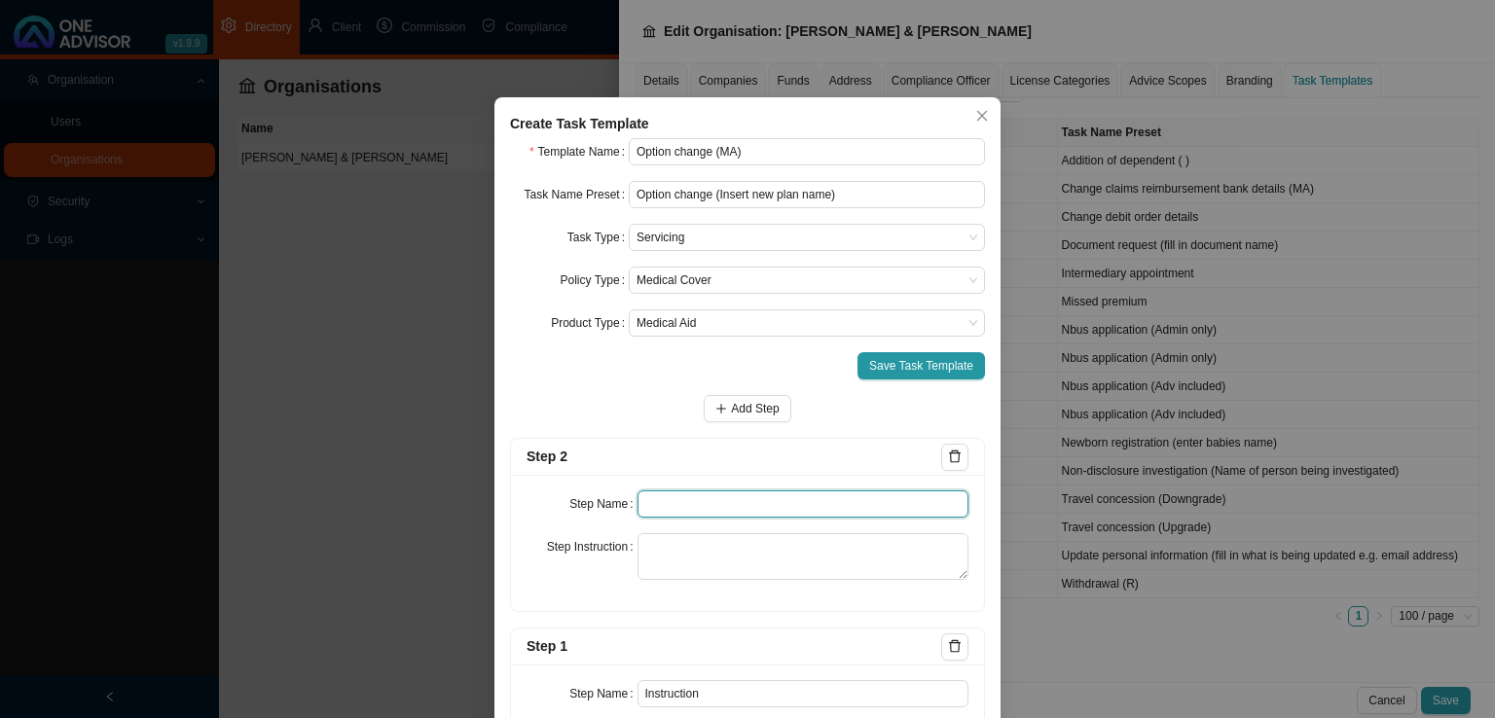
click at [693, 497] on input "text" at bounding box center [803, 503] width 332 height 27
type input "Investigation"
drag, startPoint x: 705, startPoint y: 514, endPoint x: 684, endPoint y: 541, distance: 34.7
click at [684, 541] on div "Step Name Investigation Step Instruction" at bounding box center [747, 543] width 473 height 136
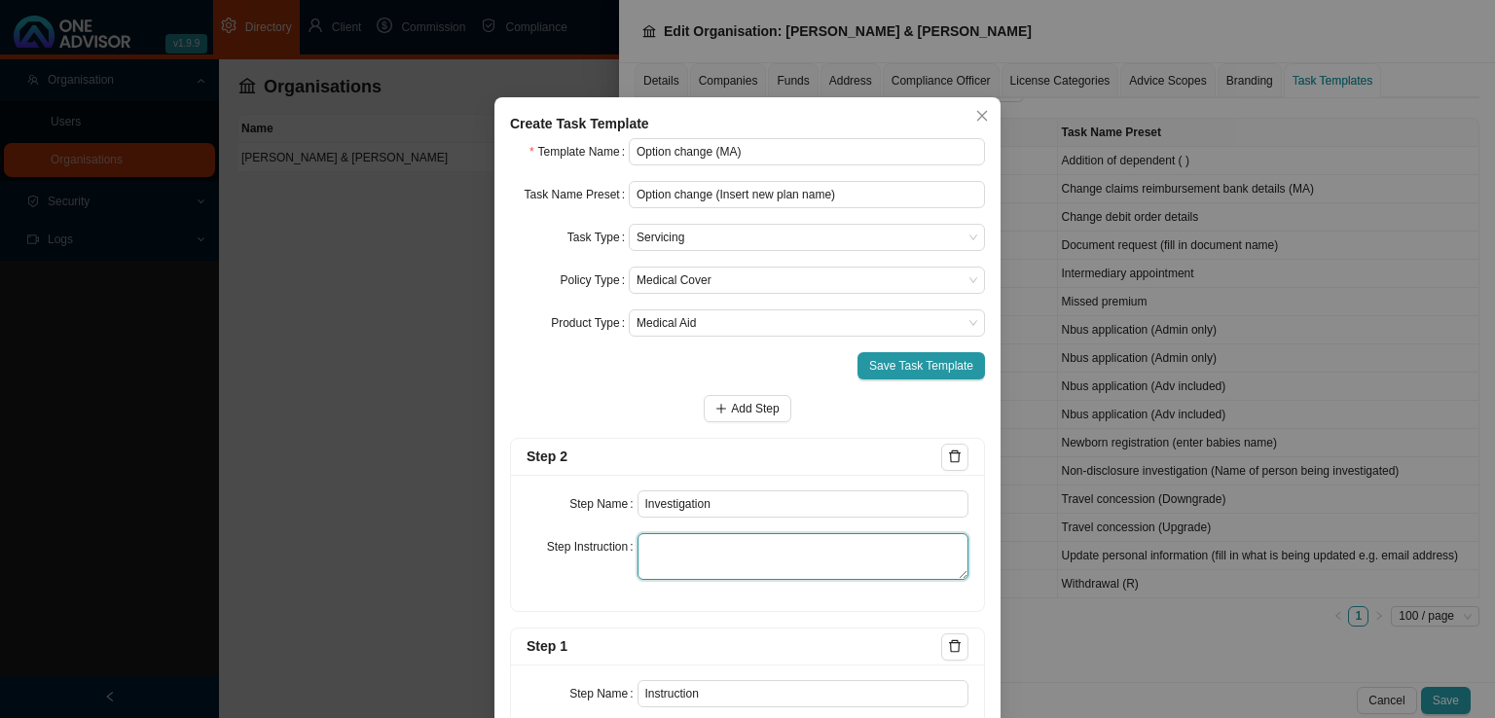
click at [659, 564] on textarea at bounding box center [803, 556] width 332 height 47
paste textarea "Record the investigative work done in order to establish if the option change i…"
type textarea "Record the investigative work done in order to establish if the option change i…"
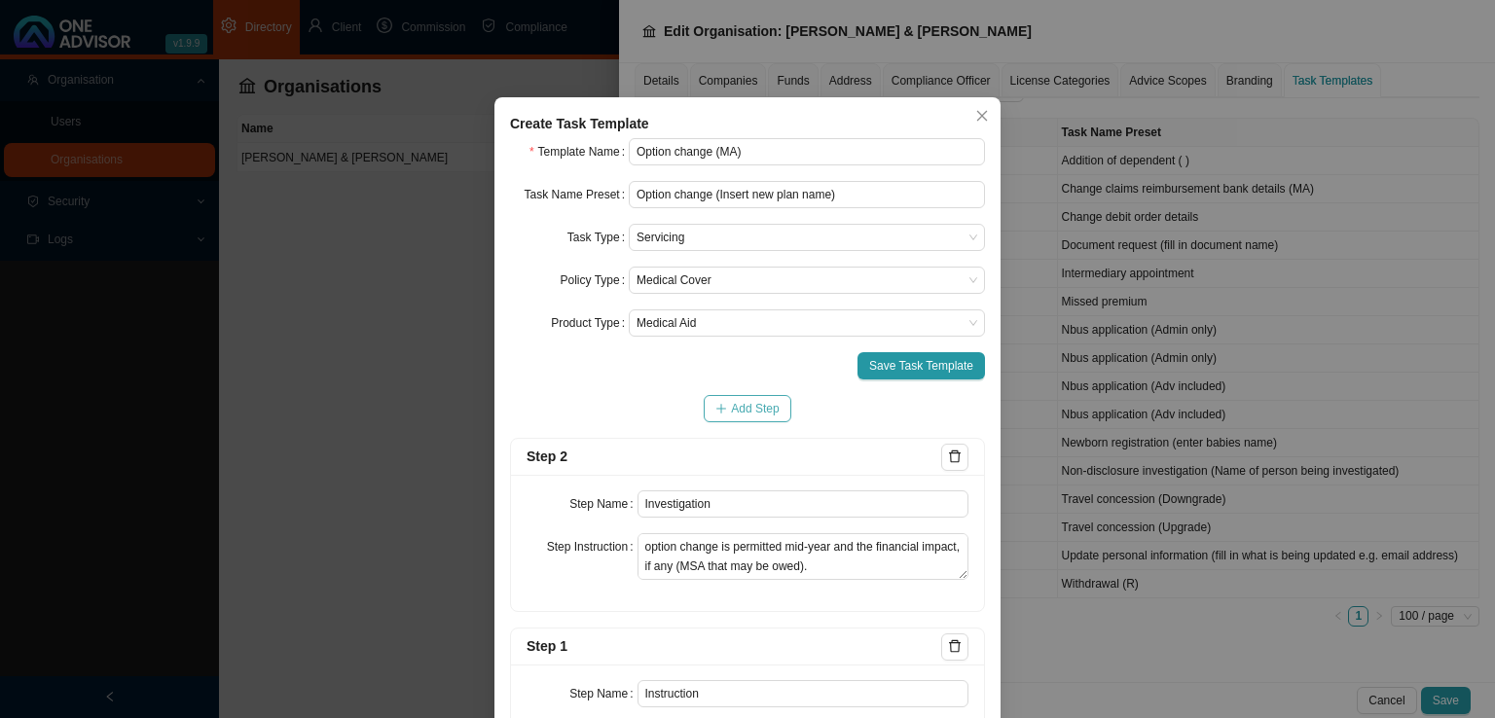
click at [735, 410] on span "Add Step" at bounding box center [755, 408] width 48 height 19
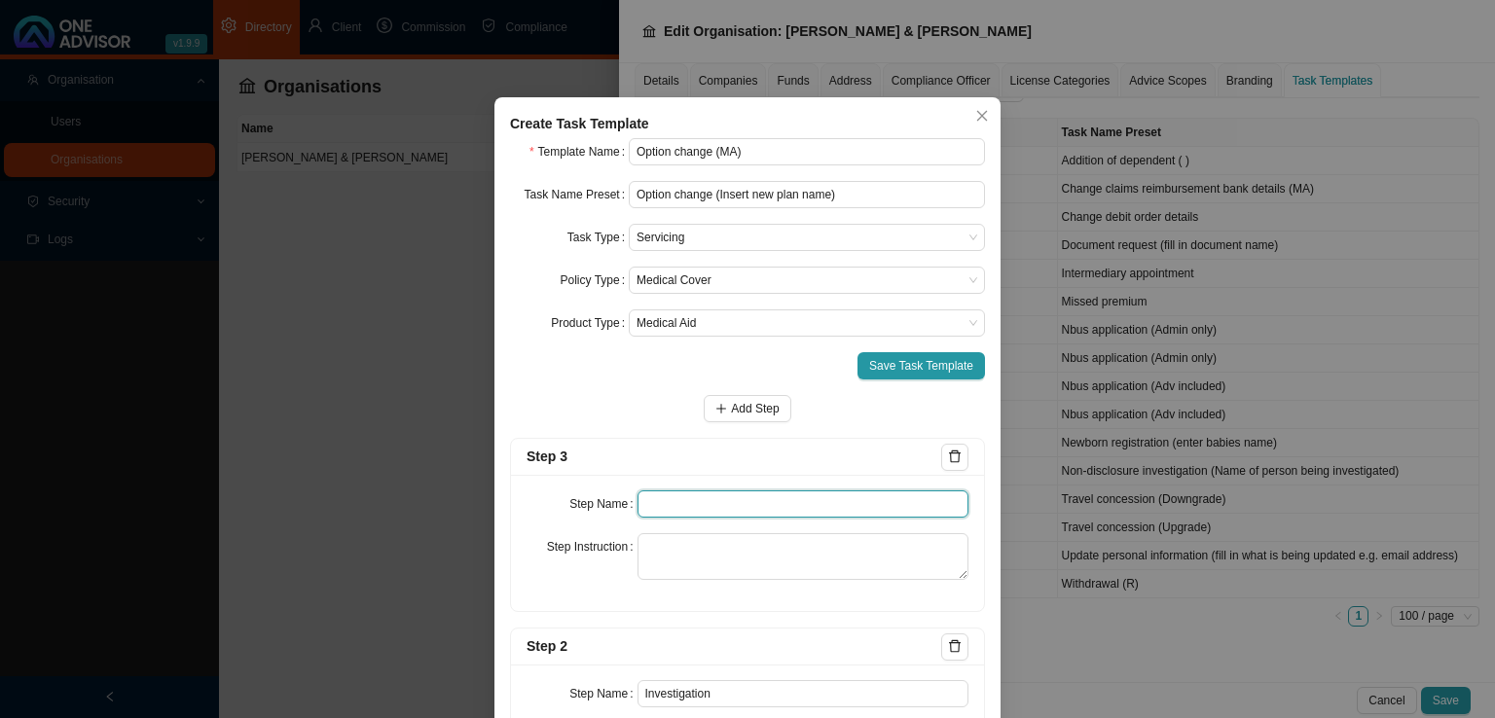
click at [671, 493] on input "text" at bounding box center [803, 503] width 332 height 27
type input "Paperwork"
paste textarea "Record the gathering of any paperwork that needs to be submitted to the Medical…"
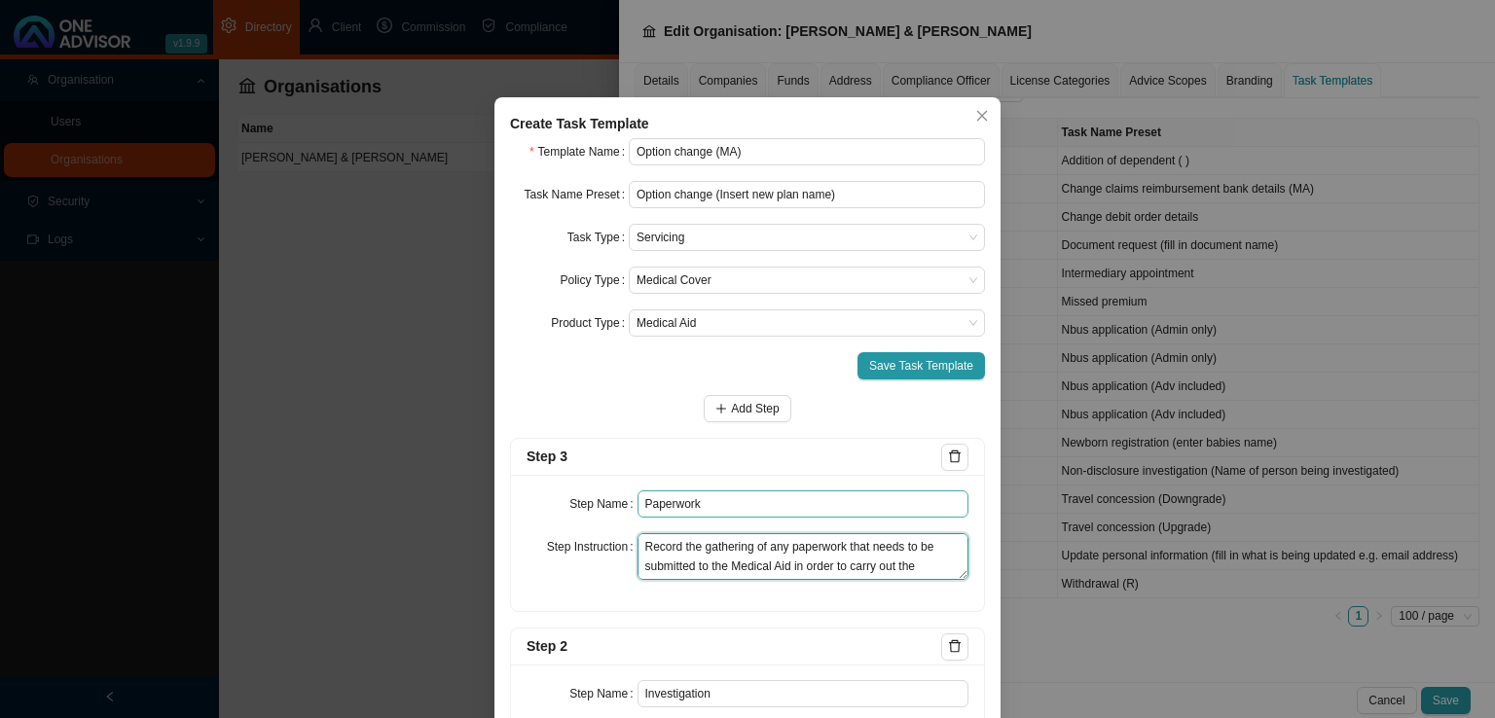
scroll to position [34, 0]
type textarea "Record the gathering of any paperwork that needs to be submitted to the Medical…"
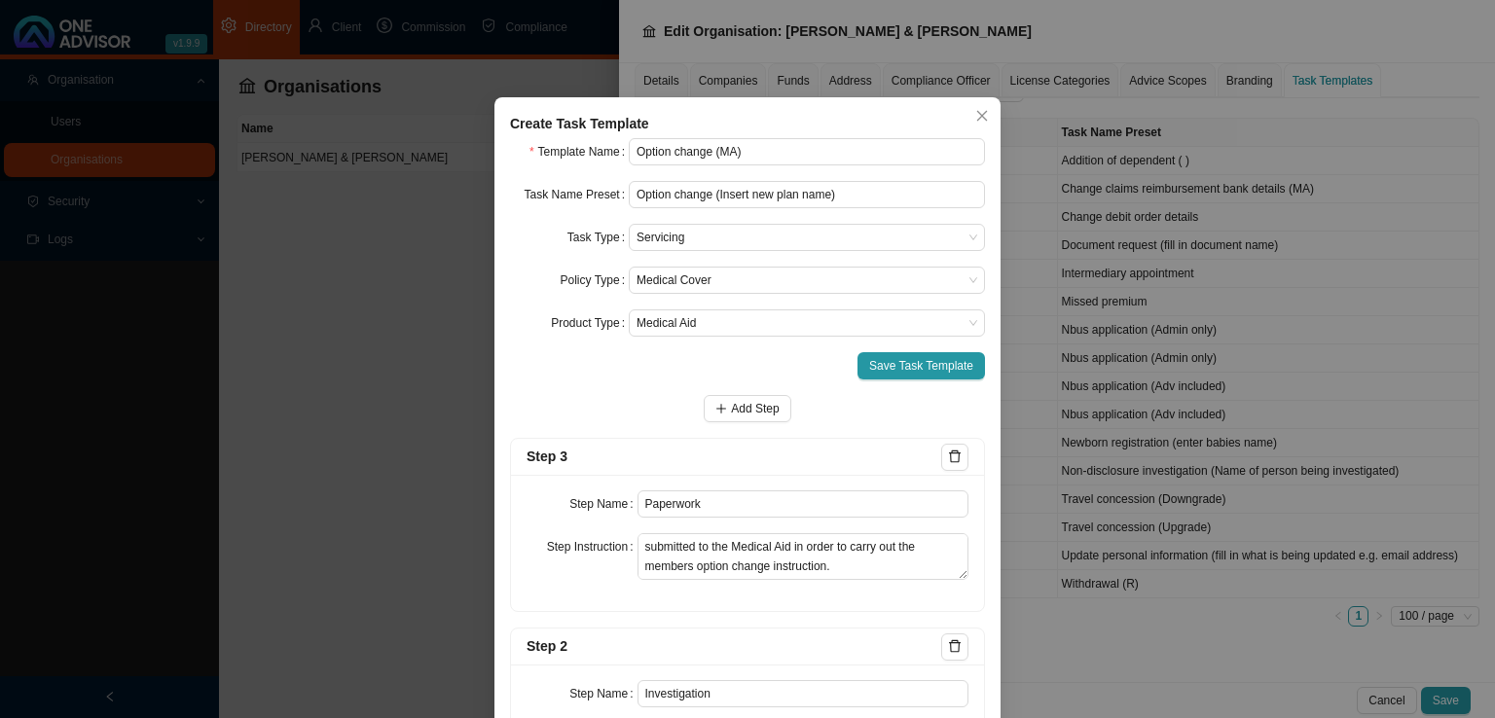
click at [707, 416] on button "Add Step" at bounding box center [747, 408] width 87 height 27
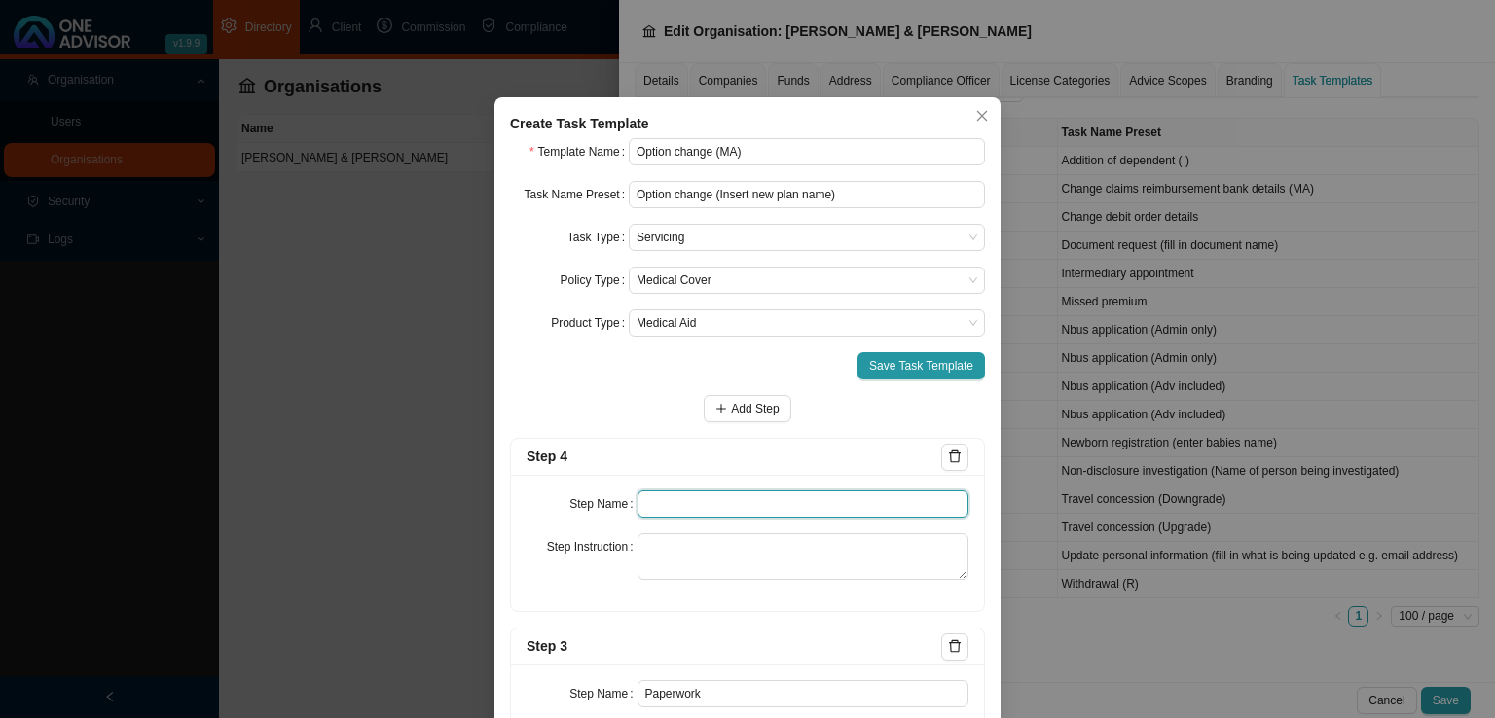
click at [671, 498] on input "text" at bounding box center [803, 503] width 332 height 27
type input "Submission"
paste textarea "Record the submission of the paperwork to the Medical Aid and all follow ups un…"
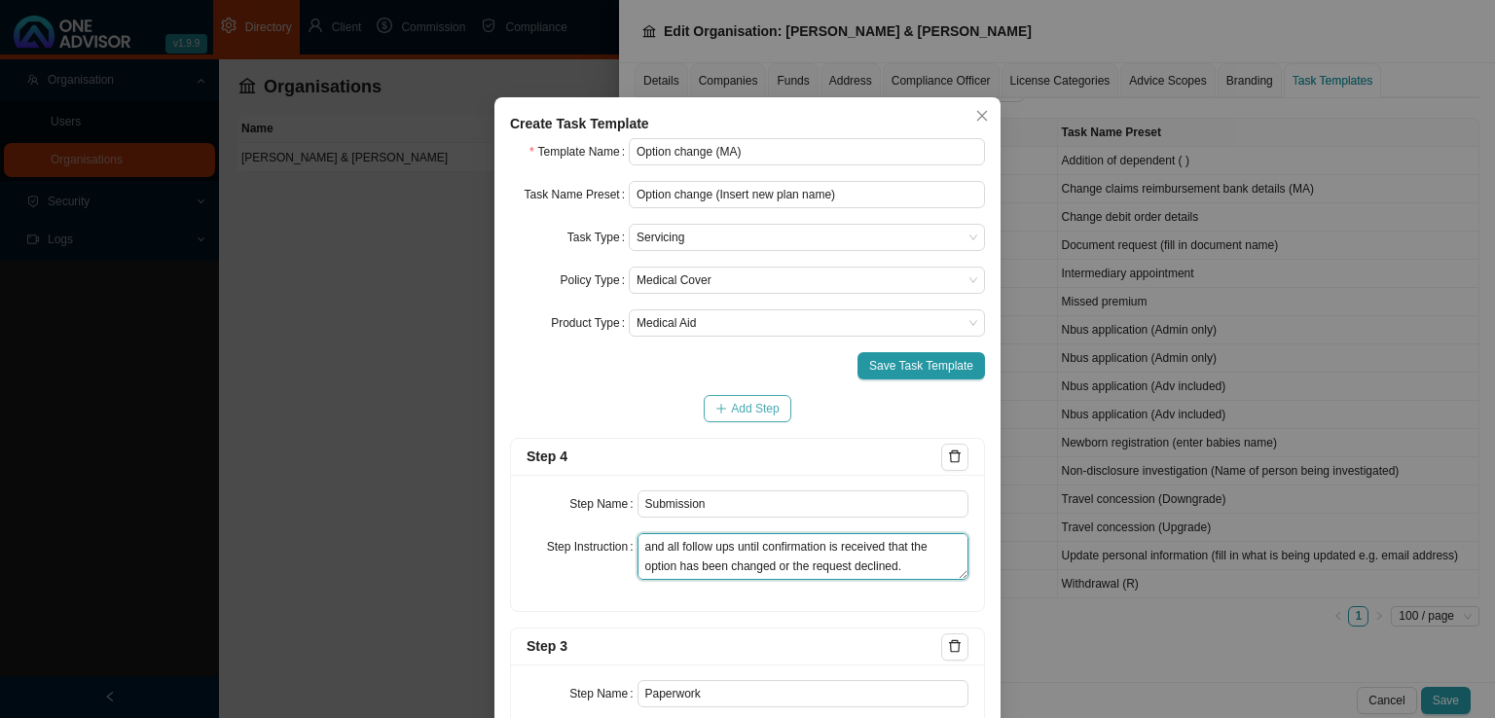
type textarea "Record the submission of the paperwork to the Medical Aid and all follow ups un…"
click at [747, 399] on span "Add Step" at bounding box center [755, 408] width 48 height 19
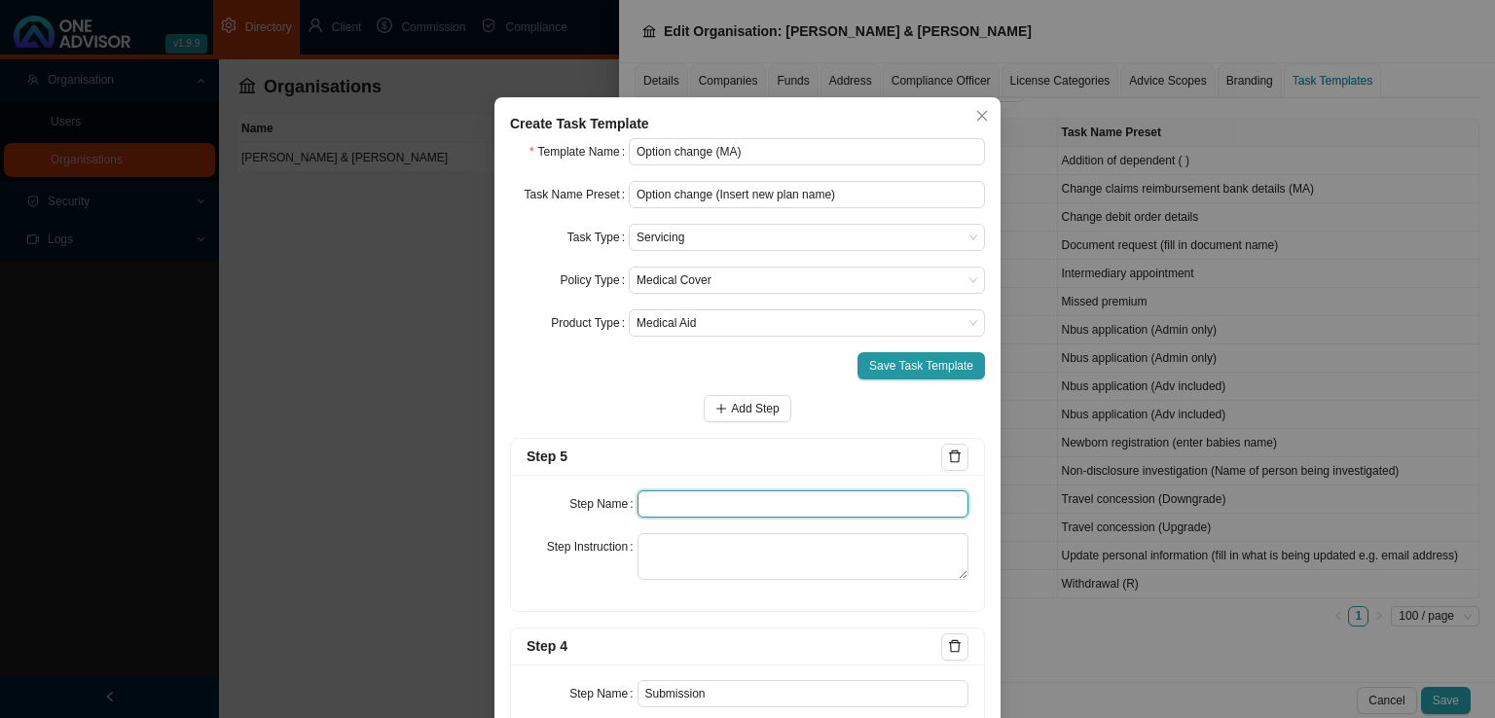
click at [685, 500] on input "text" at bounding box center [803, 503] width 332 height 27
type input "Confirmation of works done"
click at [671, 526] on div "Step Name Confirmation of works done Step Instruction" at bounding box center [747, 543] width 473 height 136
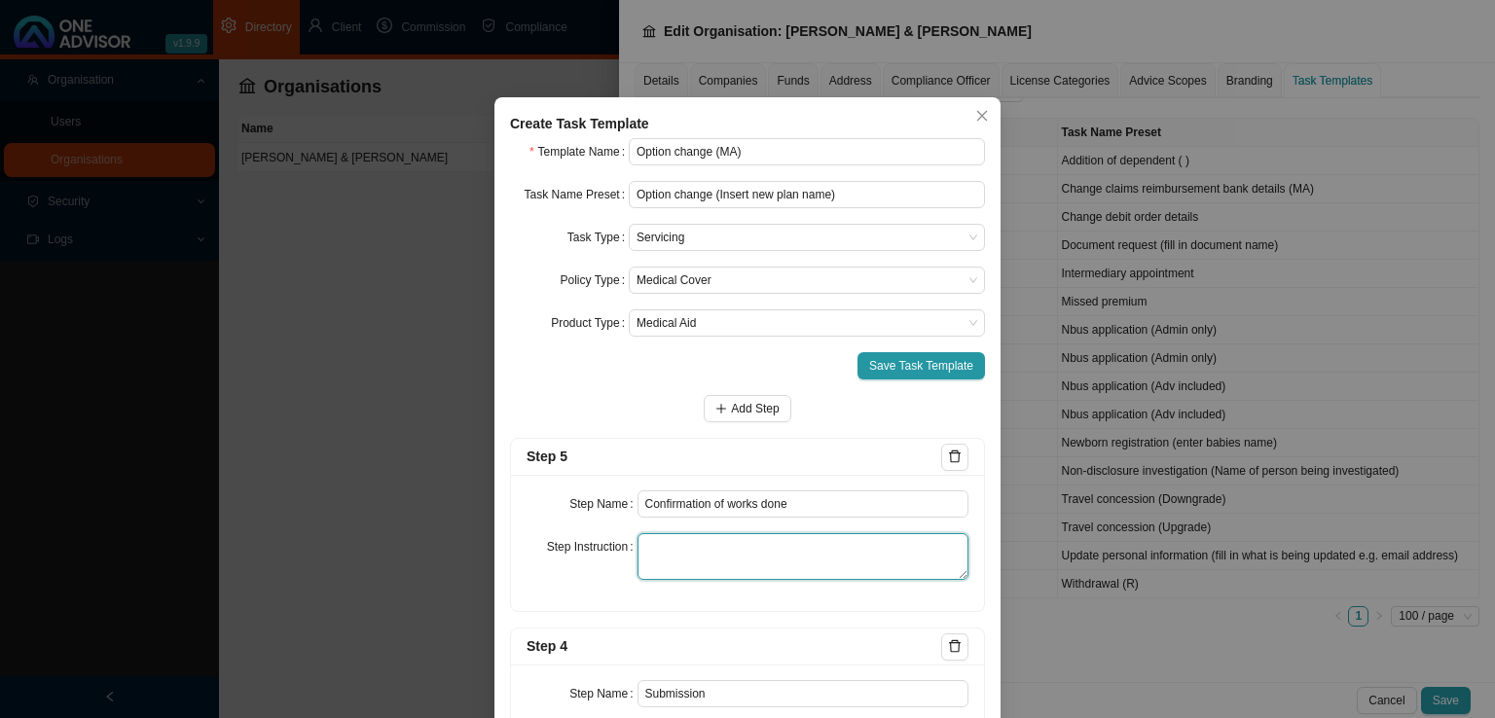
click at [666, 550] on textarea at bounding box center [803, 556] width 332 height 47
paste textarea "Attach the email sent to the client confirming the outcome of their request. Pl…"
type textarea "Attach the email sent to the client confirming the outcome of their request. Pl…"
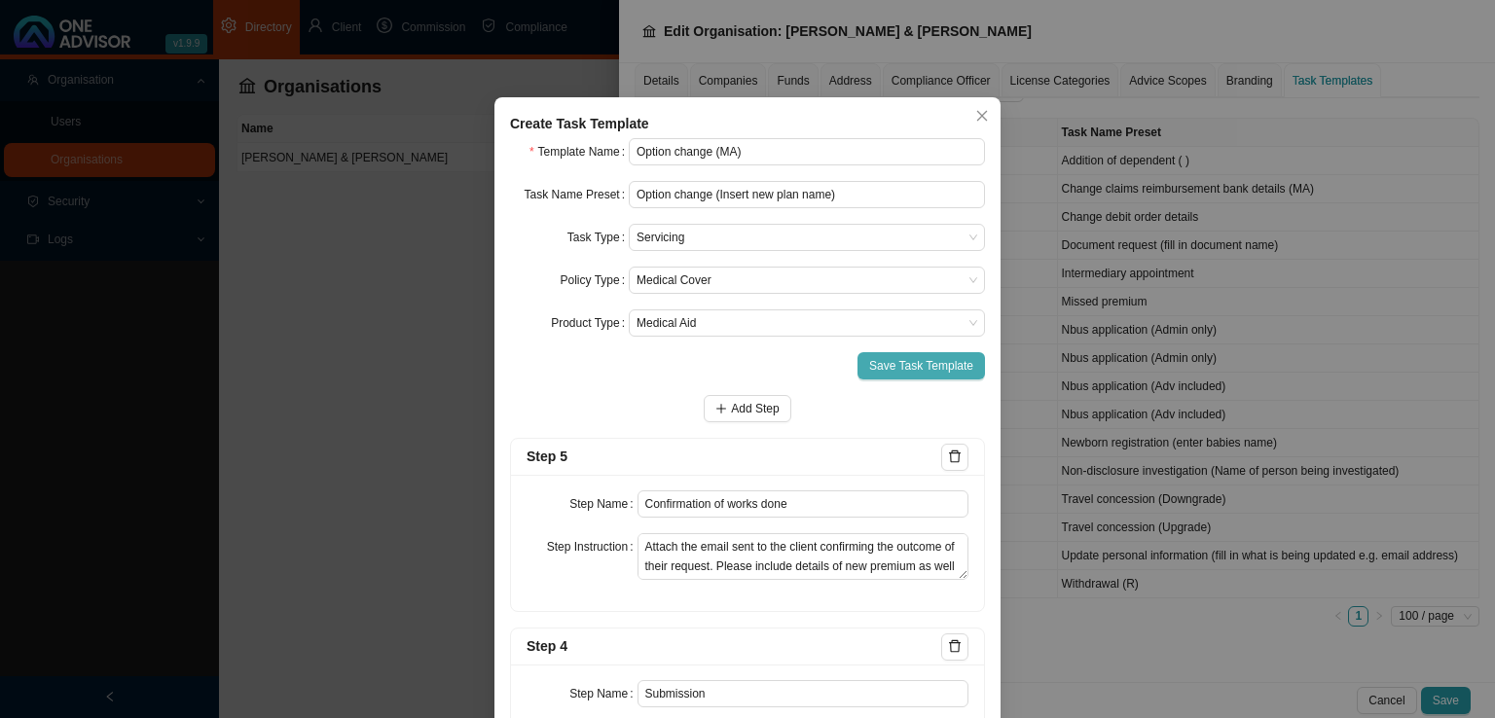
click at [896, 367] on span "Save Task Template" at bounding box center [921, 365] width 104 height 19
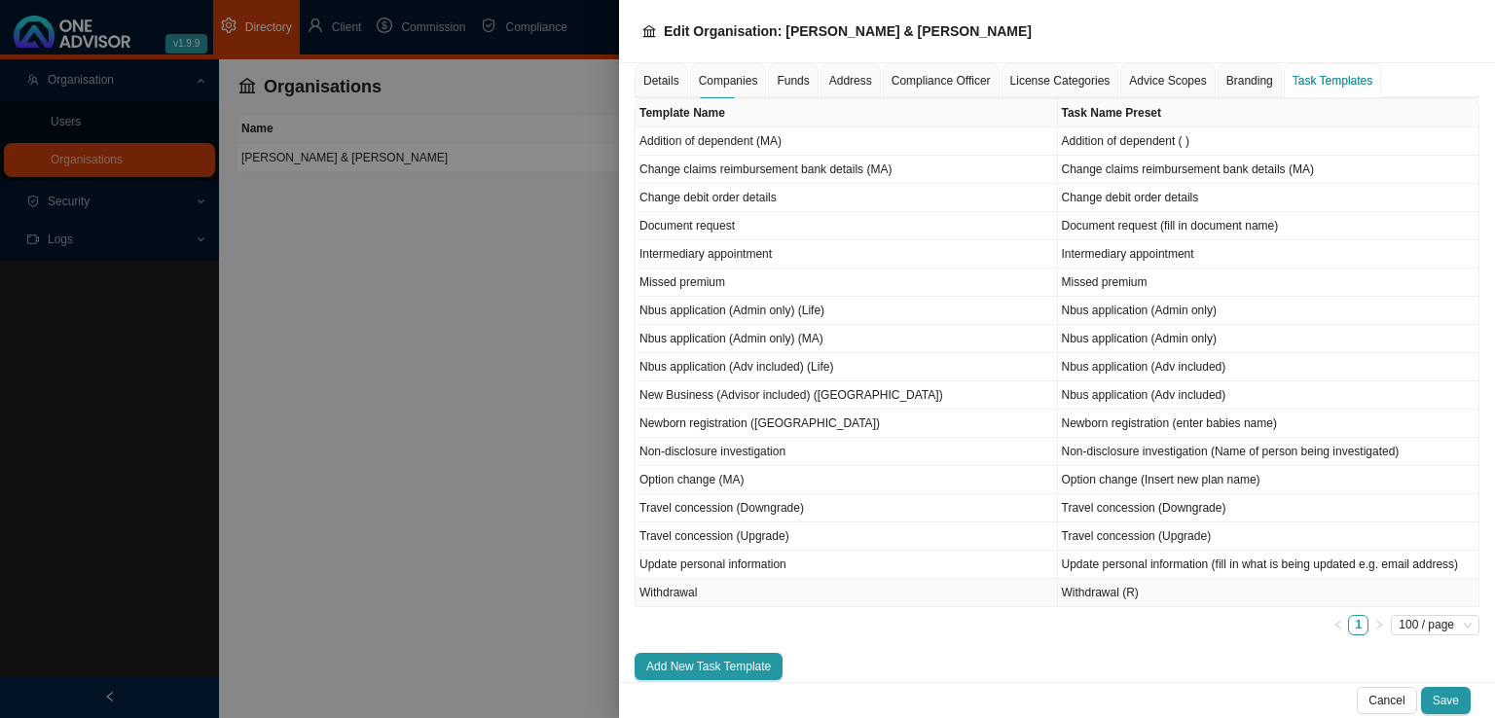
scroll to position [203, 0]
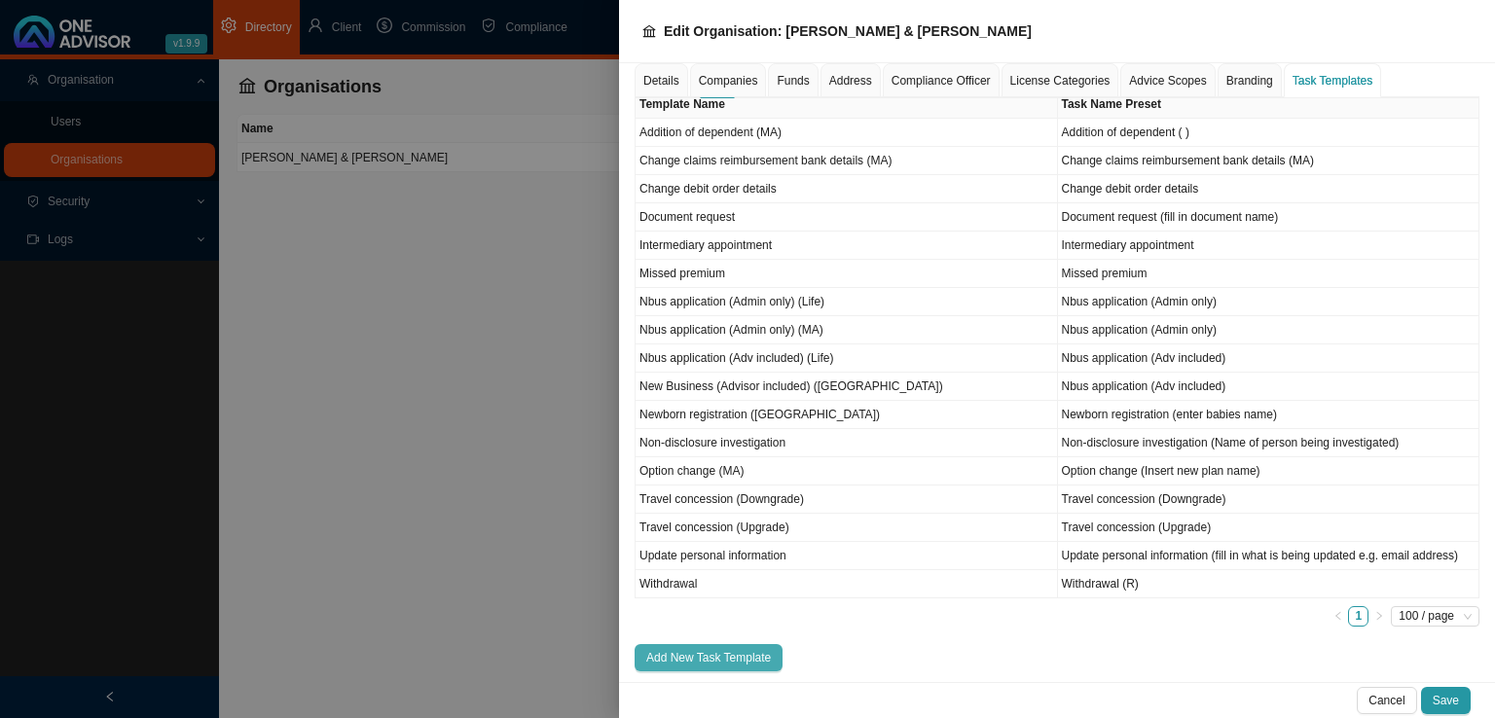
click at [712, 655] on span "Add New Task Template" at bounding box center [708, 657] width 125 height 19
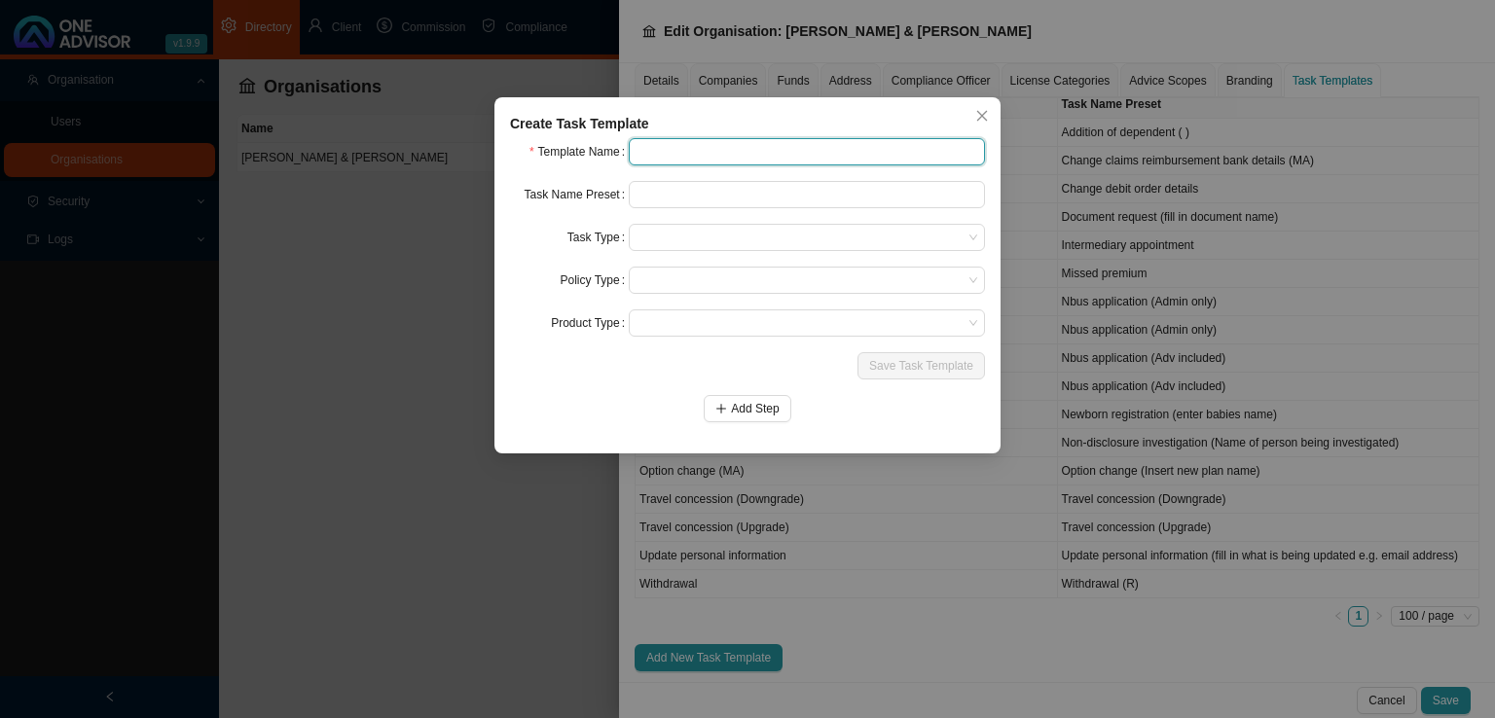
click at [674, 160] on input "text" at bounding box center [807, 151] width 356 height 27
click at [669, 151] on input "text" at bounding box center [807, 151] width 356 height 27
drag, startPoint x: 760, startPoint y: 153, endPoint x: 830, endPoint y: 164, distance: 71.0
click at [761, 152] on input "Beneficiary nomination ()" at bounding box center [807, 151] width 356 height 27
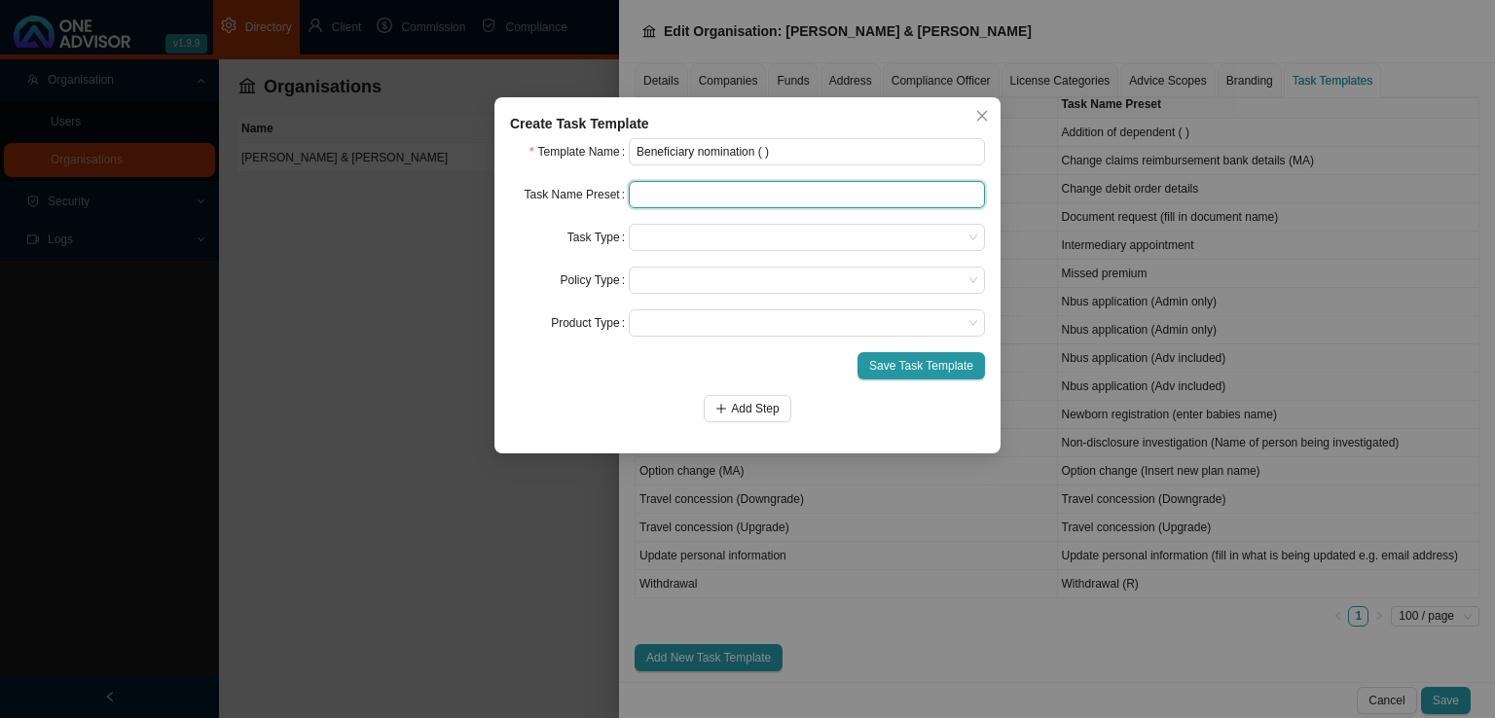
click at [667, 193] on input "text" at bounding box center [807, 194] width 356 height 27
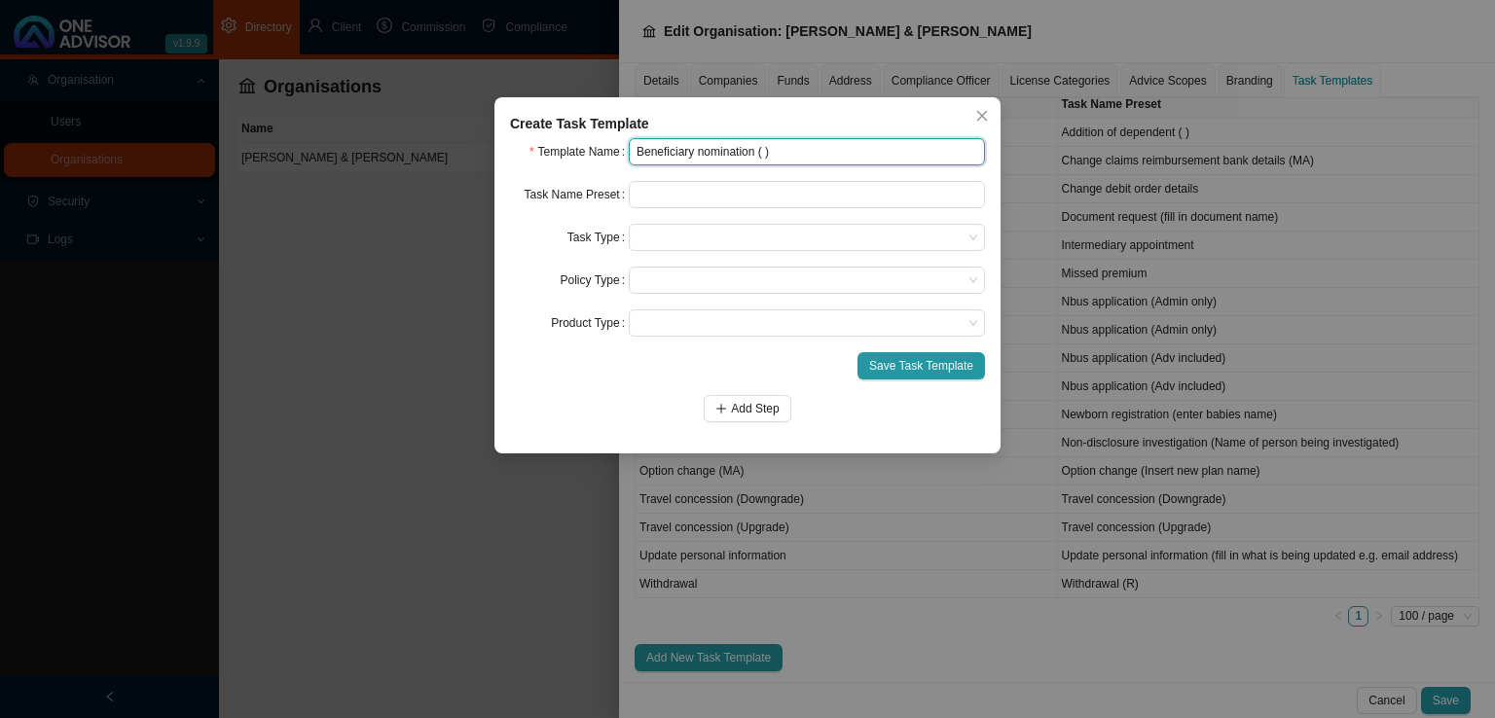
drag, startPoint x: 760, startPoint y: 153, endPoint x: 789, endPoint y: 145, distance: 30.2
click at [782, 152] on input "Beneficiary nomination ( )" at bounding box center [807, 151] width 356 height 27
type input "Beneficiary nomination"
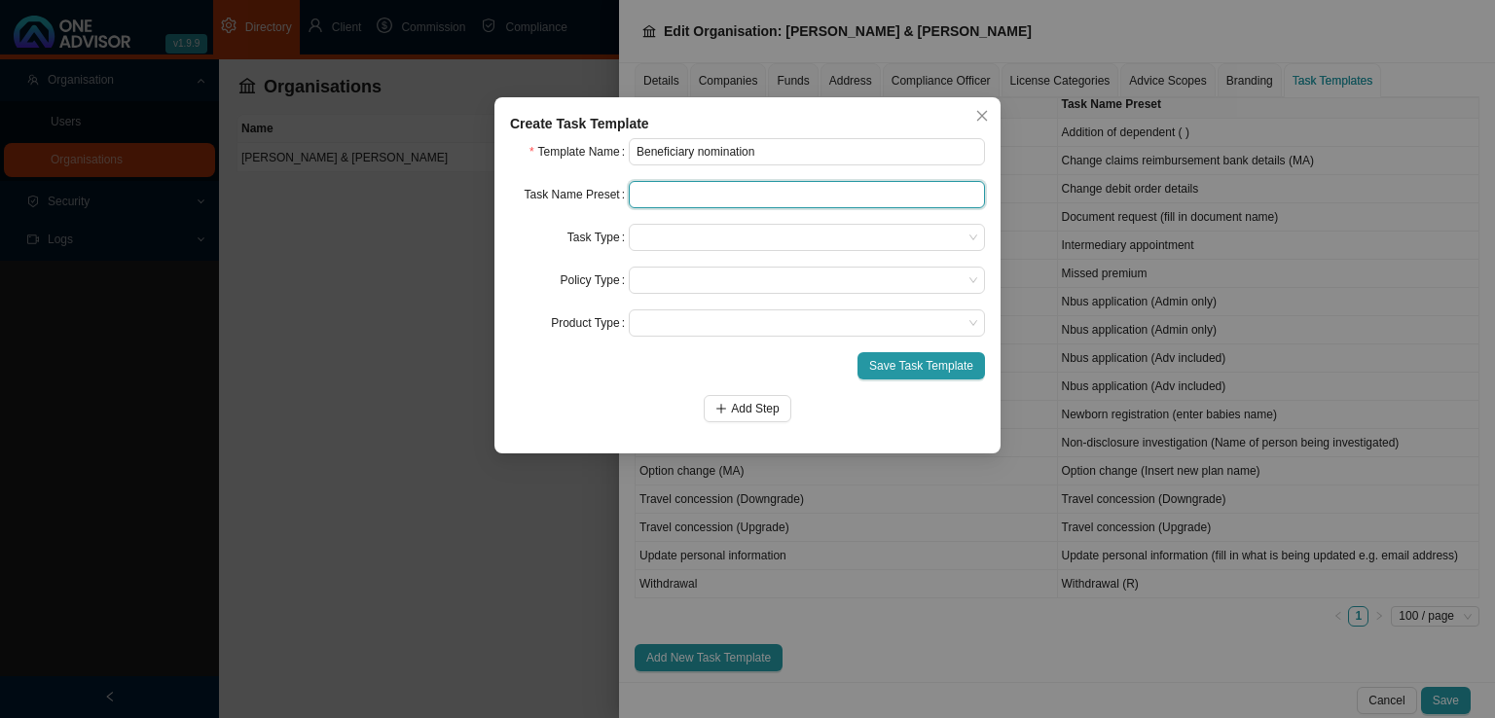
click at [689, 196] on input "text" at bounding box center [807, 194] width 356 height 27
click at [694, 240] on span at bounding box center [806, 237] width 341 height 25
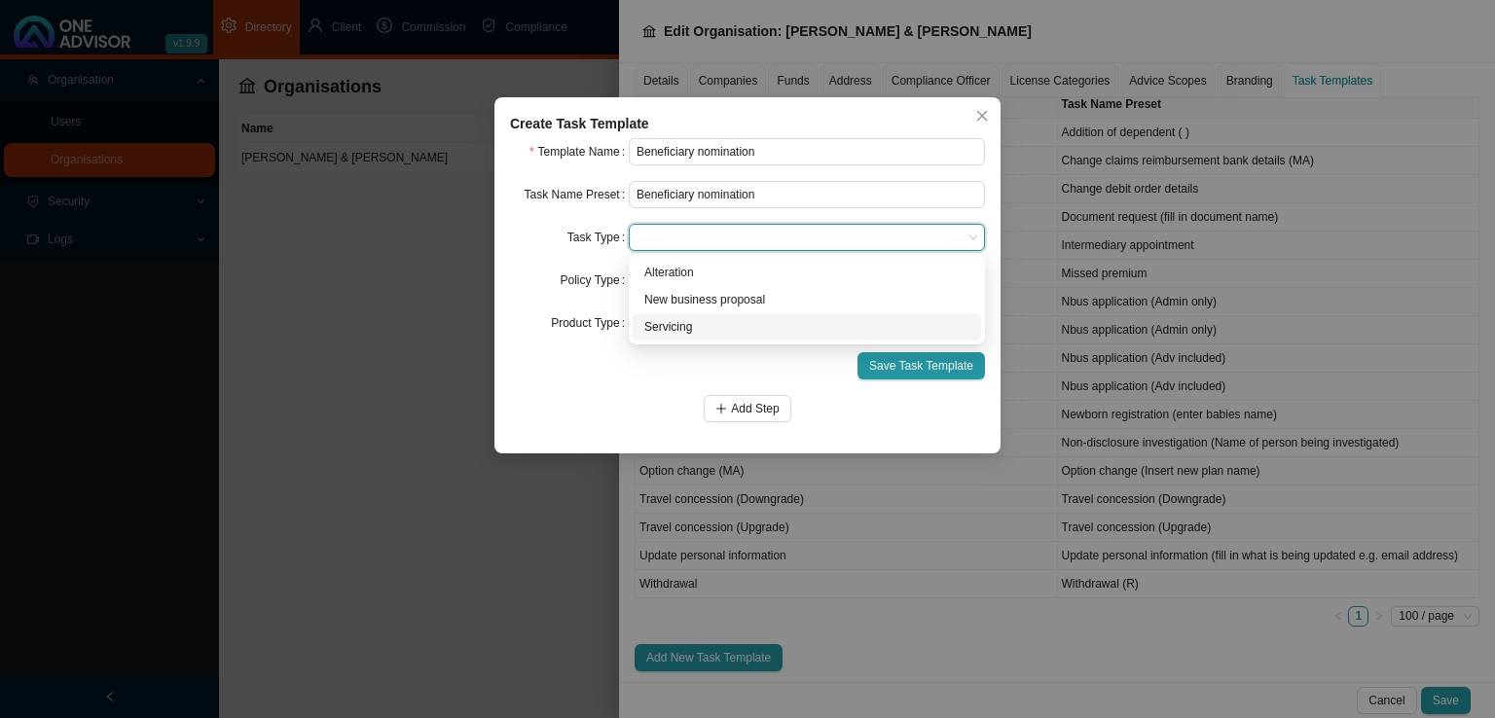
click at [675, 324] on div "Servicing" at bounding box center [806, 326] width 325 height 19
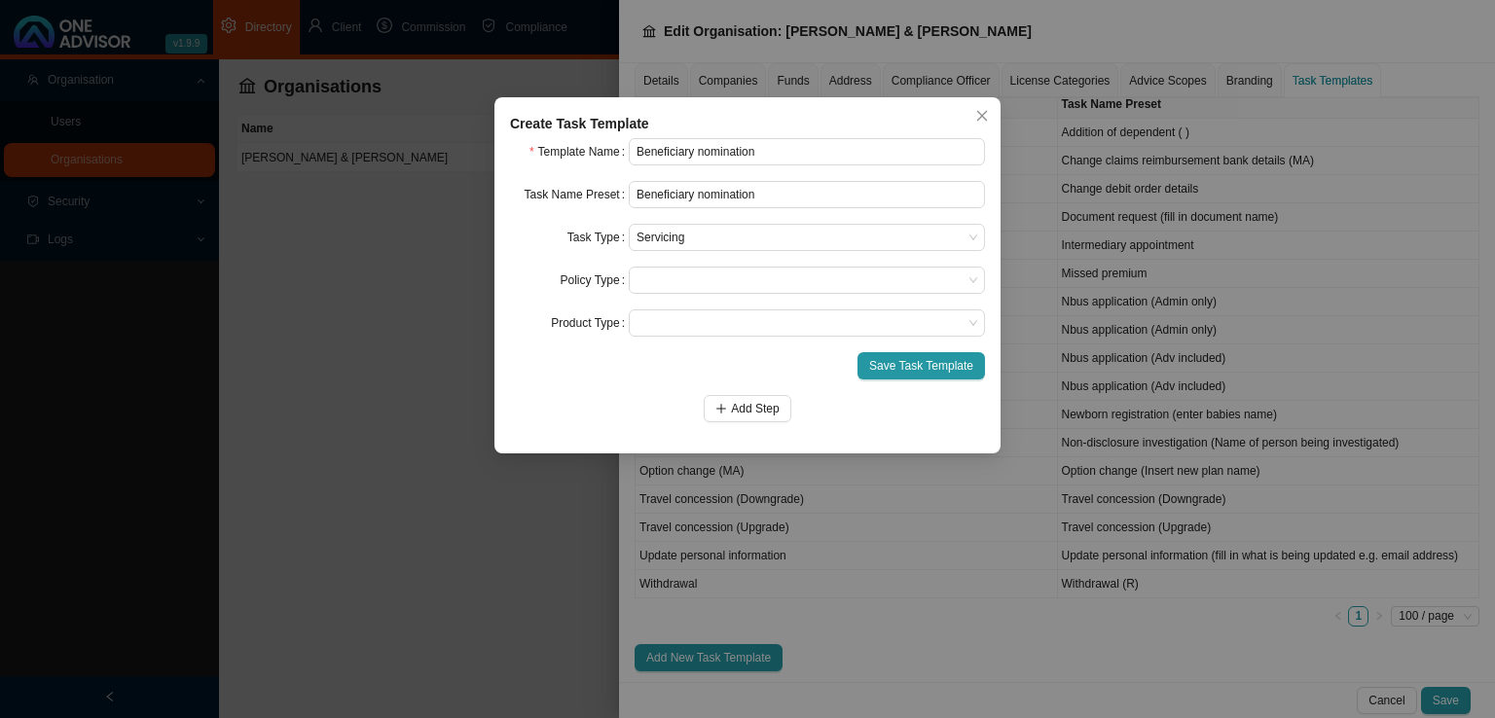
click at [674, 297] on form "Template Name Beneficiary nomination Task Name Preset Beneficiary nomination Ta…" at bounding box center [747, 280] width 475 height 284
click at [679, 285] on span at bounding box center [806, 280] width 341 height 25
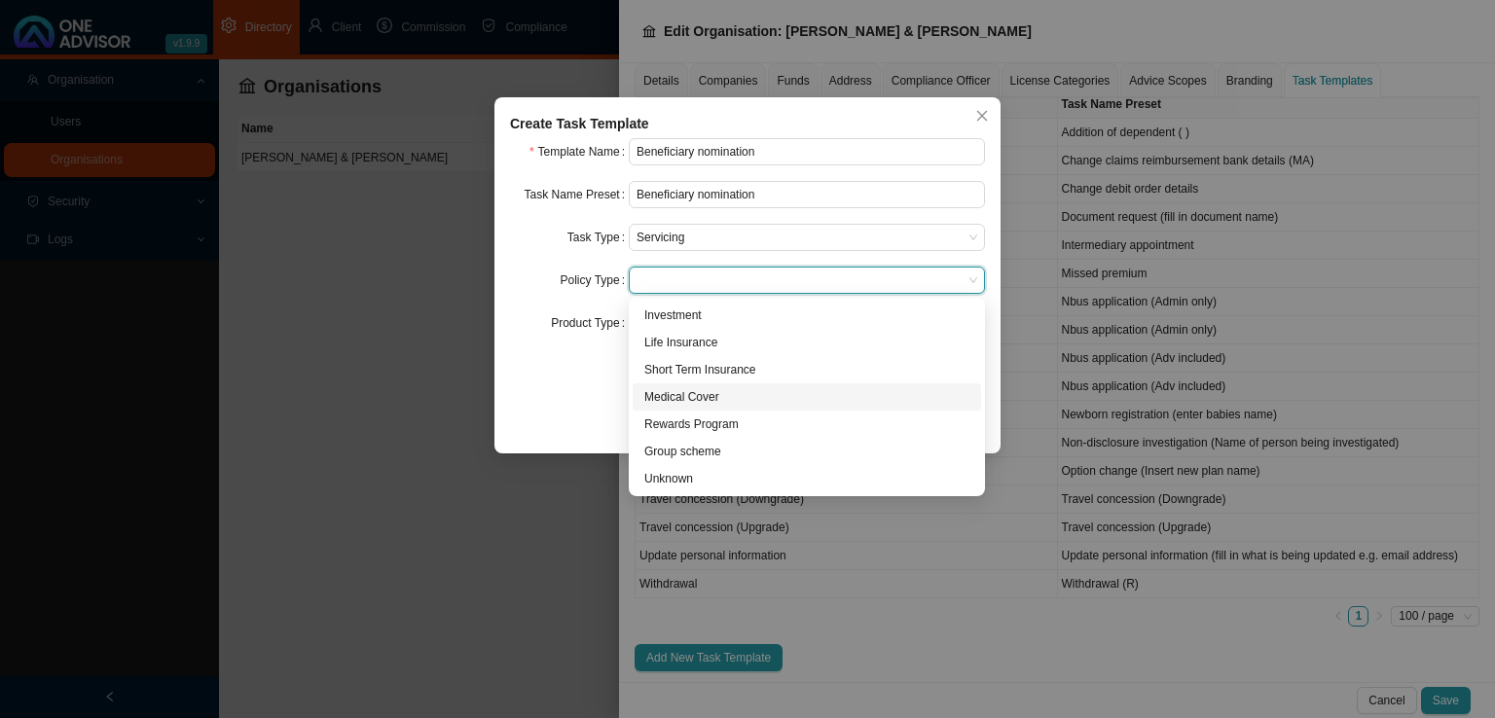
click at [681, 285] on span at bounding box center [806, 280] width 341 height 25
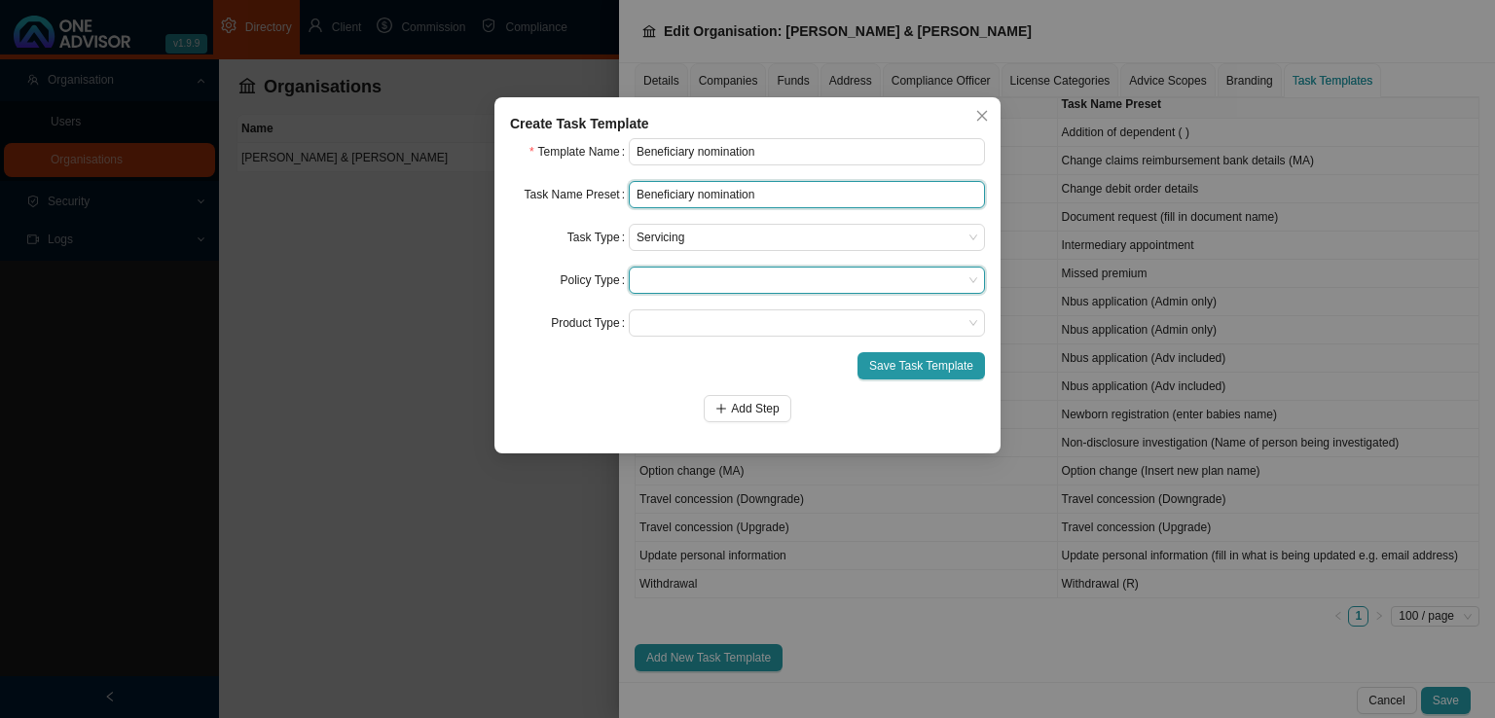
click at [759, 200] on input "Beneficiary nomination" at bounding box center [807, 194] width 356 height 27
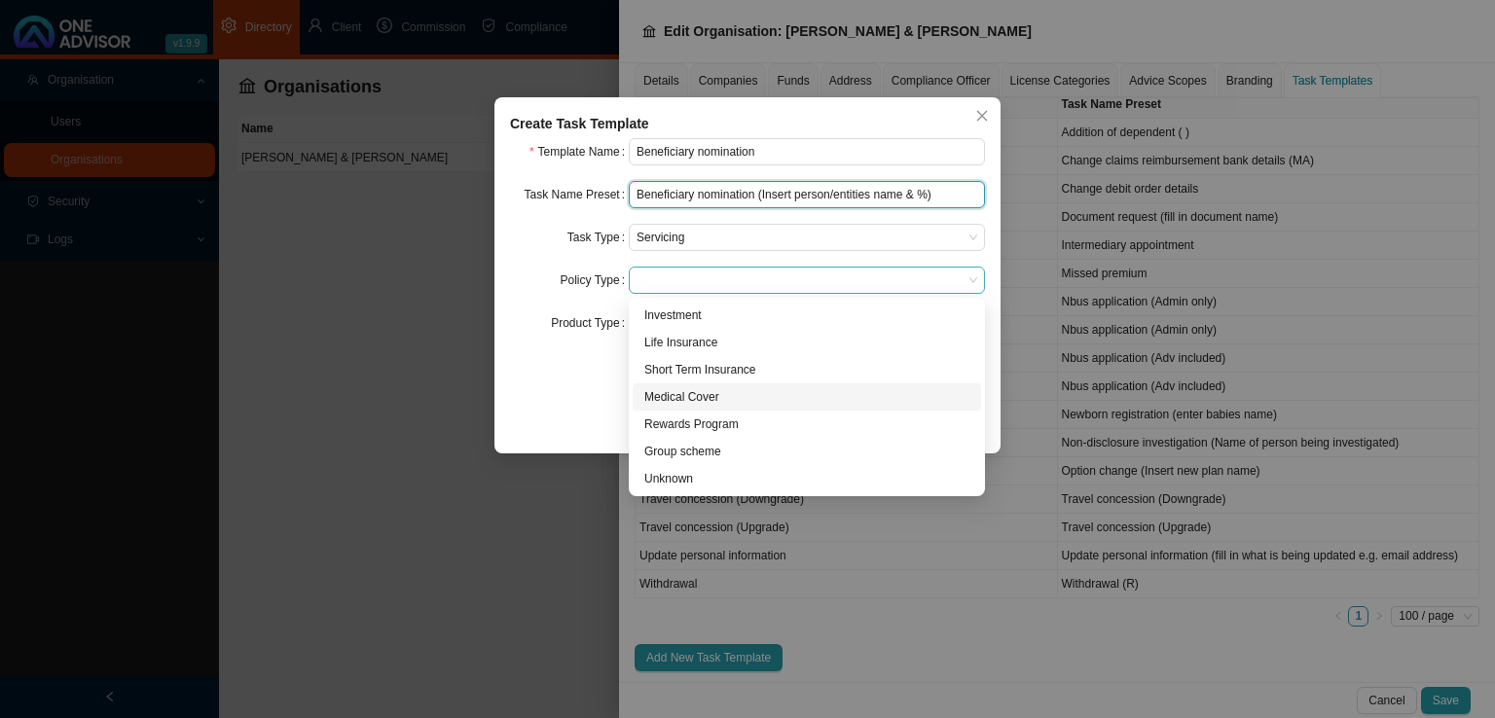
click at [681, 273] on span at bounding box center [806, 280] width 341 height 25
type input "Beneficiary nomination (Insert person/entities name & %)"
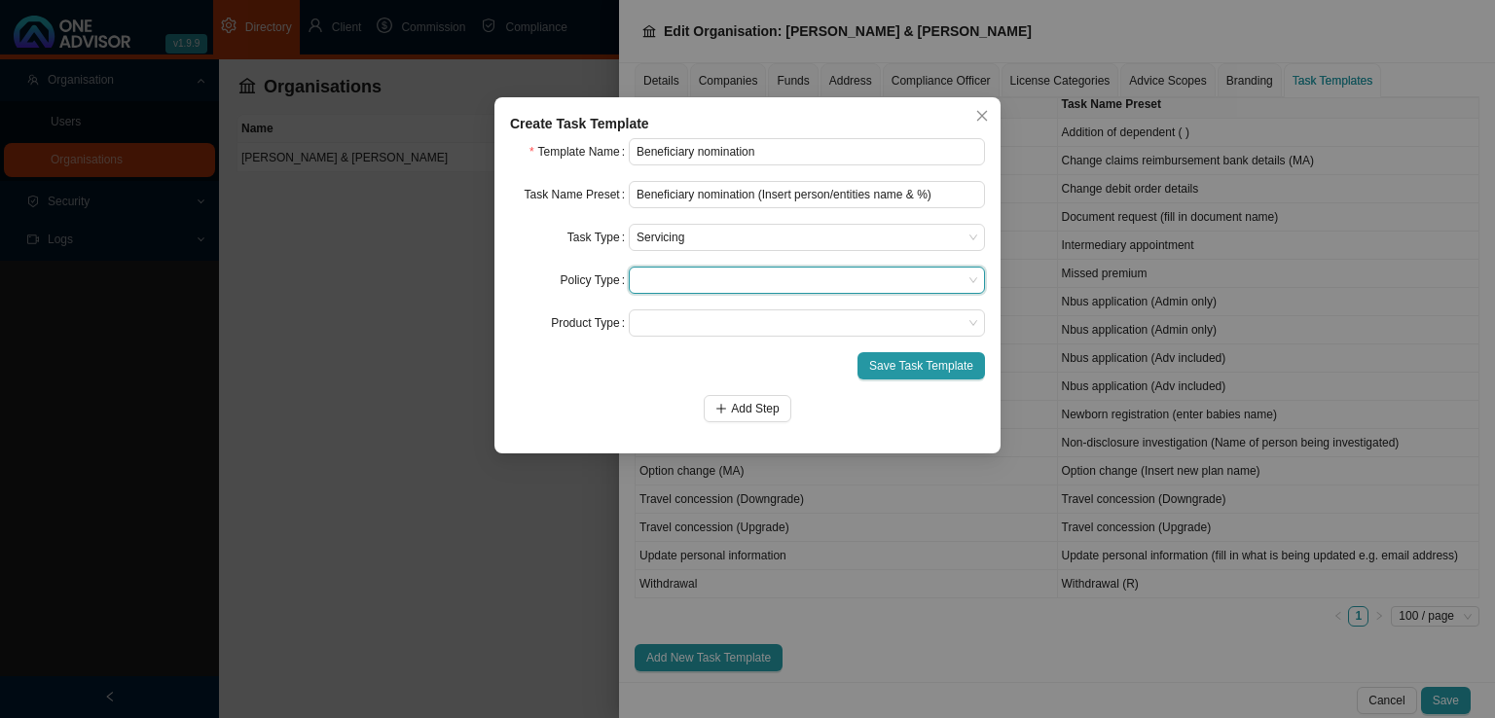
click at [681, 273] on span at bounding box center [806, 280] width 341 height 25
click at [764, 411] on span "Add Step" at bounding box center [755, 408] width 48 height 19
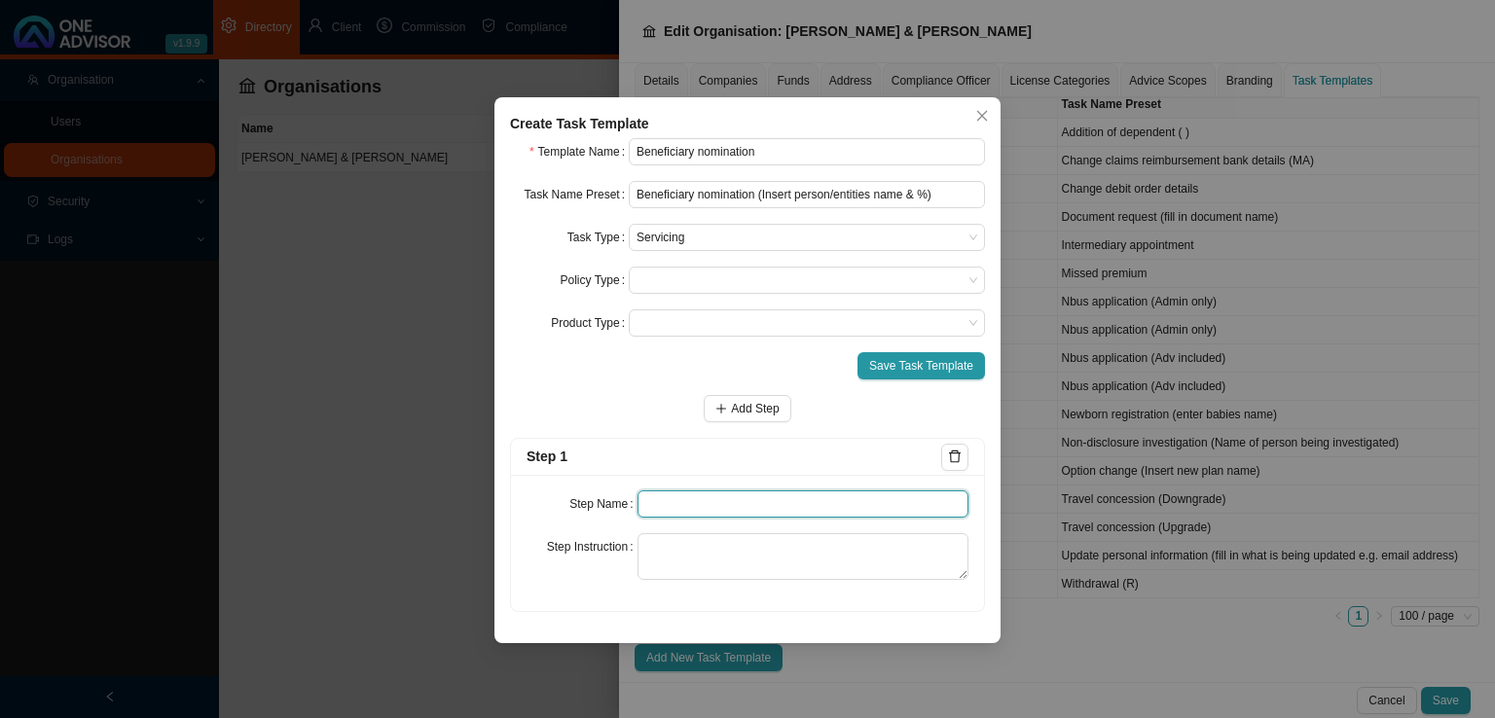
click at [666, 503] on input "text" at bounding box center [803, 503] width 332 height 27
type input "Instruction"
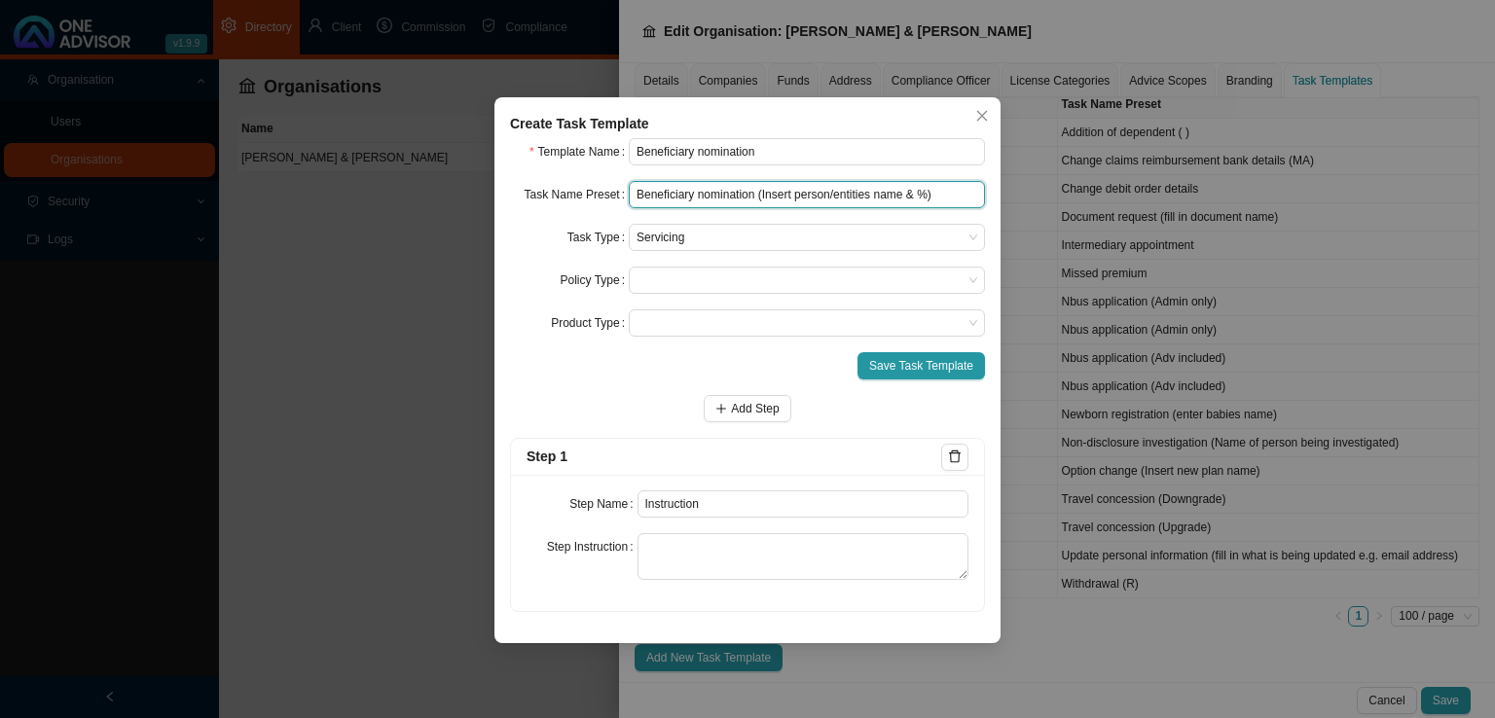
drag, startPoint x: 762, startPoint y: 196, endPoint x: 1007, endPoint y: 180, distance: 245.7
click at [926, 193] on input "Beneficiary nomination (Insert person/entities name & %)" at bounding box center [807, 194] width 356 height 27
click at [691, 287] on span at bounding box center [806, 280] width 341 height 25
type input "Beneficiary nomination (Benefit number/ Beneficiary name)"
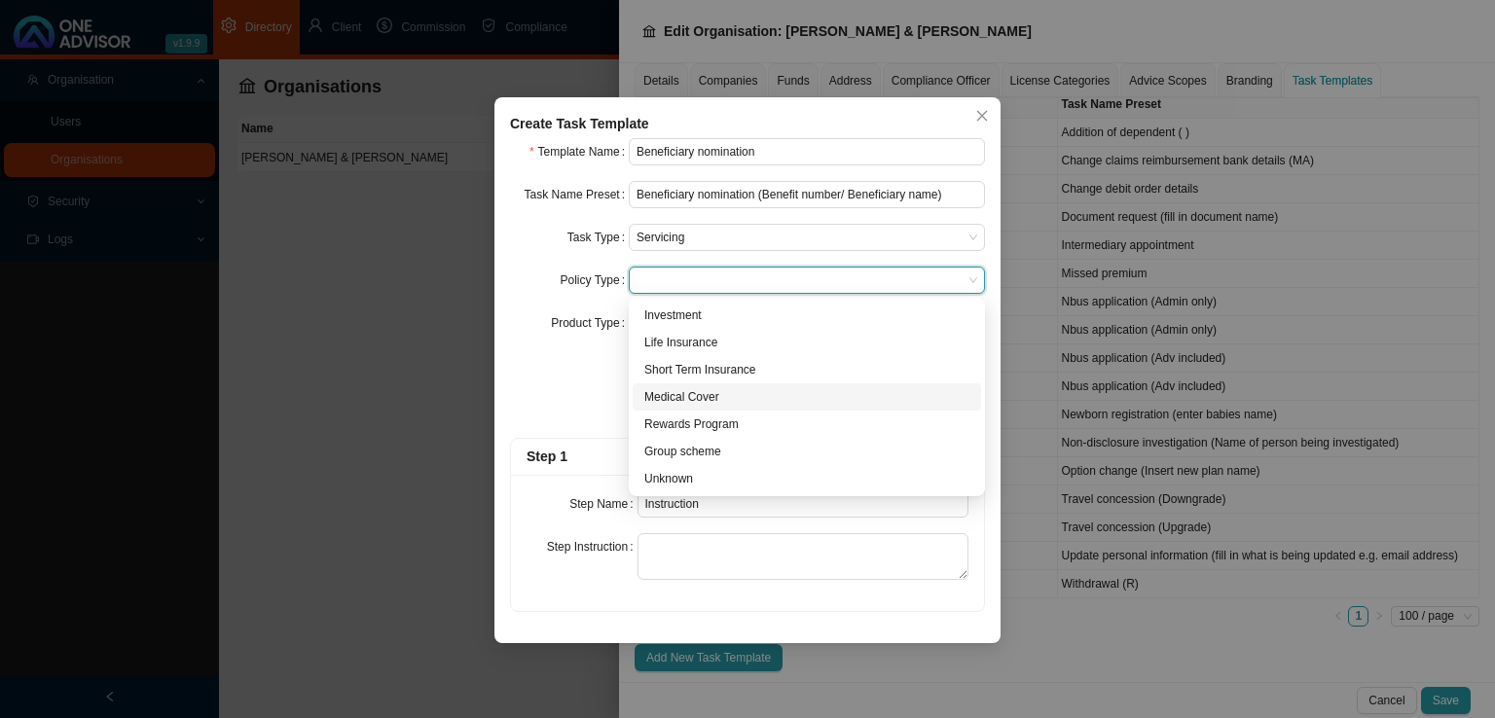
click at [685, 289] on span at bounding box center [806, 280] width 341 height 25
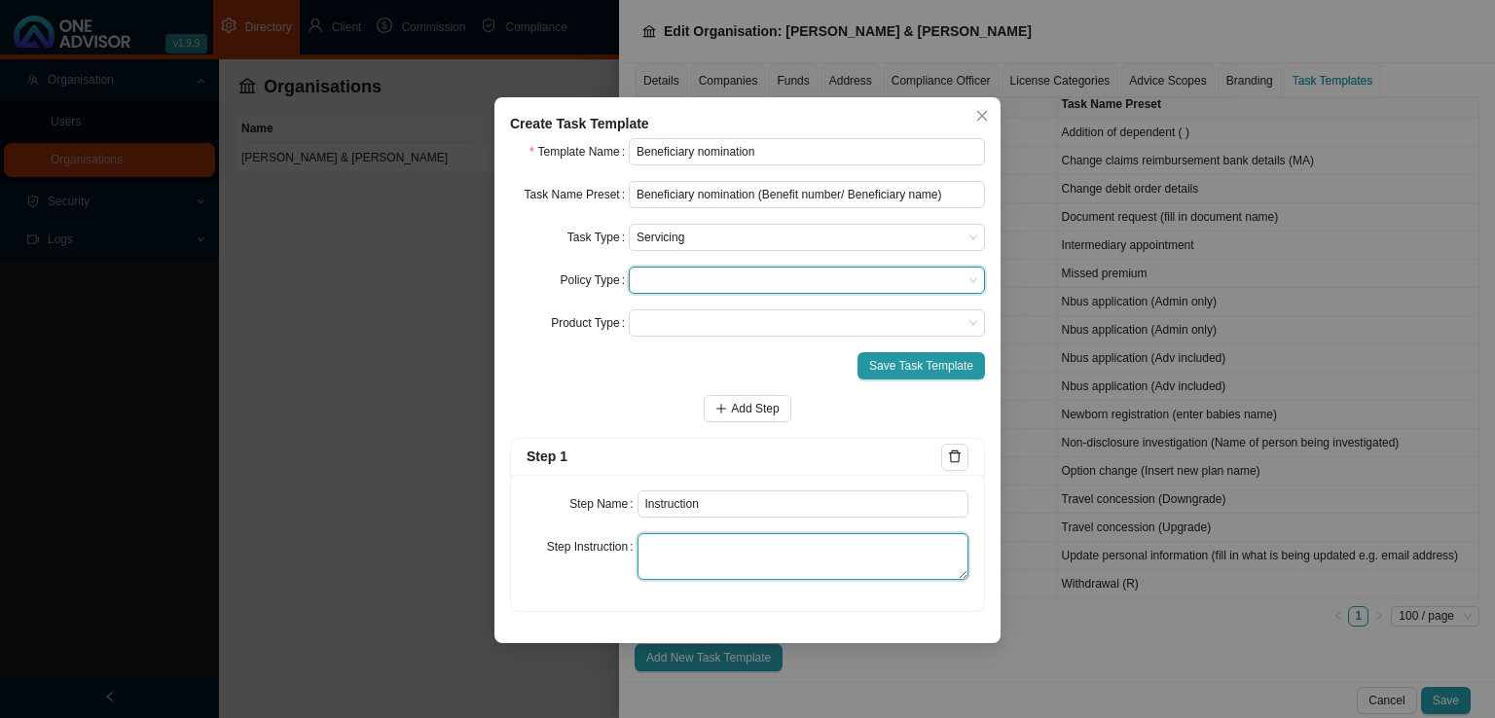
click at [681, 559] on textarea at bounding box center [803, 556] width 332 height 47
click at [754, 536] on textarea at bounding box center [803, 556] width 332 height 47
paste textarea "Record the instruction we received in order to initiate the beneficiary change."
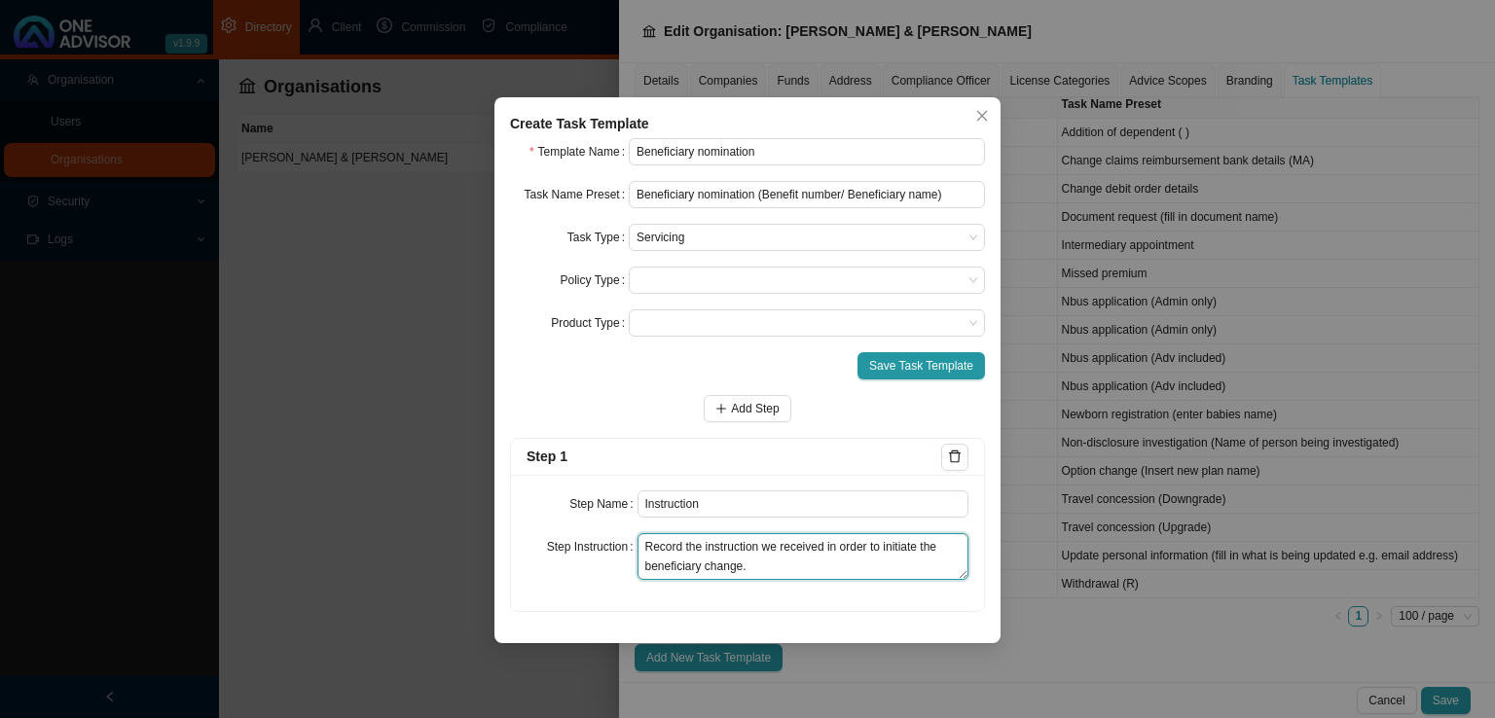
scroll to position [0, 0]
type textarea "Record the instruction we received in order to initiate the beneficiary change."
click at [728, 410] on button "Add Step" at bounding box center [747, 408] width 87 height 27
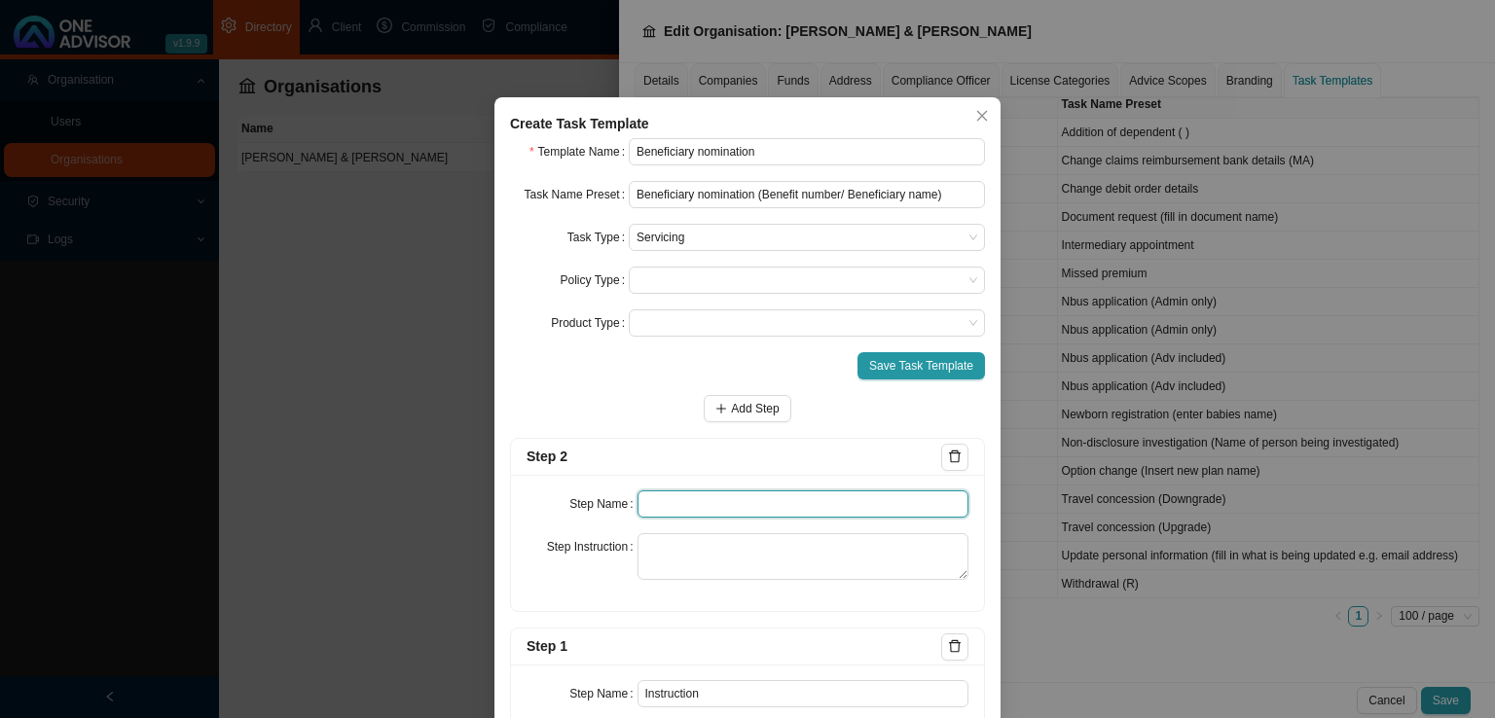
click at [654, 511] on input "text" at bounding box center [803, 503] width 332 height 27
type input "Investigation"
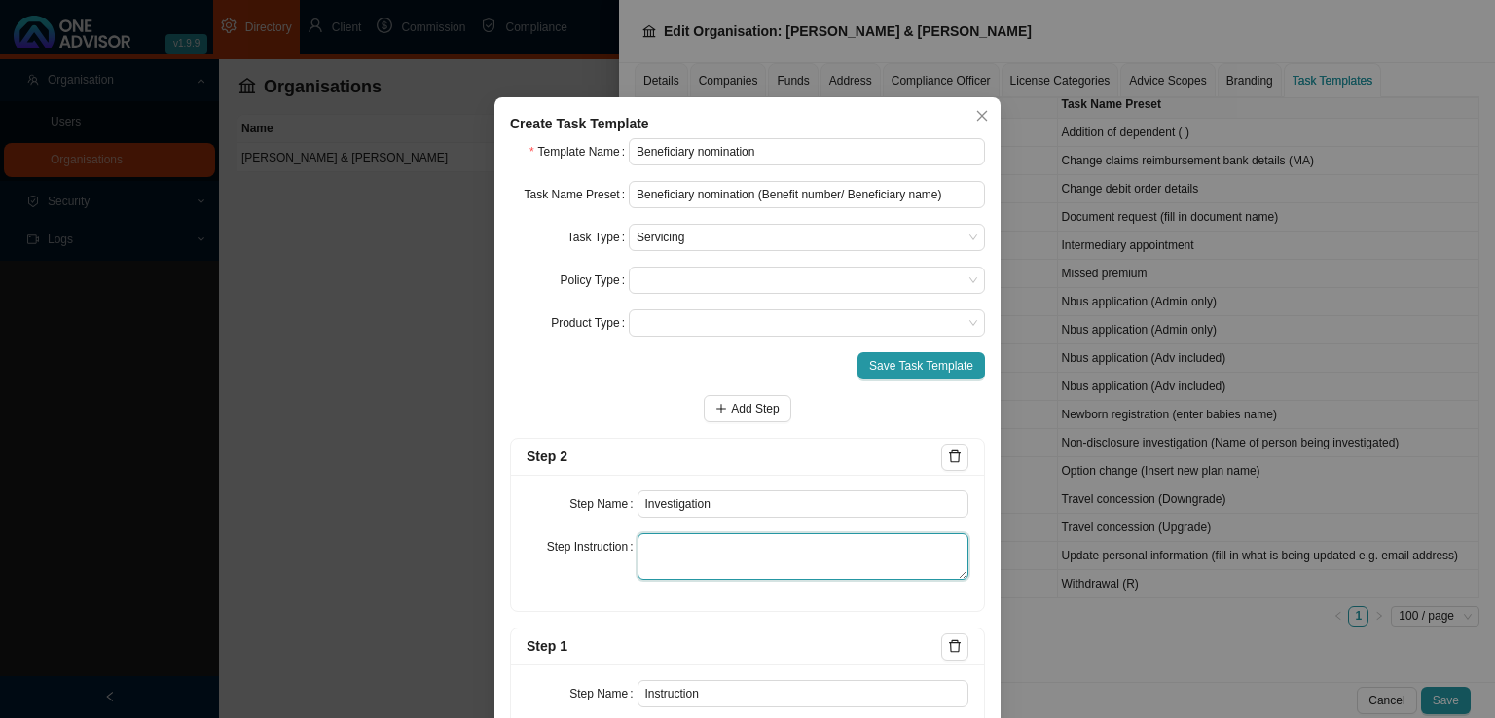
click at [692, 561] on textarea at bounding box center [803, 556] width 332 height 47
paste textarea "Download a policy print and attach. Record any enquiries made regarding the for…"
type textarea "Download a policy print and attach. Record any enquiries made regarding the for…"
drag, startPoint x: 740, startPoint y: 406, endPoint x: 743, endPoint y: 433, distance: 27.5
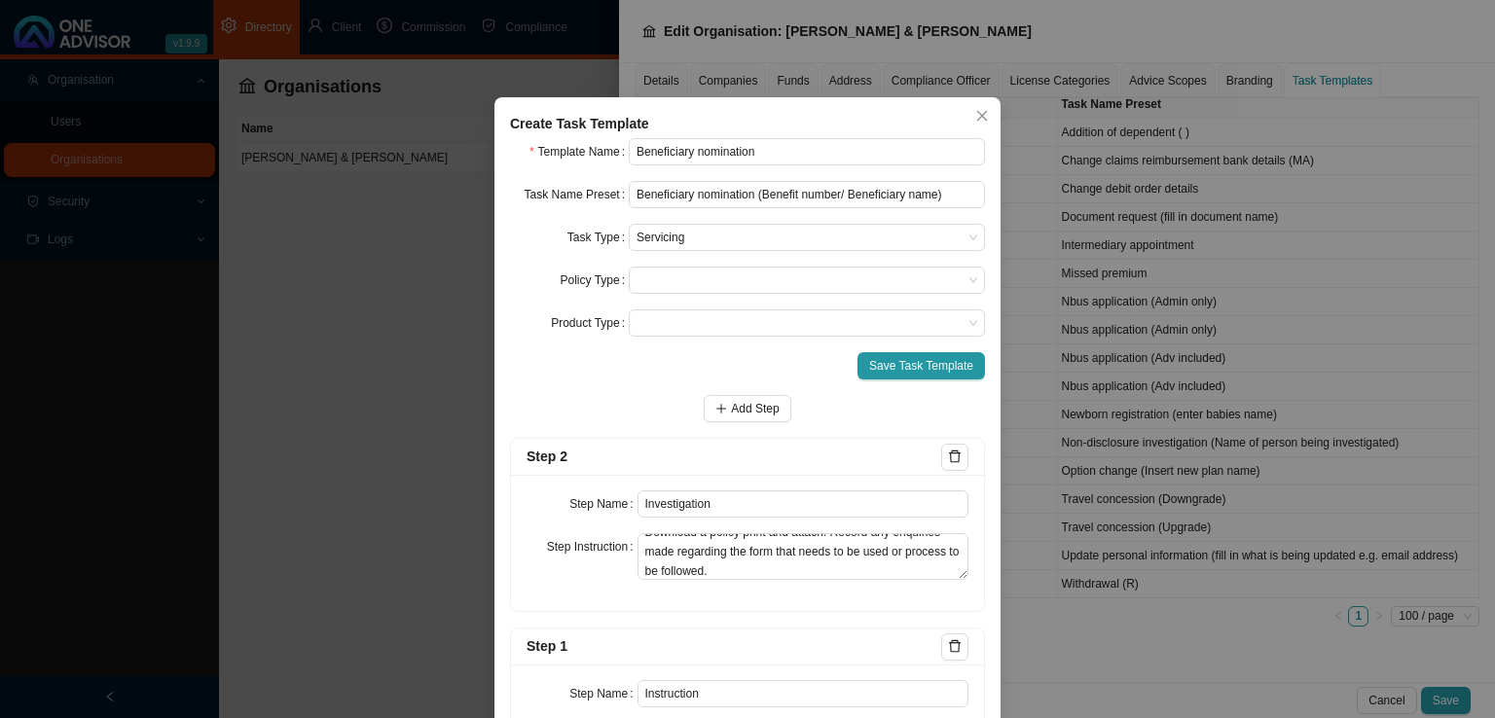
click at [740, 406] on span "Add Step" at bounding box center [755, 408] width 48 height 19
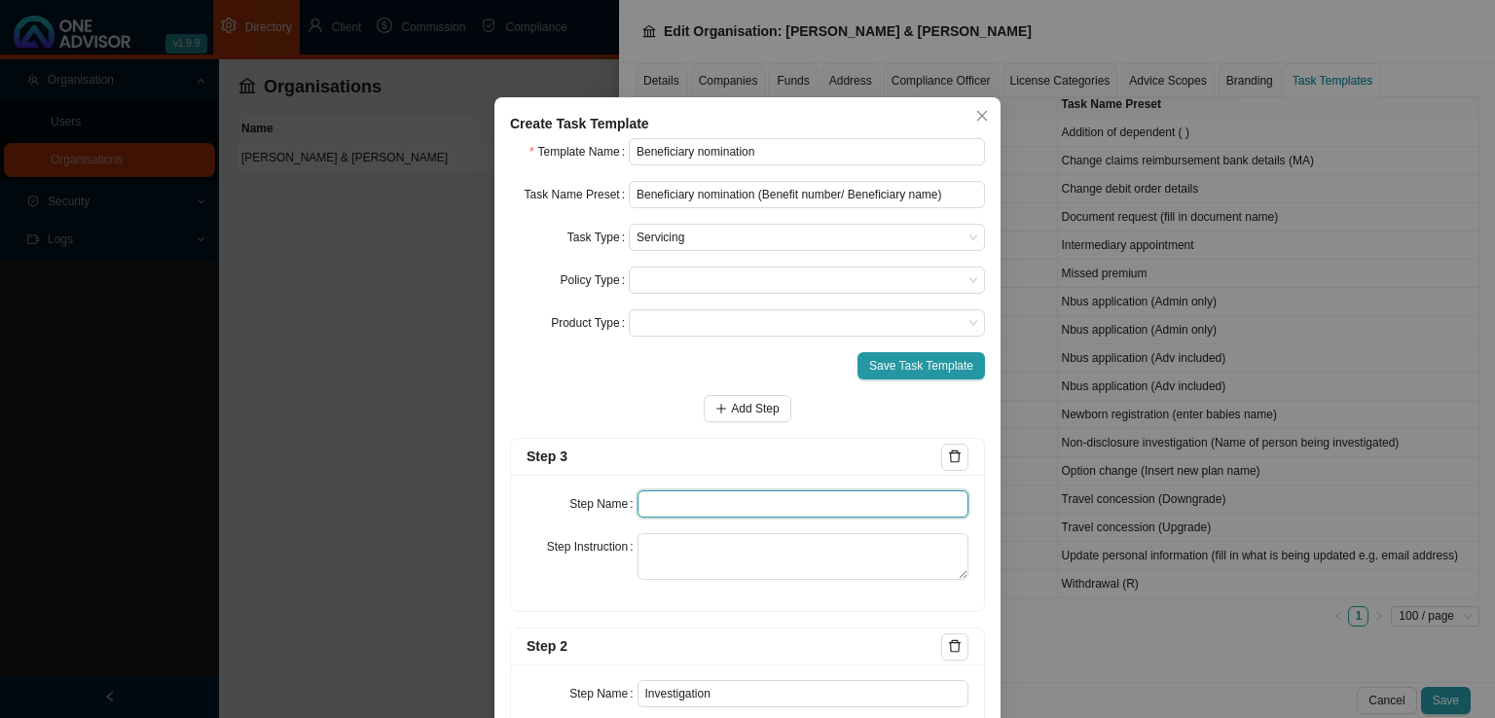
drag, startPoint x: 669, startPoint y: 505, endPoint x: 645, endPoint y: 496, distance: 25.9
click at [670, 505] on input "text" at bounding box center [803, 503] width 332 height 27
type input "Paperwork"
paste textarea "Record the gathering of any documentation that needs to be submitted to the Ins…"
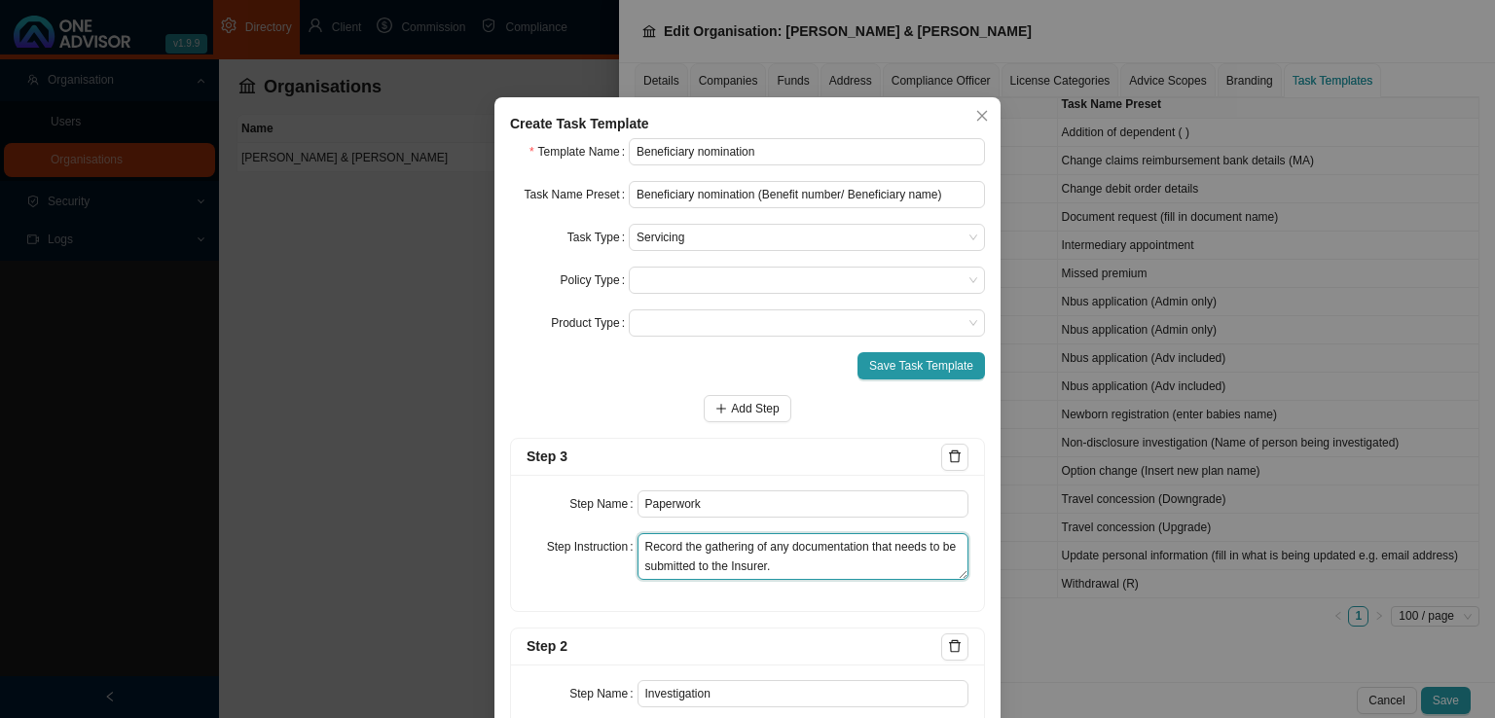
type textarea "Record the gathering of any documentation that needs to be submitted to the Ins…"
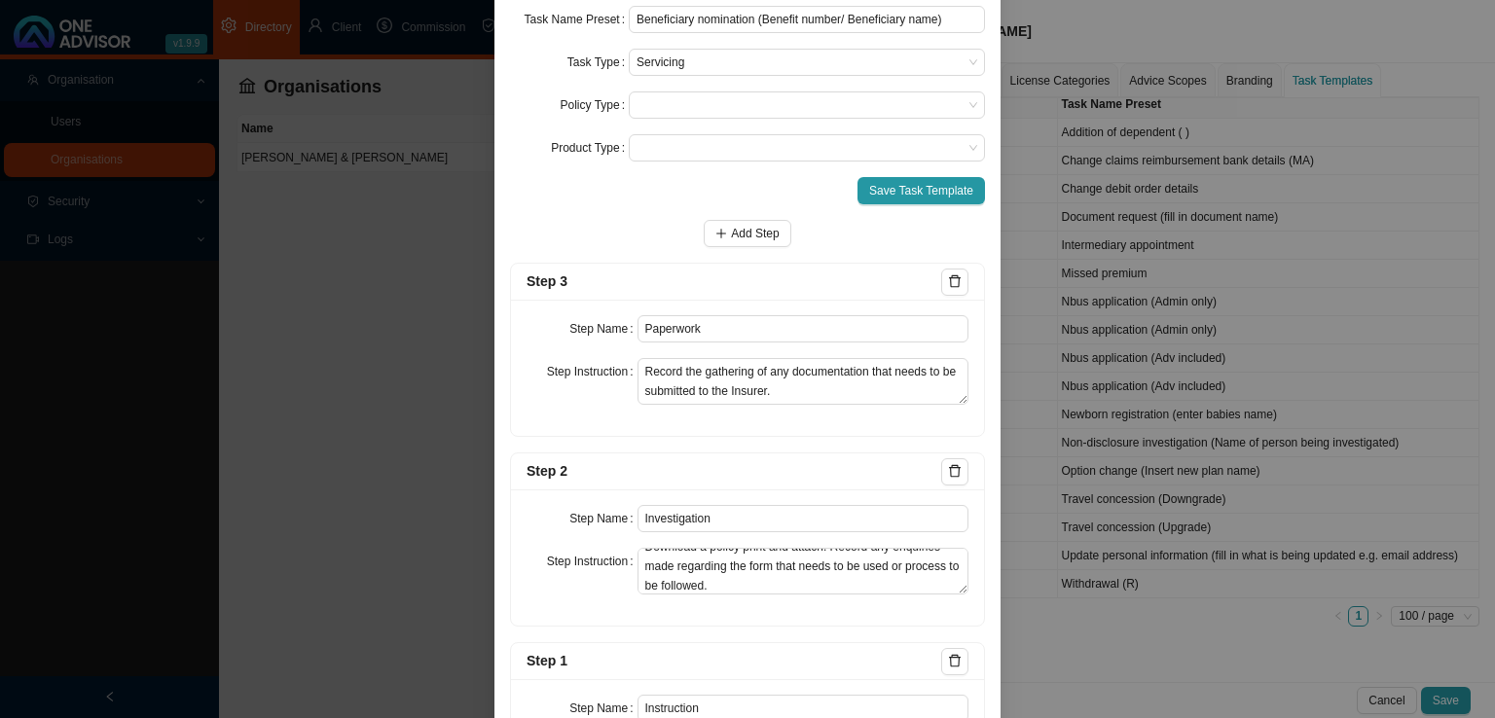
scroll to position [195, 0]
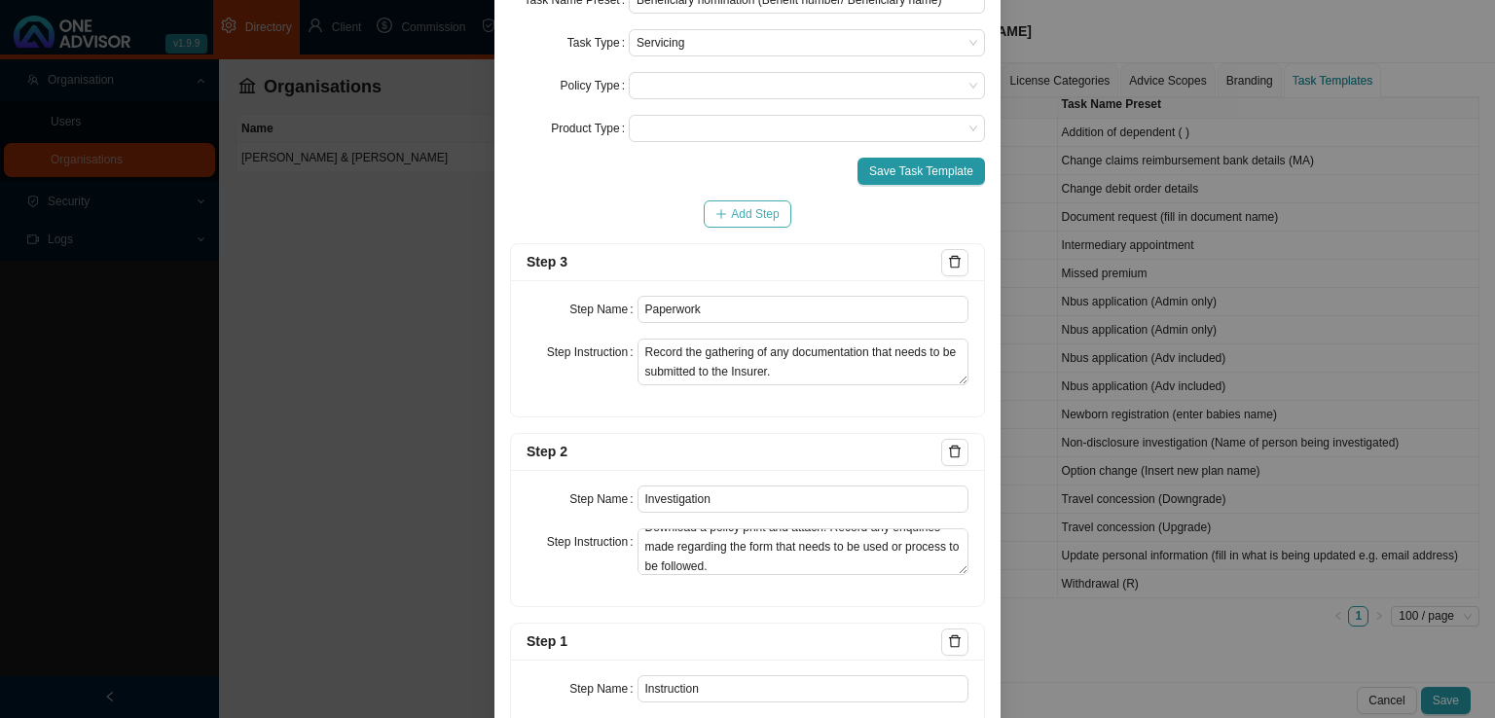
click at [739, 201] on button "Add Step" at bounding box center [747, 213] width 87 height 27
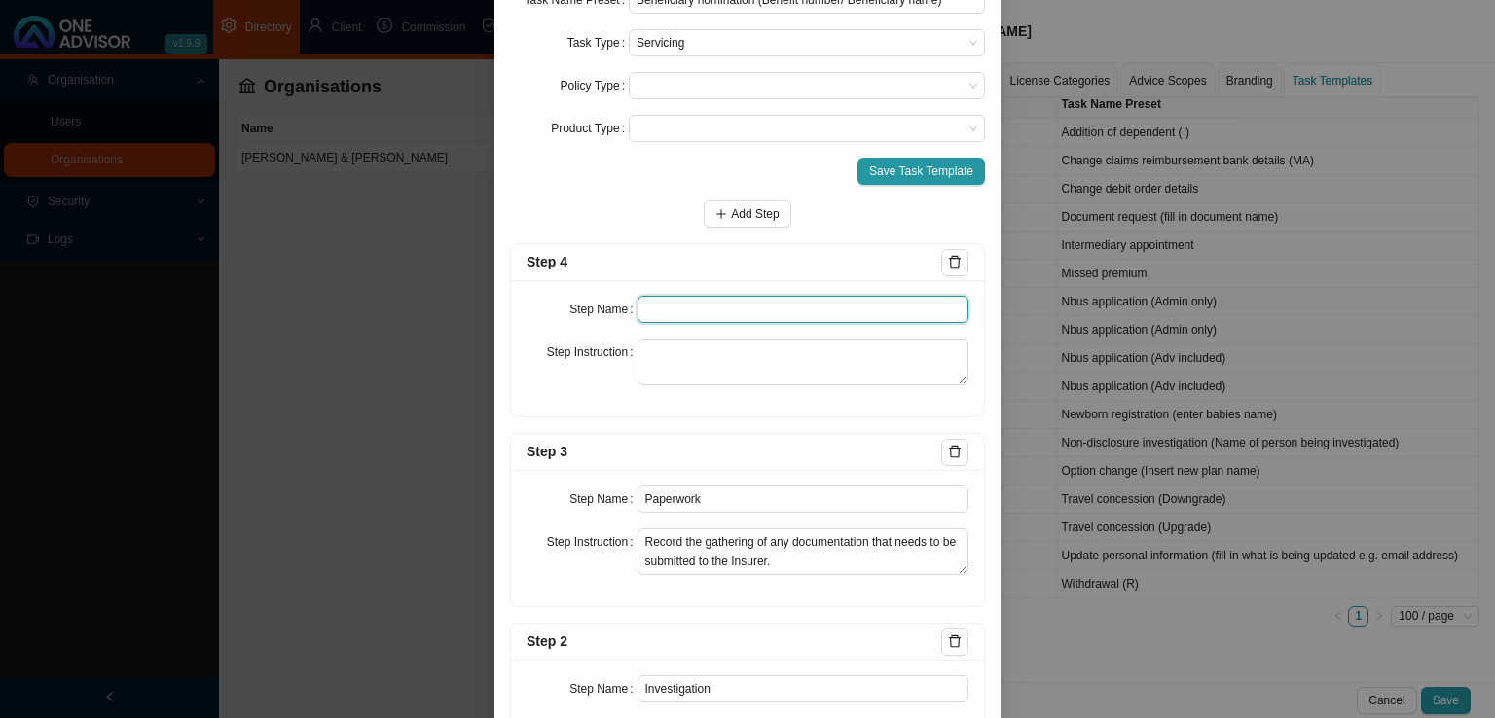
click at [685, 316] on input "text" at bounding box center [803, 309] width 332 height 27
type input "Submission"
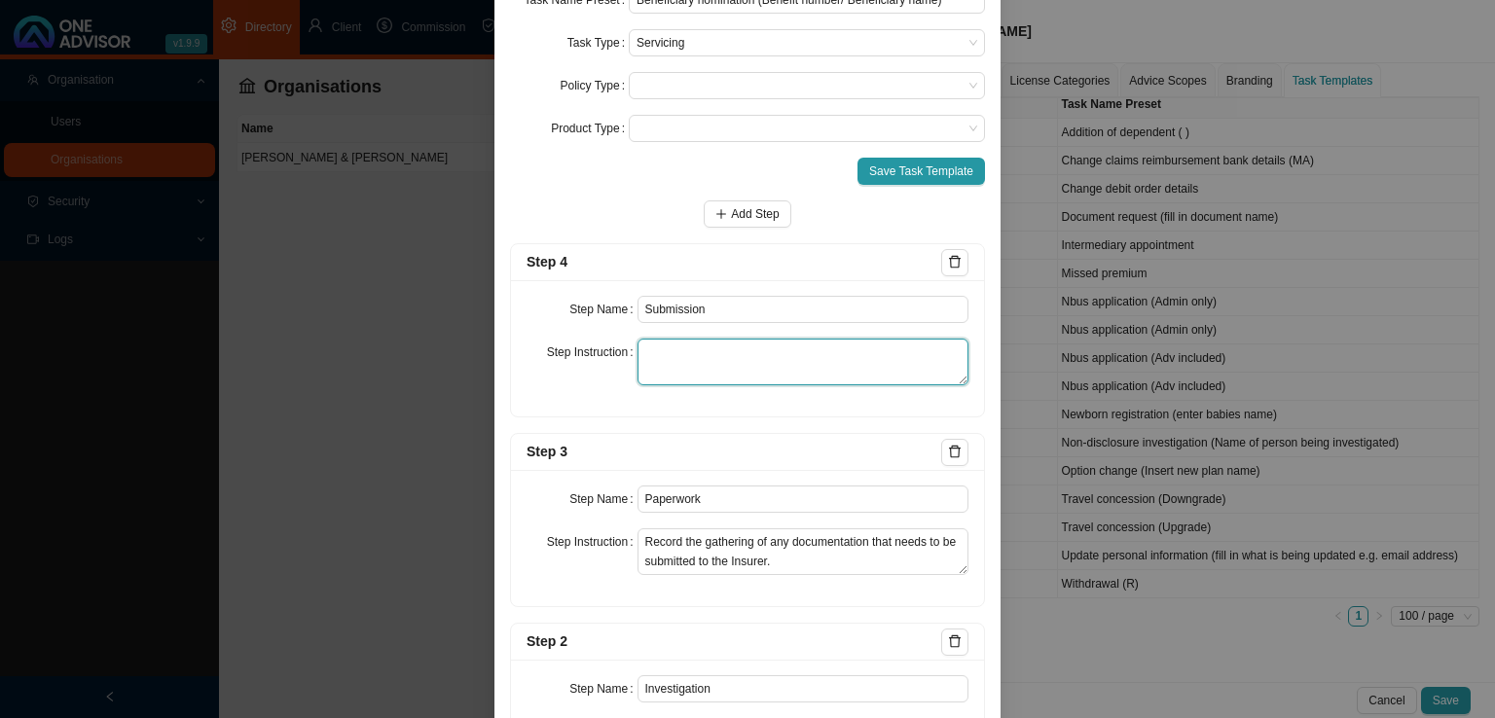
click at [695, 355] on textarea at bounding box center [803, 362] width 332 height 47
paste textarea "Record the submission of the paperwork to the Insurer and all follow ups until …"
type textarea "Record the submission of the paperwork to the Insurer and all follow ups until …"
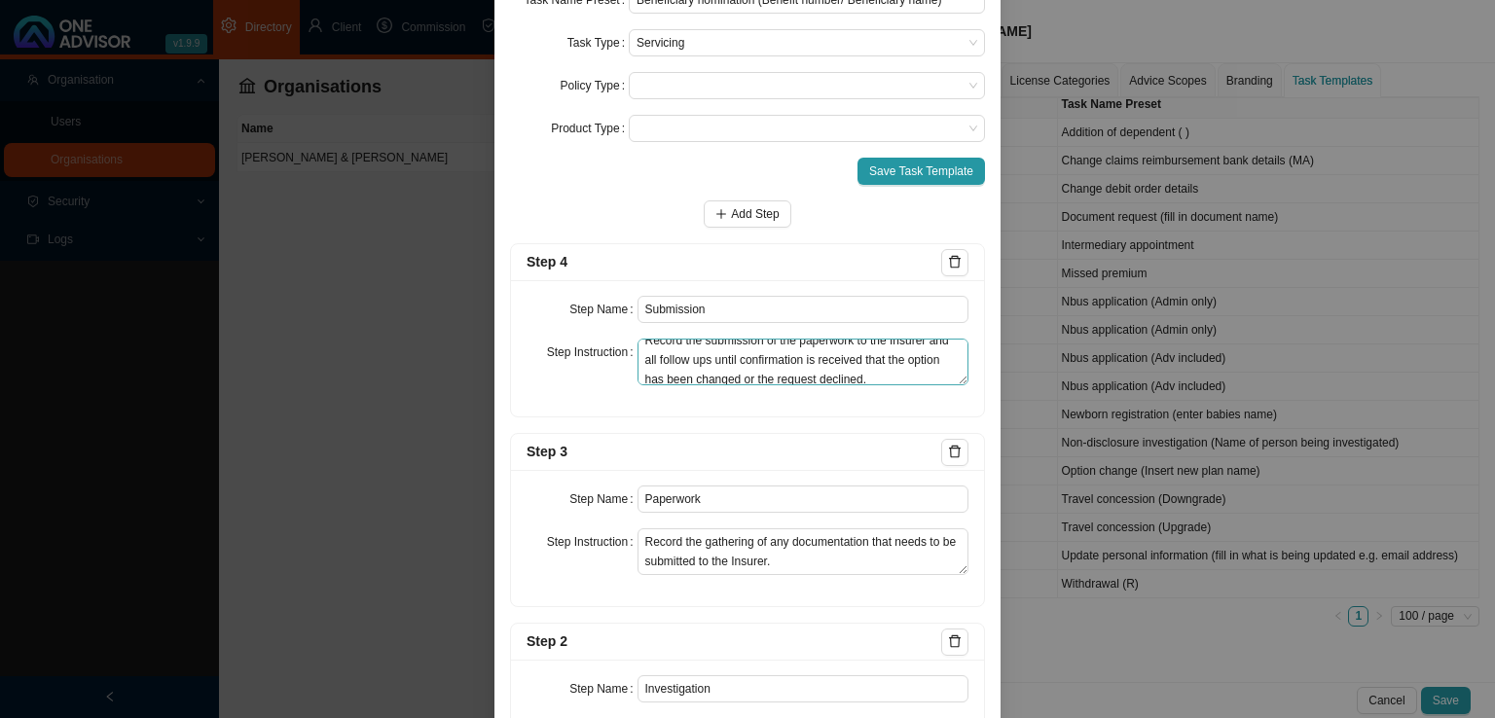
scroll to position [0, 0]
click at [731, 218] on span "Add Step" at bounding box center [755, 213] width 48 height 19
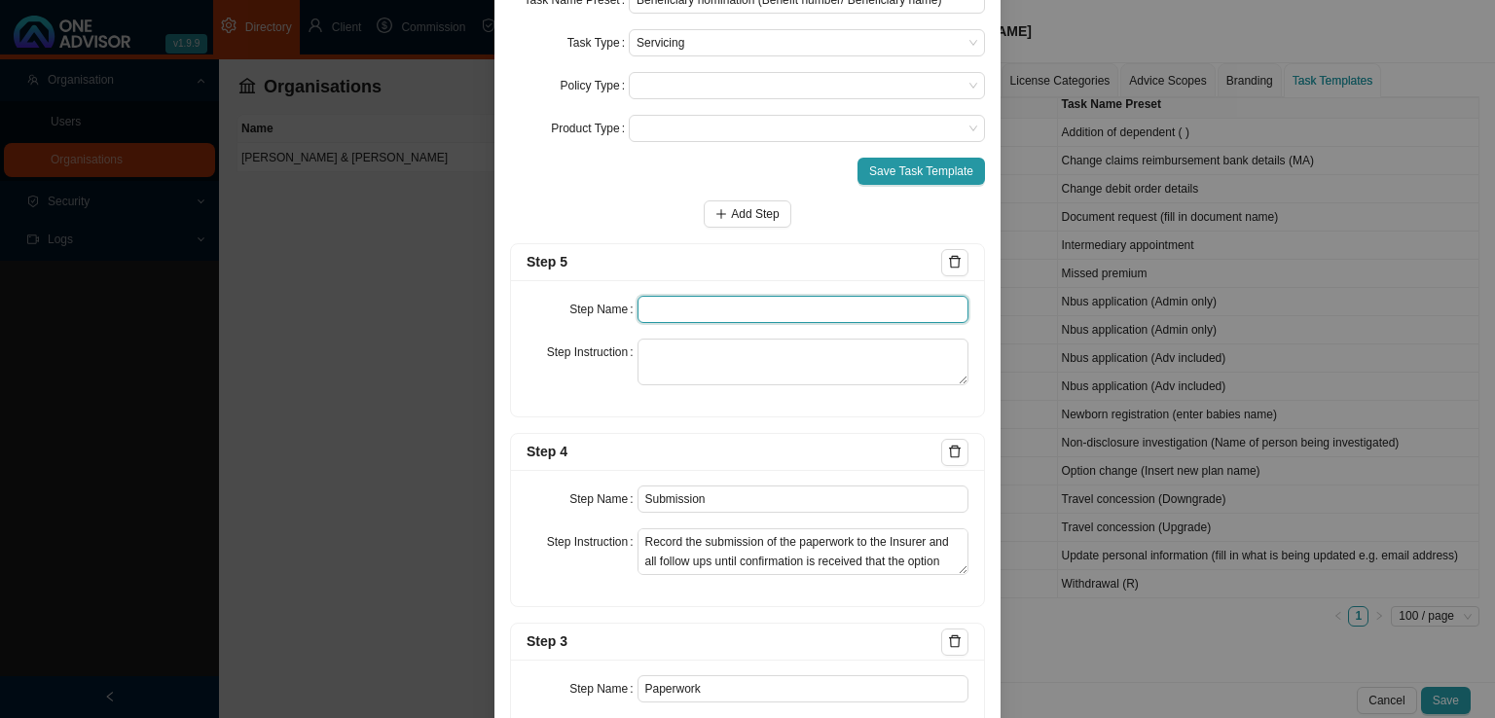
click at [694, 320] on input "text" at bounding box center [803, 309] width 332 height 27
type input "Confirmation of works done"
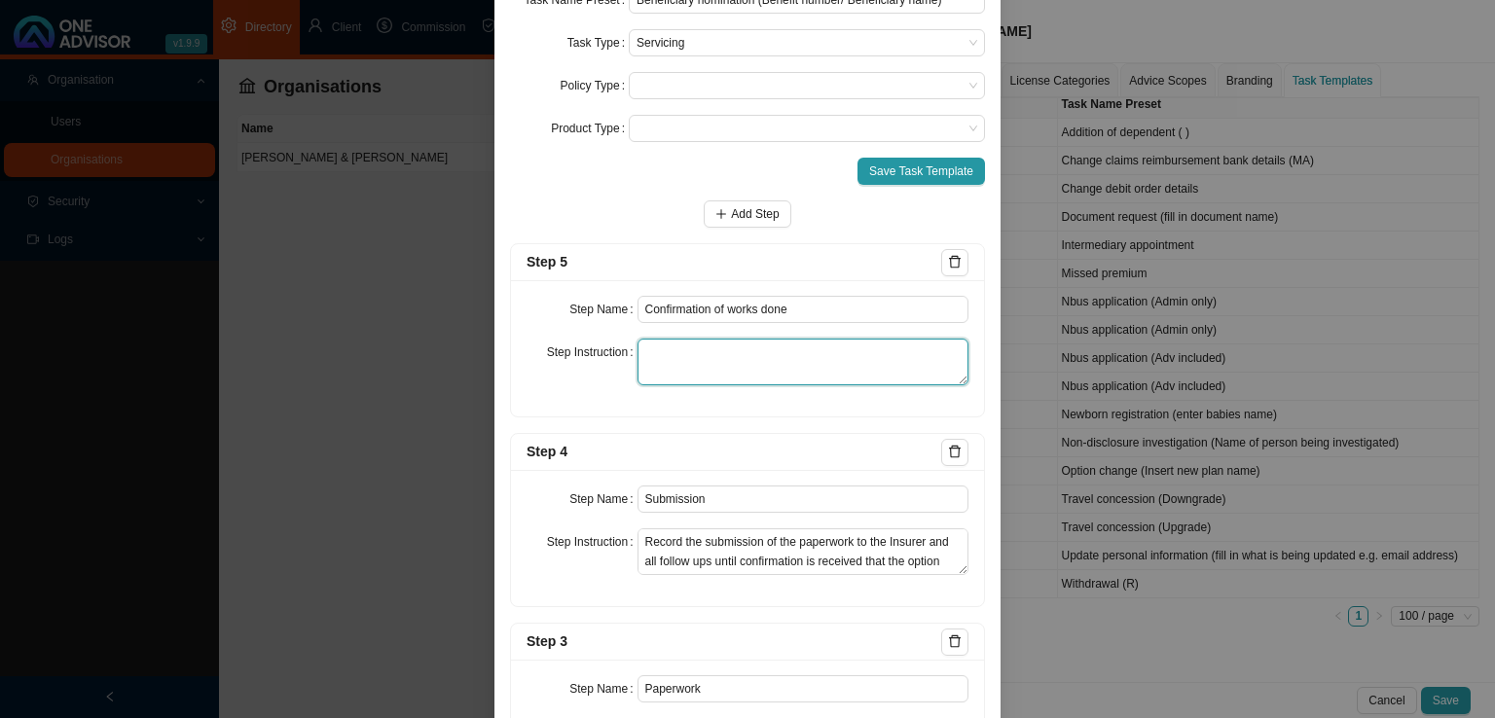
click at [688, 362] on textarea at bounding box center [803, 362] width 332 height 47
paste textarea "Attach the email that was sent to the client confirming that the beneficiary no…"
type textarea "Attach the email that was sent to the client confirming that the beneficiary no…"
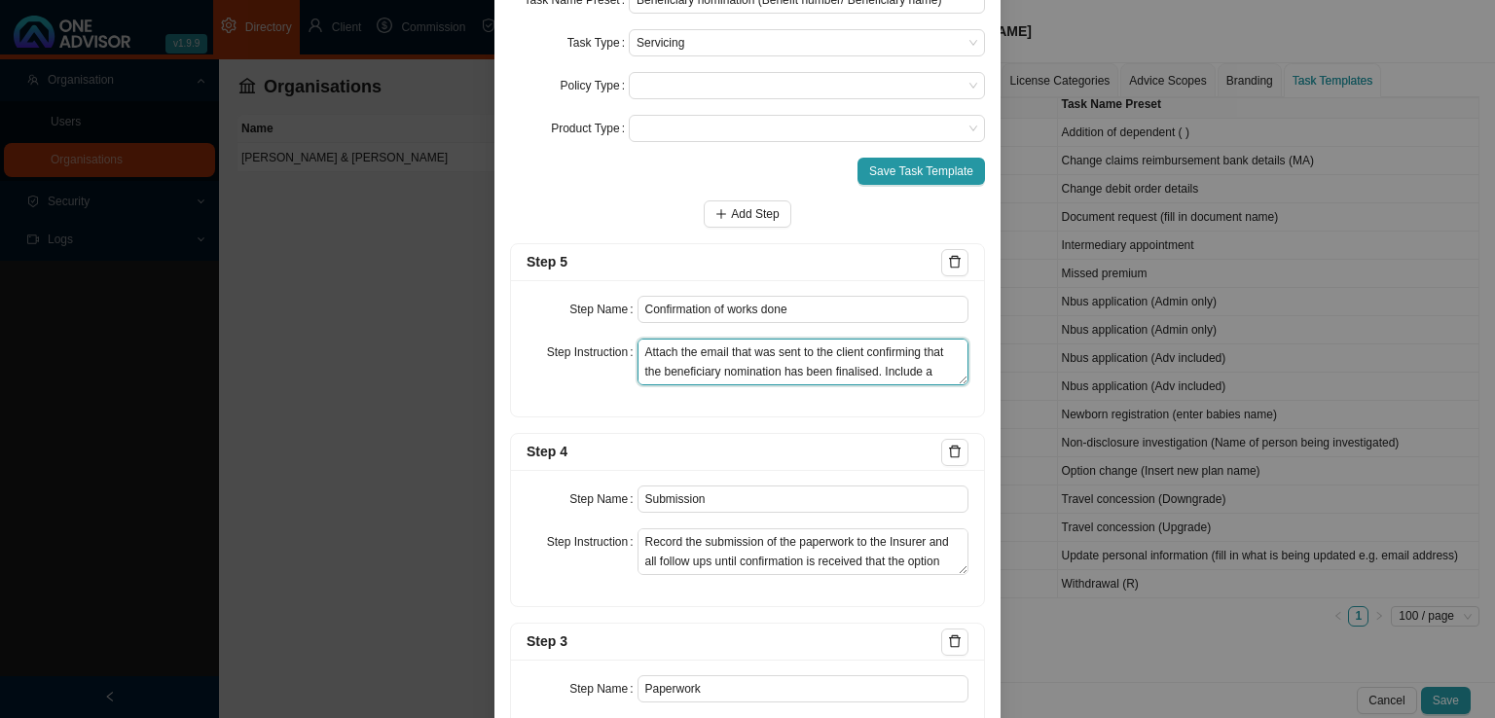
click at [644, 356] on textarea "Attach the email that was sent to the client confirming that the beneficiary no…" at bounding box center [803, 362] width 332 height 47
click at [731, 212] on span "Add Step" at bounding box center [755, 213] width 48 height 19
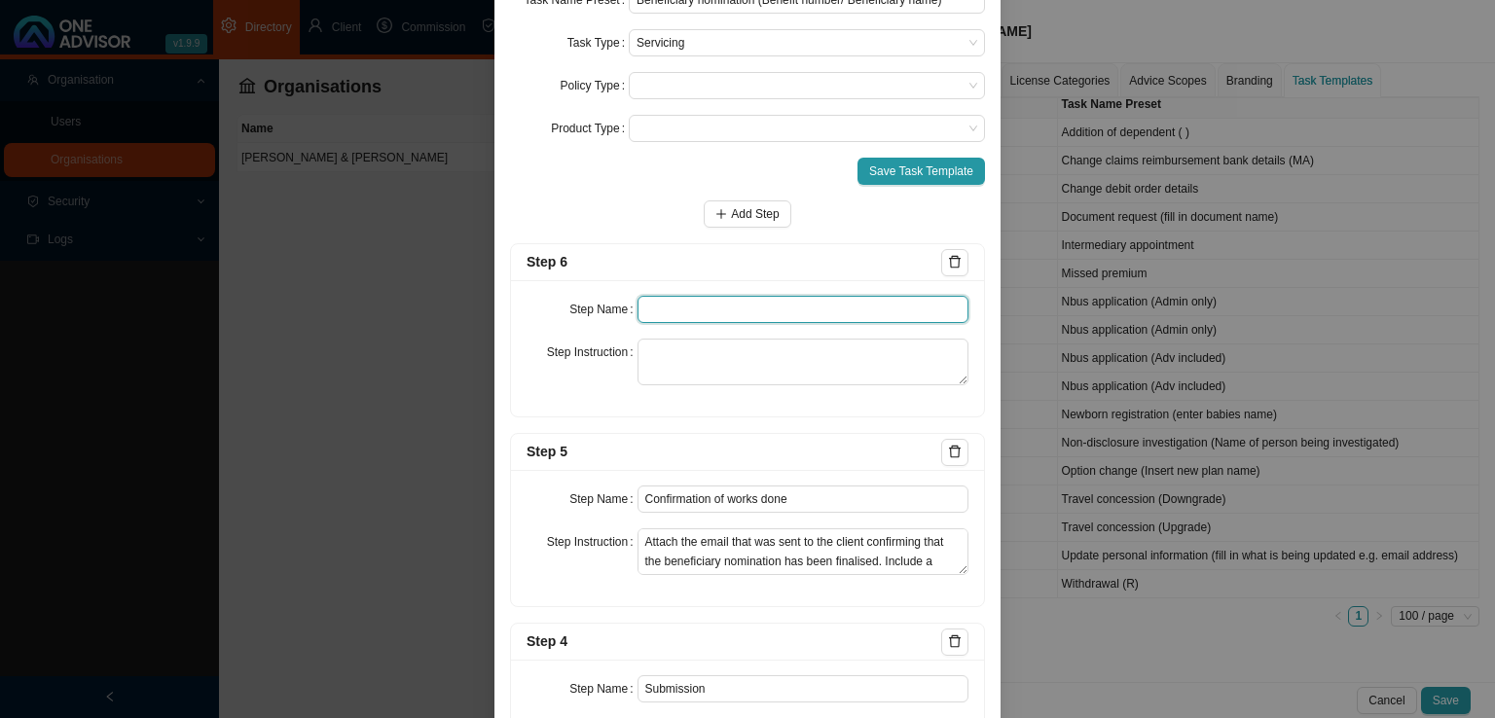
click at [693, 311] on input "text" at bounding box center [803, 309] width 332 height 27
type input "Update policy schedule"
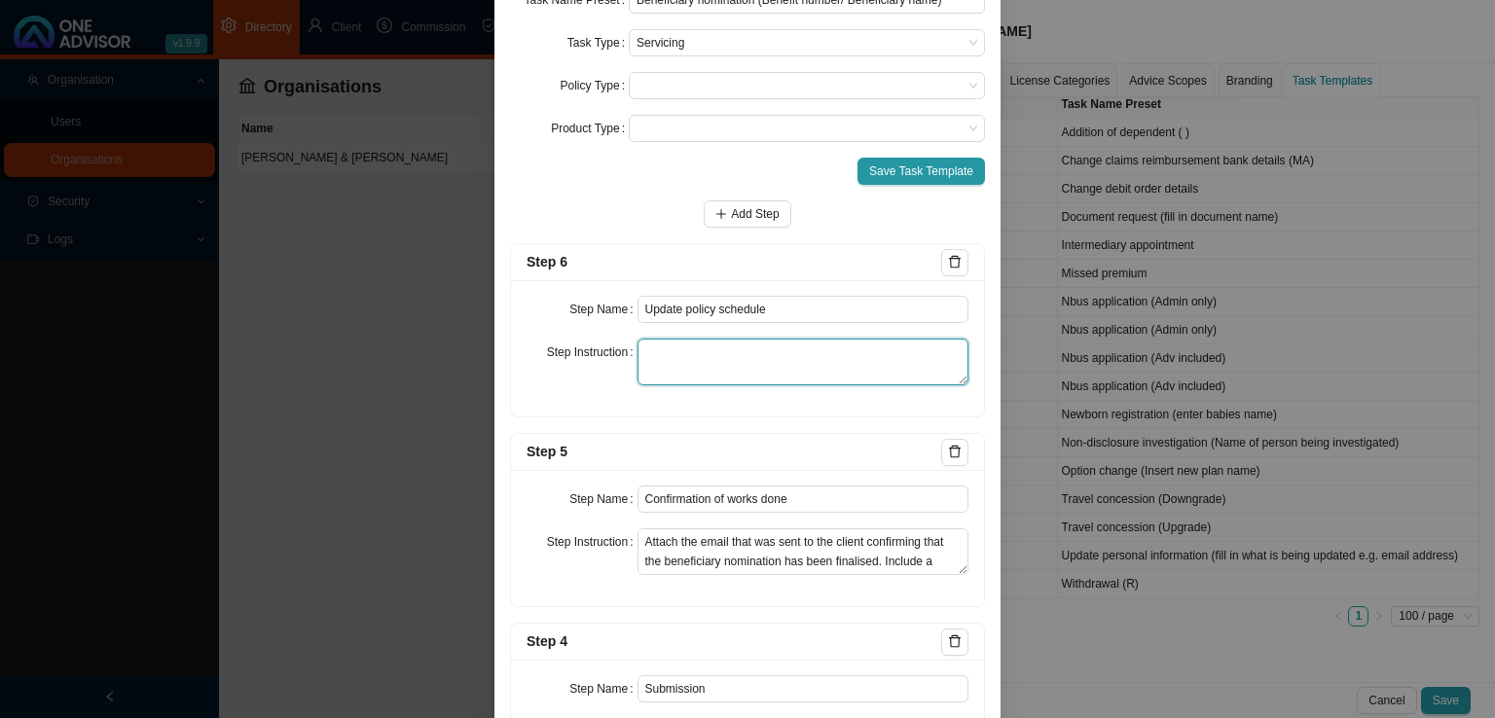
paste textarea "Update the clients schedule and save a copy to this section. Only once this has…"
type textarea "Update the clients schedule and save a copy to this section. Only once this has…"
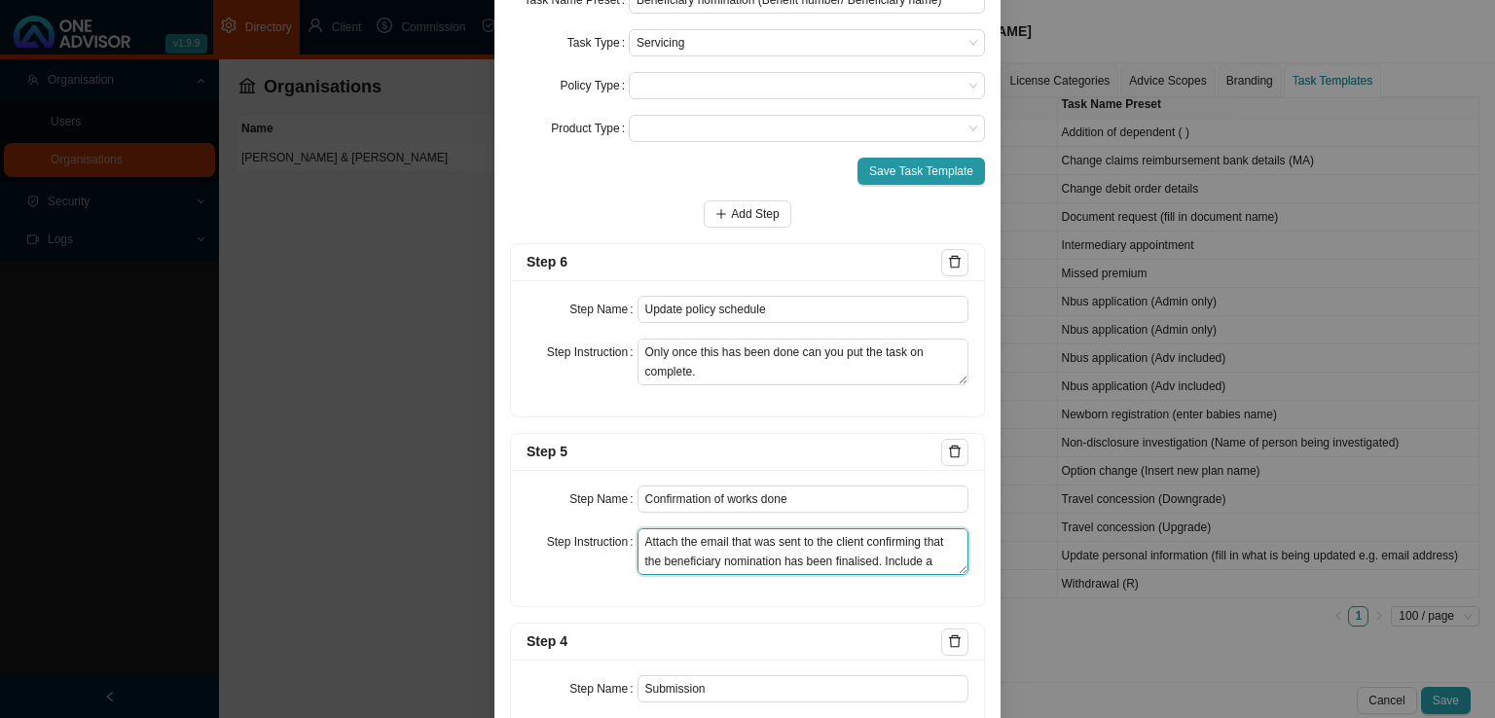
click at [743, 569] on textarea "Attach the email that was sent to the client confirming that the beneficiary no…" at bounding box center [803, 551] width 332 height 47
drag, startPoint x: 633, startPoint y: 546, endPoint x: 872, endPoint y: 597, distance: 243.7
click at [872, 597] on div "Step Name Confirmation of works done Step Instruction Attach the email that was…" at bounding box center [747, 538] width 473 height 136
paste textarea ", the beneficiary name and the effective dat"
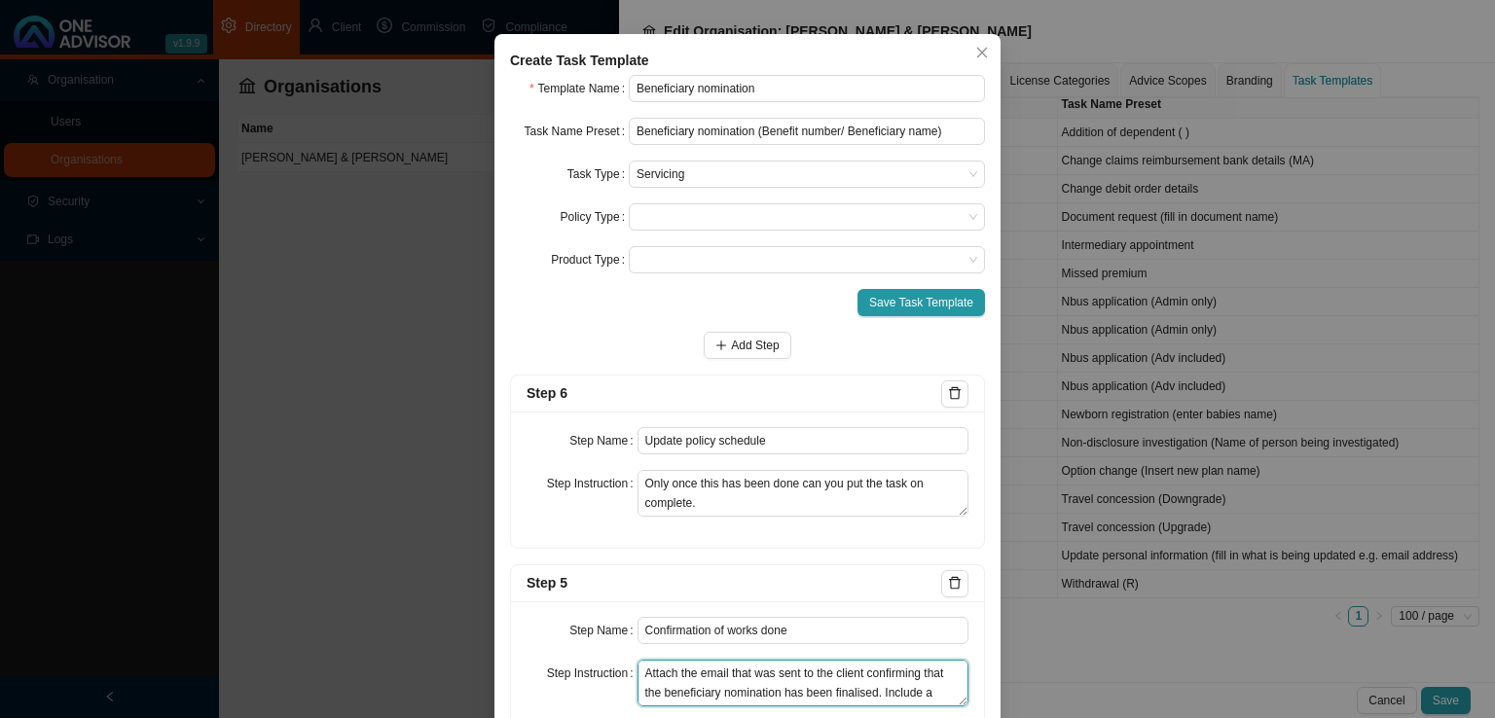
scroll to position [0, 0]
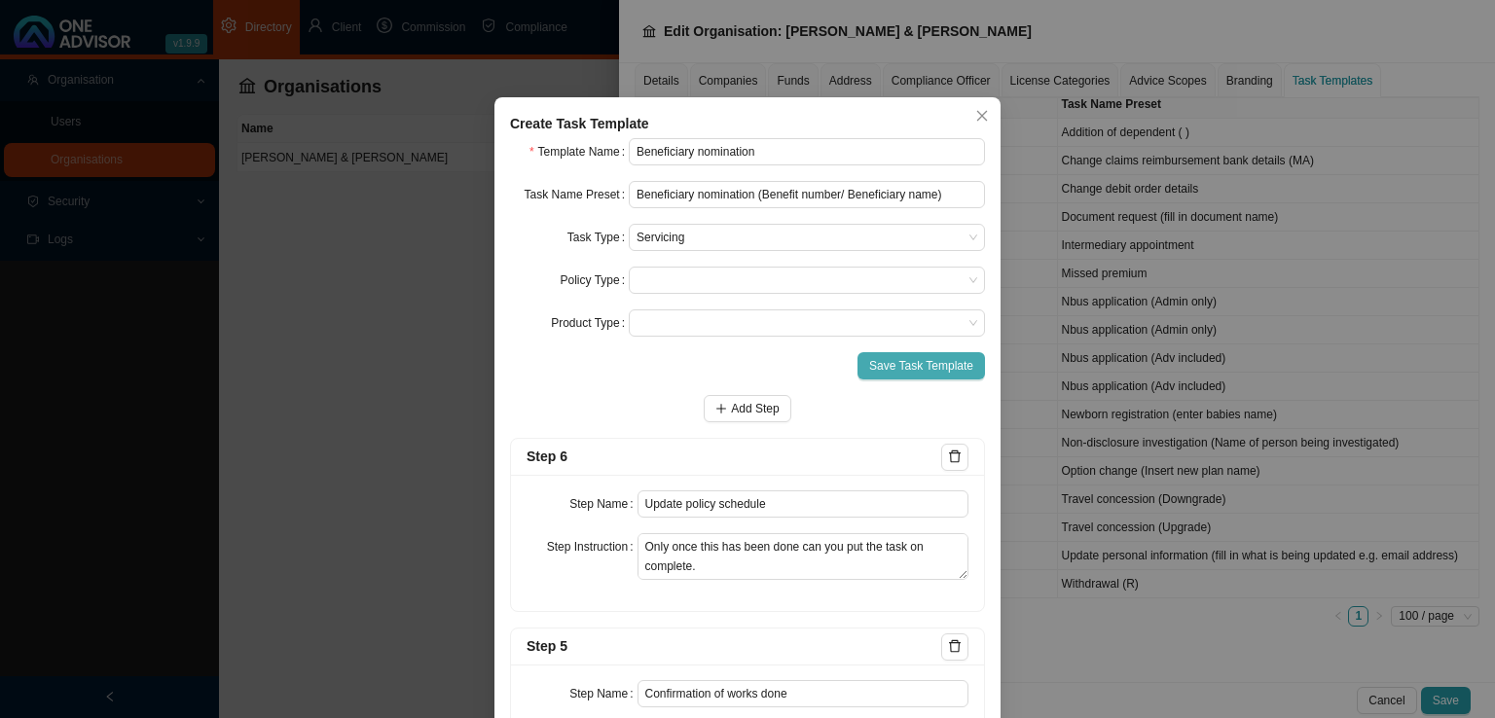
type textarea "Attach the email that was sent to the client confirming that the beneficiary no…"
click at [925, 367] on span "Save Task Template" at bounding box center [921, 365] width 104 height 19
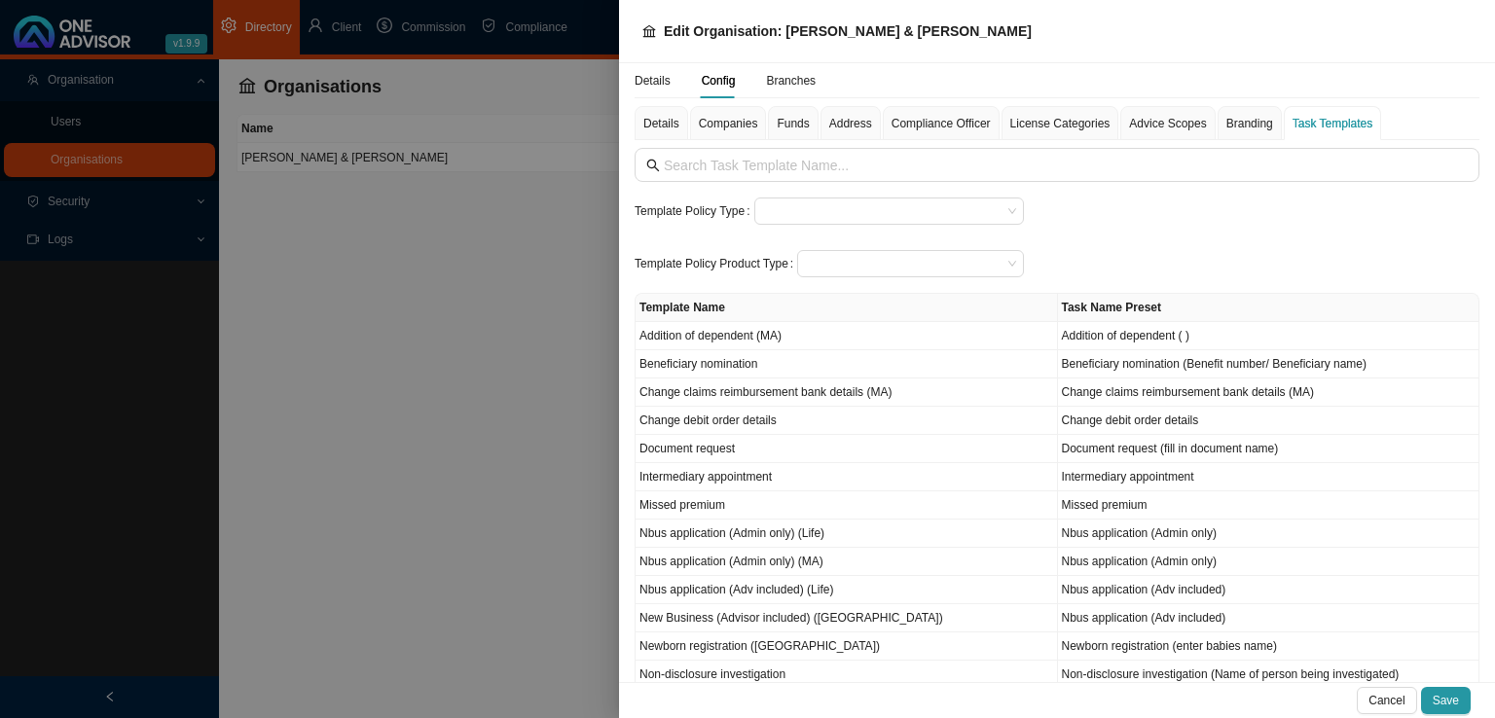
click at [498, 369] on div at bounding box center [747, 359] width 1495 height 718
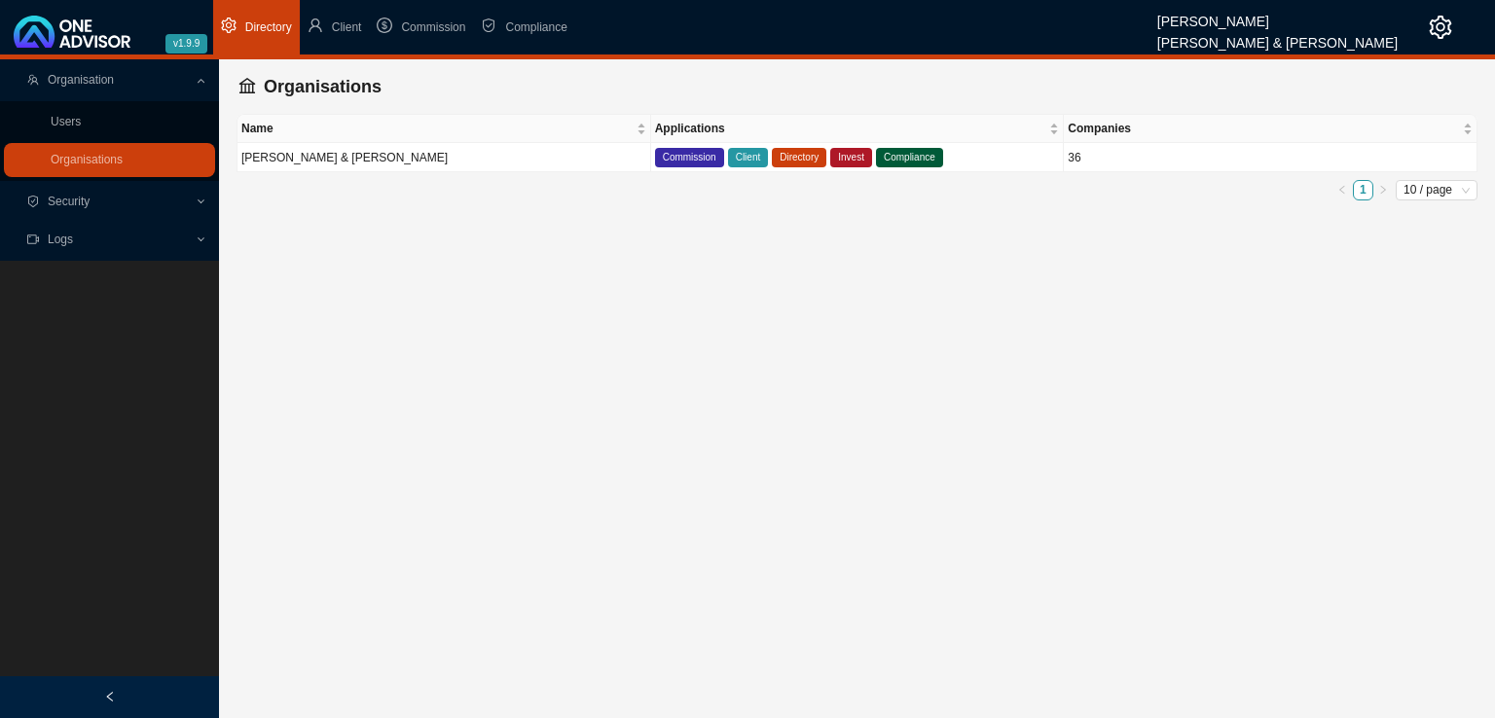
click at [76, 84] on span "Organisation" at bounding box center [81, 80] width 66 height 14
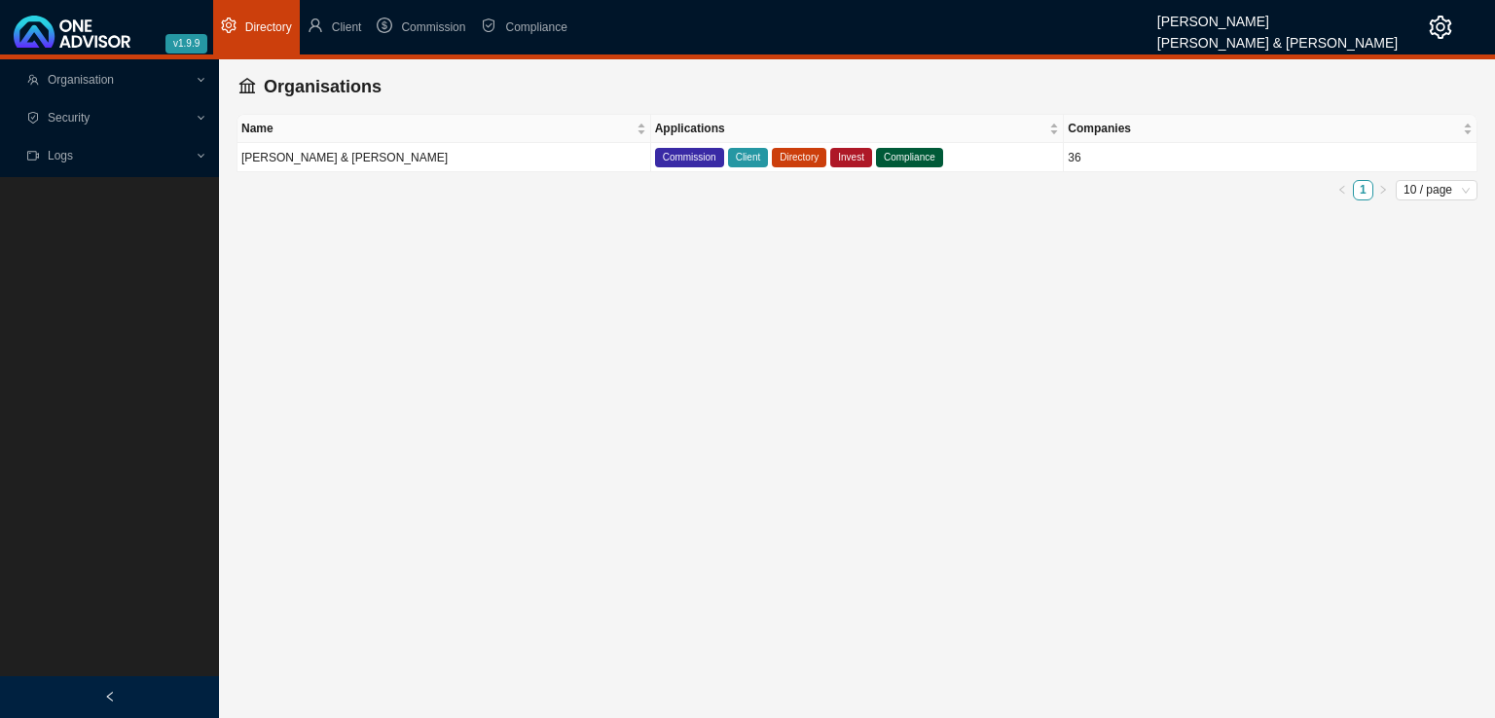
click at [76, 84] on span "Organisation" at bounding box center [81, 80] width 66 height 14
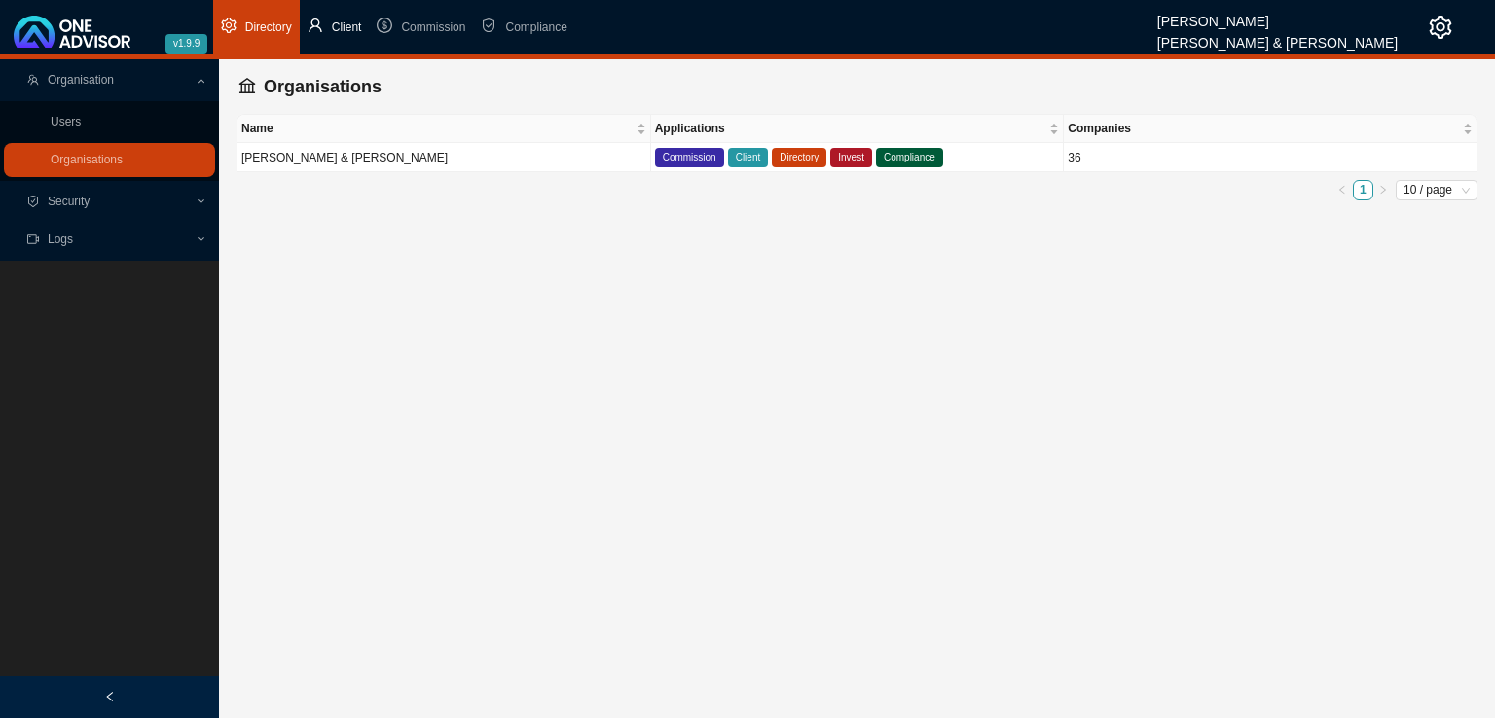
click at [332, 28] on span "Client" at bounding box center [347, 27] width 30 height 14
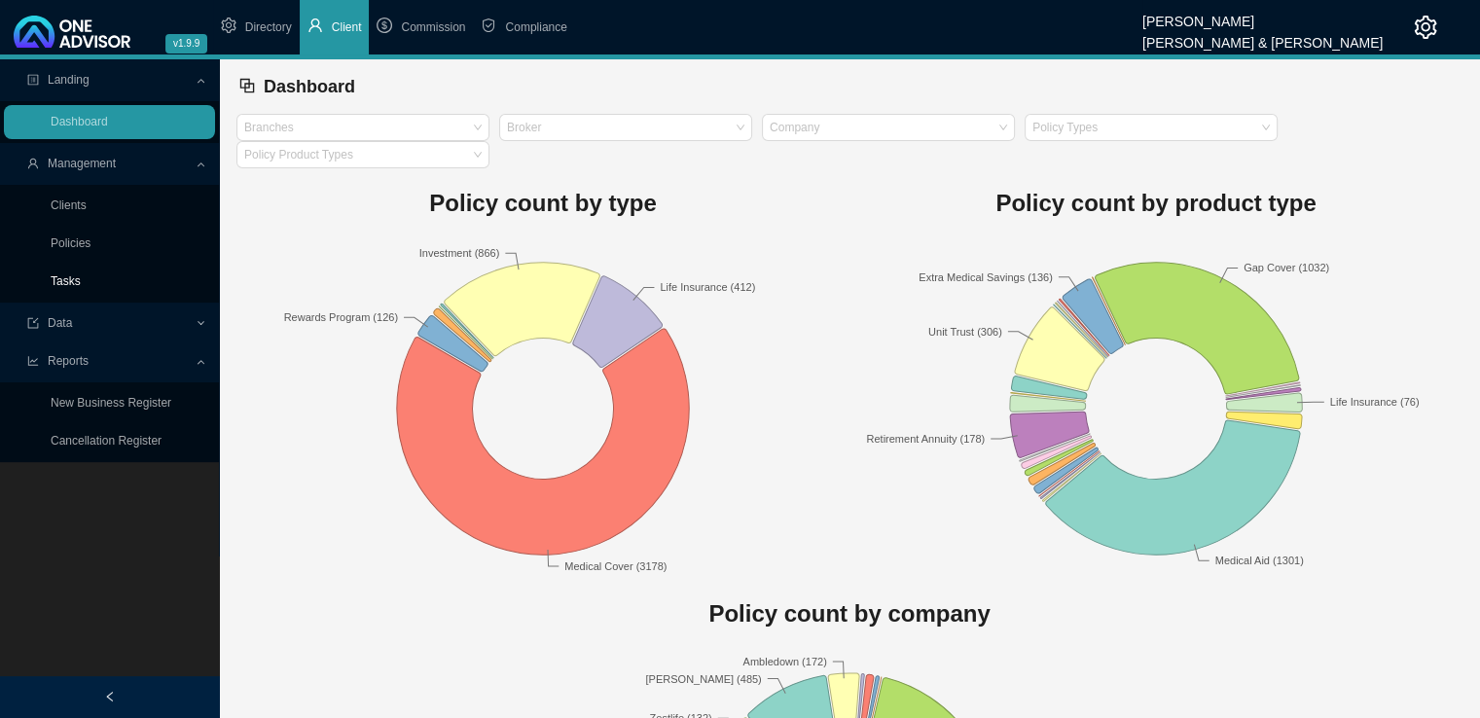
click at [79, 282] on link "Tasks" at bounding box center [66, 281] width 30 height 14
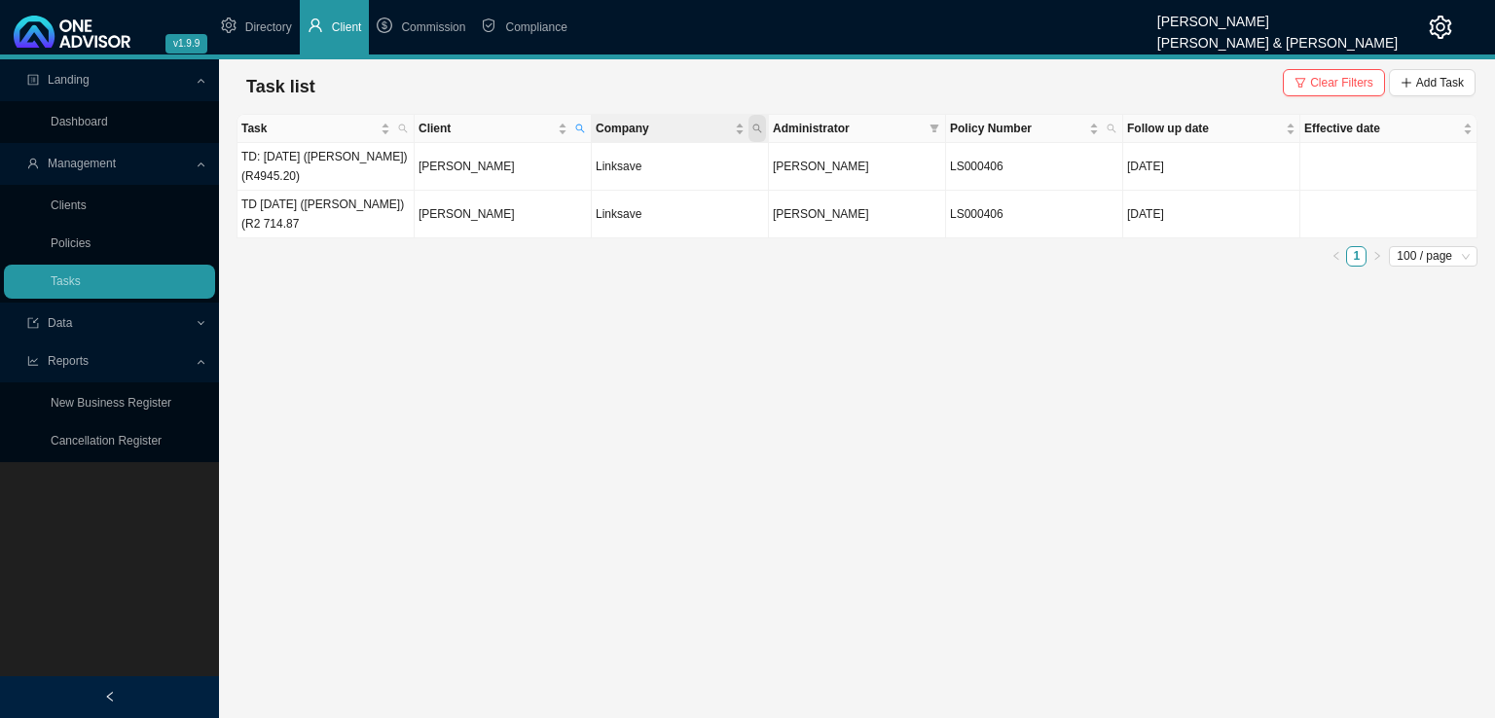
click at [755, 128] on icon "search" at bounding box center [757, 129] width 10 height 10
click at [501, 304] on main "Landing Dashboard Management Clients Policies Tasks Data Reports New Business R…" at bounding box center [747, 388] width 1495 height 659
click at [1320, 79] on span "Clear Filters" at bounding box center [1341, 82] width 63 height 19
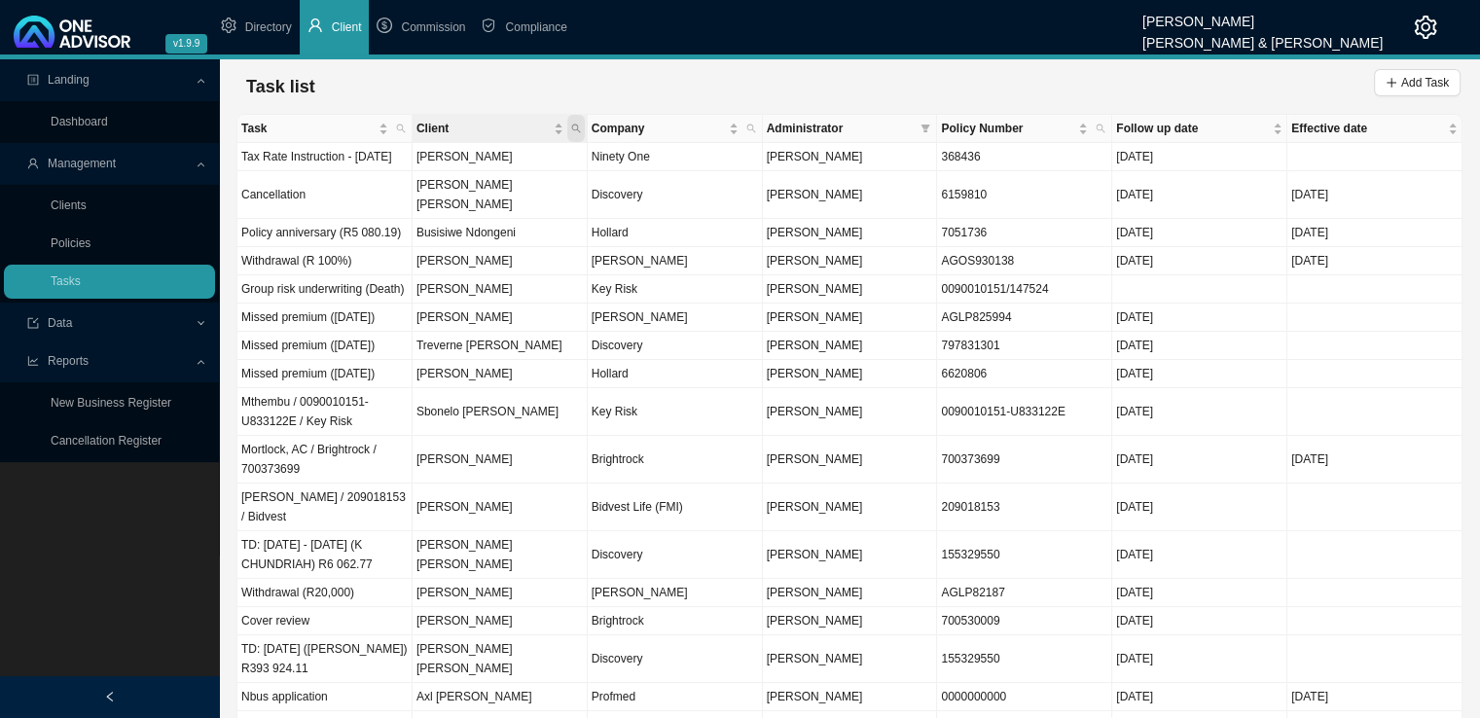
click at [576, 125] on icon "search" at bounding box center [575, 129] width 9 height 9
type input "[PERSON_NAME]"
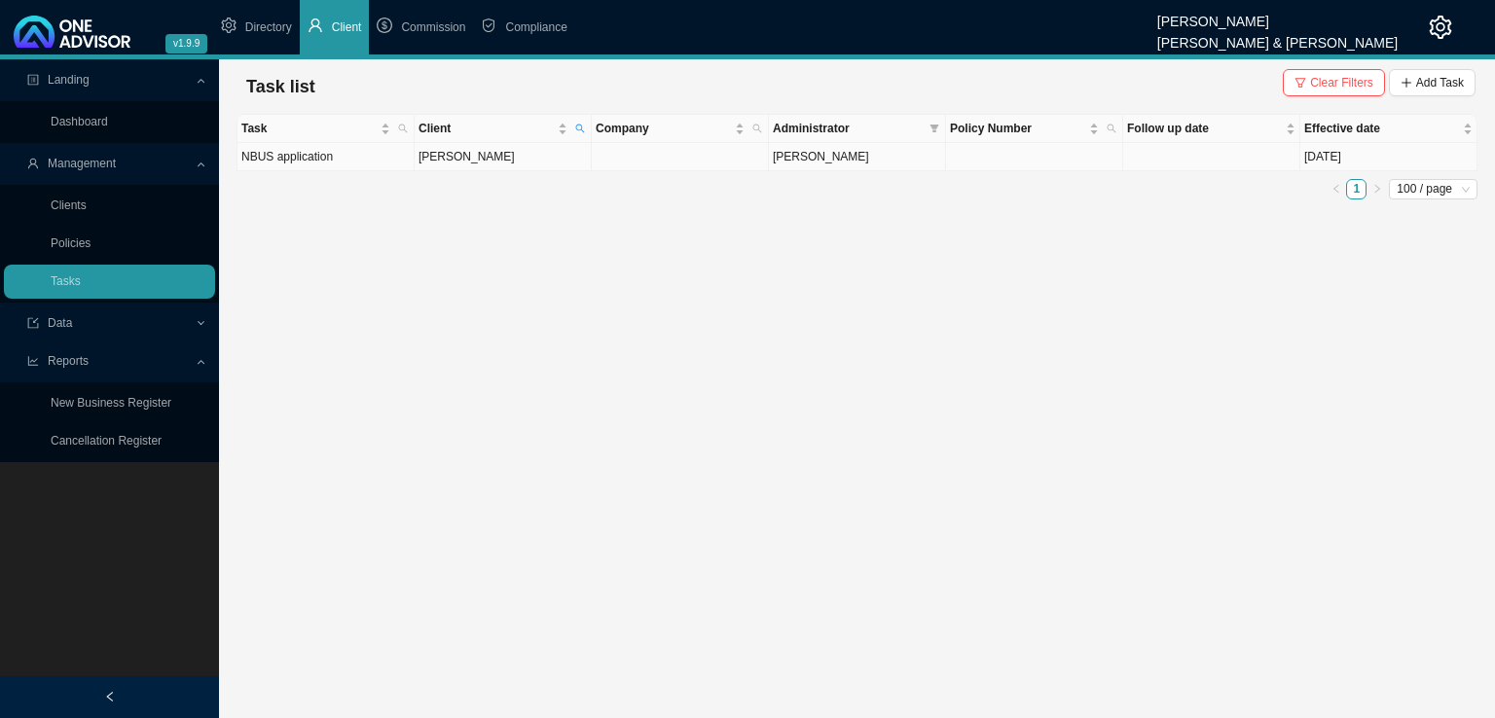
click at [507, 159] on td "[PERSON_NAME]" at bounding box center [503, 157] width 177 height 28
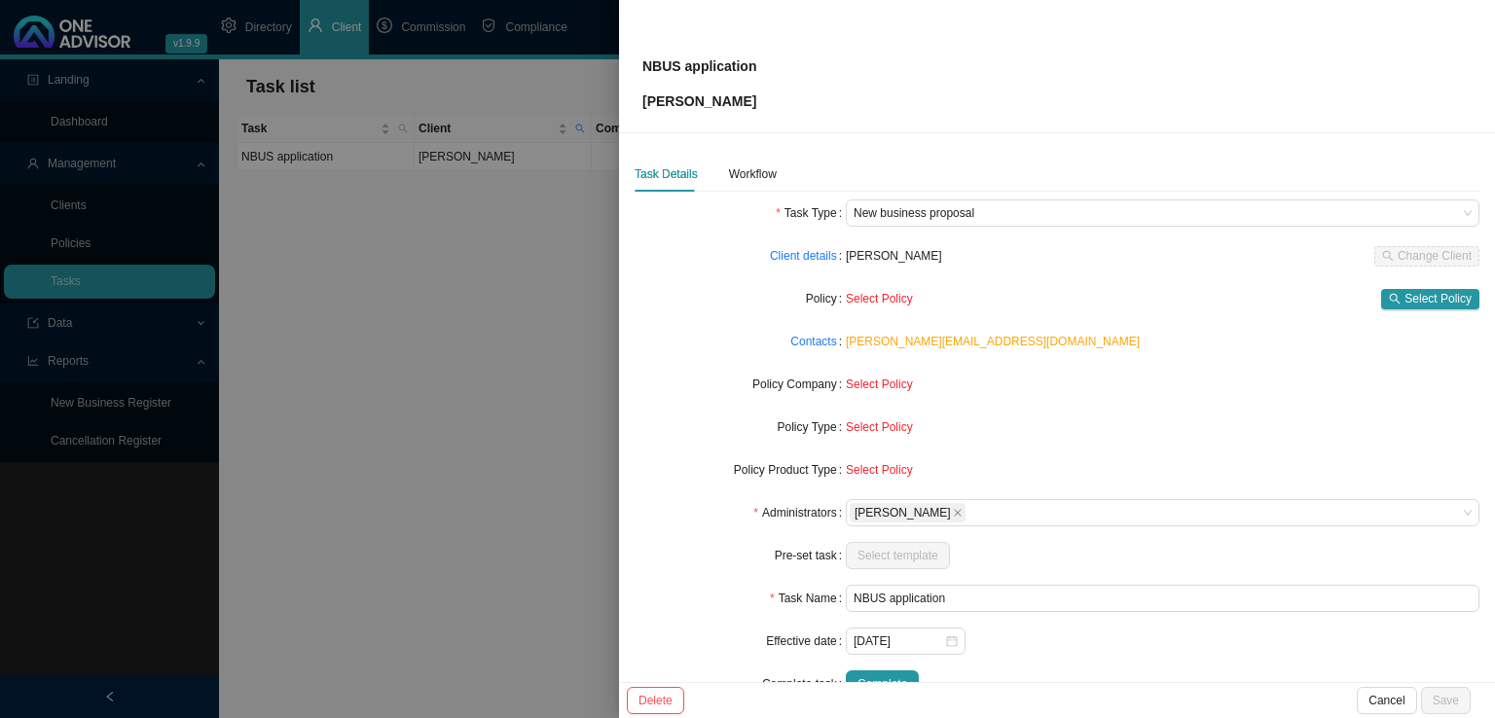
scroll to position [47, 0]
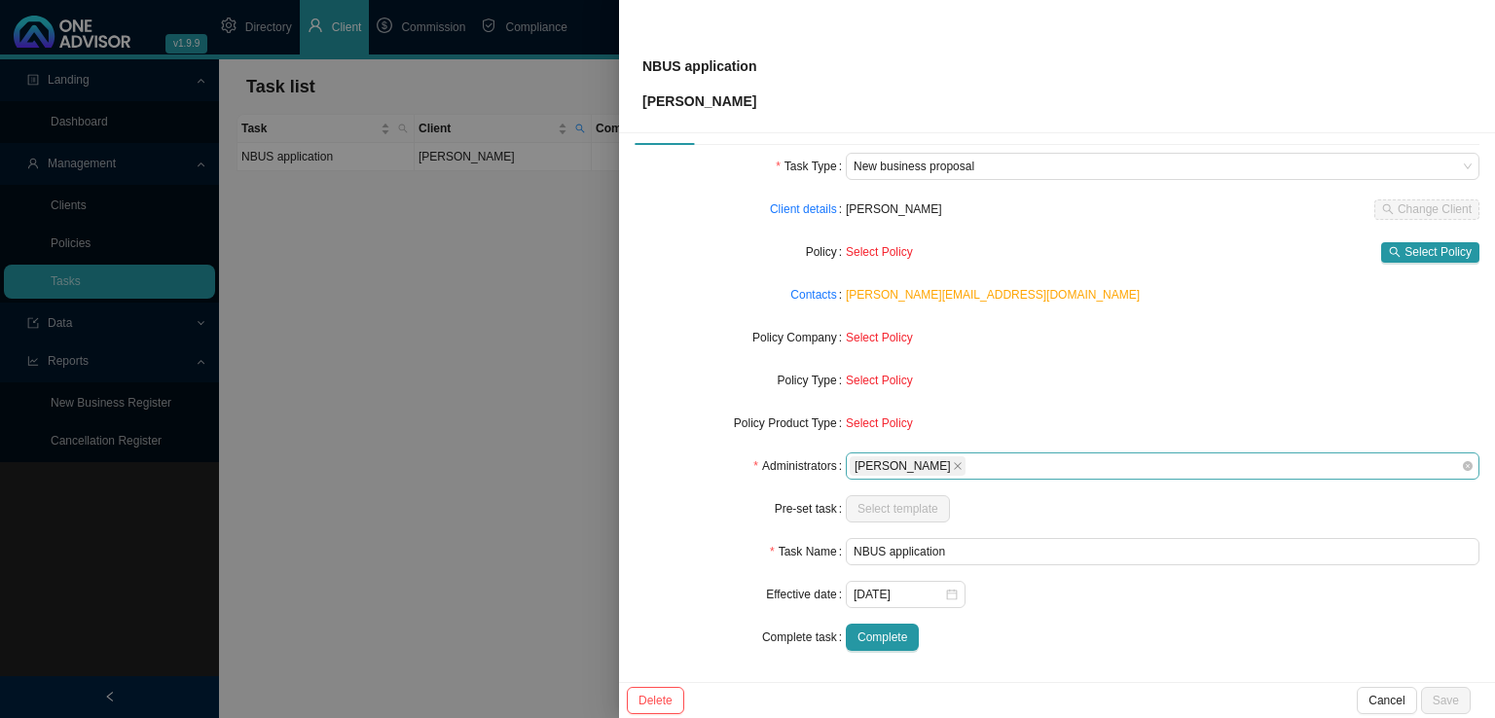
click at [978, 471] on div "[PERSON_NAME]" at bounding box center [1153, 465] width 607 height 23
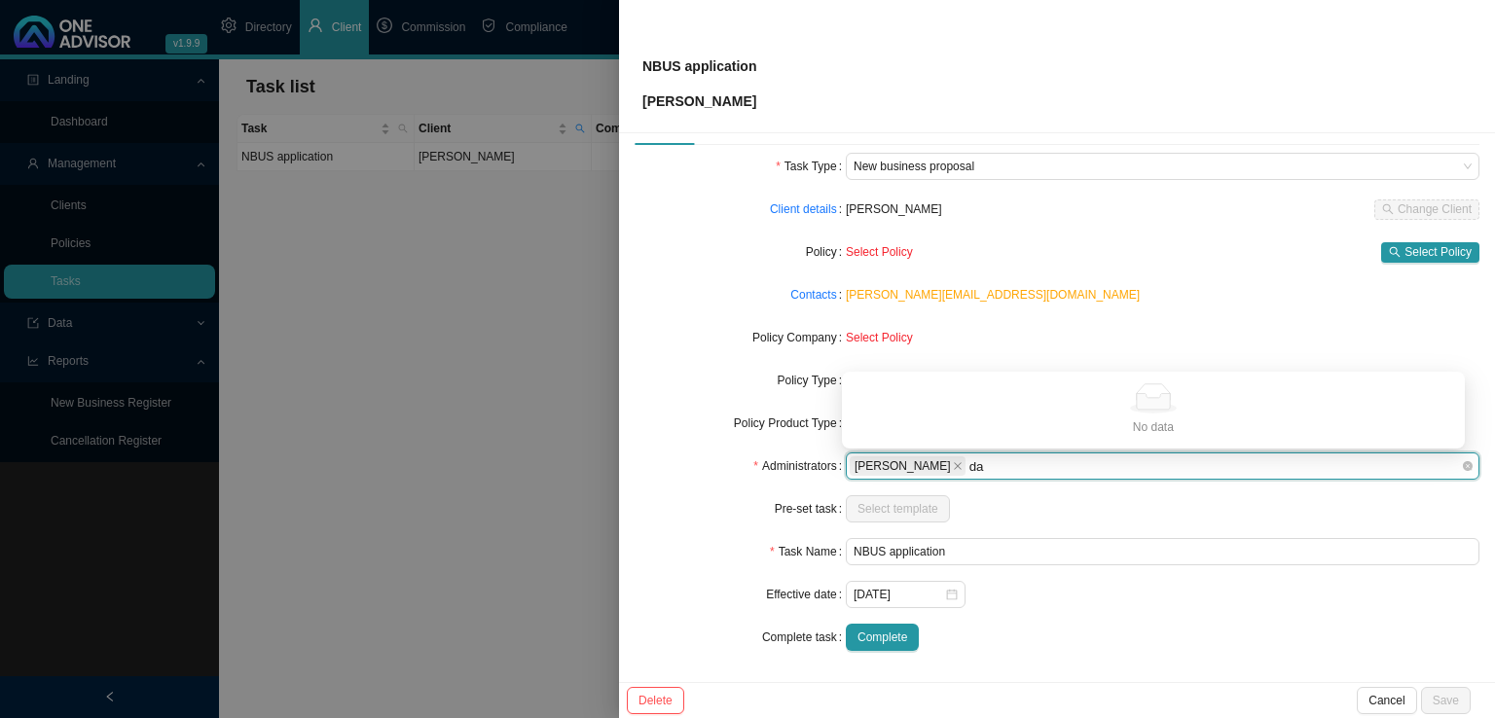
scroll to position [0, 0]
type input "d"
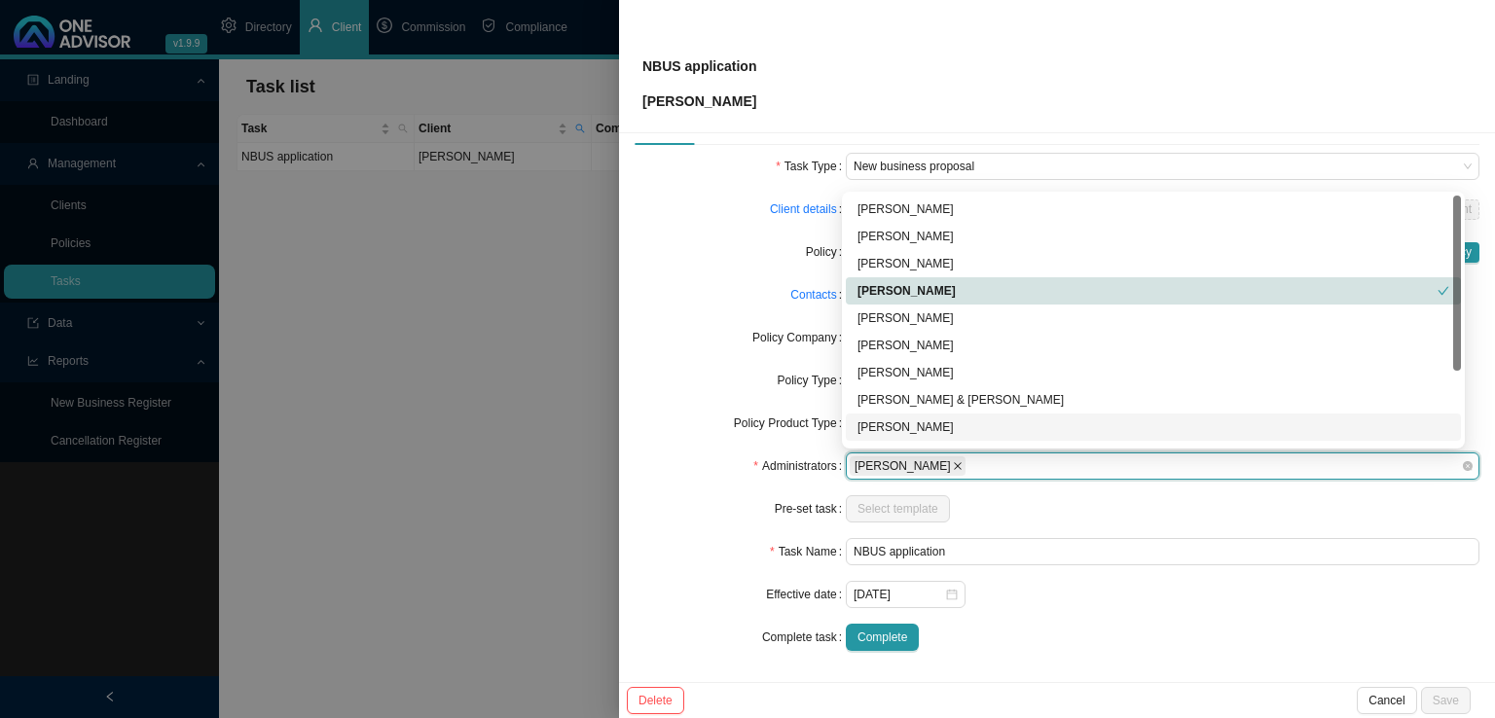
click at [953, 464] on icon "close" at bounding box center [958, 466] width 10 height 10
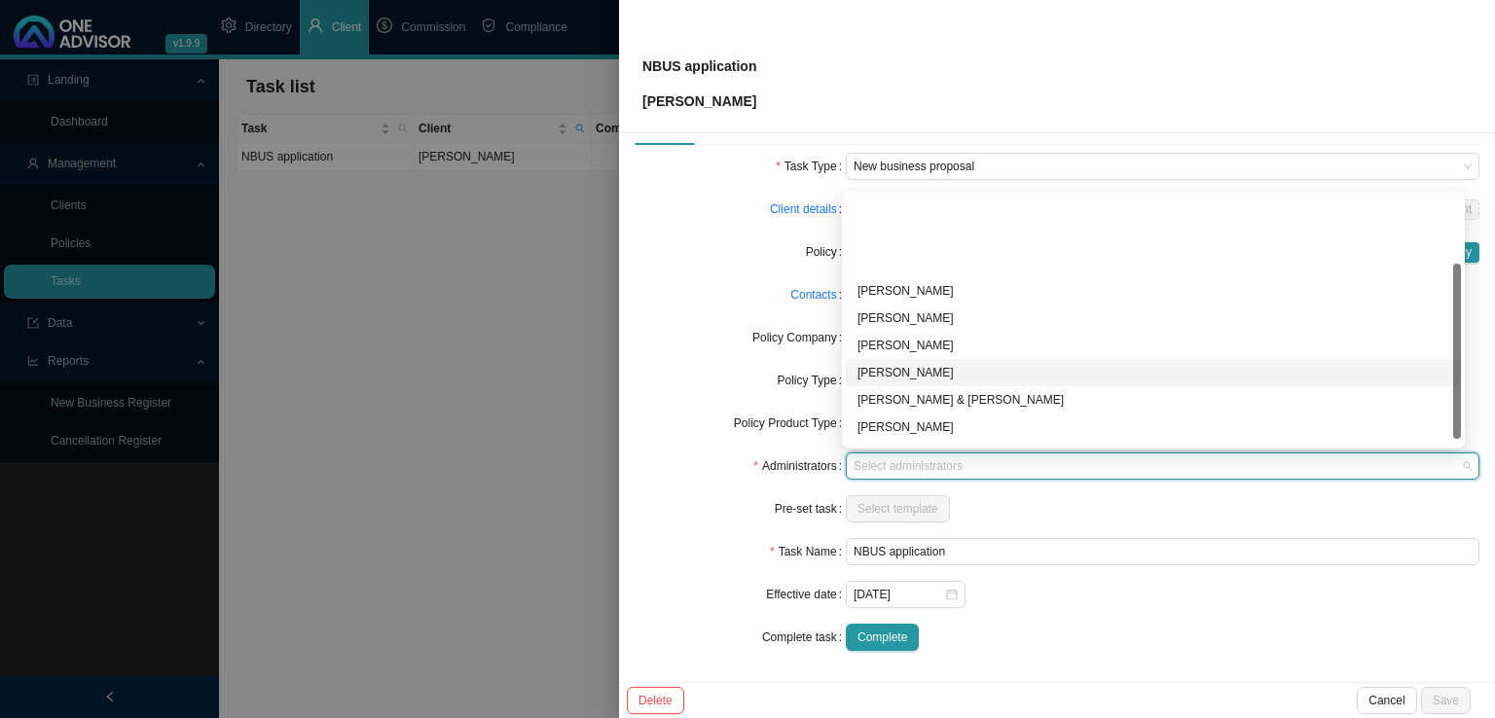
scroll to position [97, 0]
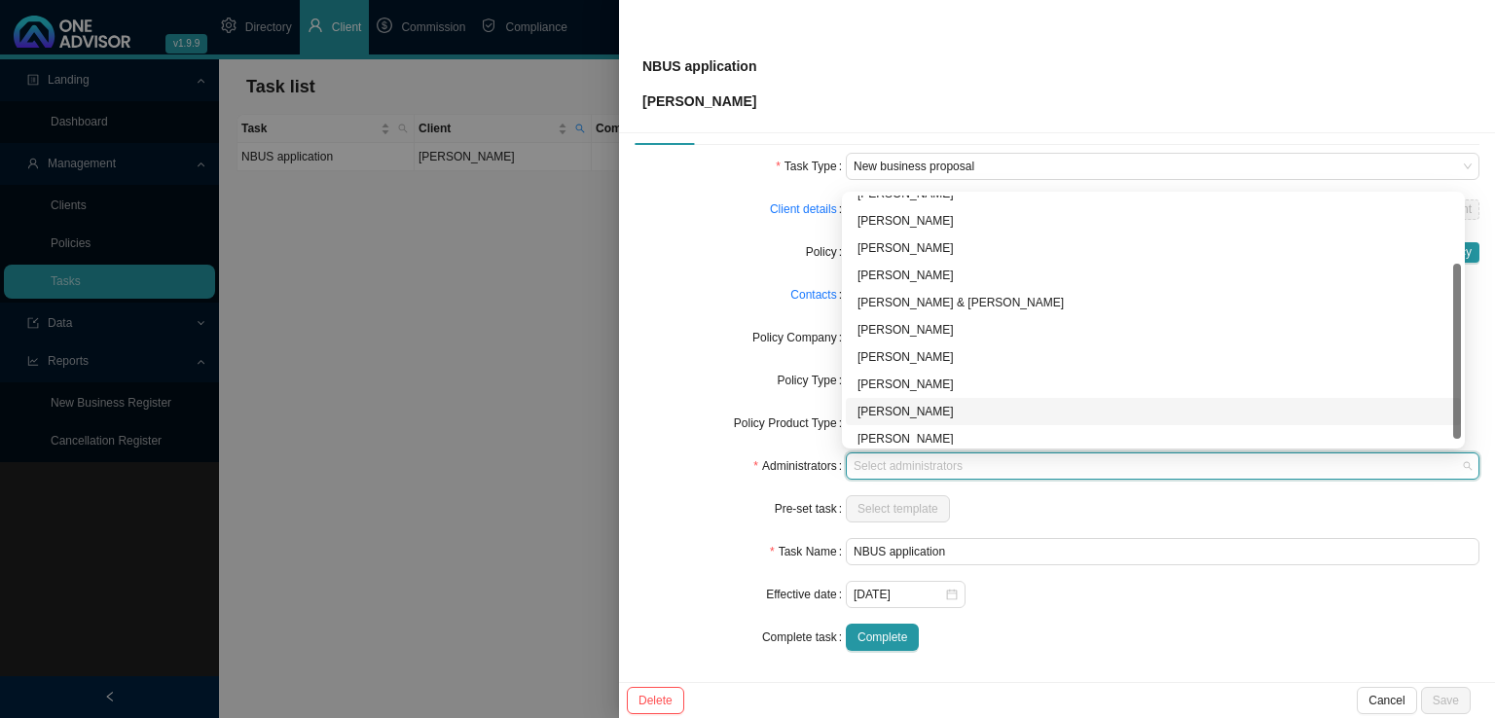
click at [936, 412] on div "[PERSON_NAME]" at bounding box center [1153, 411] width 592 height 19
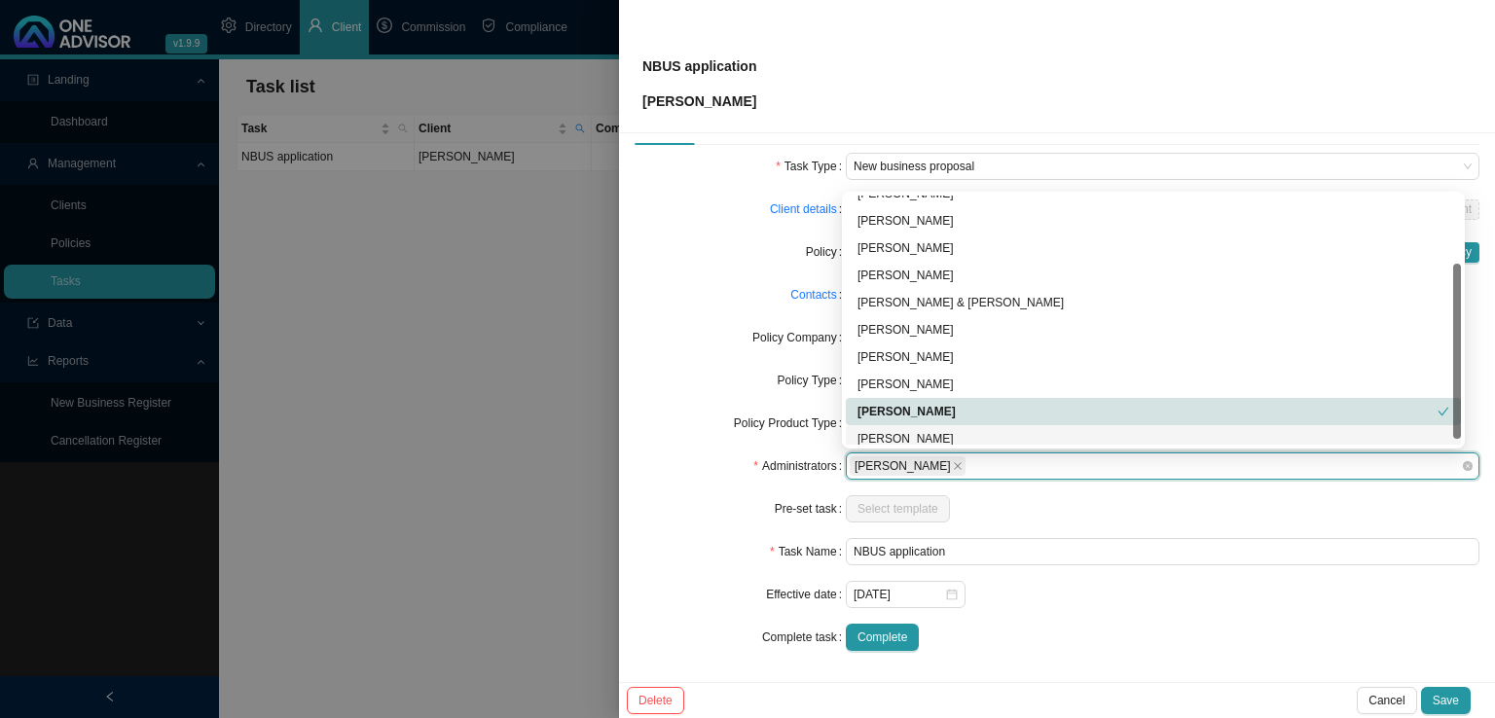
click at [1047, 516] on div "Select template" at bounding box center [1162, 508] width 633 height 27
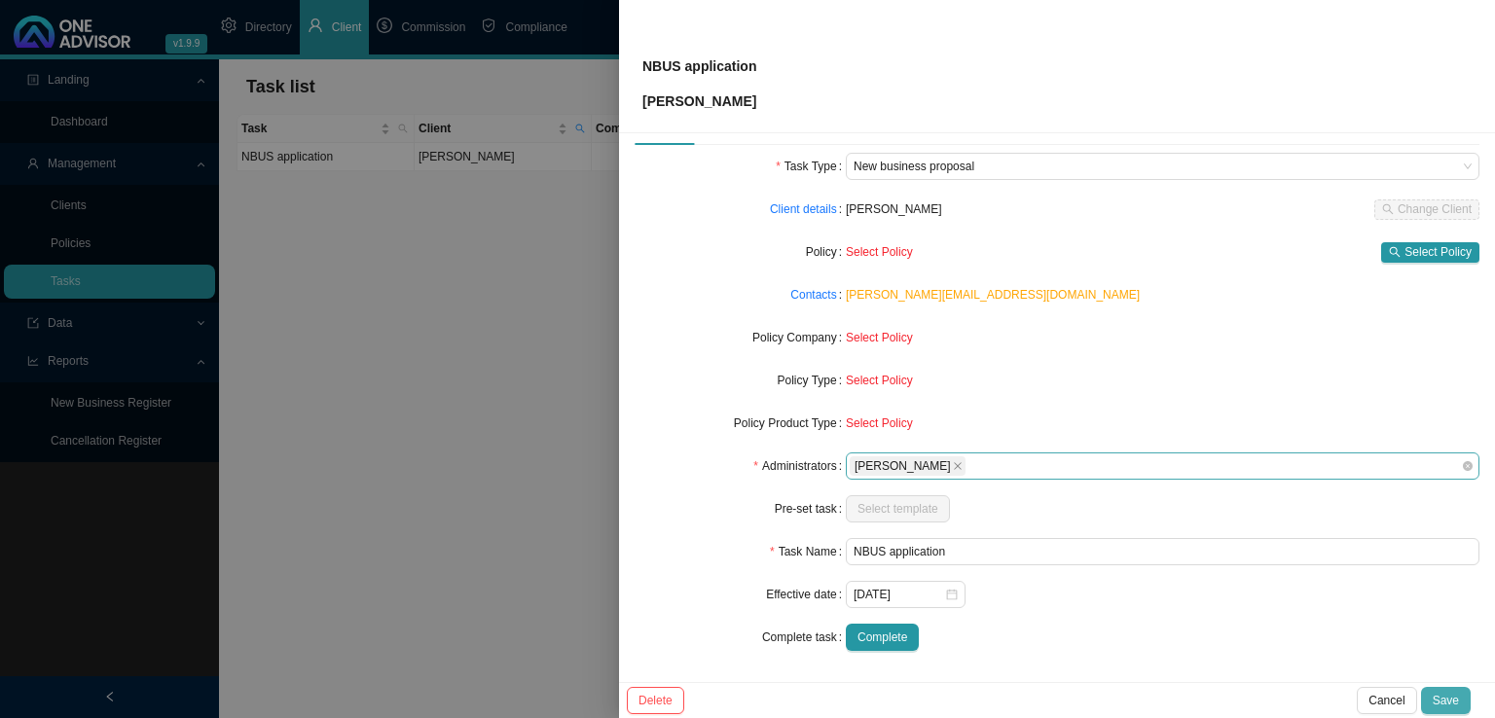
click at [1449, 694] on span "Save" at bounding box center [1445, 700] width 26 height 19
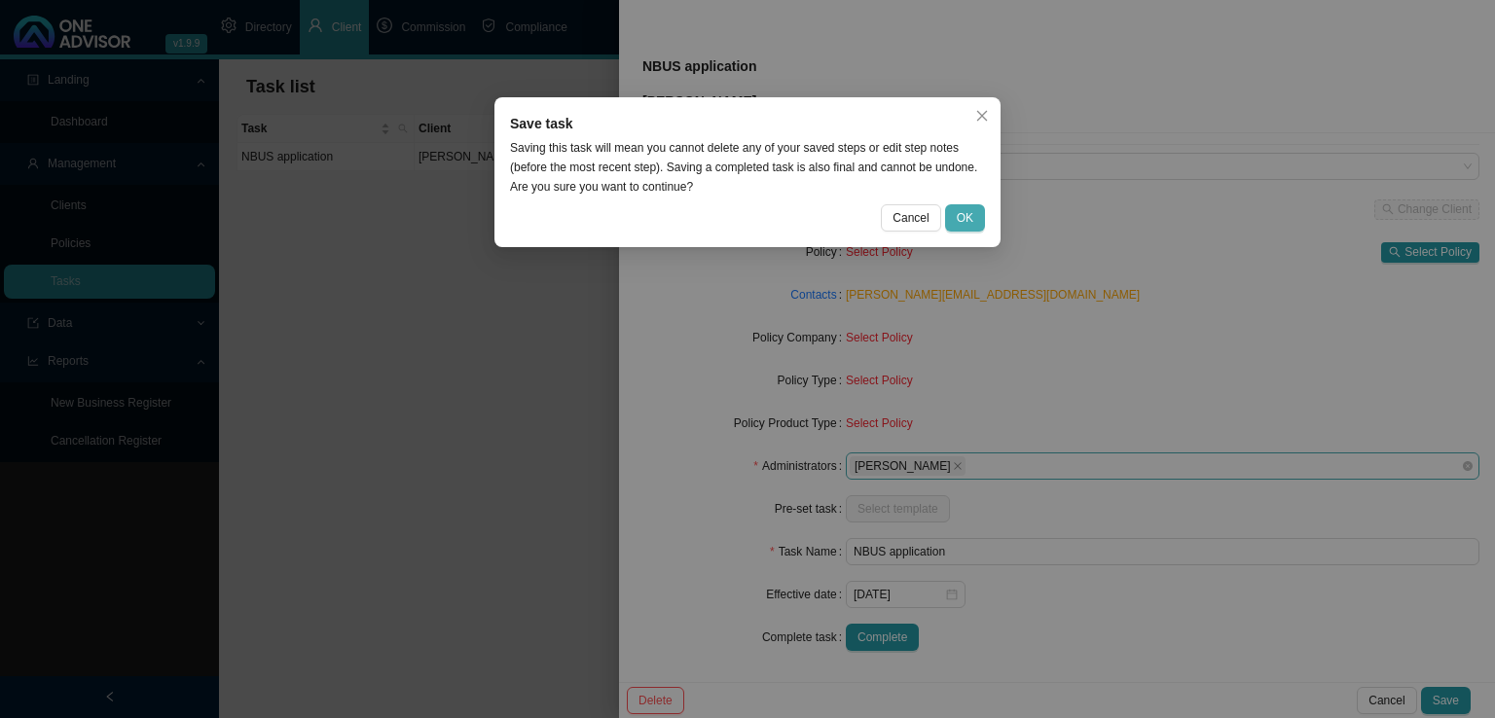
click at [983, 221] on button "OK" at bounding box center [965, 217] width 40 height 27
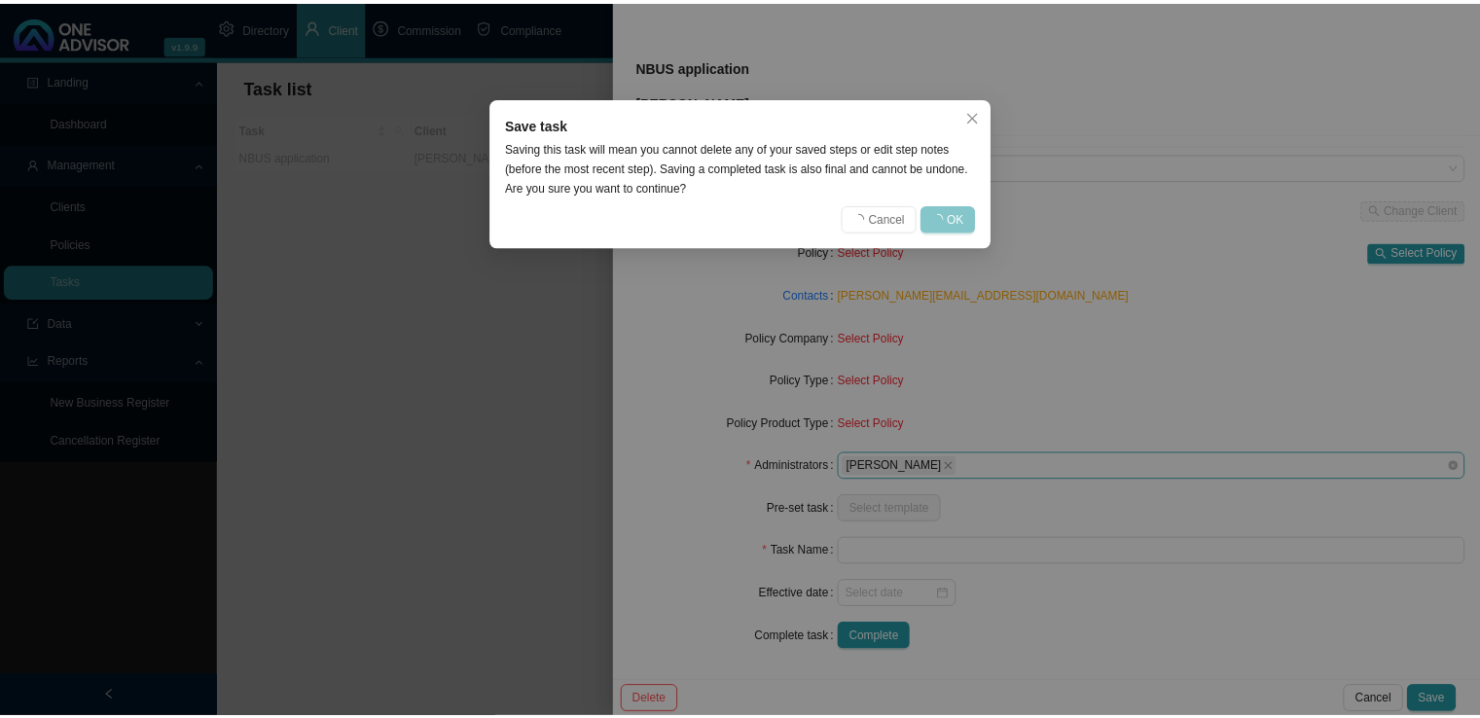
scroll to position [24, 0]
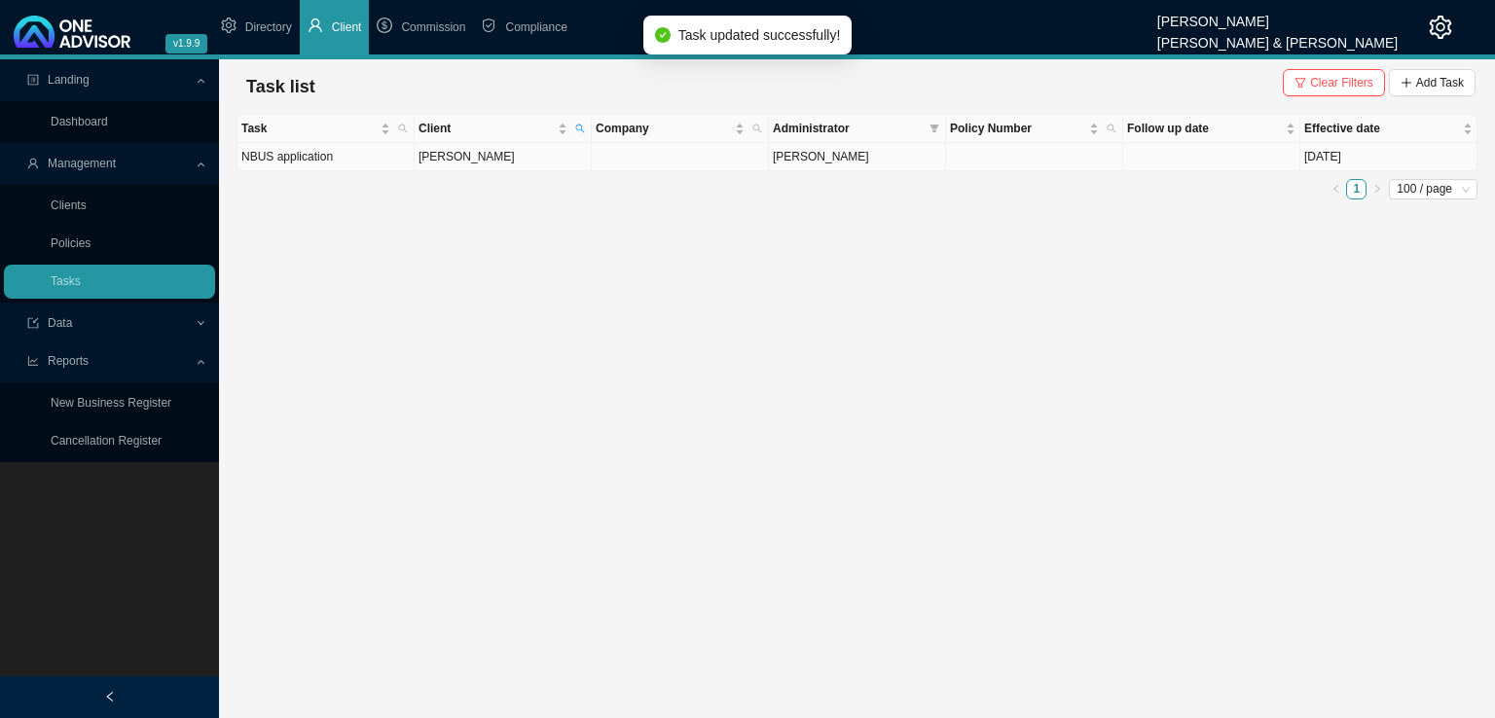
click at [499, 156] on td "[PERSON_NAME]" at bounding box center [503, 157] width 177 height 28
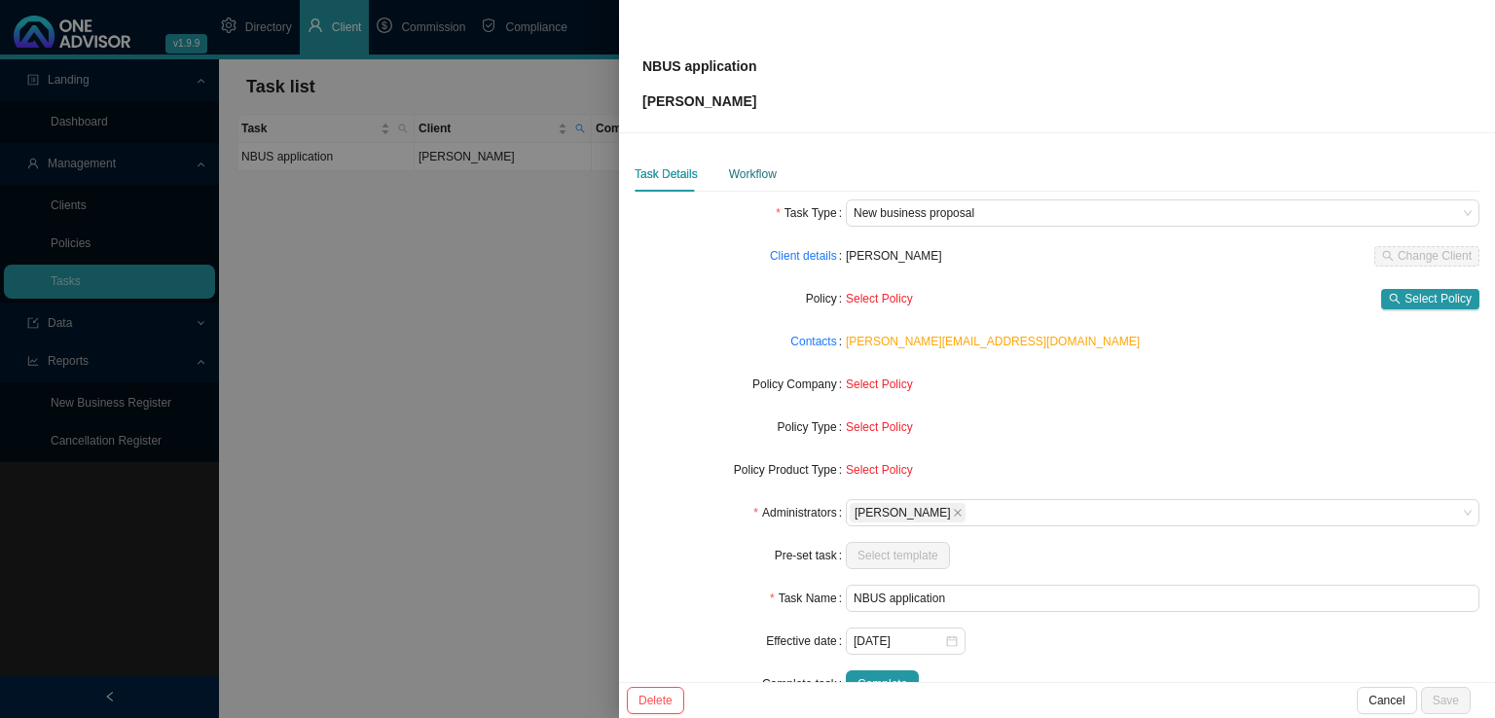
click at [765, 170] on div "Workflow" at bounding box center [753, 173] width 48 height 19
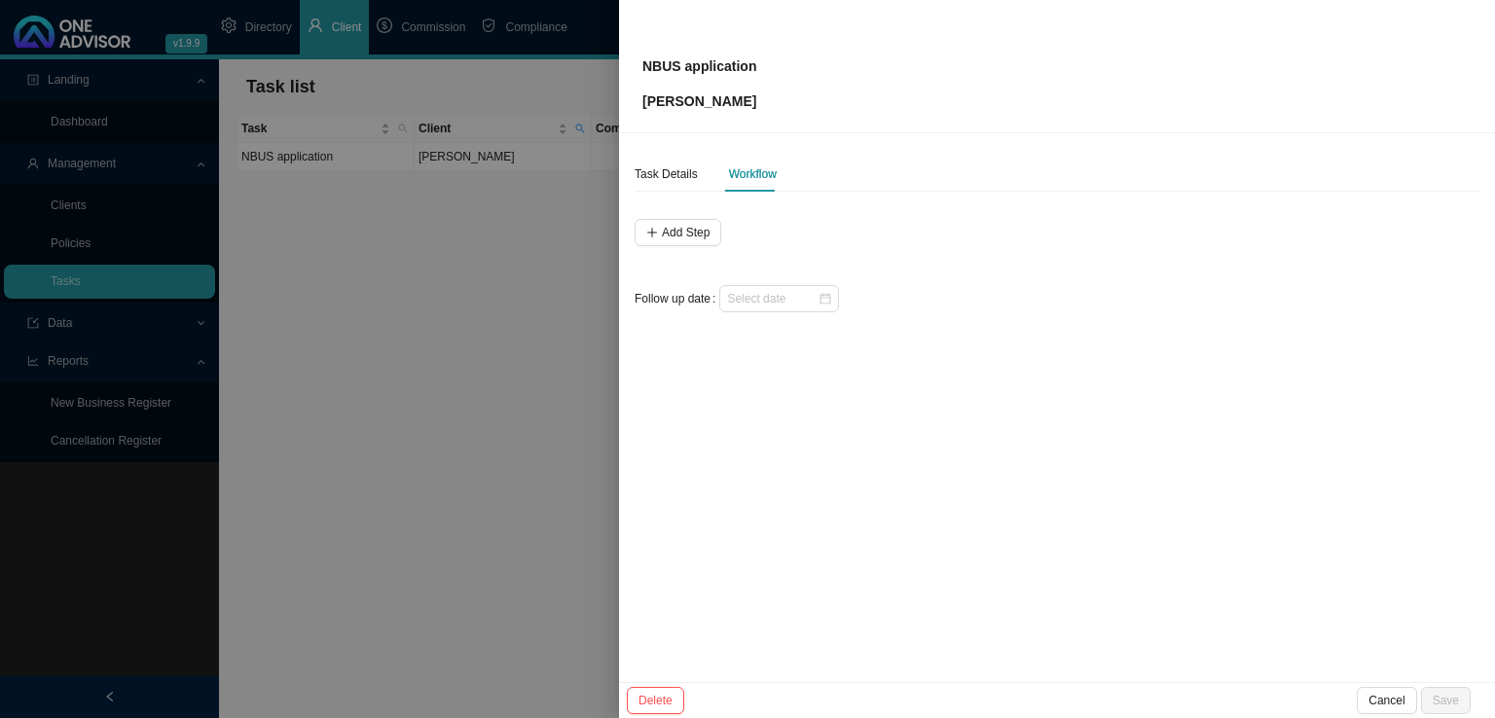
drag, startPoint x: 802, startPoint y: 501, endPoint x: 820, endPoint y: 499, distance: 18.6
click at [803, 500] on div "Task Details Workflow Add Step Follow up date" at bounding box center [1057, 407] width 876 height 549
click at [649, 173] on div "Task Details" at bounding box center [665, 173] width 63 height 19
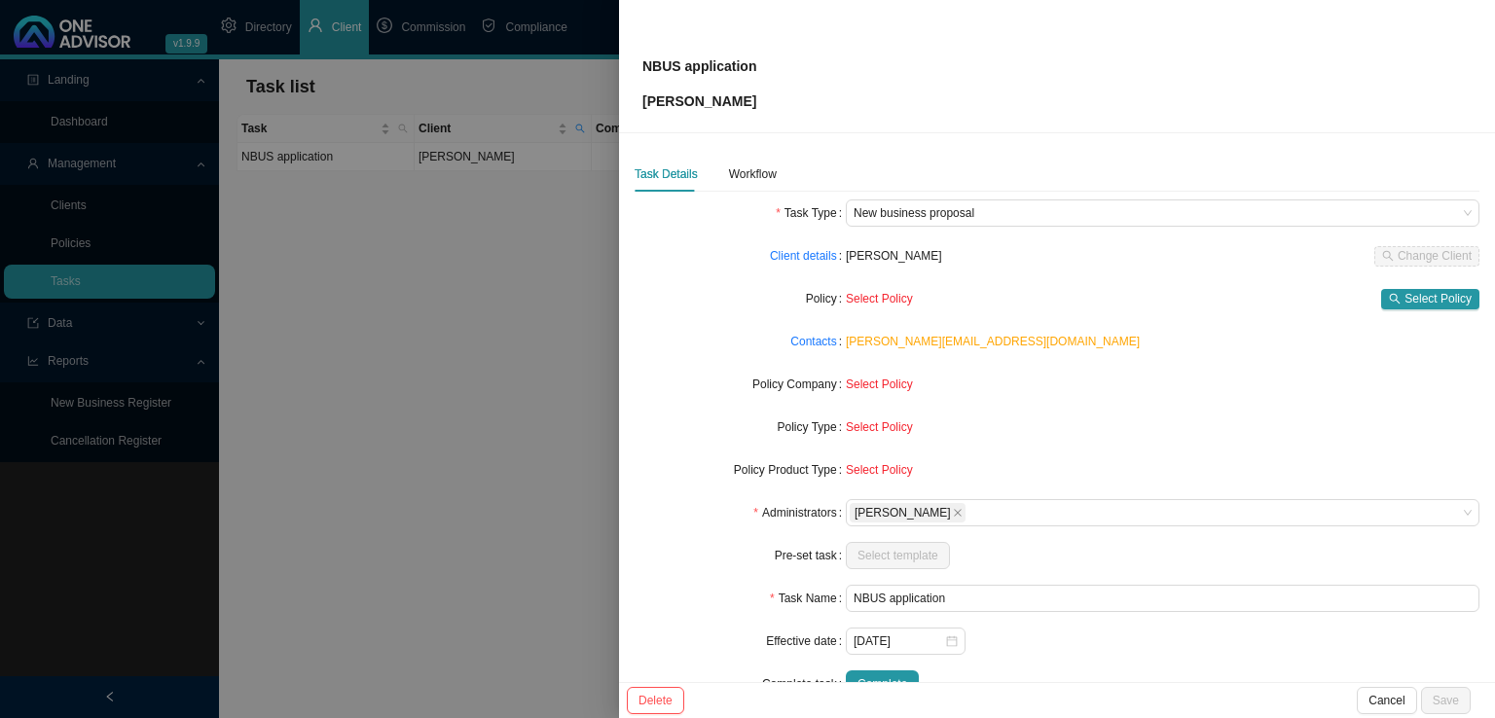
click at [754, 192] on div "Task Details Workflow Task Type New business proposal Client details [PERSON_NA…" at bounding box center [1056, 435] width 845 height 557
click at [751, 169] on div "Workflow" at bounding box center [753, 173] width 48 height 19
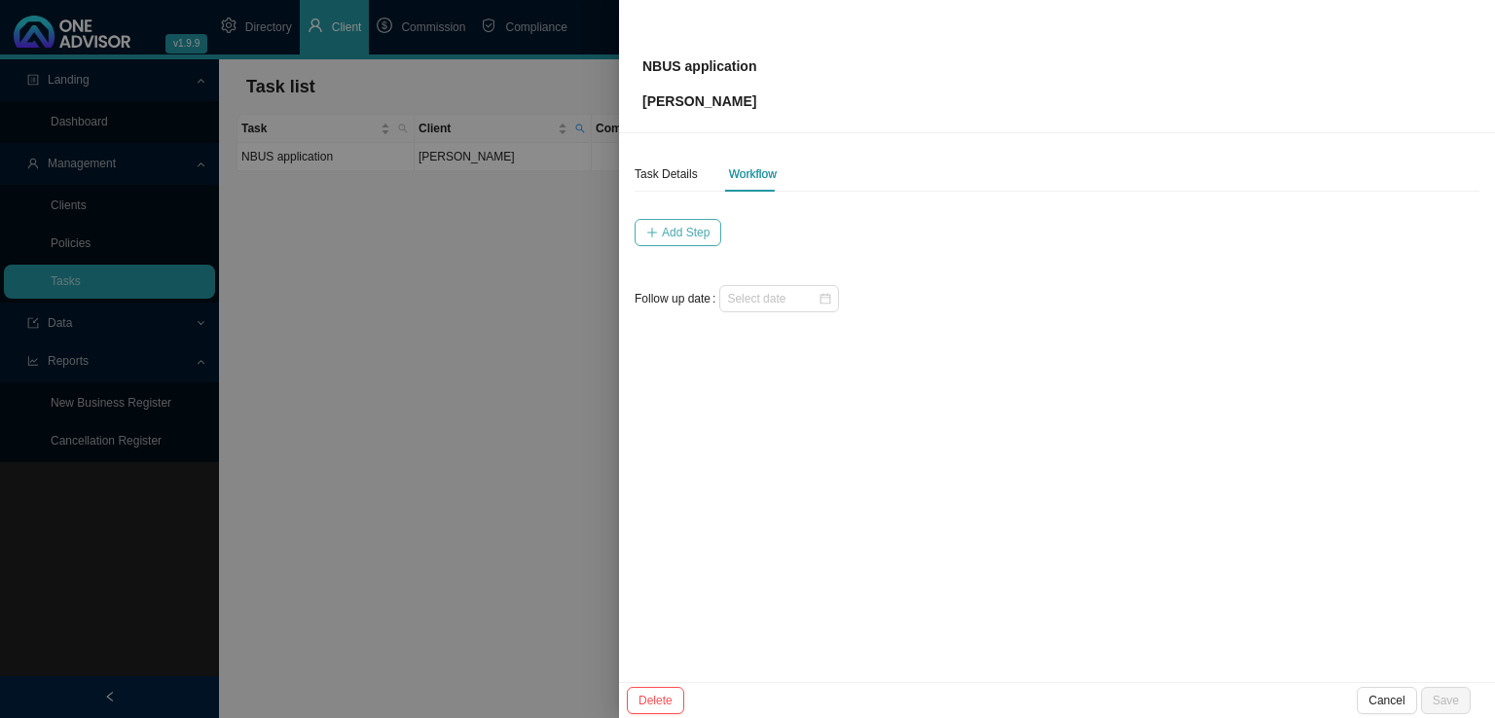
click at [669, 230] on span "Add Step" at bounding box center [686, 232] width 48 height 19
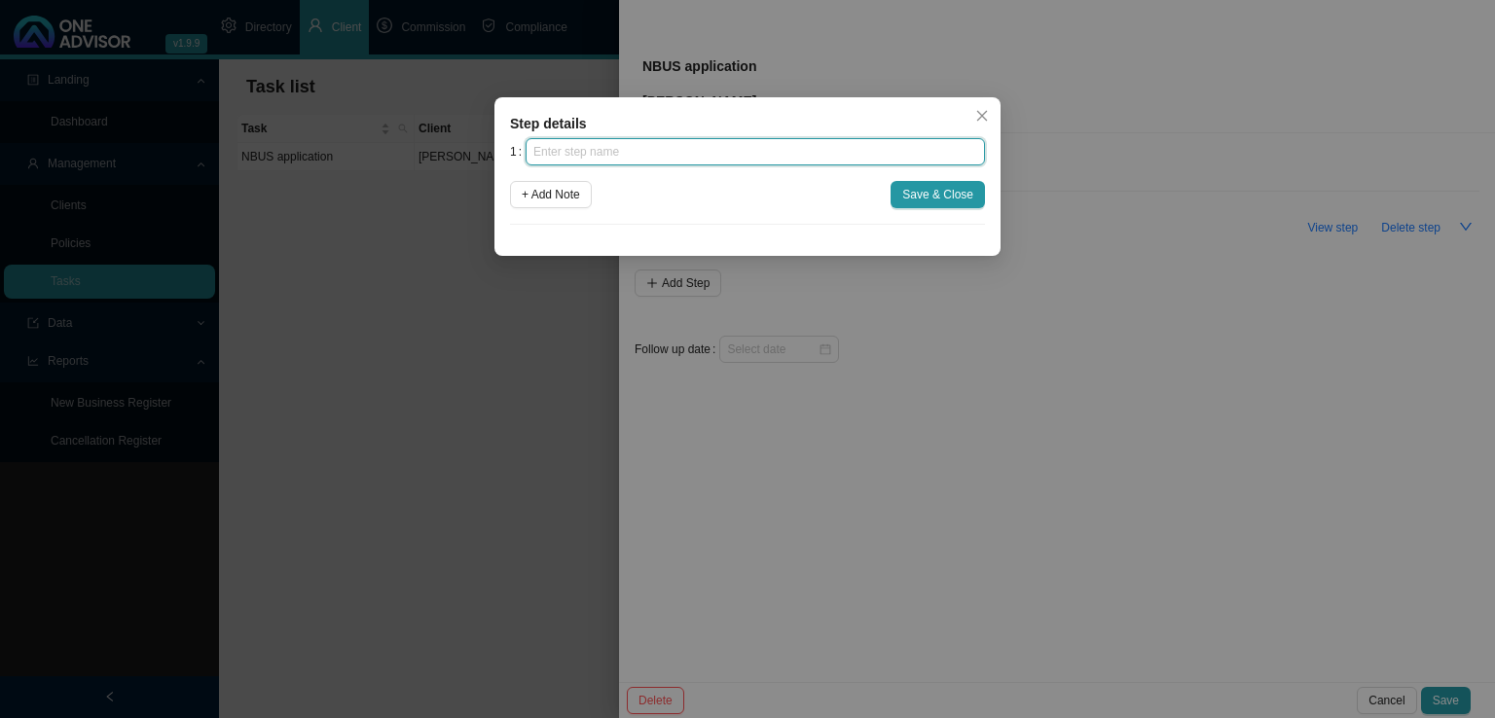
click at [594, 162] on input "text" at bounding box center [754, 151] width 459 height 27
click at [593, 160] on input "text" at bounding box center [754, 151] width 459 height 27
type input "Advice"
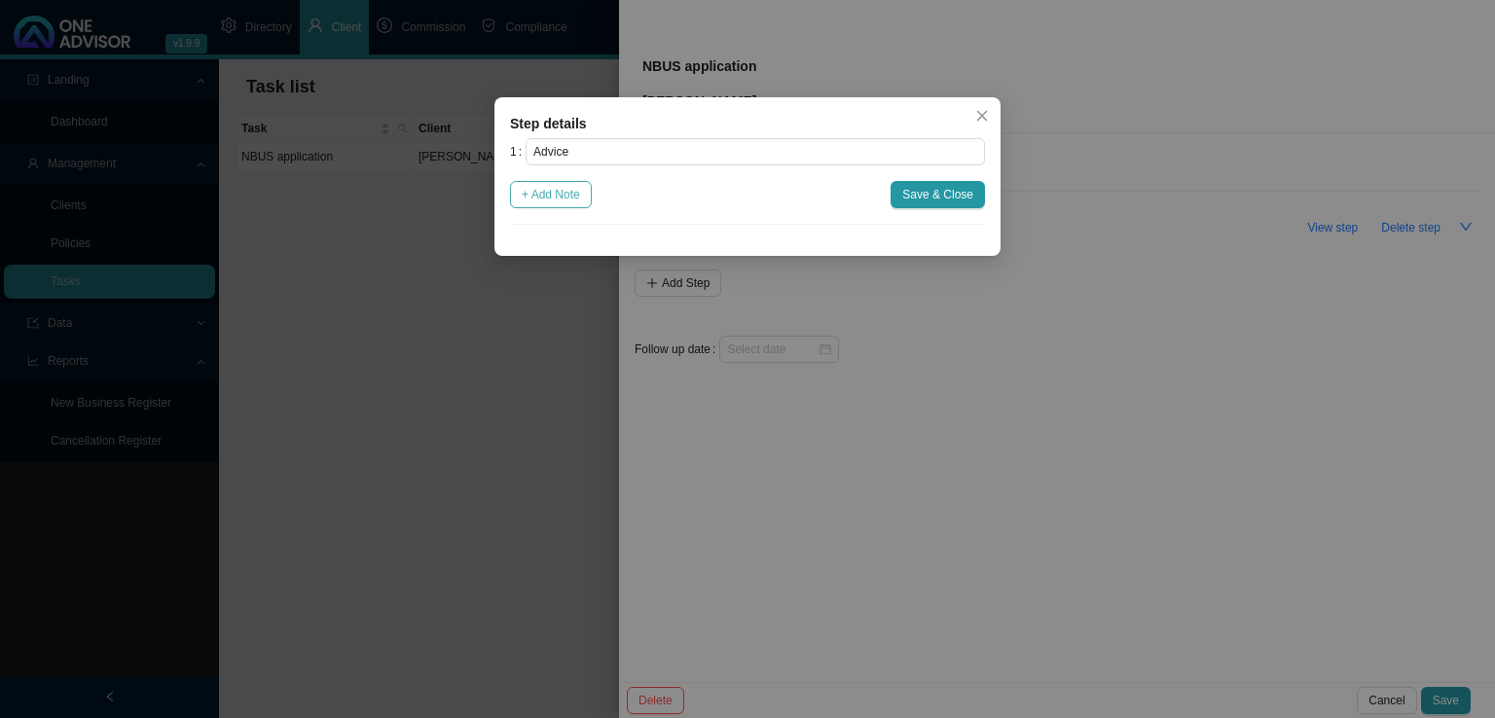
click at [542, 190] on span "+ Add Note" at bounding box center [551, 194] width 58 height 19
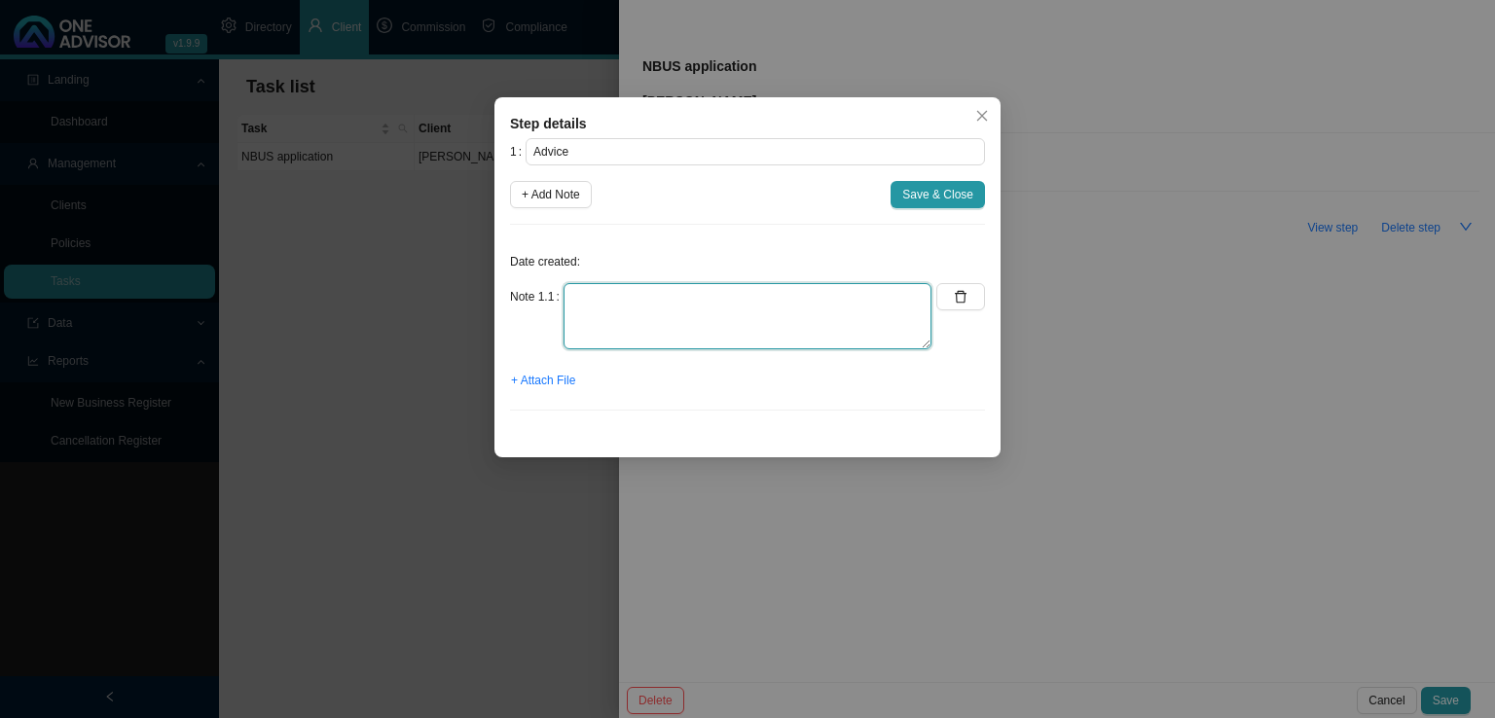
click at [571, 305] on textarea at bounding box center [747, 316] width 368 height 66
click at [988, 109] on icon "close" at bounding box center [982, 116] width 14 height 14
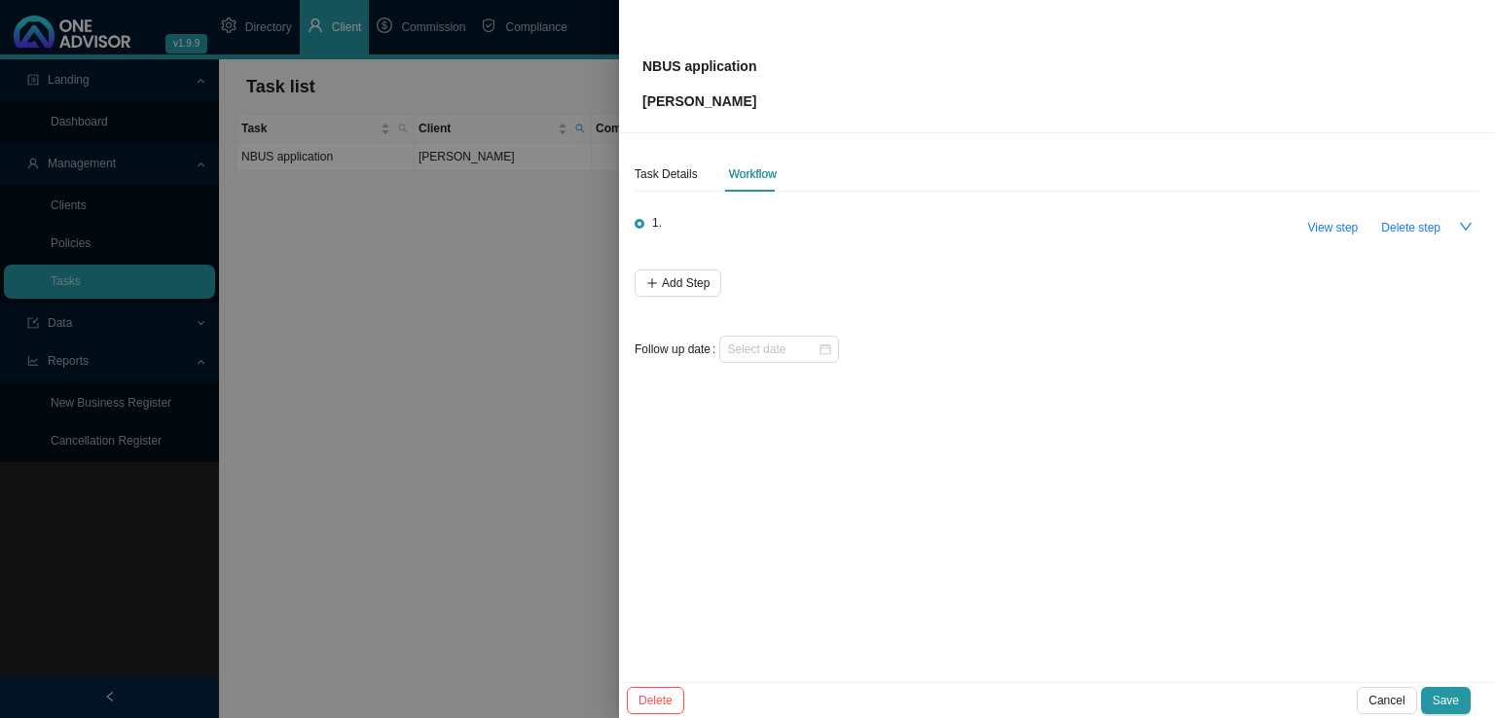
click at [482, 432] on div at bounding box center [747, 359] width 1495 height 718
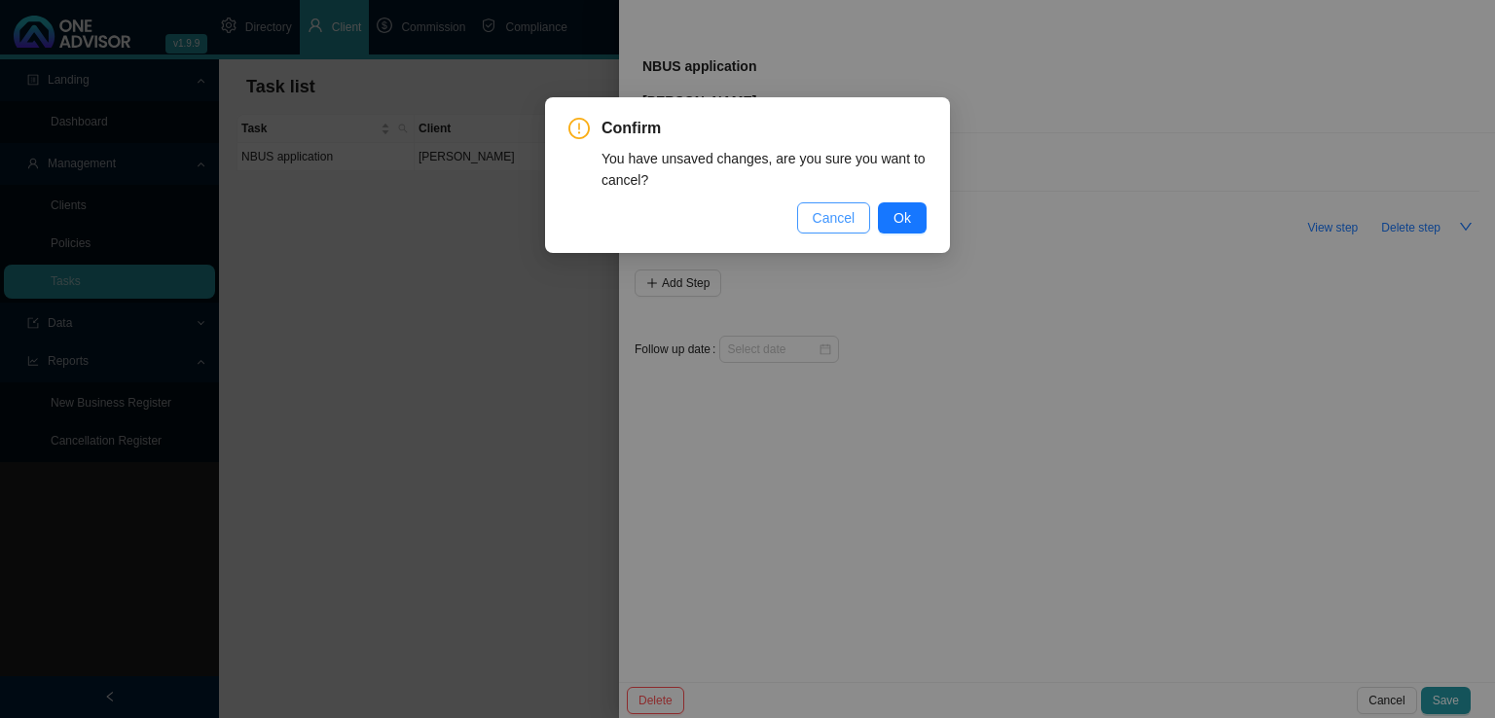
click at [850, 218] on span "Cancel" at bounding box center [834, 217] width 43 height 21
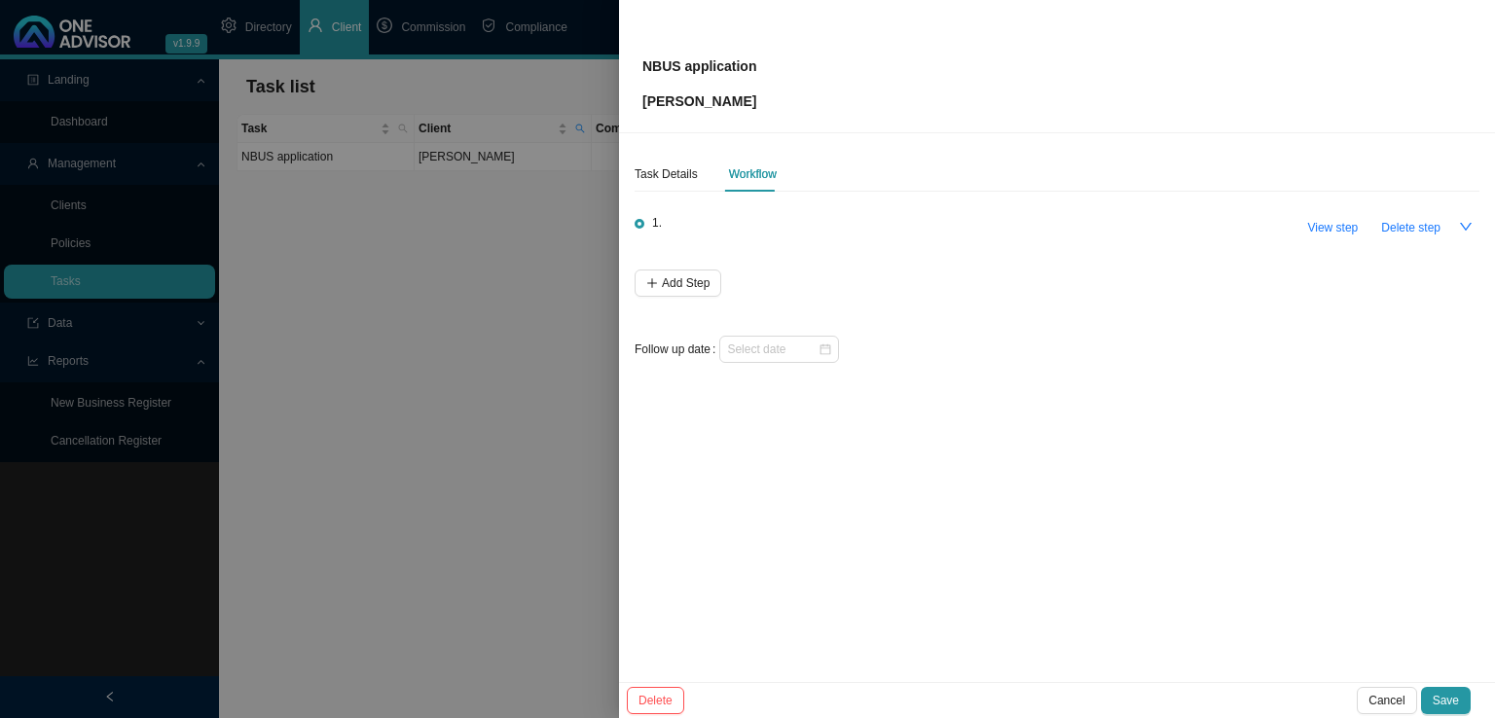
click at [506, 409] on div at bounding box center [747, 359] width 1495 height 718
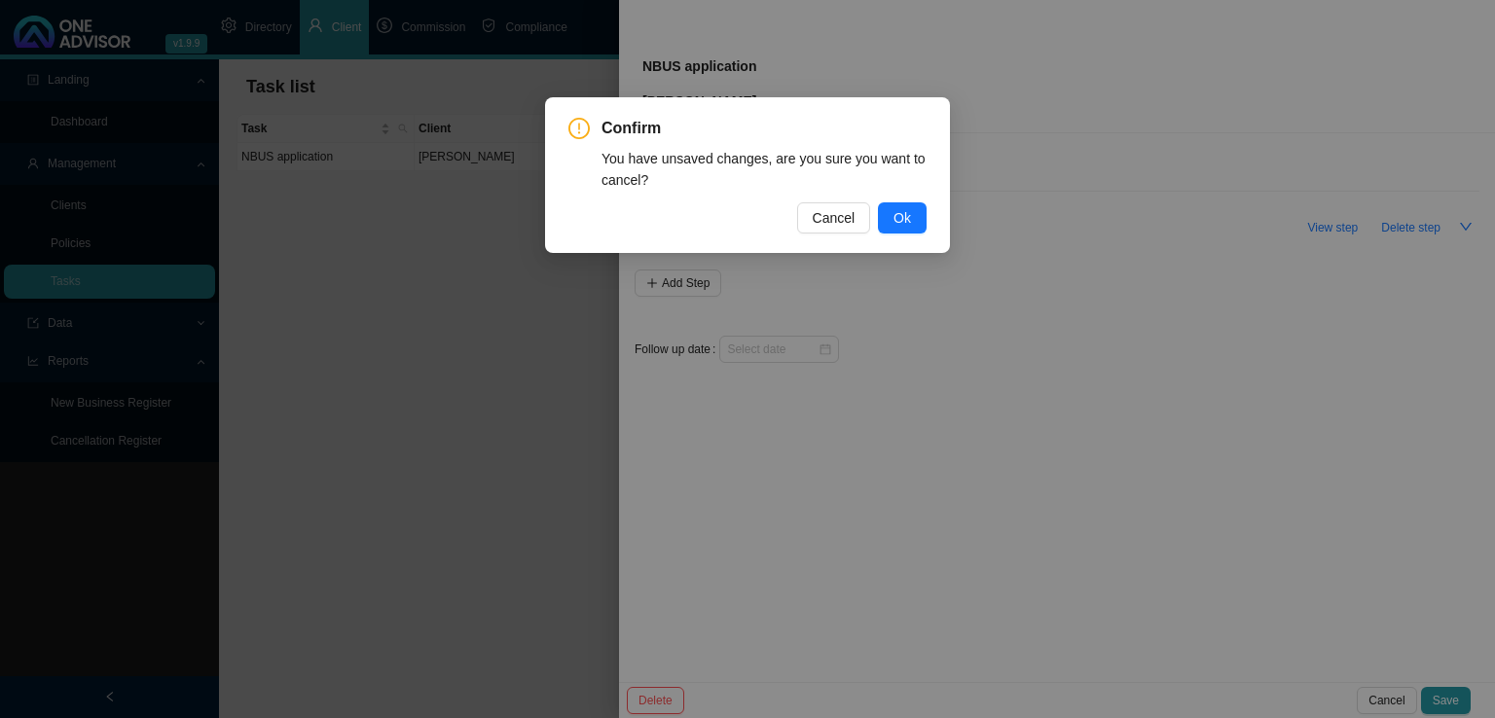
drag, startPoint x: 938, startPoint y: 214, endPoint x: 930, endPoint y: 223, distance: 11.7
click at [933, 223] on div "Confirm You have unsaved changes, are you sure you want to cancel? Cancel Ok" at bounding box center [747, 175] width 405 height 156
click at [918, 219] on button "Ok" at bounding box center [902, 217] width 49 height 31
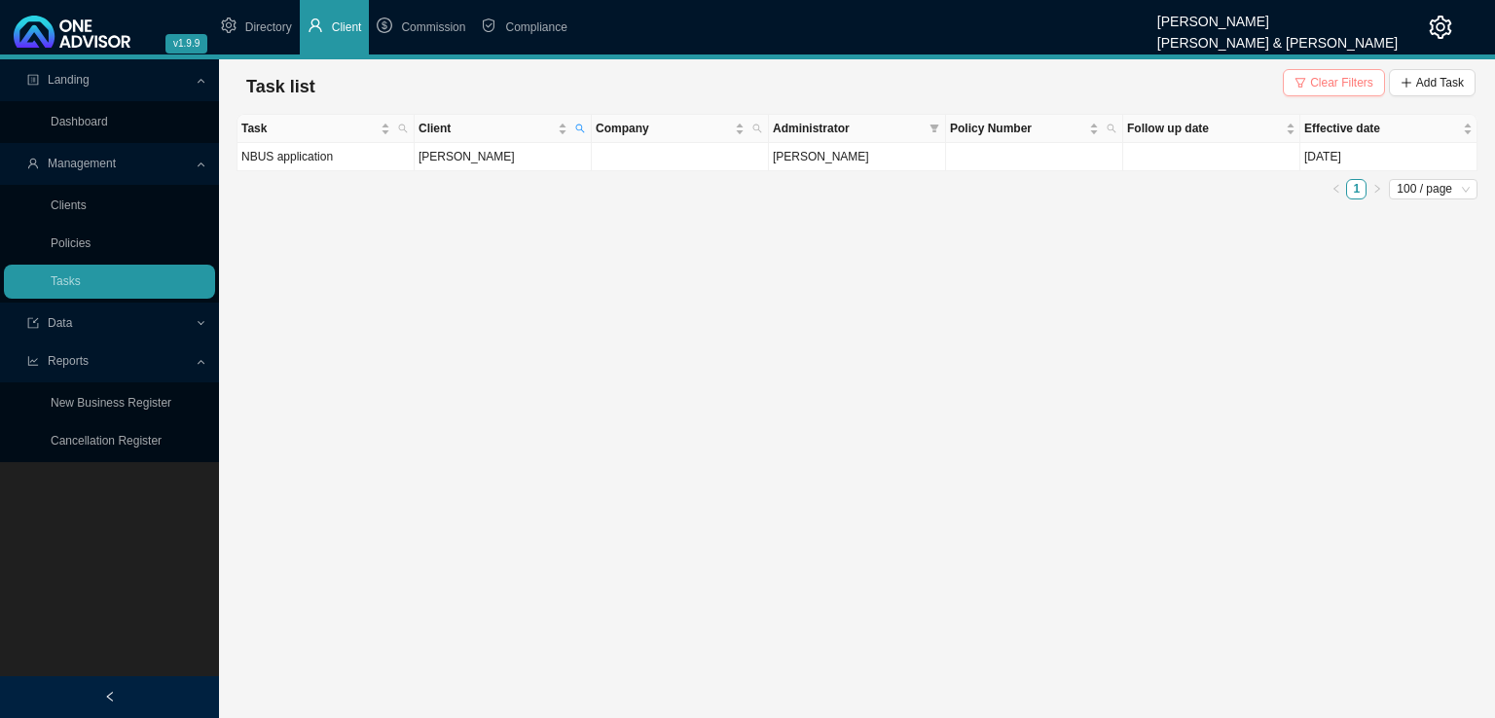
click at [1352, 83] on span "Clear Filters" at bounding box center [1341, 82] width 63 height 19
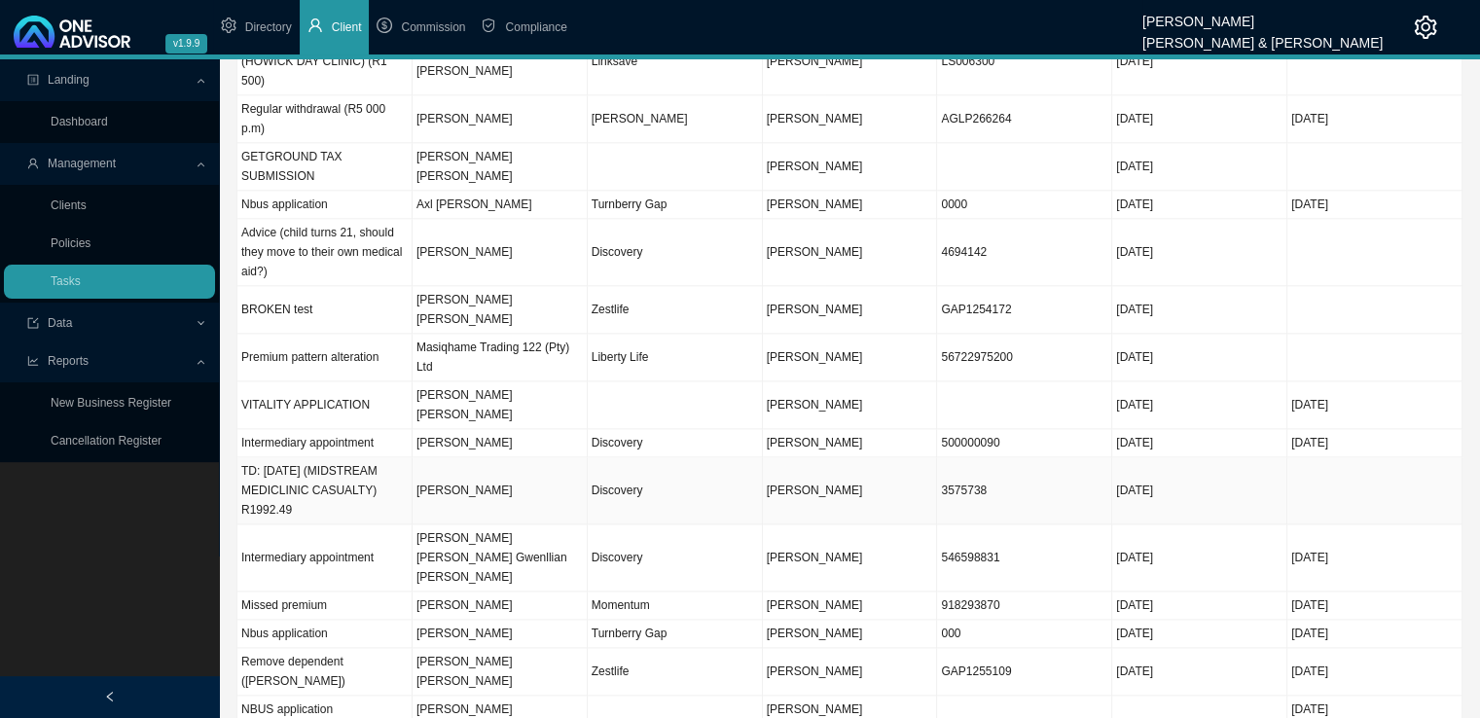
scroll to position [2530, 0]
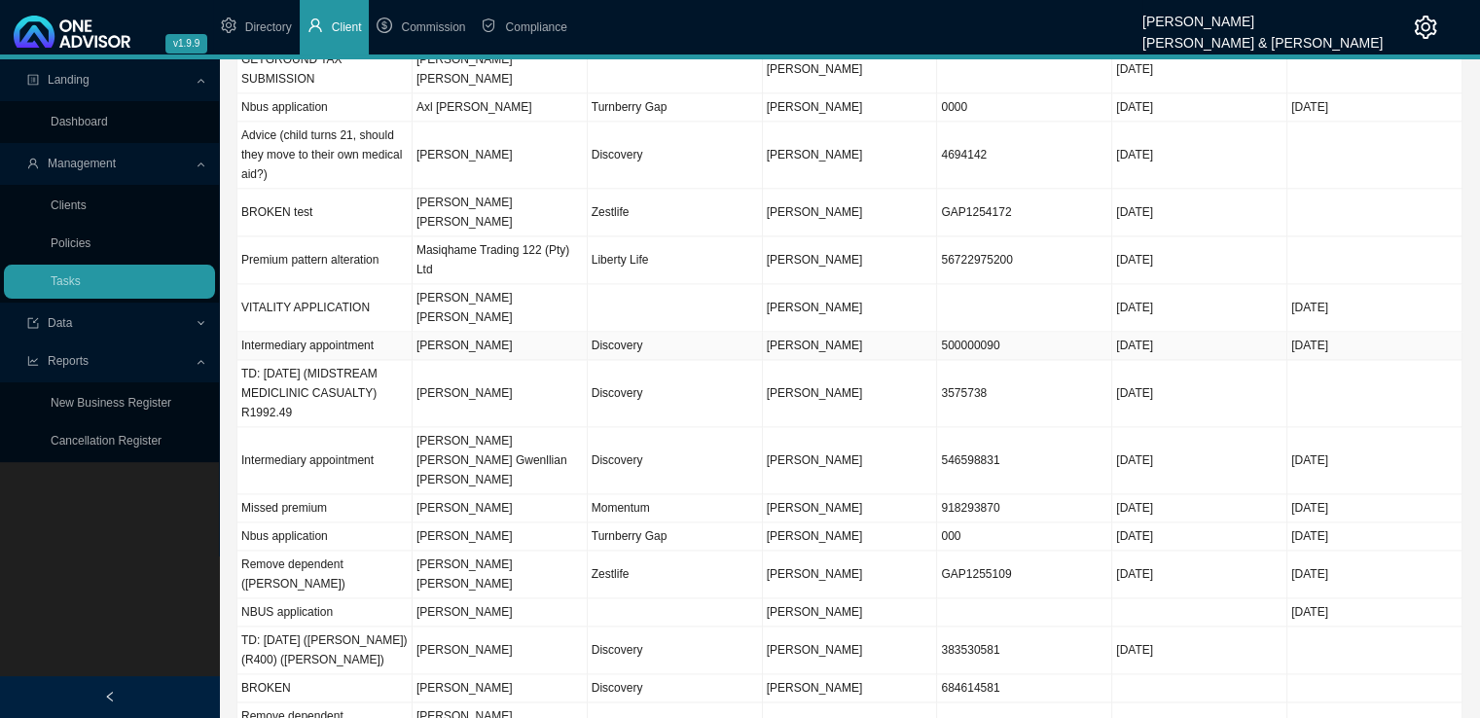
click at [546, 332] on td "[PERSON_NAME]" at bounding box center [500, 346] width 175 height 28
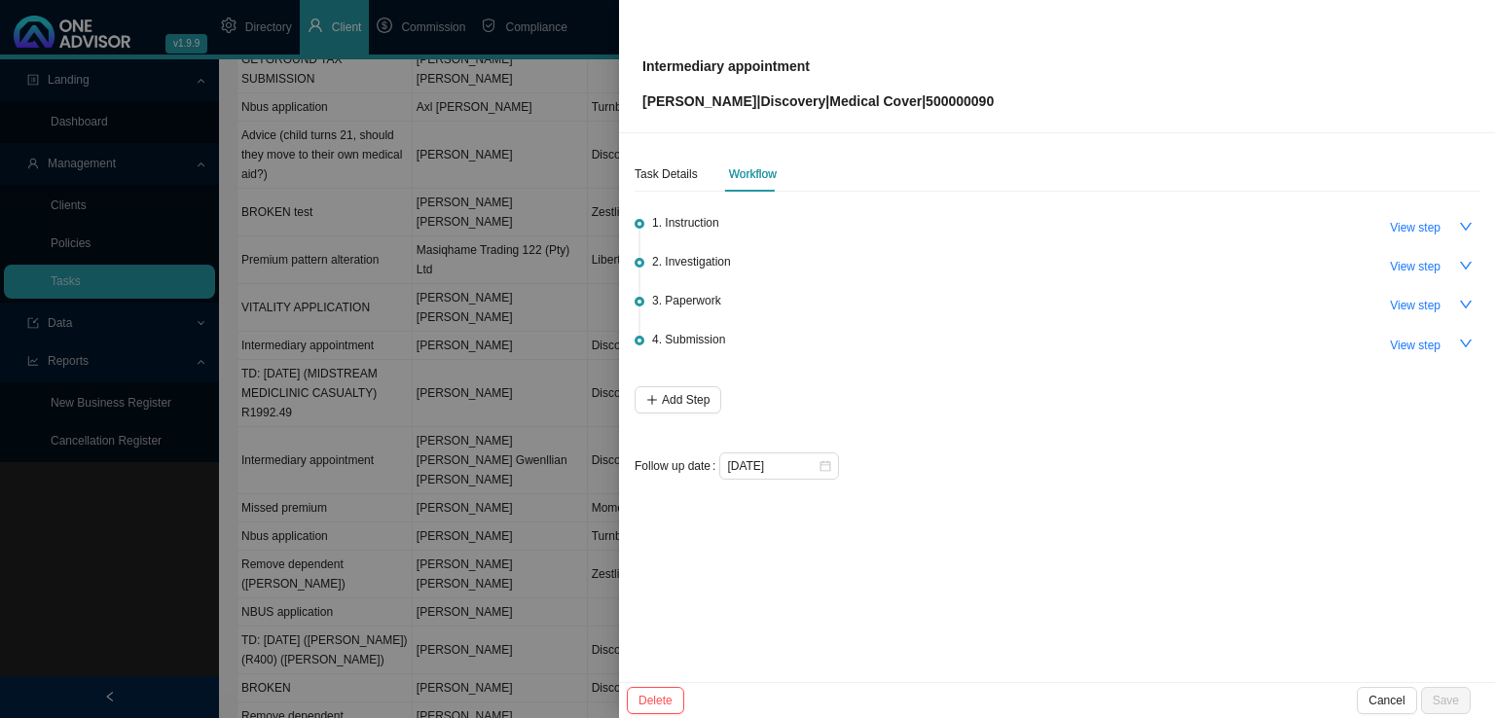
click at [386, 392] on div at bounding box center [747, 359] width 1495 height 718
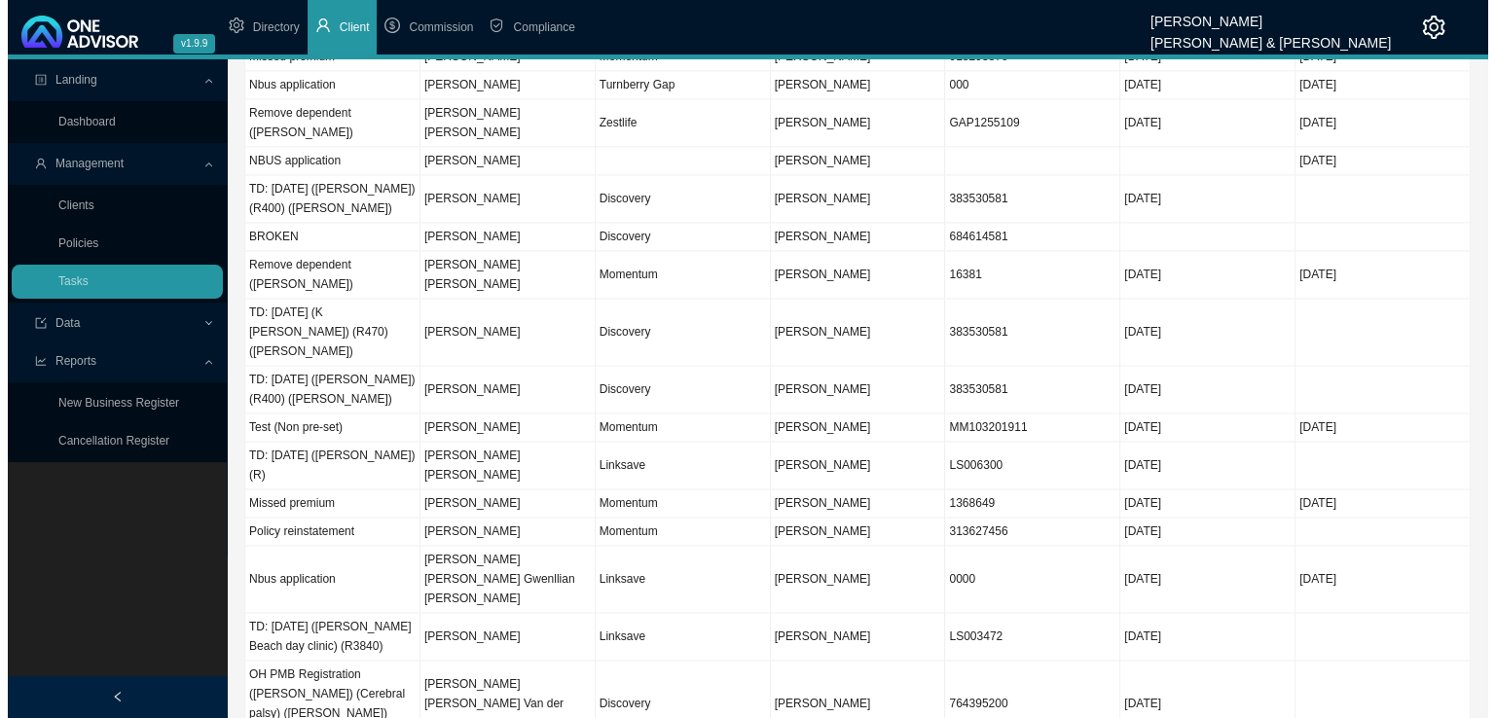
scroll to position [2789, 0]
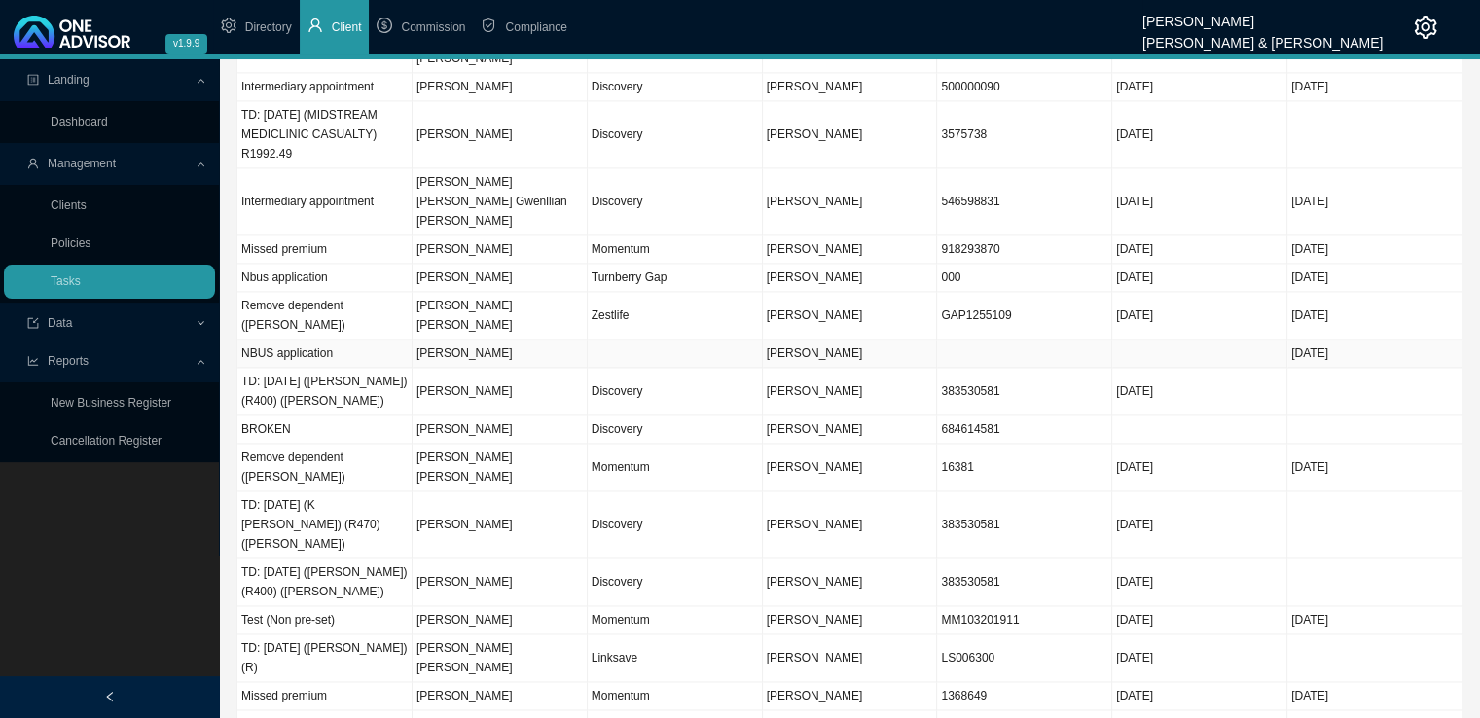
click at [544, 340] on td "[PERSON_NAME]" at bounding box center [500, 354] width 175 height 28
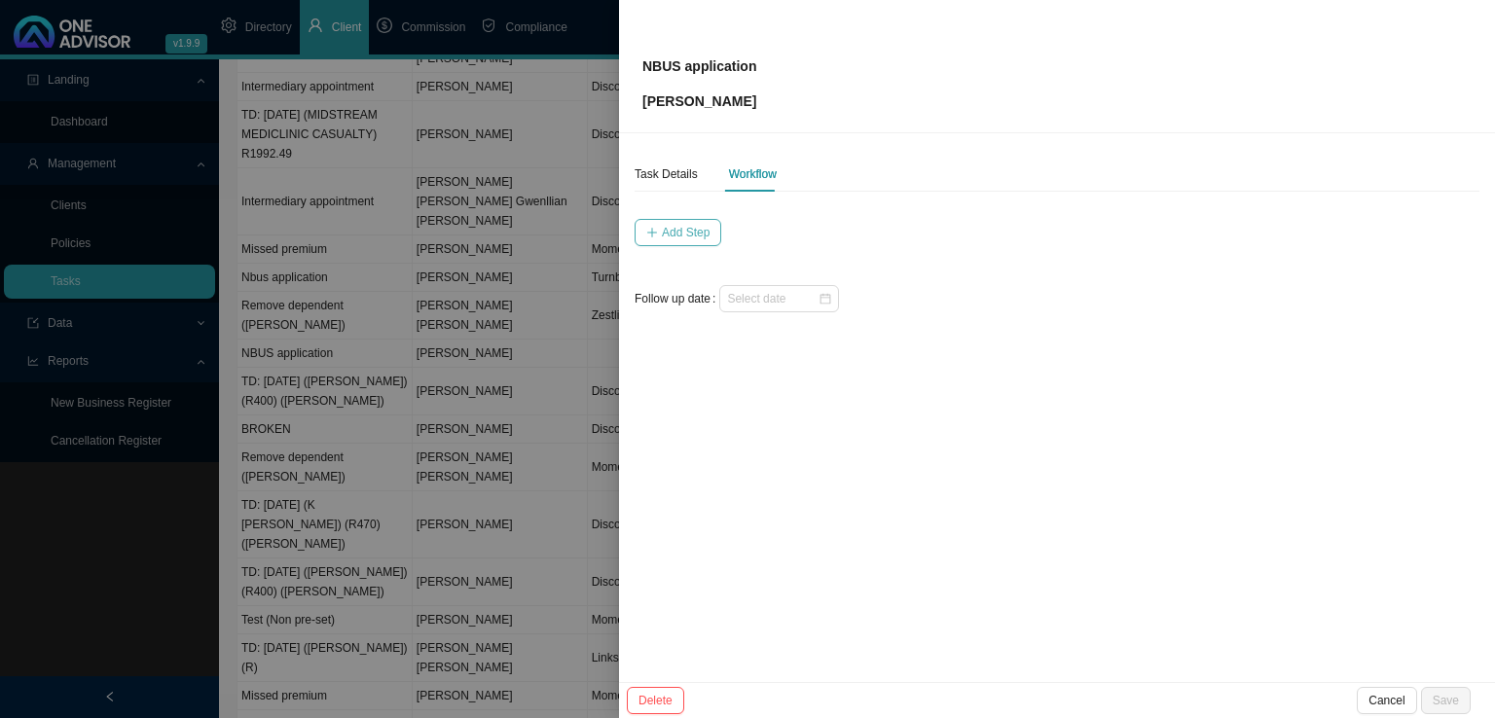
click at [692, 231] on span "Add Step" at bounding box center [686, 232] width 48 height 19
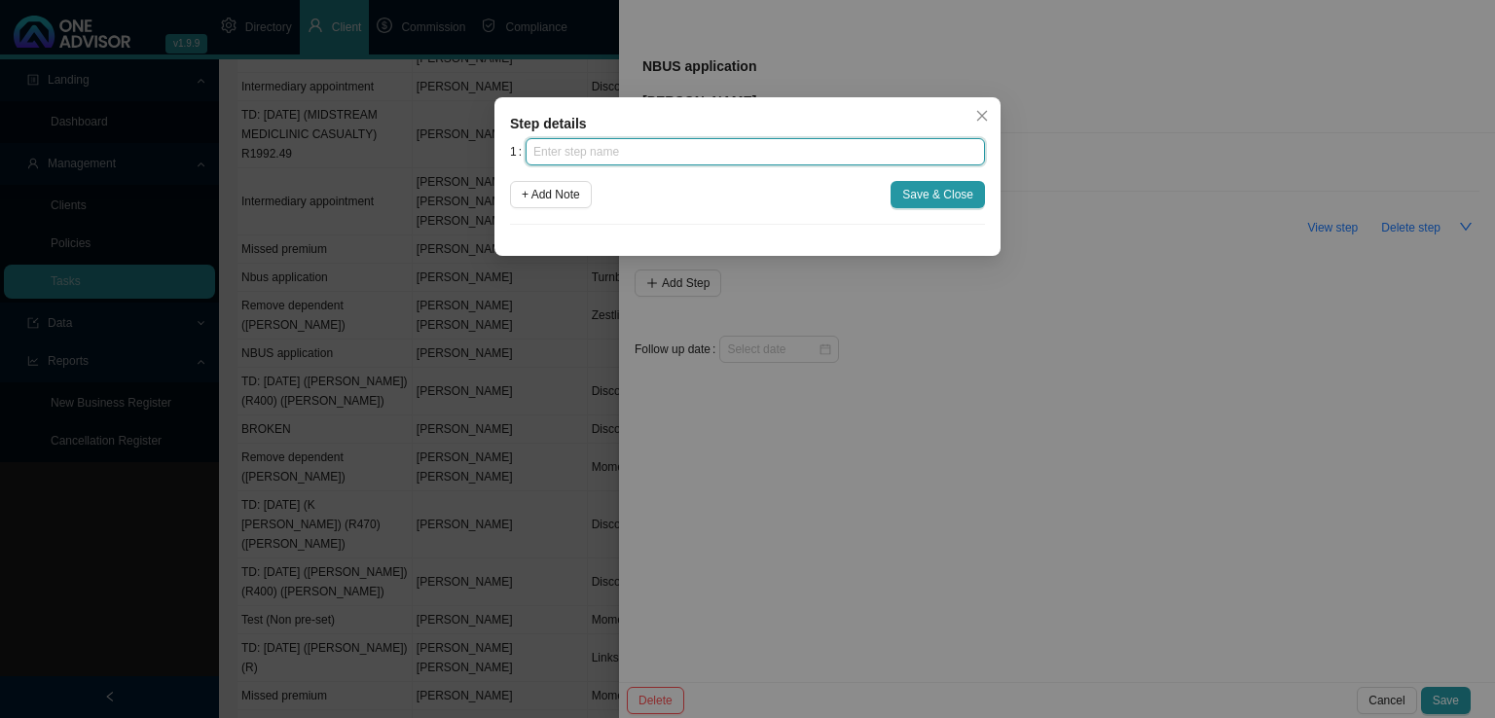
drag, startPoint x: 613, startPoint y: 154, endPoint x: 683, endPoint y: 132, distance: 73.3
click at [614, 153] on input "text" at bounding box center [754, 151] width 459 height 27
type input "Advice"
drag, startPoint x: 524, startPoint y: 201, endPoint x: 513, endPoint y: 222, distance: 23.1
click at [524, 201] on span "+ Add Note" at bounding box center [551, 194] width 58 height 19
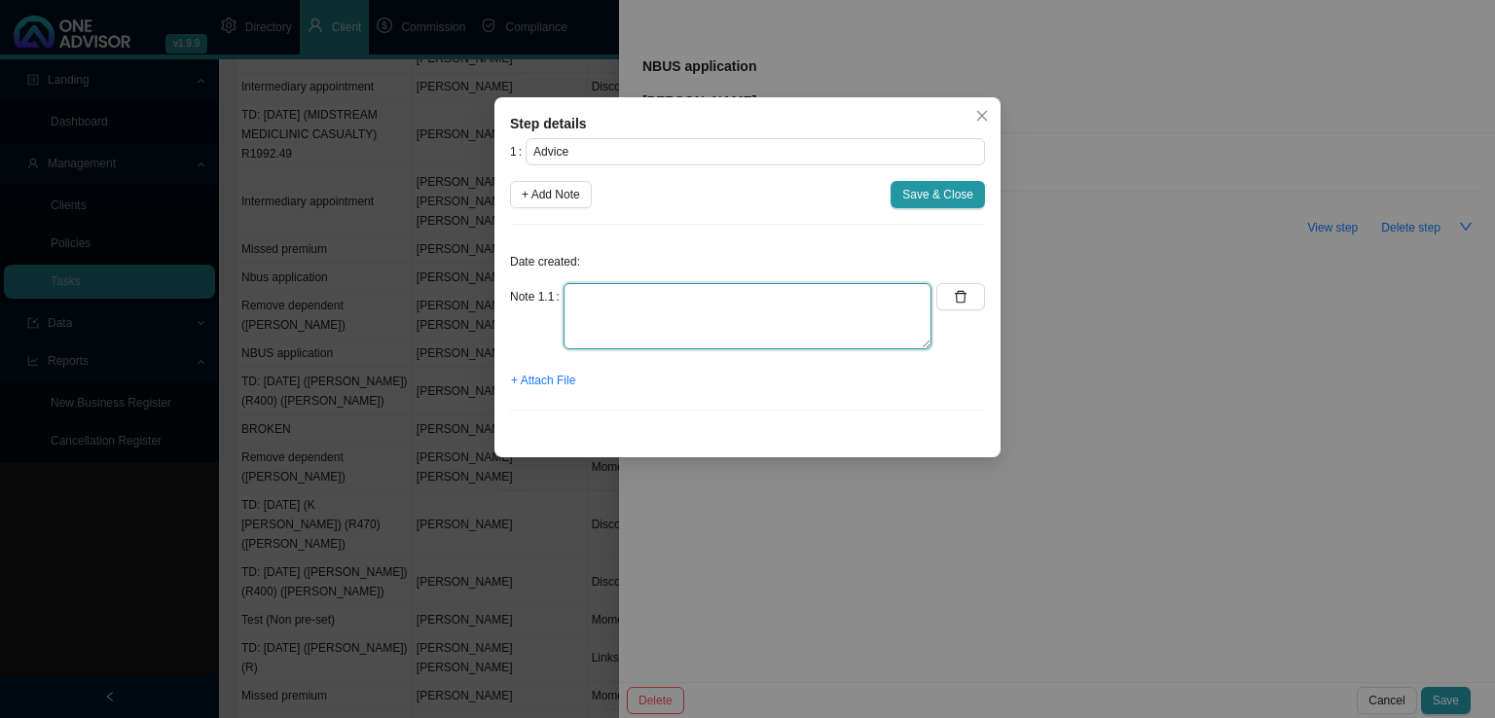
click at [615, 305] on textarea at bounding box center [747, 316] width 368 height 66
click at [639, 301] on textarea at bounding box center [747, 316] width 368 height 66
click at [735, 297] on textarea "[DATE] - EMAILED" at bounding box center [747, 316] width 368 height 66
type textarea "[DATE] - Emailed a summary of my conversation with [PERSON_NAME] to [PERSON_NAM…"
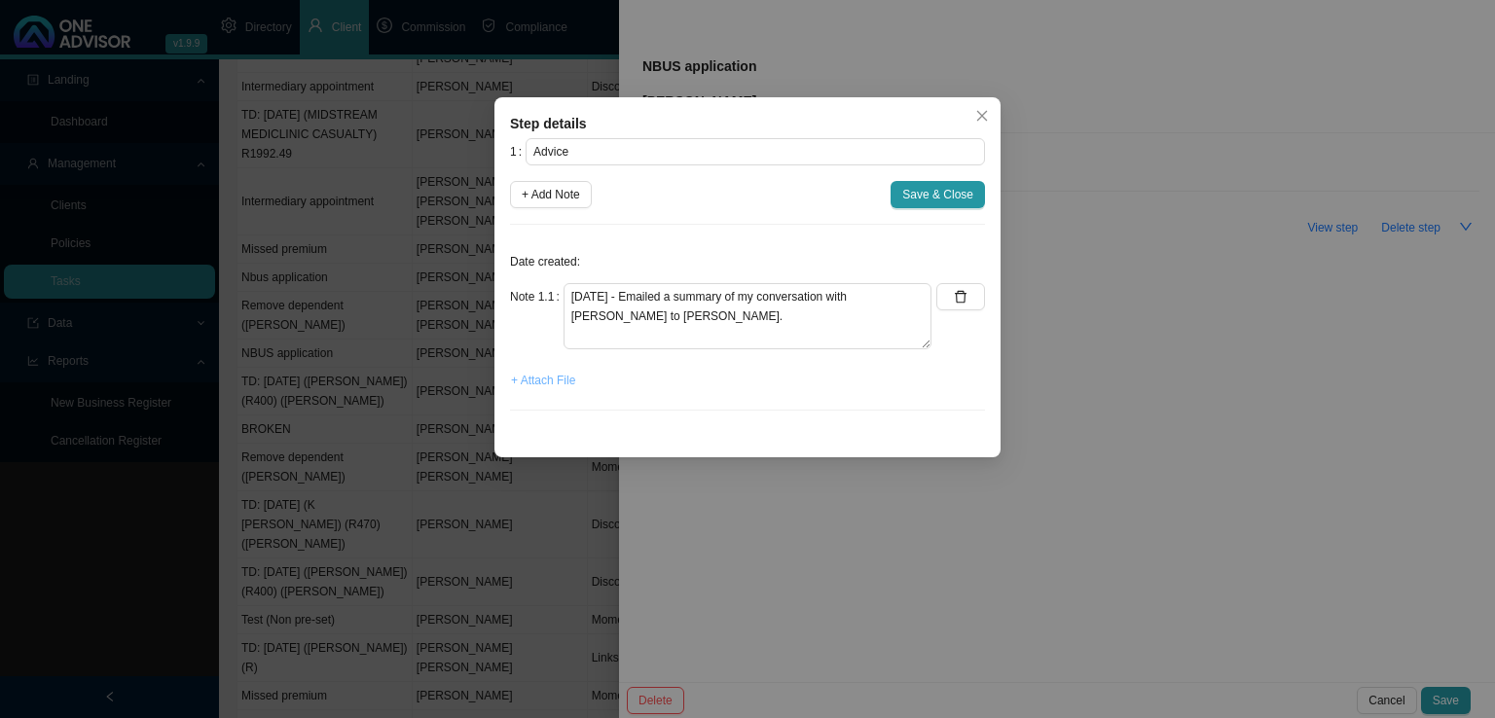
click at [543, 392] on button "+ Attach File" at bounding box center [543, 380] width 66 height 27
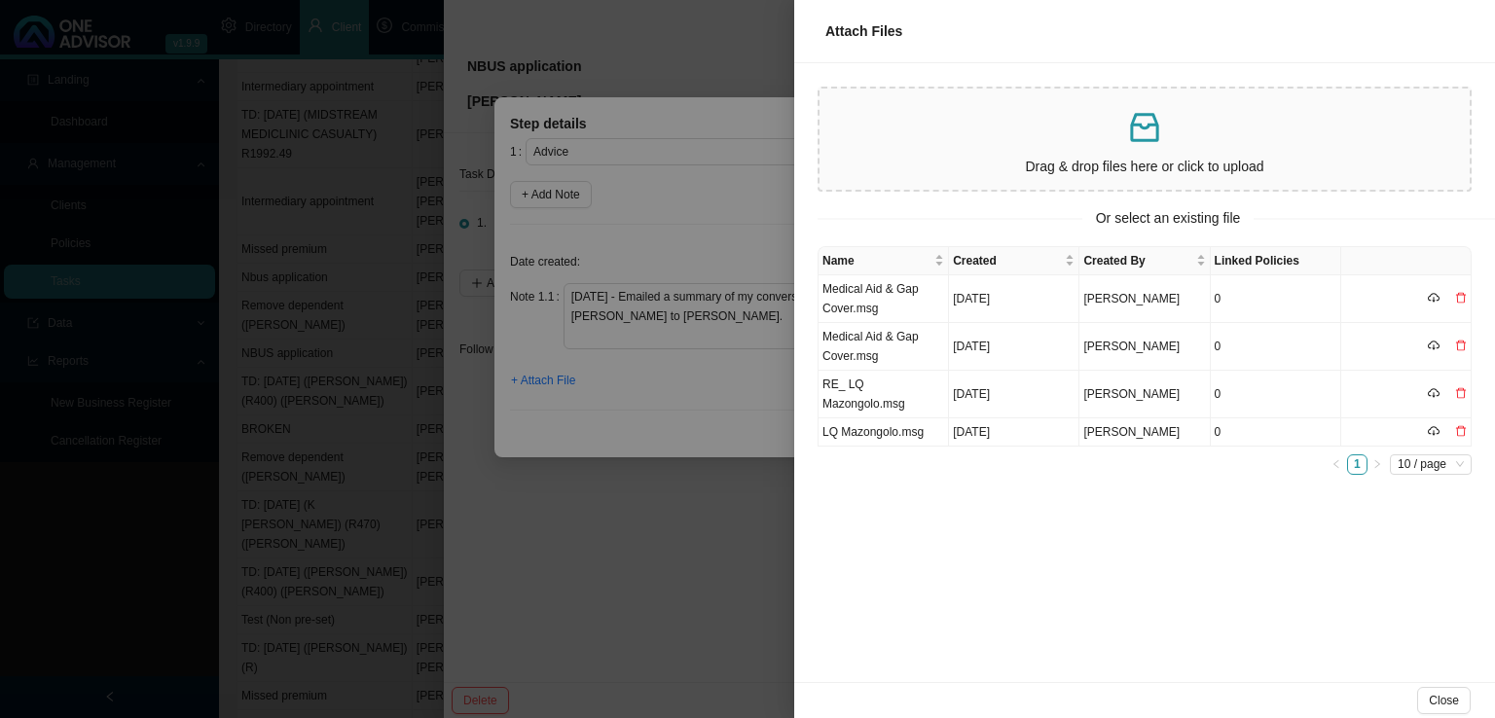
drag, startPoint x: 339, startPoint y: 389, endPoint x: 287, endPoint y: 389, distance: 51.6
click at [335, 389] on div at bounding box center [747, 359] width 1495 height 718
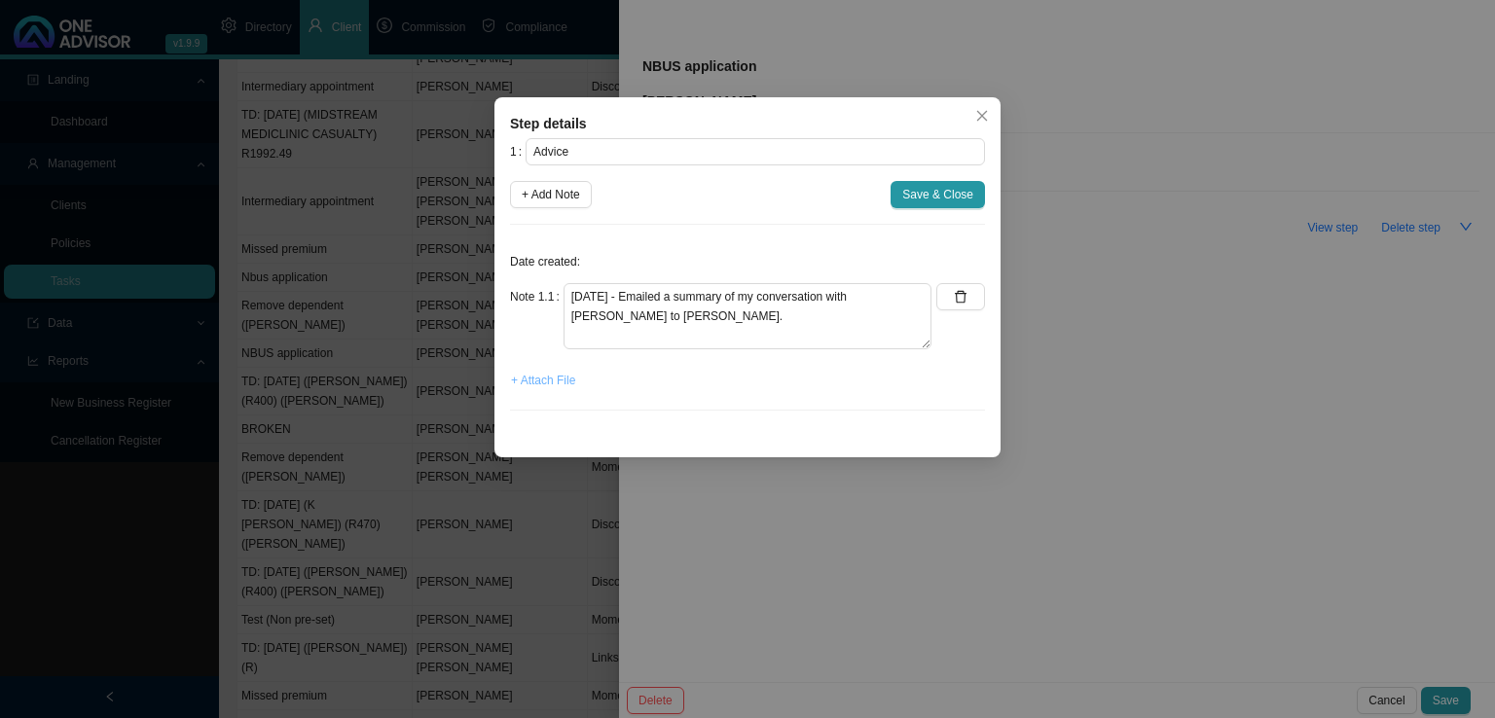
click at [539, 383] on span "+ Attach File" at bounding box center [543, 380] width 64 height 19
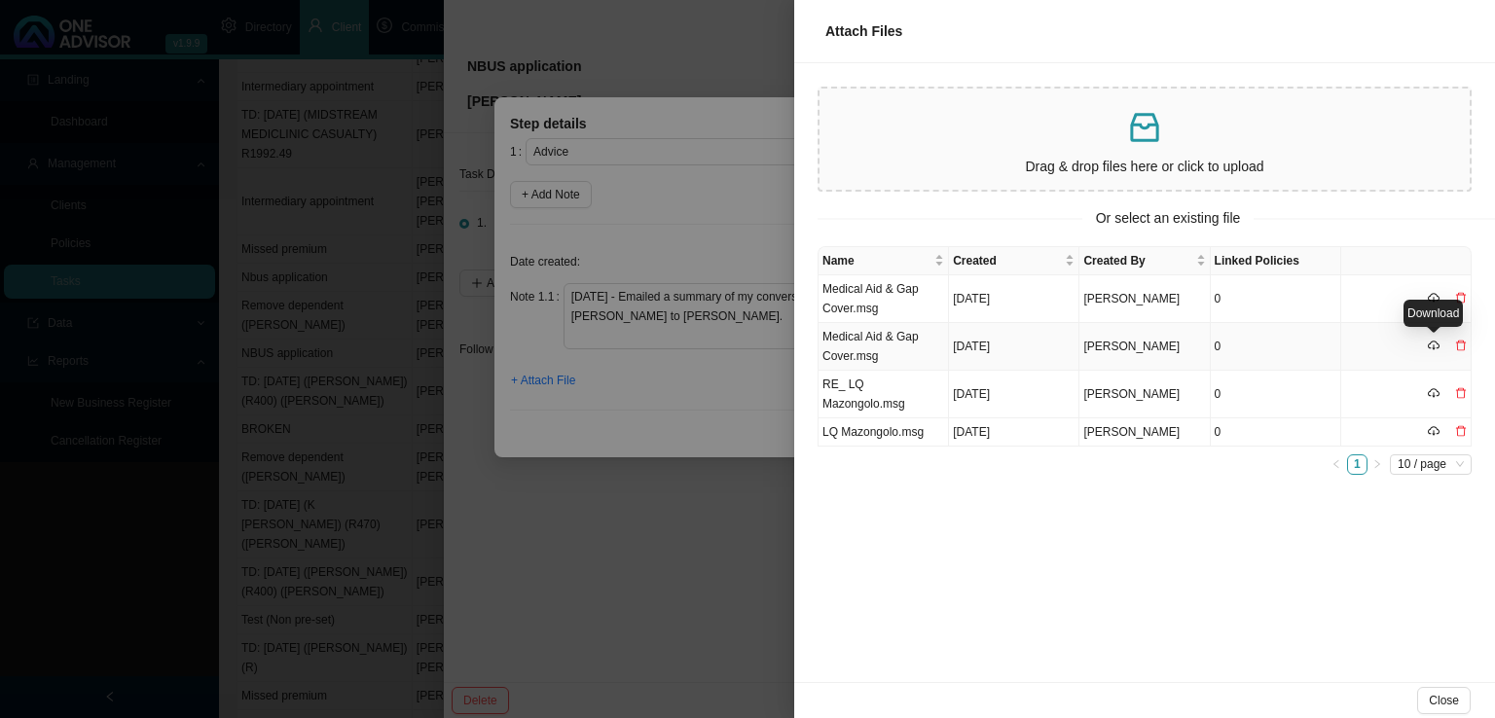
click at [1436, 348] on icon "cloud-download" at bounding box center [1434, 346] width 12 height 12
click at [1435, 341] on icon "cloud-download" at bounding box center [1434, 346] width 12 height 12
click at [898, 341] on td "Medical Aid & Gap Cover.msg" at bounding box center [883, 347] width 130 height 48
